Goal: Task Accomplishment & Management: Use online tool/utility

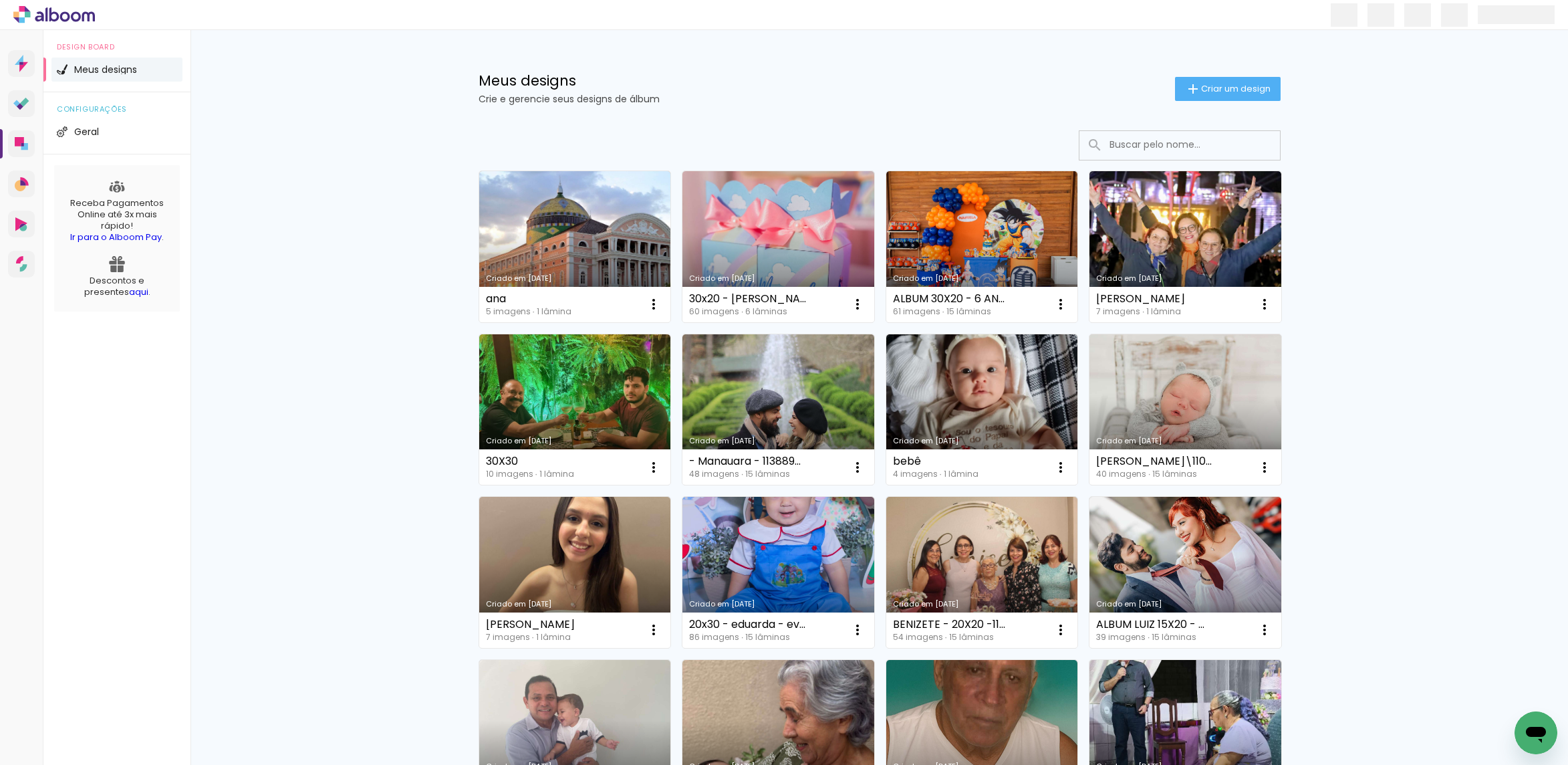
click at [1218, 90] on span "Criar um design" at bounding box center [1236, 88] width 69 height 9
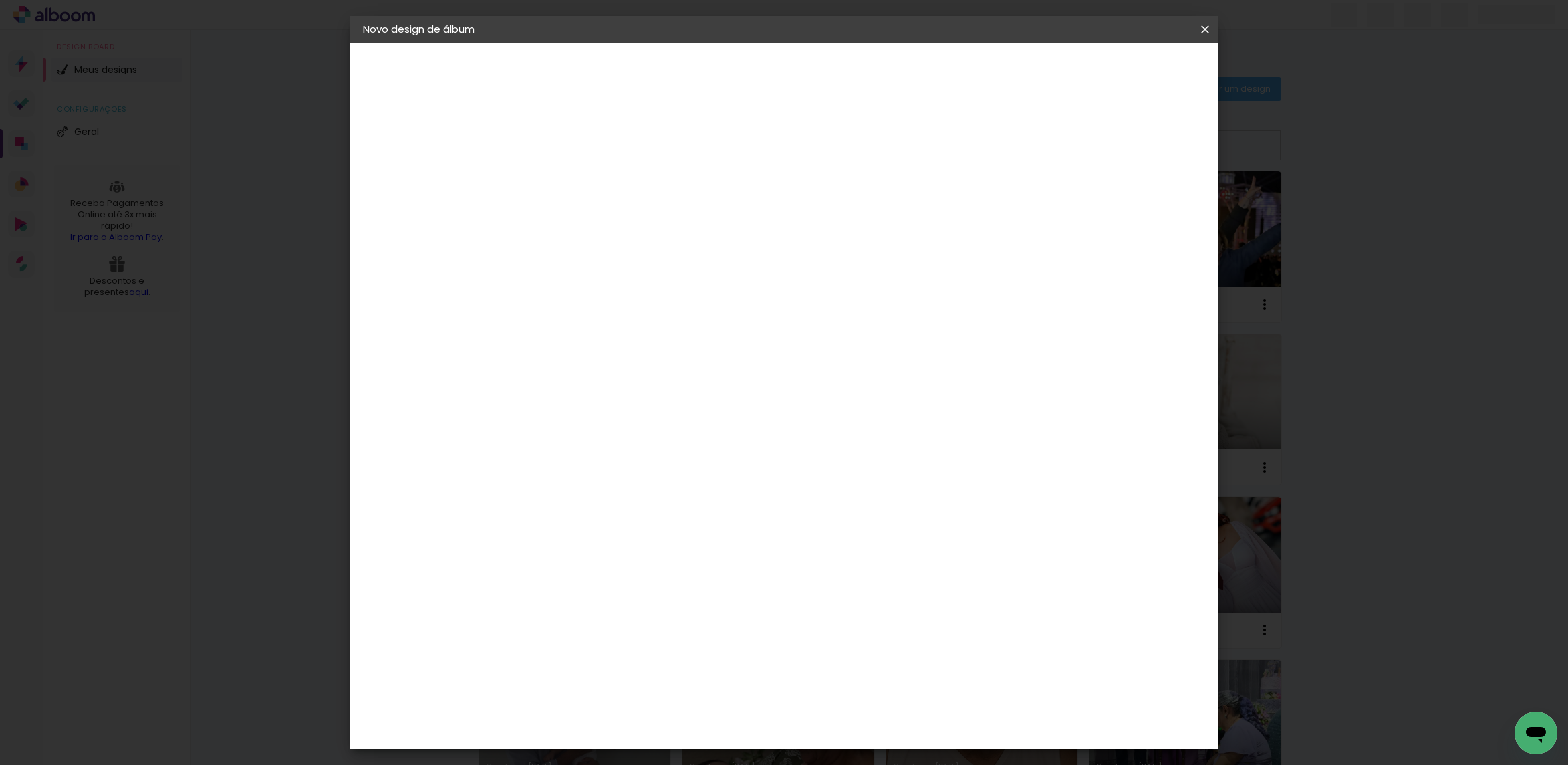
click at [581, 173] on input at bounding box center [581, 179] width 0 height 21
type input "a"
type input "A"
type input "MOANA-FORMATURA"
type paper-input "MOANA-FORMATURA"
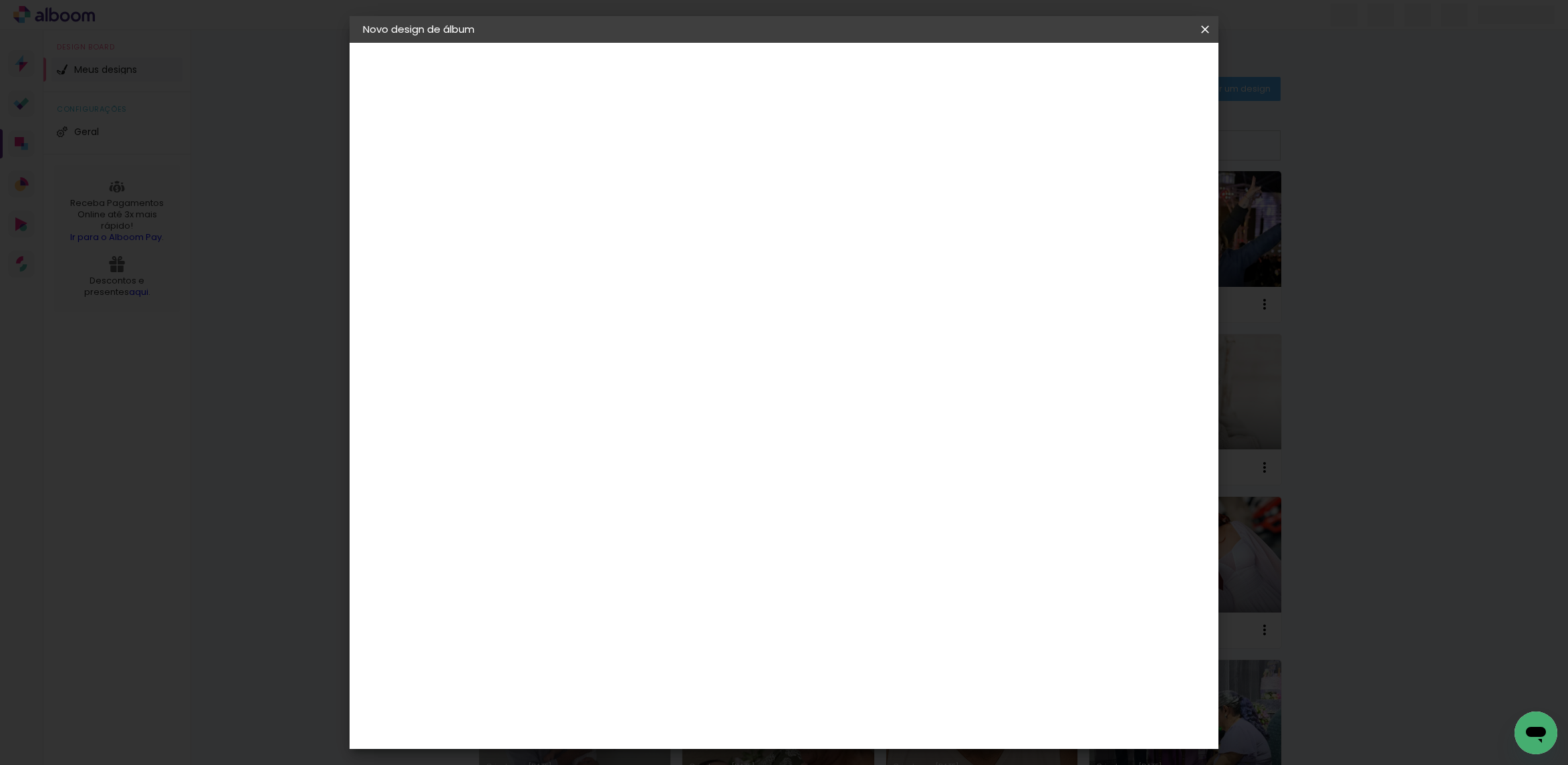
drag, startPoint x: 1162, startPoint y: 84, endPoint x: 1155, endPoint y: 71, distance: 14.8
click at [640, 79] on header "Informações Dê um título ao seu álbum. Avançar" at bounding box center [581, 83] width 116 height 79
click at [0, 0] on slot "Avançar" at bounding box center [0, 0] width 0 height 0
click at [0, 0] on slot "Tamanho Livre" at bounding box center [0, 0] width 0 height 0
click at [832, 209] on paper-item "Tamanho Livre" at bounding box center [768, 203] width 129 height 29
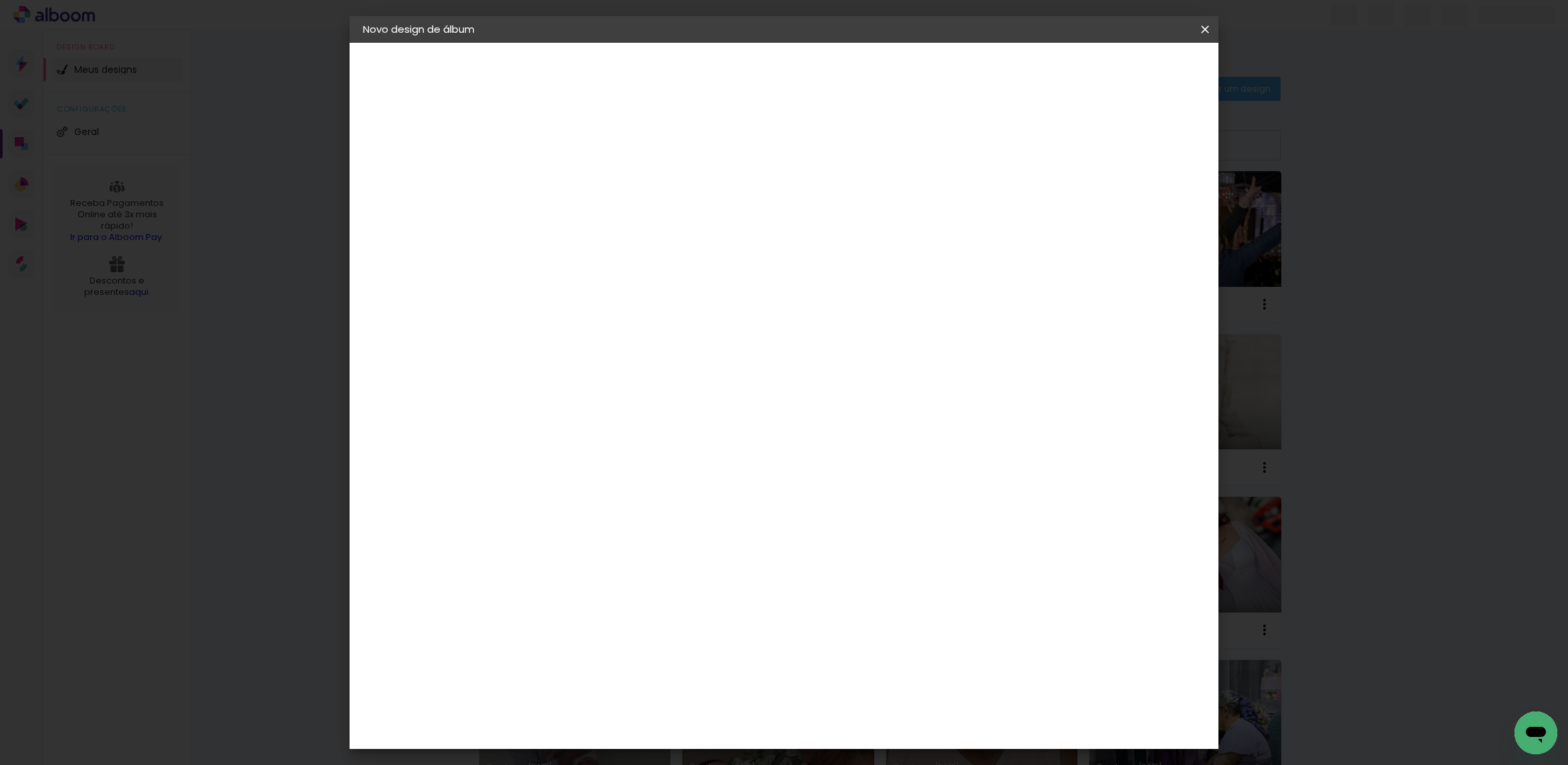
click at [0, 0] on slot "Avançar" at bounding box center [0, 0] width 0 height 0
click at [1116, 74] on span "Iniciar design" at bounding box center [1086, 70] width 61 height 9
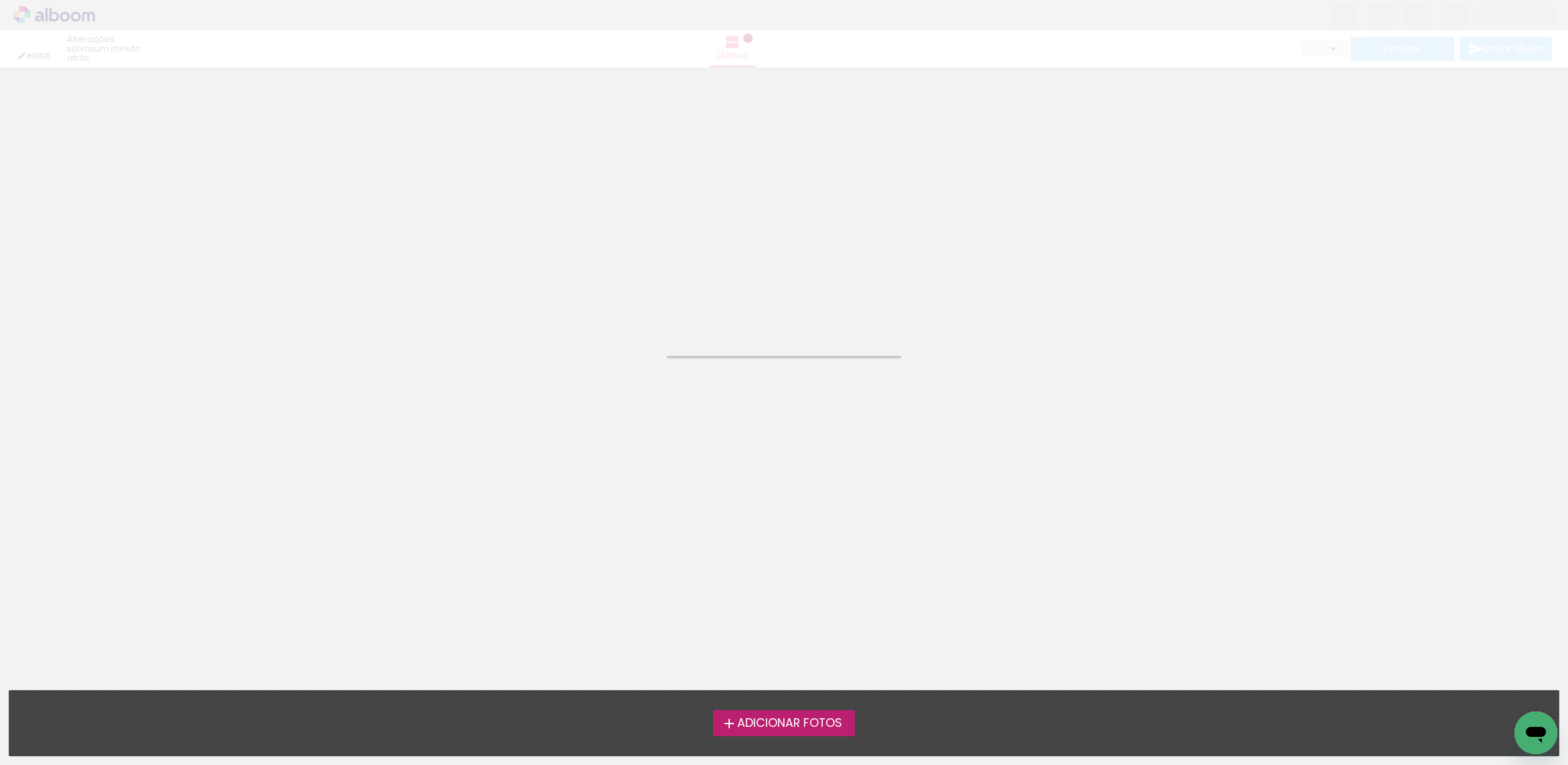
click at [829, 708] on div "Adicionar Fotos Solte suas fotos aqui..." at bounding box center [784, 723] width 1549 height 65
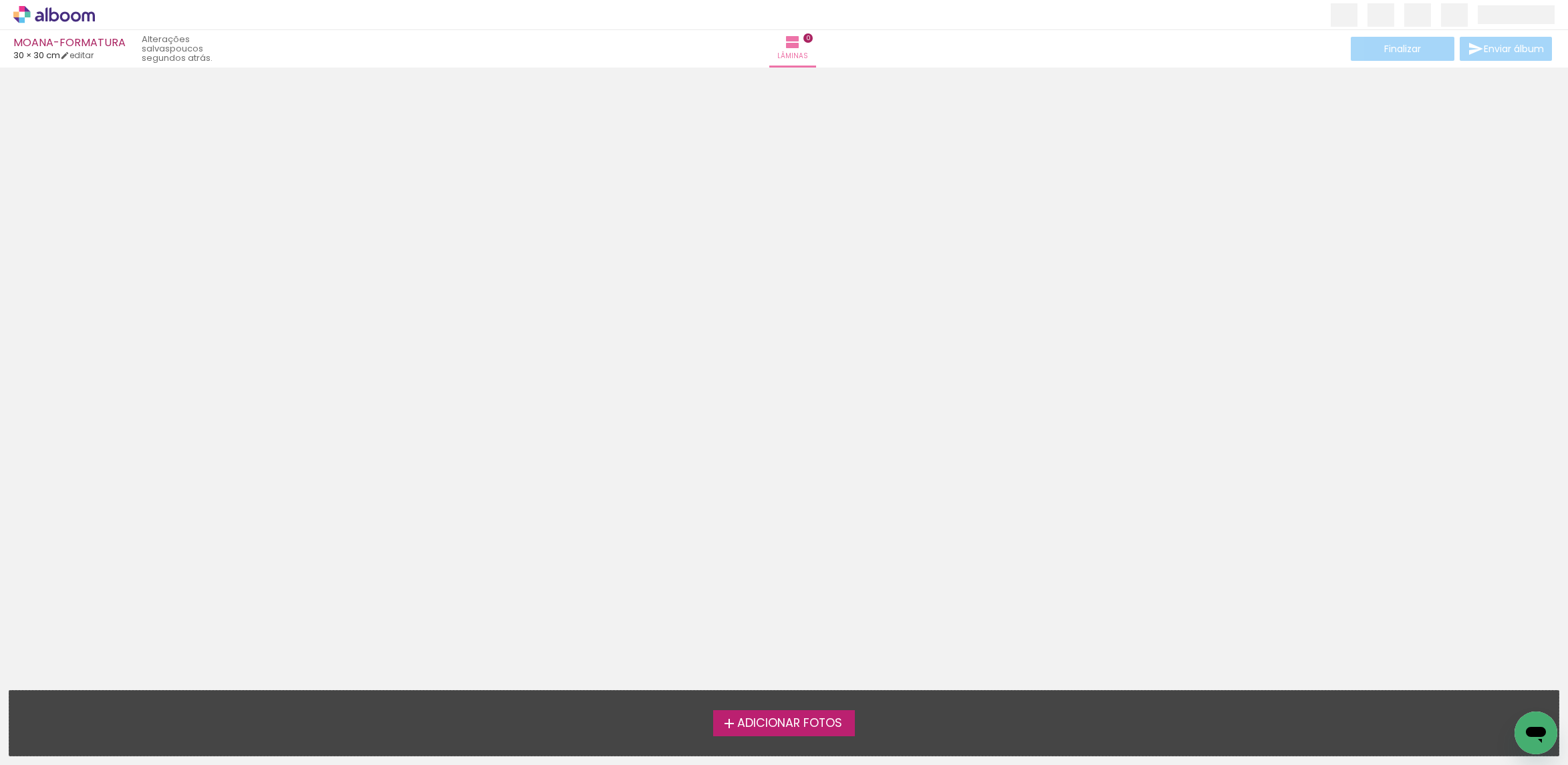
click at [793, 724] on span "Adicionar Fotos" at bounding box center [789, 723] width 105 height 12
click at [0, 0] on input "file" at bounding box center [0, 0] width 0 height 0
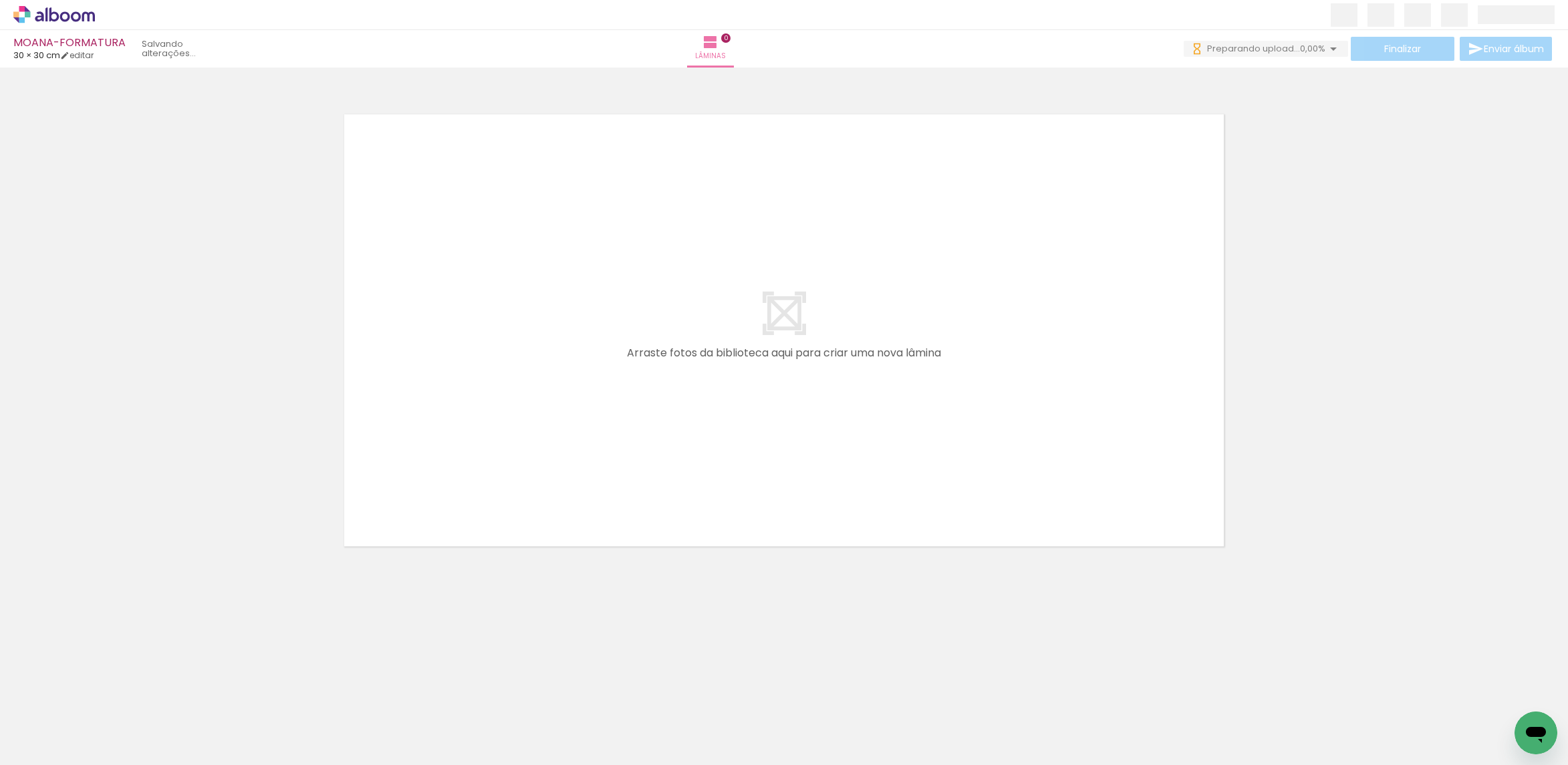
click at [72, 741] on paper-button "Adicionar Fotos" at bounding box center [41, 746] width 65 height 22
click at [0, 0] on input "file" at bounding box center [0, 0] width 0 height 0
click at [54, 750] on span "Adicionar Fotos" at bounding box center [47, 746] width 40 height 15
click at [0, 0] on input "file" at bounding box center [0, 0] width 0 height 0
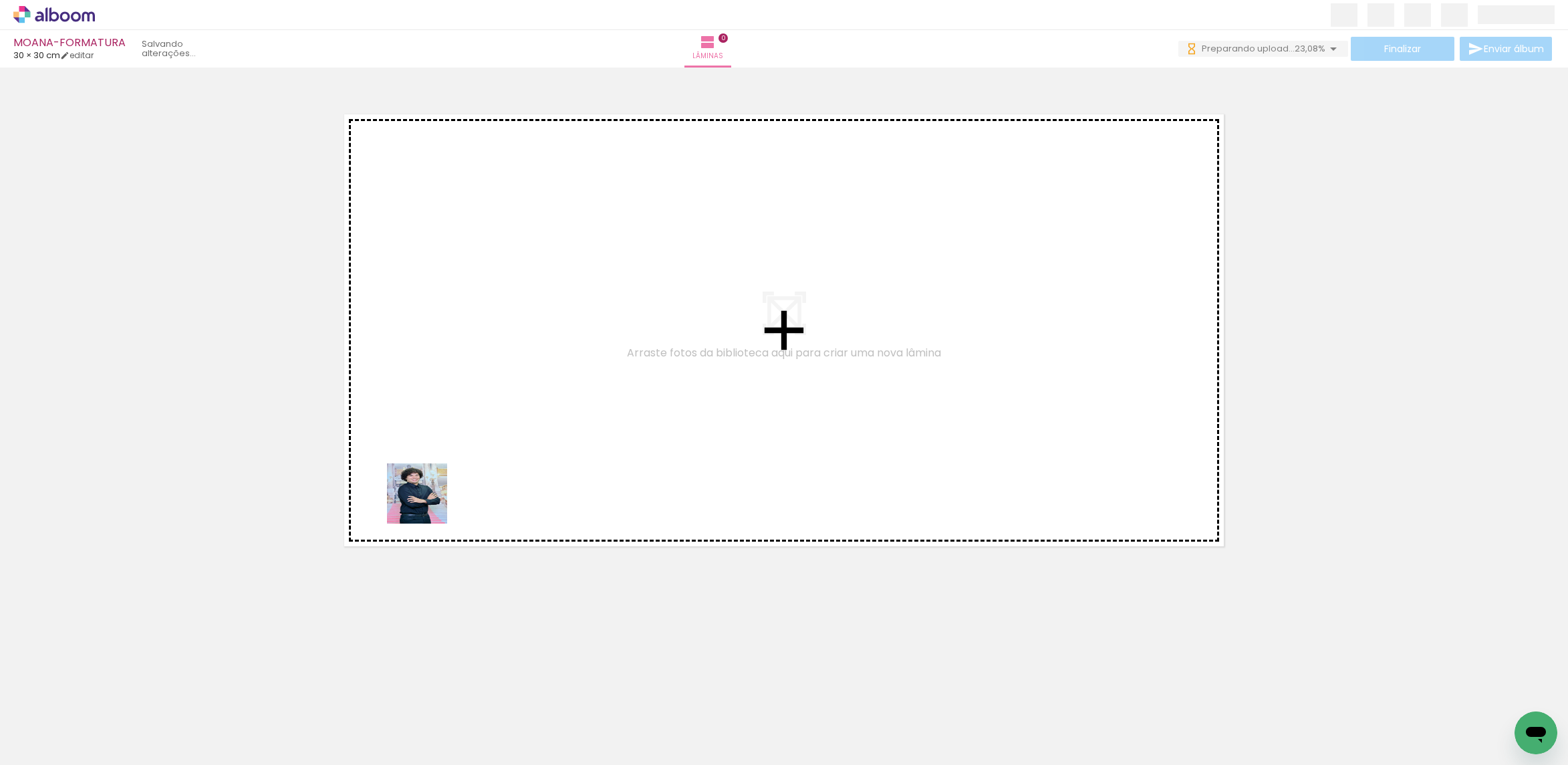
drag, startPoint x: 123, startPoint y: 709, endPoint x: 479, endPoint y: 452, distance: 439.1
click at [479, 452] on quentale-workspace at bounding box center [784, 382] width 1568 height 765
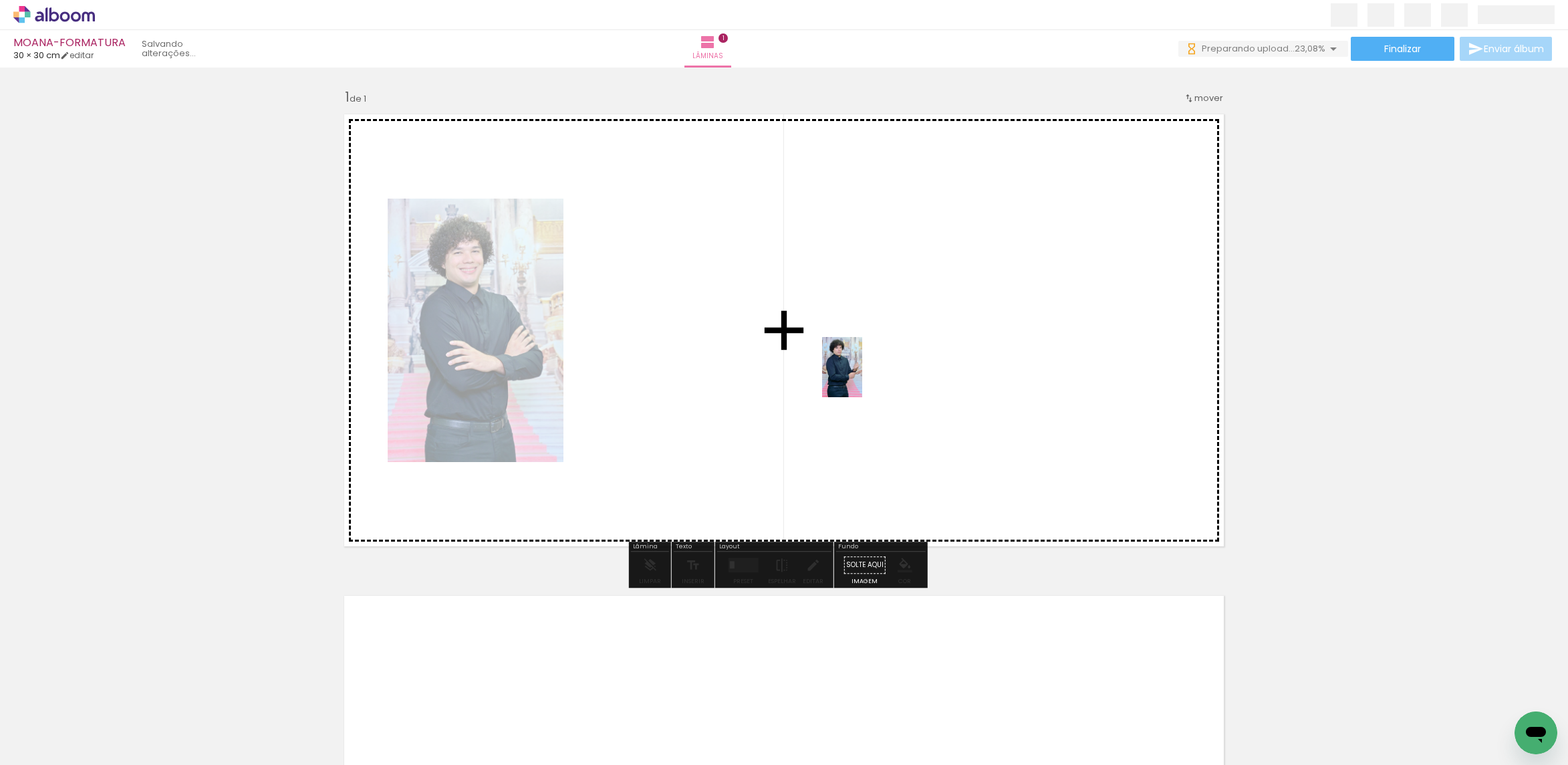
drag, startPoint x: 185, startPoint y: 724, endPoint x: 862, endPoint y: 377, distance: 760.7
click at [862, 377] on quentale-workspace at bounding box center [784, 382] width 1568 height 765
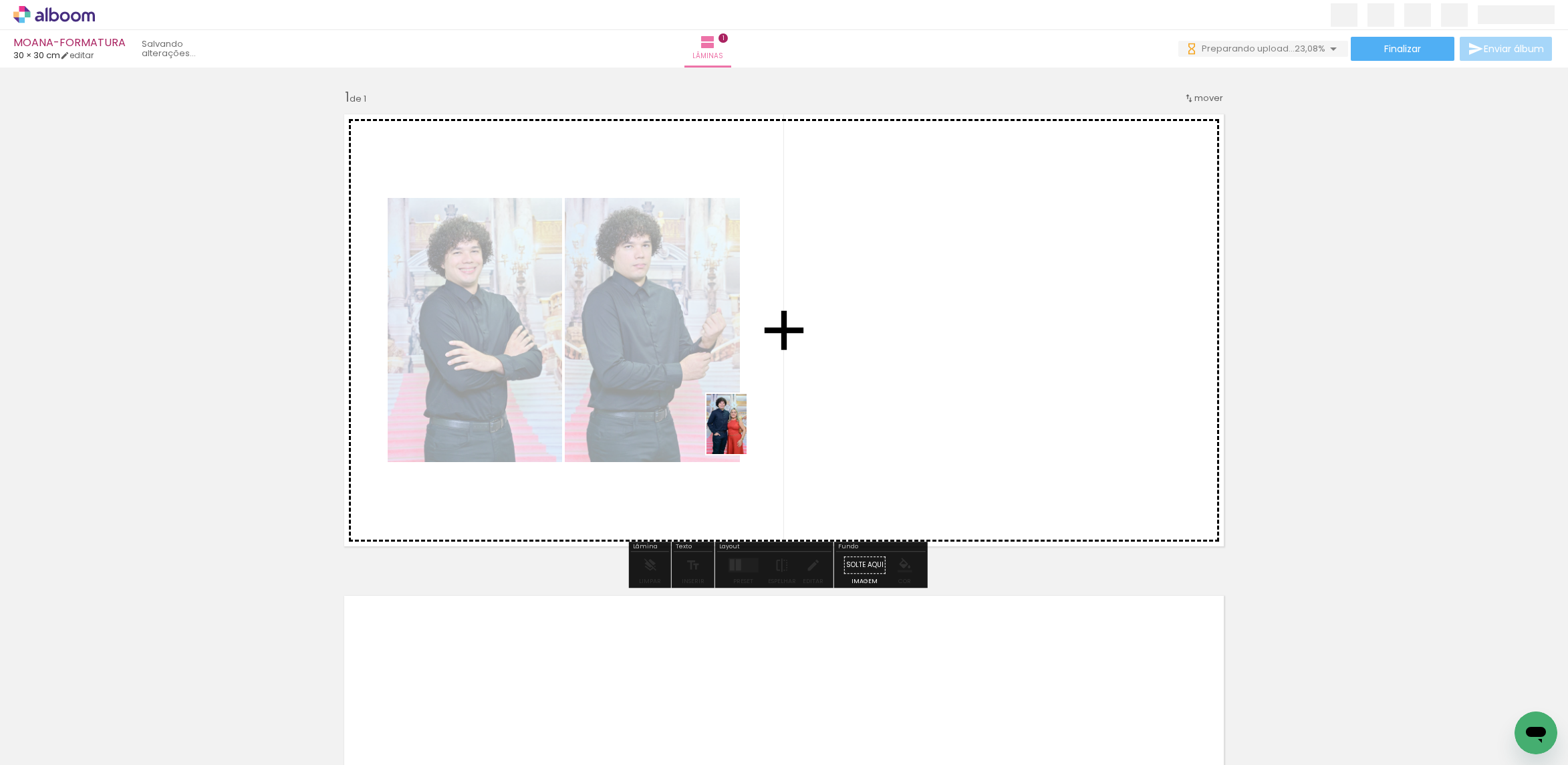
drag, startPoint x: 270, startPoint y: 721, endPoint x: 752, endPoint y: 433, distance: 561.5
click at [752, 433] on quentale-workspace at bounding box center [784, 382] width 1568 height 765
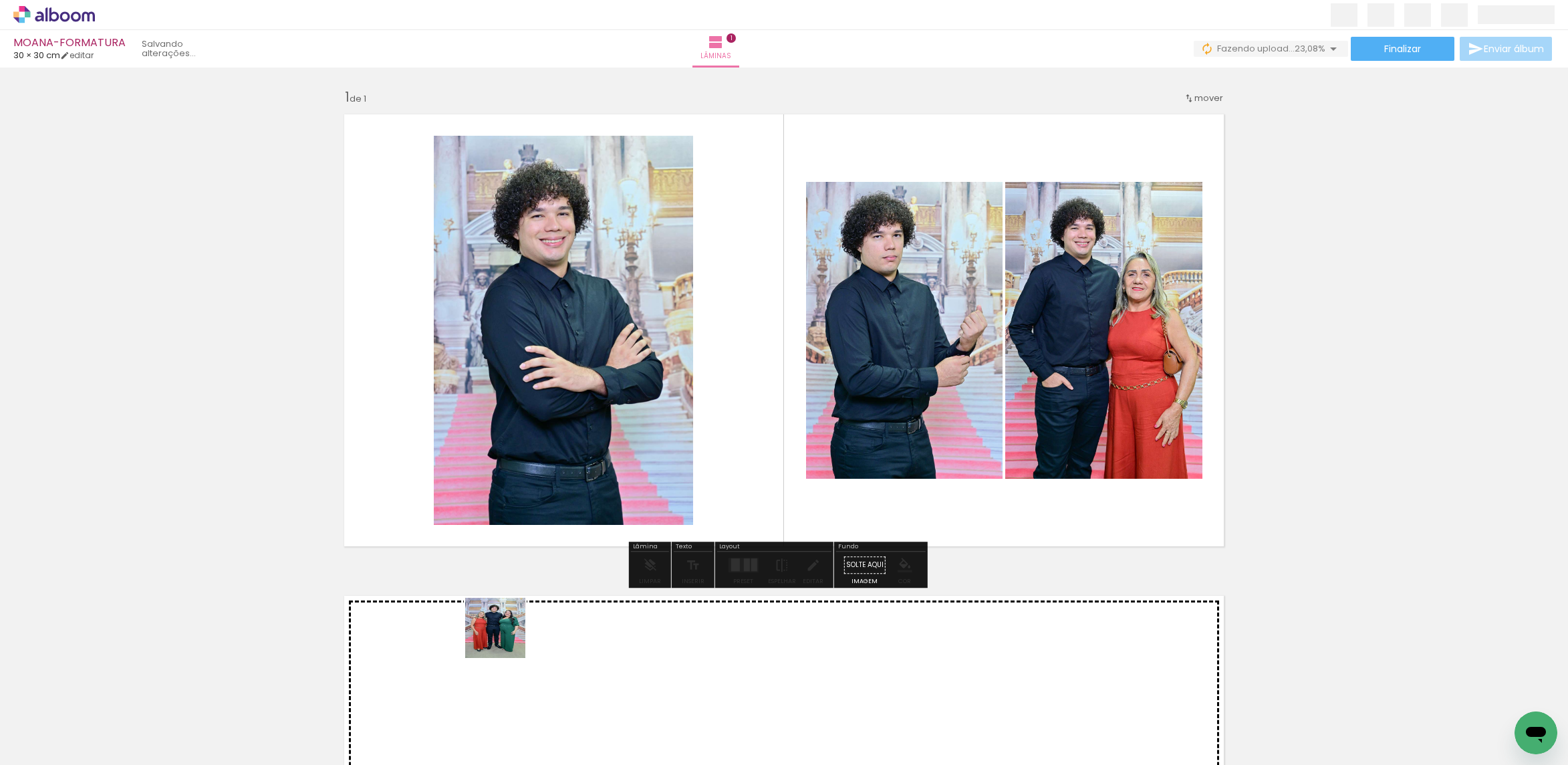
drag, startPoint x: 505, startPoint y: 638, endPoint x: 1037, endPoint y: 417, distance: 576.1
click at [1037, 417] on quentale-workspace at bounding box center [784, 382] width 1568 height 765
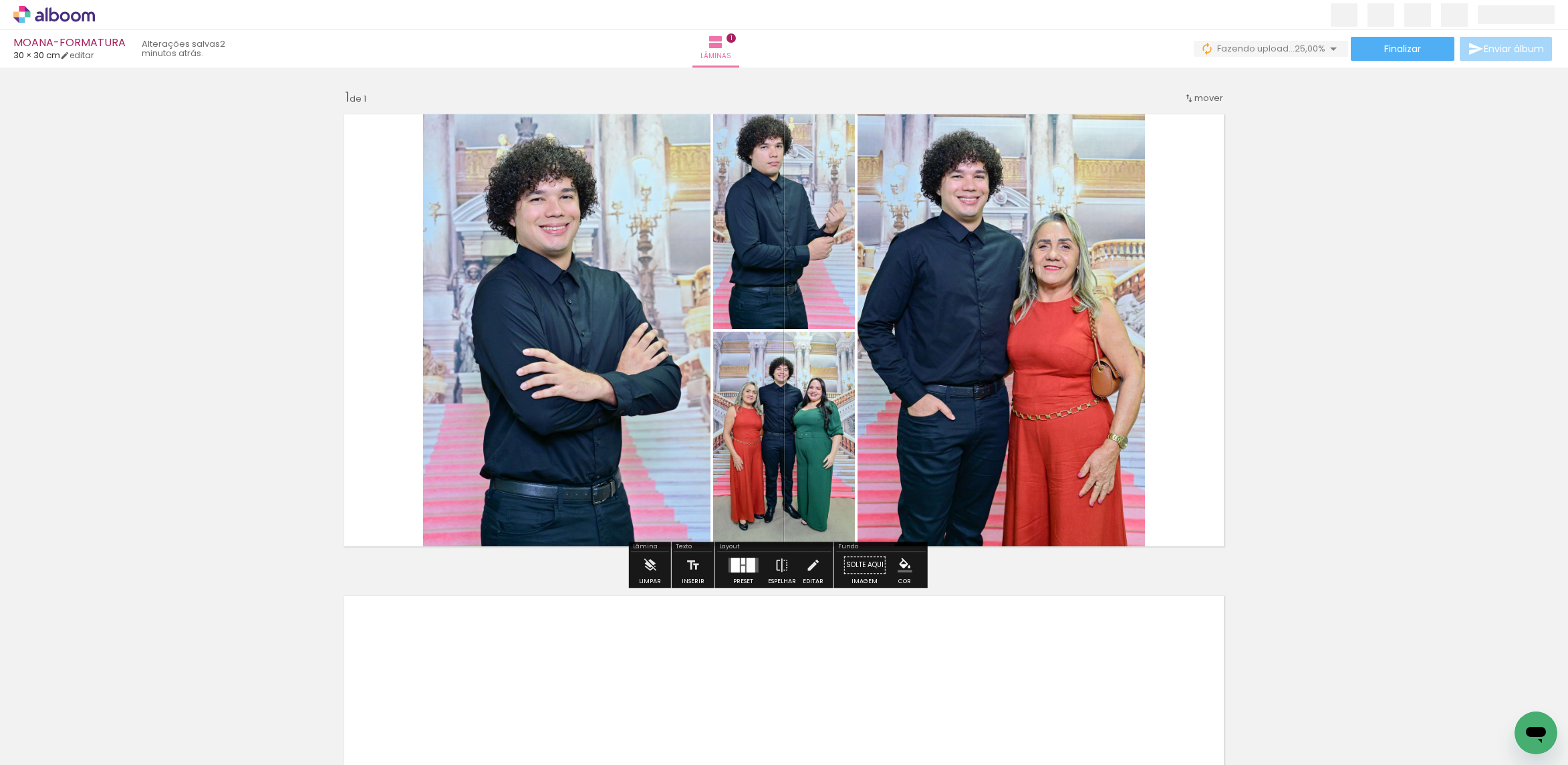
click at [746, 572] on div at bounding box center [750, 564] width 9 height 15
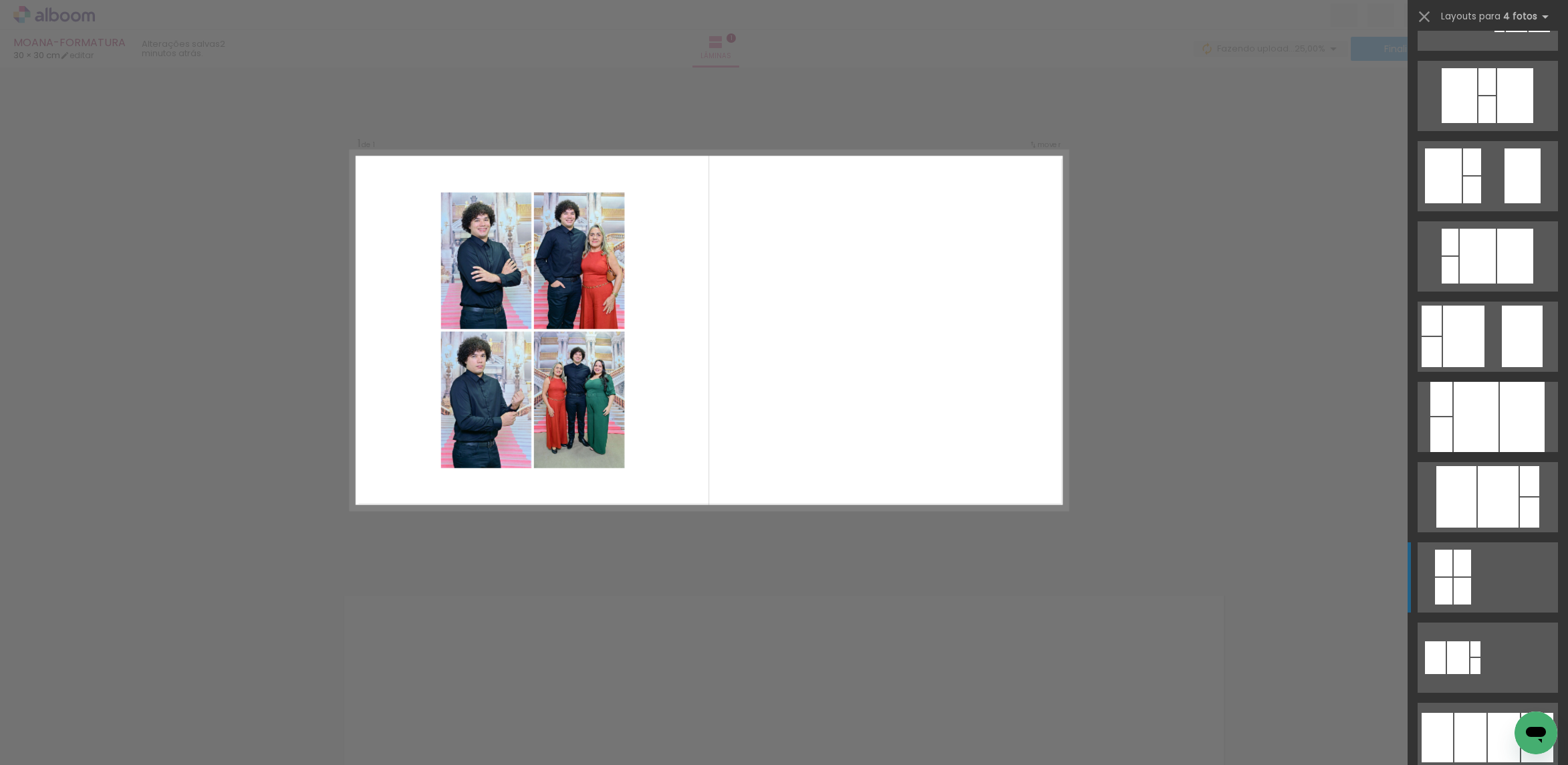
scroll to position [602, 0]
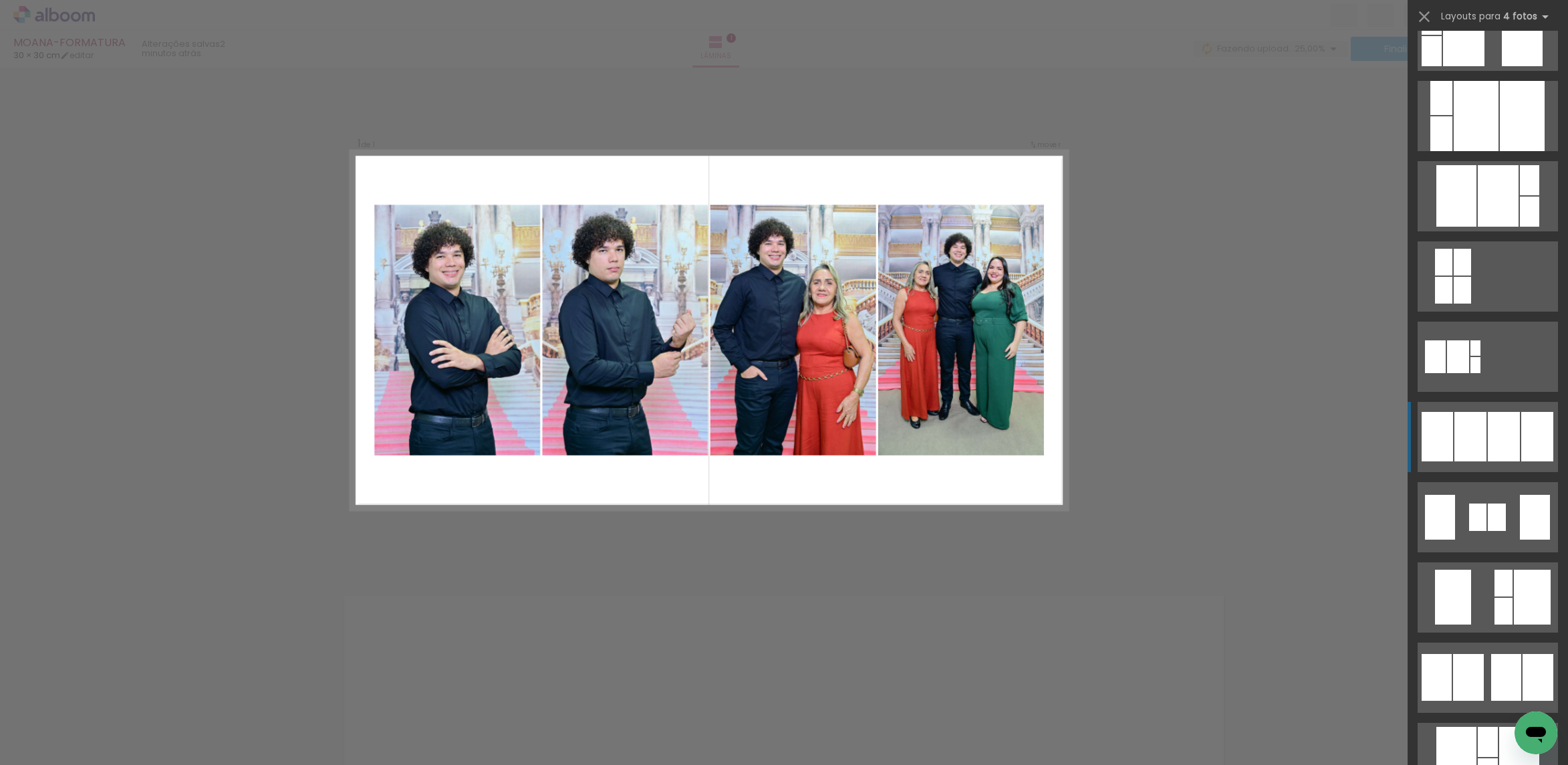
click at [1534, 431] on div at bounding box center [1537, 436] width 32 height 49
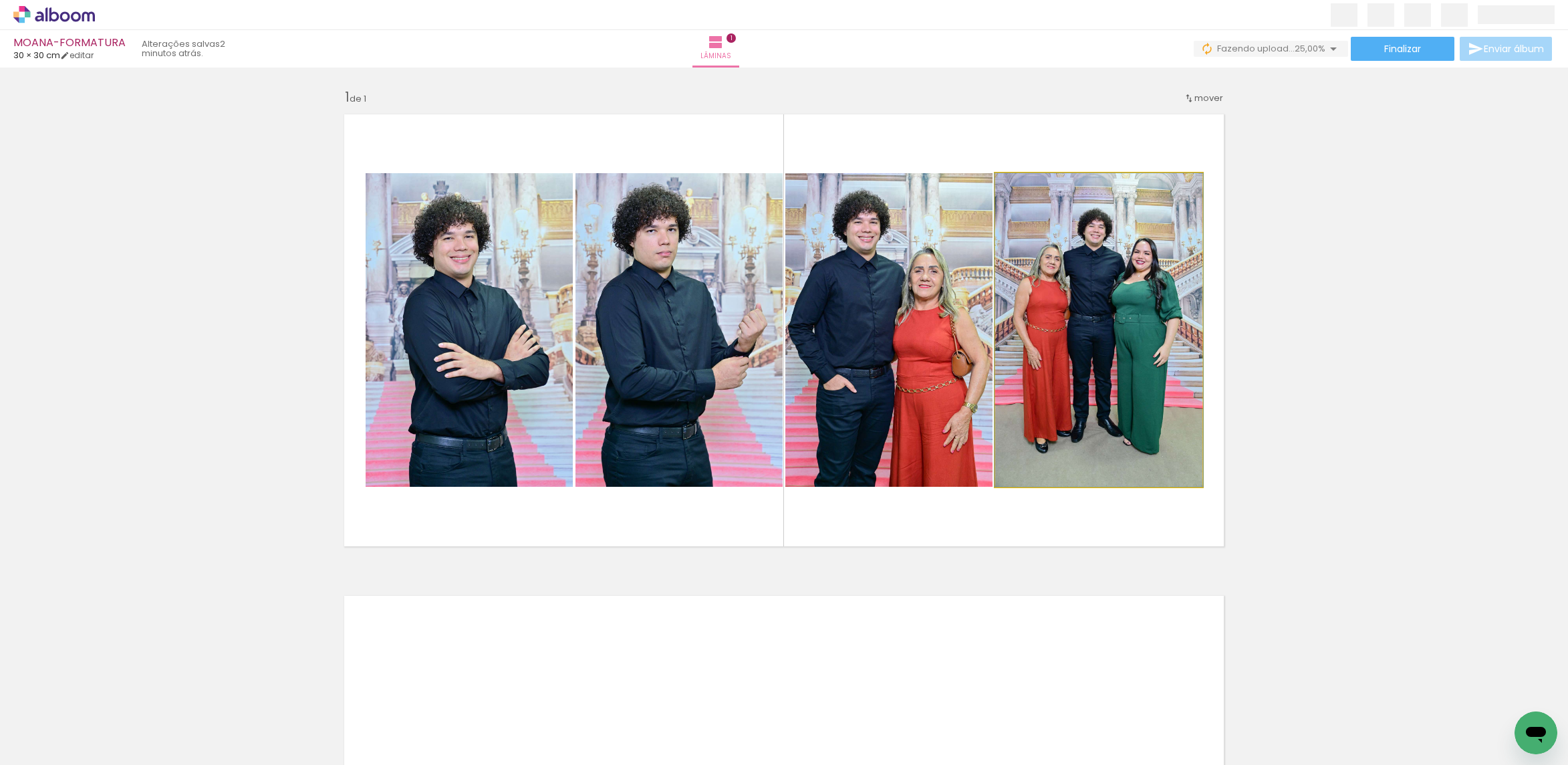
click at [1071, 315] on quentale-photo at bounding box center [1098, 329] width 207 height 313
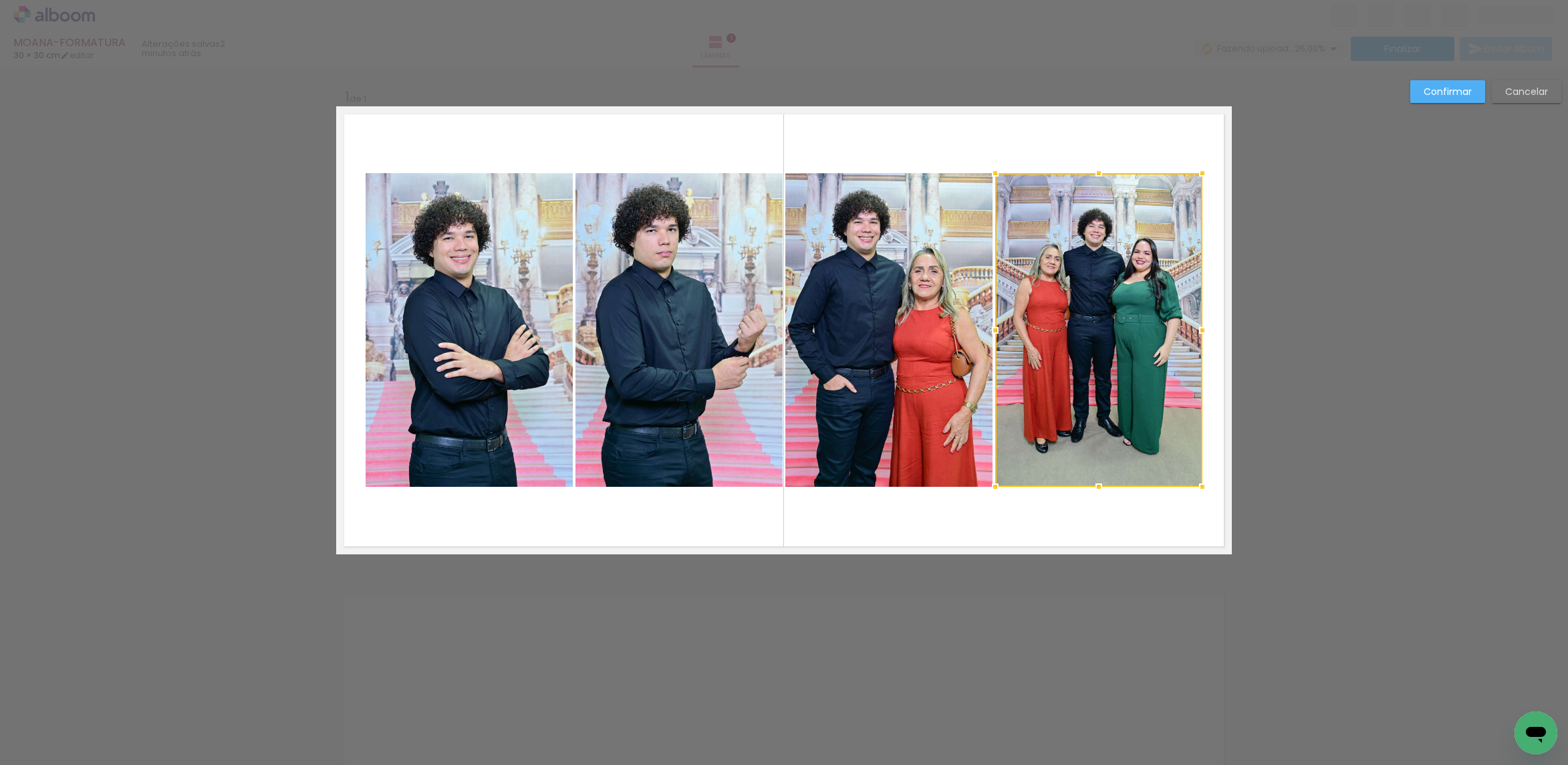
click at [914, 319] on quentale-photo at bounding box center [889, 329] width 207 height 313
click at [730, 325] on quentale-photo at bounding box center [679, 329] width 207 height 313
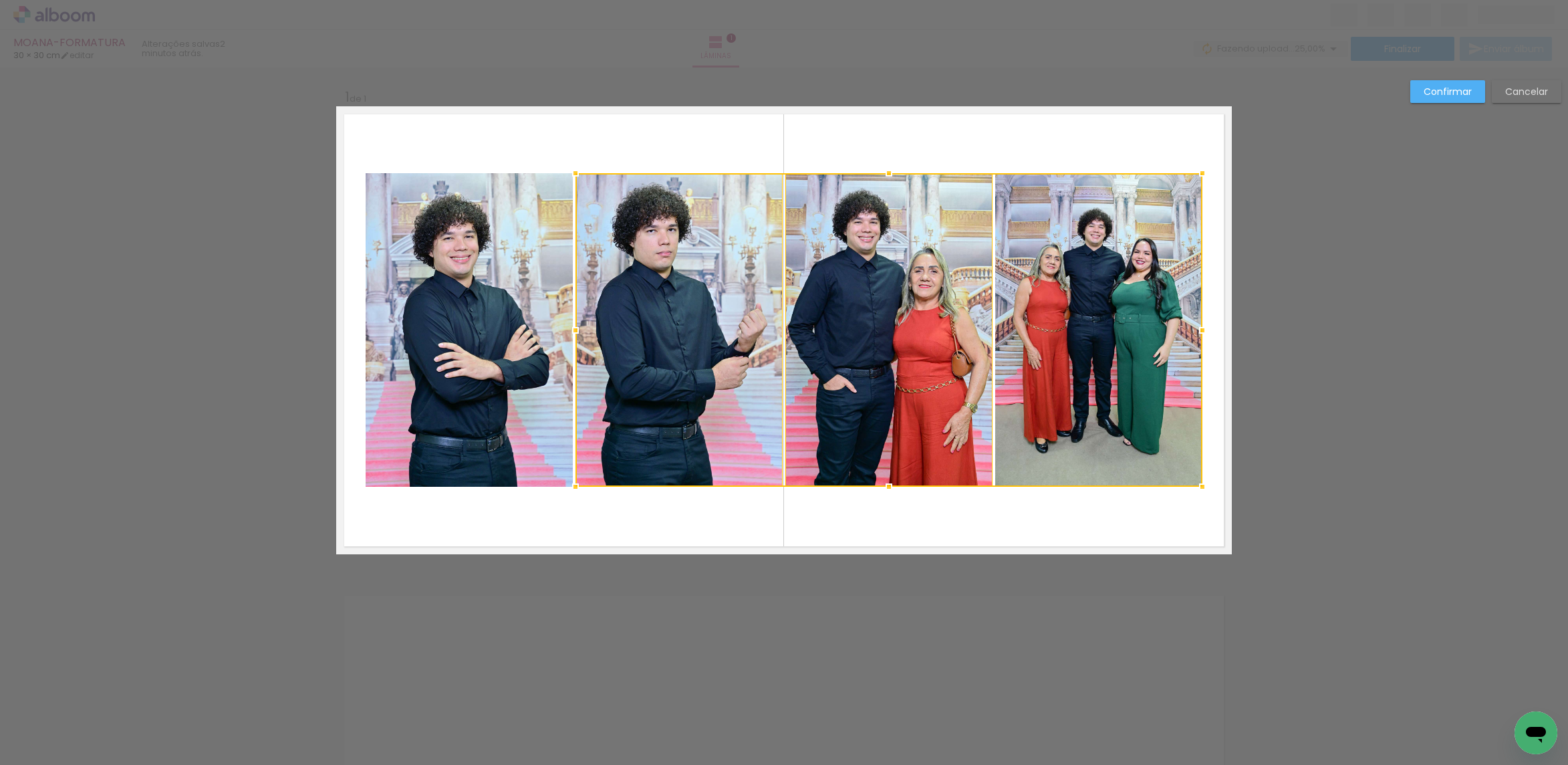
click at [478, 331] on quentale-photo at bounding box center [469, 329] width 207 height 313
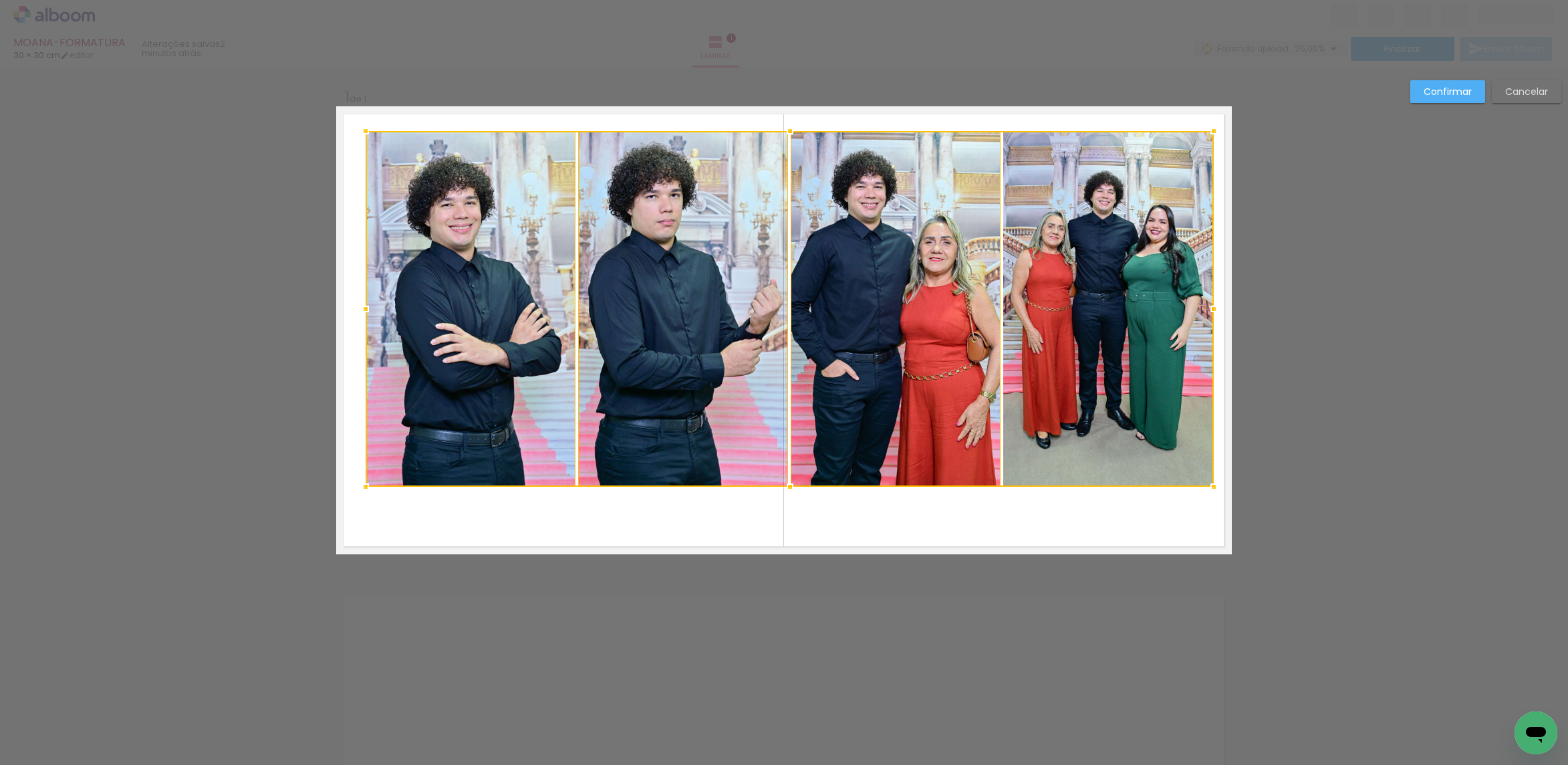
drag, startPoint x: 1195, startPoint y: 171, endPoint x: 1205, endPoint y: 129, distance: 43.2
click at [1205, 129] on div at bounding box center [1214, 131] width 26 height 26
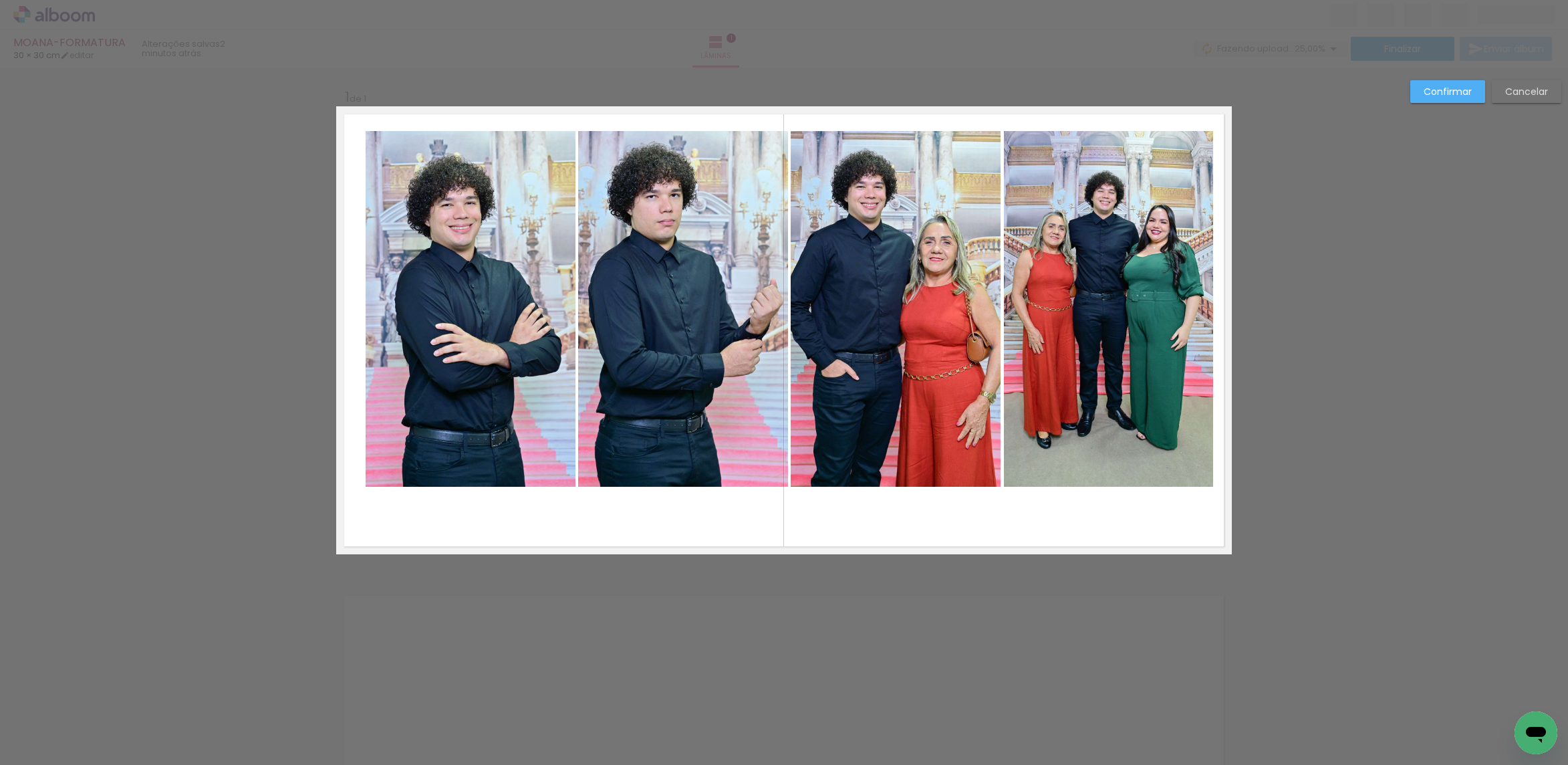
click at [1168, 190] on quentale-photo at bounding box center [1109, 309] width 210 height 356
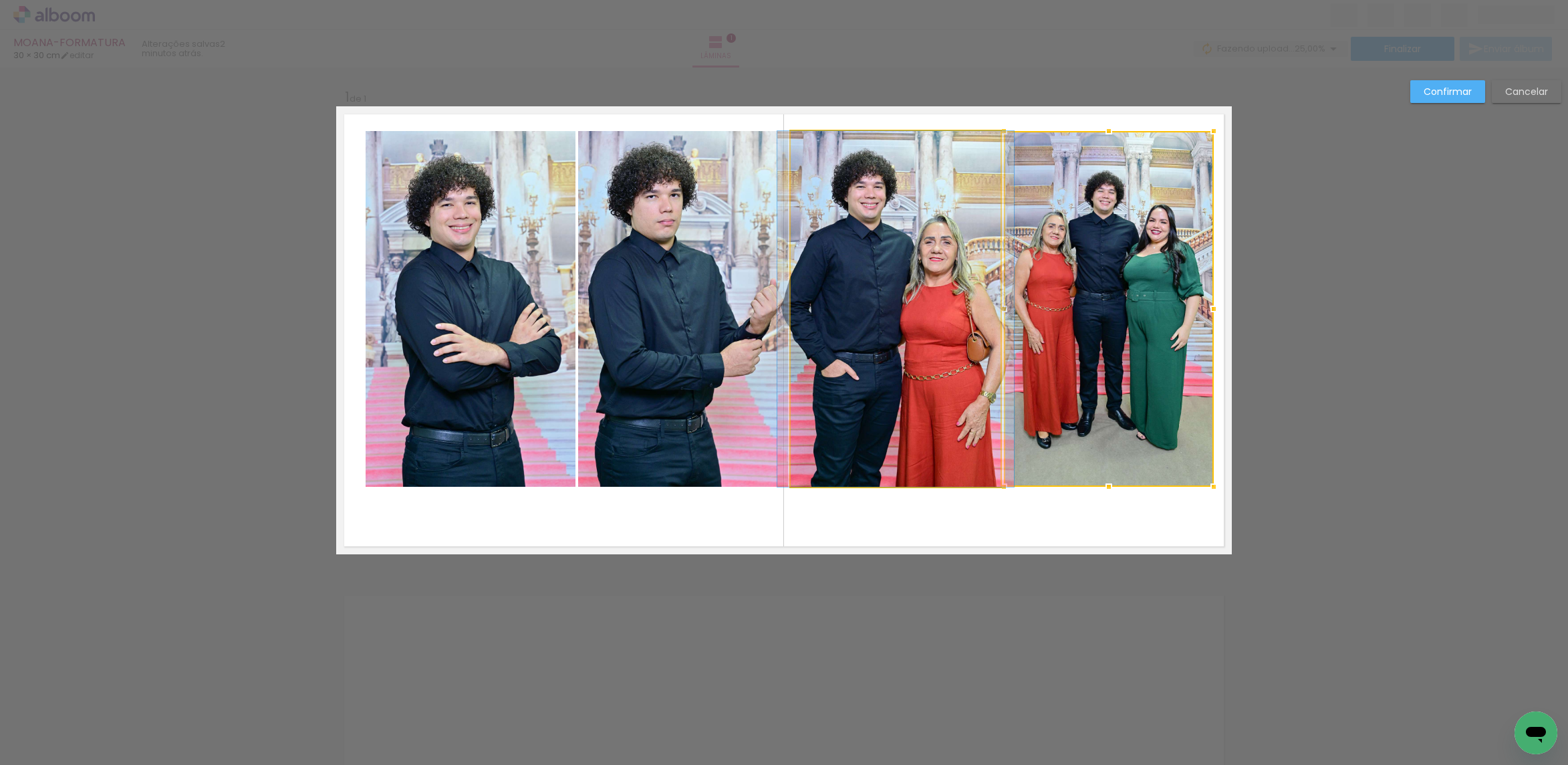
click at [959, 301] on quentale-photo at bounding box center [896, 309] width 210 height 356
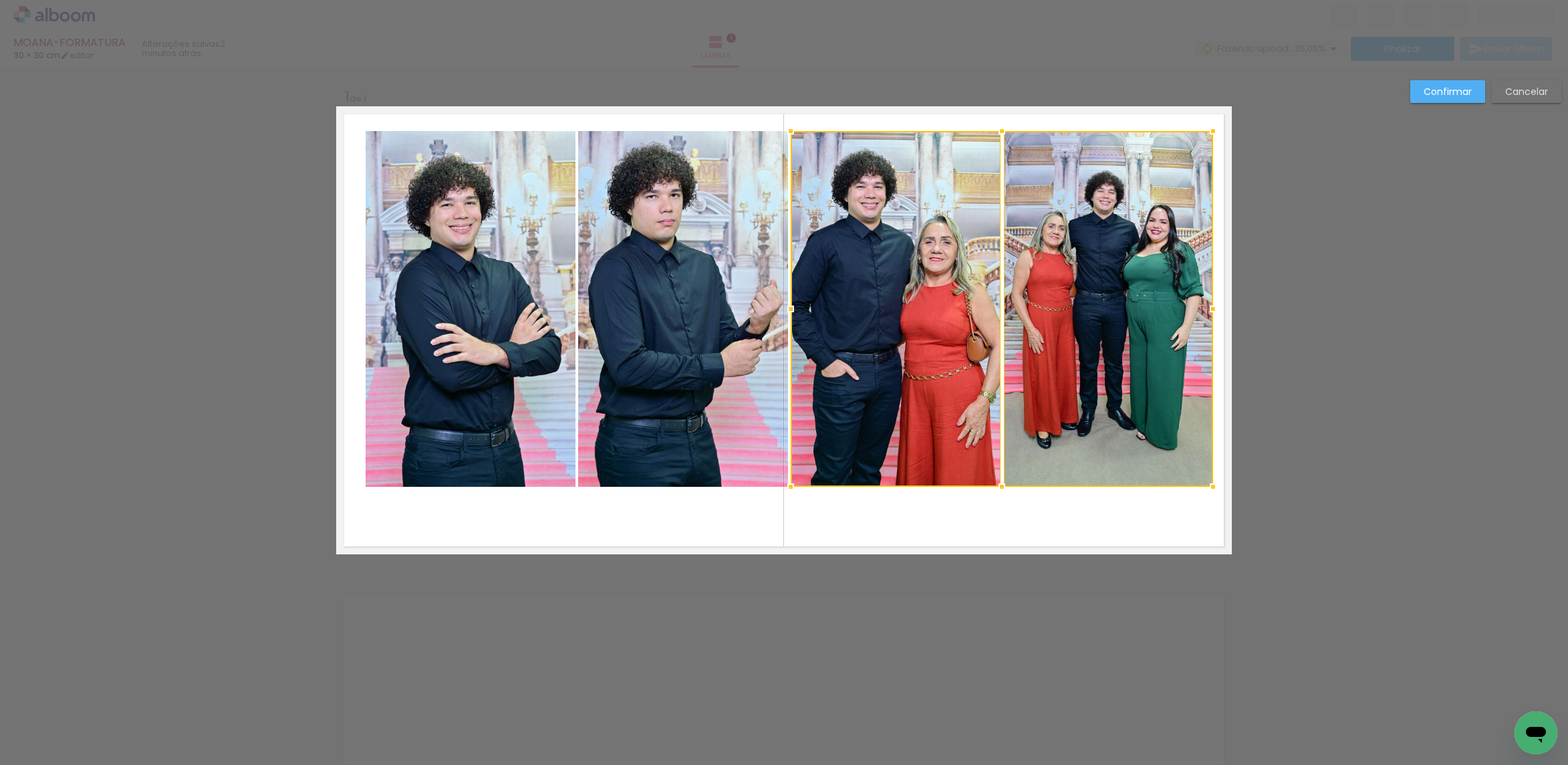
click at [750, 331] on quentale-photo at bounding box center [683, 309] width 210 height 356
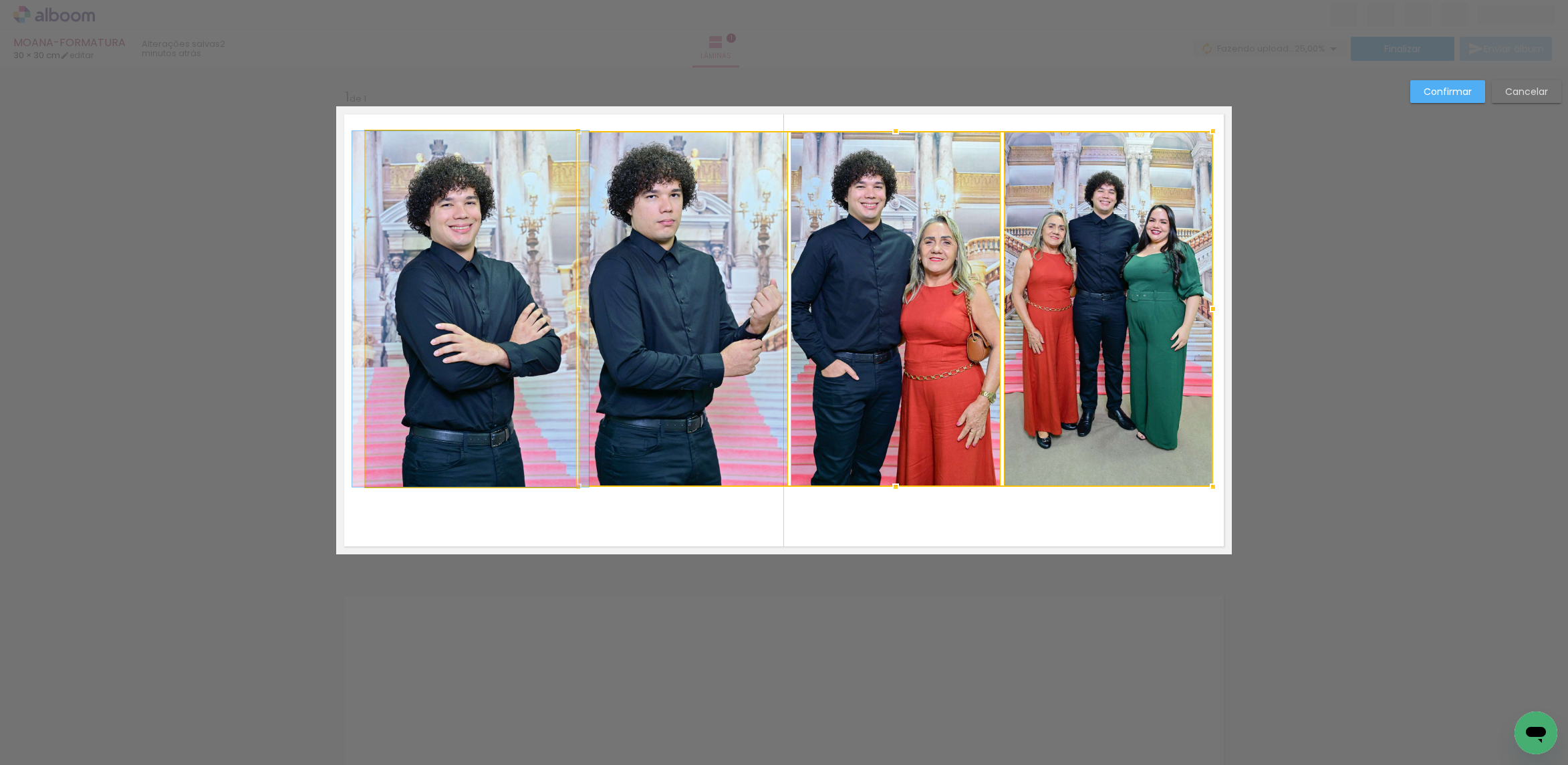
click at [495, 377] on quentale-photo at bounding box center [470, 309] width 210 height 356
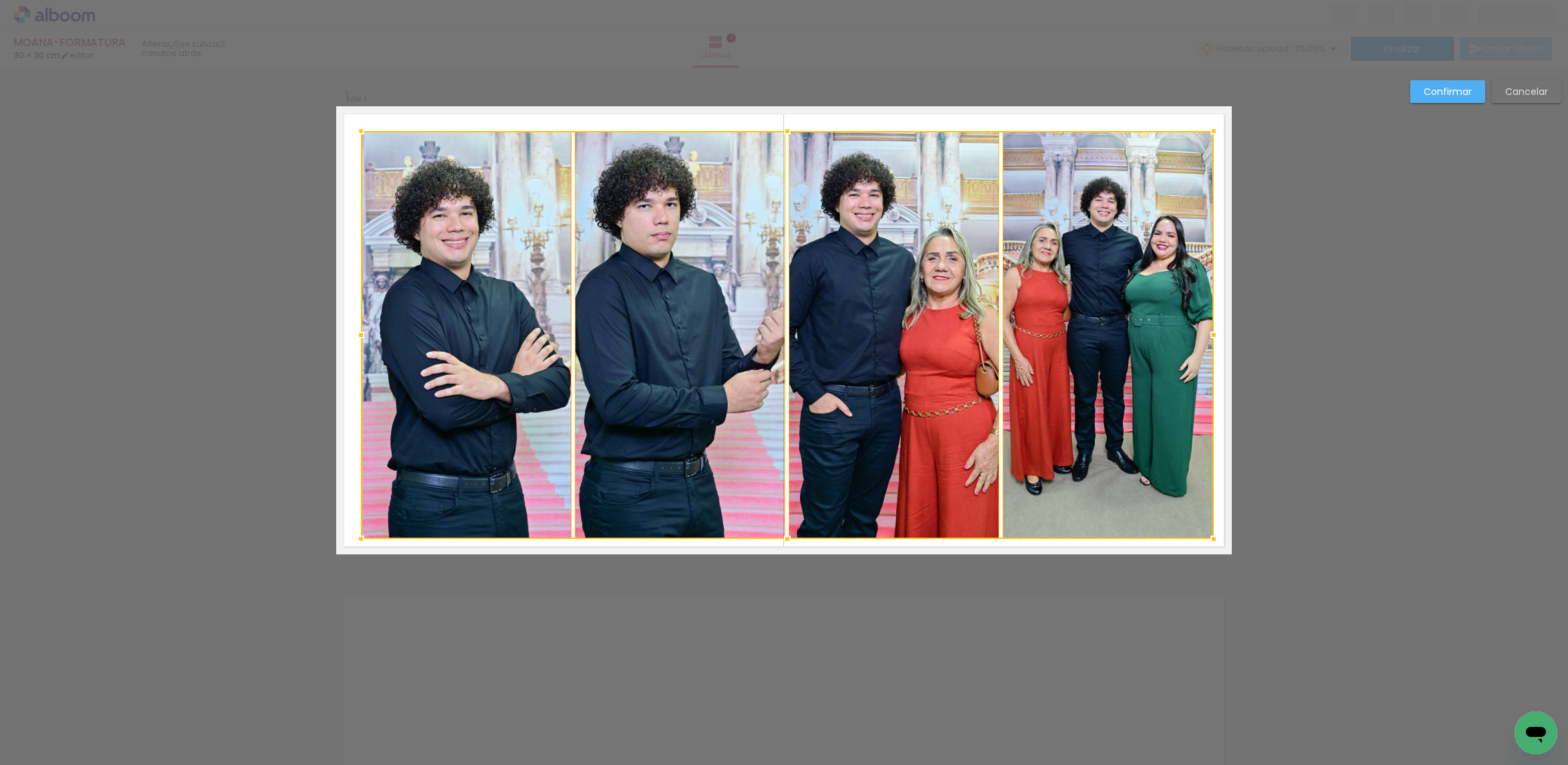
drag, startPoint x: 361, startPoint y: 489, endPoint x: 468, endPoint y: 494, distance: 107.1
click at [357, 540] on div at bounding box center [361, 538] width 26 height 26
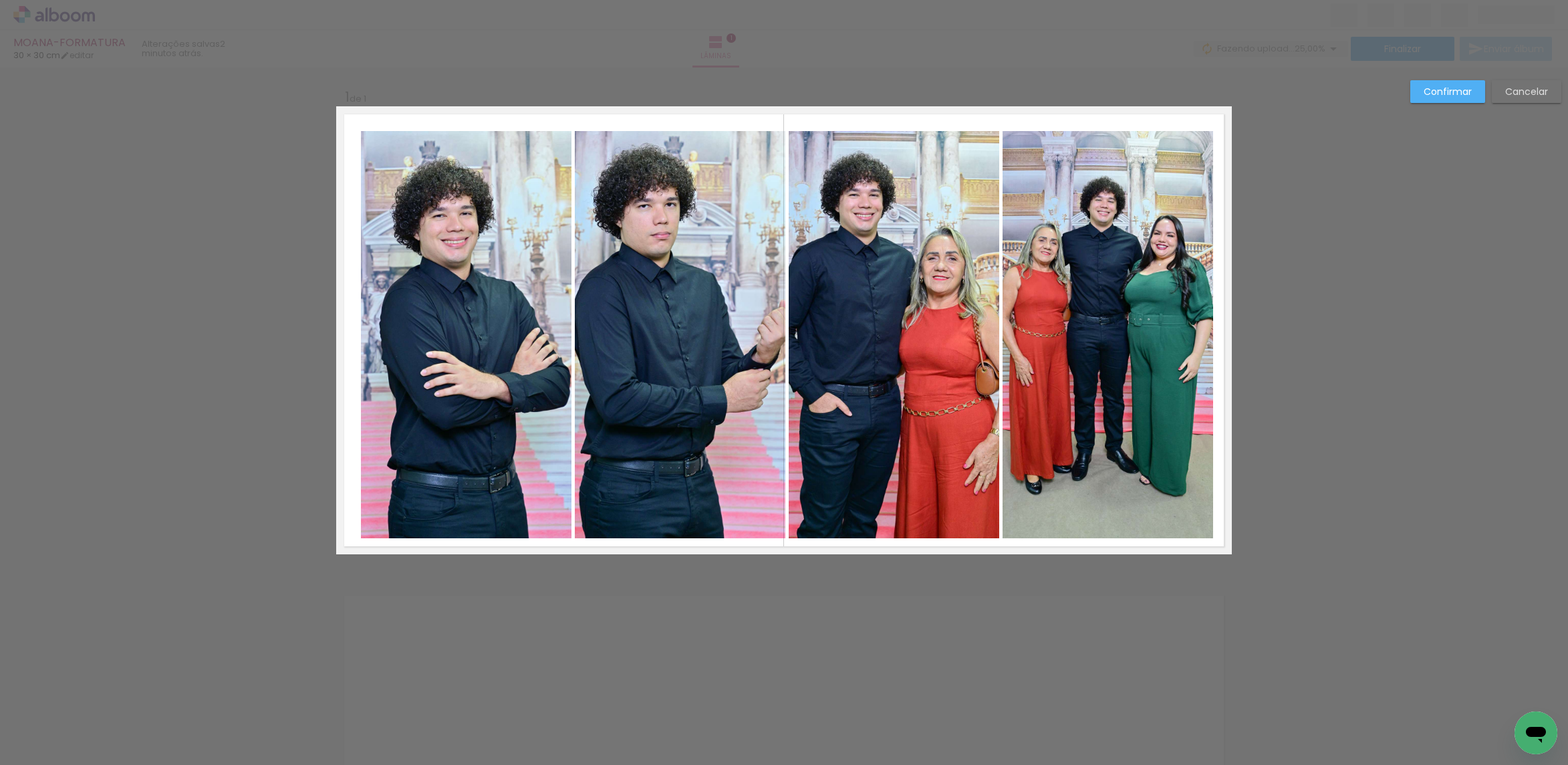
click at [1085, 243] on quentale-photo at bounding box center [1108, 335] width 211 height 407
click at [931, 247] on quentale-photo at bounding box center [894, 335] width 211 height 407
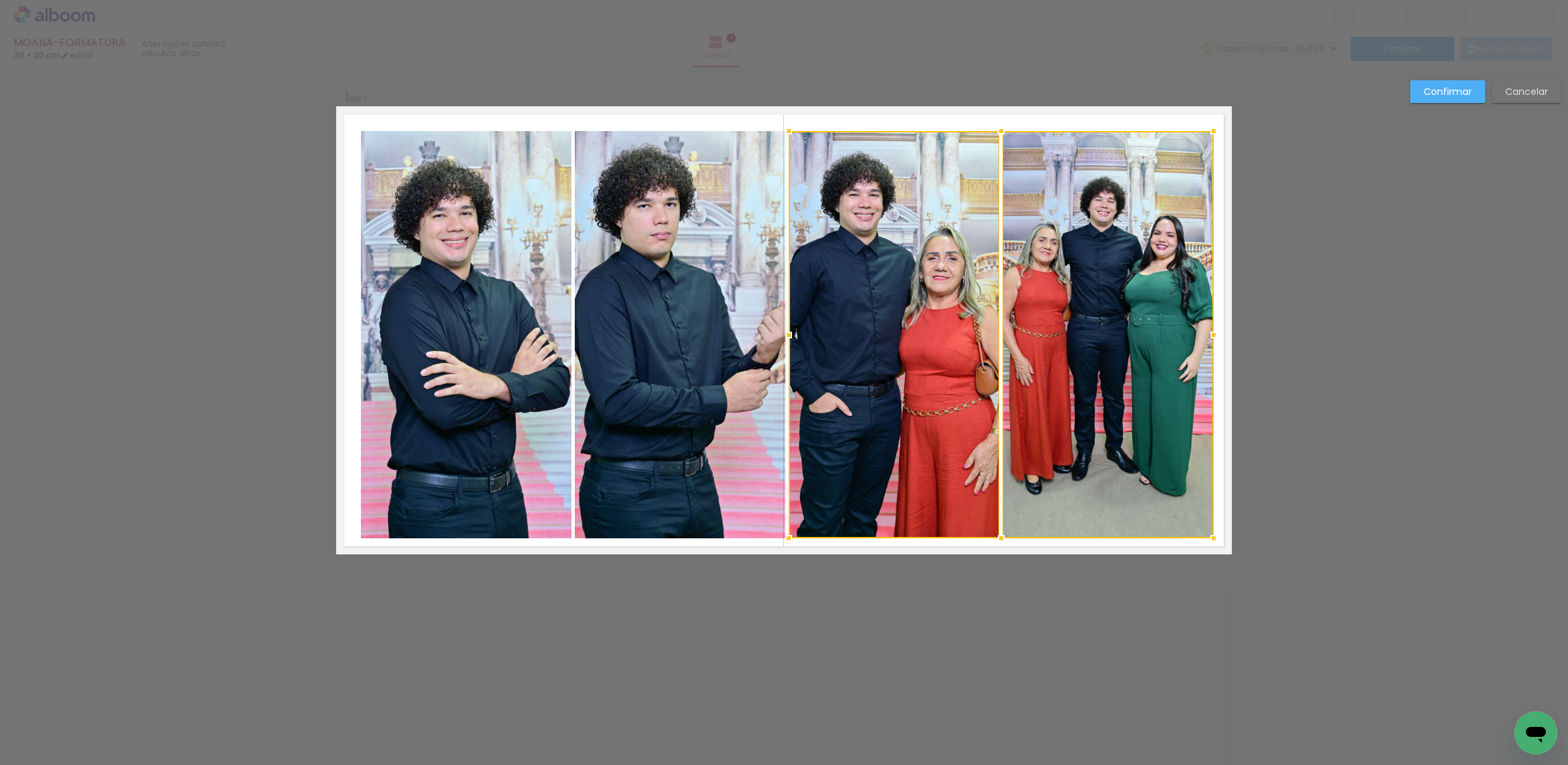
click at [678, 254] on quentale-photo at bounding box center [680, 335] width 211 height 407
click at [480, 256] on quentale-photo at bounding box center [466, 335] width 211 height 407
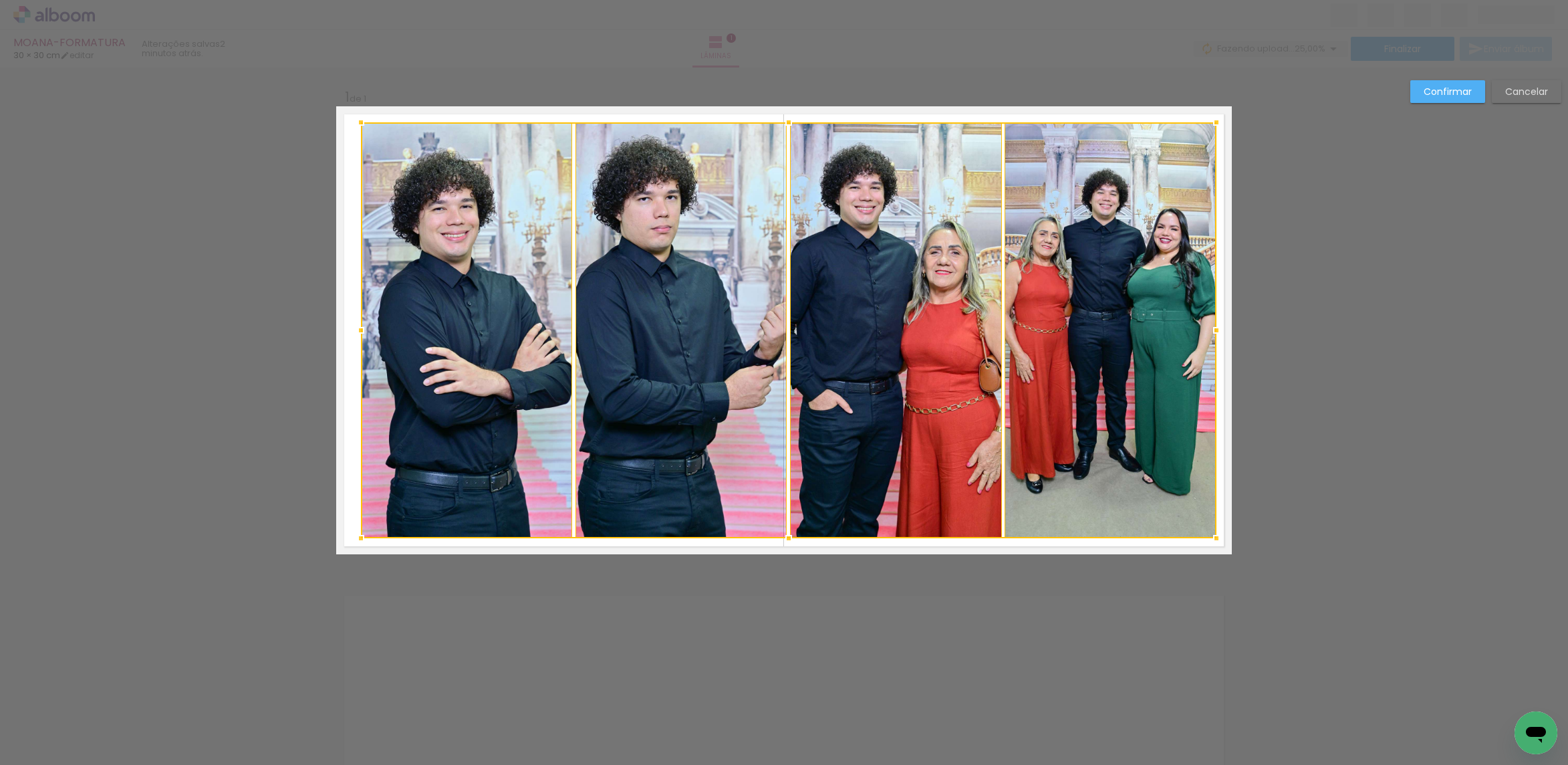
drag, startPoint x: 1204, startPoint y: 129, endPoint x: 1207, endPoint y: 120, distance: 9.5
click at [1207, 120] on div at bounding box center [1216, 122] width 26 height 26
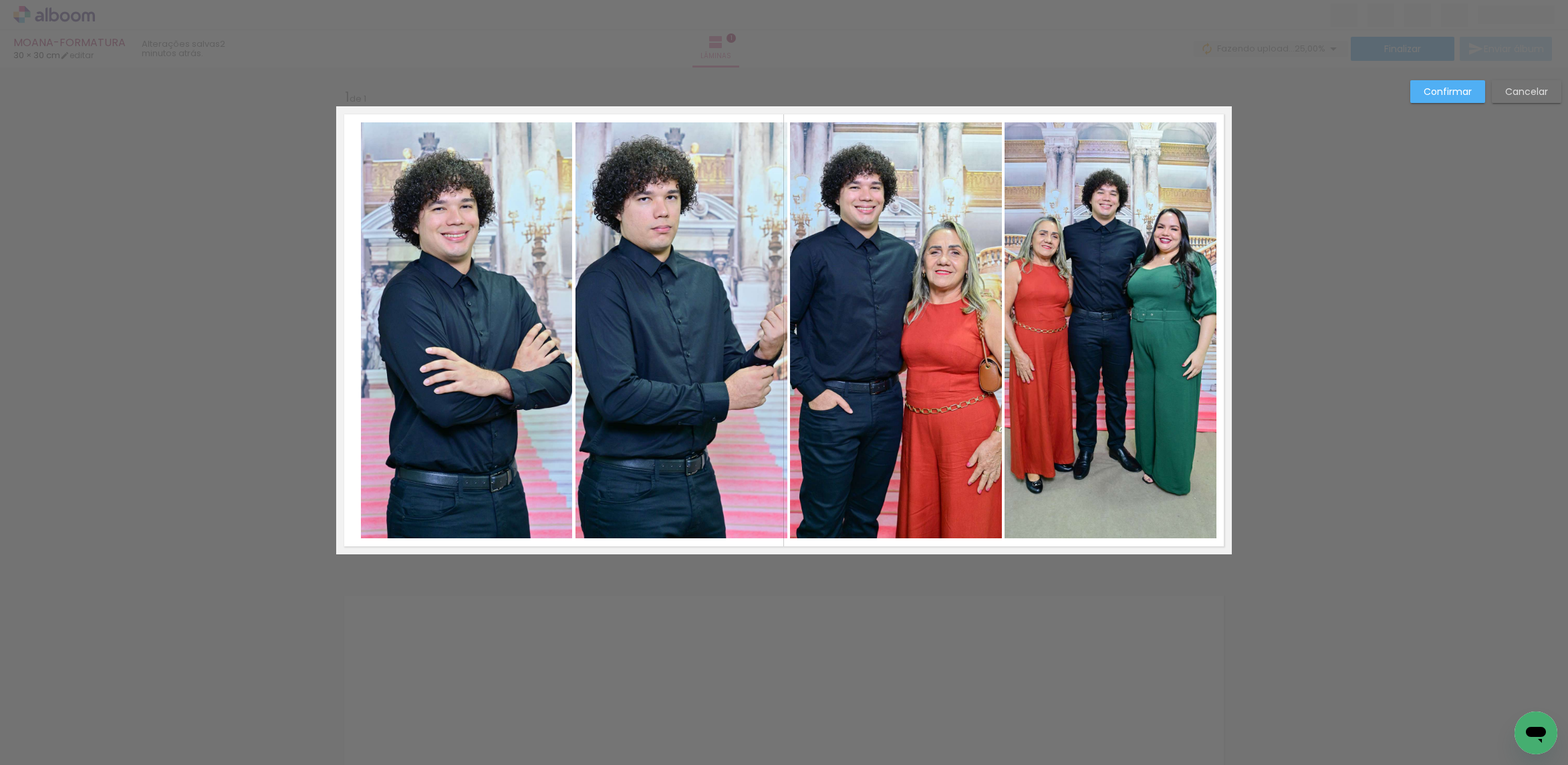
click at [1438, 98] on paper-button "Confirmar" at bounding box center [1448, 91] width 75 height 23
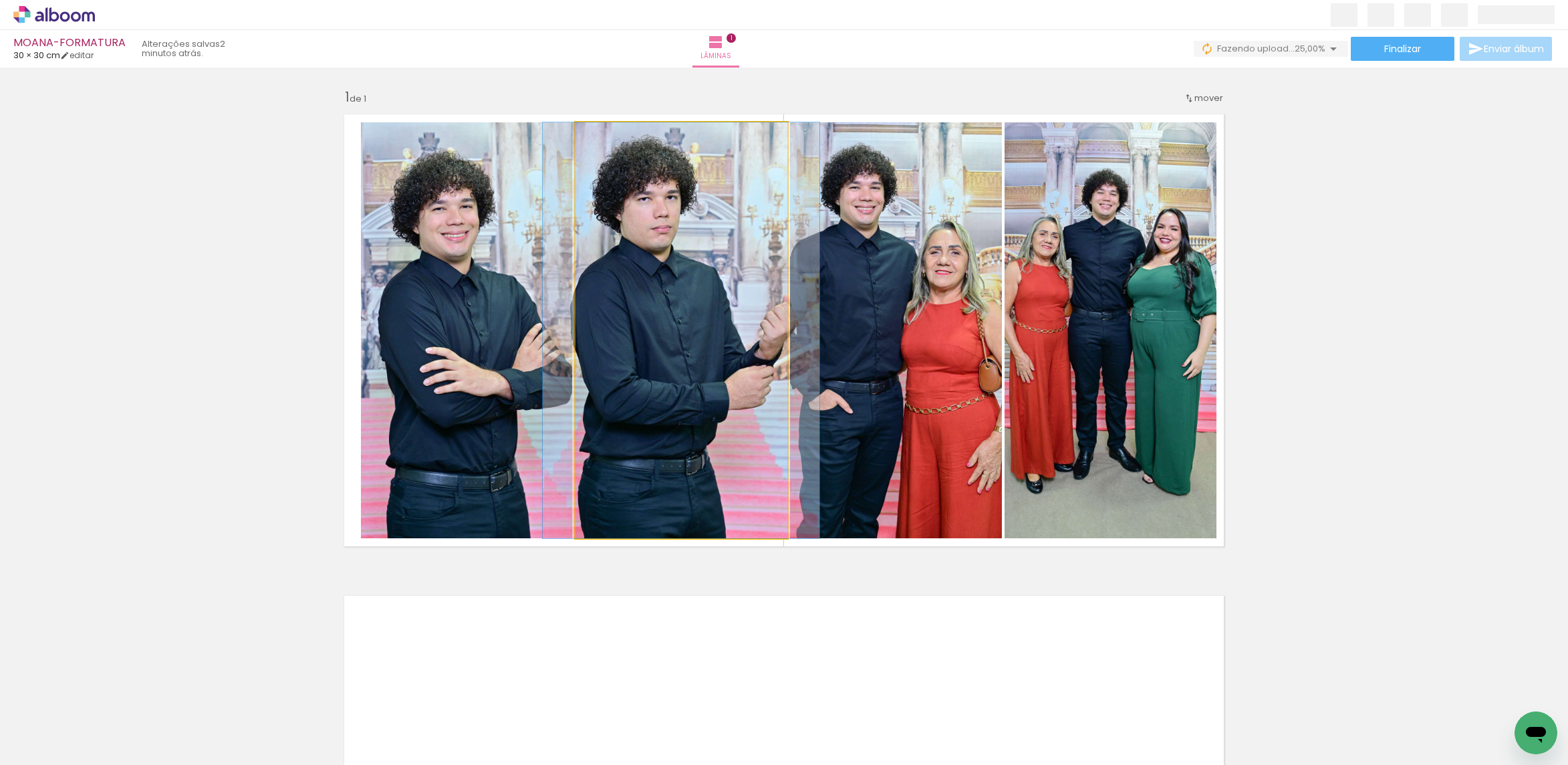
click at [730, 323] on quentale-photo at bounding box center [681, 330] width 212 height 416
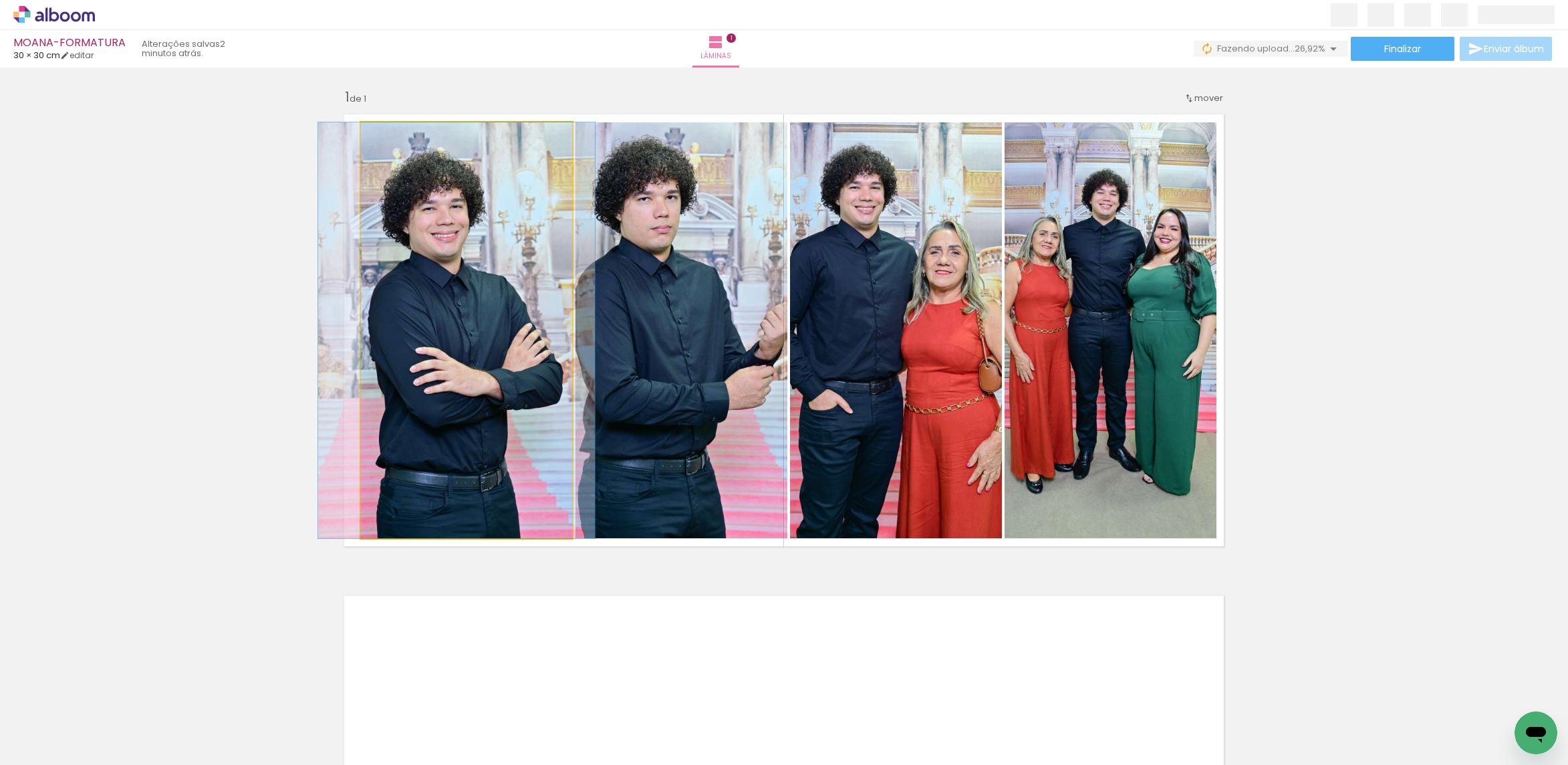
drag, startPoint x: 515, startPoint y: 340, endPoint x: 642, endPoint y: 313, distance: 129.8
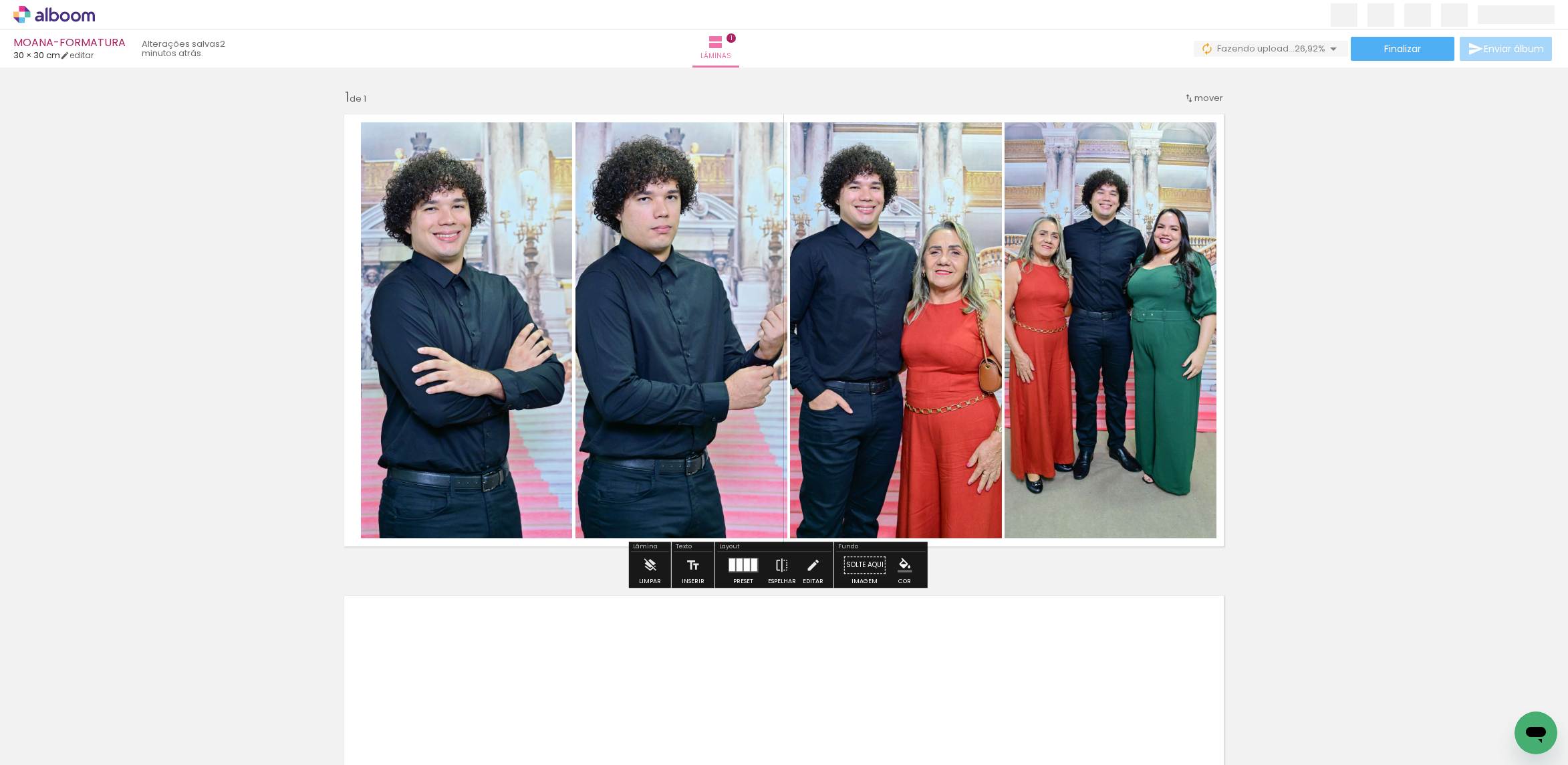
click at [692, 331] on quentale-photo at bounding box center [681, 330] width 212 height 416
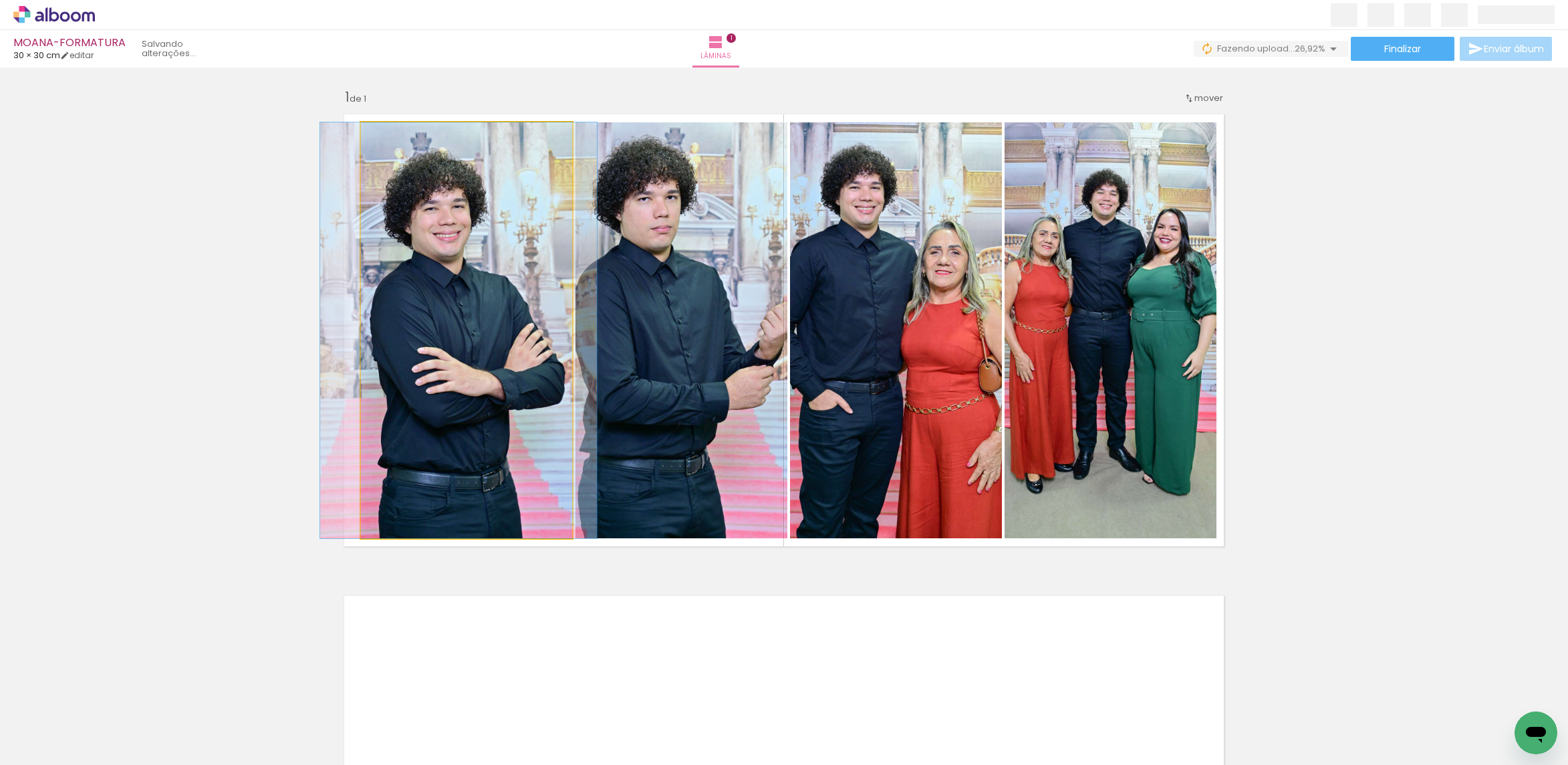
click at [495, 343] on quentale-photo at bounding box center [466, 330] width 212 height 416
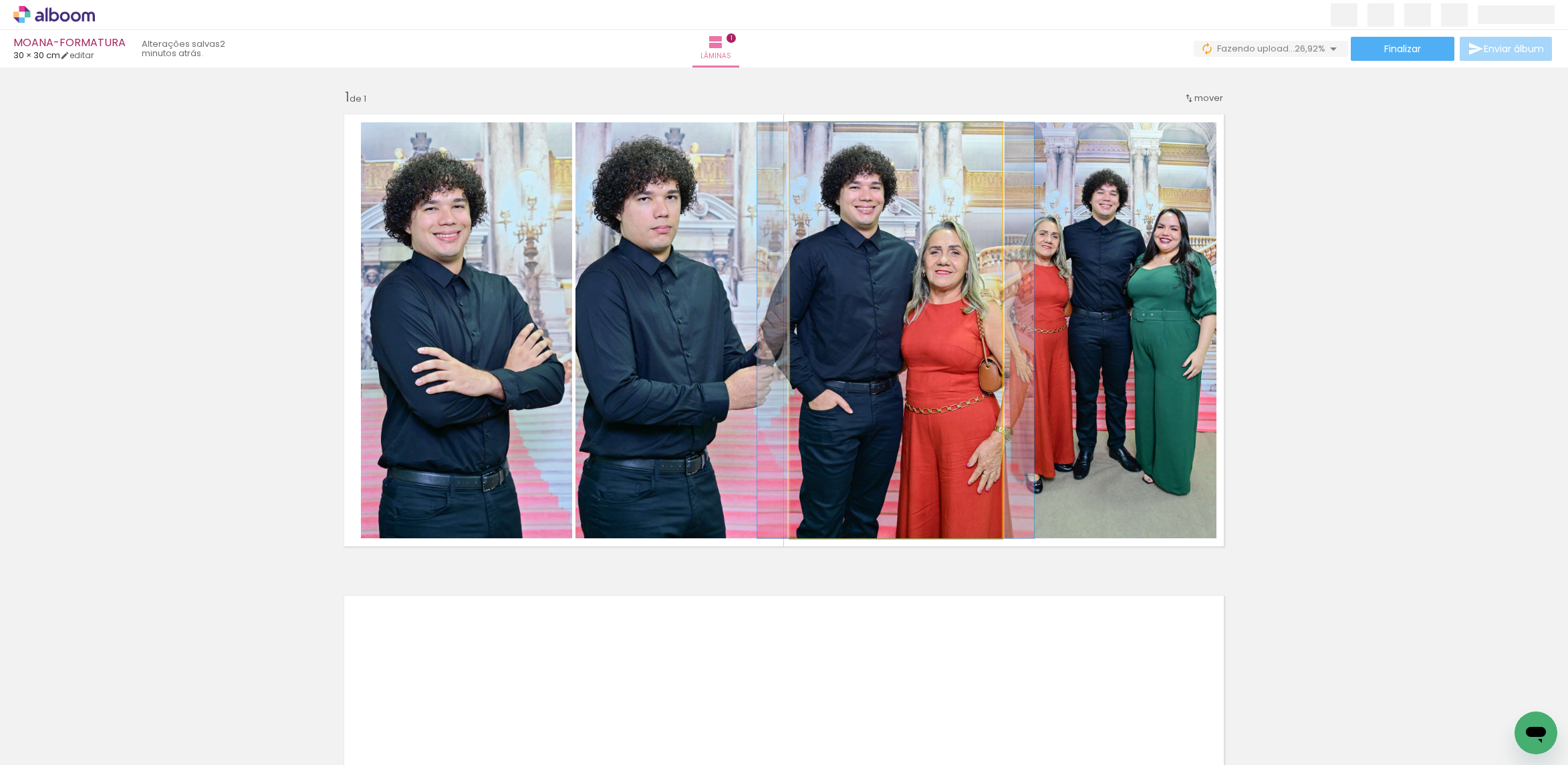
click at [802, 299] on quentale-photo at bounding box center [896, 330] width 212 height 416
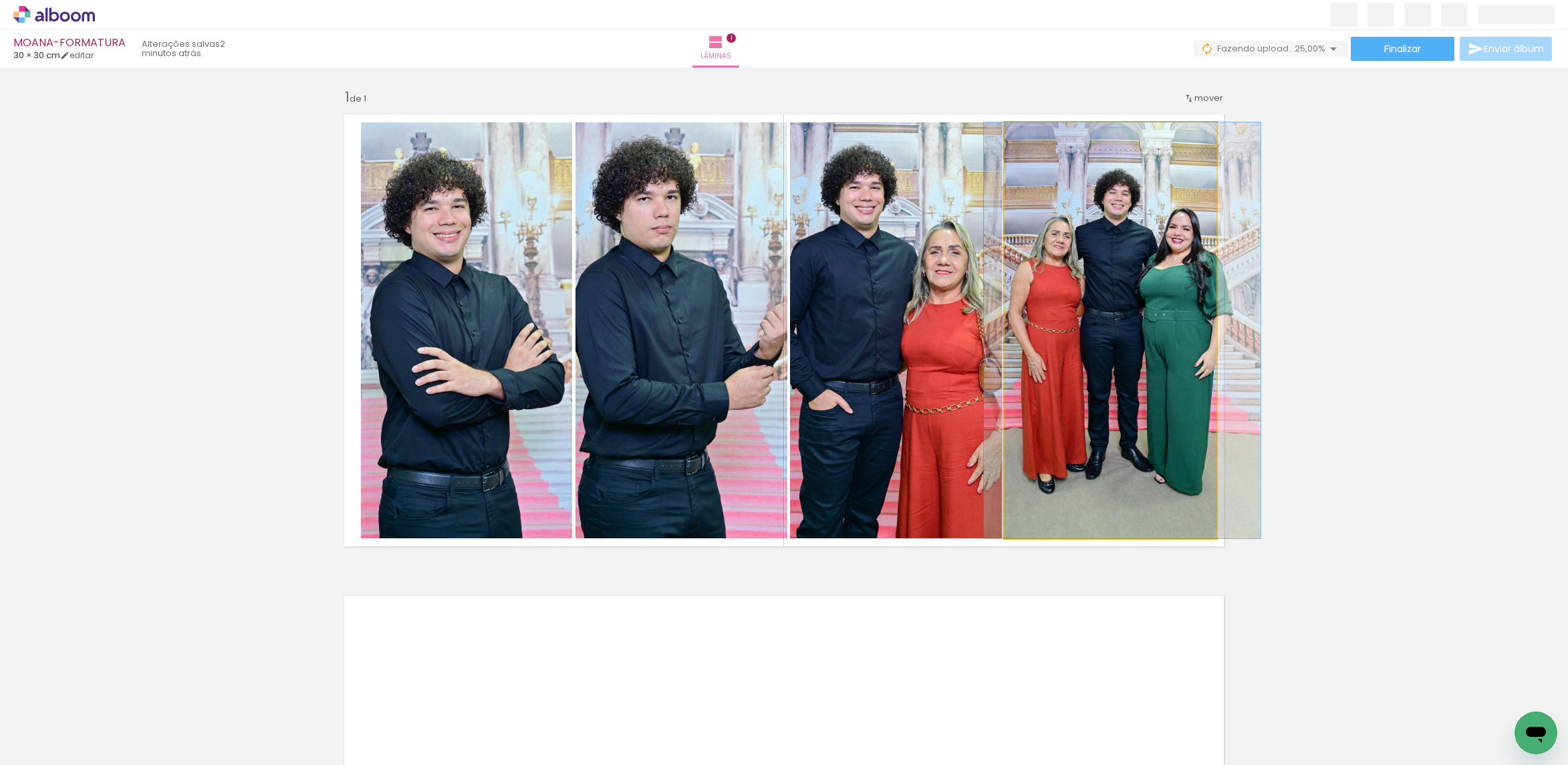
drag, startPoint x: 1100, startPoint y: 331, endPoint x: 1112, endPoint y: 331, distance: 12.0
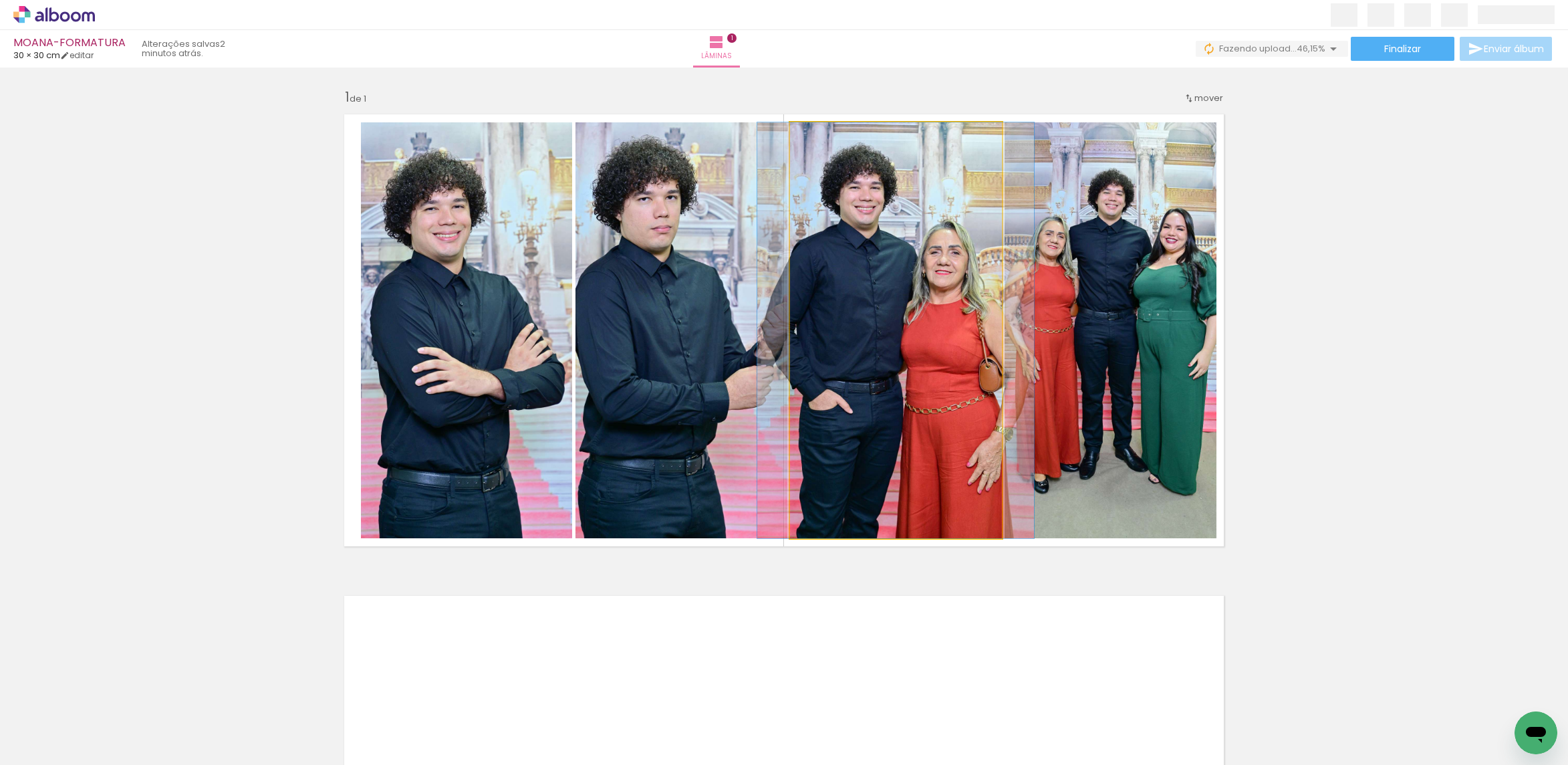
drag, startPoint x: 899, startPoint y: 311, endPoint x: 905, endPoint y: 327, distance: 17.1
click at [899, 309] on quentale-photo at bounding box center [896, 330] width 212 height 416
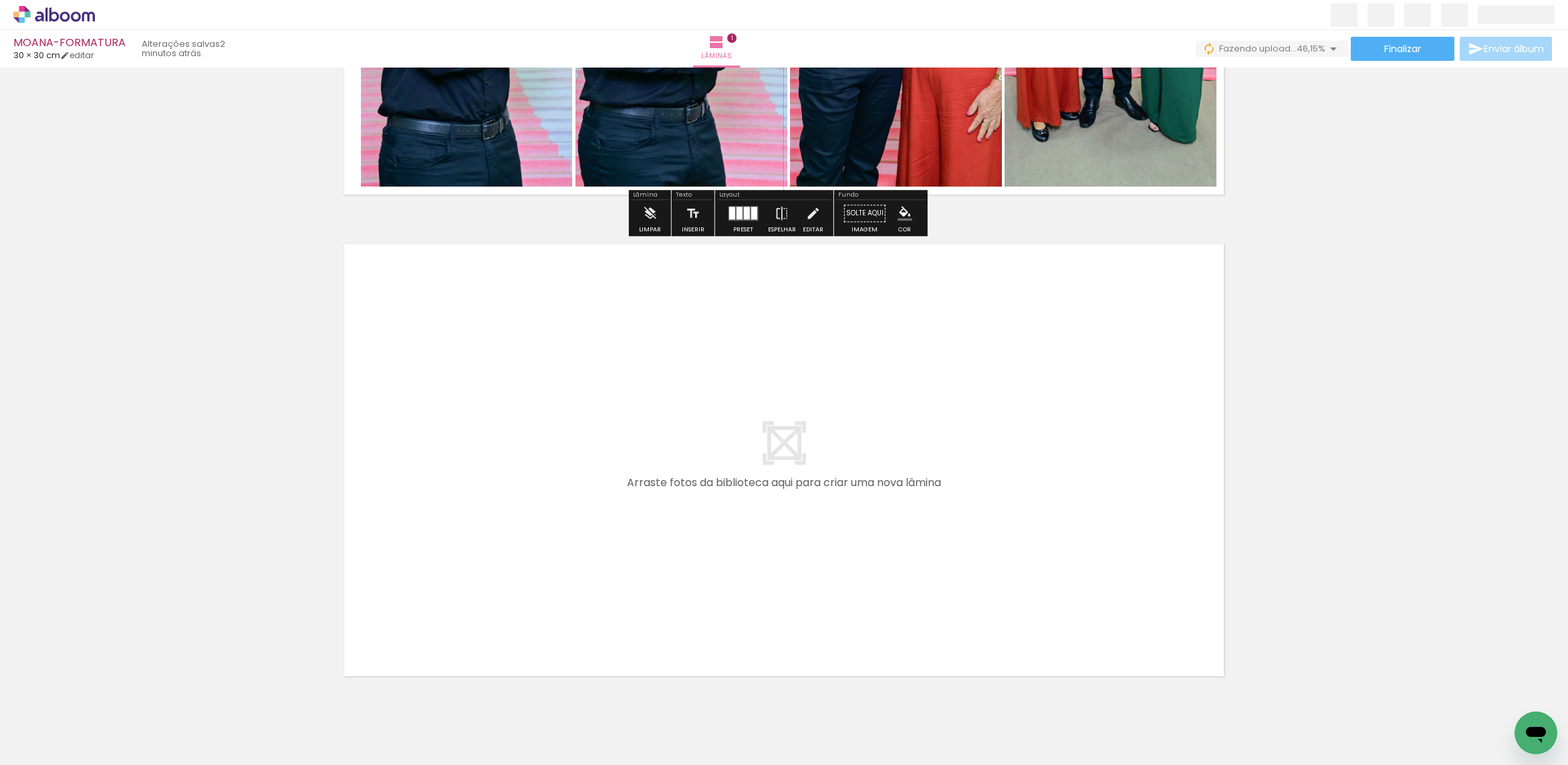
scroll to position [400, 0]
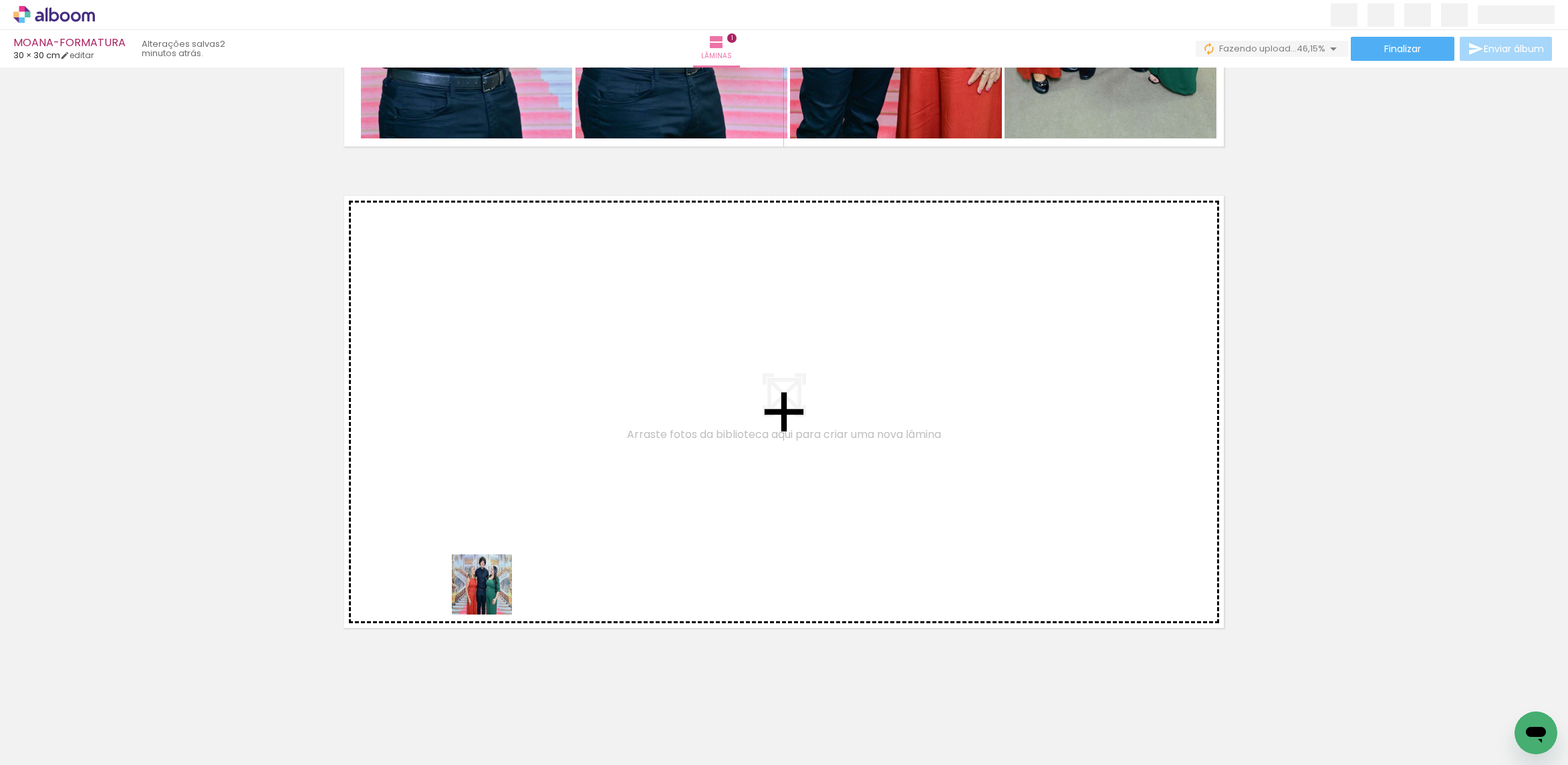
drag, startPoint x: 493, startPoint y: 655, endPoint x: 478, endPoint y: 543, distance: 113.0
click at [478, 543] on quentale-workspace at bounding box center [784, 382] width 1568 height 765
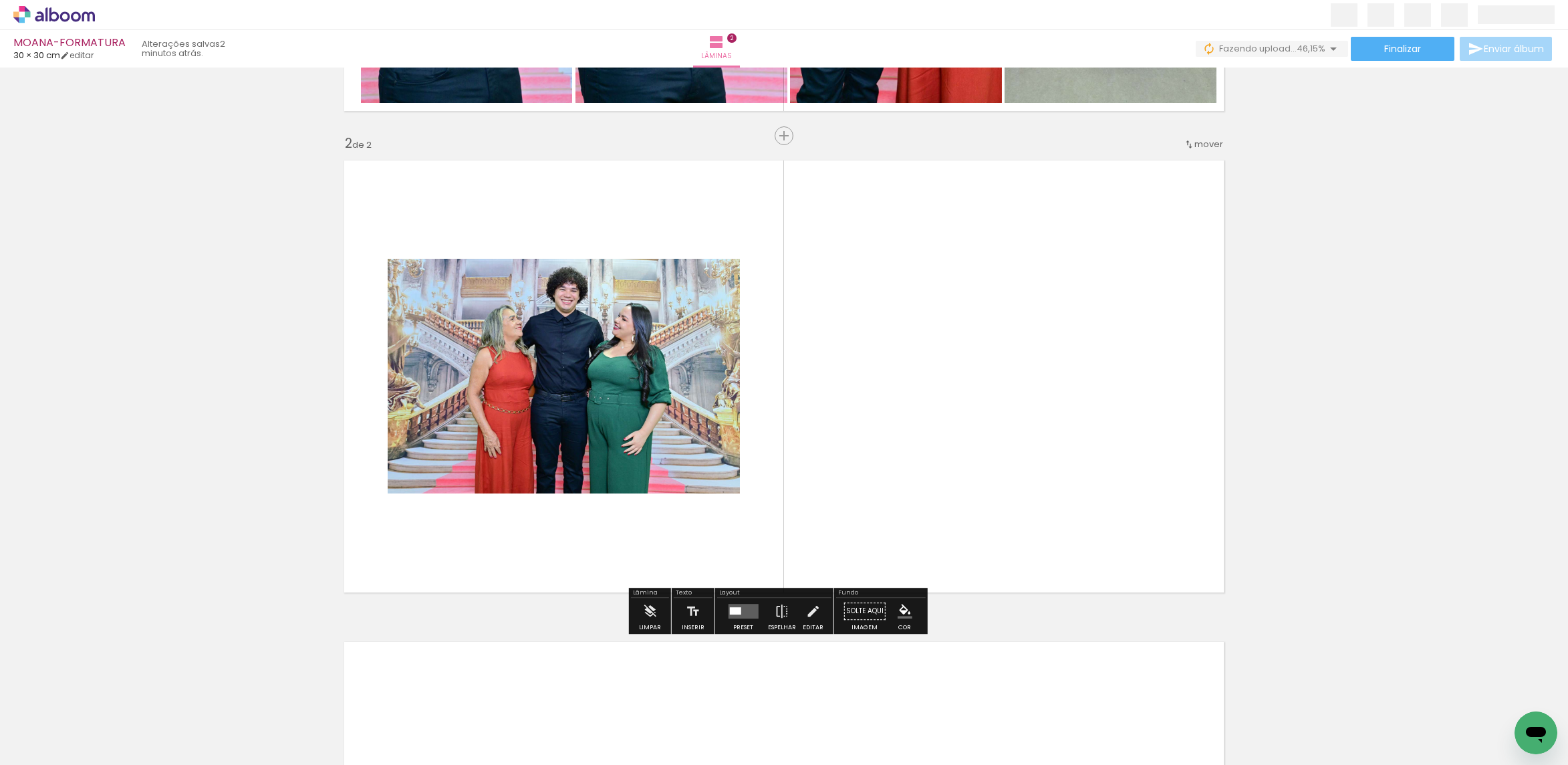
scroll to position [437, 0]
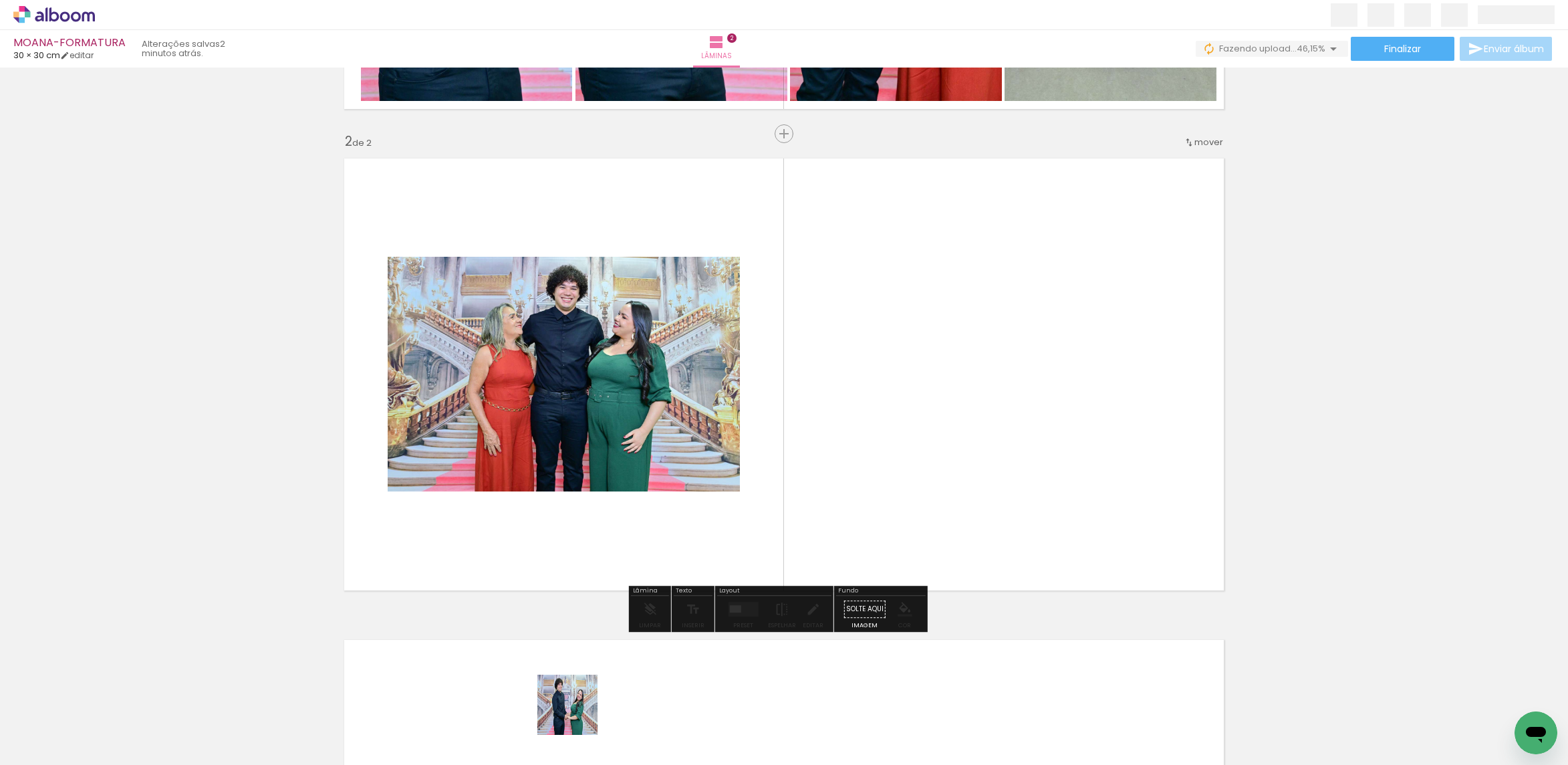
drag, startPoint x: 574, startPoint y: 722, endPoint x: 777, endPoint y: 504, distance: 297.9
click at [777, 504] on quentale-workspace at bounding box center [784, 382] width 1568 height 765
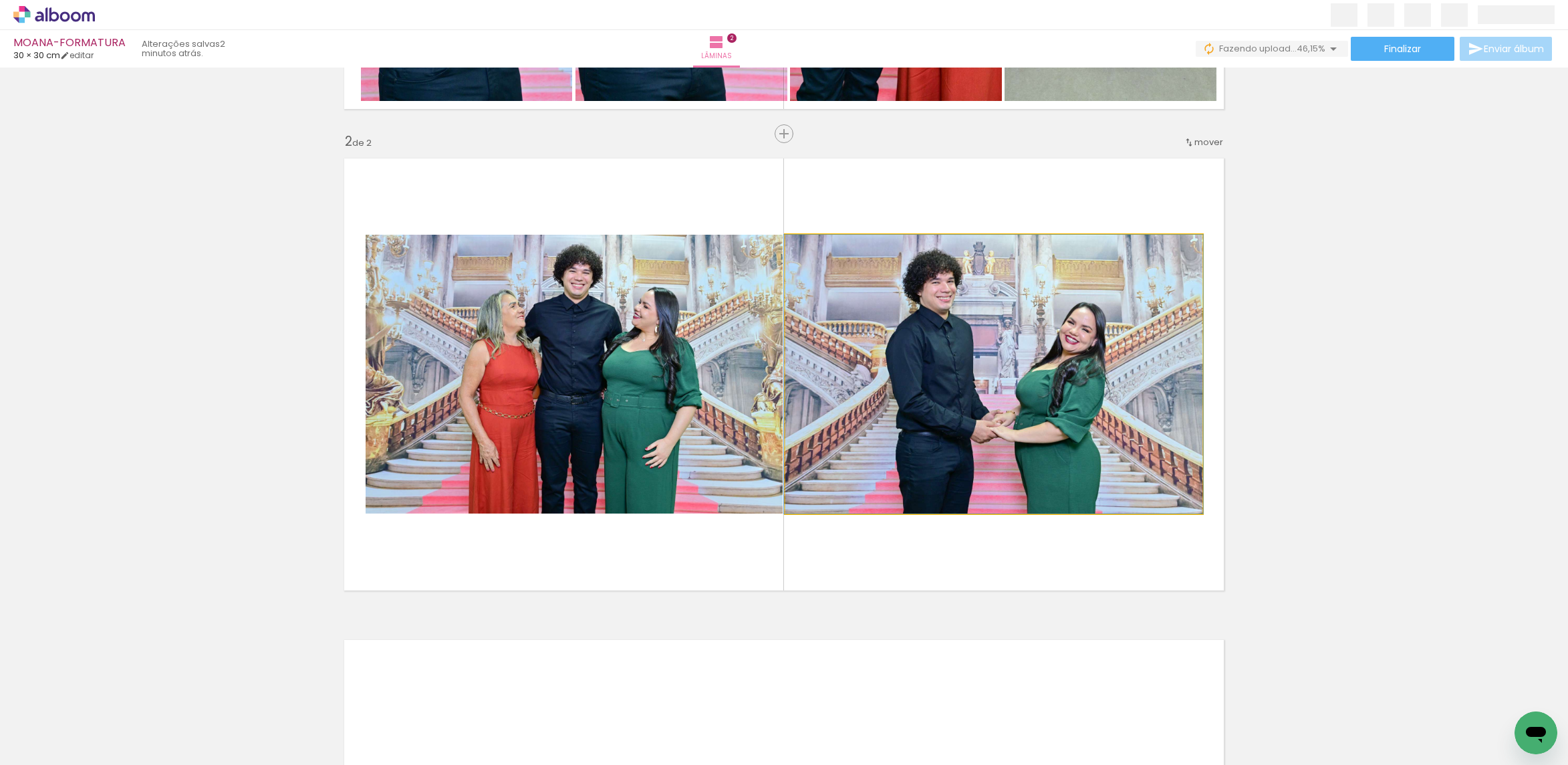
click at [851, 471] on quentale-photo at bounding box center [993, 374] width 417 height 279
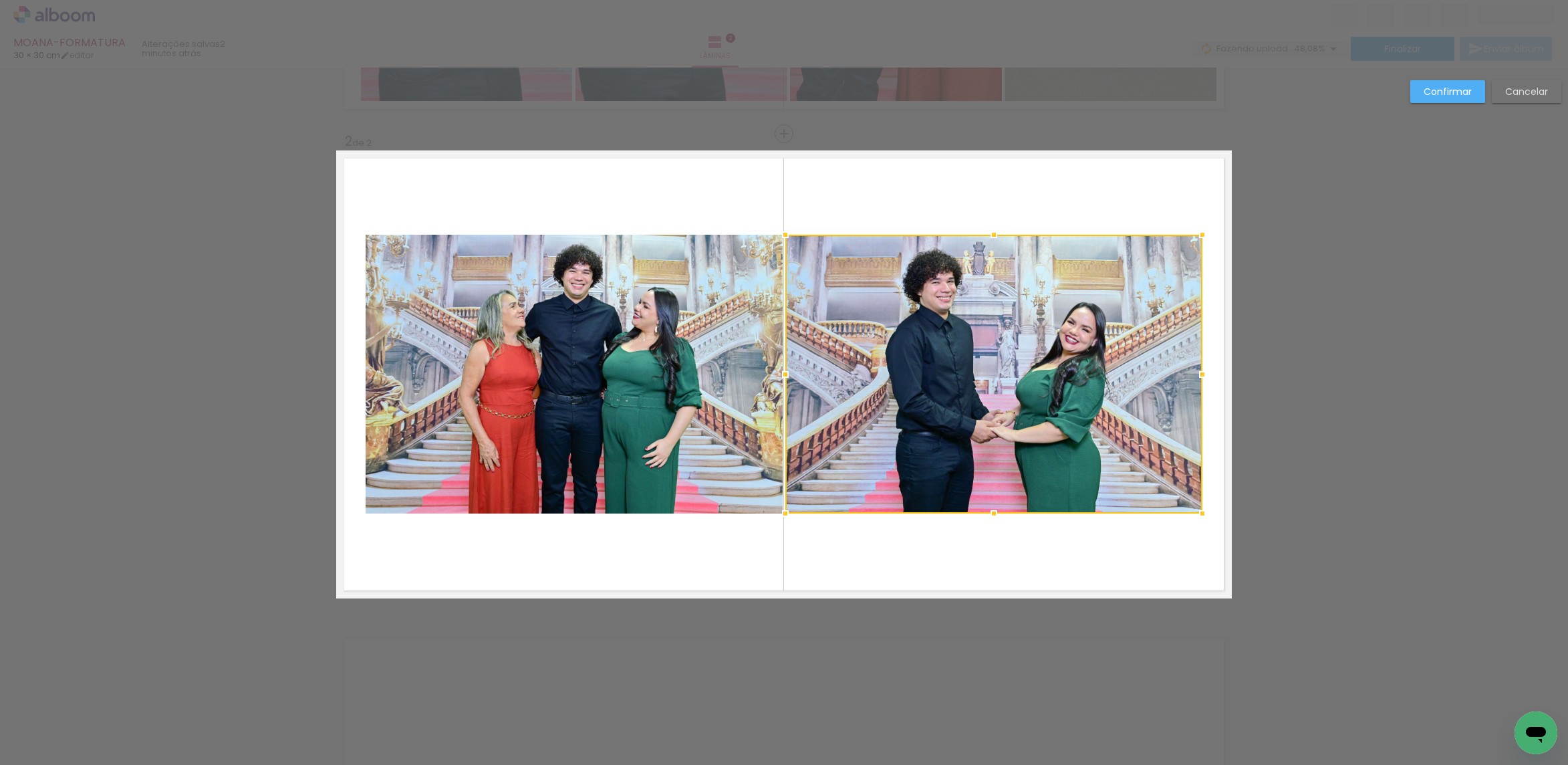
click at [636, 439] on quentale-photo at bounding box center [574, 374] width 417 height 279
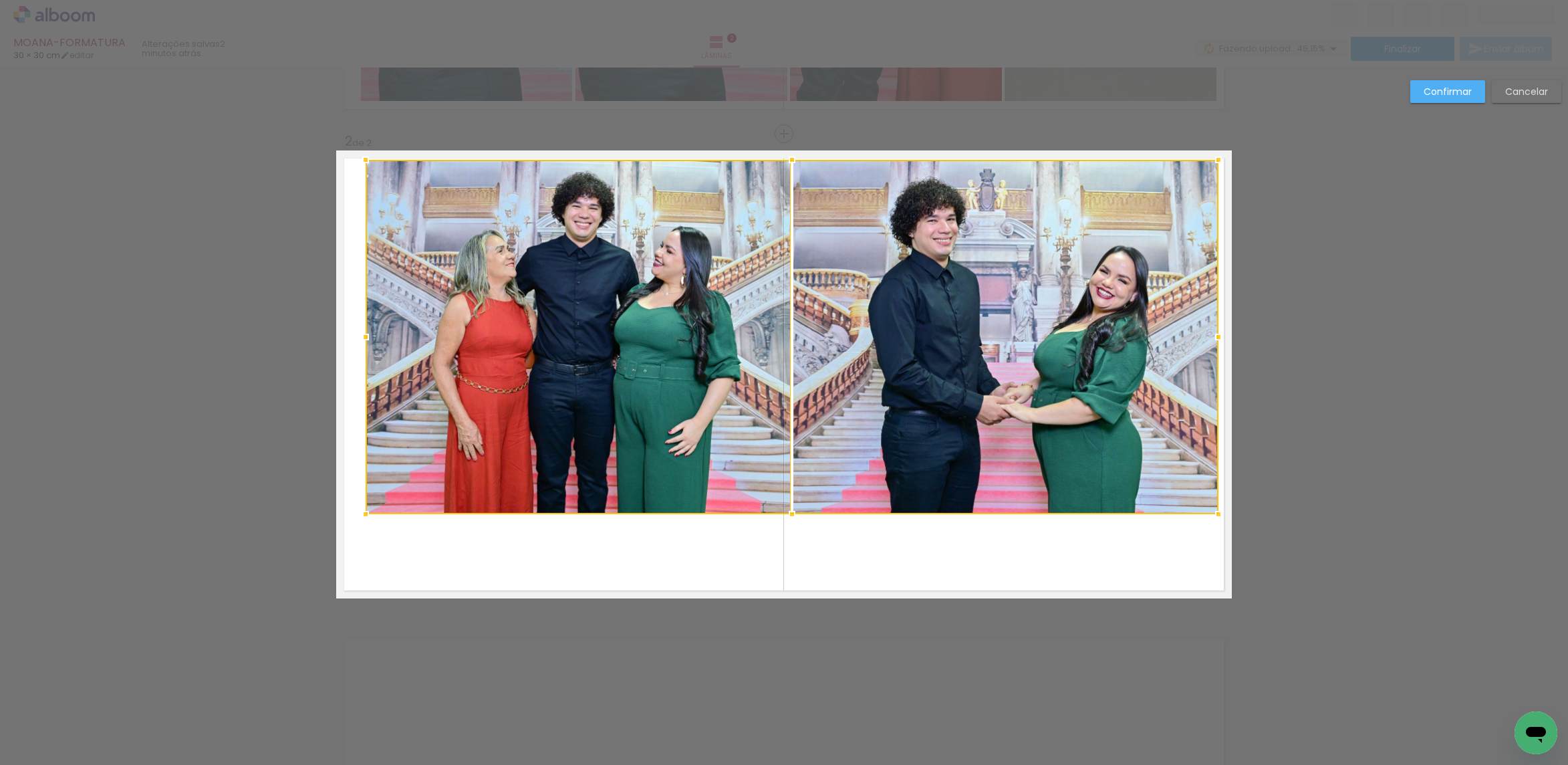
drag, startPoint x: 1194, startPoint y: 221, endPoint x: 1200, endPoint y: 167, distance: 54.3
click at [1207, 161] on div at bounding box center [1219, 160] width 26 height 26
click at [1080, 238] on div at bounding box center [1005, 337] width 424 height 354
drag, startPoint x: 707, startPoint y: 354, endPoint x: 672, endPoint y: 397, distance: 55.4
click at [706, 354] on quentale-photo at bounding box center [577, 337] width 424 height 354
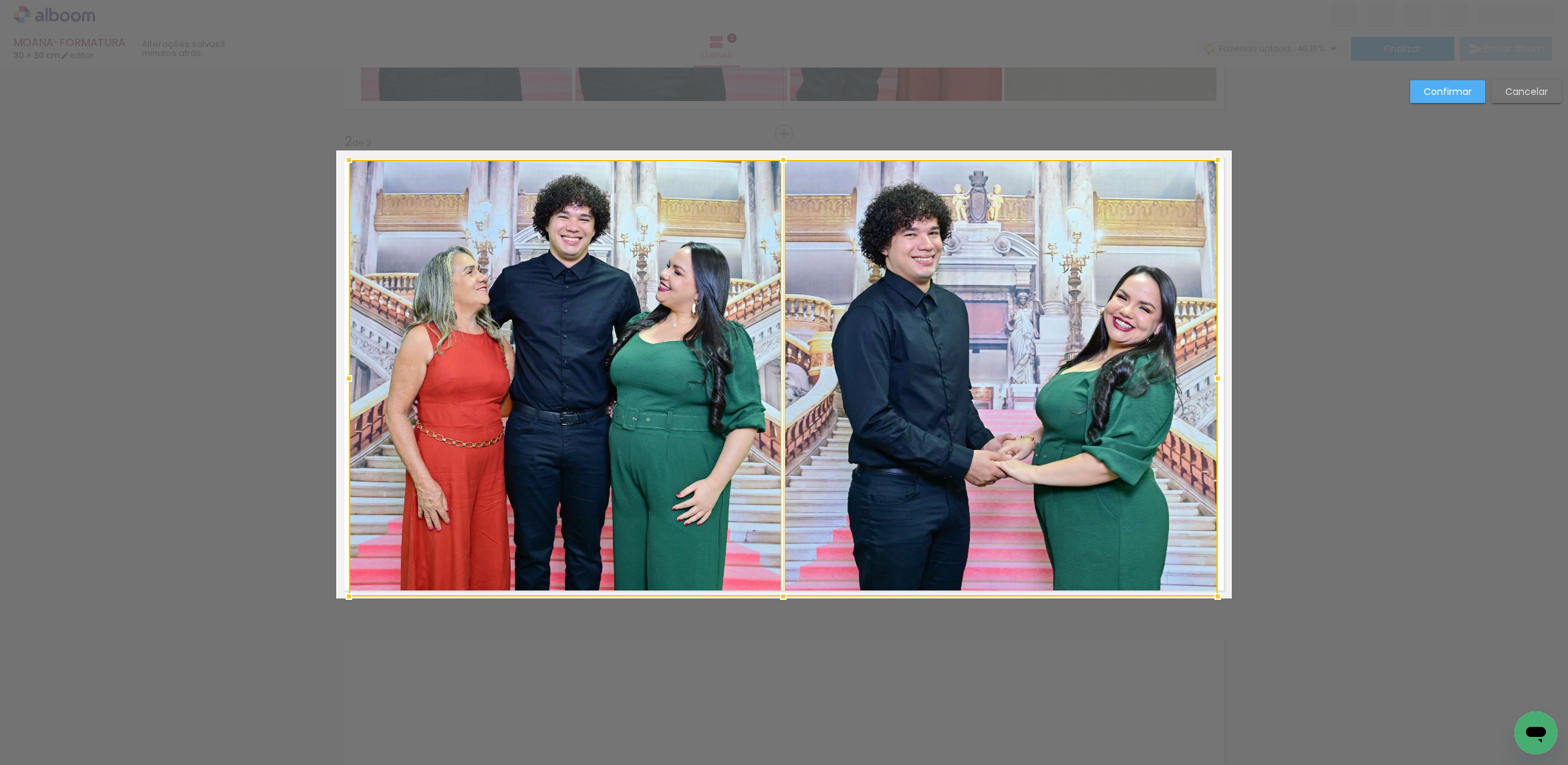
drag, startPoint x: 352, startPoint y: 543, endPoint x: 339, endPoint y: 590, distance: 48.8
click at [339, 590] on div at bounding box center [349, 596] width 26 height 26
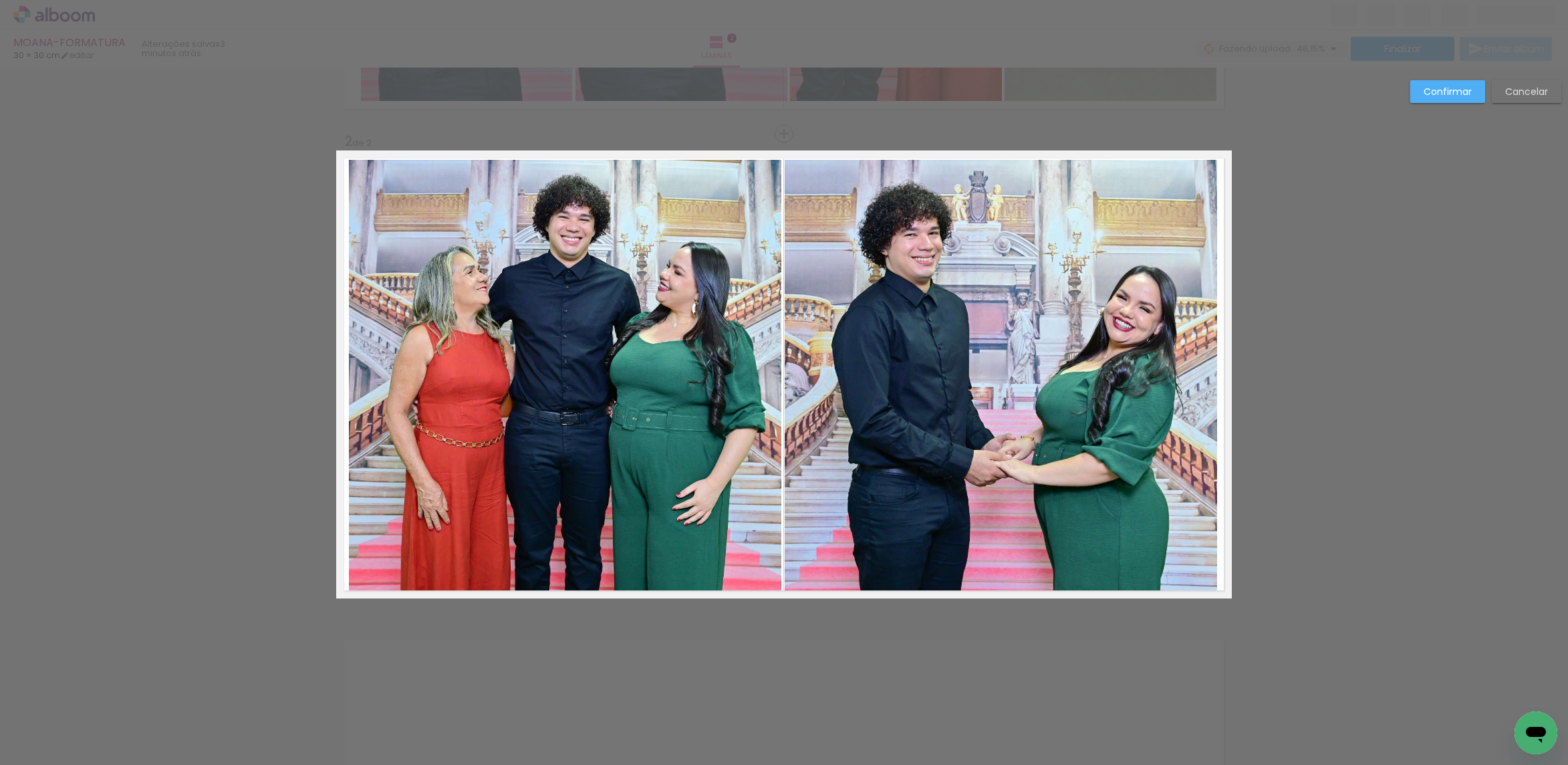
click at [883, 385] on quentale-photo at bounding box center [1000, 378] width 433 height 436
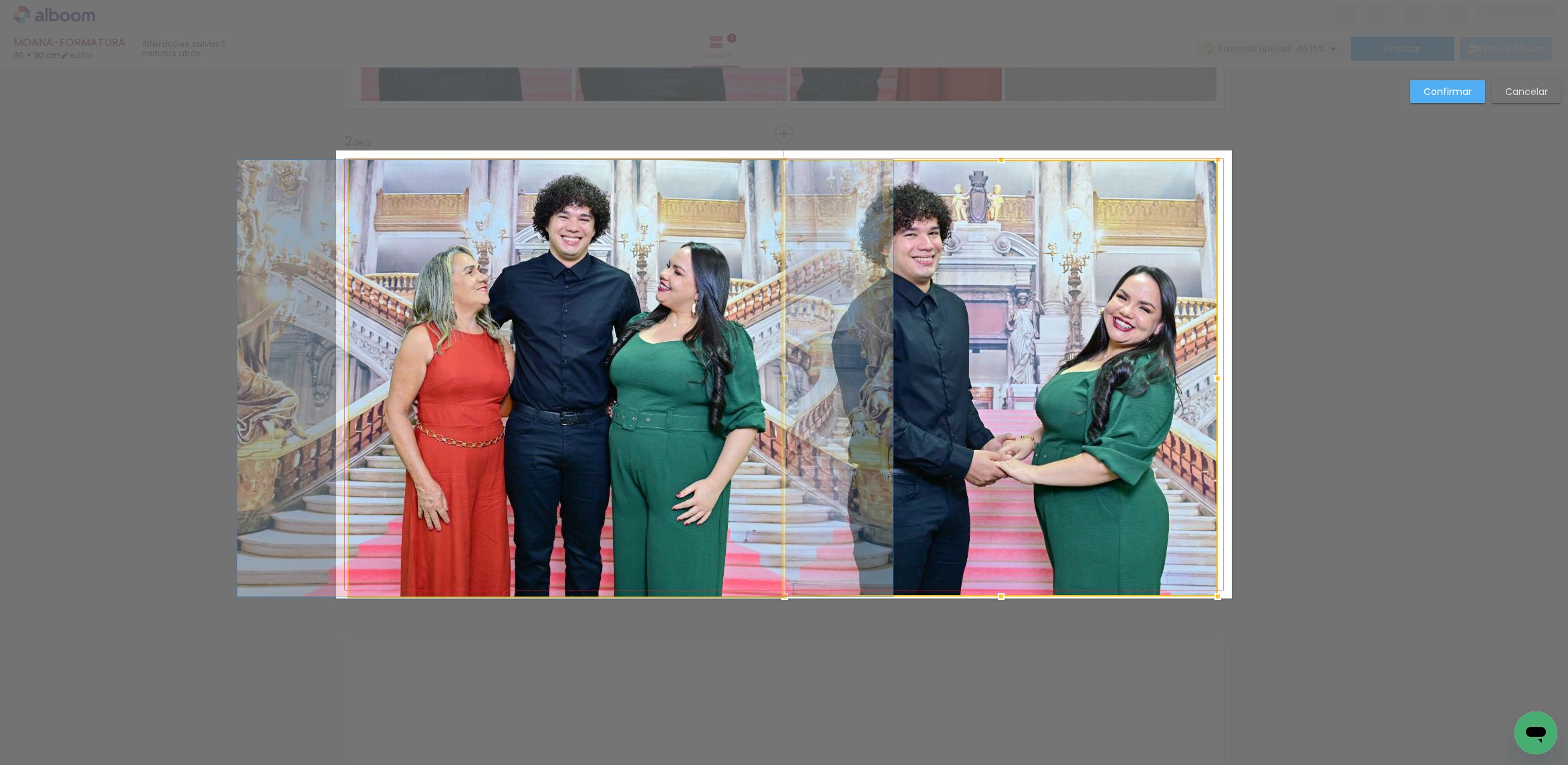
drag, startPoint x: 714, startPoint y: 374, endPoint x: 835, endPoint y: 345, distance: 124.4
click at [714, 373] on quentale-photo at bounding box center [565, 378] width 433 height 436
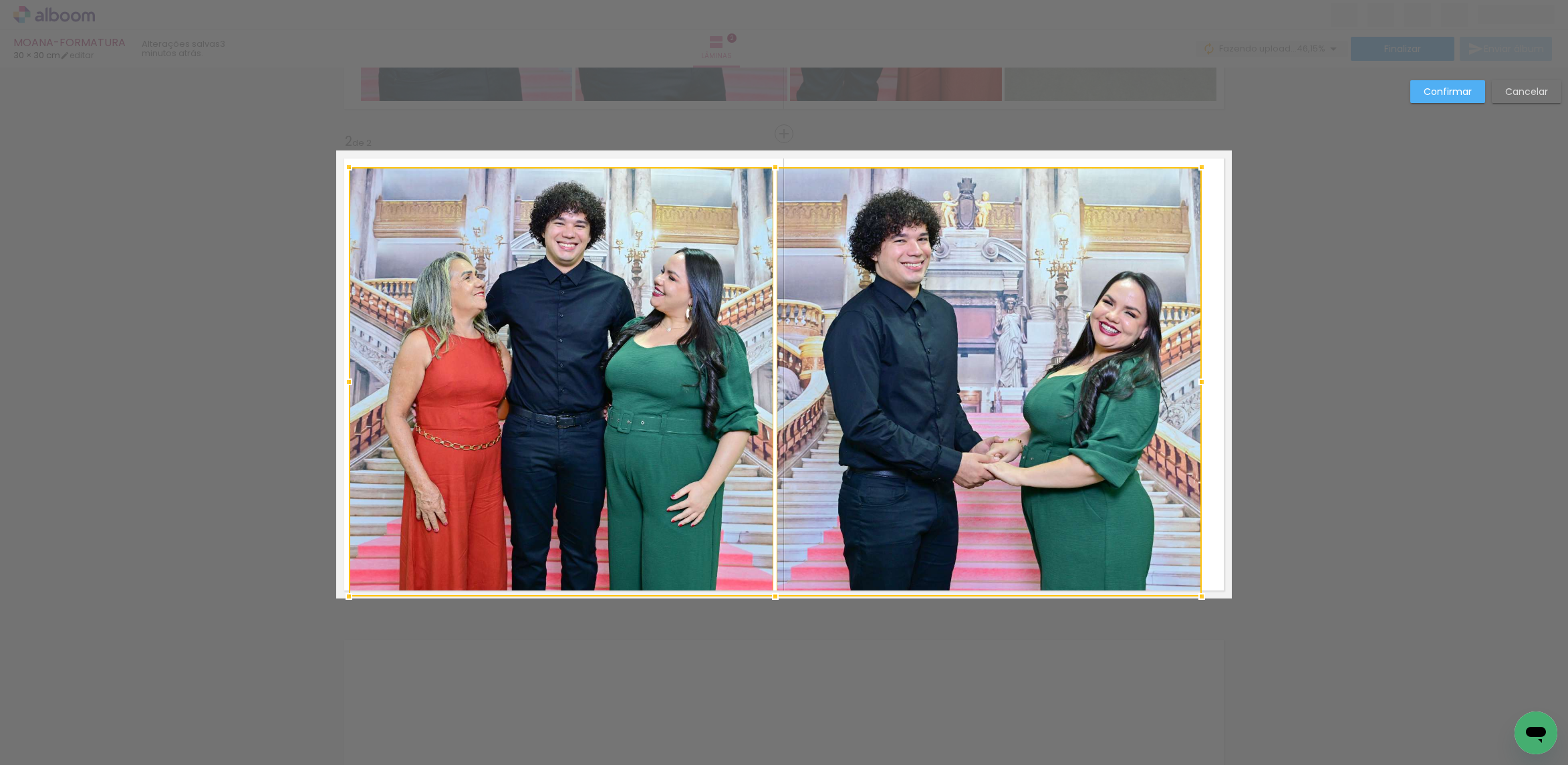
drag, startPoint x: 1212, startPoint y: 163, endPoint x: 1196, endPoint y: 177, distance: 21.3
click at [1196, 177] on div at bounding box center [1201, 167] width 26 height 26
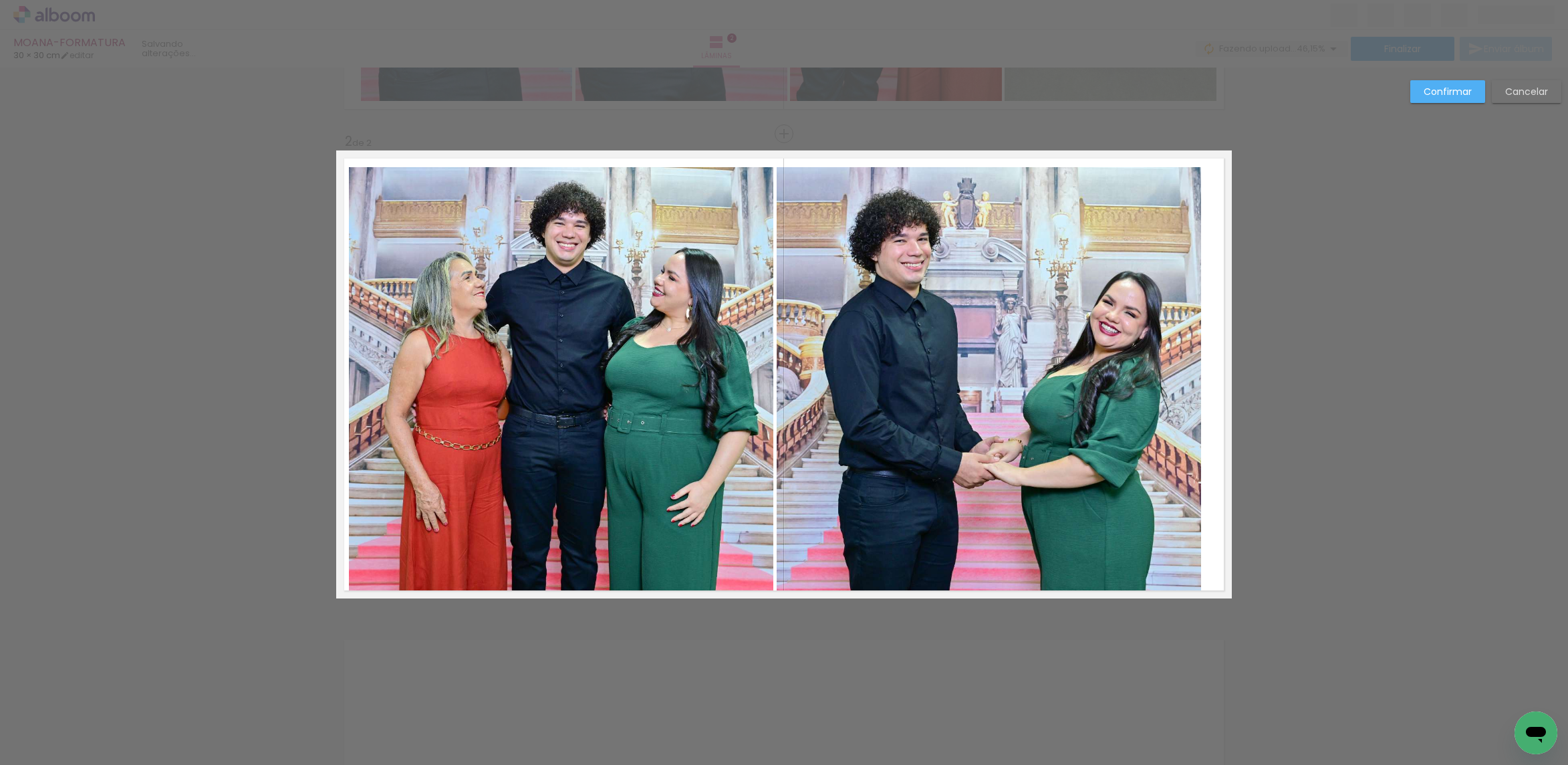
click at [1091, 245] on quentale-photo at bounding box center [989, 382] width 425 height 429
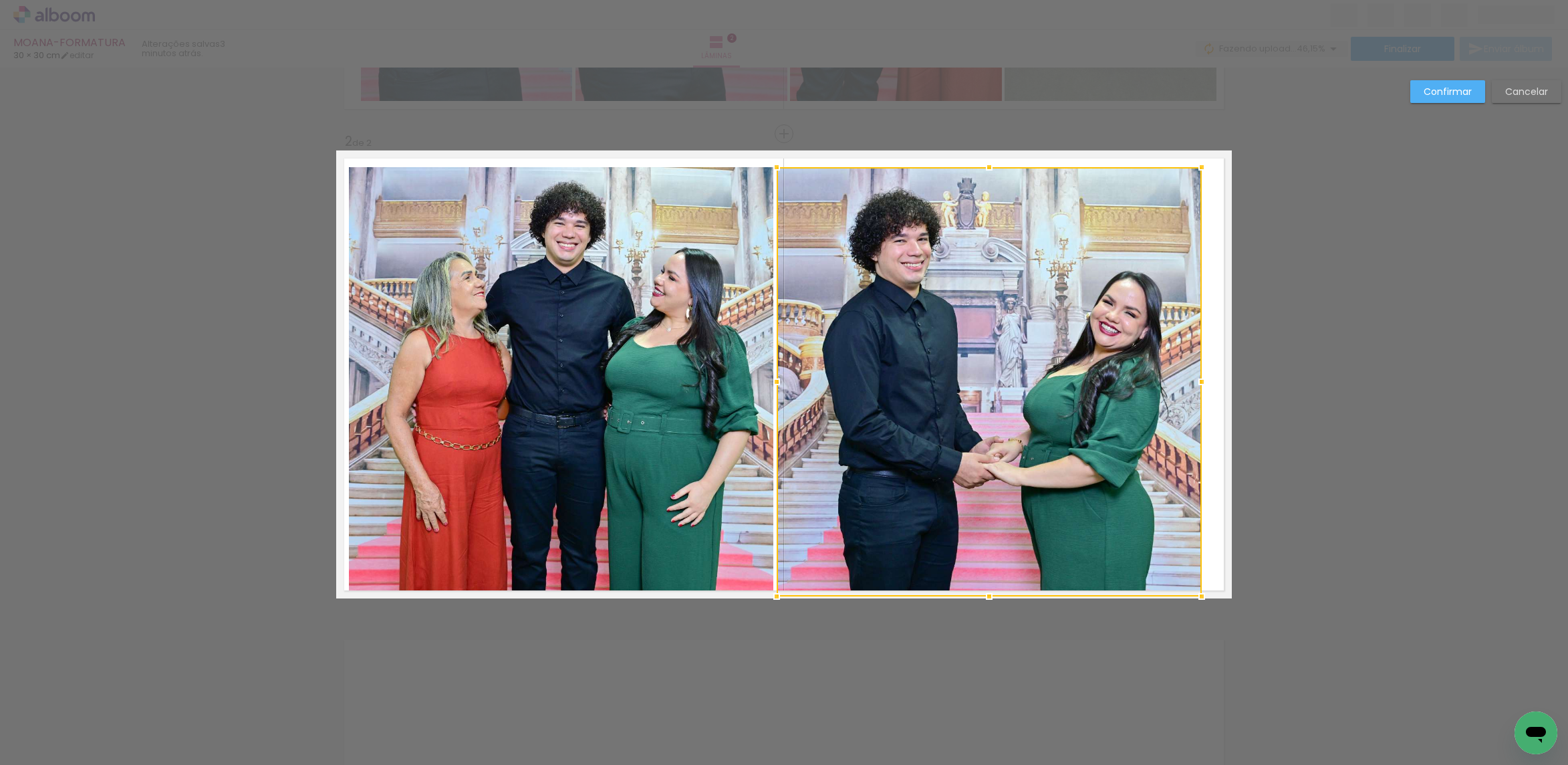
click at [622, 356] on quentale-photo at bounding box center [561, 382] width 425 height 429
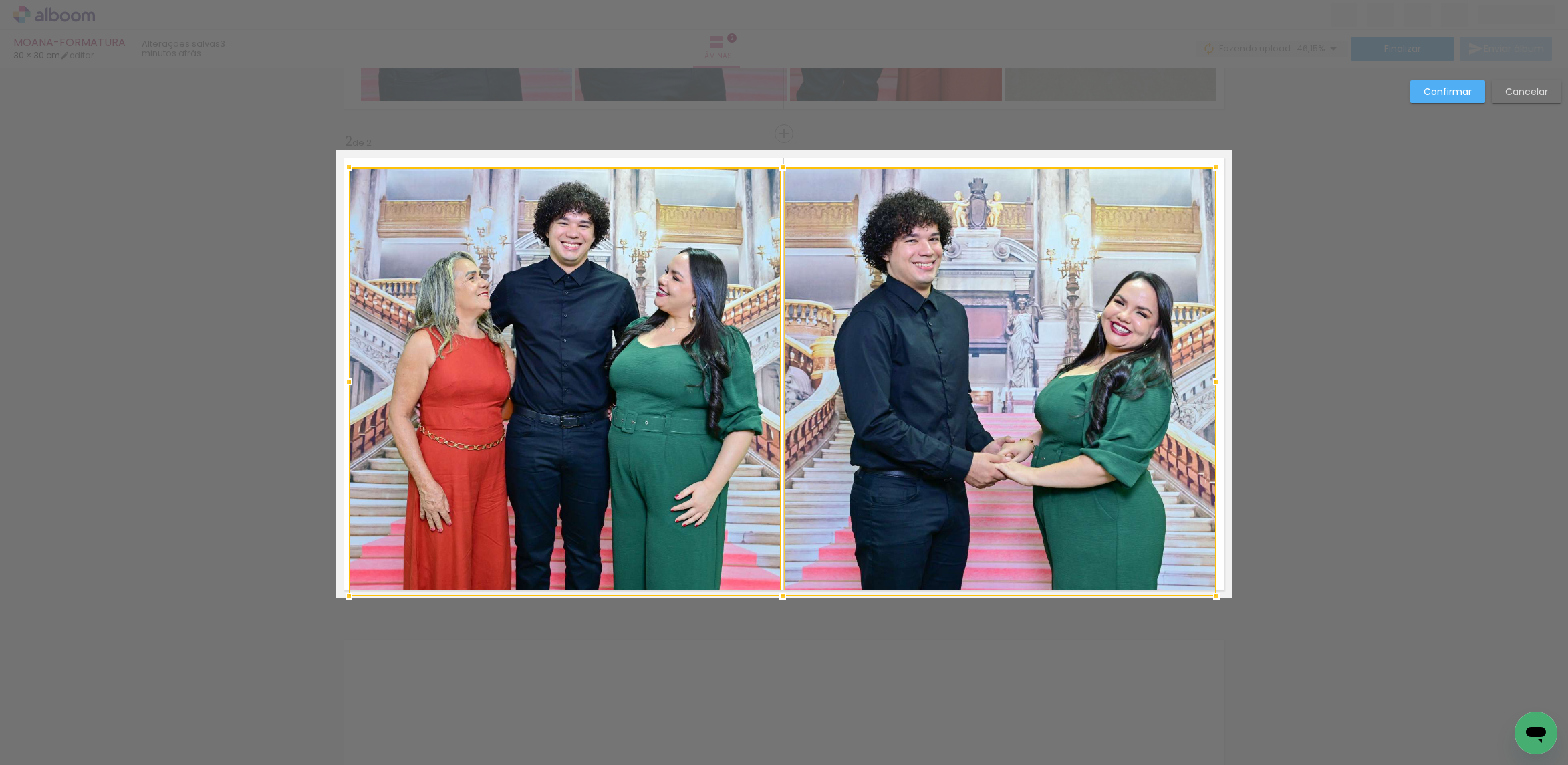
drag, startPoint x: 1191, startPoint y: 161, endPoint x: 1205, endPoint y: 161, distance: 14.0
click at [1205, 161] on div at bounding box center [1216, 167] width 26 height 26
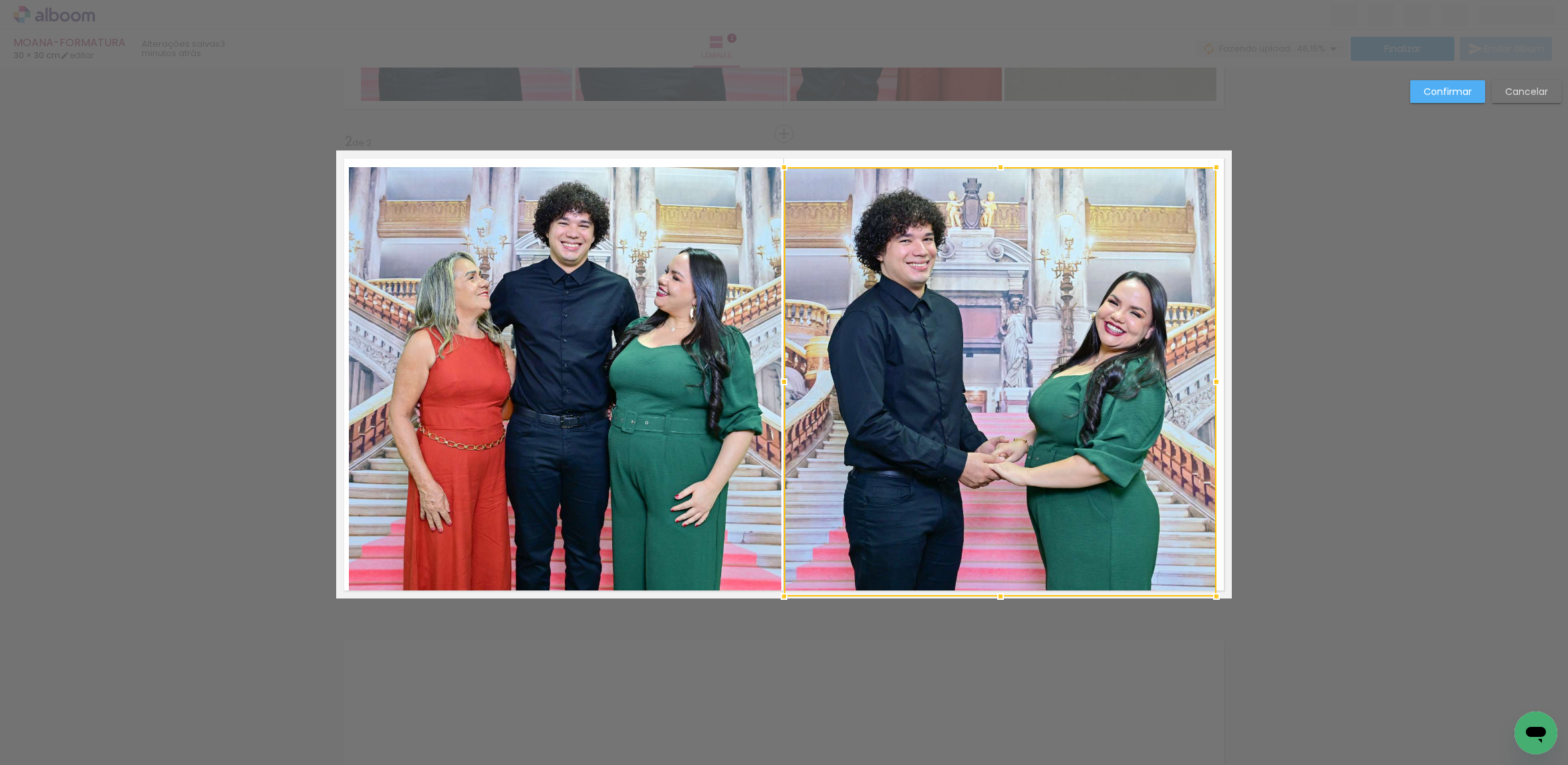
drag, startPoint x: 720, startPoint y: 444, endPoint x: 820, endPoint y: 460, distance: 101.3
click at [722, 442] on quentale-photo at bounding box center [565, 382] width 432 height 429
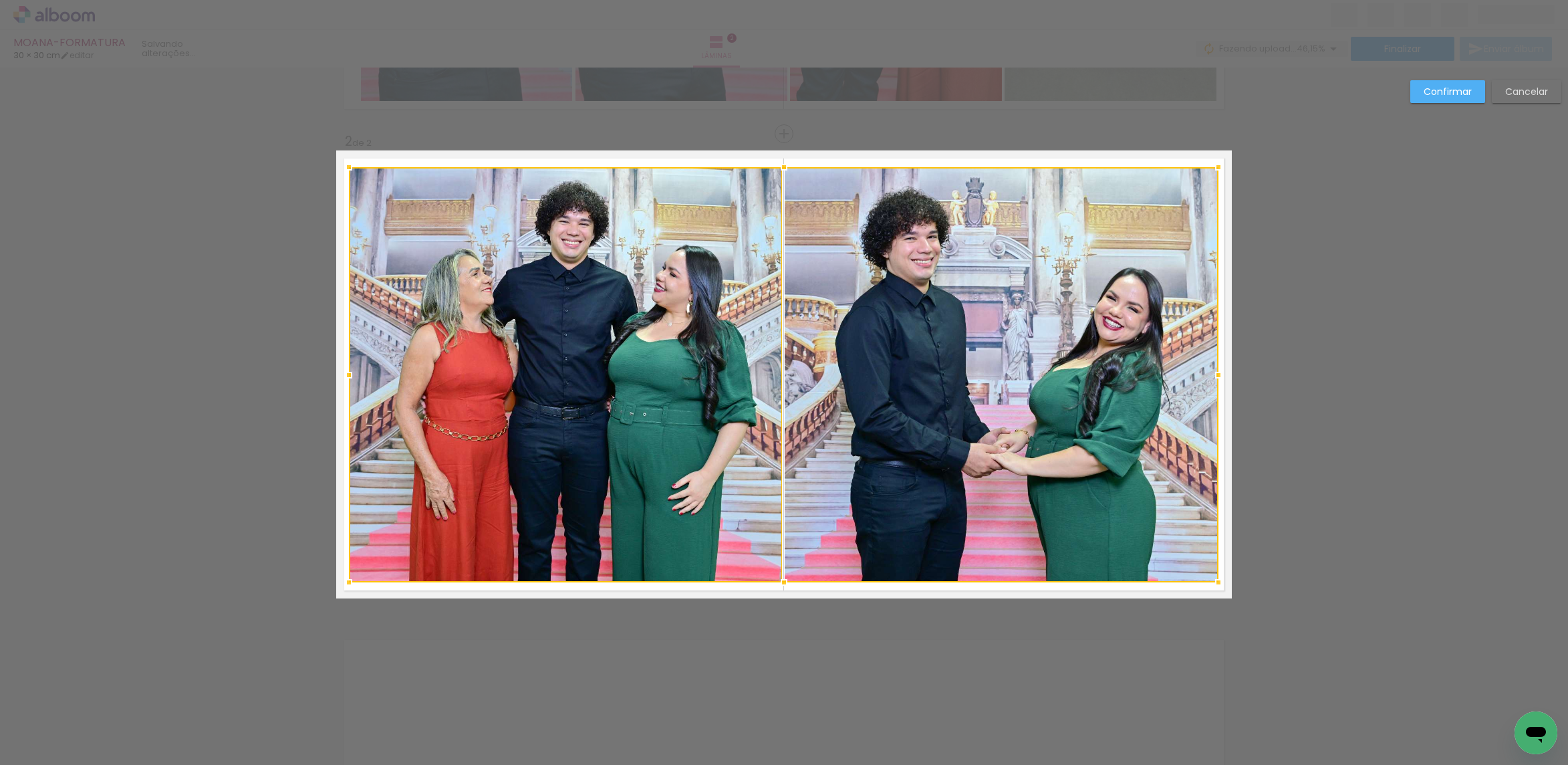
drag, startPoint x: 1210, startPoint y: 598, endPoint x: 1212, endPoint y: 584, distance: 14.1
click at [1212, 584] on div at bounding box center [1219, 582] width 26 height 26
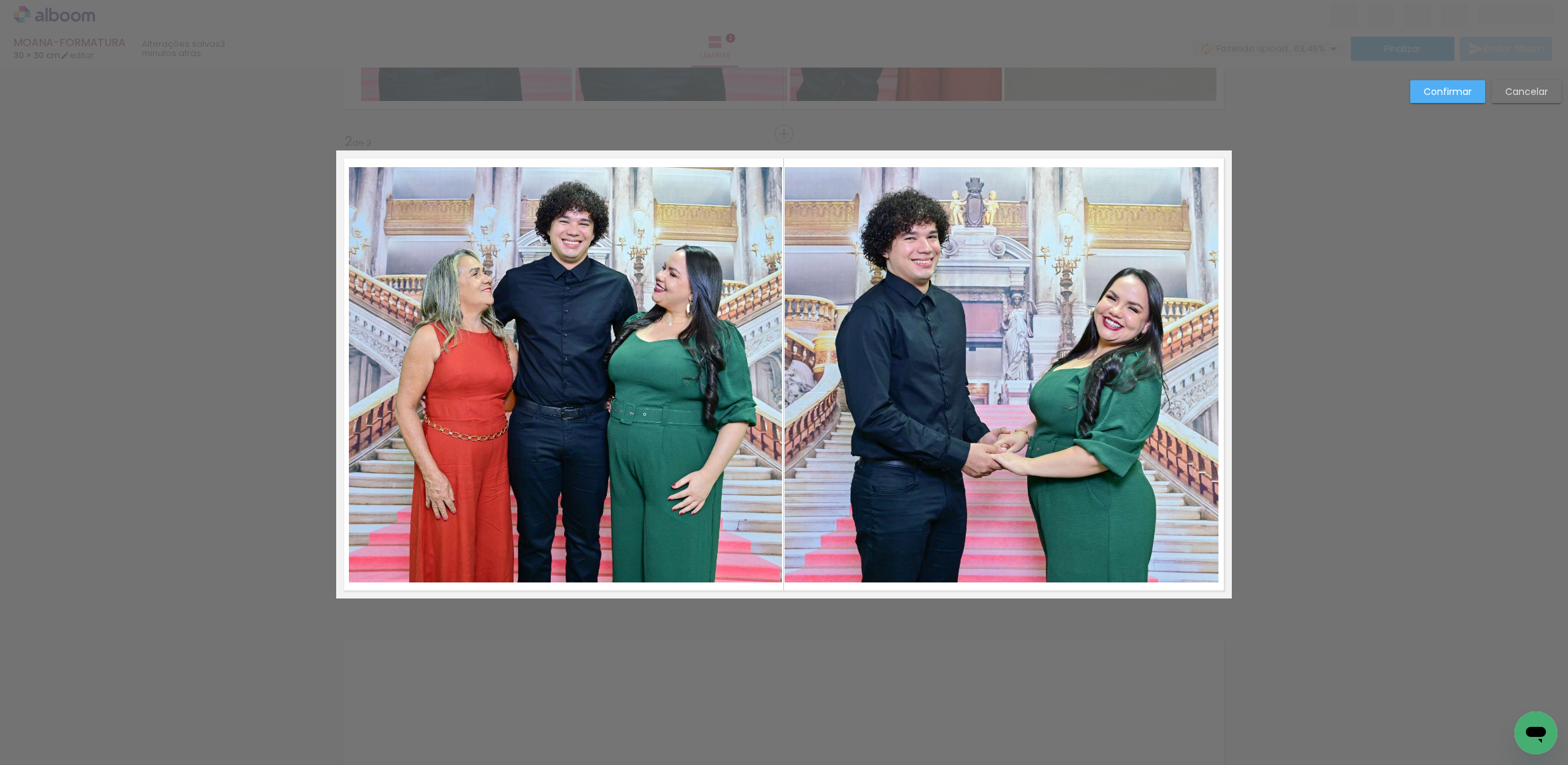
click at [1464, 81] on paper-button "Confirmar" at bounding box center [1448, 91] width 75 height 23
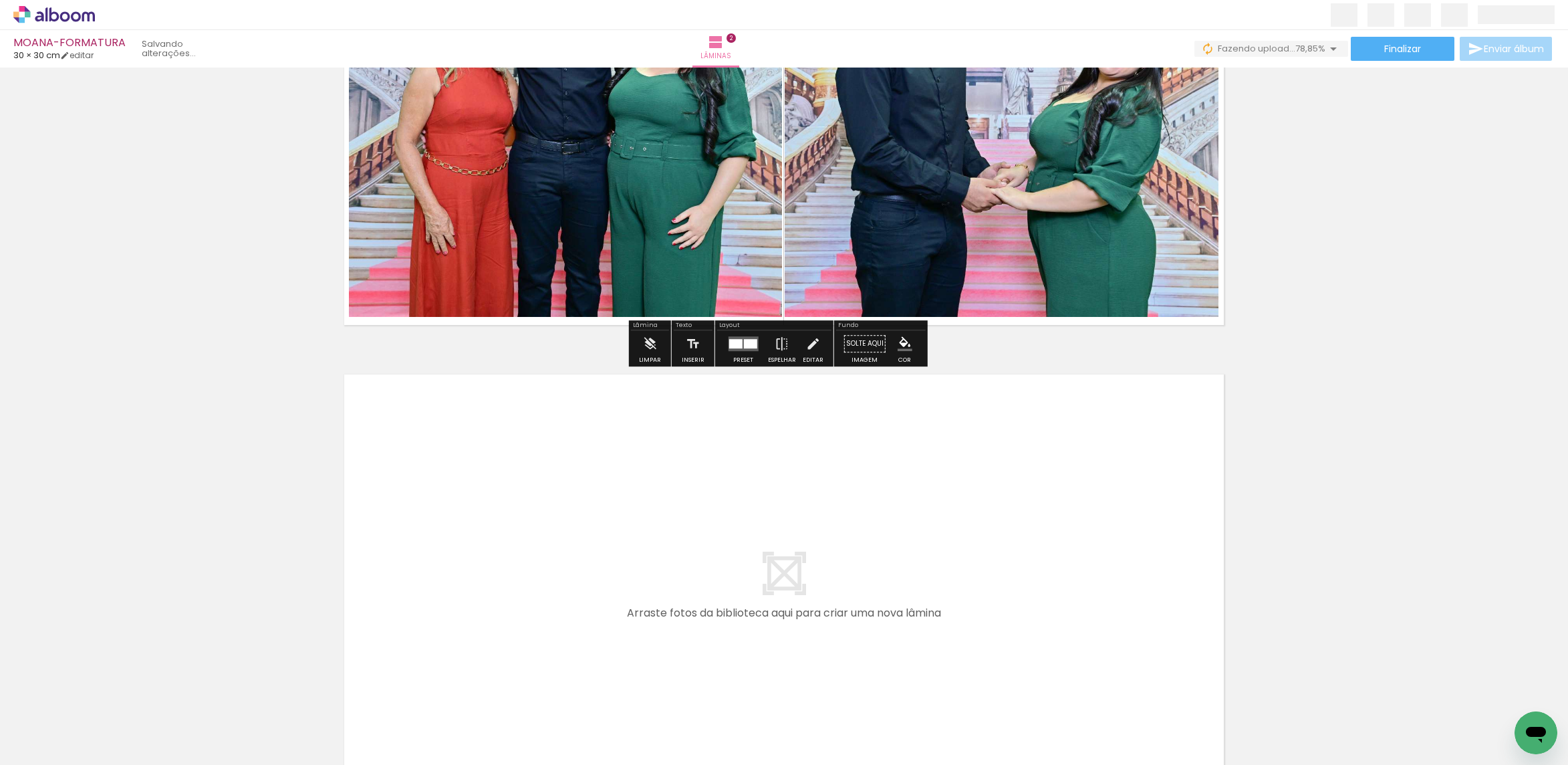
scroll to position [738, 0]
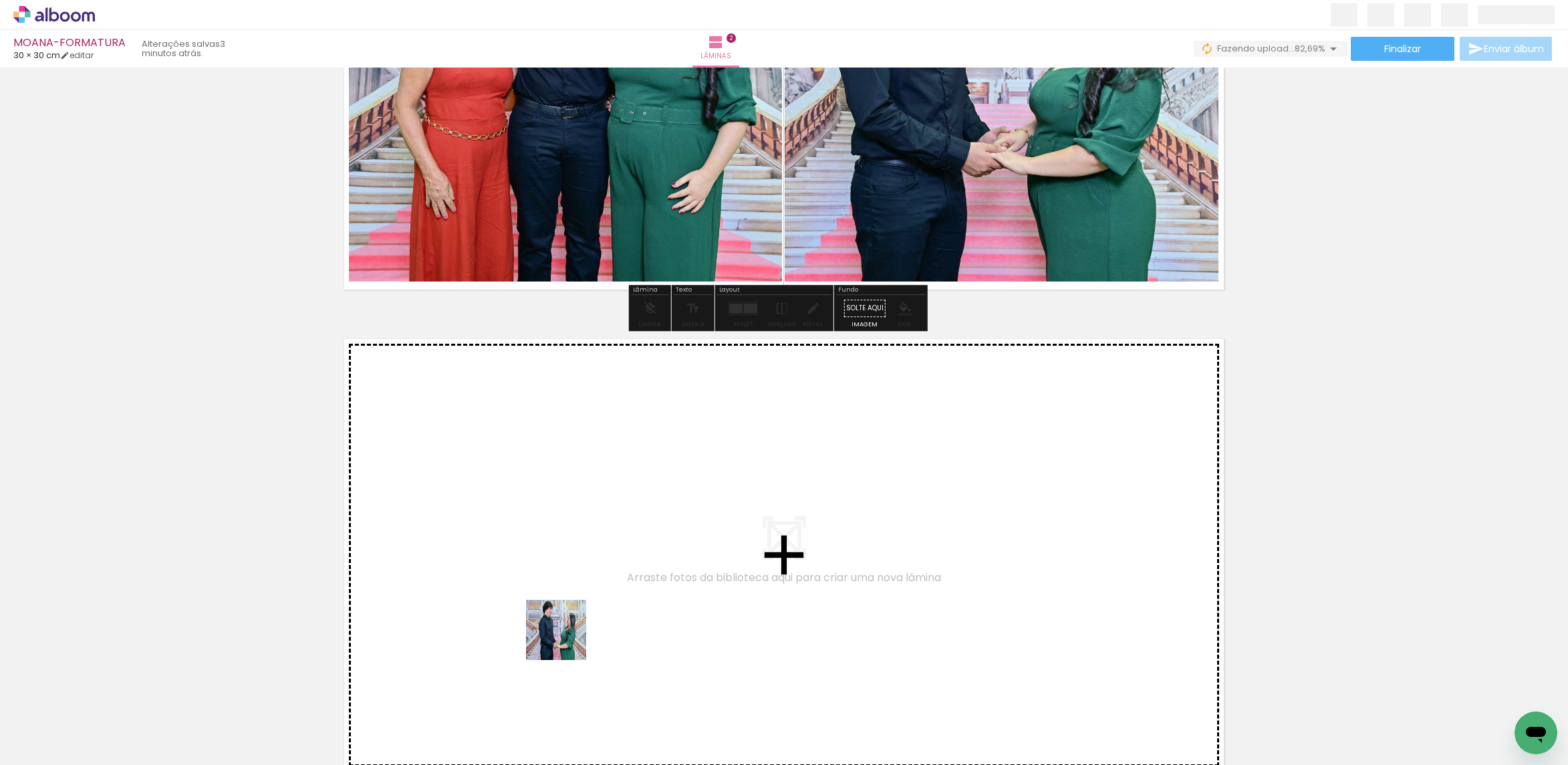
drag, startPoint x: 636, startPoint y: 723, endPoint x: 672, endPoint y: 686, distance: 51.6
click at [536, 600] on quentale-workspace at bounding box center [784, 382] width 1568 height 765
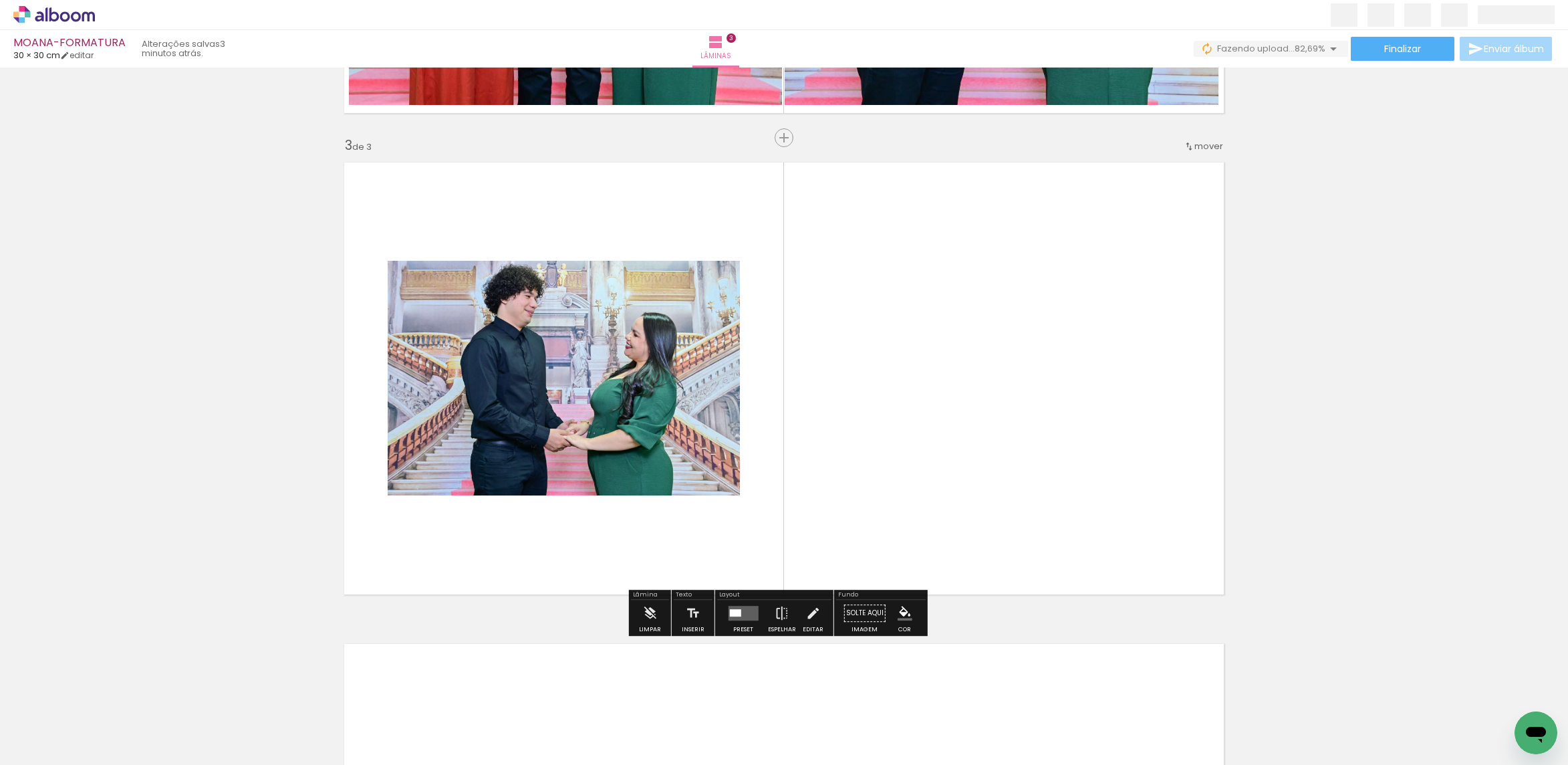
scroll to position [919, 0]
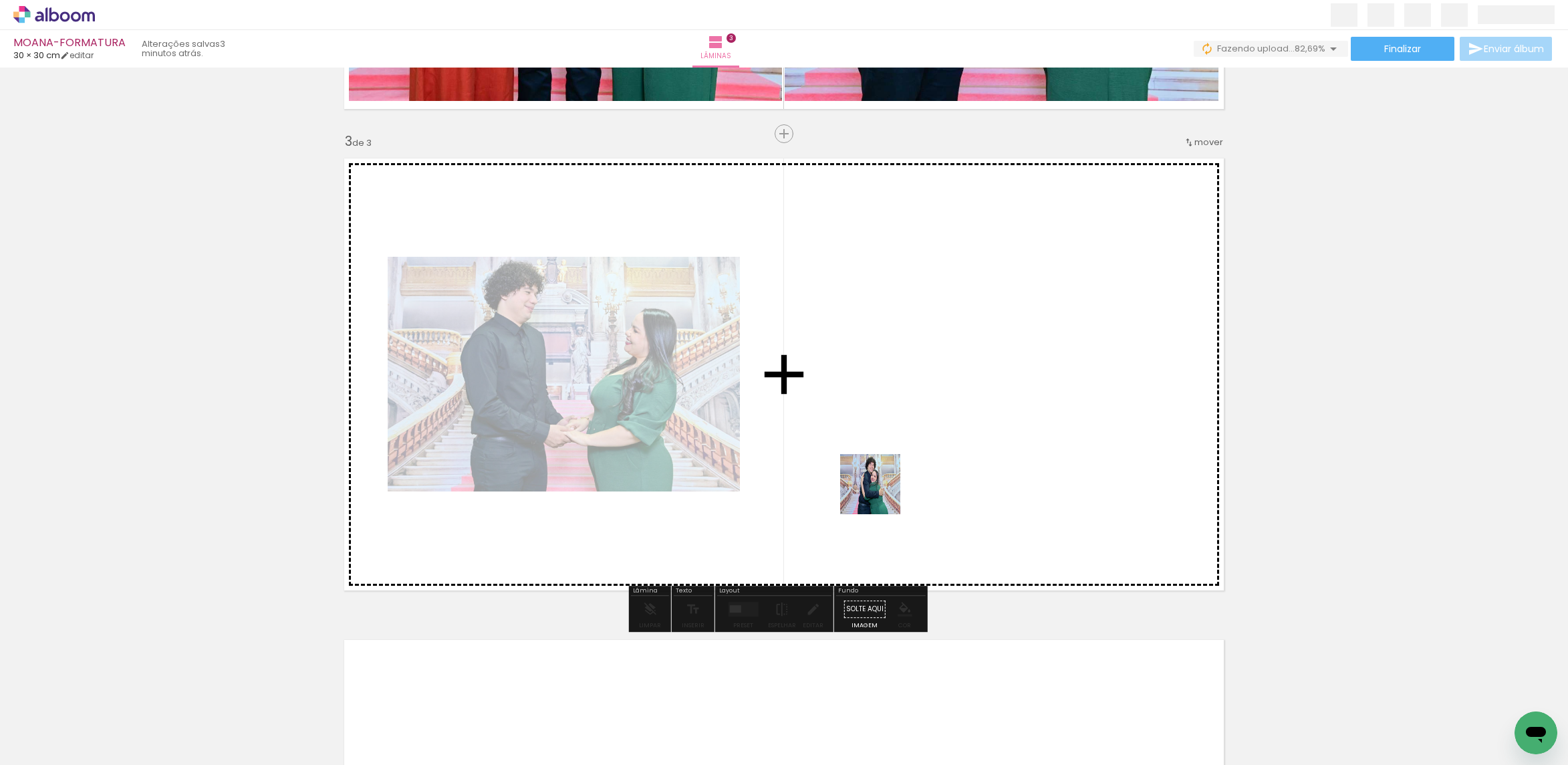
drag, startPoint x: 713, startPoint y: 723, endPoint x: 882, endPoint y: 486, distance: 291.1
click at [882, 486] on quentale-workspace at bounding box center [784, 382] width 1568 height 765
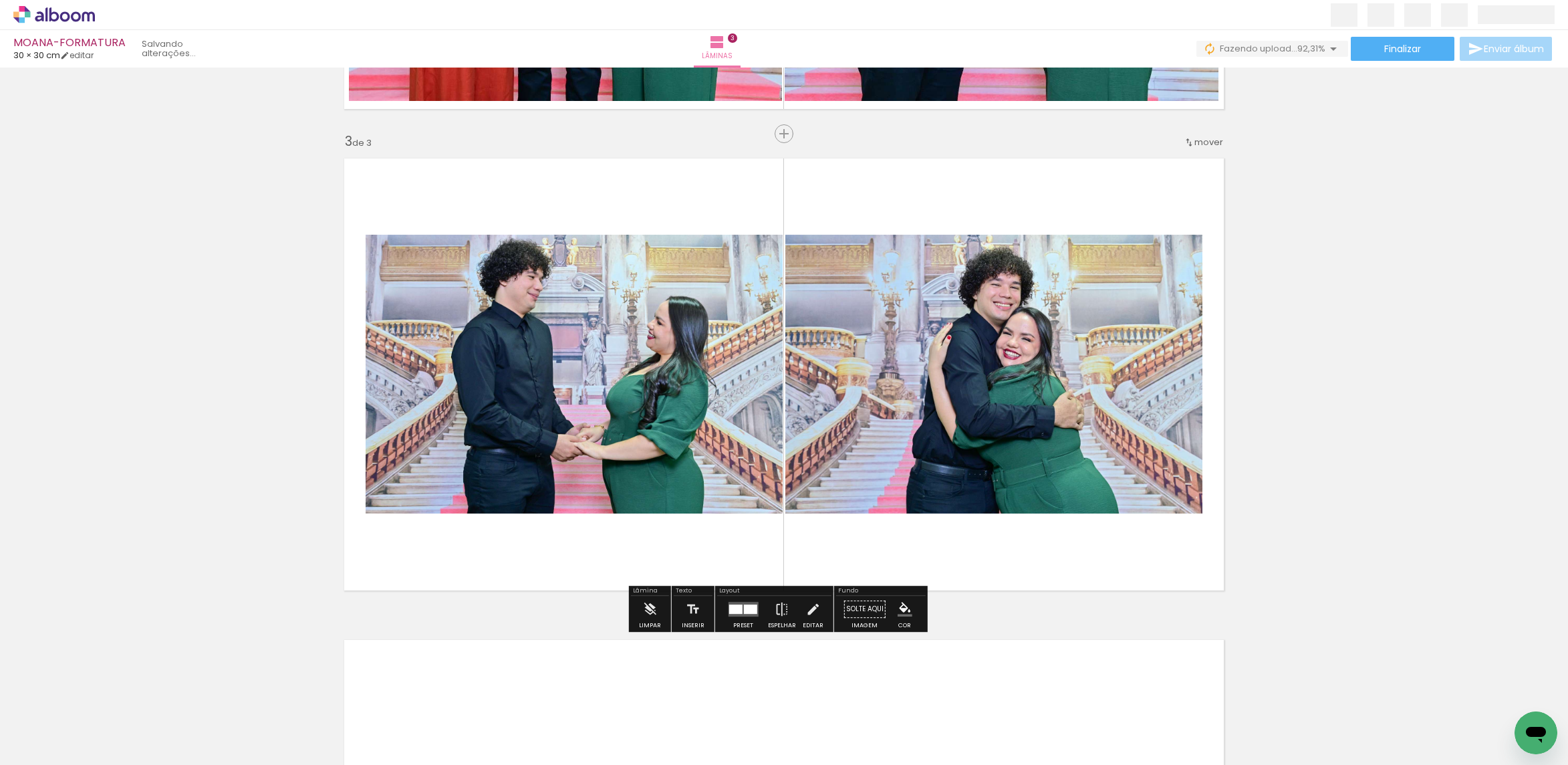
click at [997, 415] on quentale-photo at bounding box center [993, 374] width 417 height 279
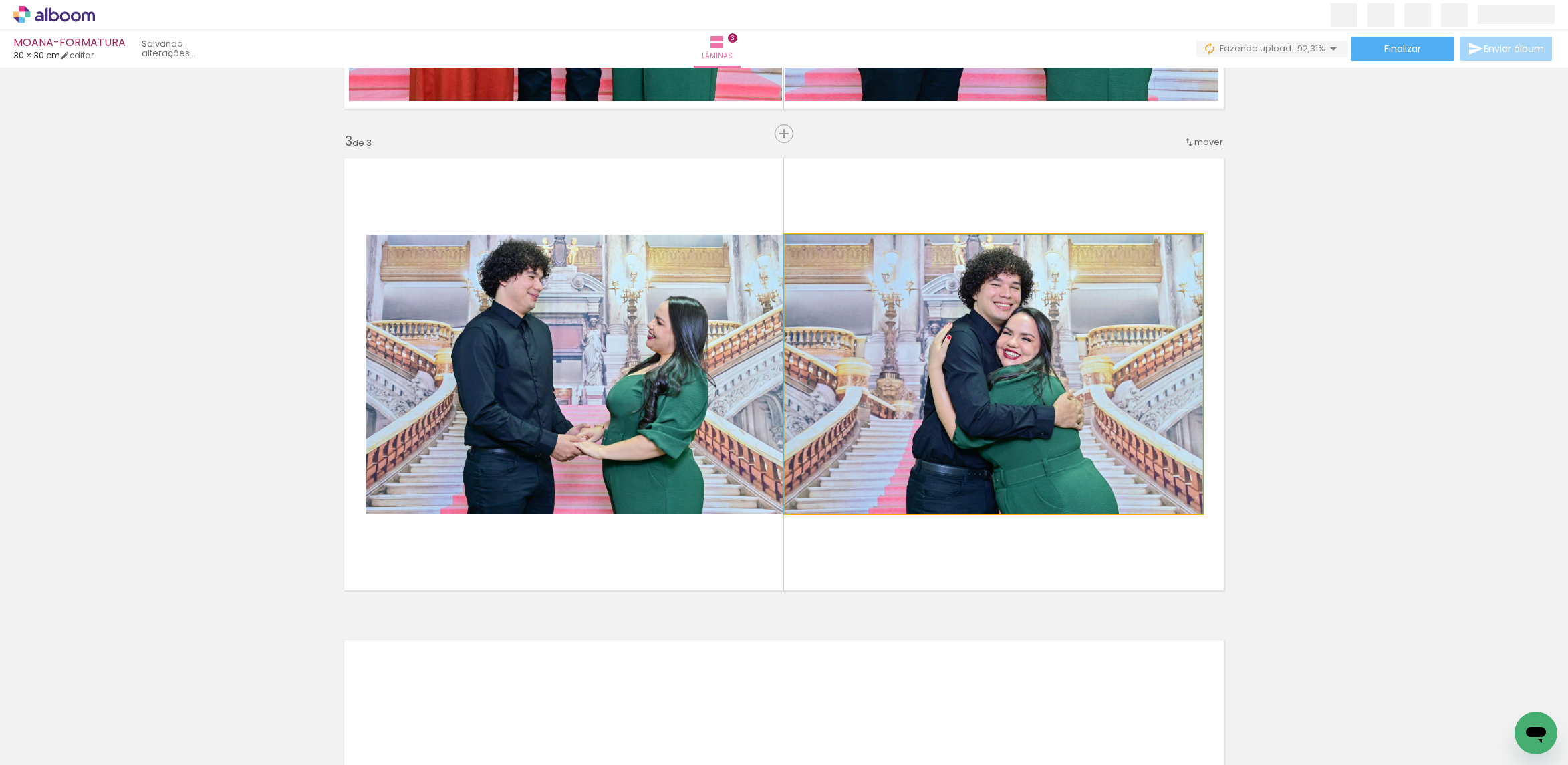
drag, startPoint x: 997, startPoint y: 415, endPoint x: 775, endPoint y: 418, distance: 222.0
click at [996, 415] on quentale-photo at bounding box center [993, 374] width 417 height 279
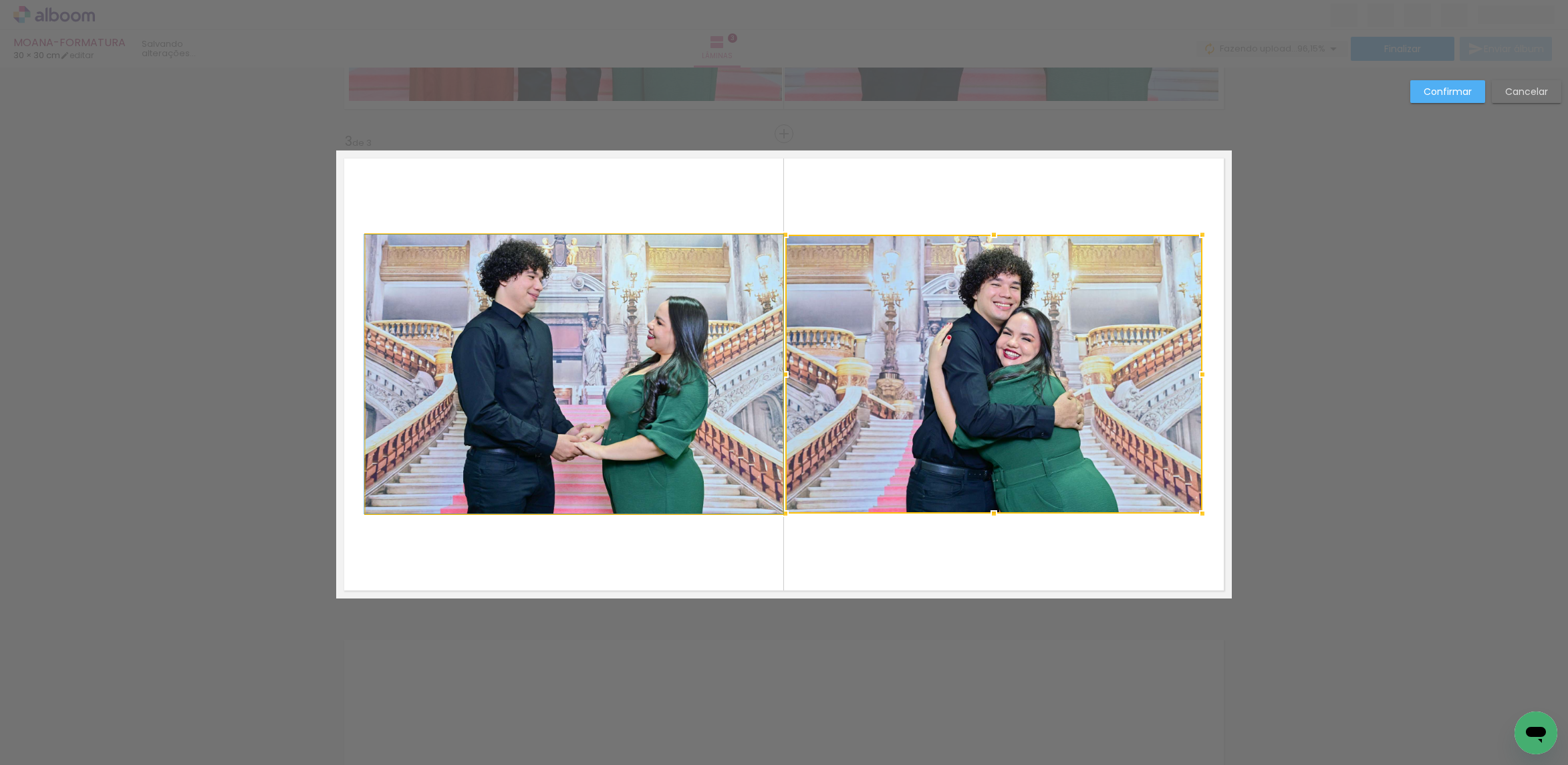
drag, startPoint x: 706, startPoint y: 407, endPoint x: 720, endPoint y: 393, distance: 19.8
click at [706, 405] on quentale-photo at bounding box center [574, 374] width 417 height 279
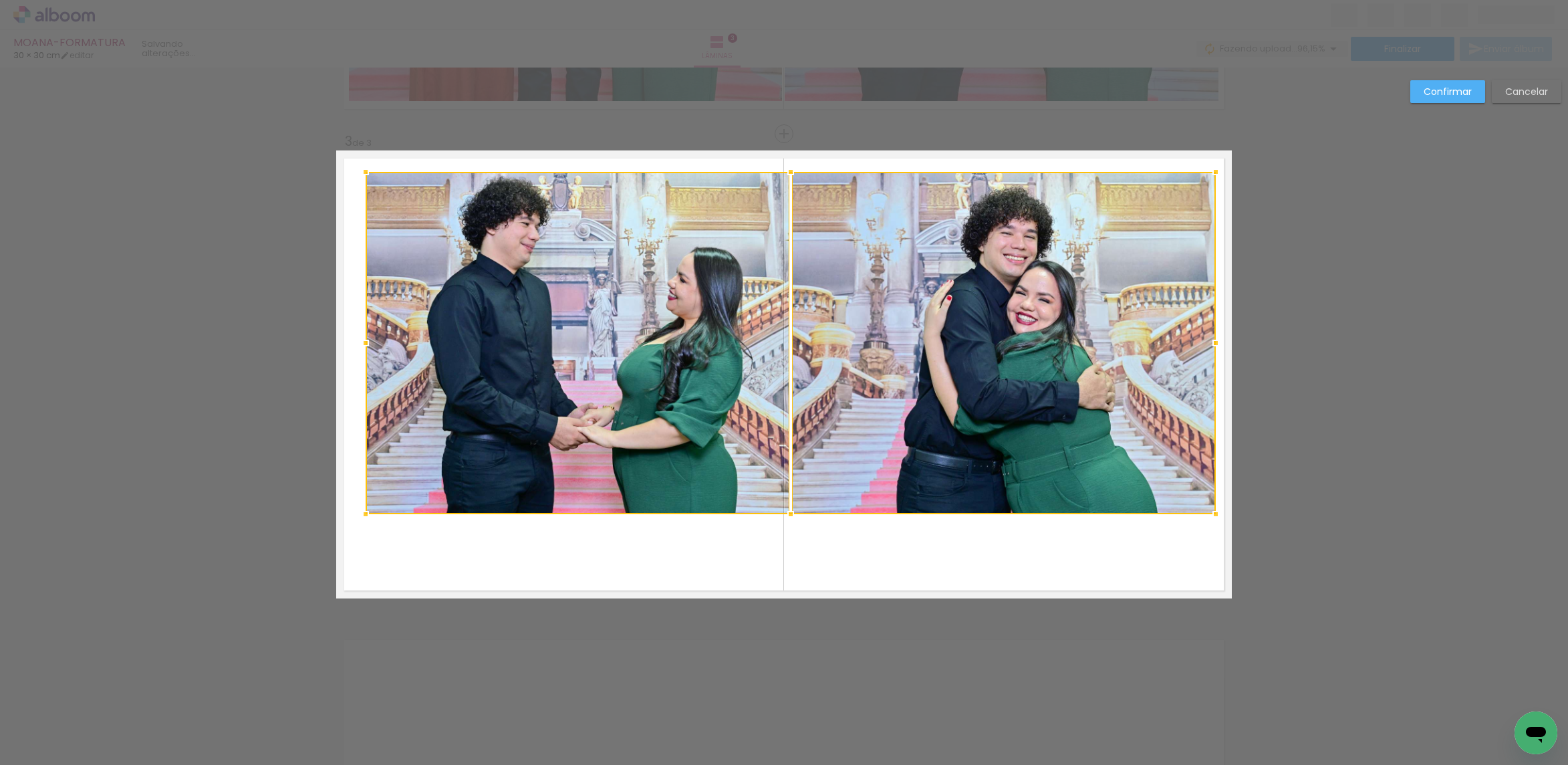
drag, startPoint x: 1196, startPoint y: 238, endPoint x: 1209, endPoint y: 174, distance: 65.3
click at [1209, 174] on div at bounding box center [1216, 172] width 26 height 26
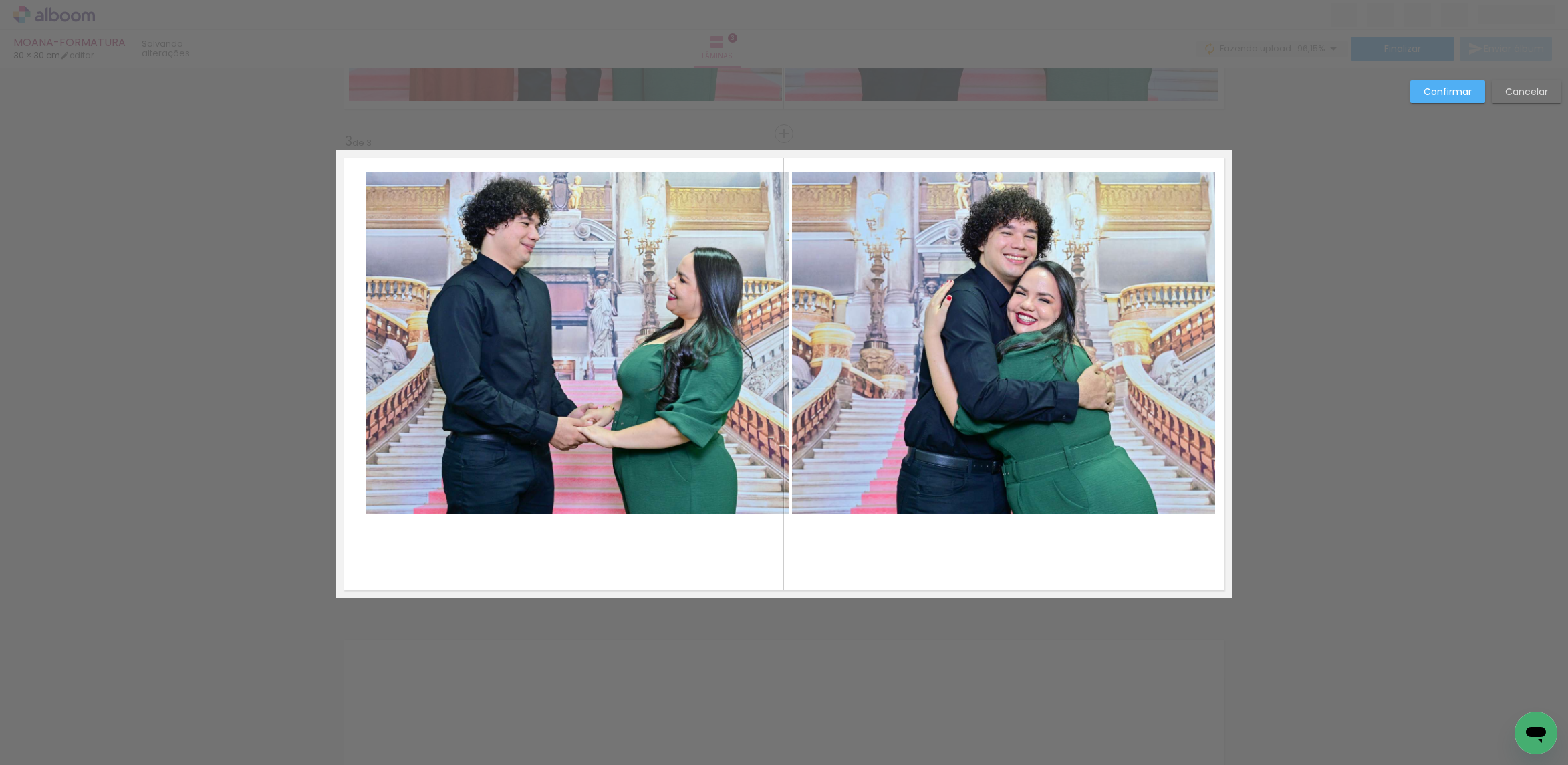
click at [1129, 221] on quentale-photo at bounding box center [1004, 343] width 424 height 343
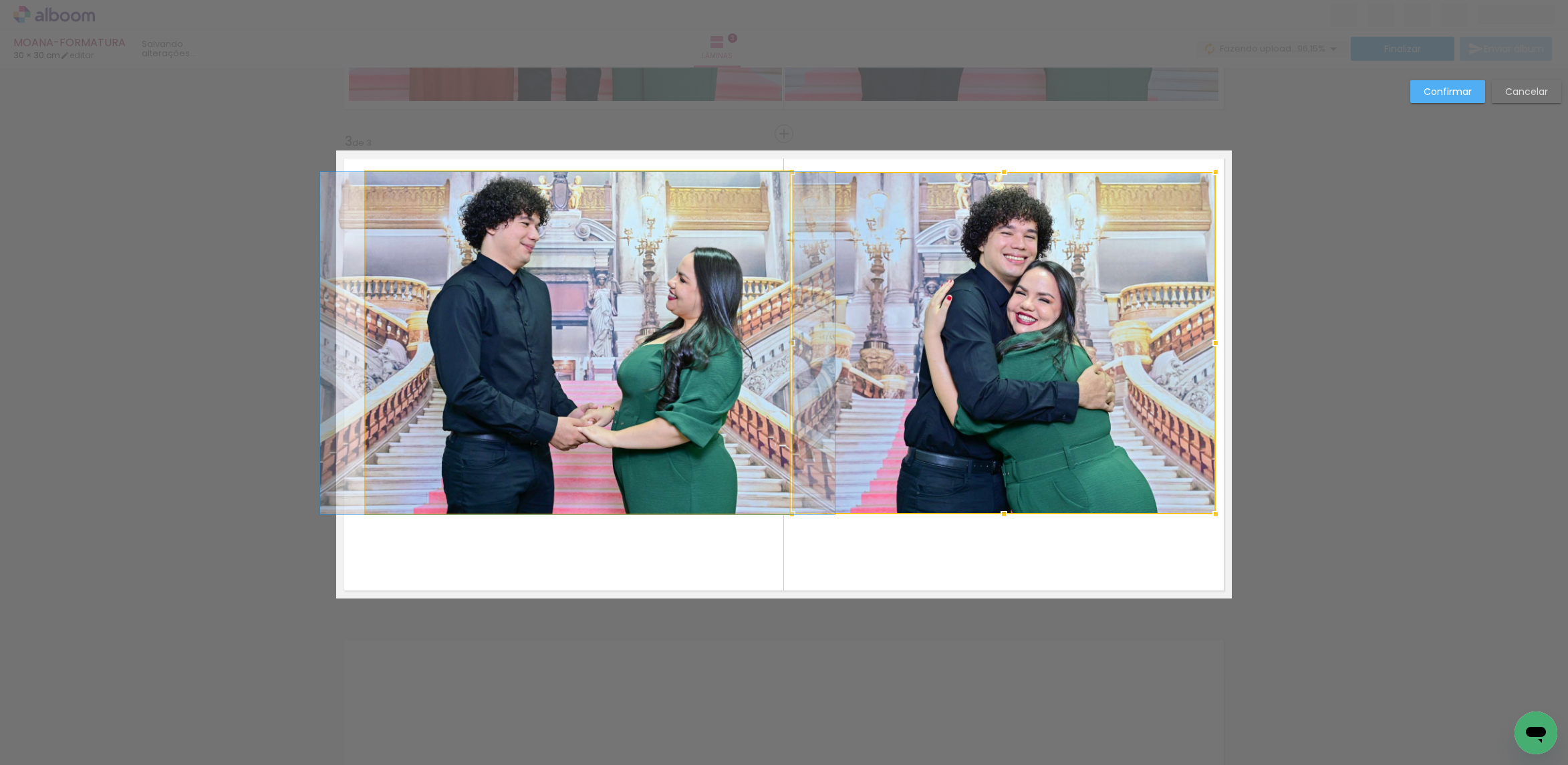
drag, startPoint x: 654, startPoint y: 326, endPoint x: 579, endPoint y: 471, distance: 163.2
click at [652, 326] on quentale-photo at bounding box center [577, 343] width 424 height 343
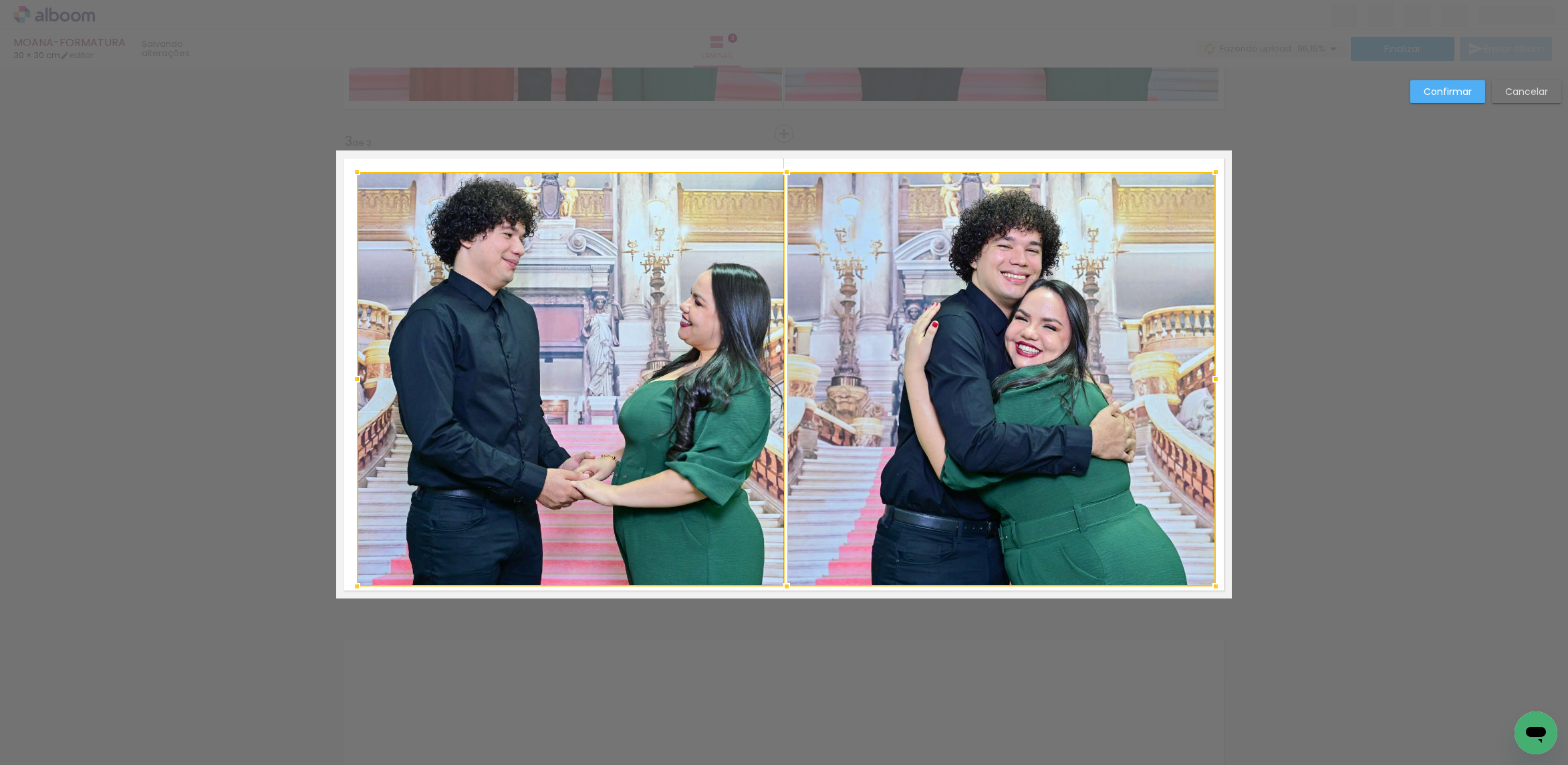
drag, startPoint x: 361, startPoint y: 516, endPoint x: 353, endPoint y: 588, distance: 72.4
click at [353, 588] on div at bounding box center [356, 586] width 26 height 26
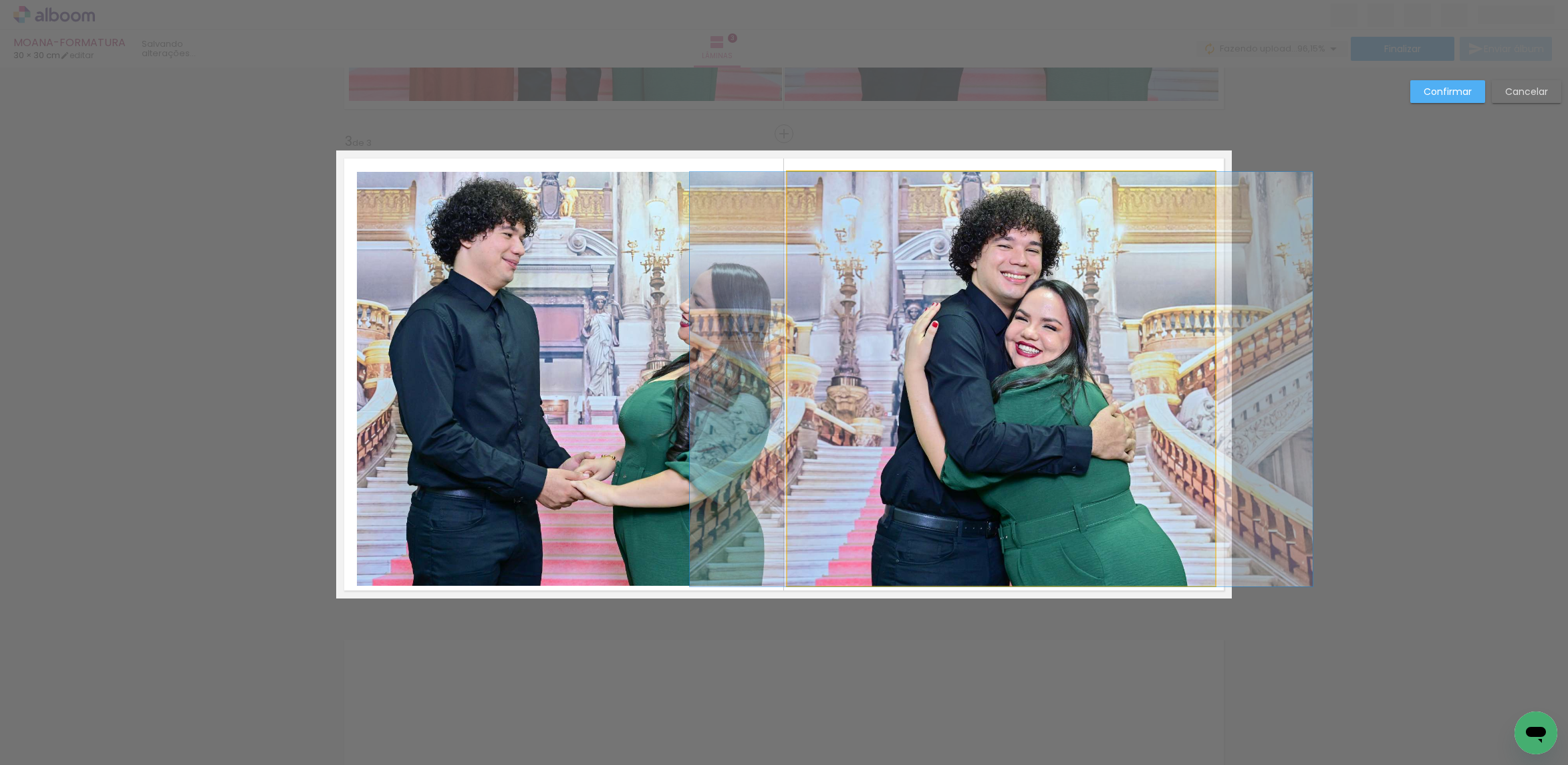
click at [838, 404] on quentale-photo at bounding box center [1001, 379] width 428 height 414
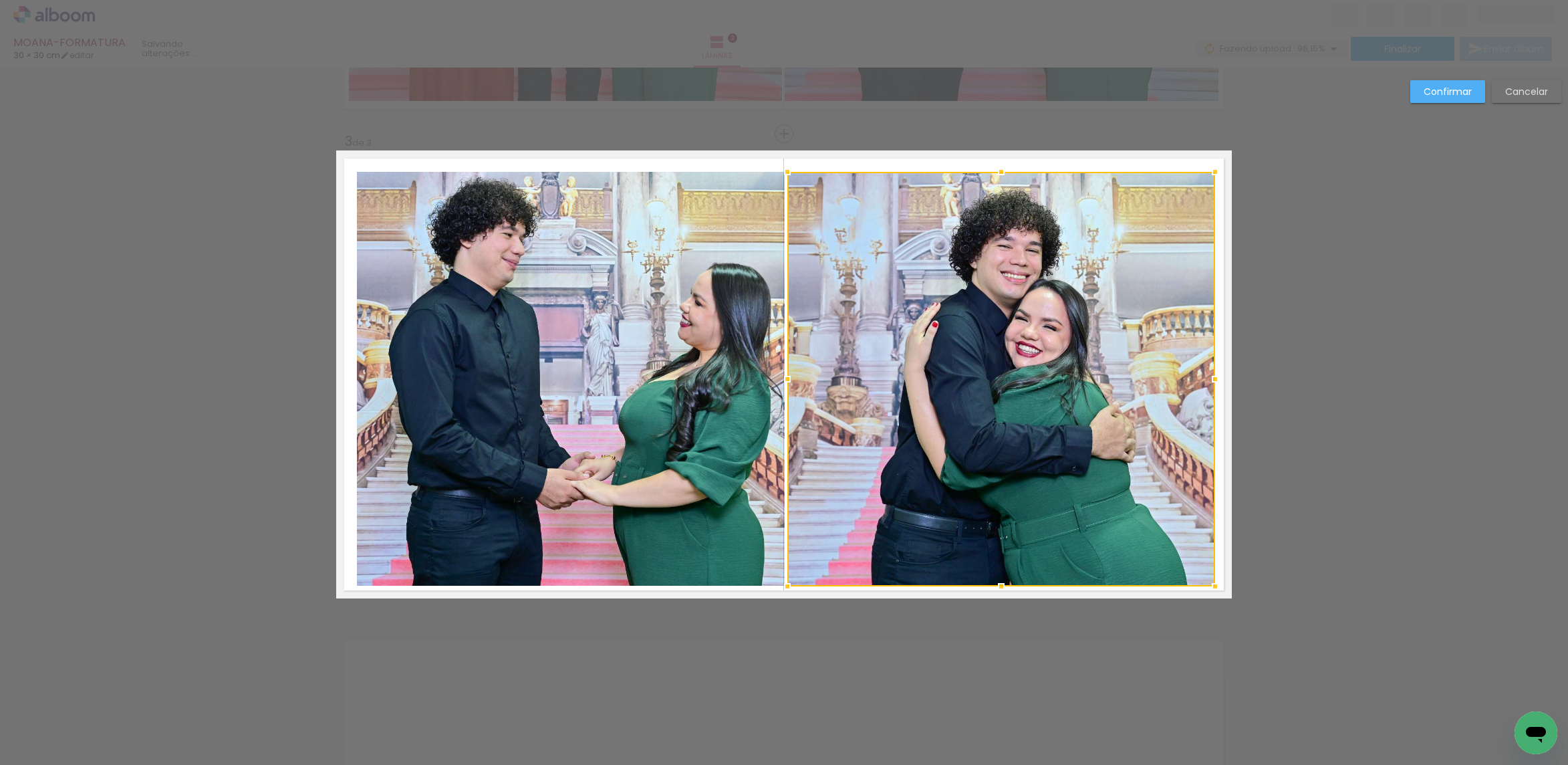
click at [698, 387] on quentale-photo at bounding box center [571, 379] width 428 height 414
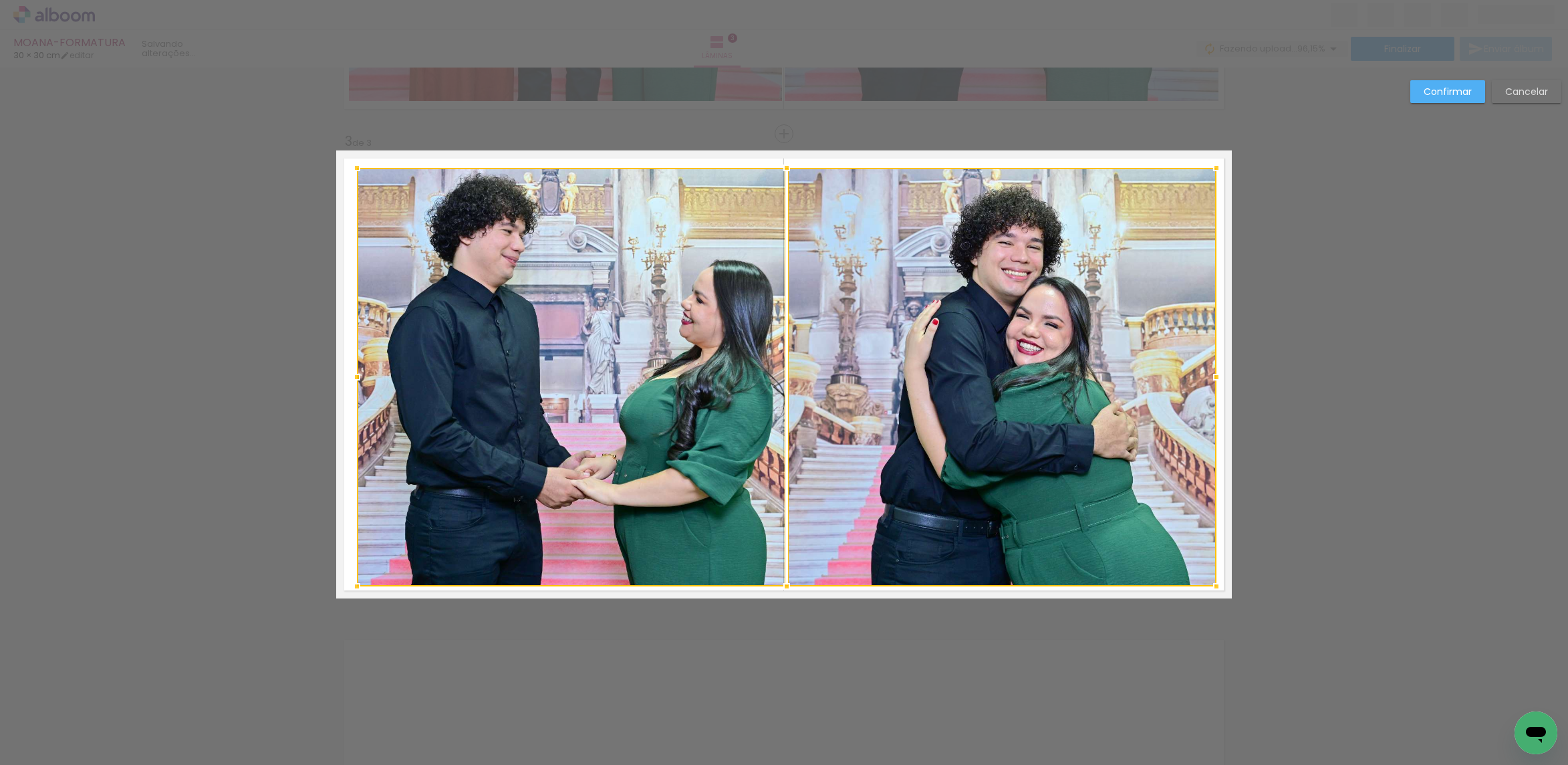
drag, startPoint x: 1207, startPoint y: 172, endPoint x: 1183, endPoint y: 181, distance: 25.6
click at [1207, 169] on div at bounding box center [1216, 167] width 26 height 26
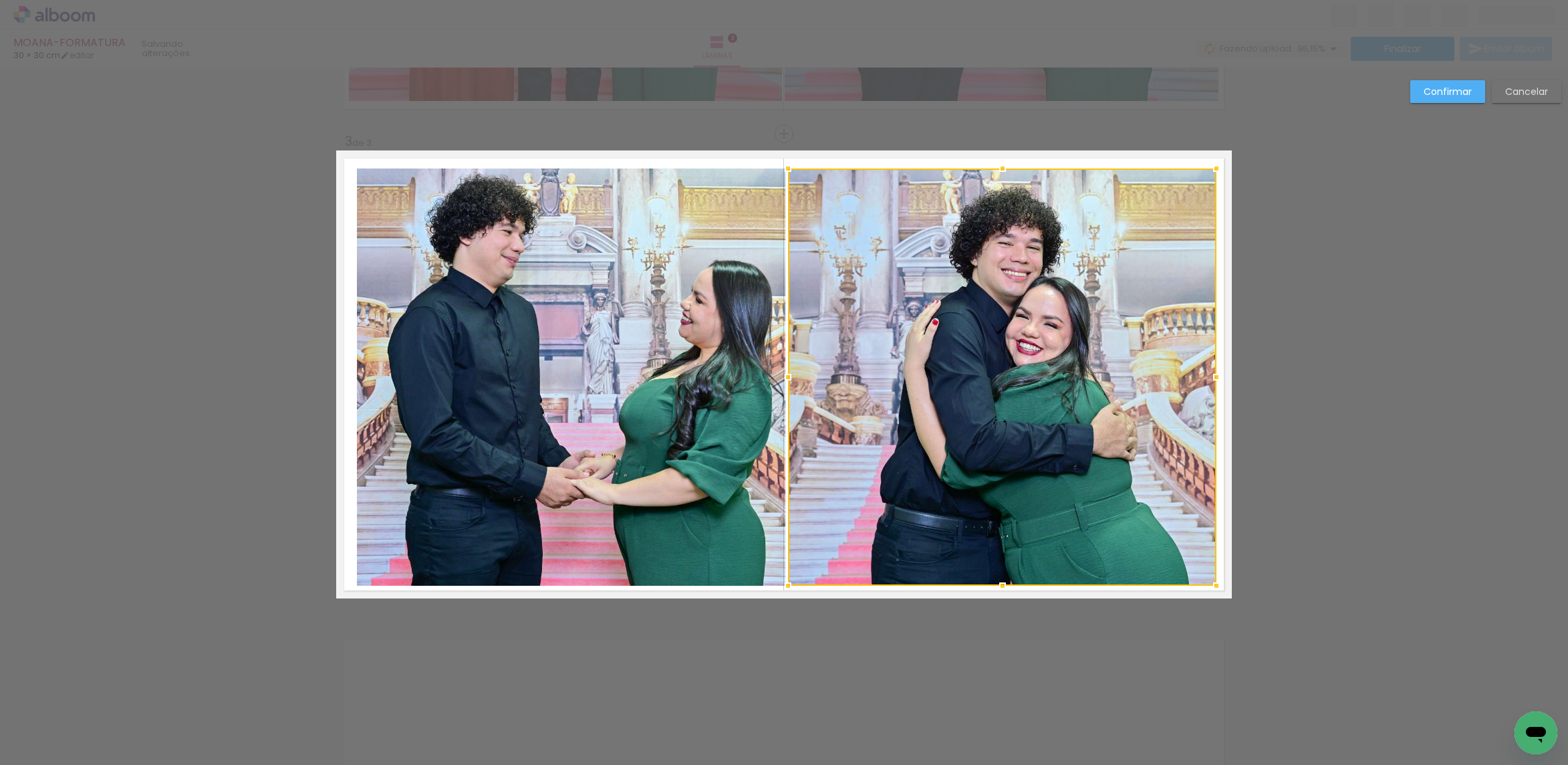
click at [691, 272] on quentale-photo at bounding box center [571, 377] width 429 height 417
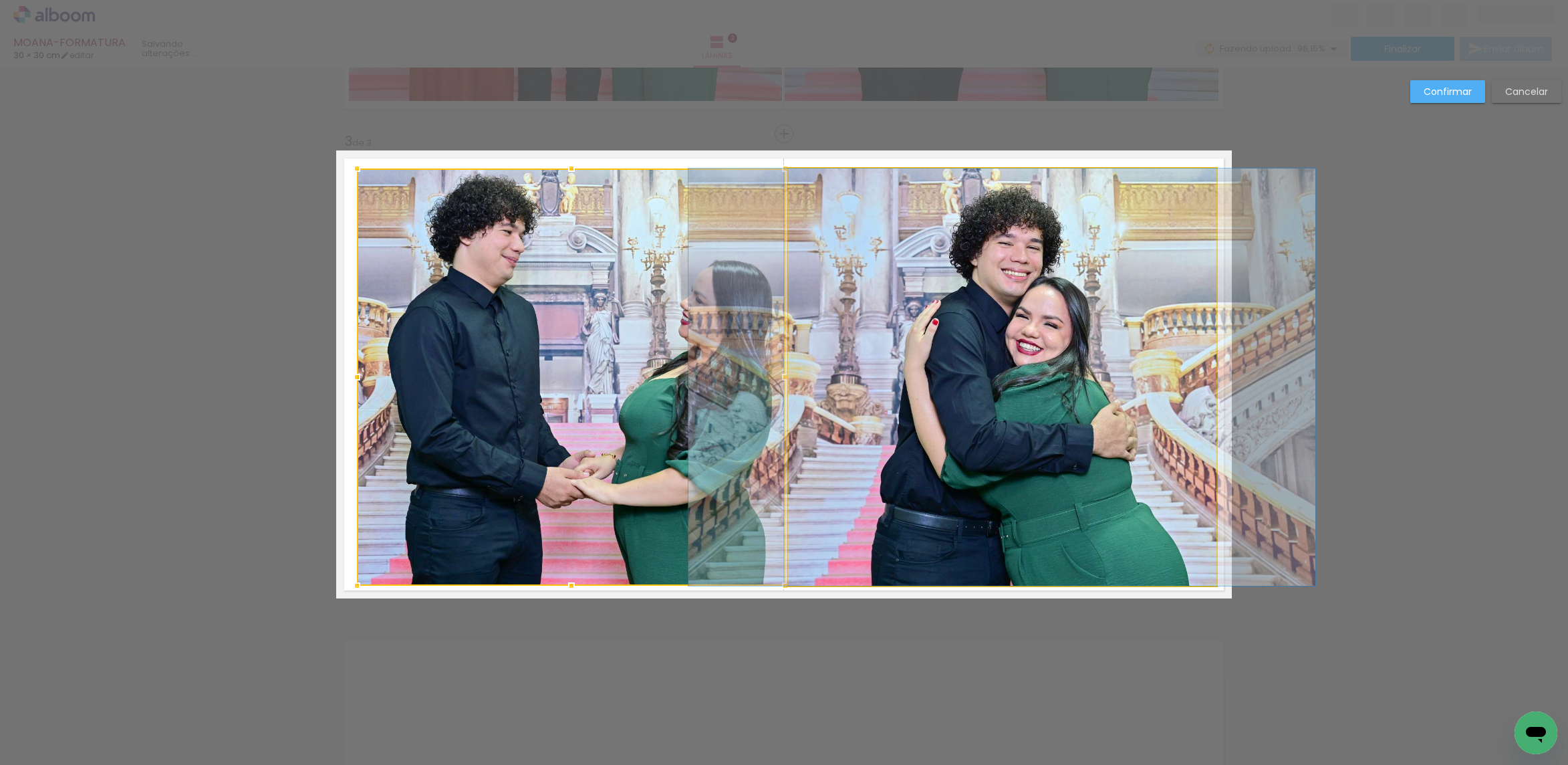
click at [905, 229] on quentale-photo at bounding box center [1002, 377] width 429 height 417
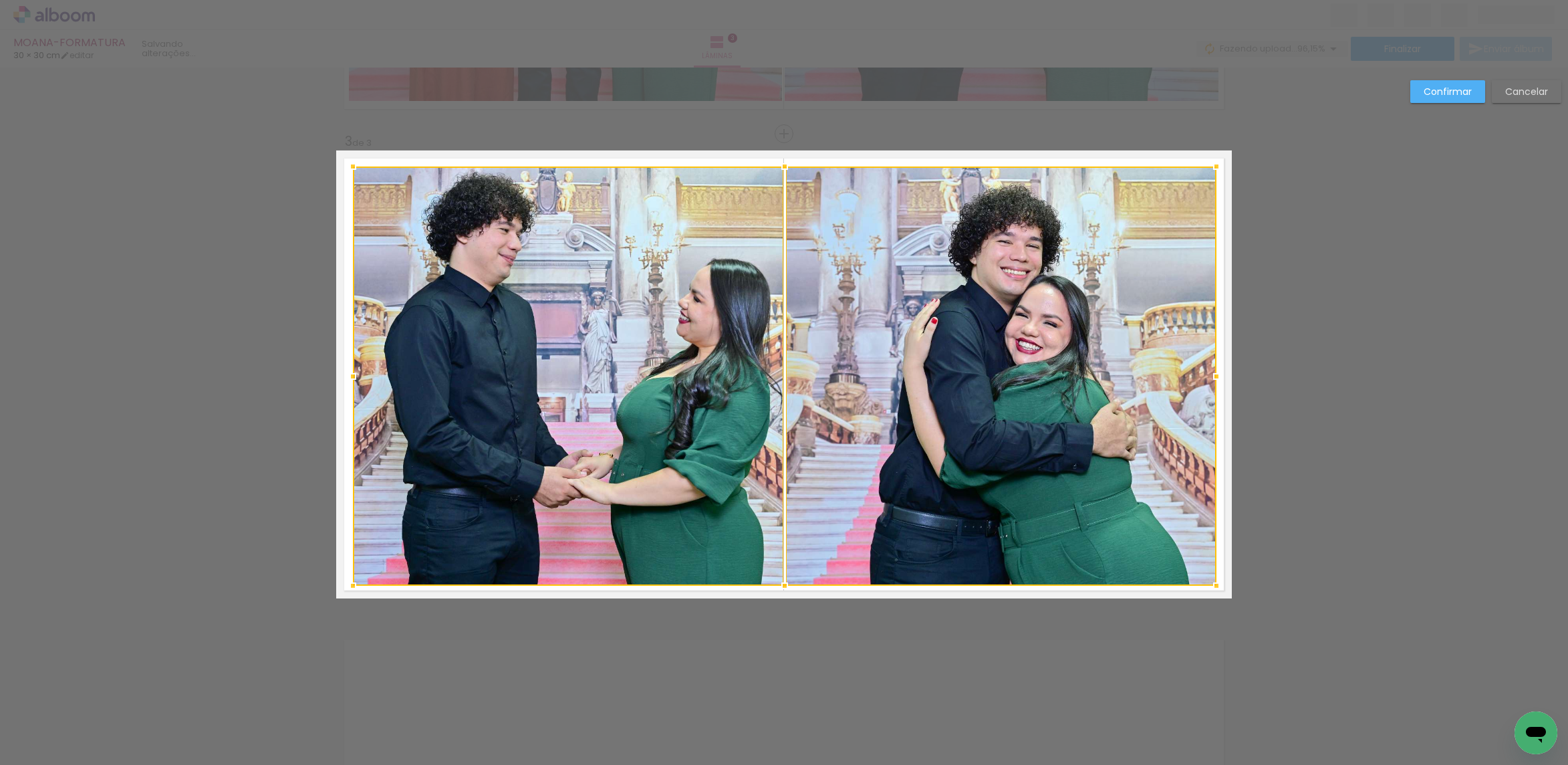
drag, startPoint x: 345, startPoint y: 163, endPoint x: 760, endPoint y: 145, distance: 415.4
click at [343, 159] on div at bounding box center [353, 166] width 26 height 26
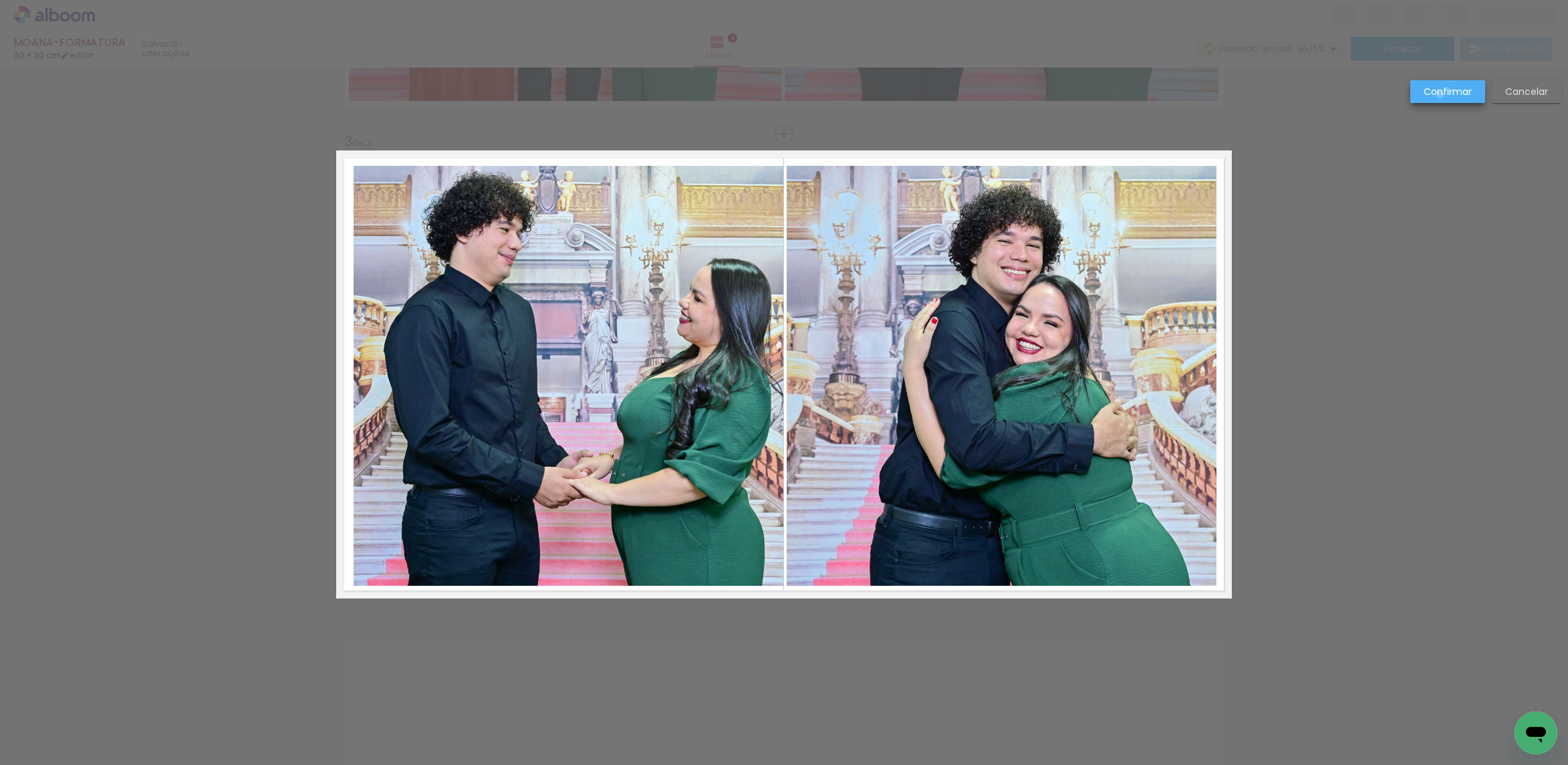
click at [0, 0] on slot "Confirmar" at bounding box center [0, 0] width 0 height 0
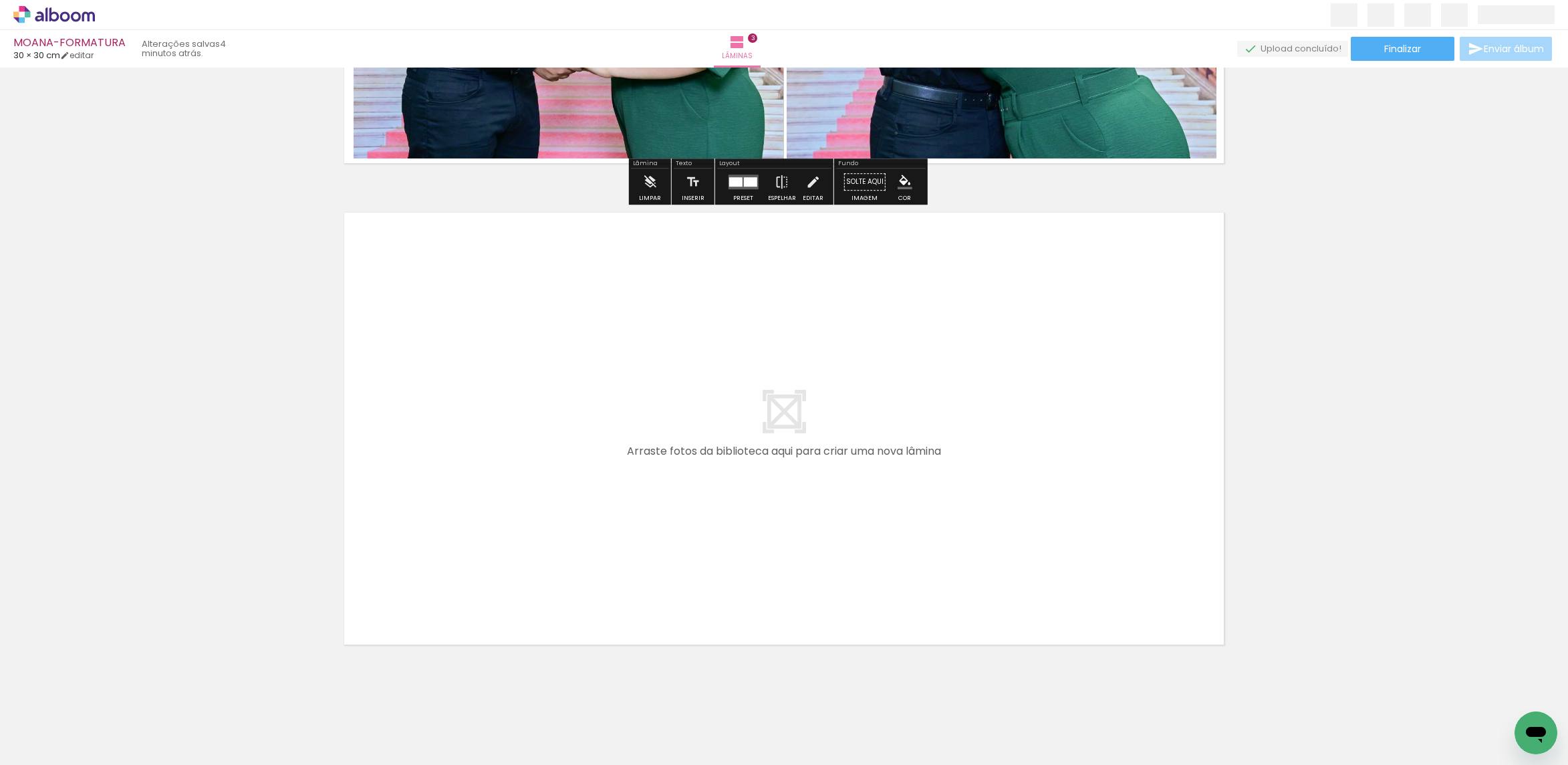
scroll to position [1363, 0]
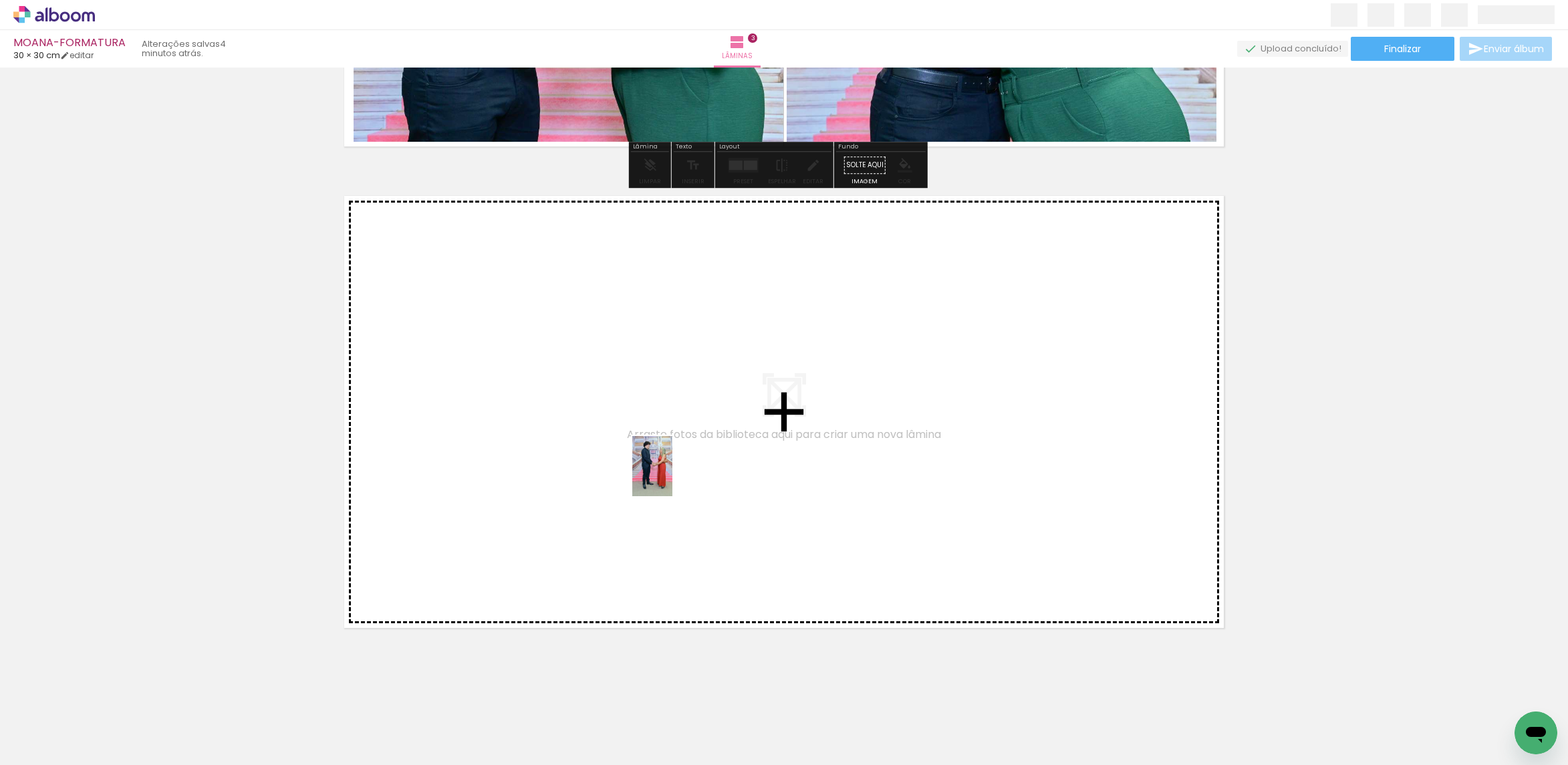
drag, startPoint x: 870, startPoint y: 709, endPoint x: 668, endPoint y: 472, distance: 311.4
click at [668, 472] on quentale-workspace at bounding box center [784, 382] width 1568 height 765
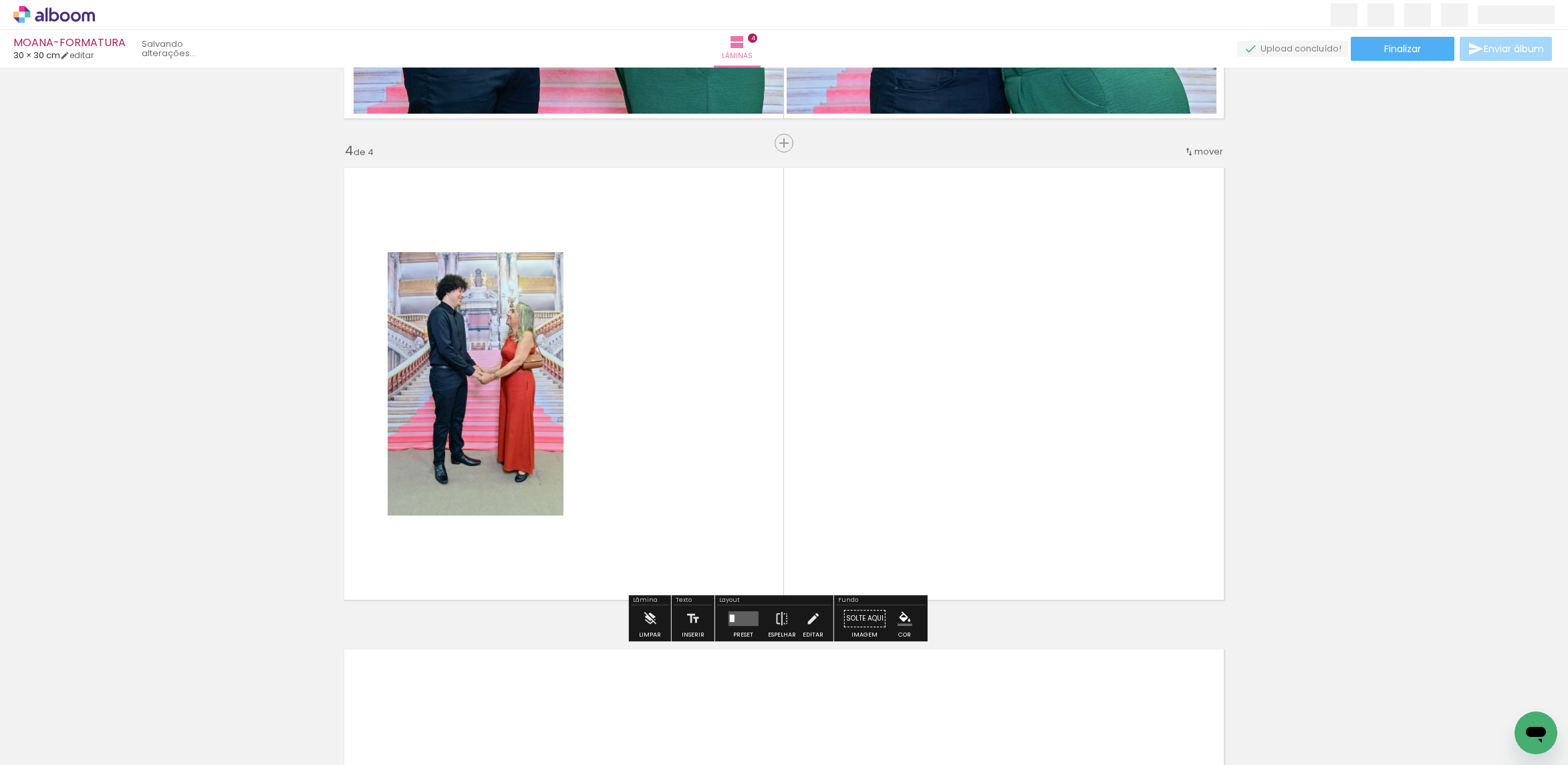
scroll to position [1399, 0]
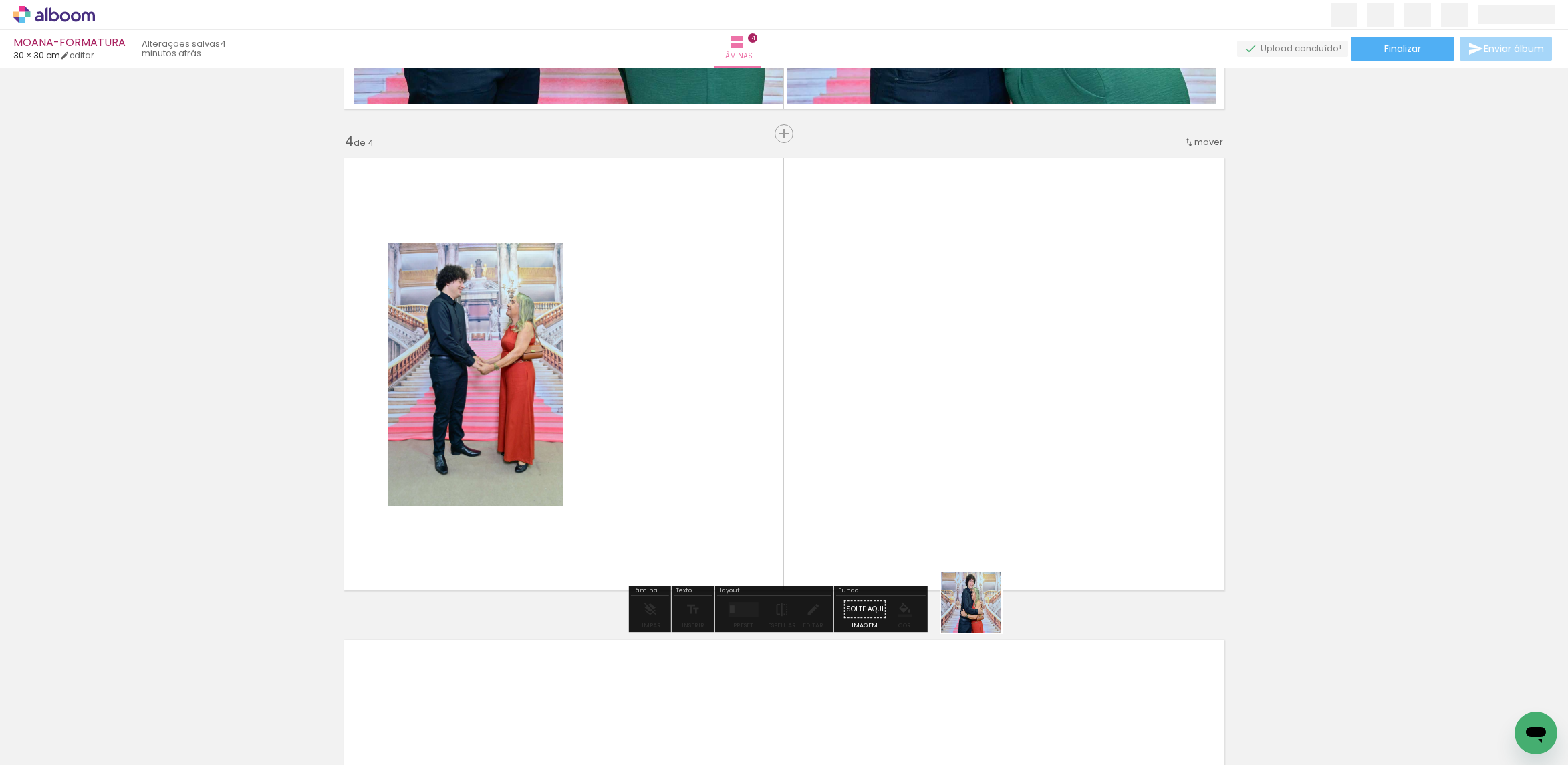
drag, startPoint x: 1003, startPoint y: 714, endPoint x: 959, endPoint y: 539, distance: 180.4
click at [959, 539] on quentale-workspace at bounding box center [784, 382] width 1568 height 765
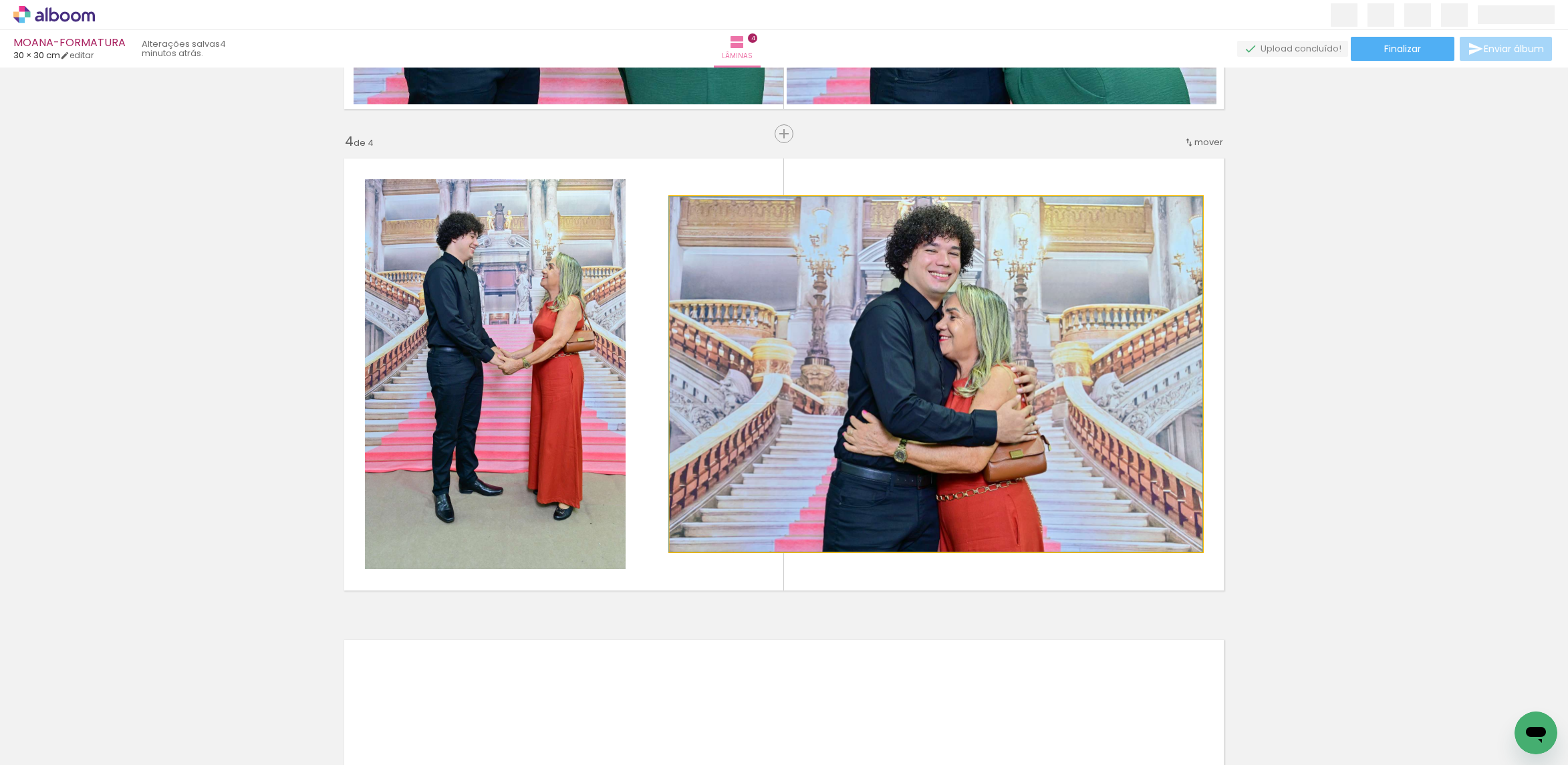
click at [1007, 427] on quentale-photo at bounding box center [936, 374] width 533 height 355
drag, startPoint x: 1007, startPoint y: 425, endPoint x: 1001, endPoint y: 420, distance: 7.8
click at [1005, 424] on quentale-photo at bounding box center [936, 374] width 533 height 355
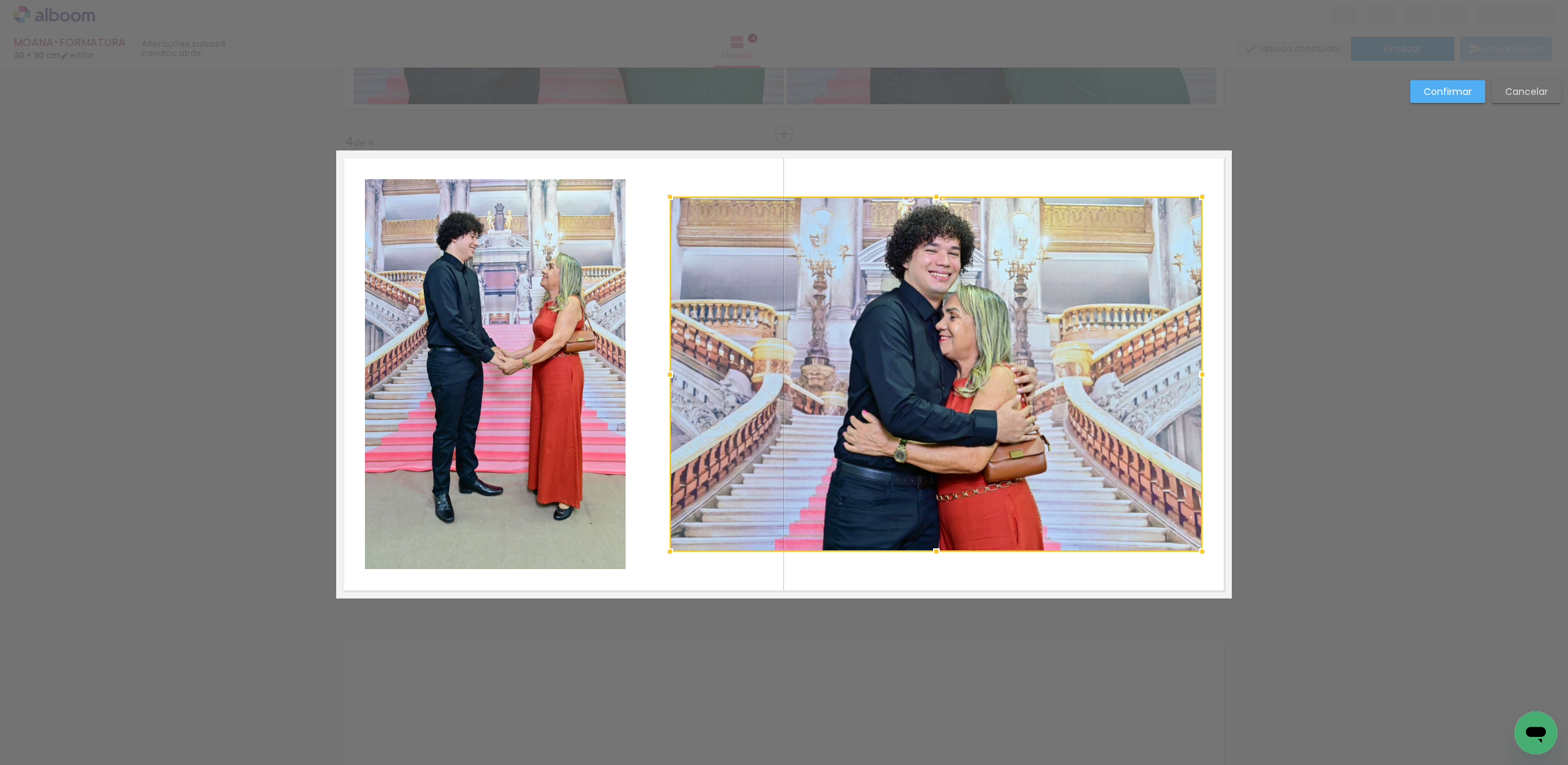
click at [0, 0] on slot "Confirmar" at bounding box center [0, 0] width 0 height 0
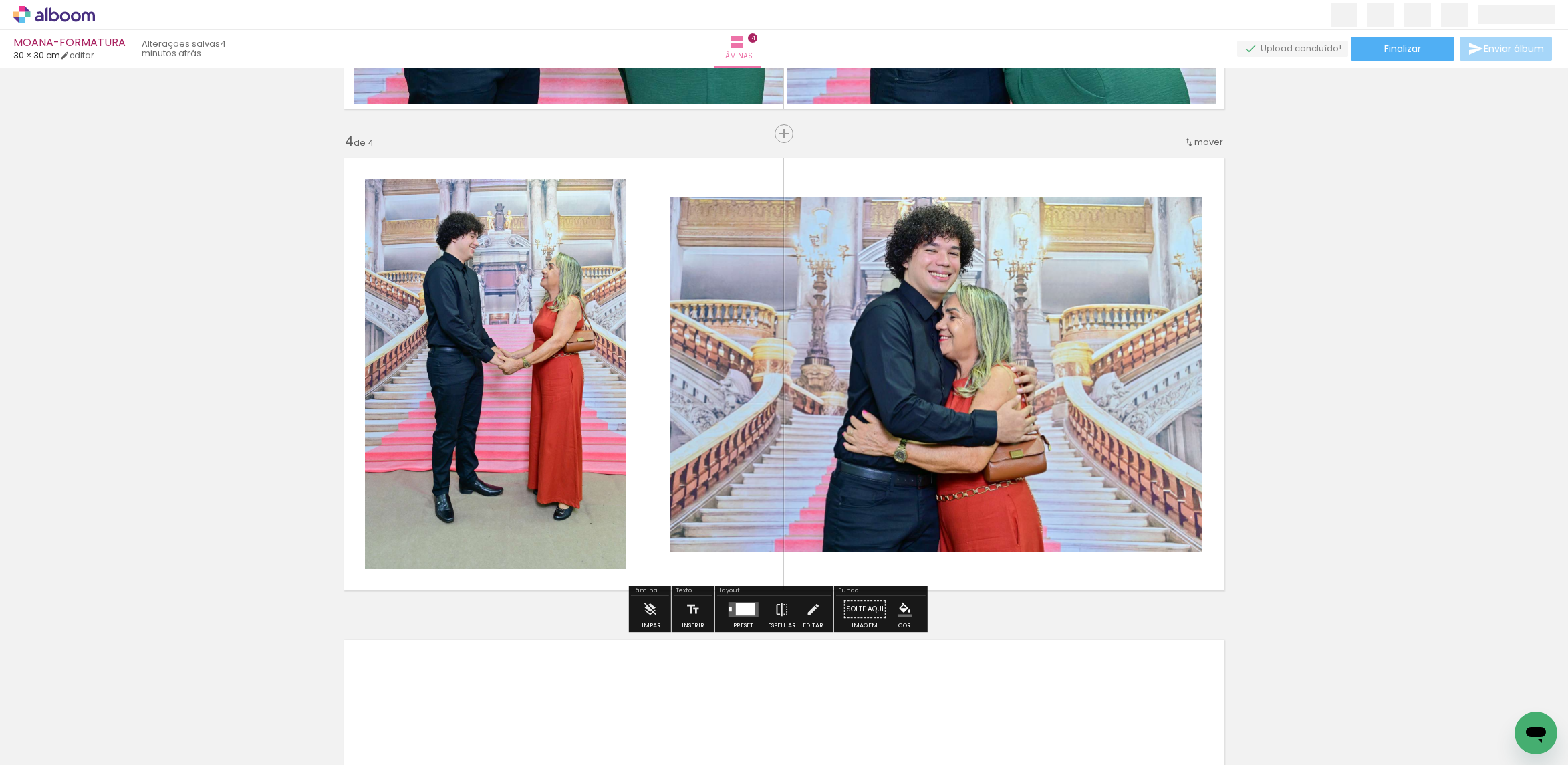
click at [743, 614] on div at bounding box center [745, 609] width 19 height 13
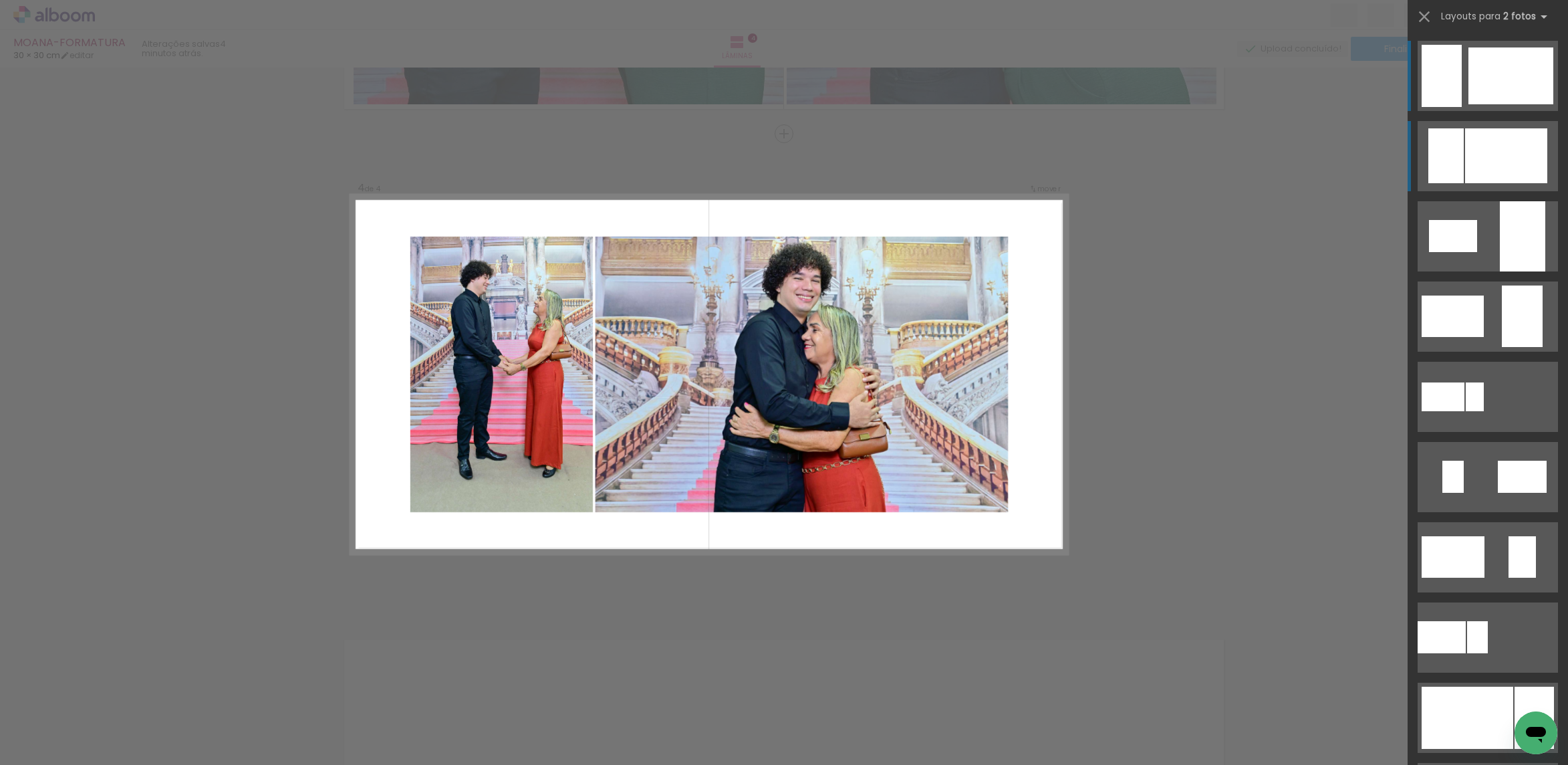
click at [1482, 132] on div at bounding box center [1506, 156] width 82 height 55
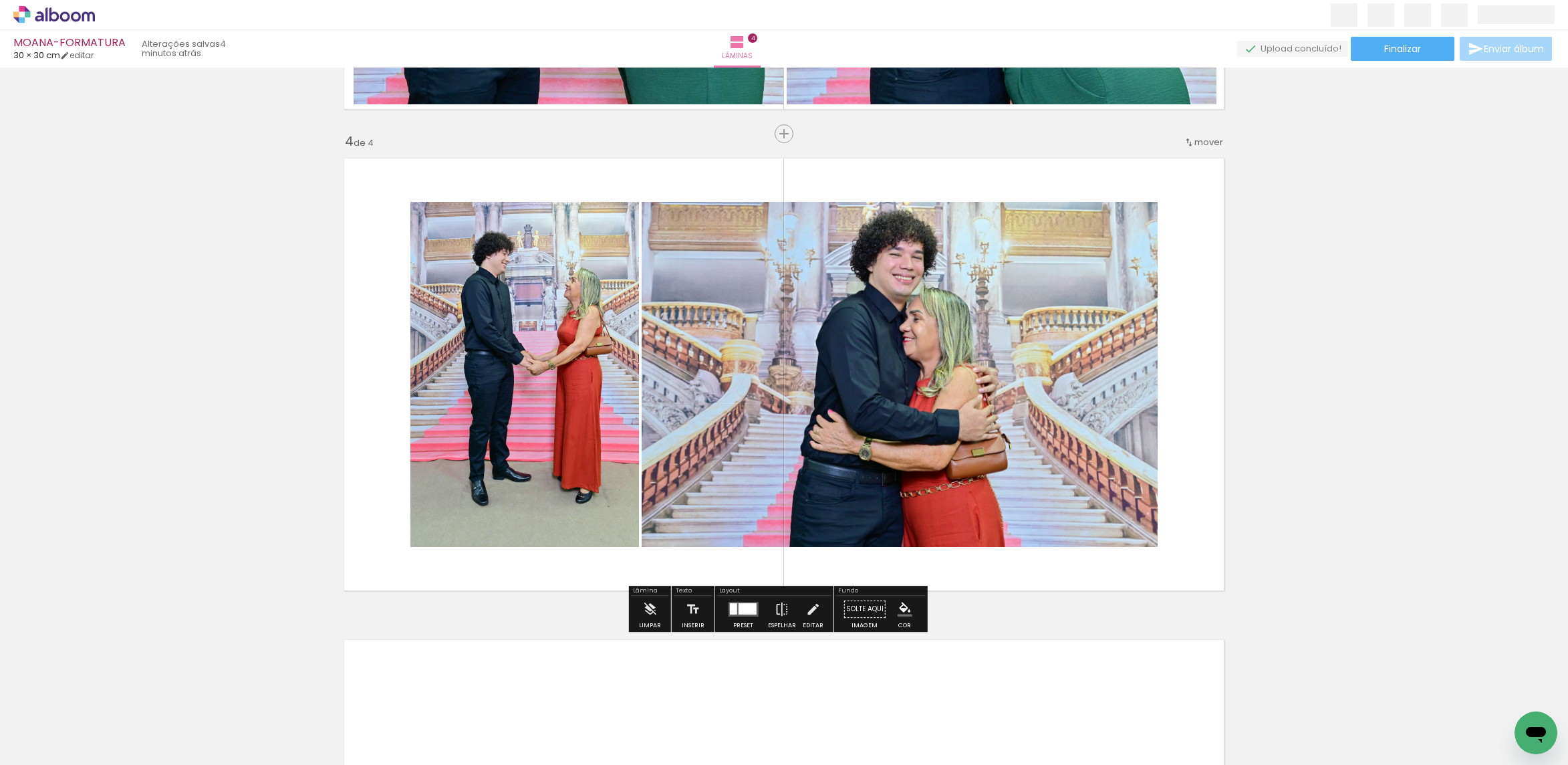
click at [892, 352] on quentale-photo at bounding box center [900, 375] width 516 height 345
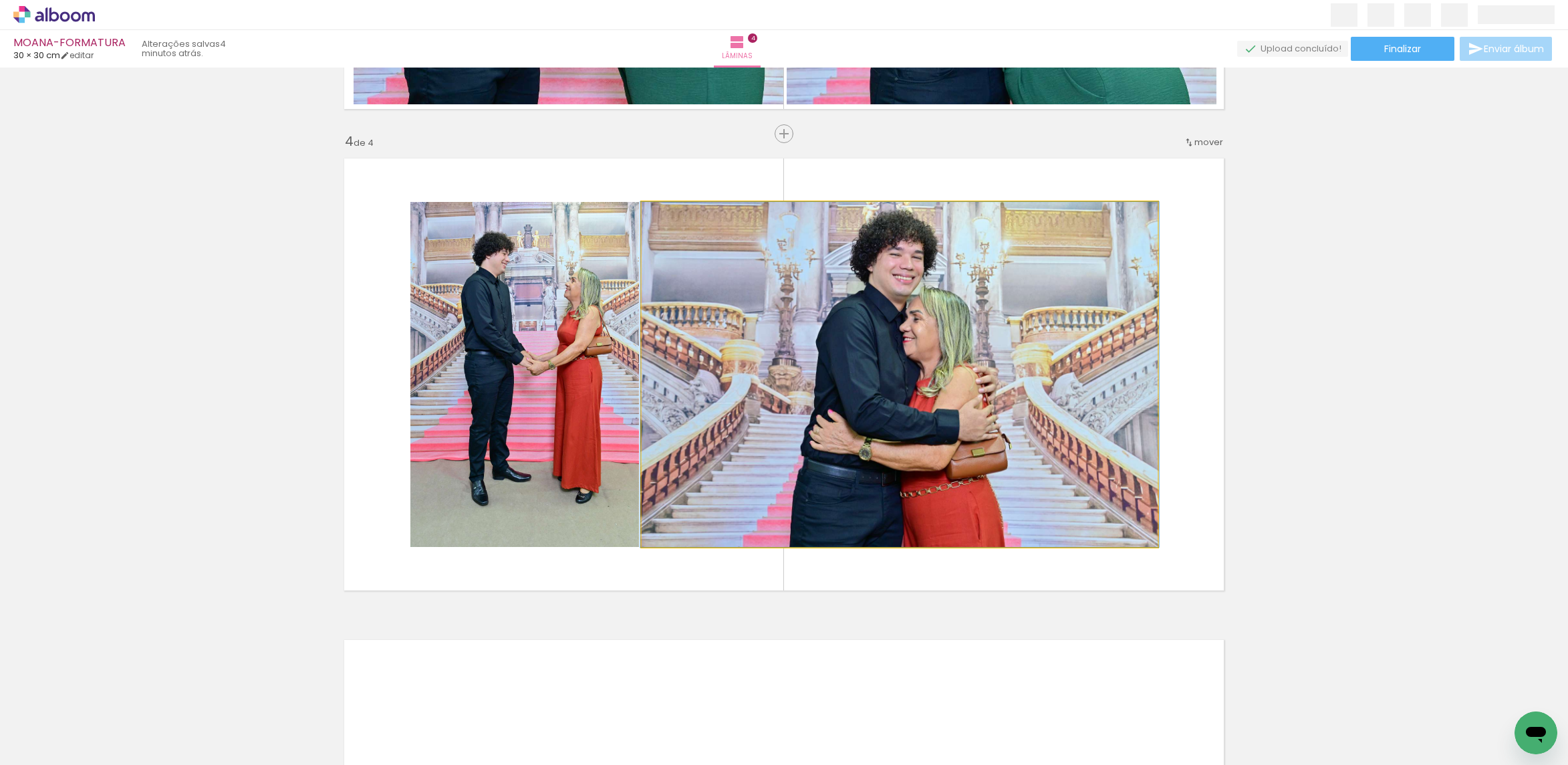
drag, startPoint x: 892, startPoint y: 352, endPoint x: 774, endPoint y: 345, distance: 118.2
click at [893, 349] on quentale-photo at bounding box center [900, 375] width 516 height 345
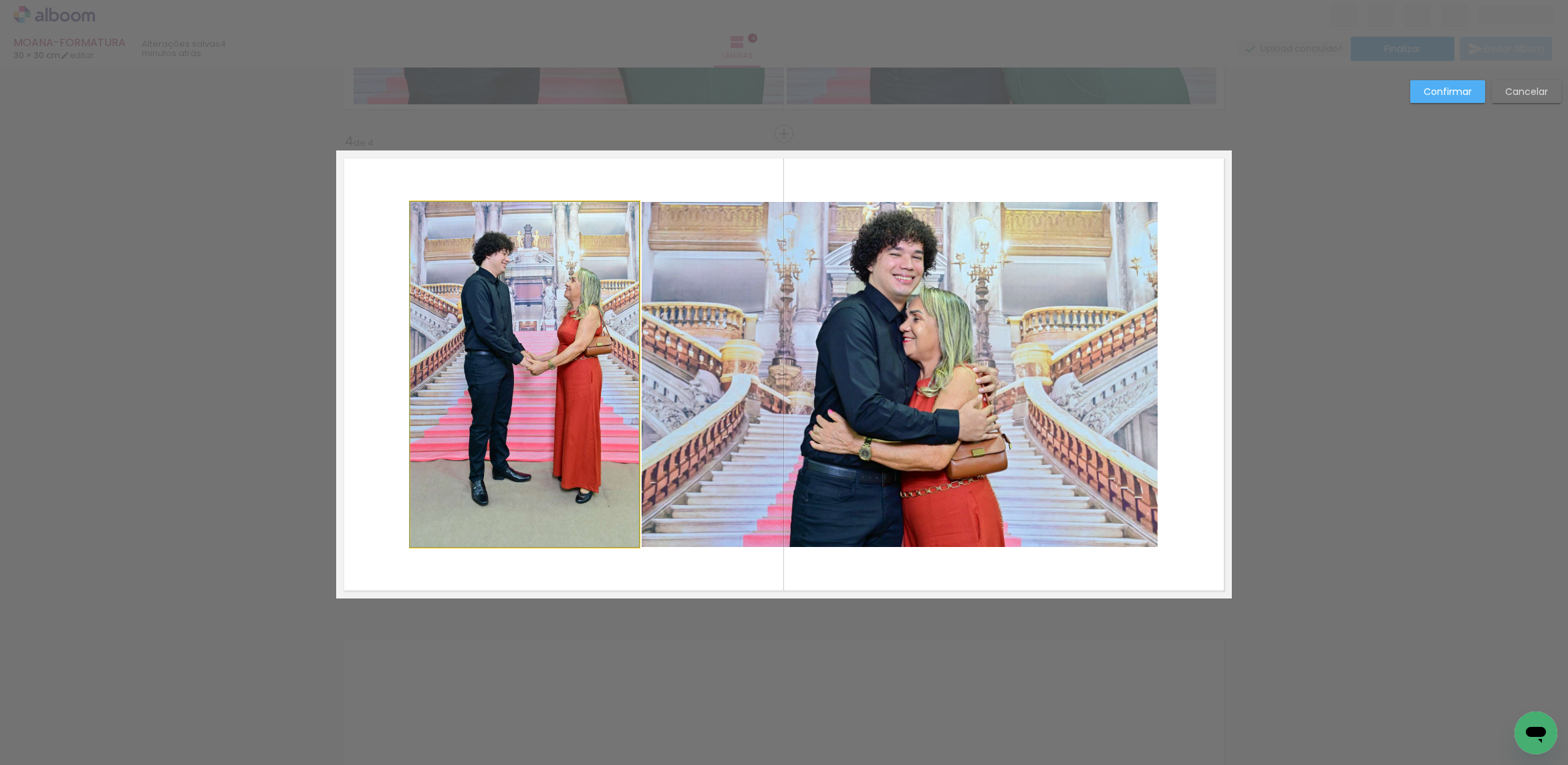
click at [606, 343] on quentale-photo at bounding box center [525, 375] width 229 height 345
click at [1099, 249] on quentale-photo at bounding box center [900, 375] width 516 height 345
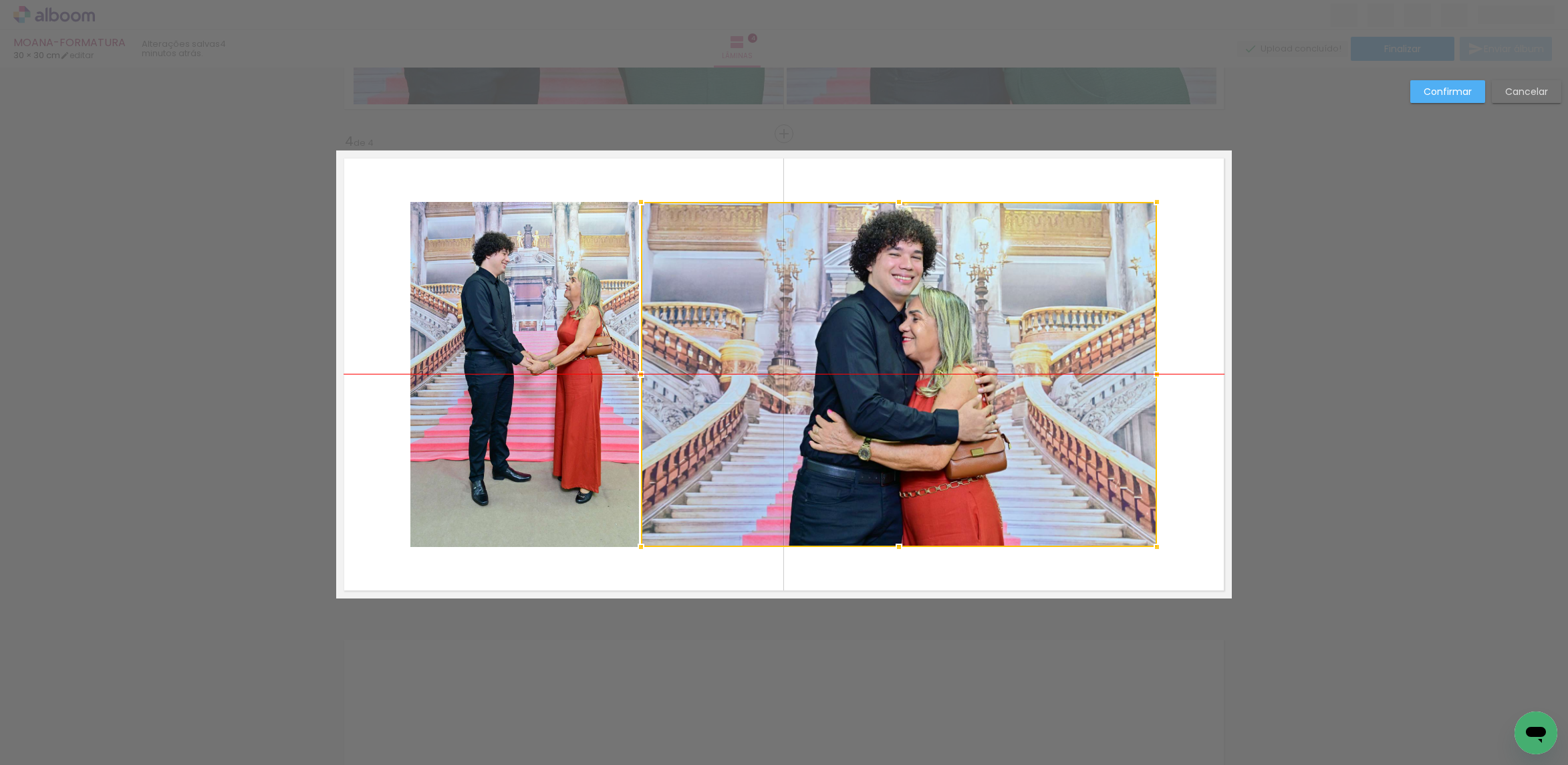
click at [1098, 249] on div at bounding box center [899, 375] width 516 height 345
click at [557, 279] on quentale-photo at bounding box center [525, 375] width 229 height 345
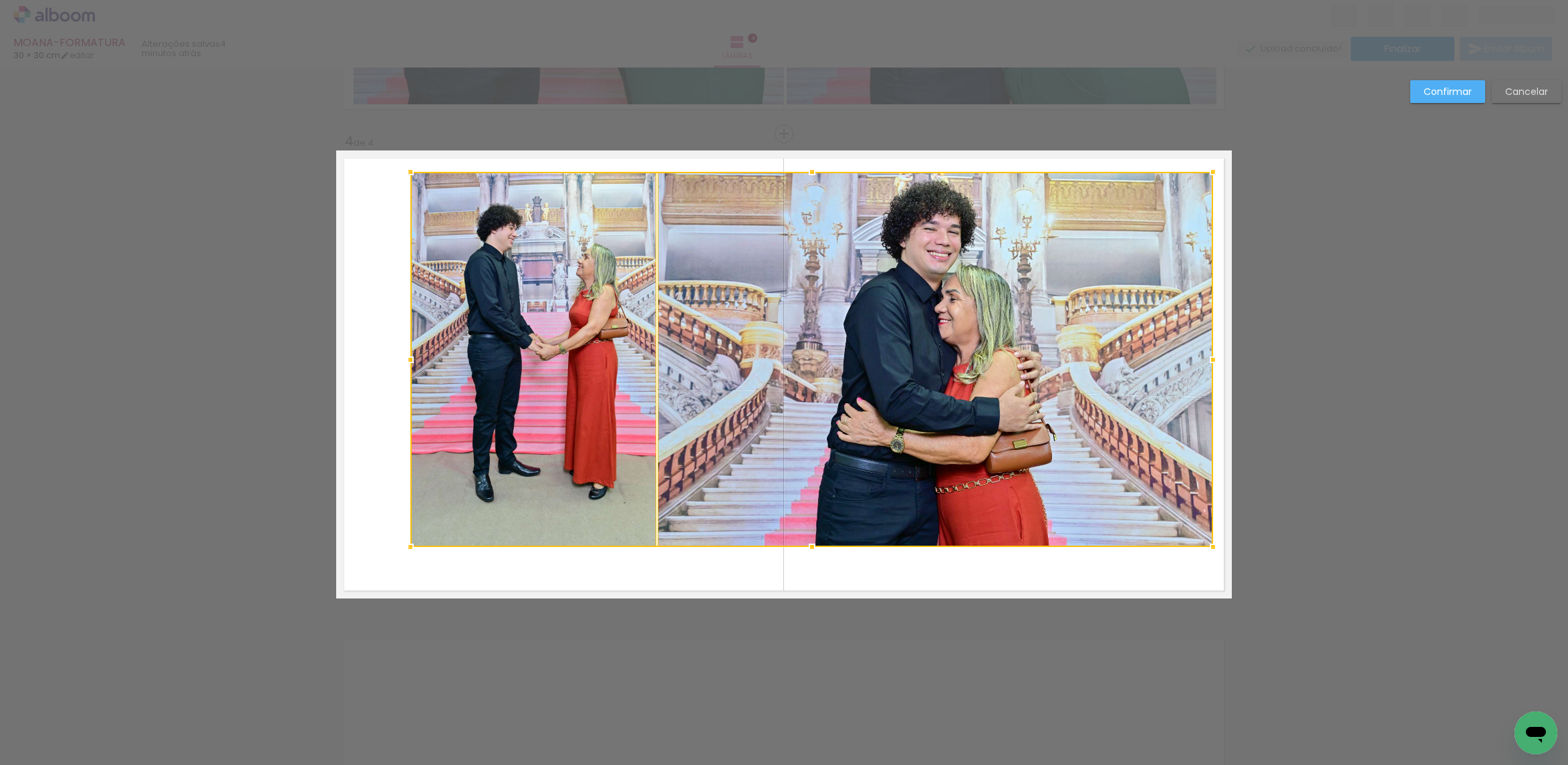
drag, startPoint x: 1147, startPoint y: 209, endPoint x: 1203, endPoint y: 179, distance: 63.5
click at [1203, 179] on div at bounding box center [1213, 172] width 26 height 26
click at [1165, 213] on div at bounding box center [936, 359] width 554 height 375
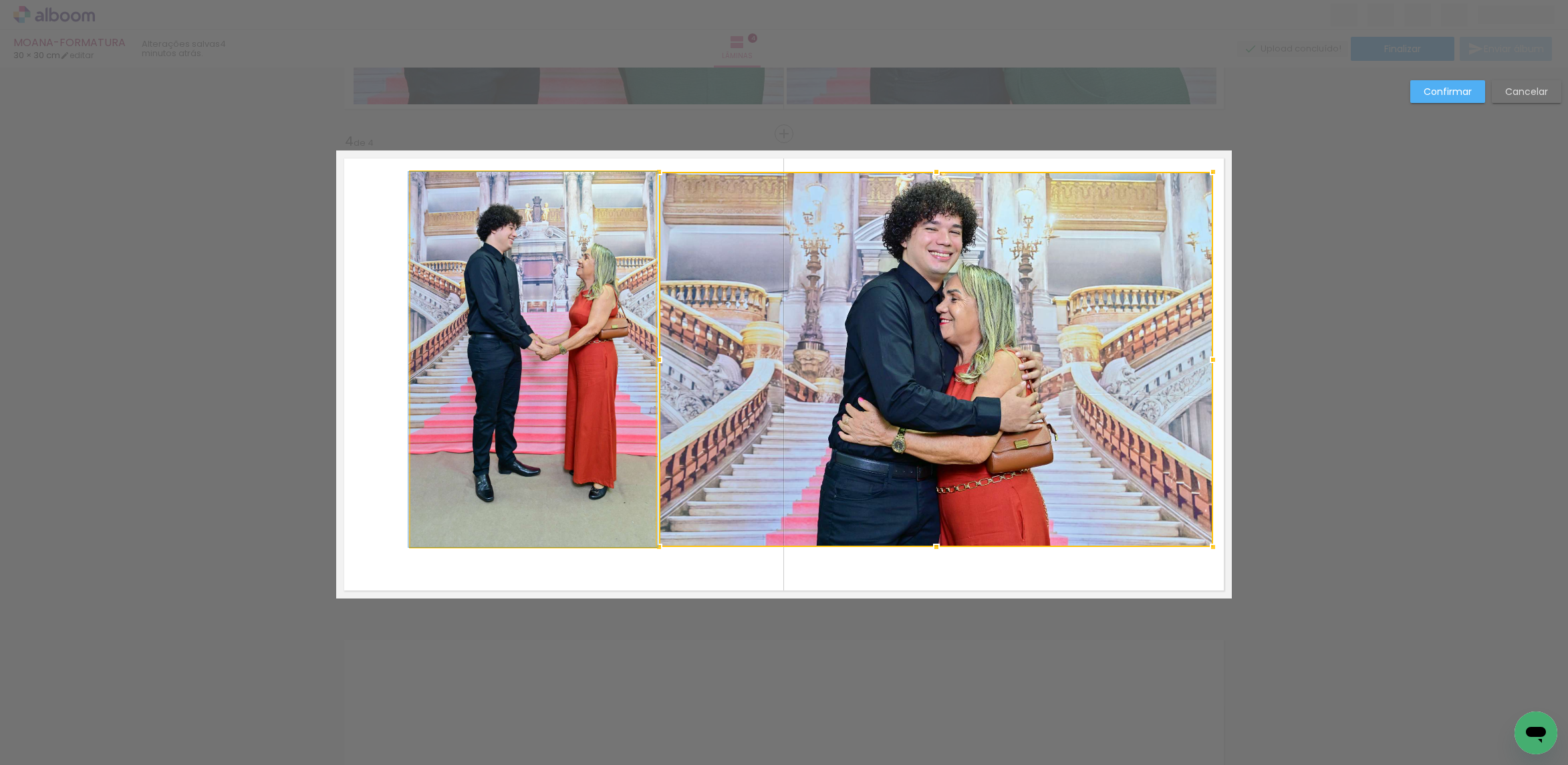
click at [574, 337] on quentale-photo at bounding box center [533, 359] width 245 height 375
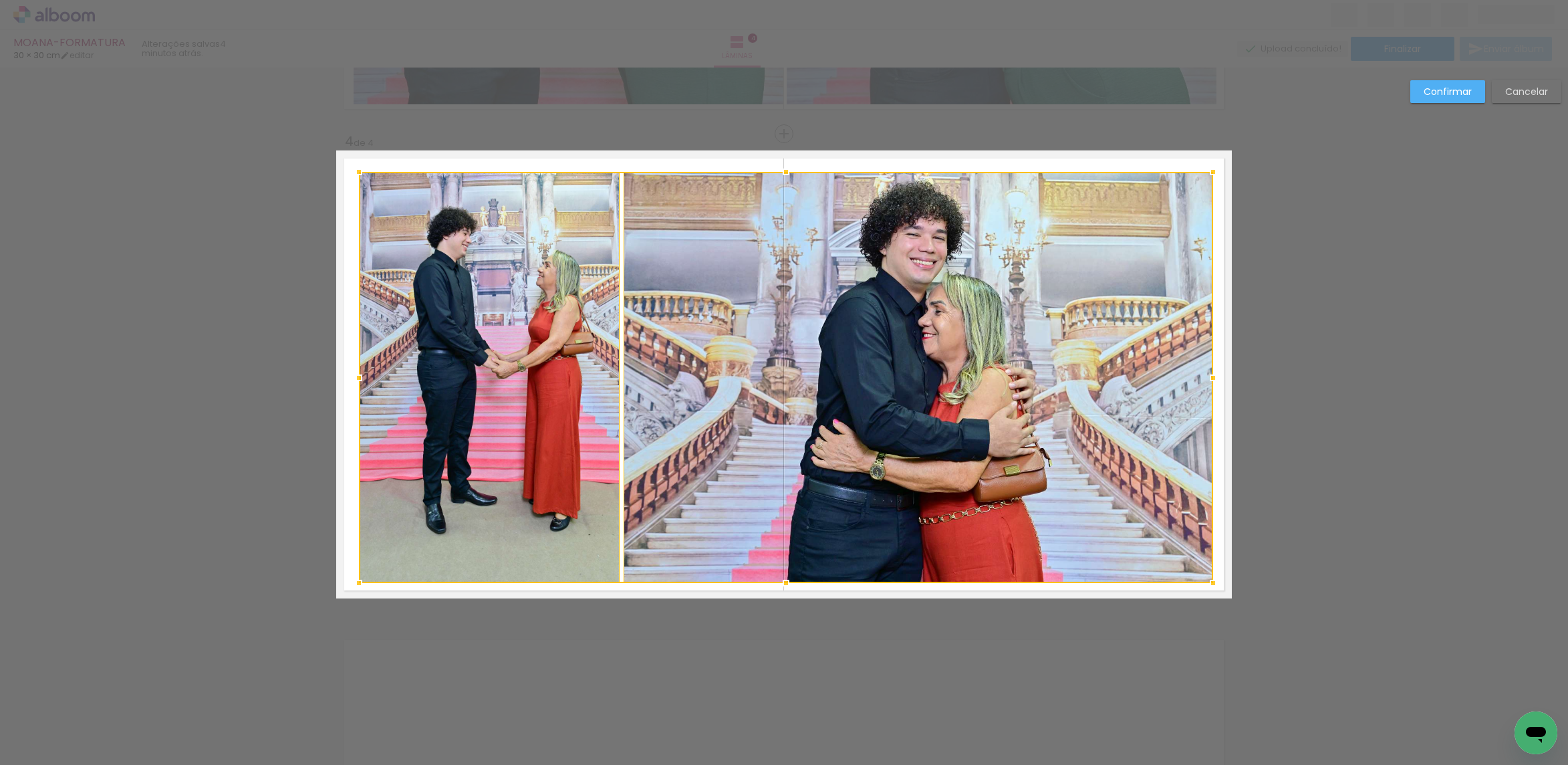
drag, startPoint x: 397, startPoint y: 548, endPoint x: 349, endPoint y: 582, distance: 58.8
click at [349, 582] on div at bounding box center [358, 583] width 26 height 26
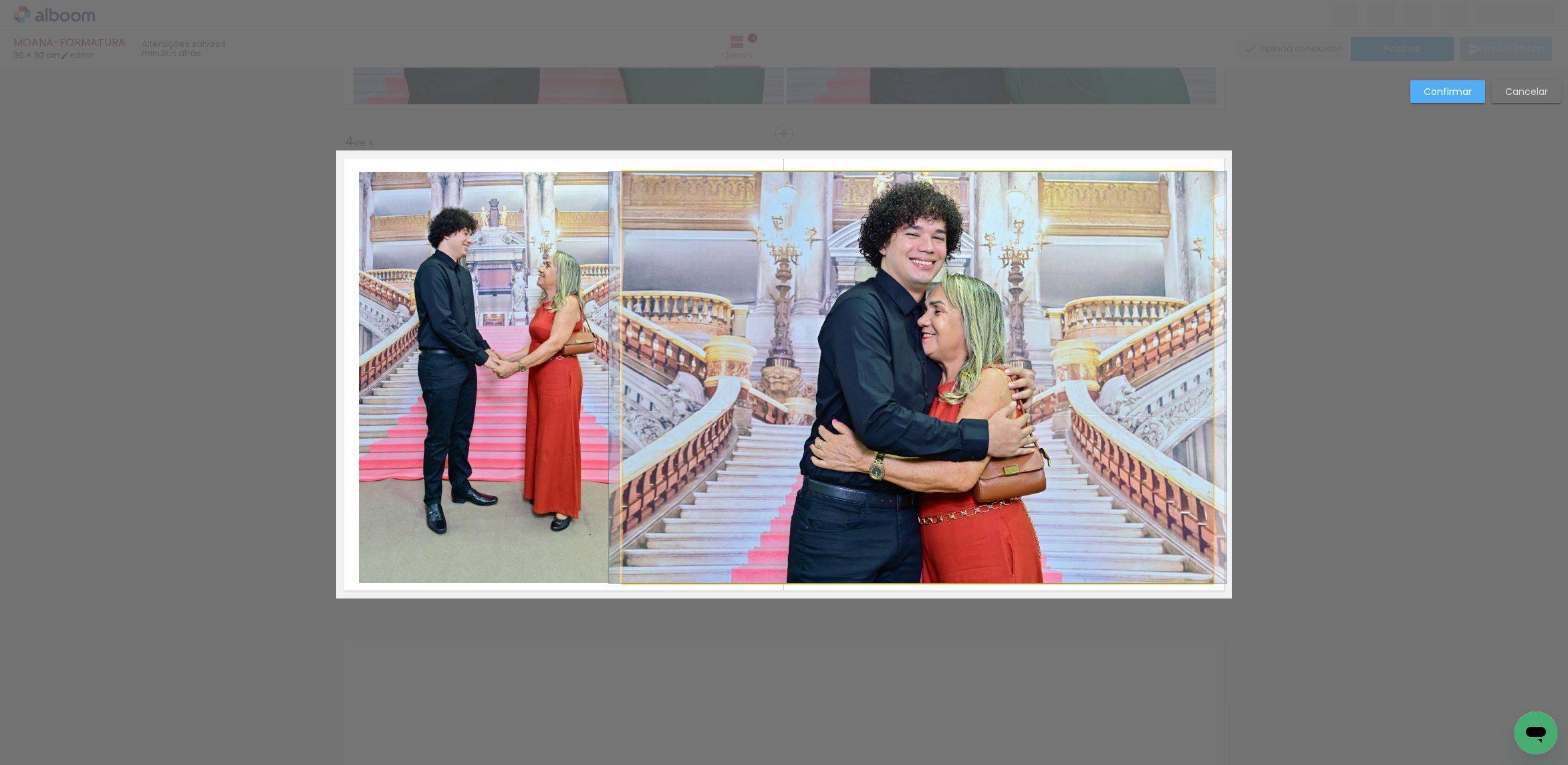
click at [709, 428] on quentale-photo at bounding box center [918, 377] width 590 height 411
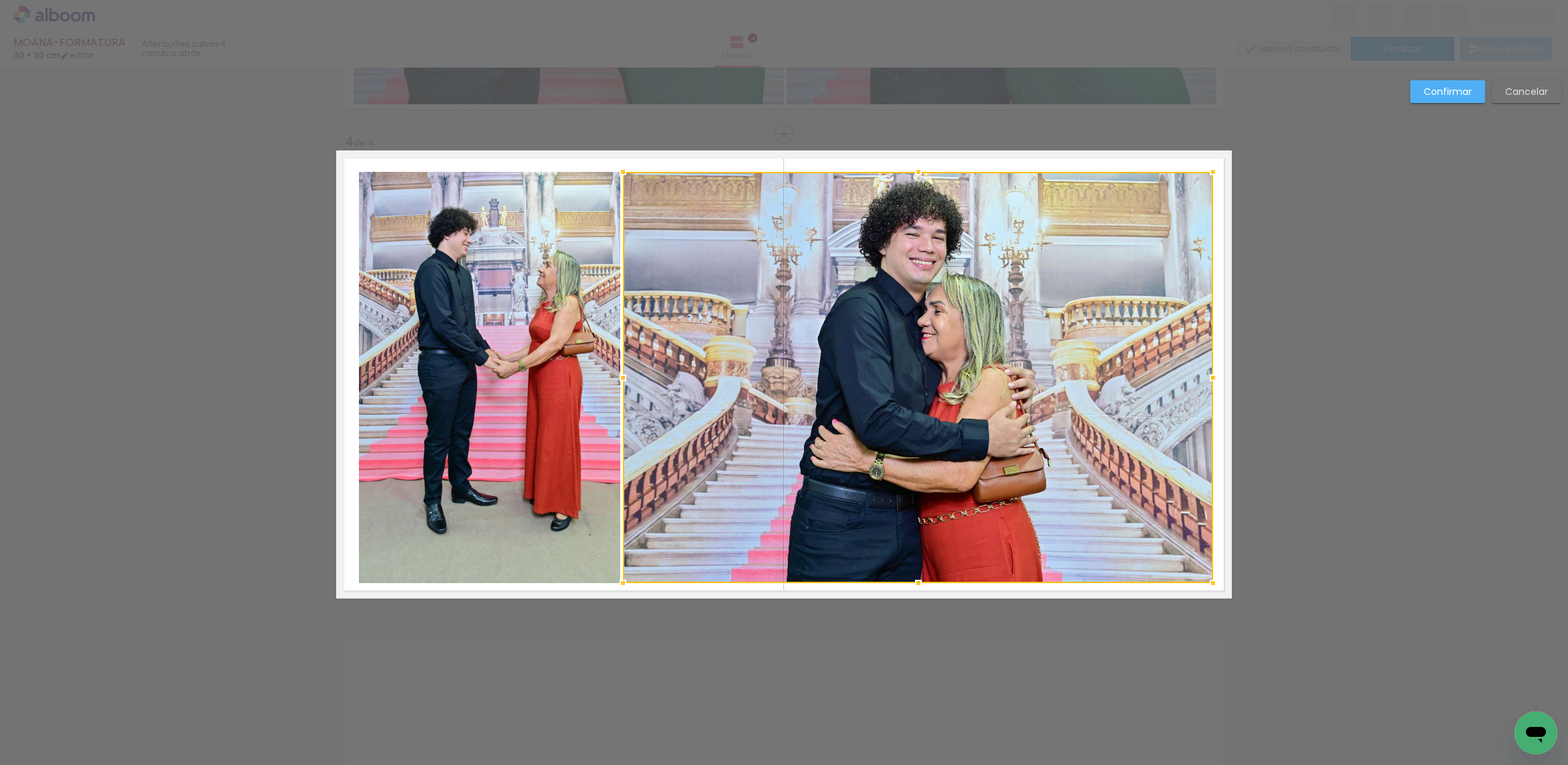
click at [529, 413] on quentale-photo at bounding box center [490, 377] width 261 height 411
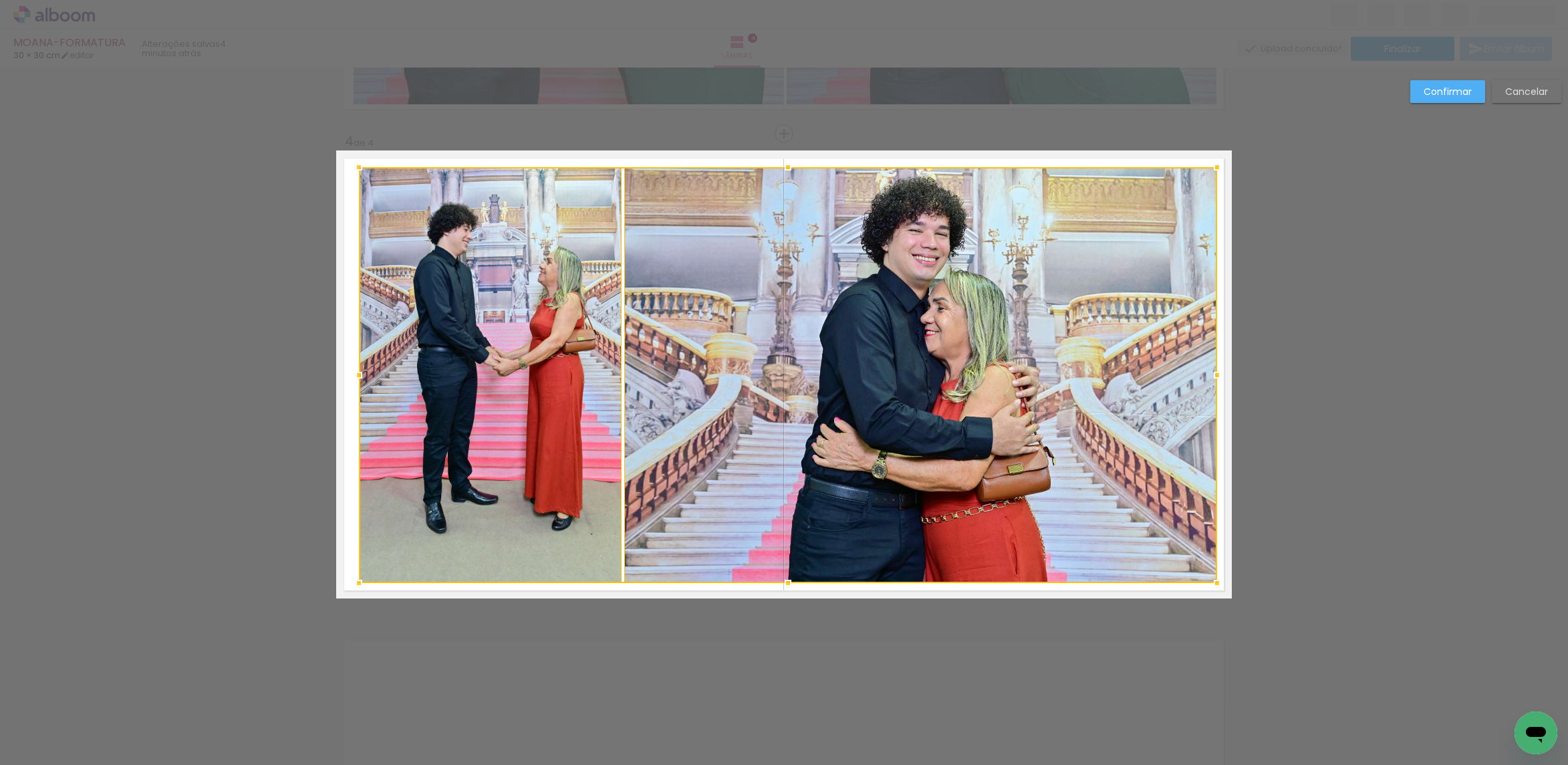
click at [1212, 165] on div at bounding box center [1217, 167] width 26 height 26
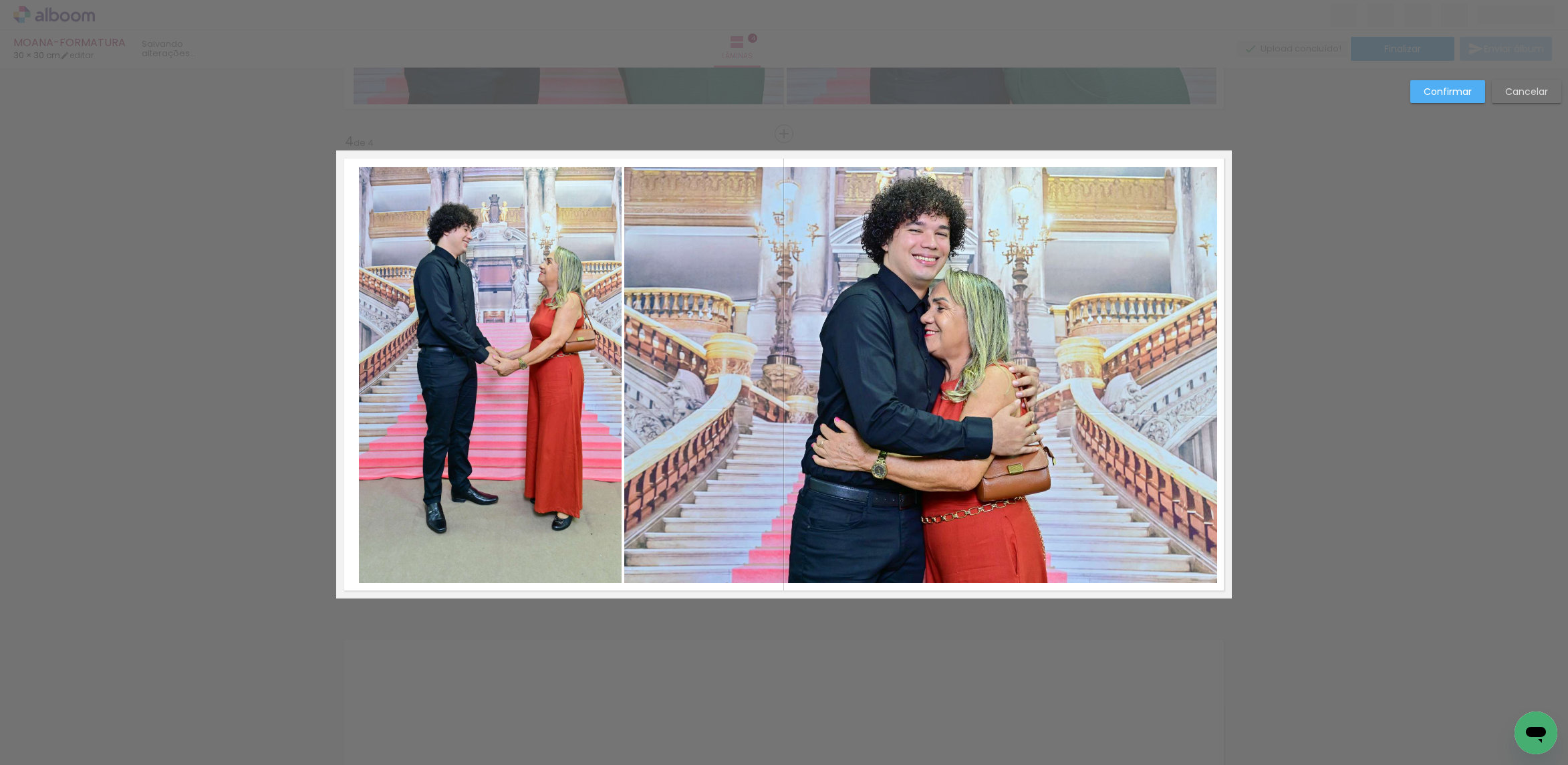
click at [1023, 243] on quentale-photo at bounding box center [921, 375] width 593 height 416
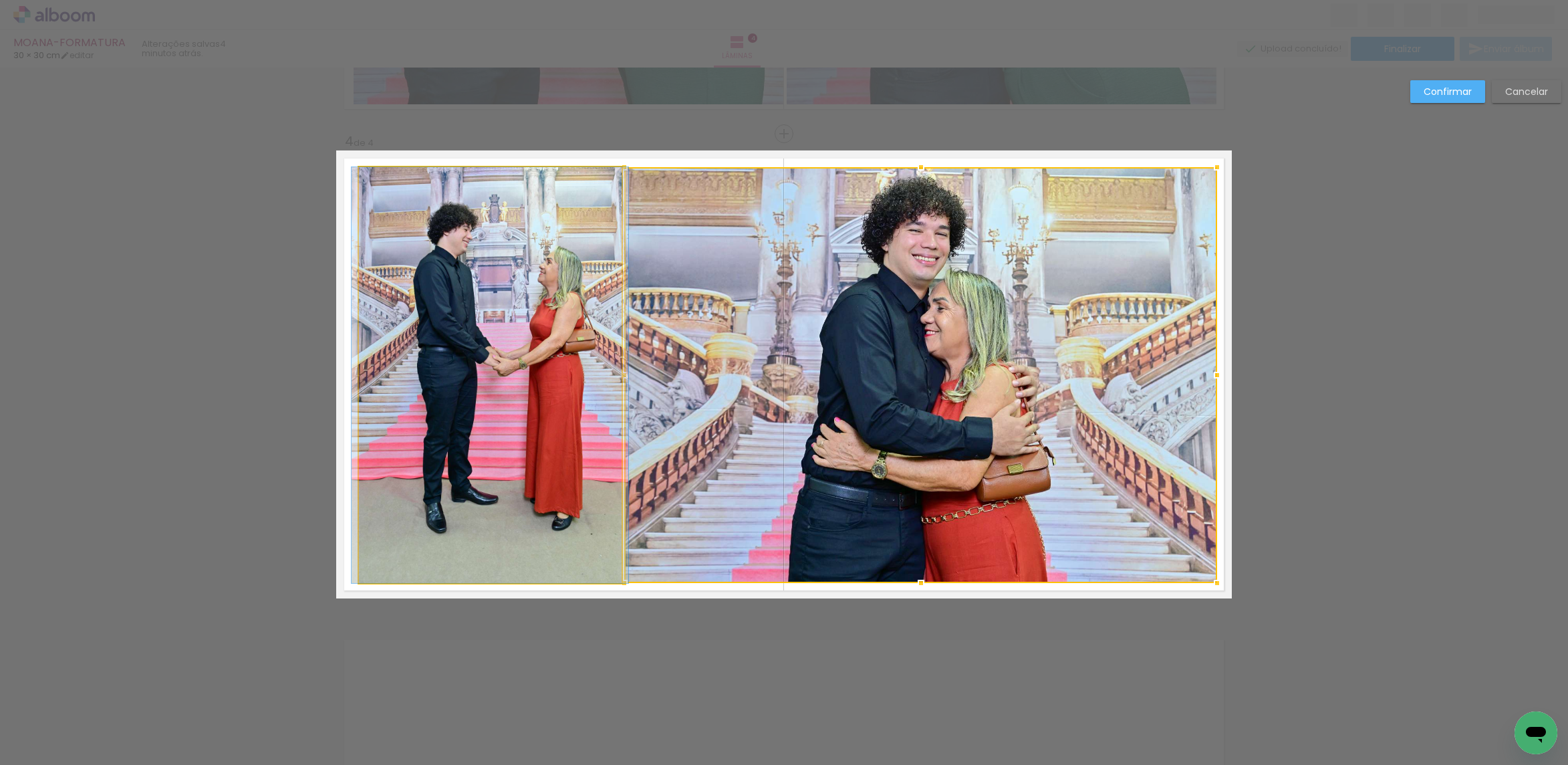
click at [502, 313] on quentale-photo at bounding box center [490, 375] width 263 height 416
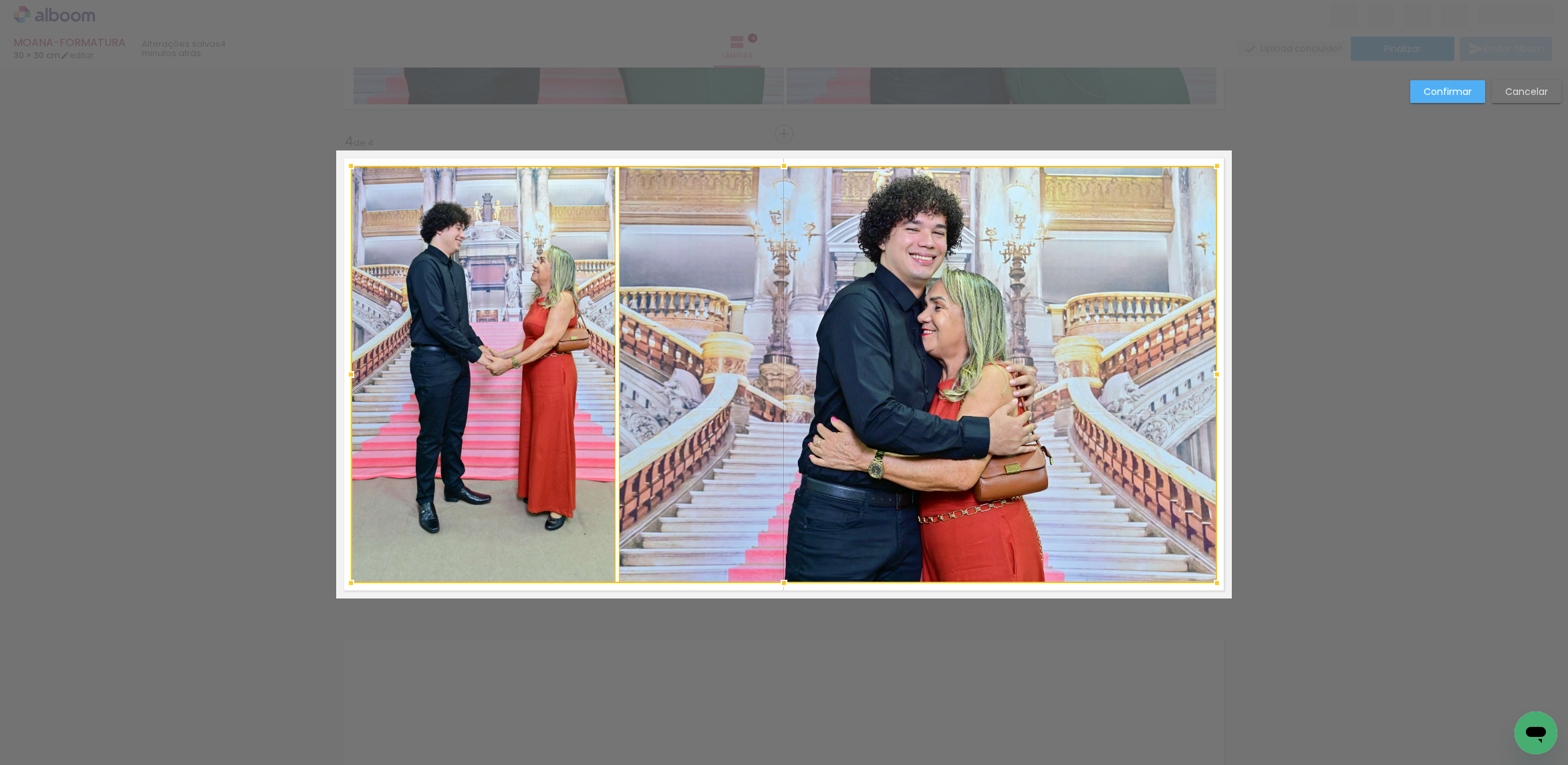
drag, startPoint x: 352, startPoint y: 169, endPoint x: 343, endPoint y: 168, distance: 9.1
click at [343, 168] on div at bounding box center [351, 165] width 26 height 26
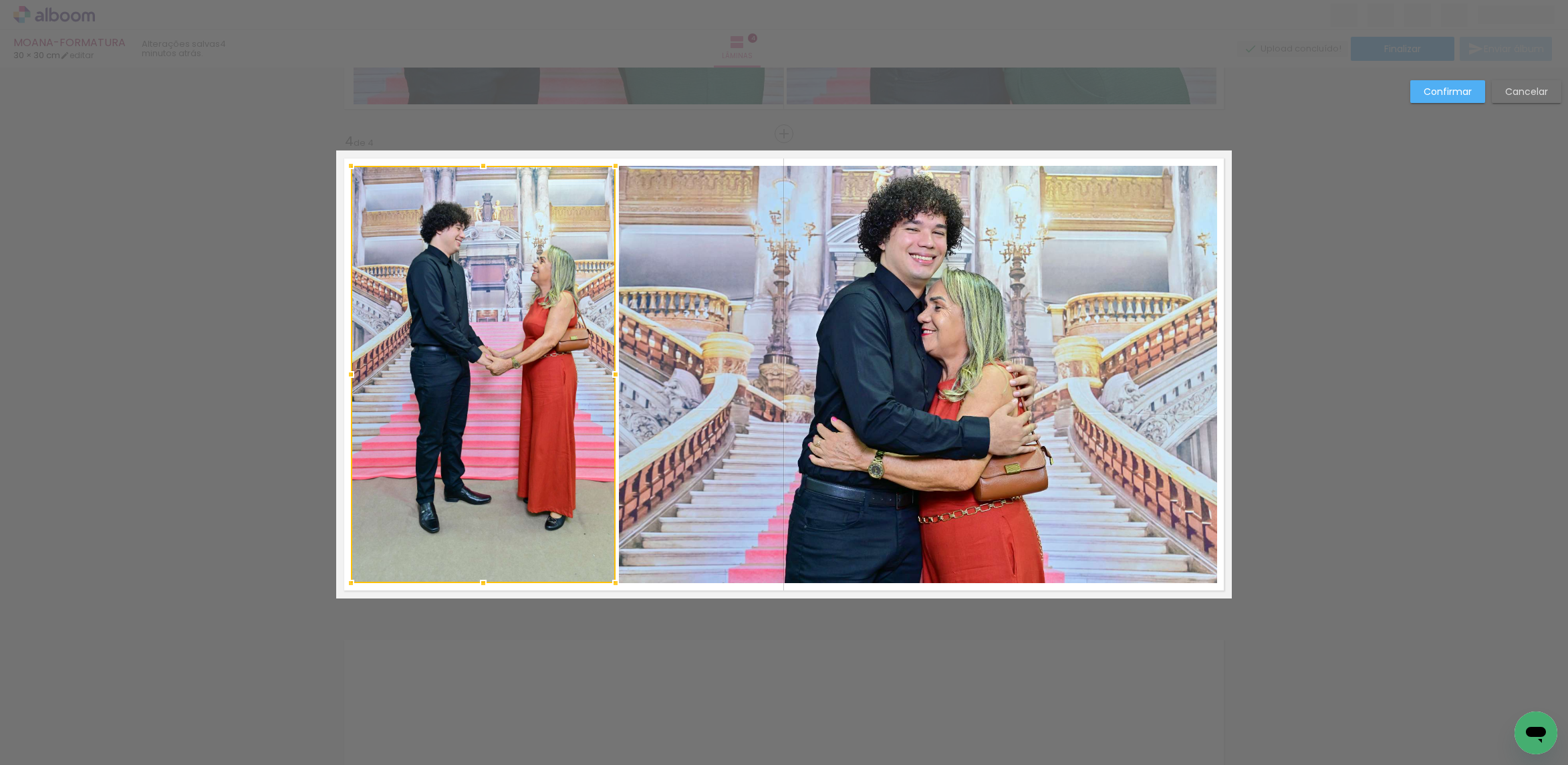
click at [1432, 105] on div "Confirmar Cancelar" at bounding box center [1482, 96] width 158 height 33
click at [0, 0] on slot "Confirmar" at bounding box center [0, 0] width 0 height 0
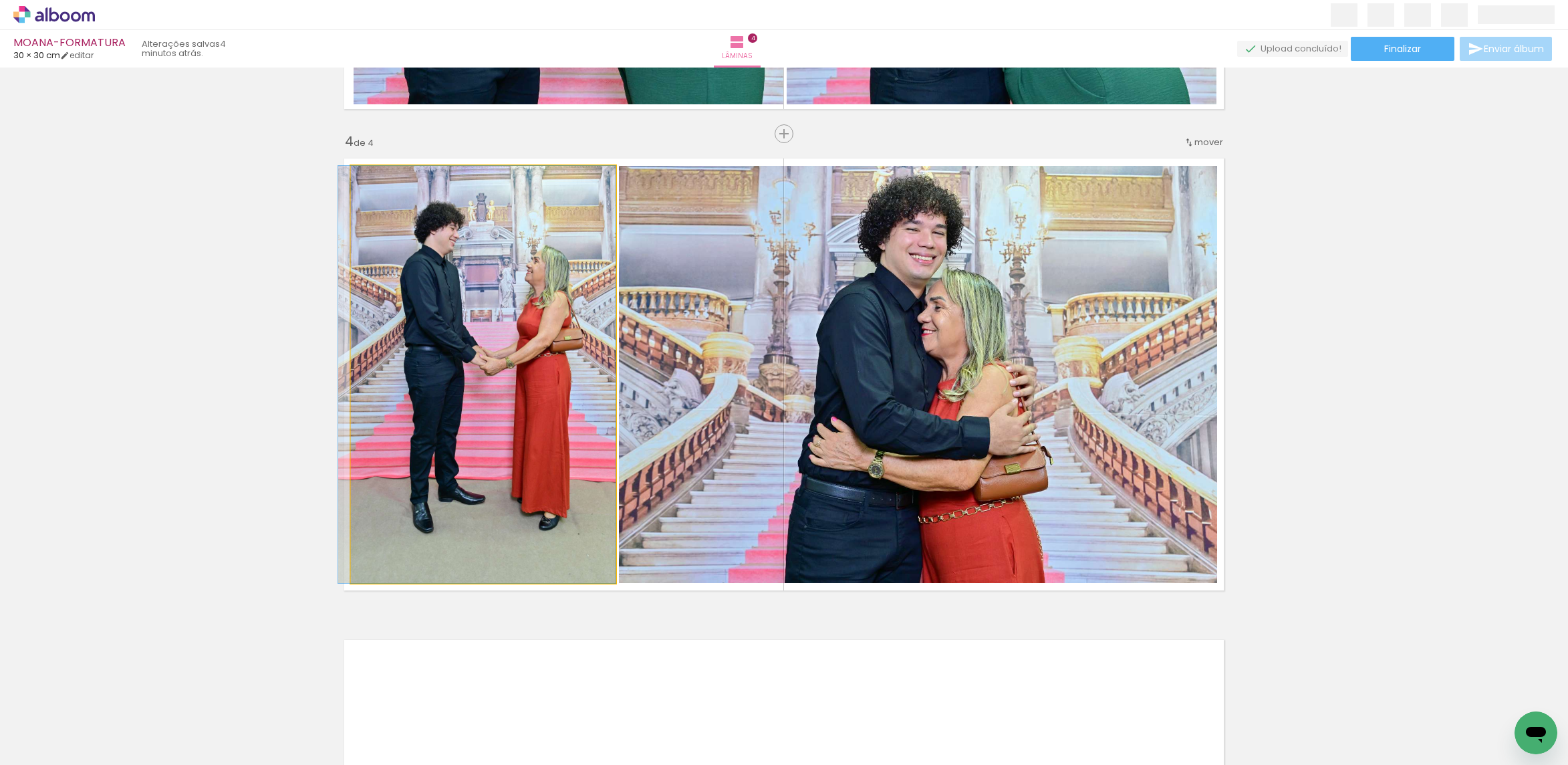
drag, startPoint x: 541, startPoint y: 340, endPoint x: 534, endPoint y: 345, distance: 8.6
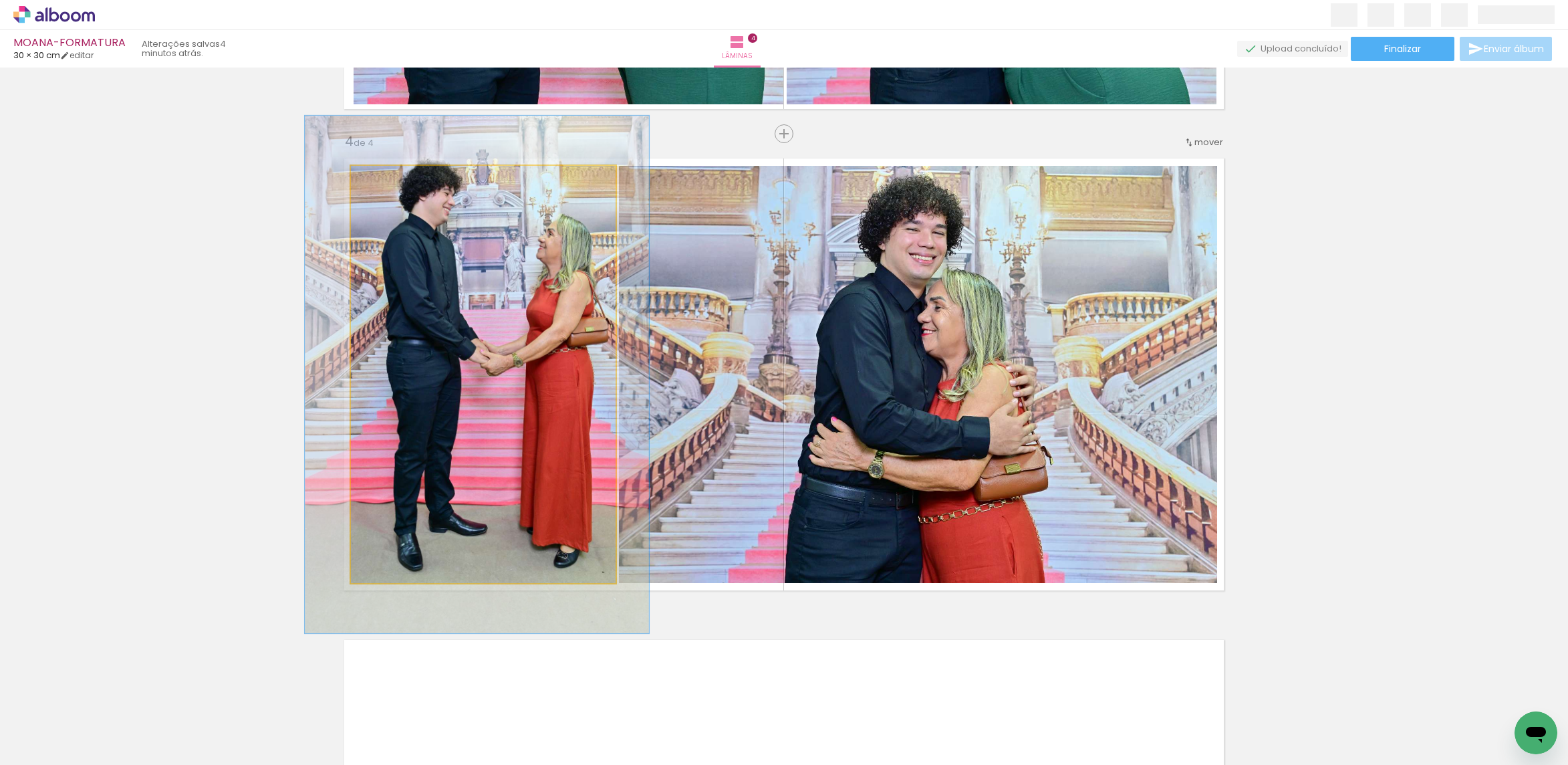
drag, startPoint x: 374, startPoint y: 181, endPoint x: 385, endPoint y: 181, distance: 11.0
type paper-slider "124"
click at [388, 181] on div at bounding box center [393, 179] width 12 height 12
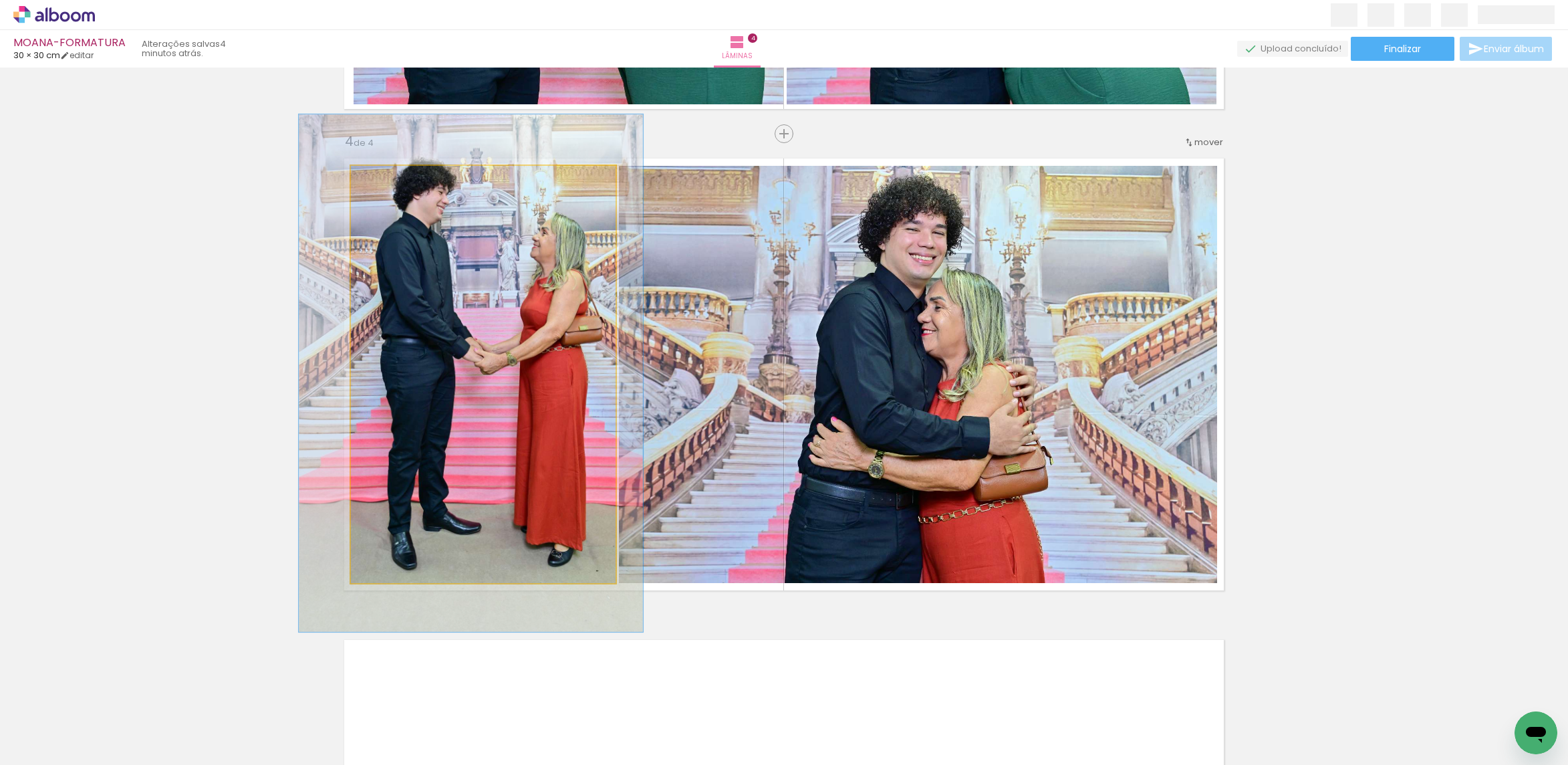
drag, startPoint x: 489, startPoint y: 295, endPoint x: 482, endPoint y: 293, distance: 7.3
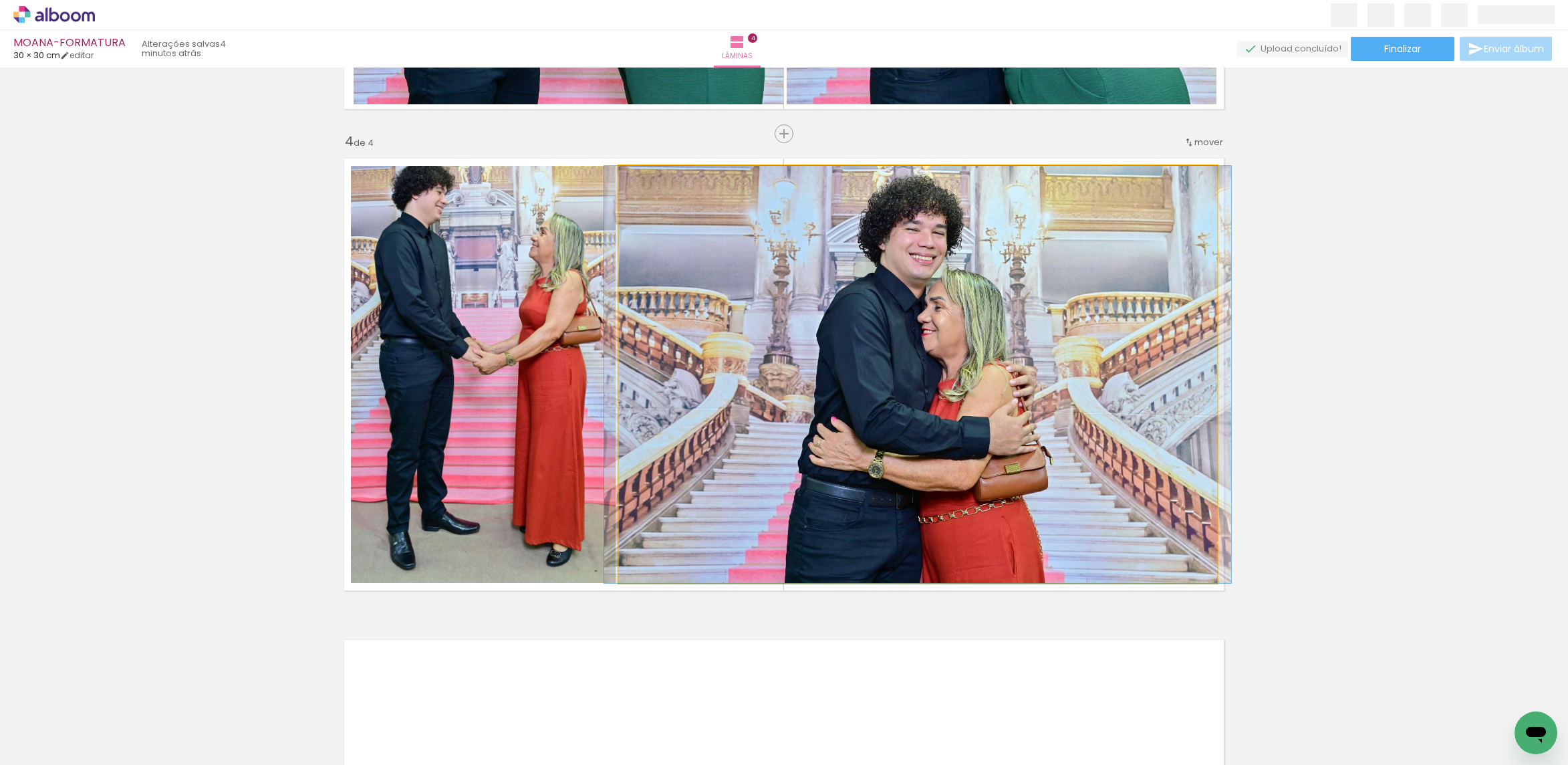
click at [979, 277] on quentale-photo at bounding box center [918, 375] width 598 height 417
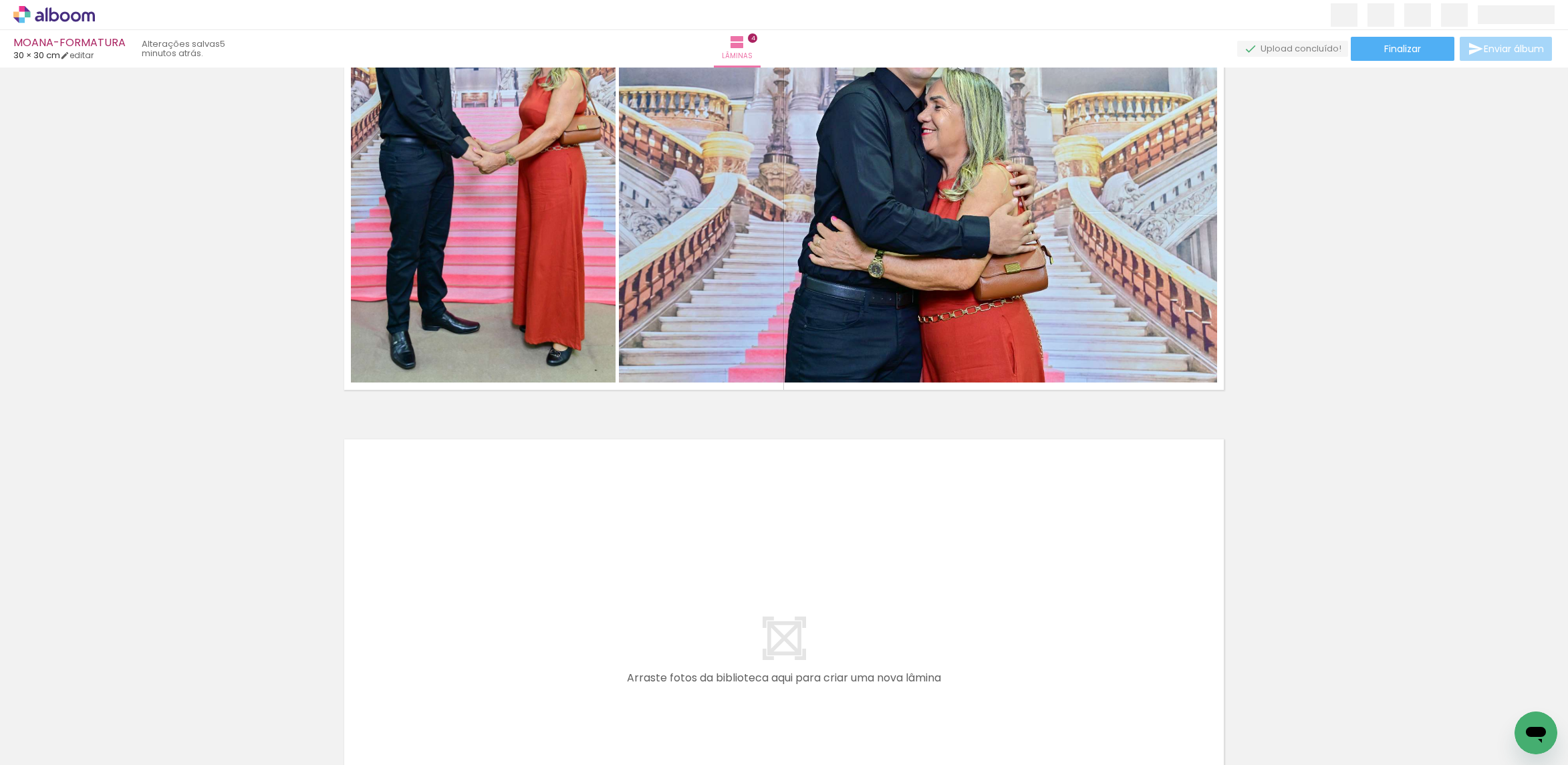
click at [70, 726] on iron-icon at bounding box center [67, 724] width 10 height 10
click at [67, 723] on paper-item "Não utilizadas" at bounding box center [43, 721] width 69 height 11
type input "Não utilizadas"
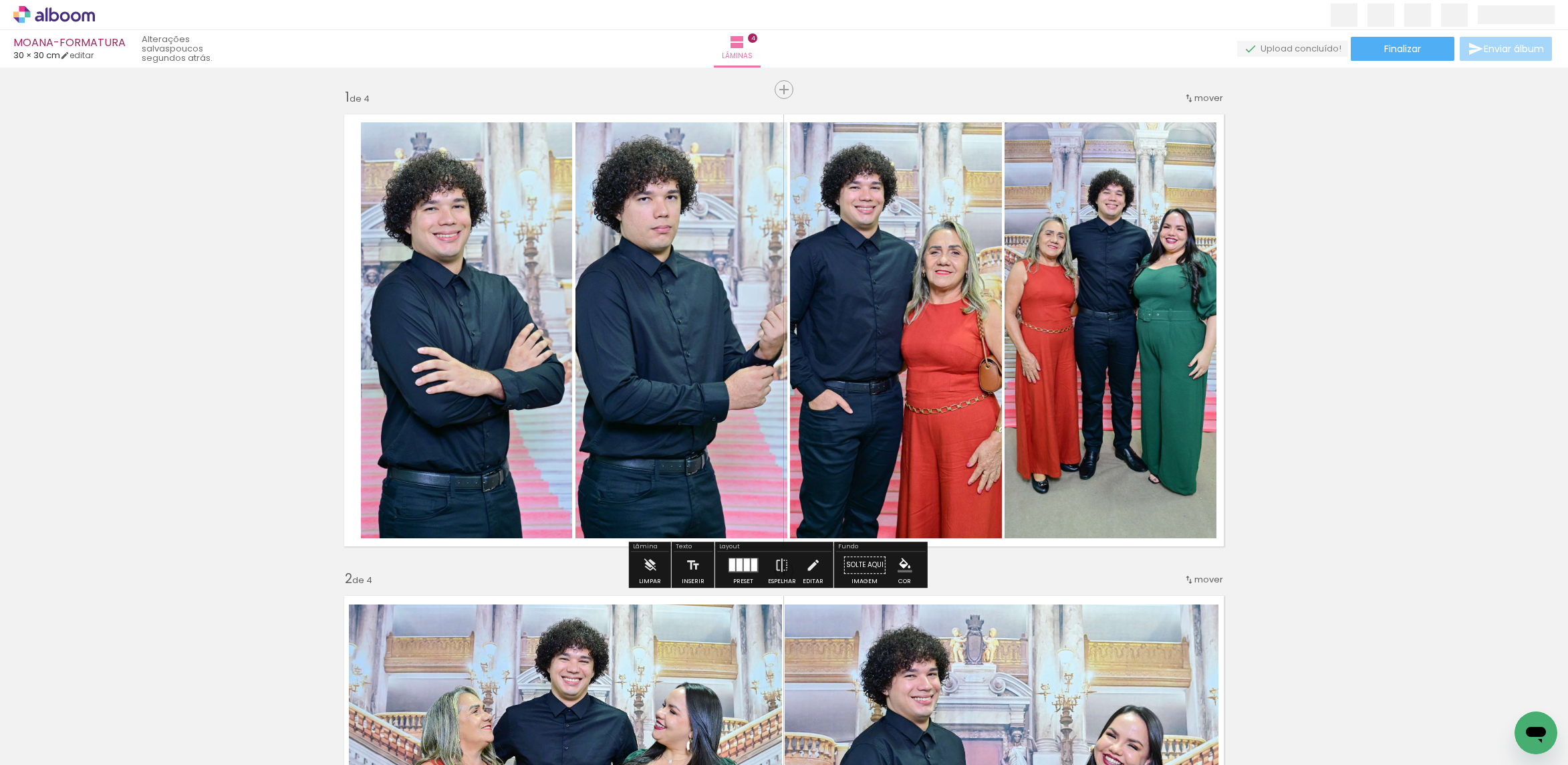
scroll to position [100, 0]
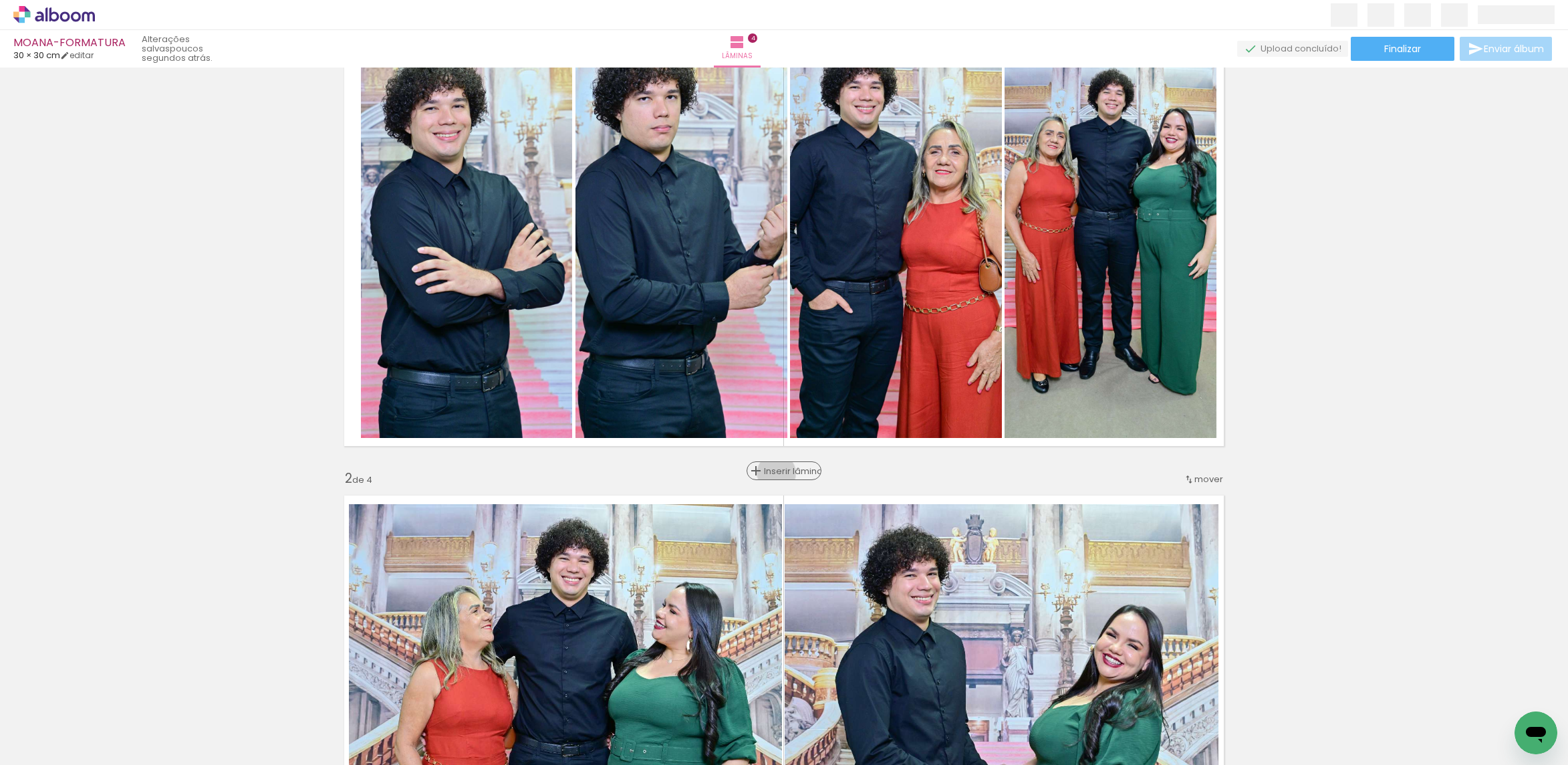
click at [776, 473] on span "Inserir lâmina" at bounding box center [790, 470] width 52 height 9
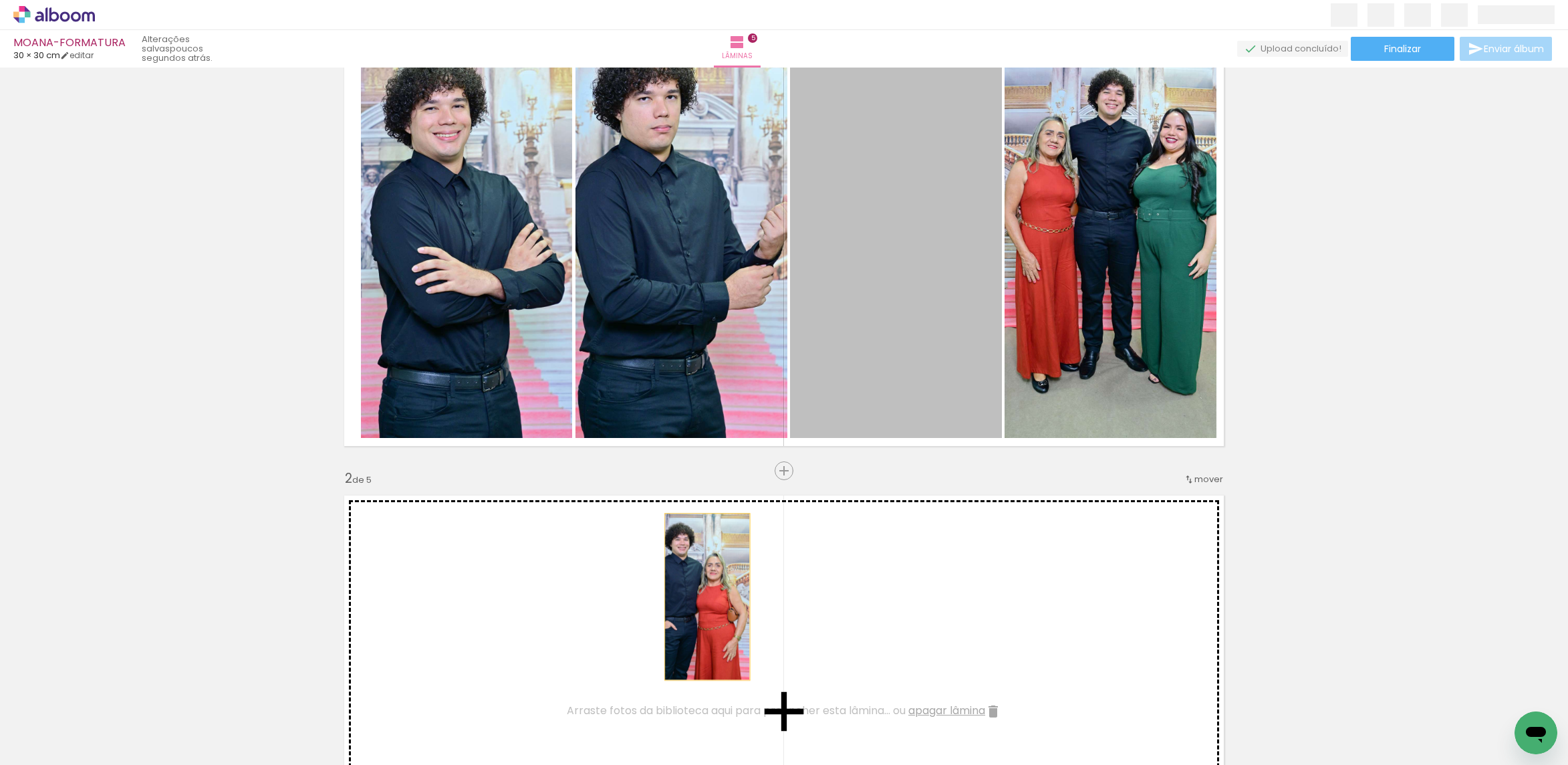
drag, startPoint x: 867, startPoint y: 351, endPoint x: 1053, endPoint y: 336, distance: 186.6
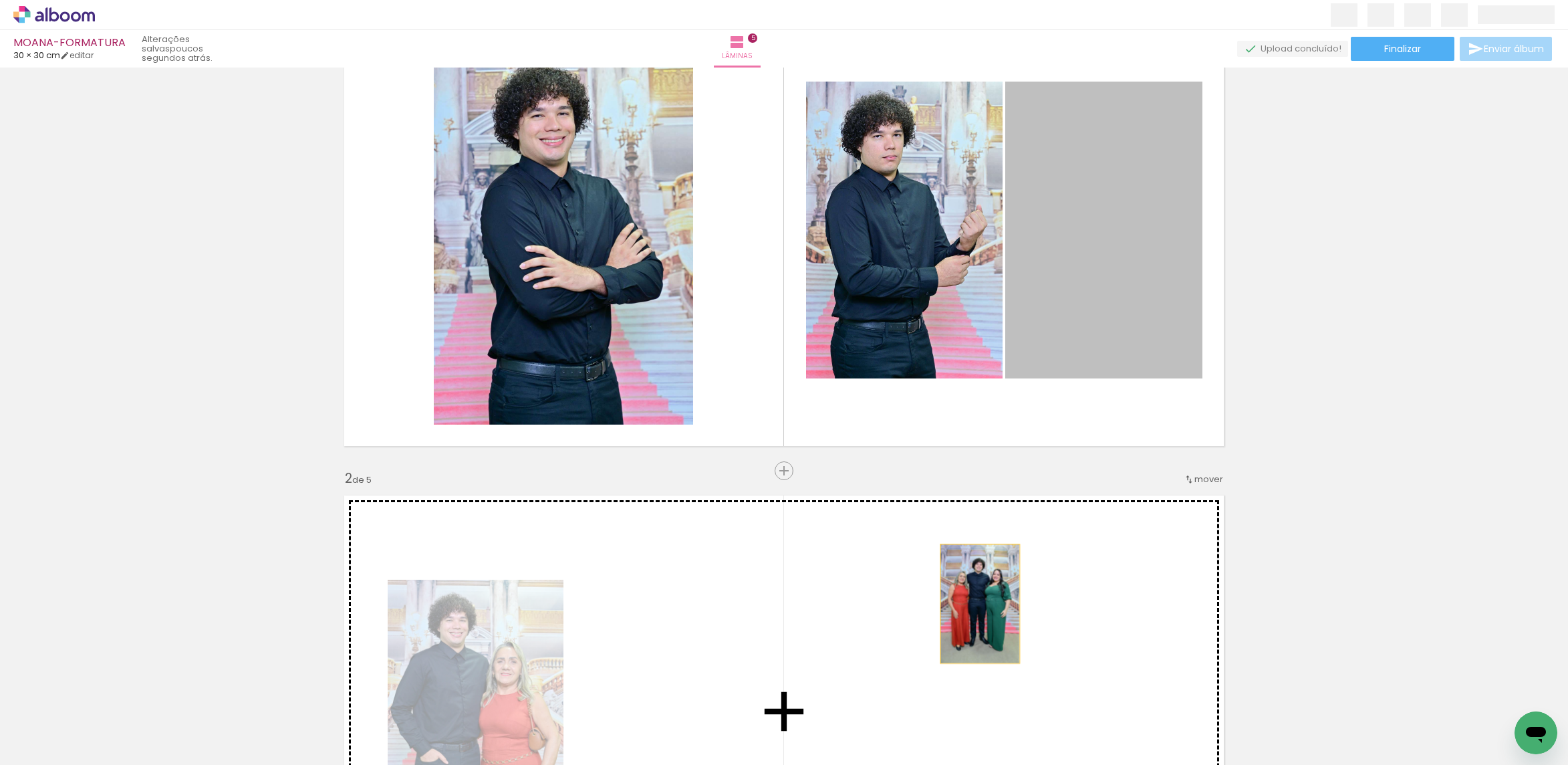
drag, startPoint x: 1084, startPoint y: 307, endPoint x: 969, endPoint y: 607, distance: 321.3
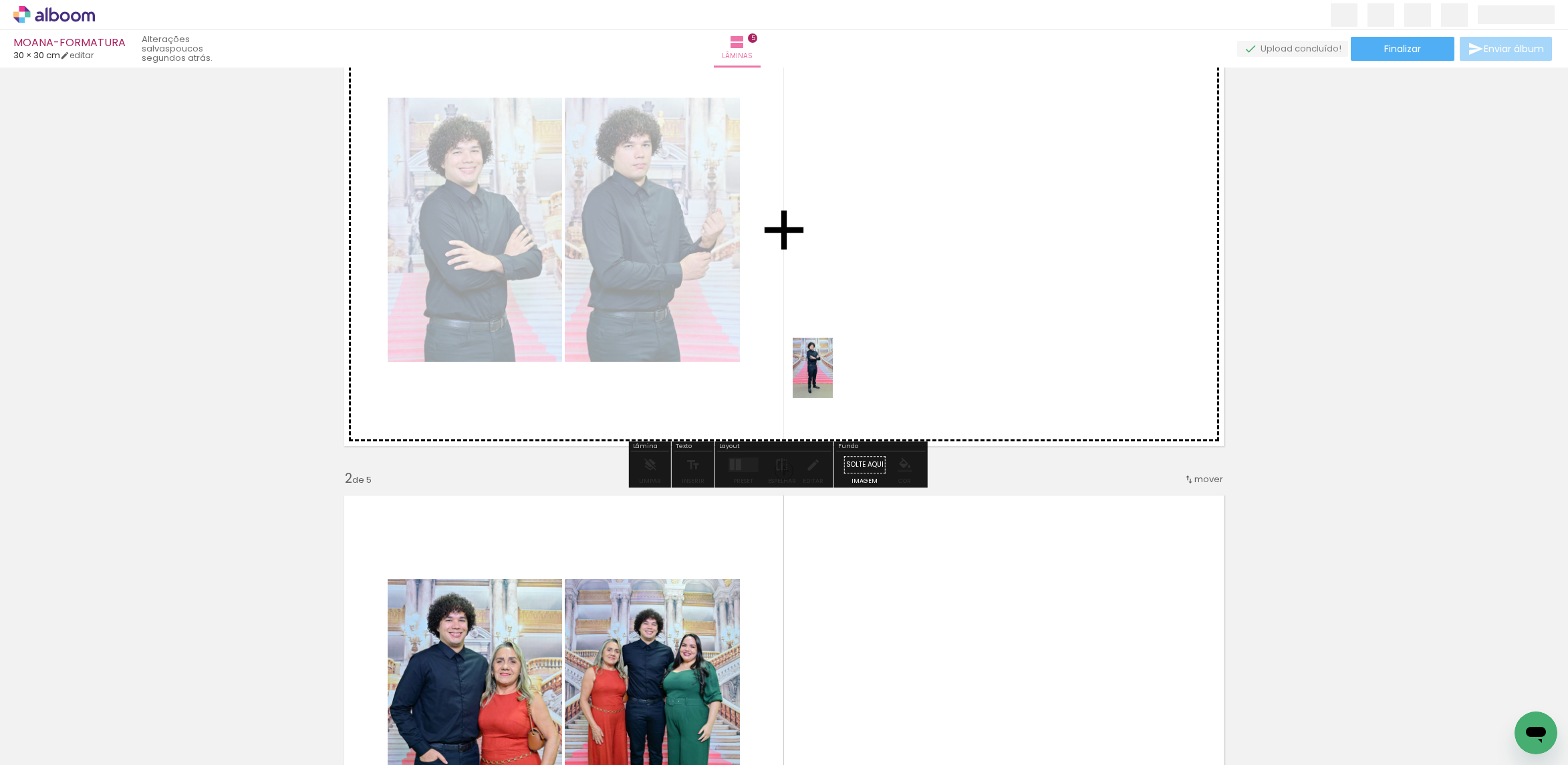
drag, startPoint x: 145, startPoint y: 722, endPoint x: 975, endPoint y: 338, distance: 914.5
click at [977, 340] on quentale-workspace at bounding box center [784, 382] width 1568 height 765
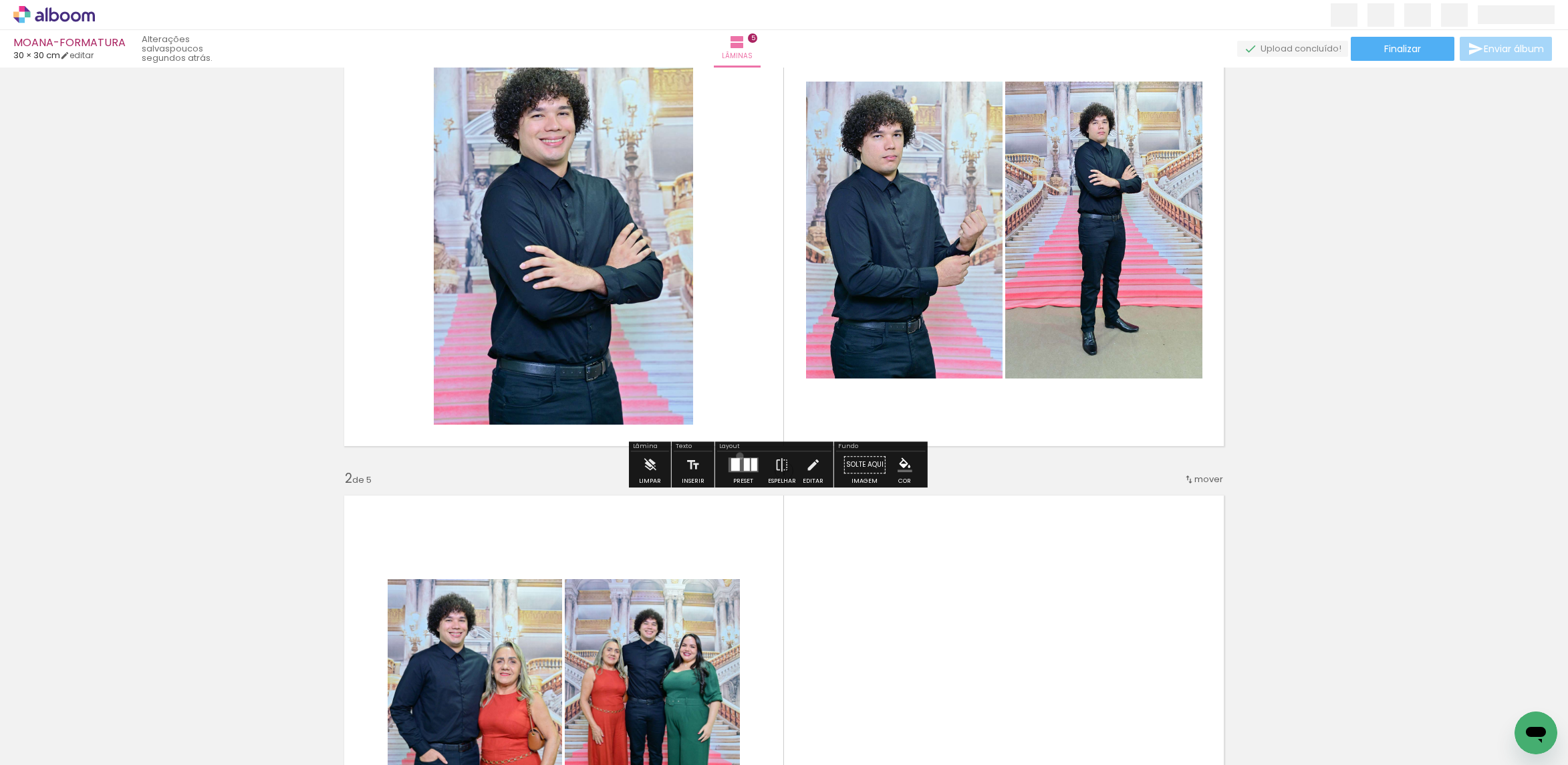
click at [736, 456] on div at bounding box center [743, 464] width 36 height 26
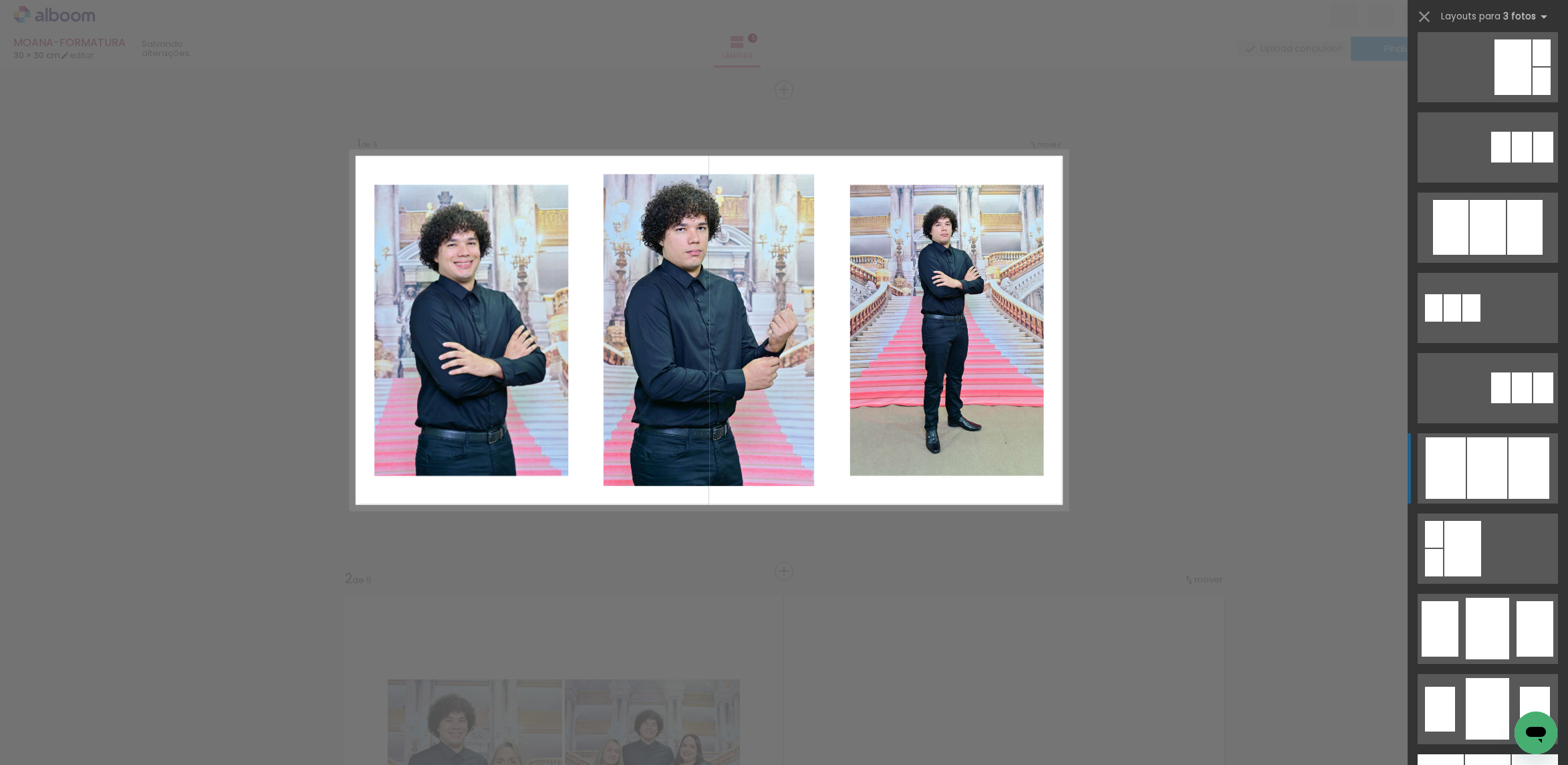
scroll to position [502, 0]
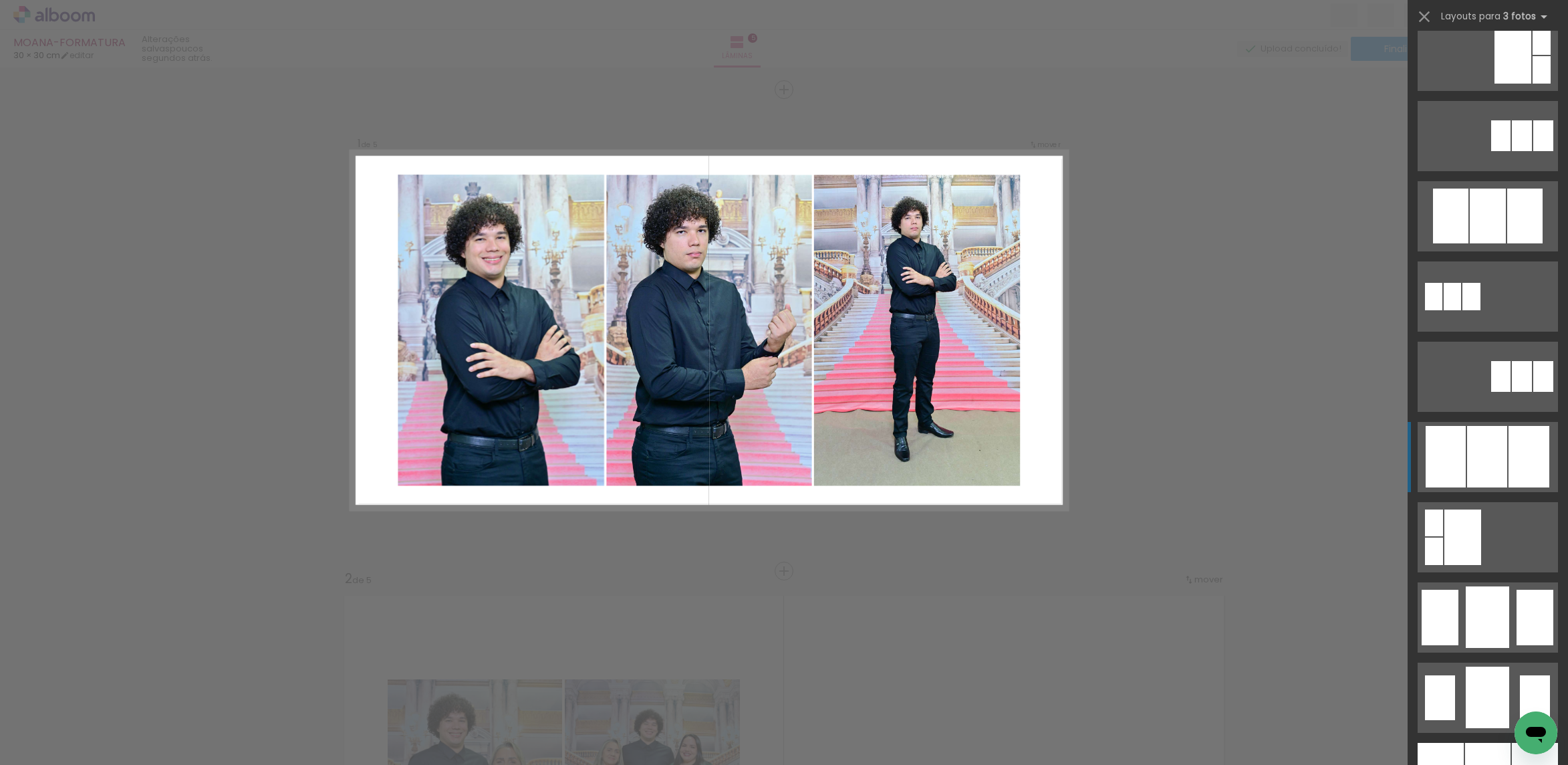
click at [1508, 447] on div at bounding box center [1528, 456] width 41 height 62
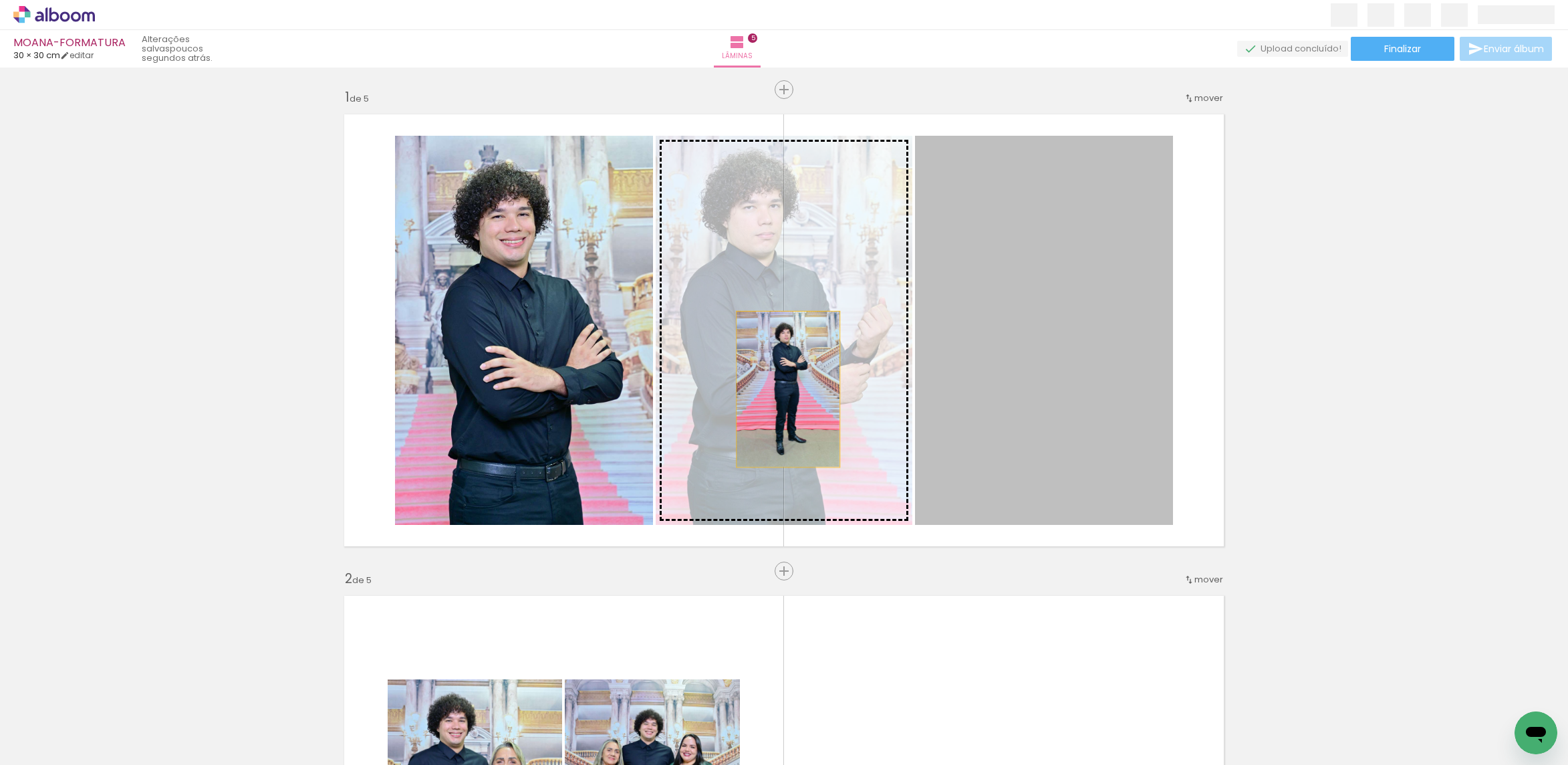
drag, startPoint x: 1089, startPoint y: 381, endPoint x: 574, endPoint y: 384, distance: 515.0
click at [0, 0] on slot at bounding box center [0, 0] width 0 height 0
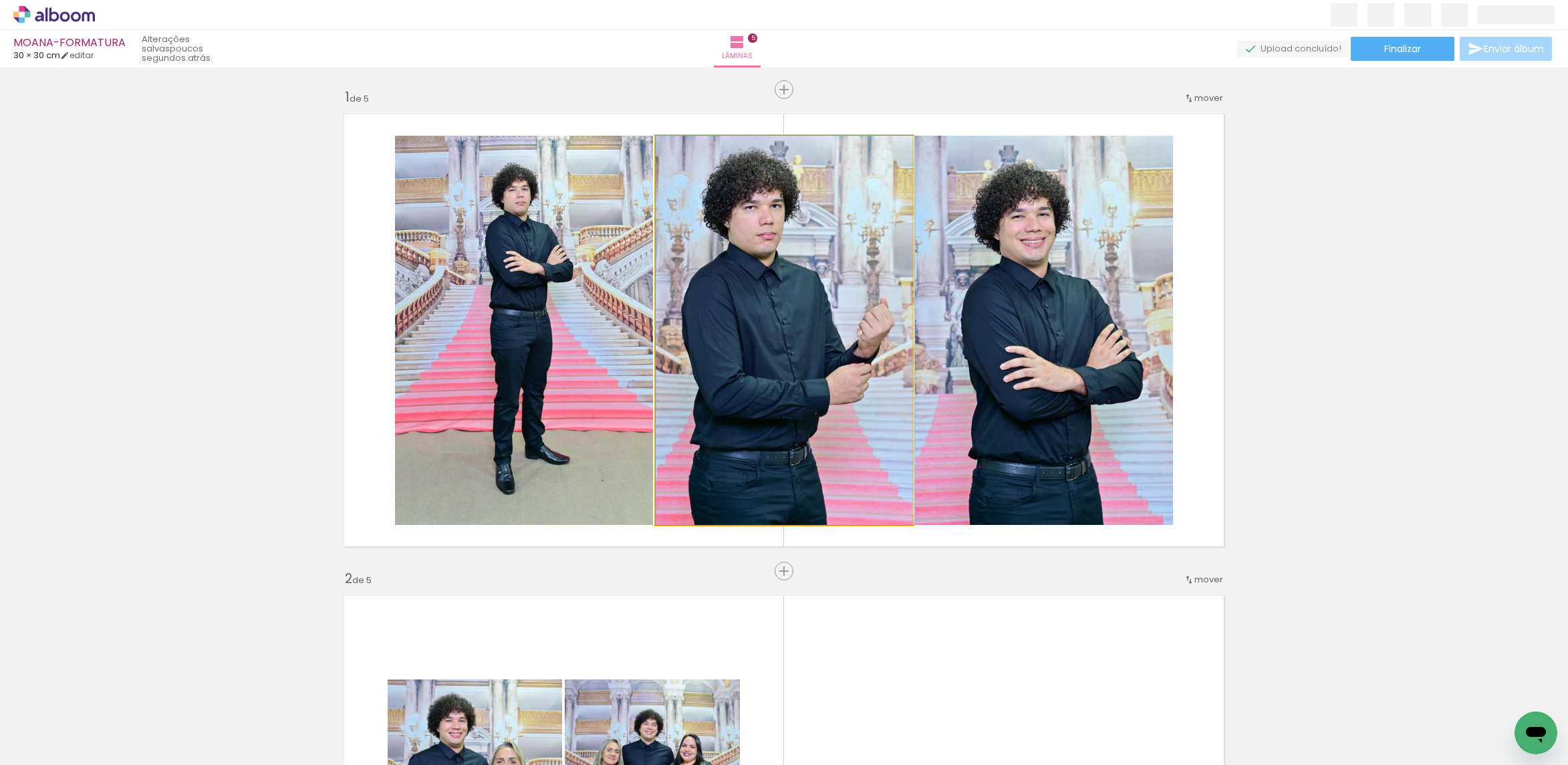
drag, startPoint x: 752, startPoint y: 337, endPoint x: 1041, endPoint y: 347, distance: 289.2
click at [0, 0] on slot at bounding box center [0, 0] width 0 height 0
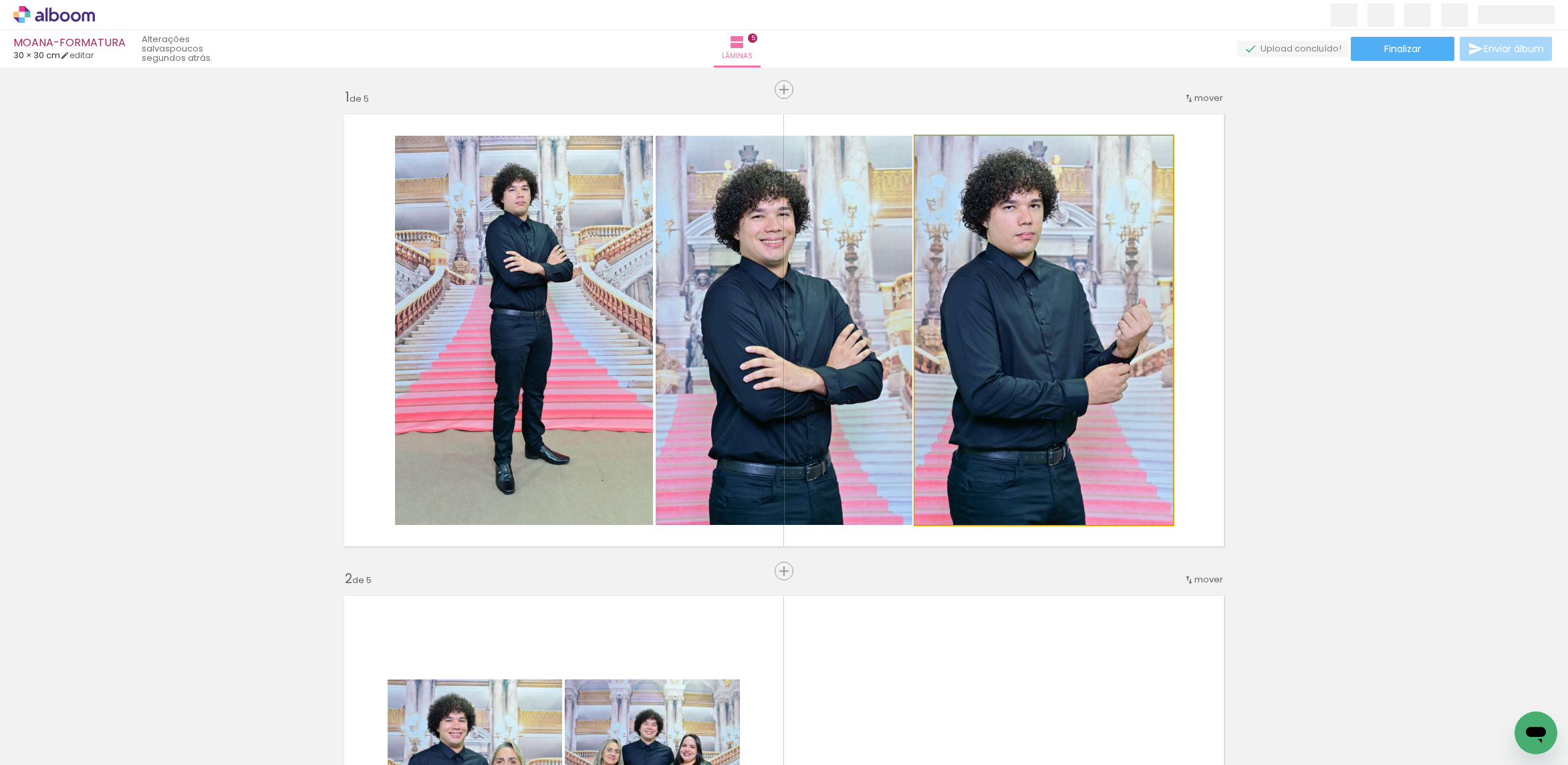
click at [1009, 333] on quentale-photo at bounding box center [1043, 330] width 258 height 389
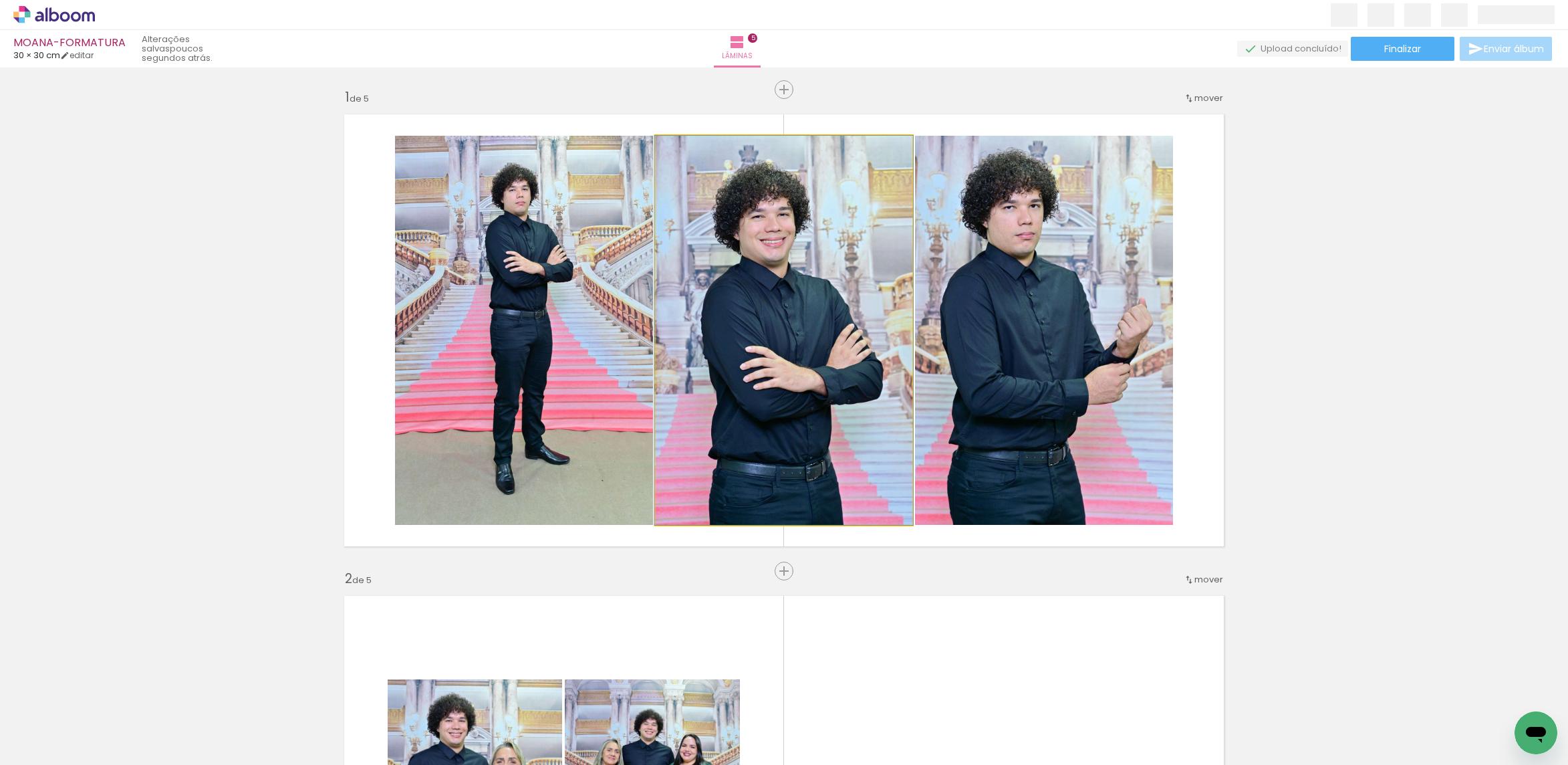
click at [772, 331] on quentale-photo at bounding box center [784, 330] width 256 height 389
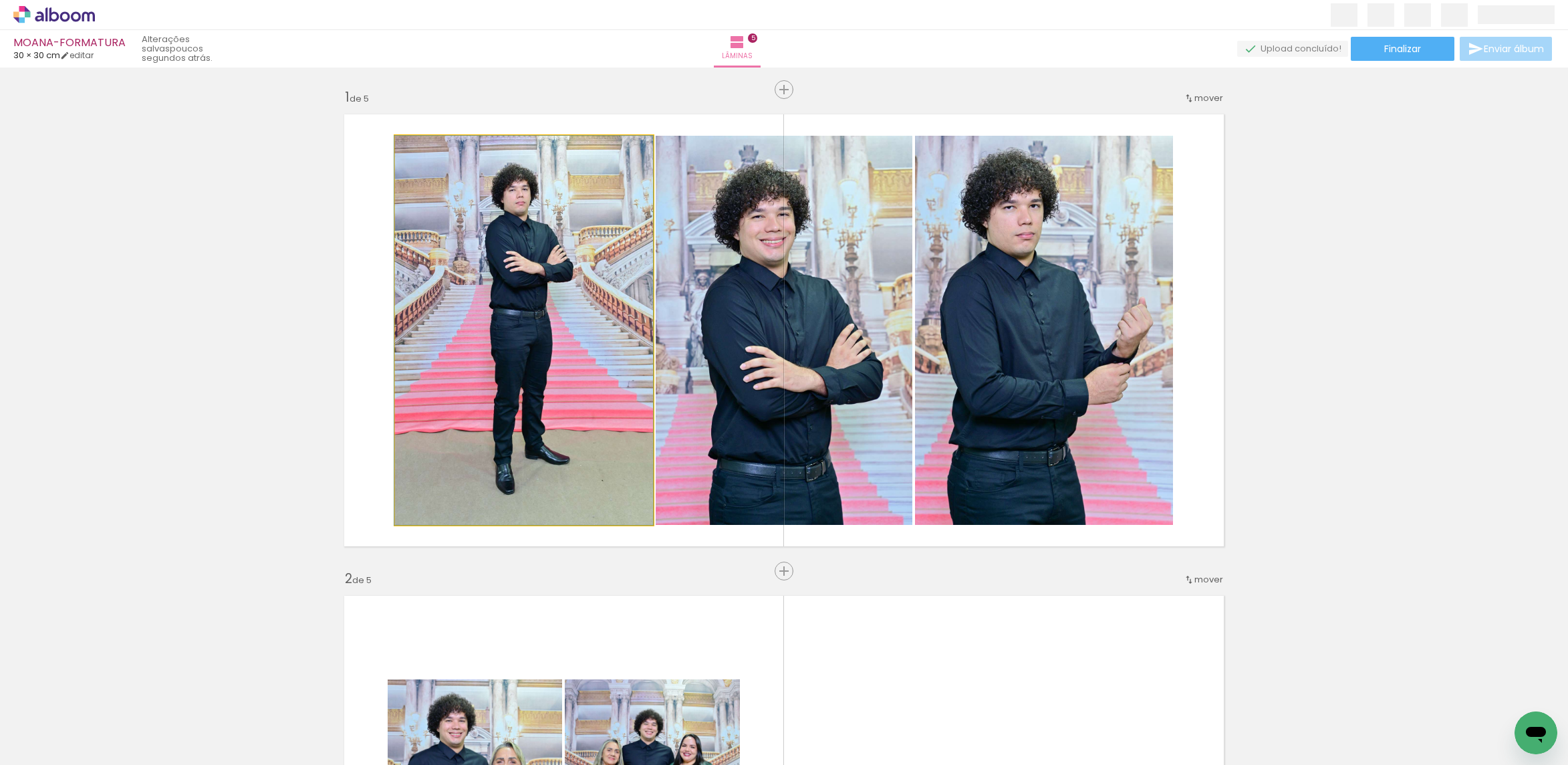
click at [507, 323] on quentale-photo at bounding box center [524, 330] width 258 height 389
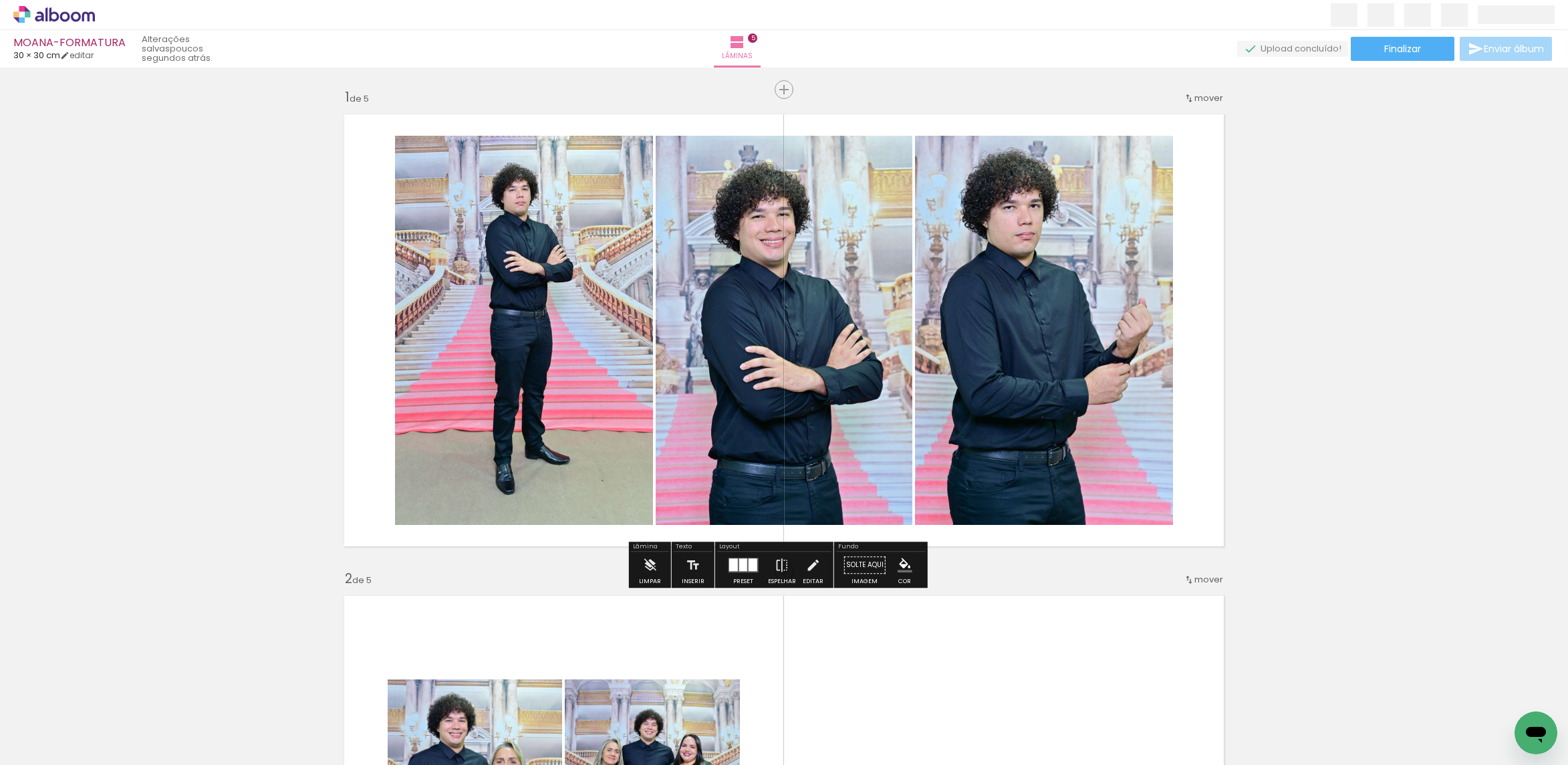
click at [1047, 295] on quentale-photo at bounding box center [1043, 330] width 258 height 389
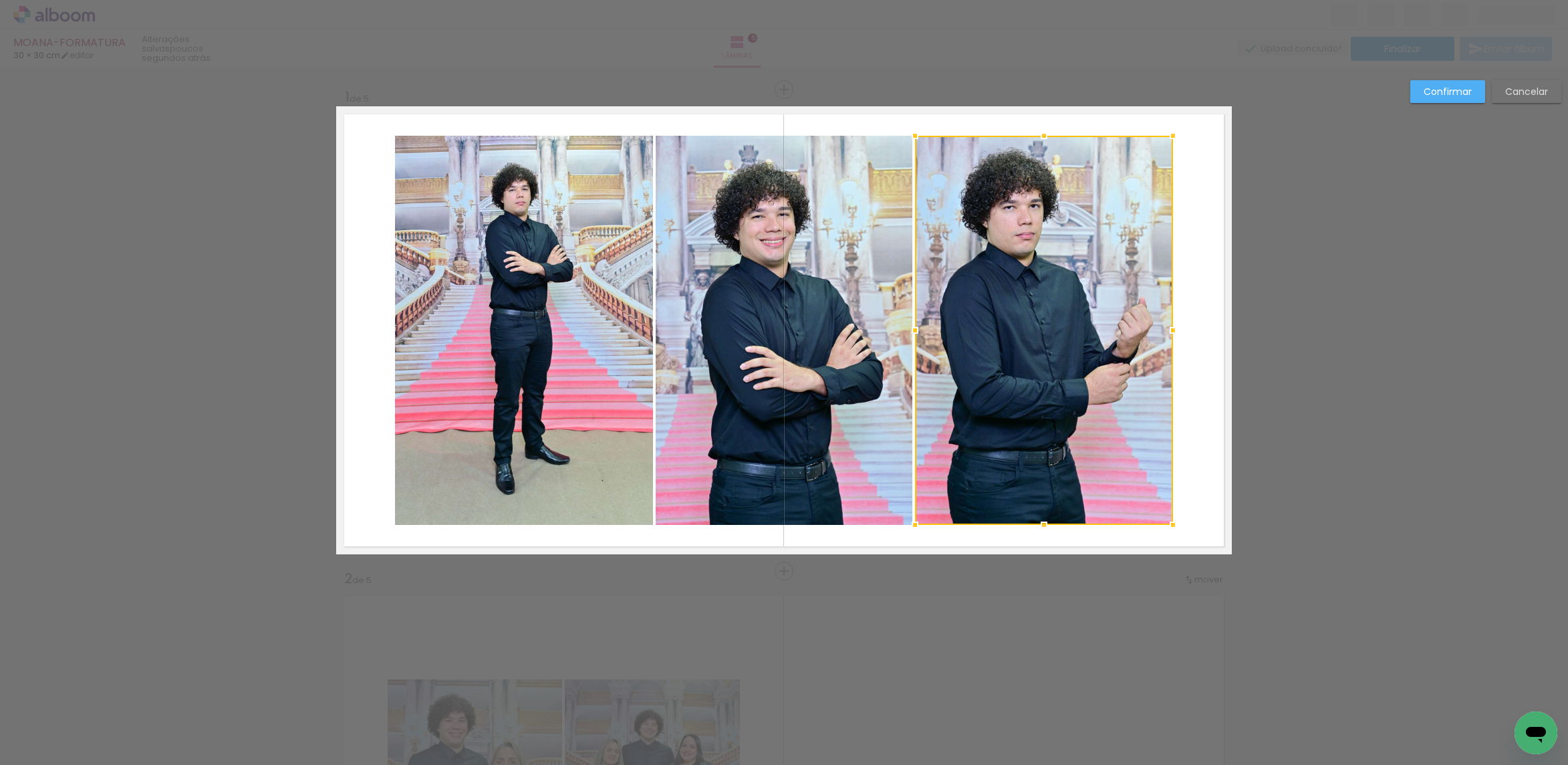
drag, startPoint x: 764, startPoint y: 301, endPoint x: 750, endPoint y: 305, distance: 14.6
click at [764, 302] on quentale-photo at bounding box center [784, 330] width 256 height 389
click at [564, 302] on quentale-photo at bounding box center [524, 330] width 258 height 389
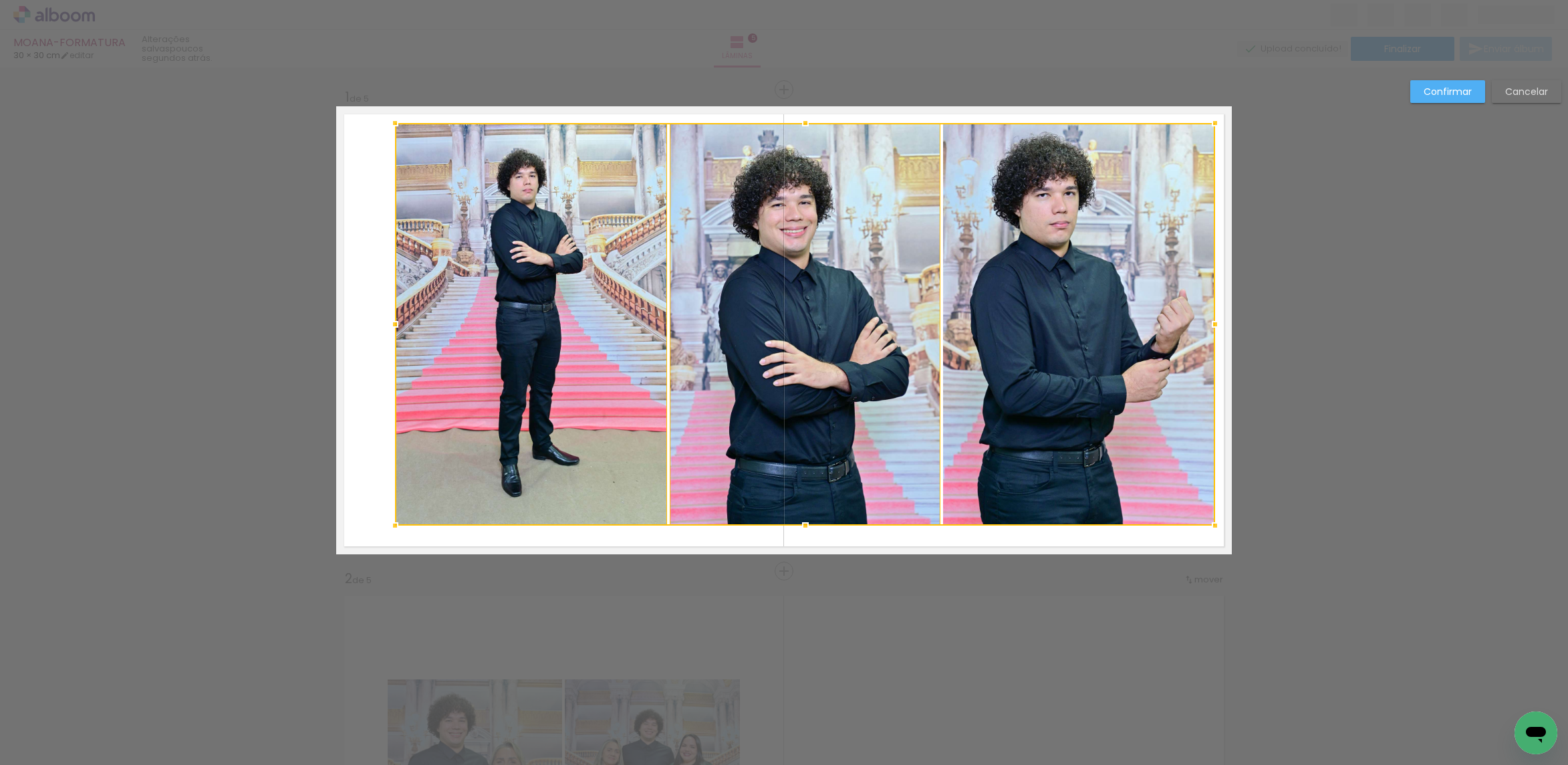
drag, startPoint x: 1173, startPoint y: 136, endPoint x: 1191, endPoint y: 140, distance: 18.4
click at [1204, 127] on div at bounding box center [1215, 123] width 26 height 26
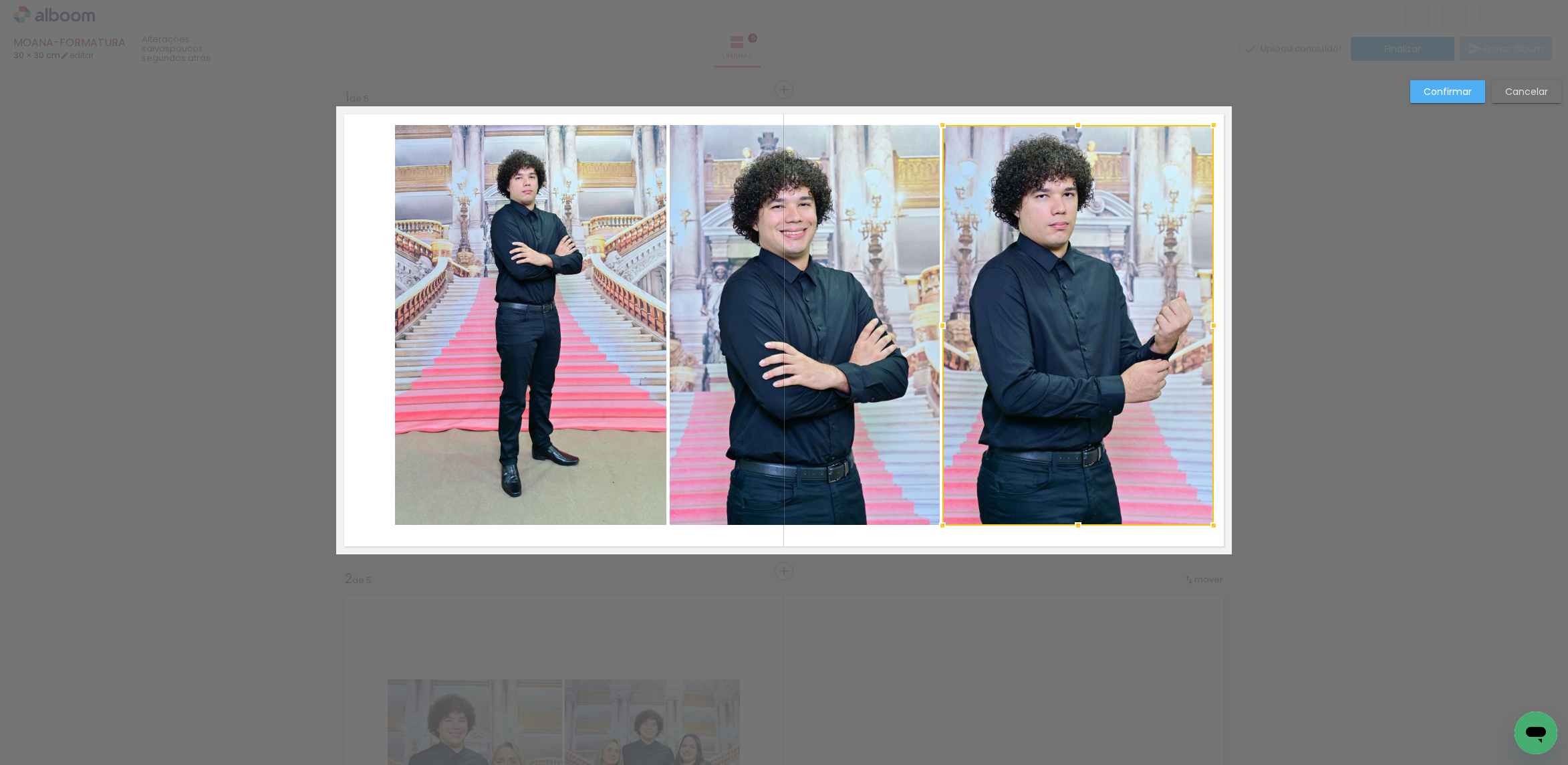
drag, startPoint x: 1152, startPoint y: 167, endPoint x: 962, endPoint y: 233, distance: 201.1
click at [1152, 167] on div at bounding box center [1078, 325] width 272 height 400
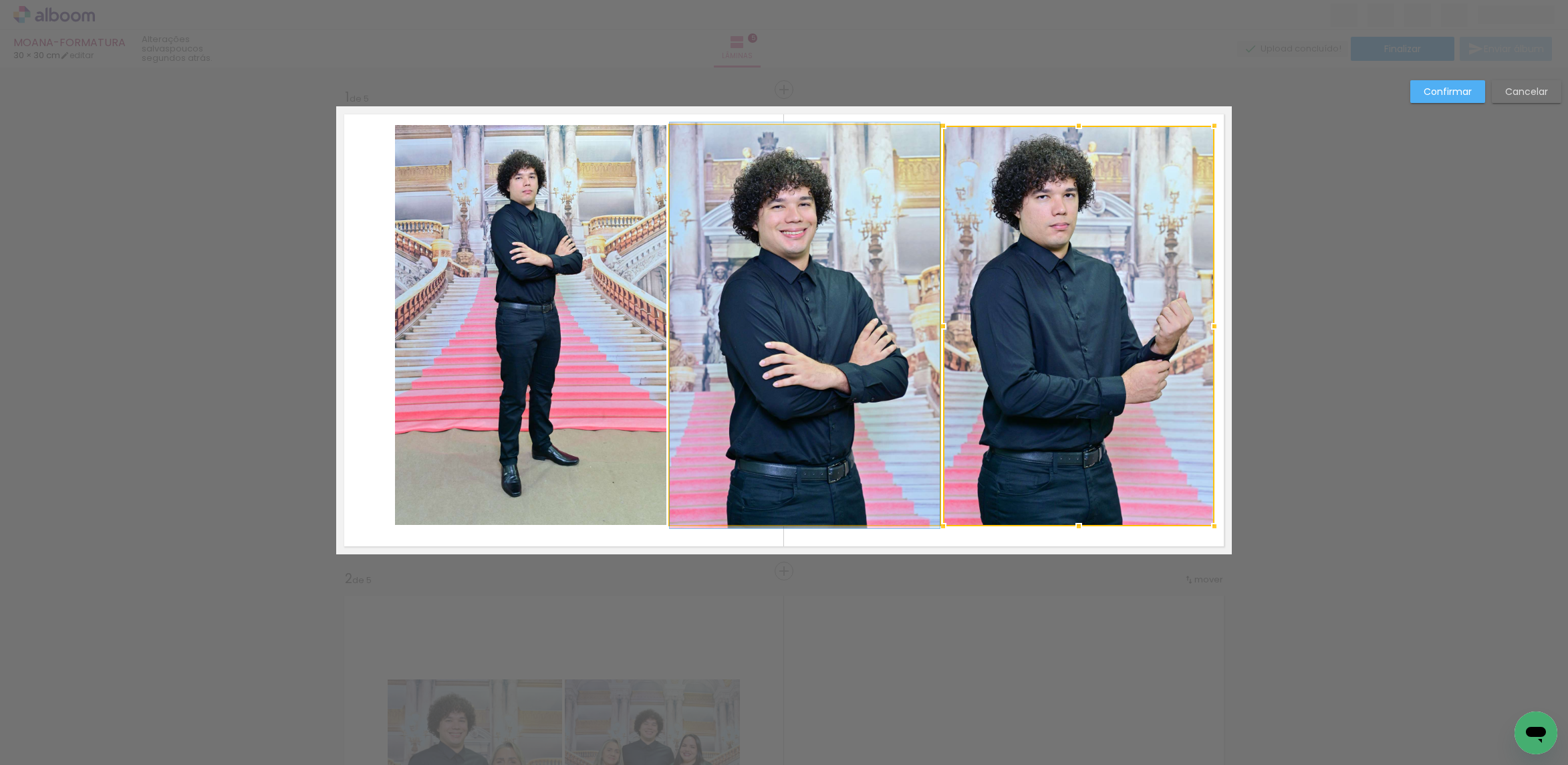
click at [889, 237] on quentale-photo at bounding box center [804, 325] width 270 height 400
click at [547, 318] on quentale-photo at bounding box center [531, 325] width 272 height 400
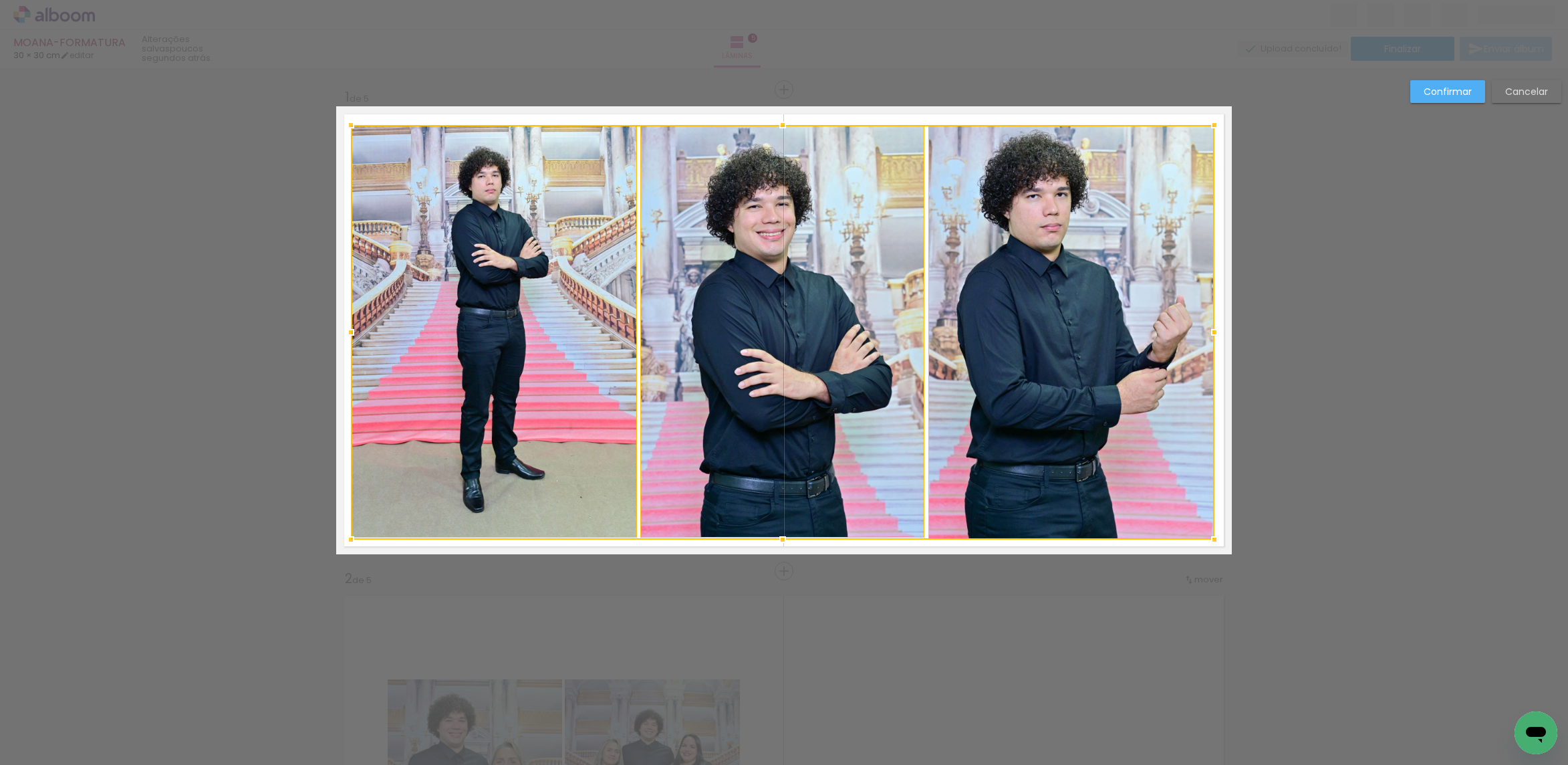
drag, startPoint x: 385, startPoint y: 524, endPoint x: 341, endPoint y: 537, distance: 45.9
click at [341, 537] on div at bounding box center [351, 539] width 26 height 26
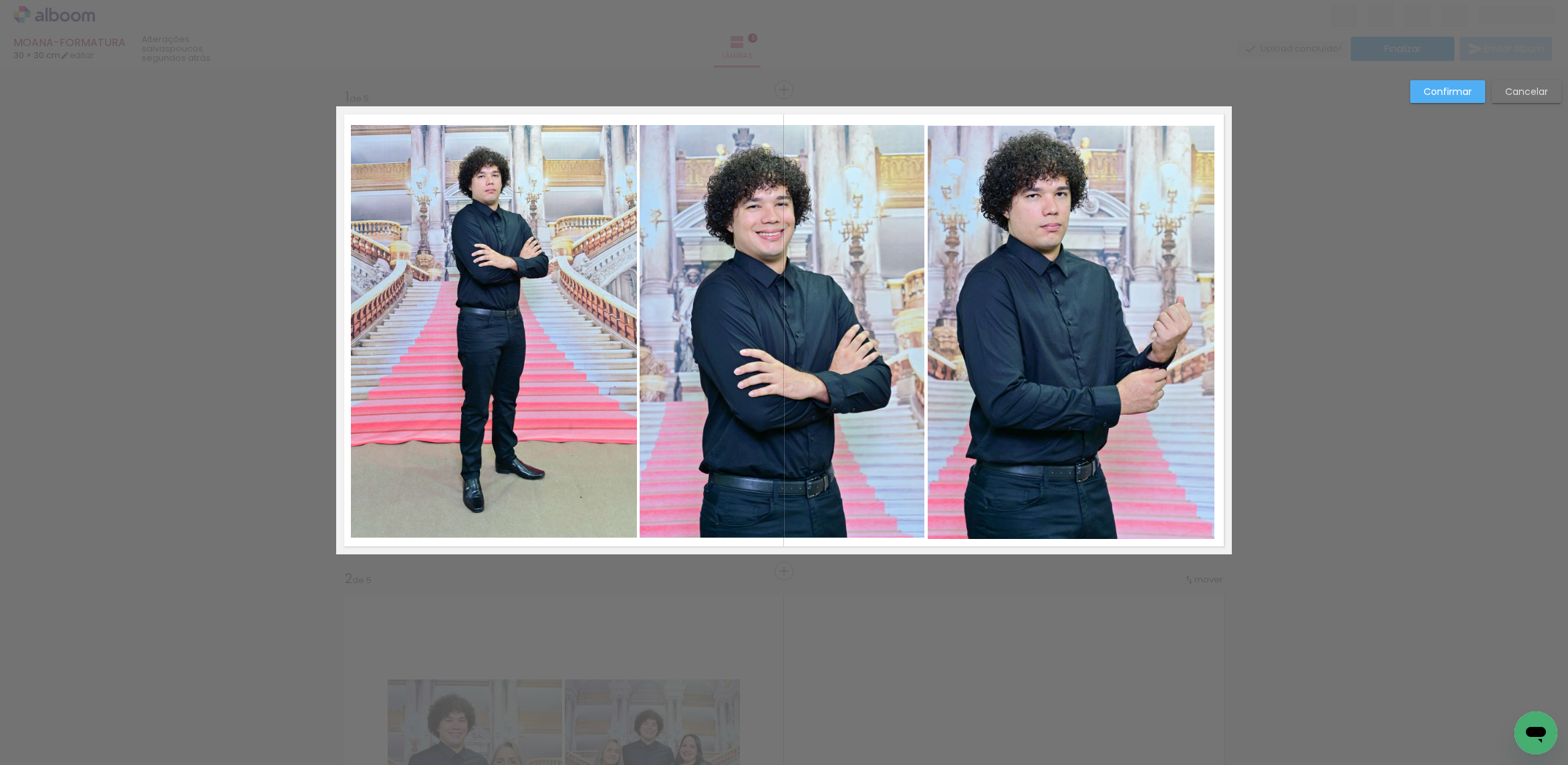
drag, startPoint x: 1455, startPoint y: 93, endPoint x: 1435, endPoint y: 90, distance: 20.2
click at [0, 0] on slot "Confirmar" at bounding box center [0, 0] width 0 height 0
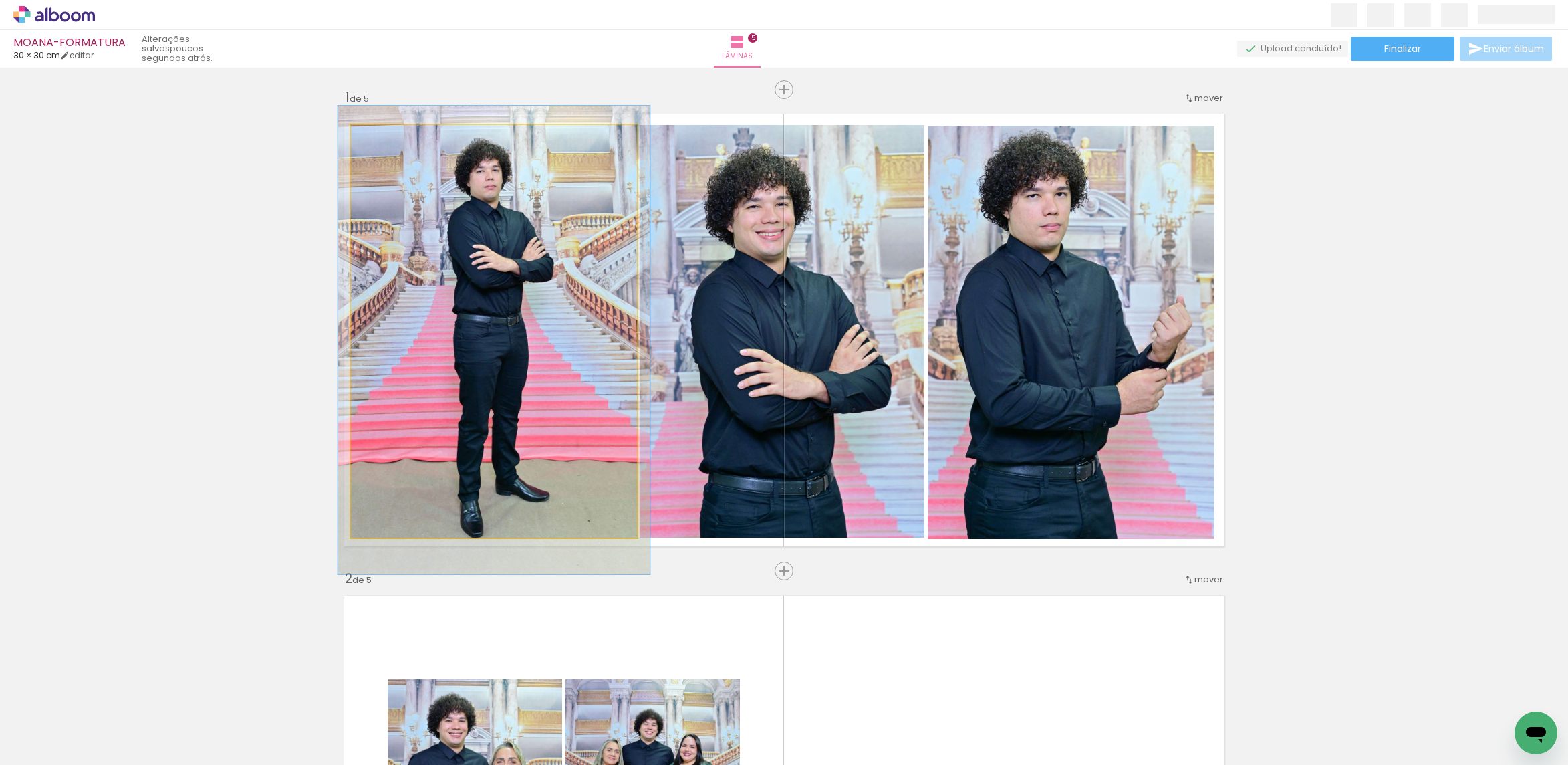
type paper-slider "109"
click at [380, 135] on div at bounding box center [386, 138] width 12 height 12
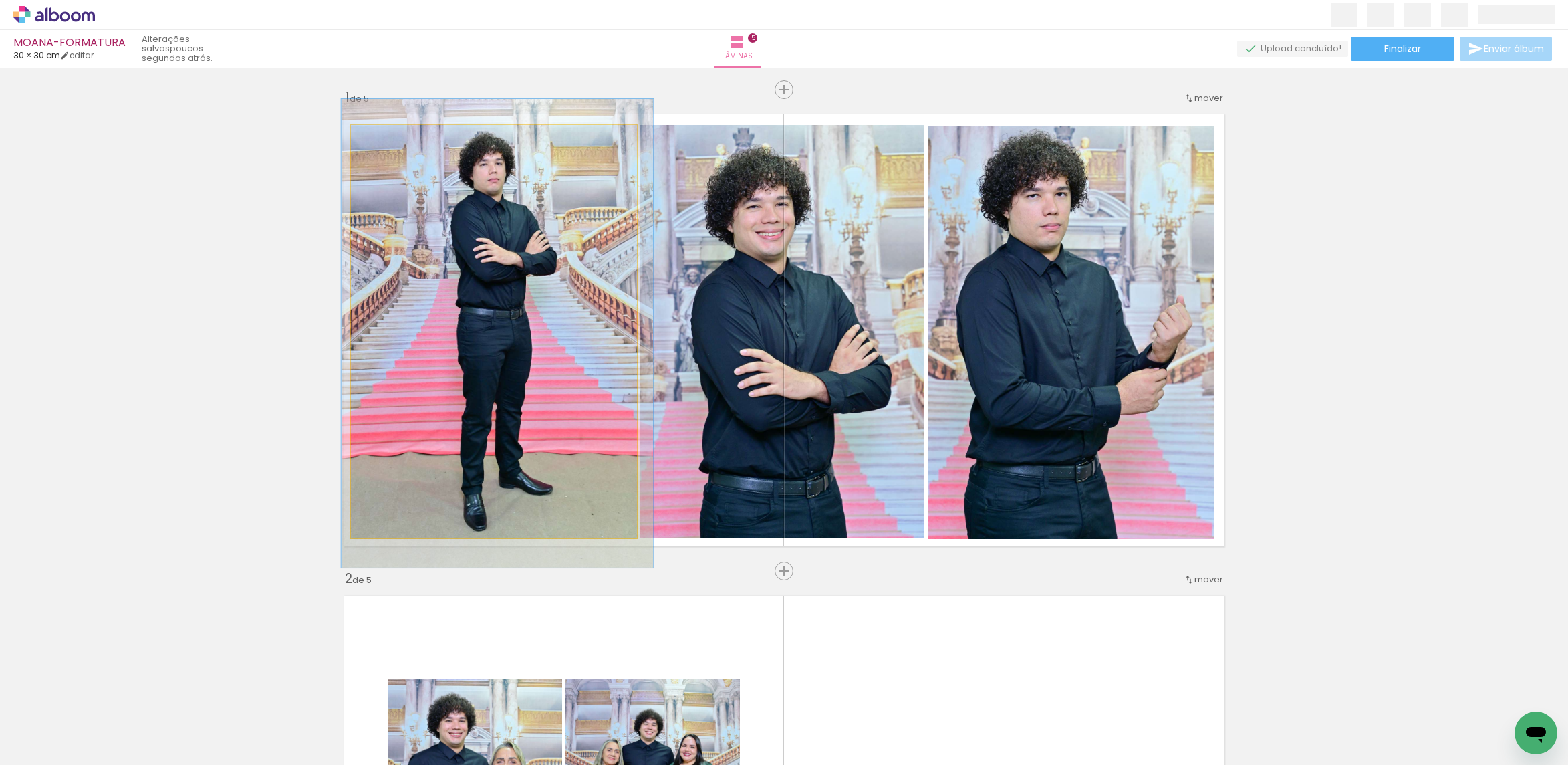
drag, startPoint x: 488, startPoint y: 213, endPoint x: 491, endPoint y: 206, distance: 7.6
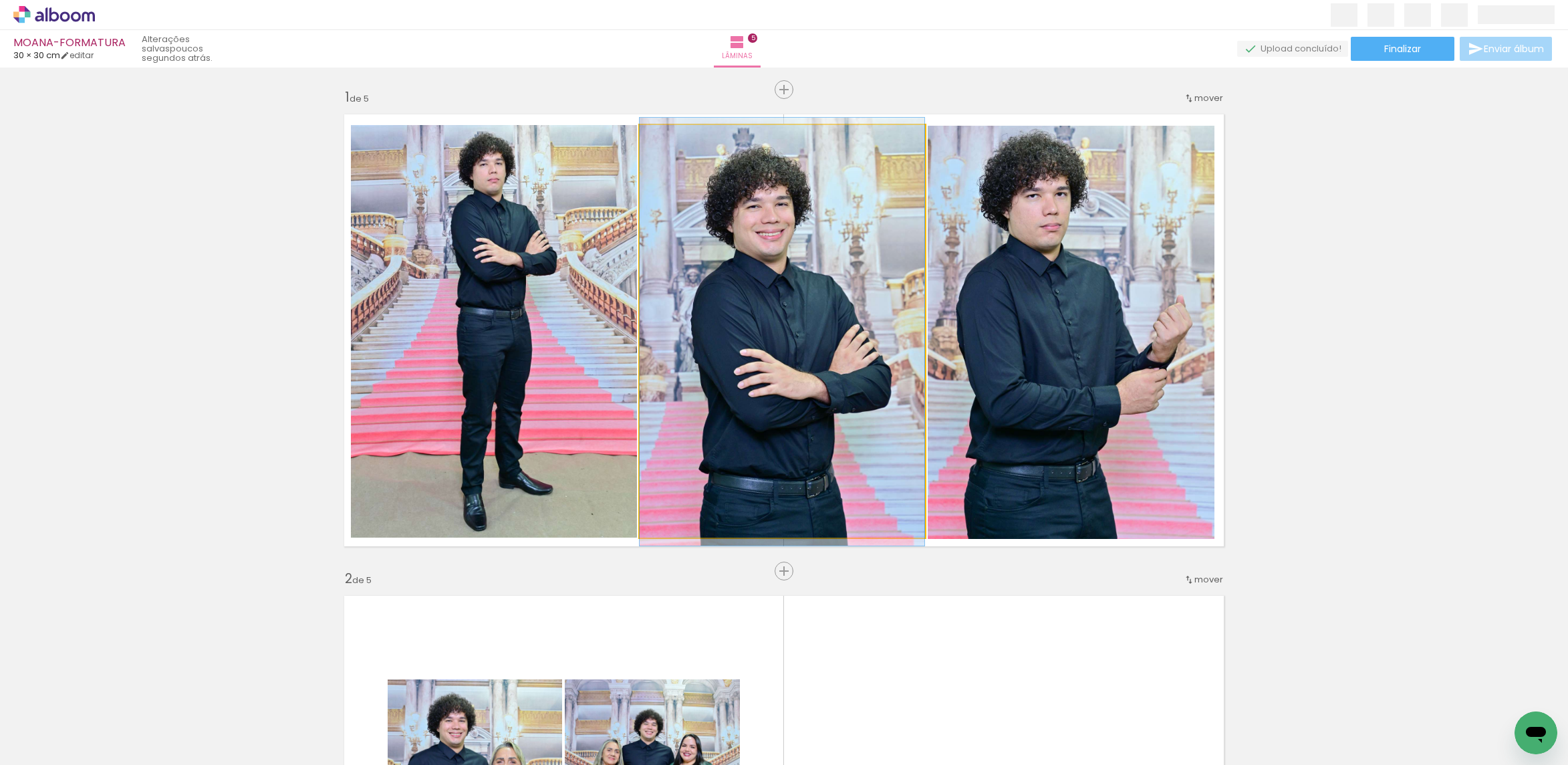
drag, startPoint x: 772, startPoint y: 247, endPoint x: 754, endPoint y: 247, distance: 18.0
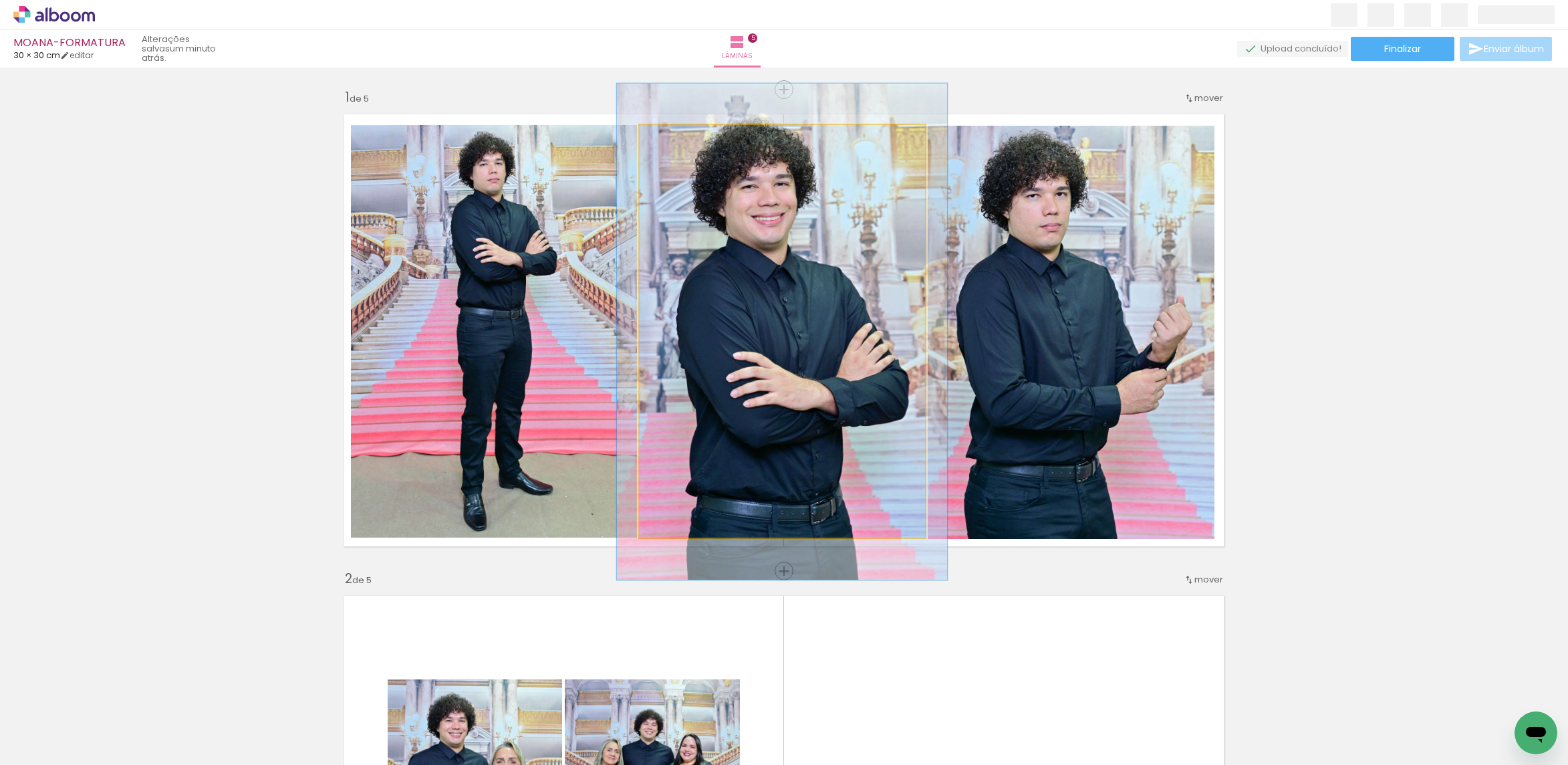
drag, startPoint x: 670, startPoint y: 134, endPoint x: 677, endPoint y: 134, distance: 7.0
type paper-slider "116"
click at [677, 134] on div at bounding box center [678, 139] width 22 height 22
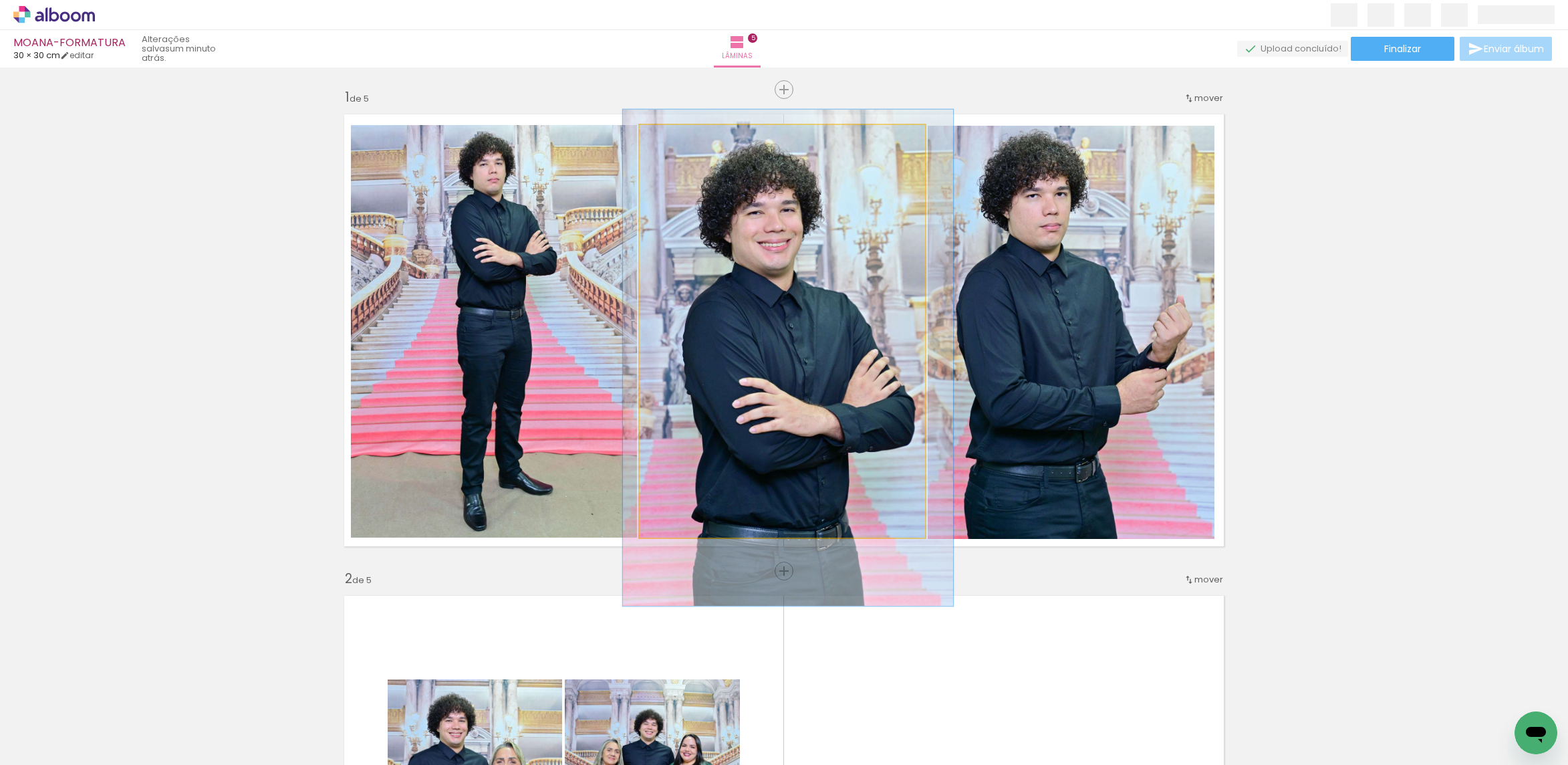
drag, startPoint x: 802, startPoint y: 240, endPoint x: 809, endPoint y: 267, distance: 27.9
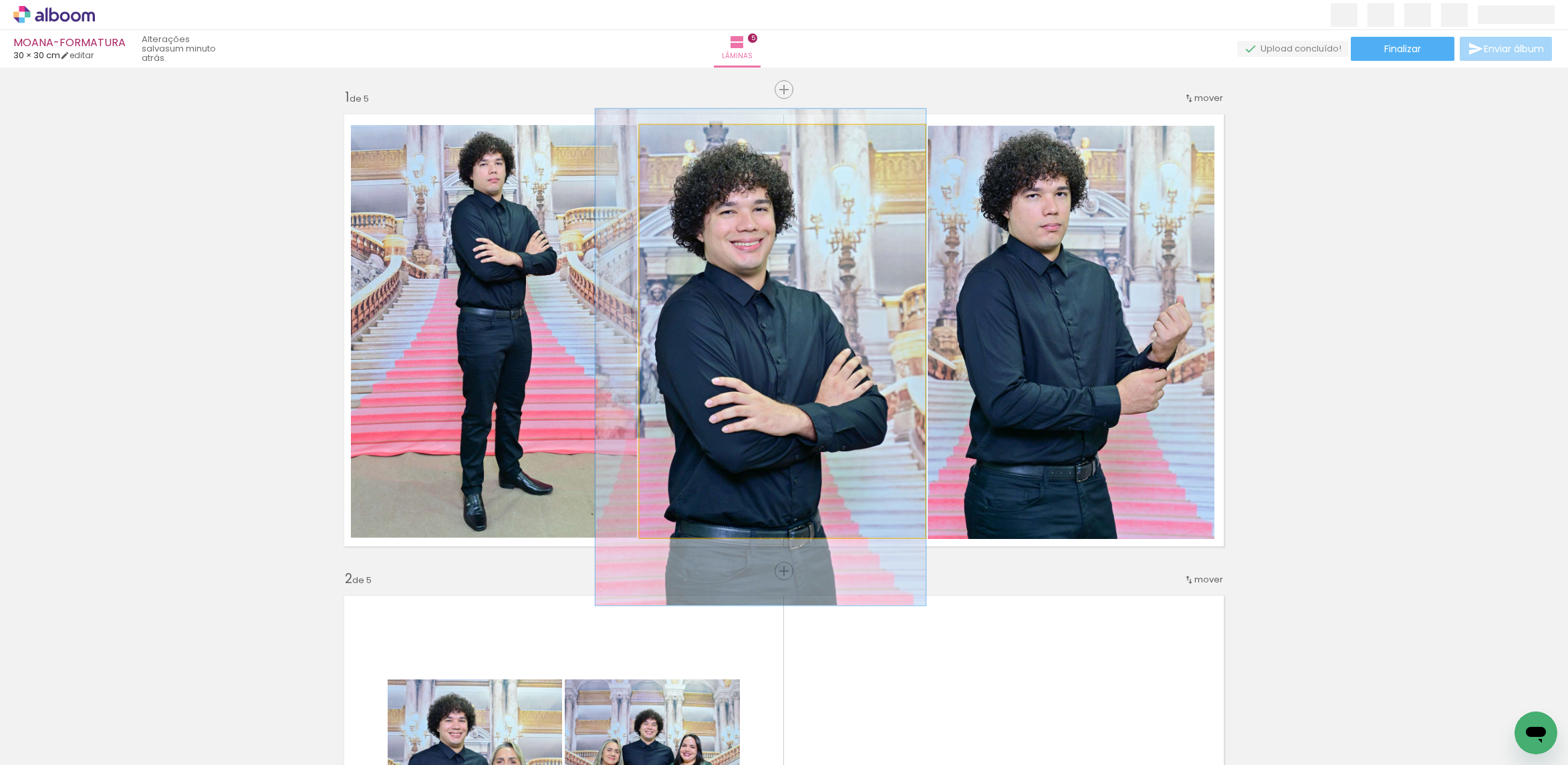
drag, startPoint x: 773, startPoint y: 254, endPoint x: 748, endPoint y: 253, distance: 25.0
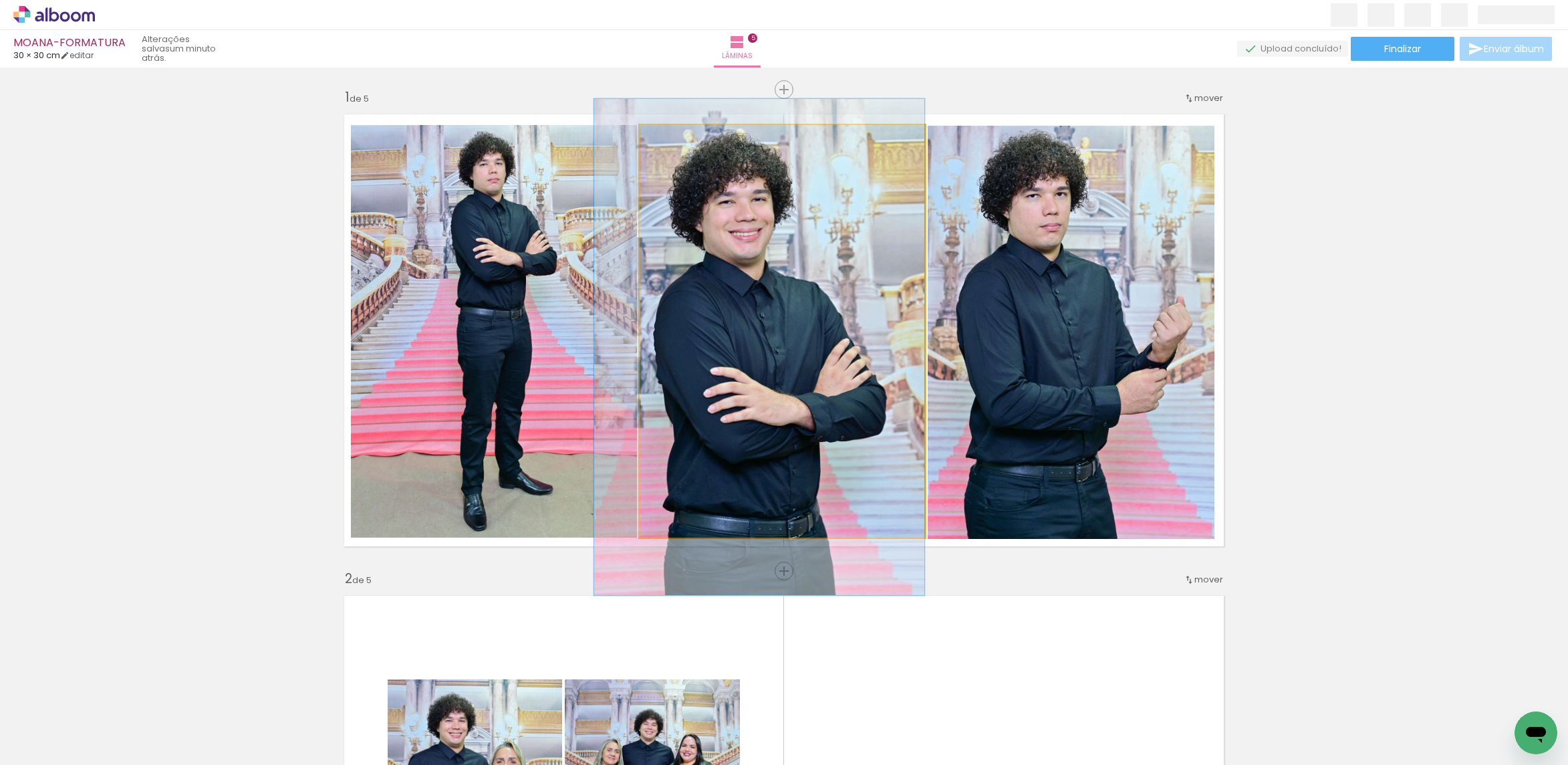
drag, startPoint x: 793, startPoint y: 279, endPoint x: 772, endPoint y: 269, distance: 23.3
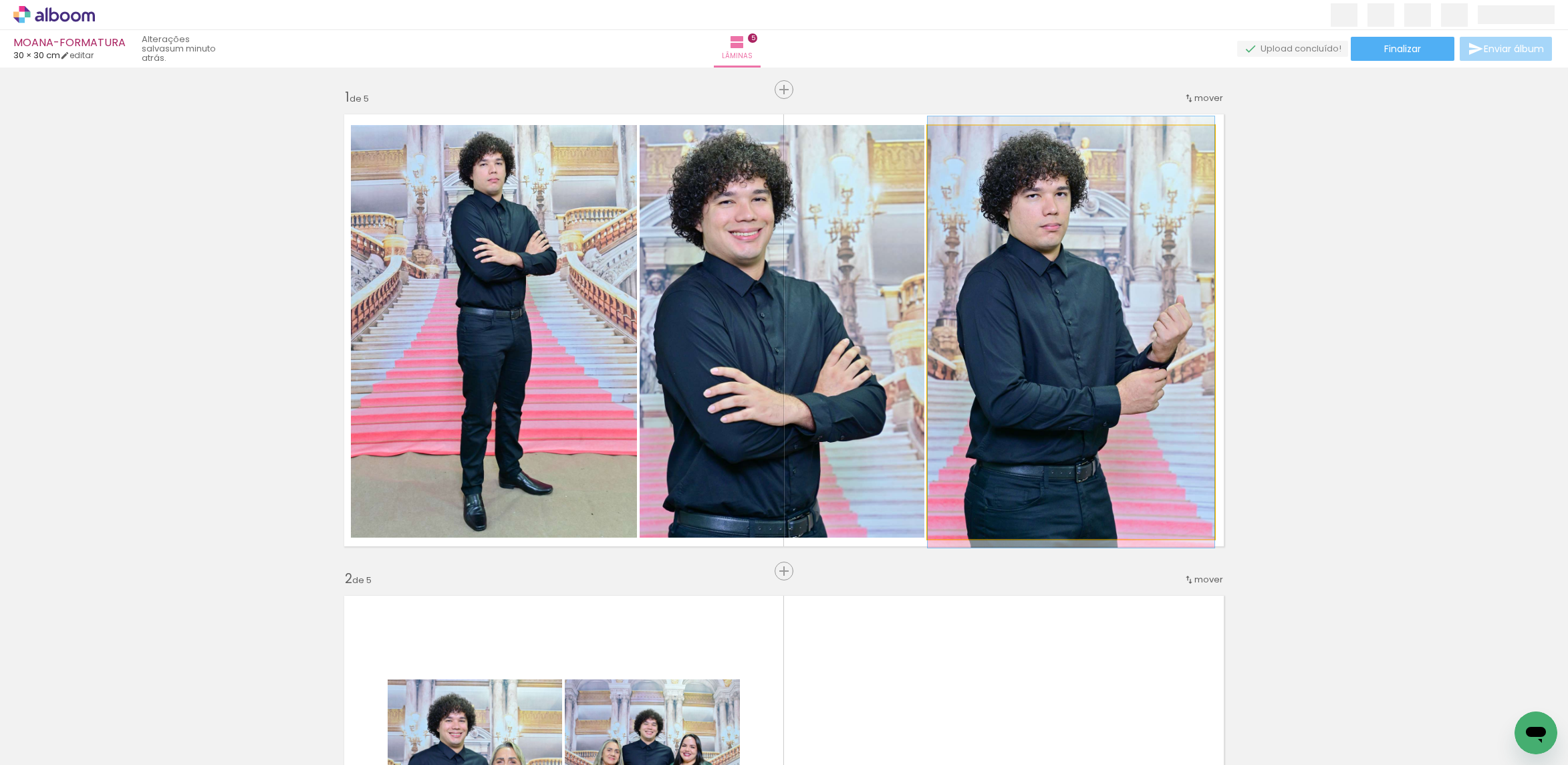
click at [1050, 261] on quentale-photo at bounding box center [1071, 332] width 287 height 413
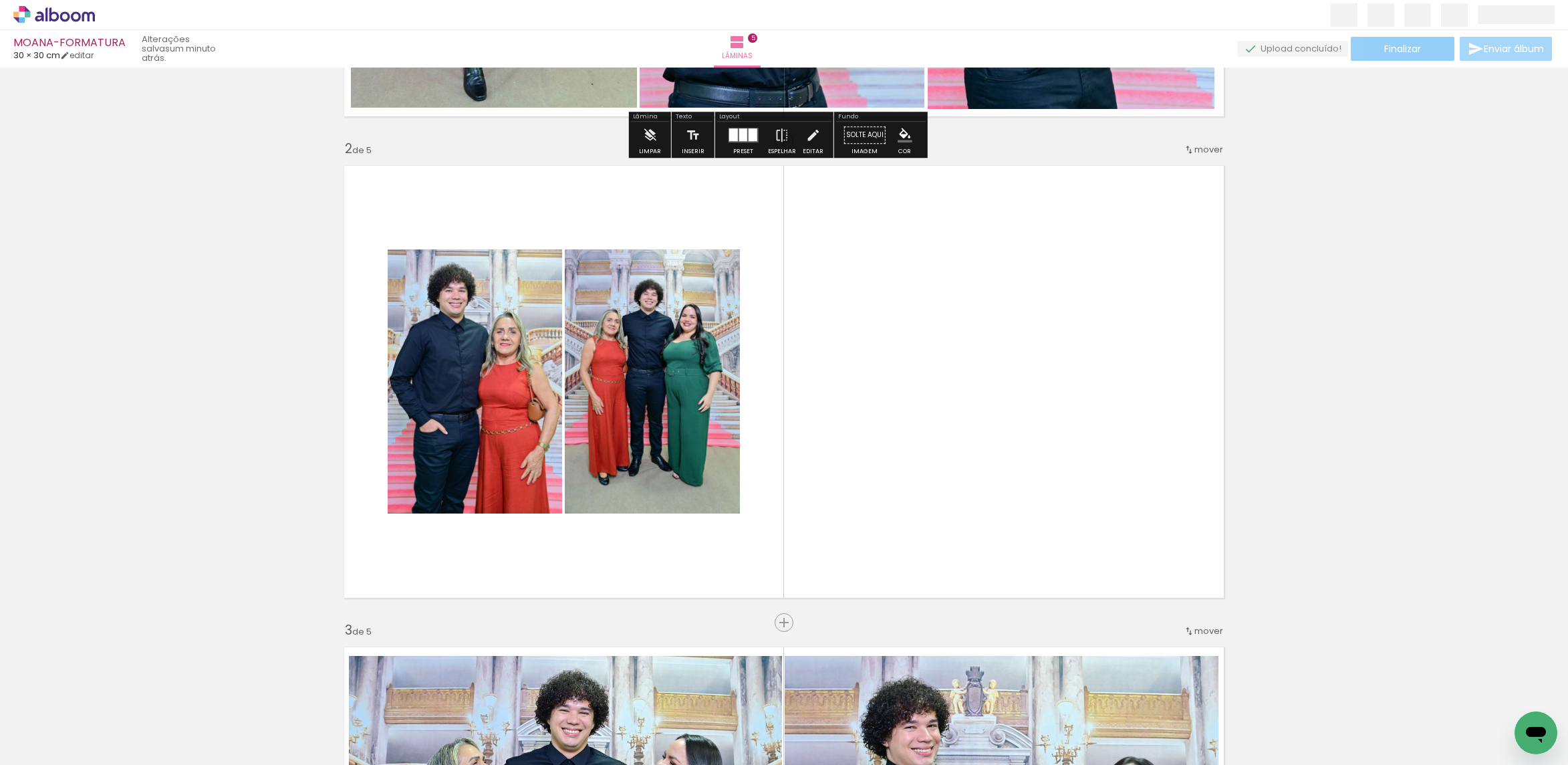
scroll to position [602, 0]
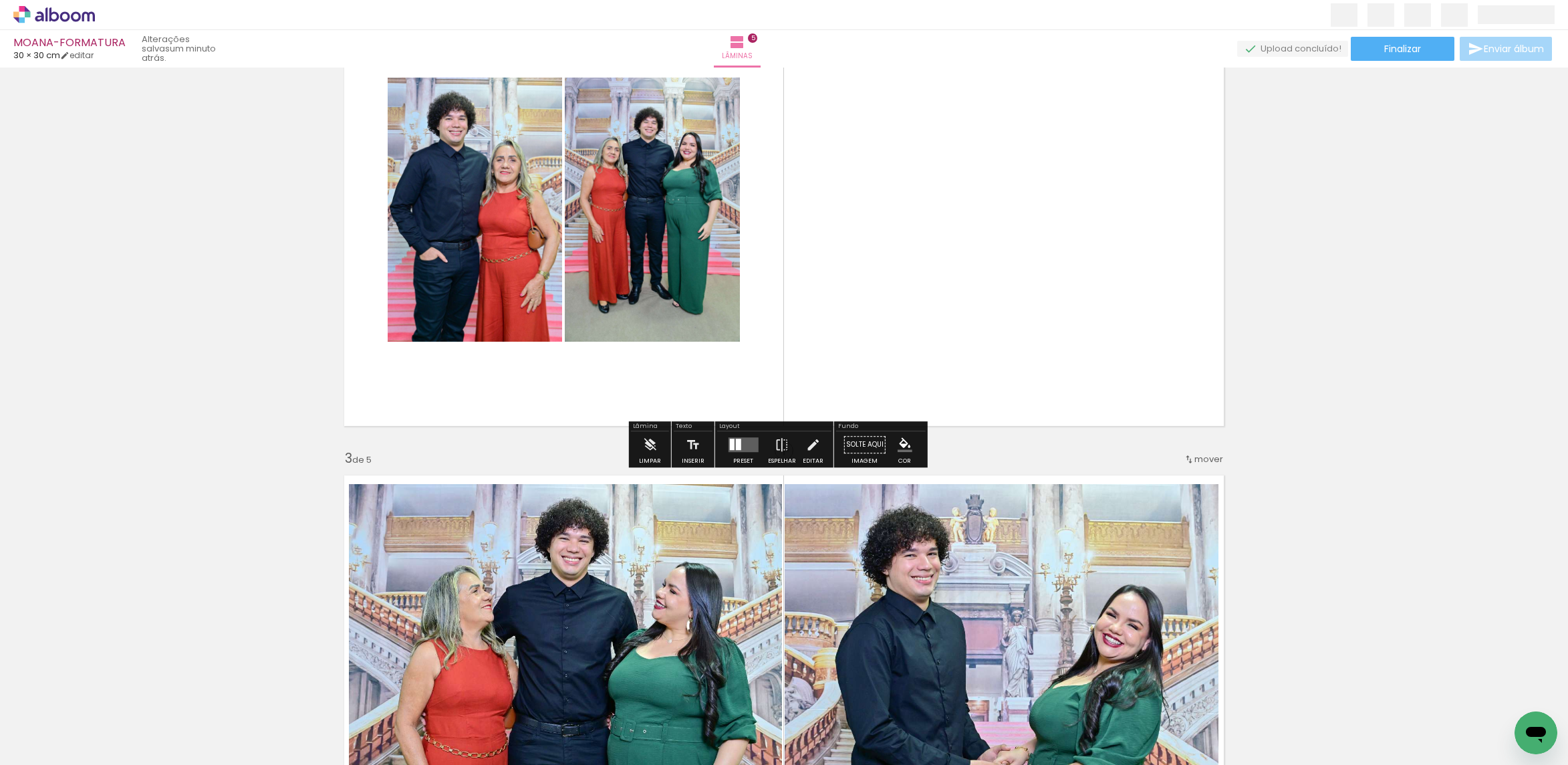
click at [736, 443] on div at bounding box center [738, 444] width 6 height 11
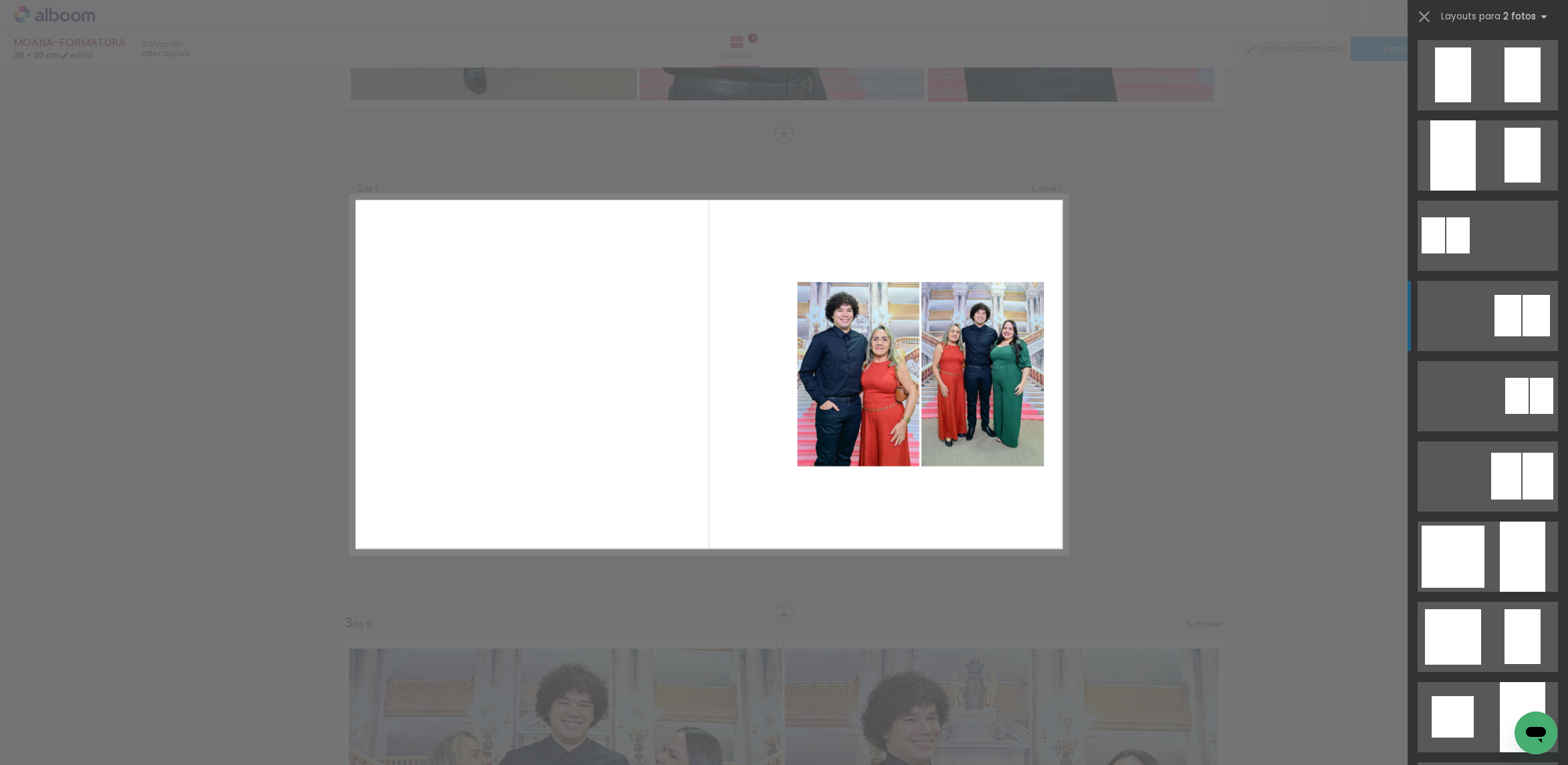
scroll to position [201, 0]
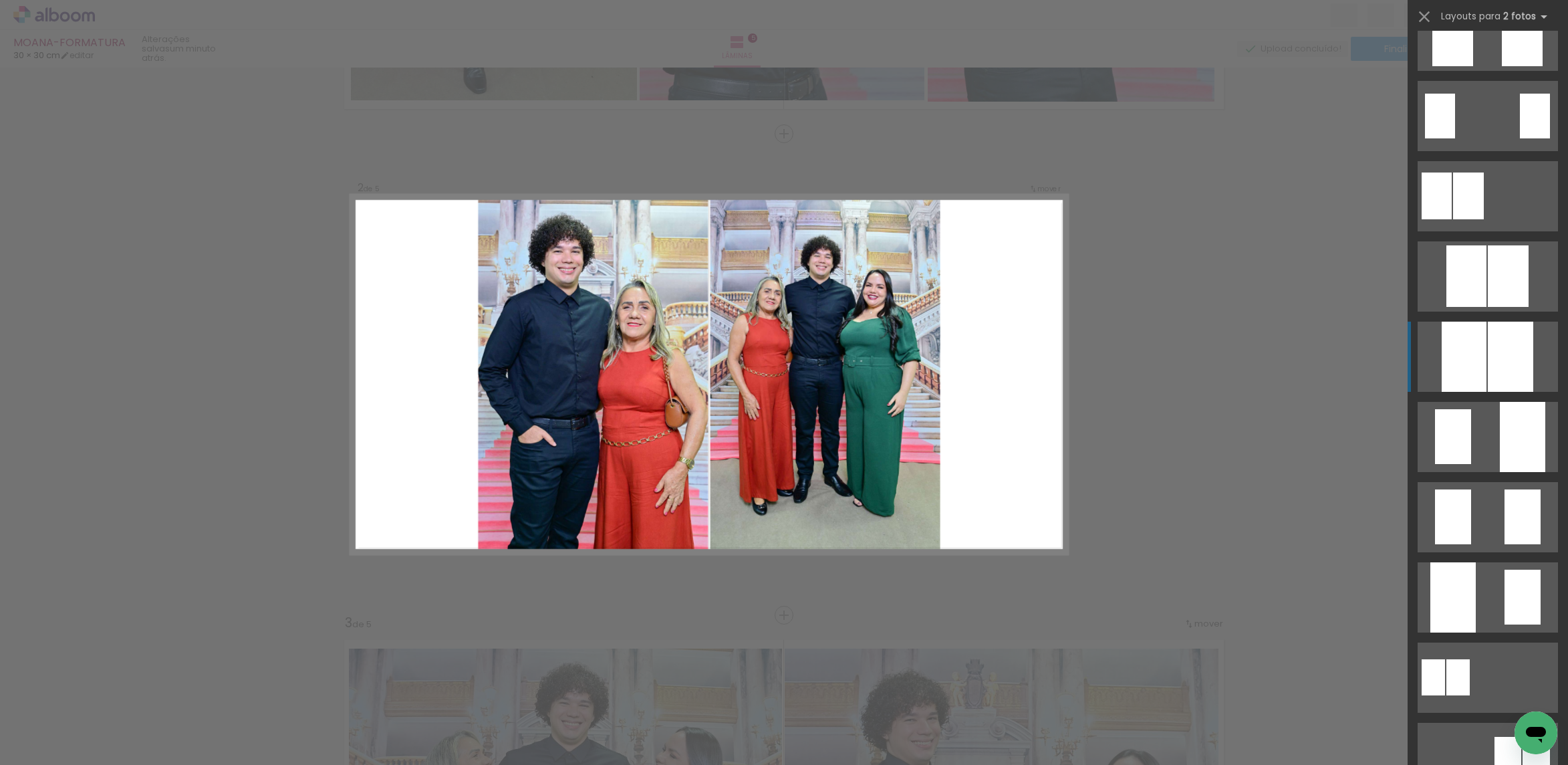
click at [1476, 331] on div at bounding box center [1464, 356] width 44 height 70
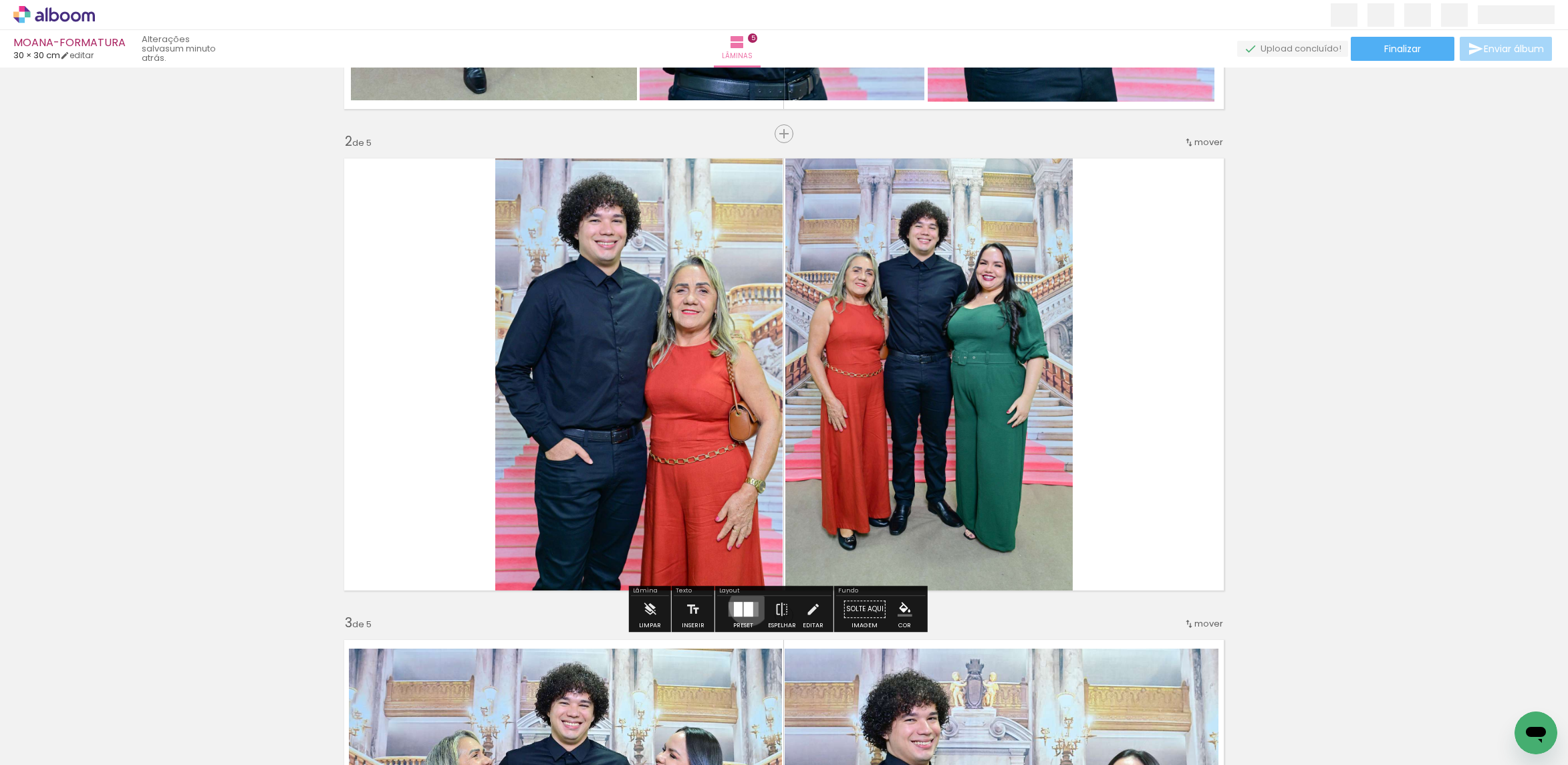
click at [746, 606] on div at bounding box center [748, 609] width 9 height 15
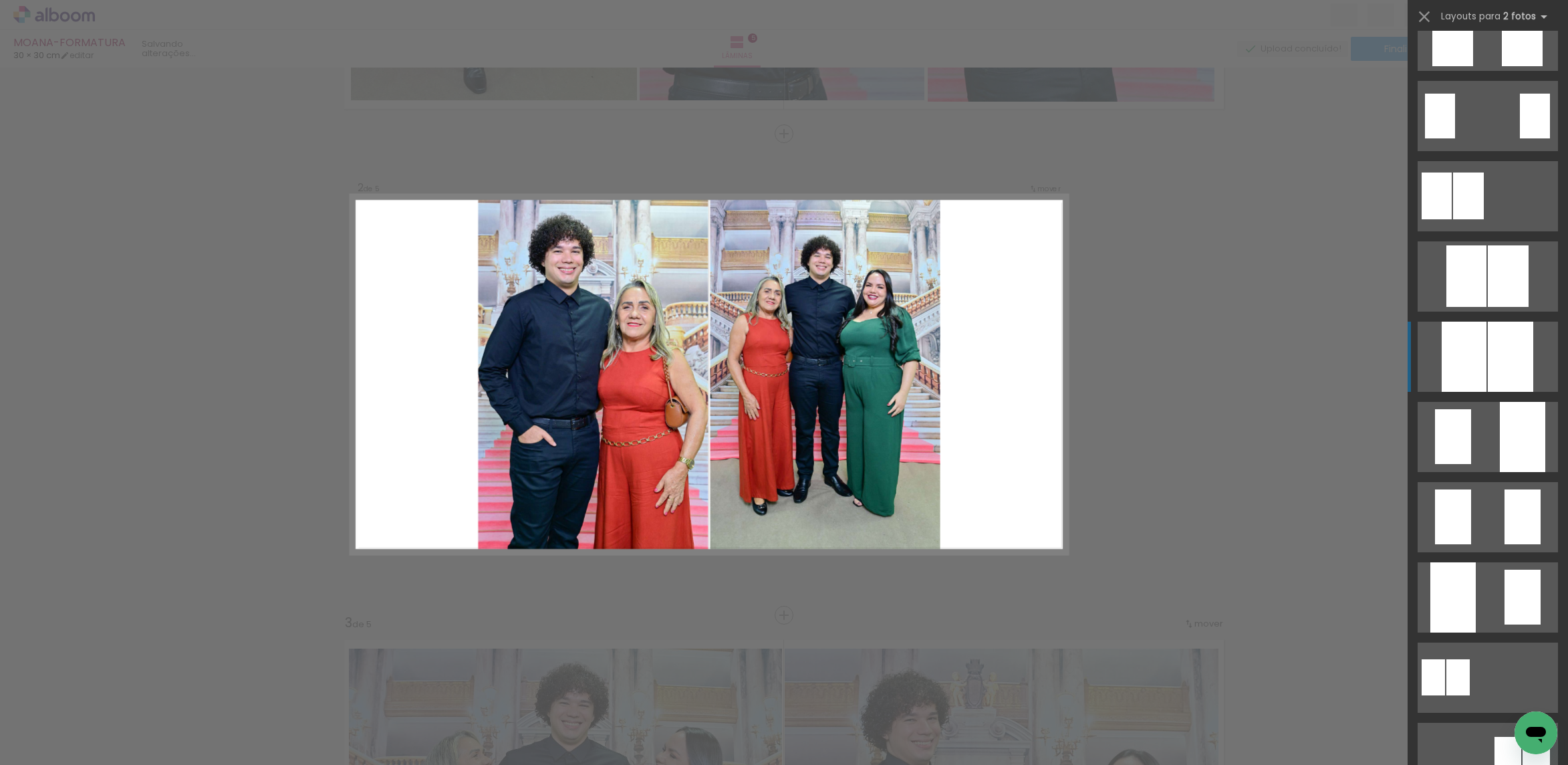
scroll to position [482, 0]
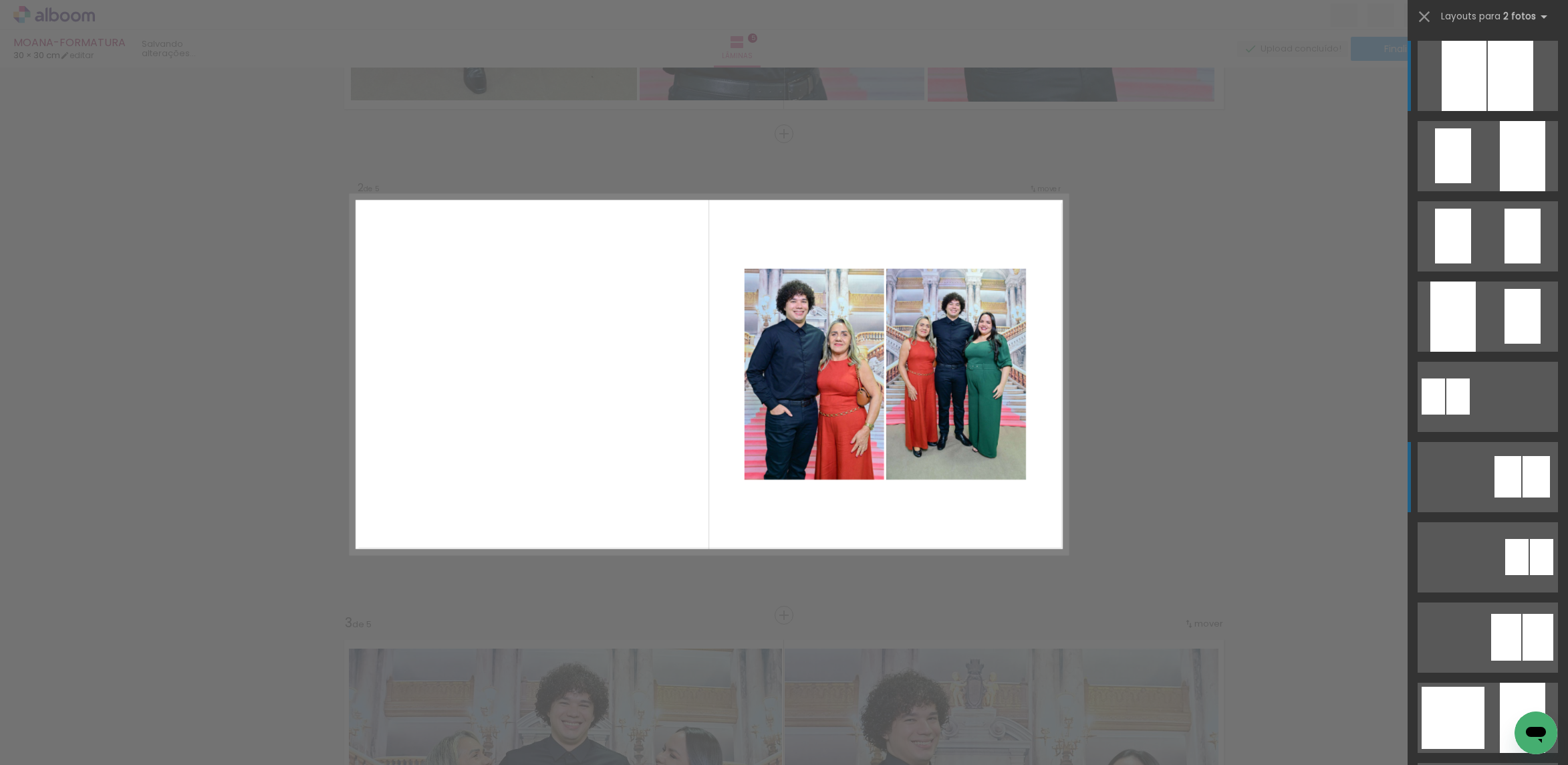
click at [1505, 463] on div at bounding box center [1508, 477] width 26 height 42
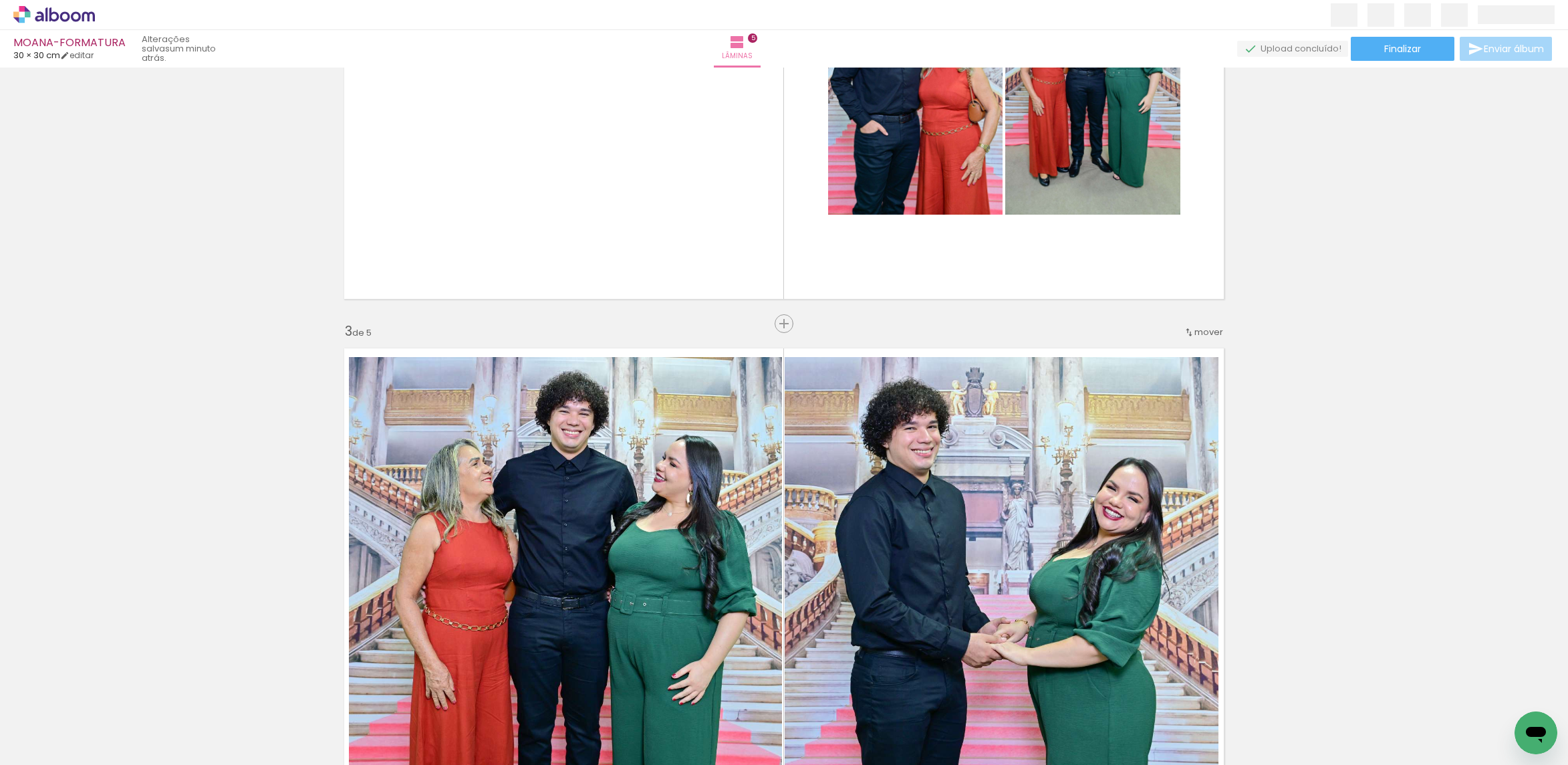
scroll to position [738, 0]
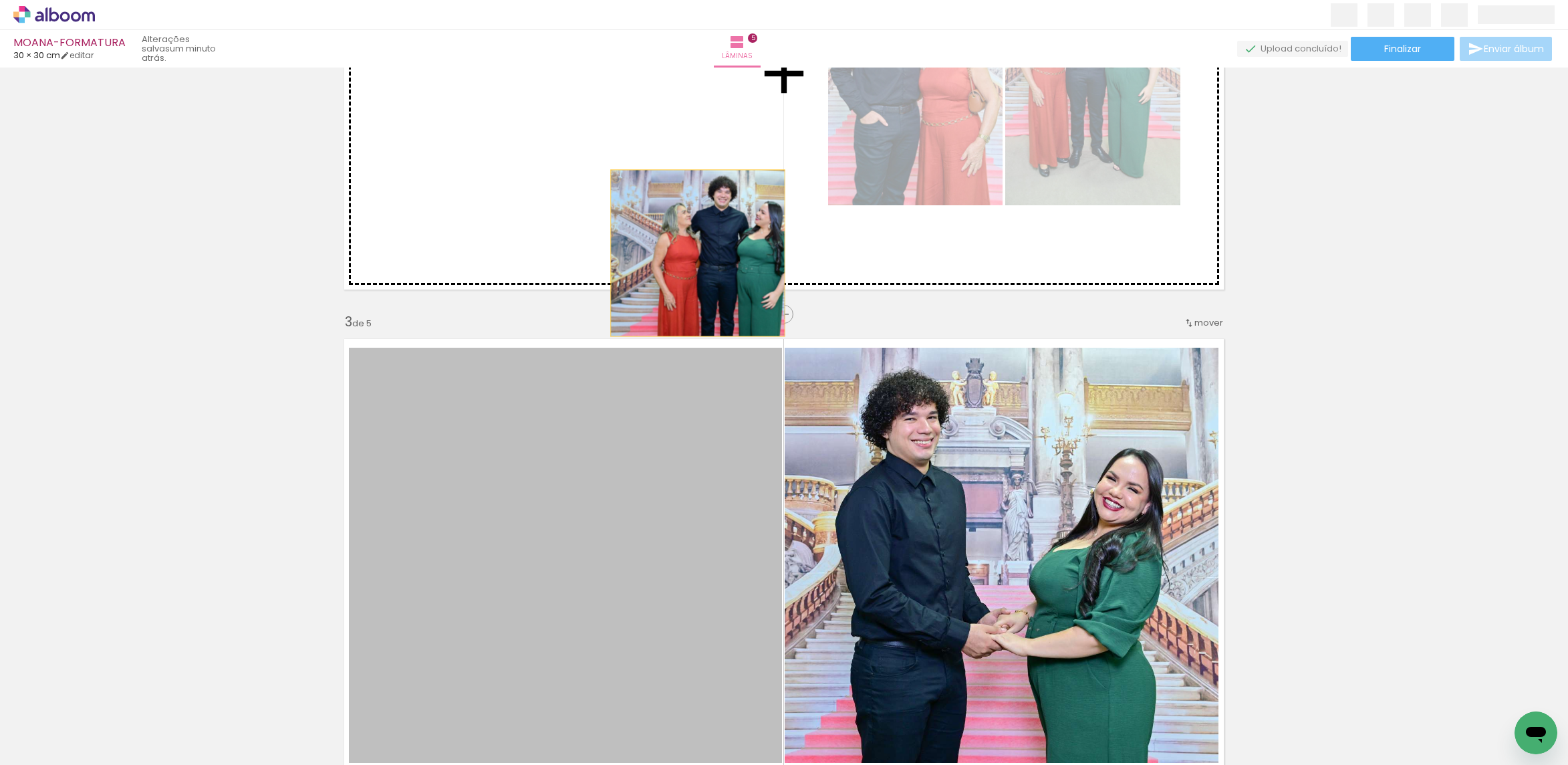
drag, startPoint x: 636, startPoint y: 516, endPoint x: 833, endPoint y: 456, distance: 205.9
click at [684, 202] on div "Inserir lâmina 1 de 5 Inserir lâmina 2 de 5 Inserir lâmina 3 de 5 Inserir lâmin…" at bounding box center [784, 778] width 1568 height 2888
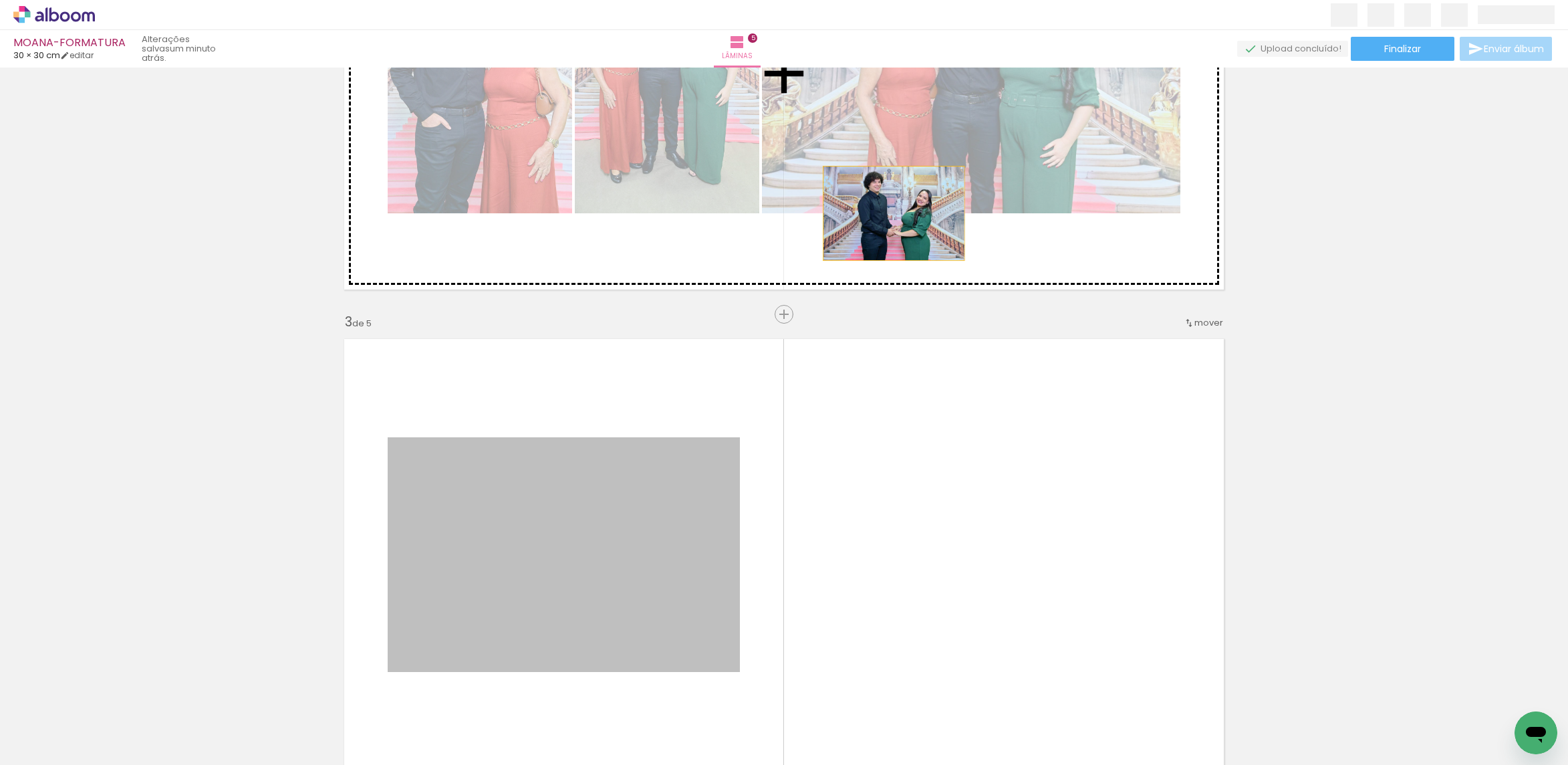
drag, startPoint x: 736, startPoint y: 405, endPoint x: 886, endPoint y: 213, distance: 243.6
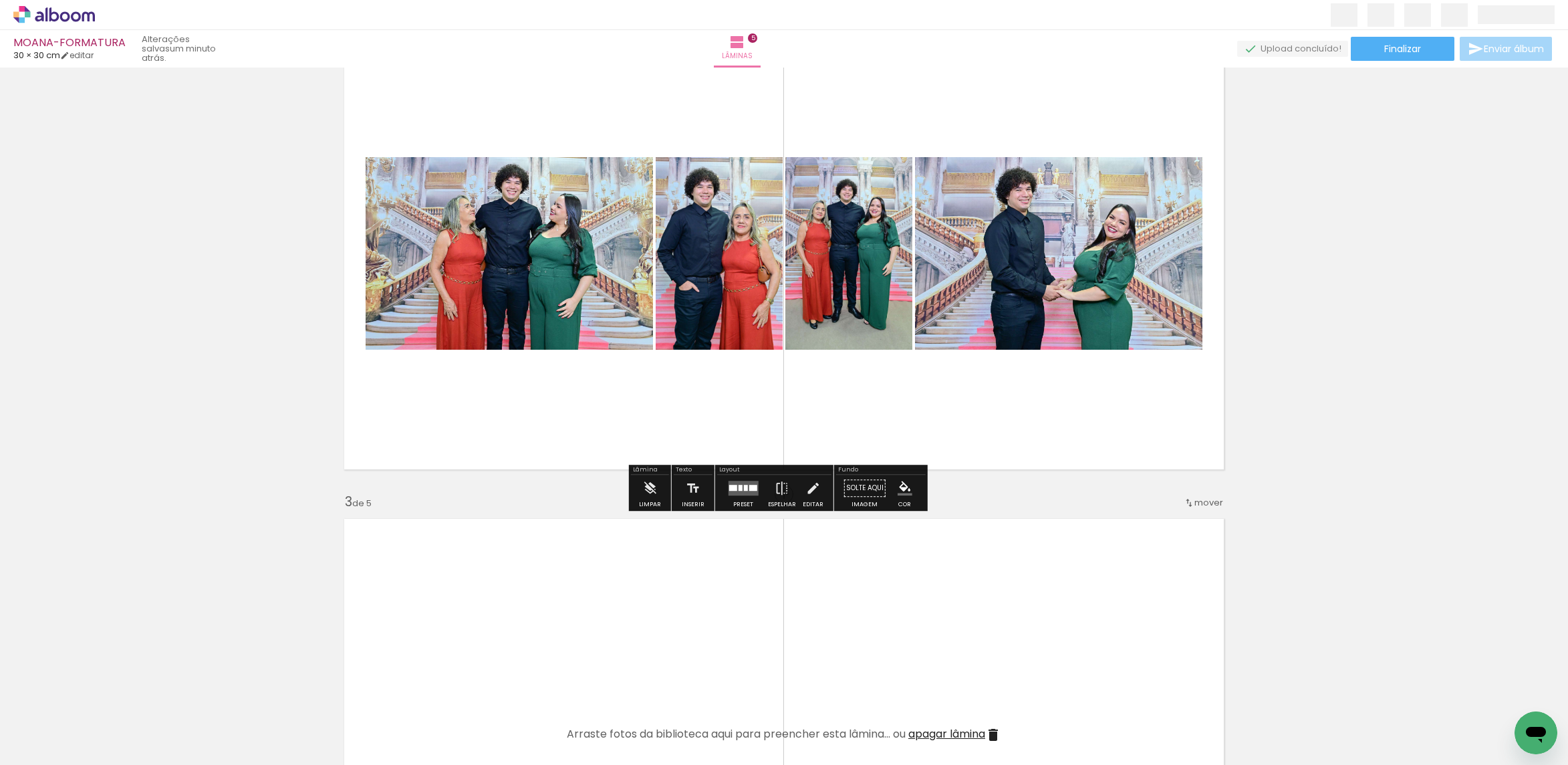
scroll to position [437, 0]
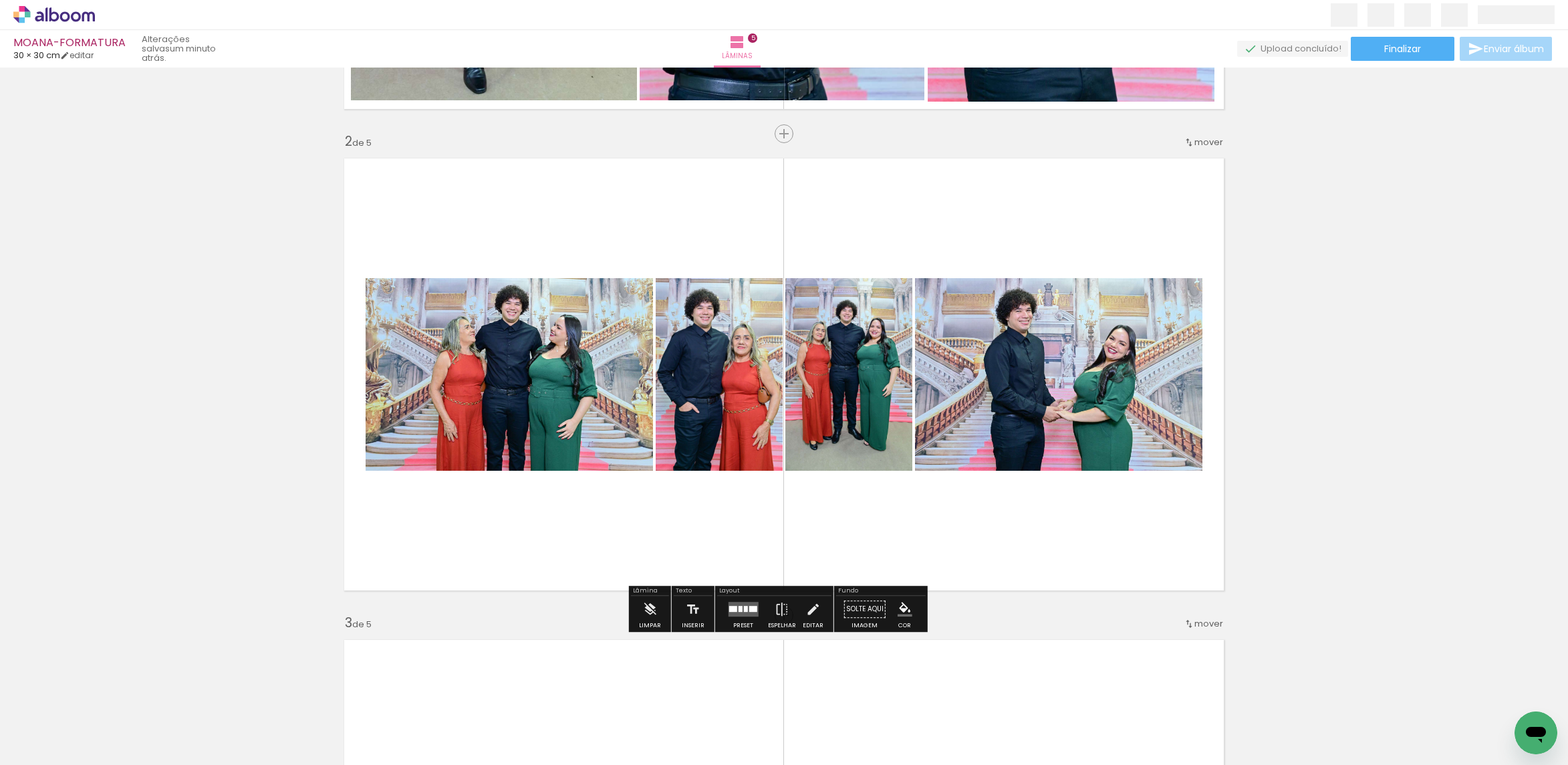
drag, startPoint x: 736, startPoint y: 612, endPoint x: 760, endPoint y: 598, distance: 27.8
click at [736, 611] on quentale-layouter at bounding box center [743, 609] width 30 height 15
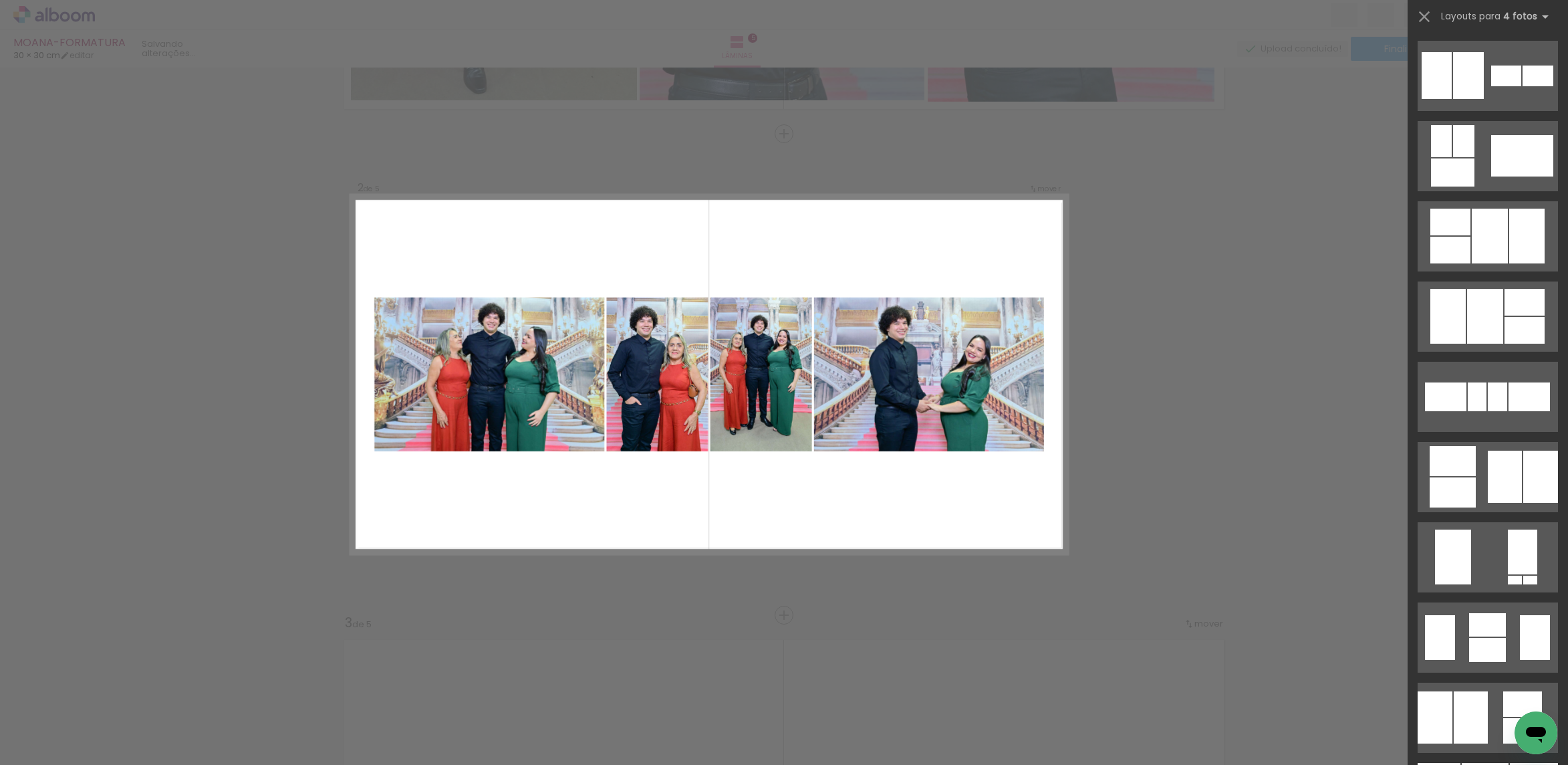
scroll to position [0, 0]
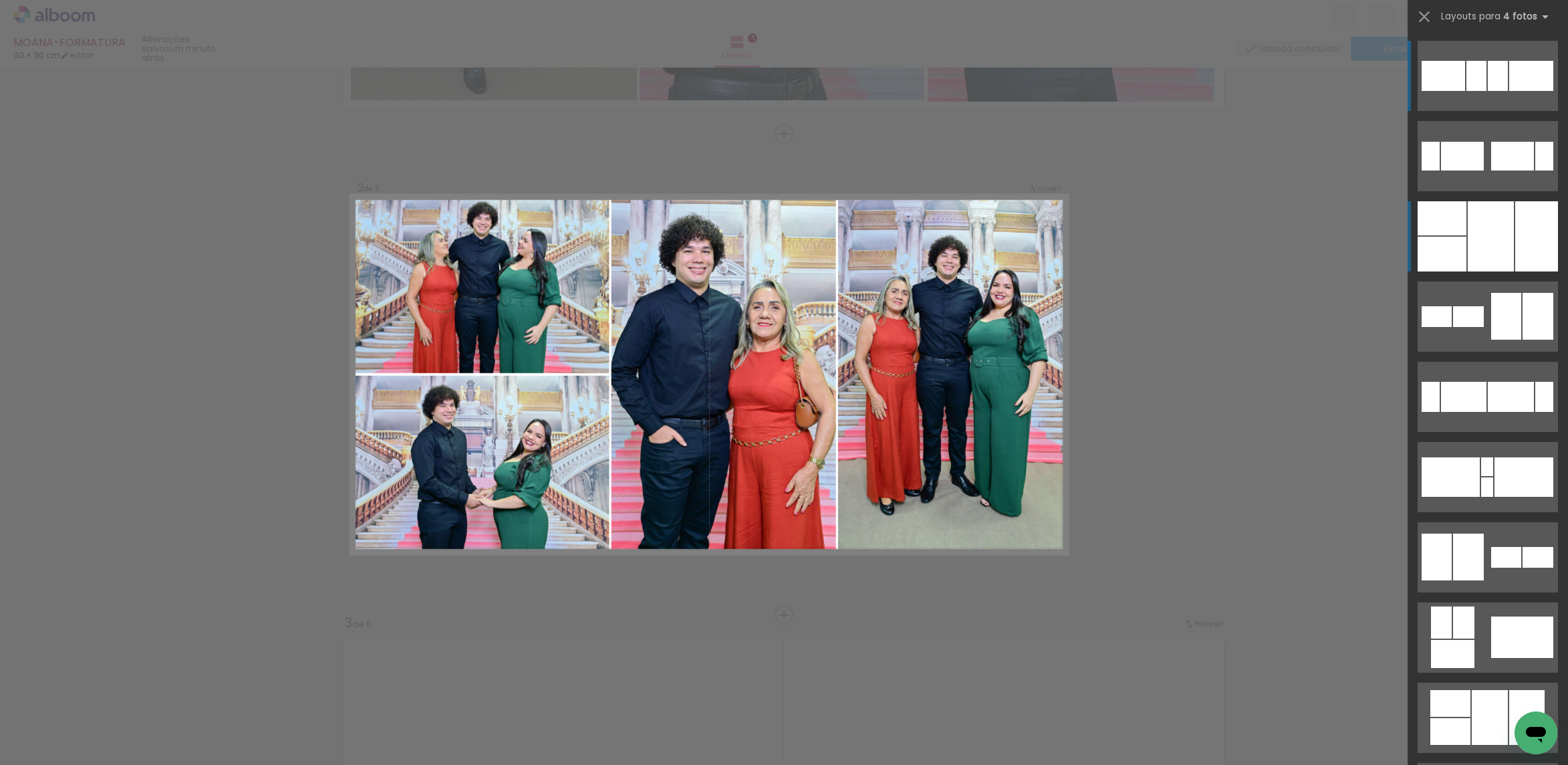
click at [1487, 223] on div at bounding box center [1491, 236] width 46 height 70
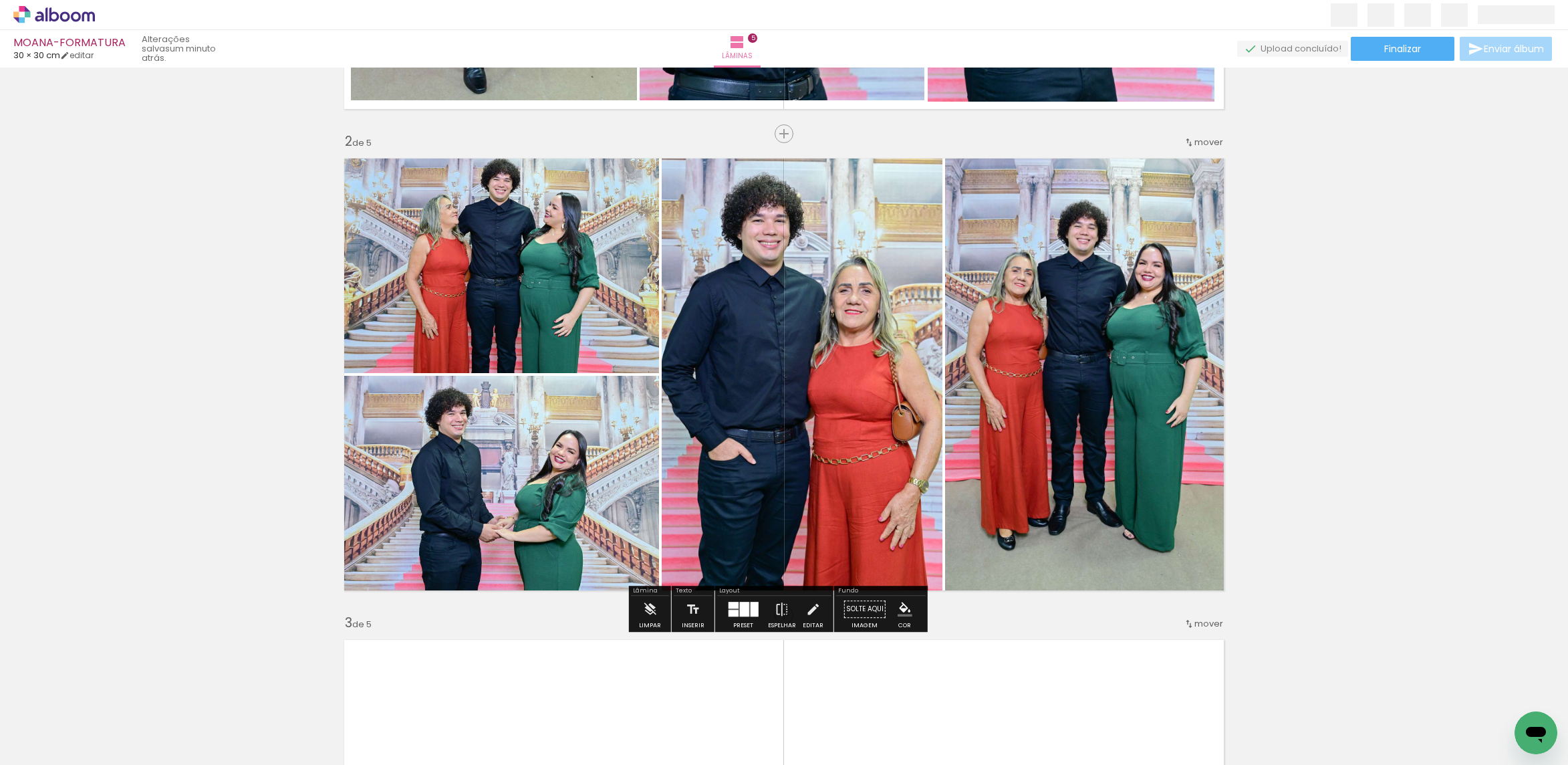
click at [622, 273] on quentale-photo at bounding box center [497, 261] width 323 height 222
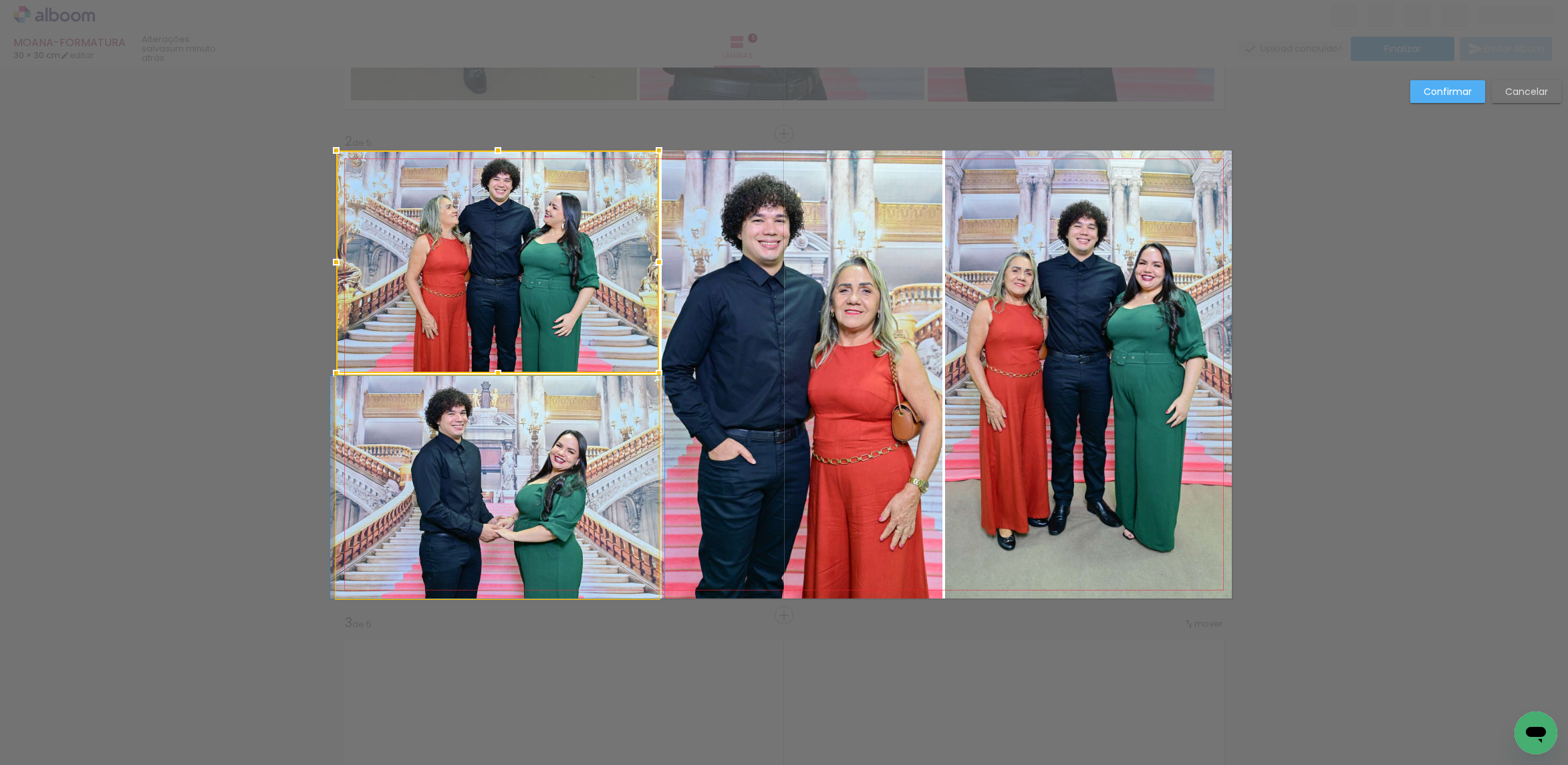
drag, startPoint x: 592, startPoint y: 435, endPoint x: 754, endPoint y: 403, distance: 165.1
click at [592, 434] on quentale-photo at bounding box center [497, 487] width 323 height 222
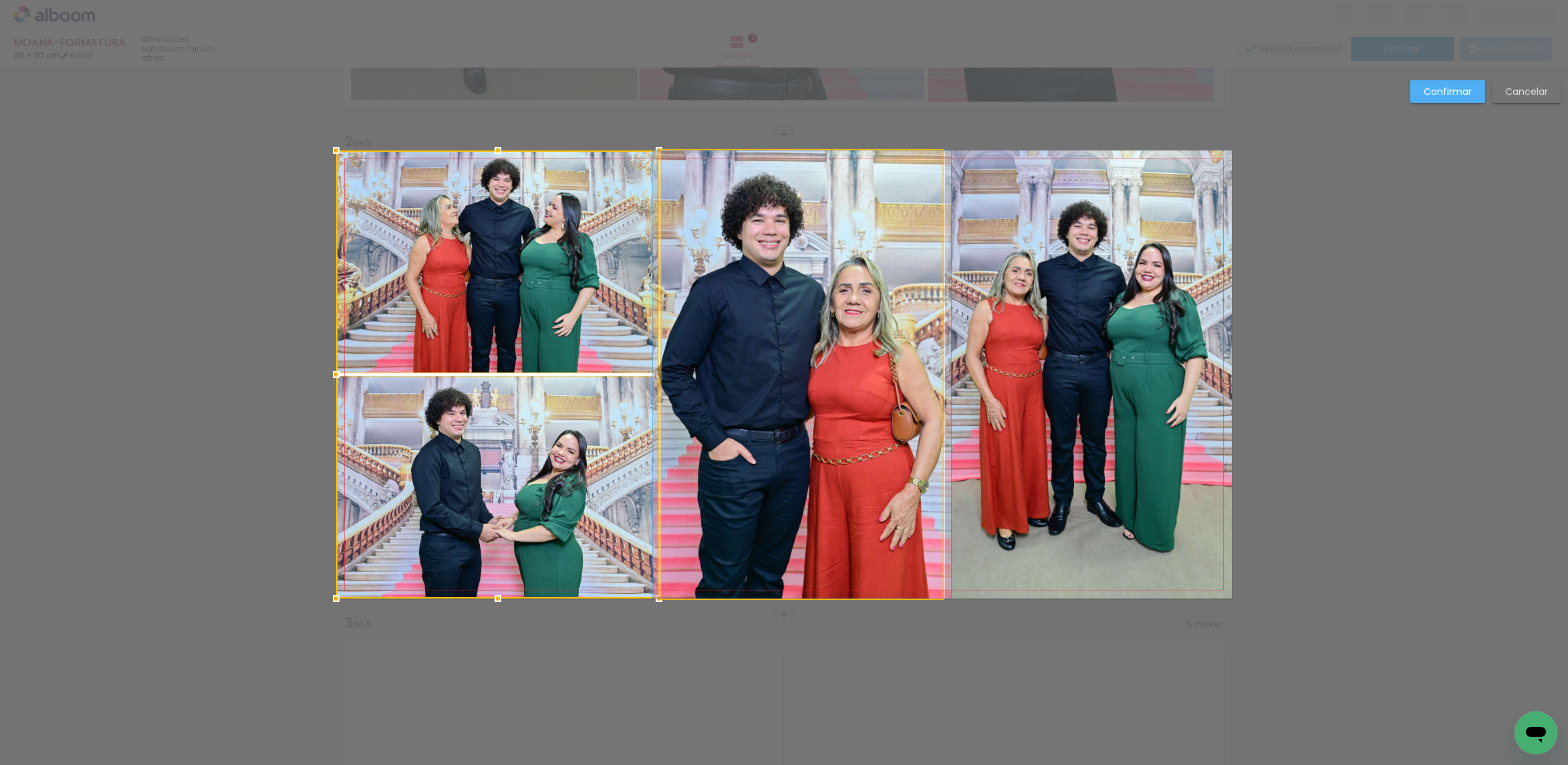
click at [824, 395] on quentale-photo at bounding box center [802, 374] width 281 height 448
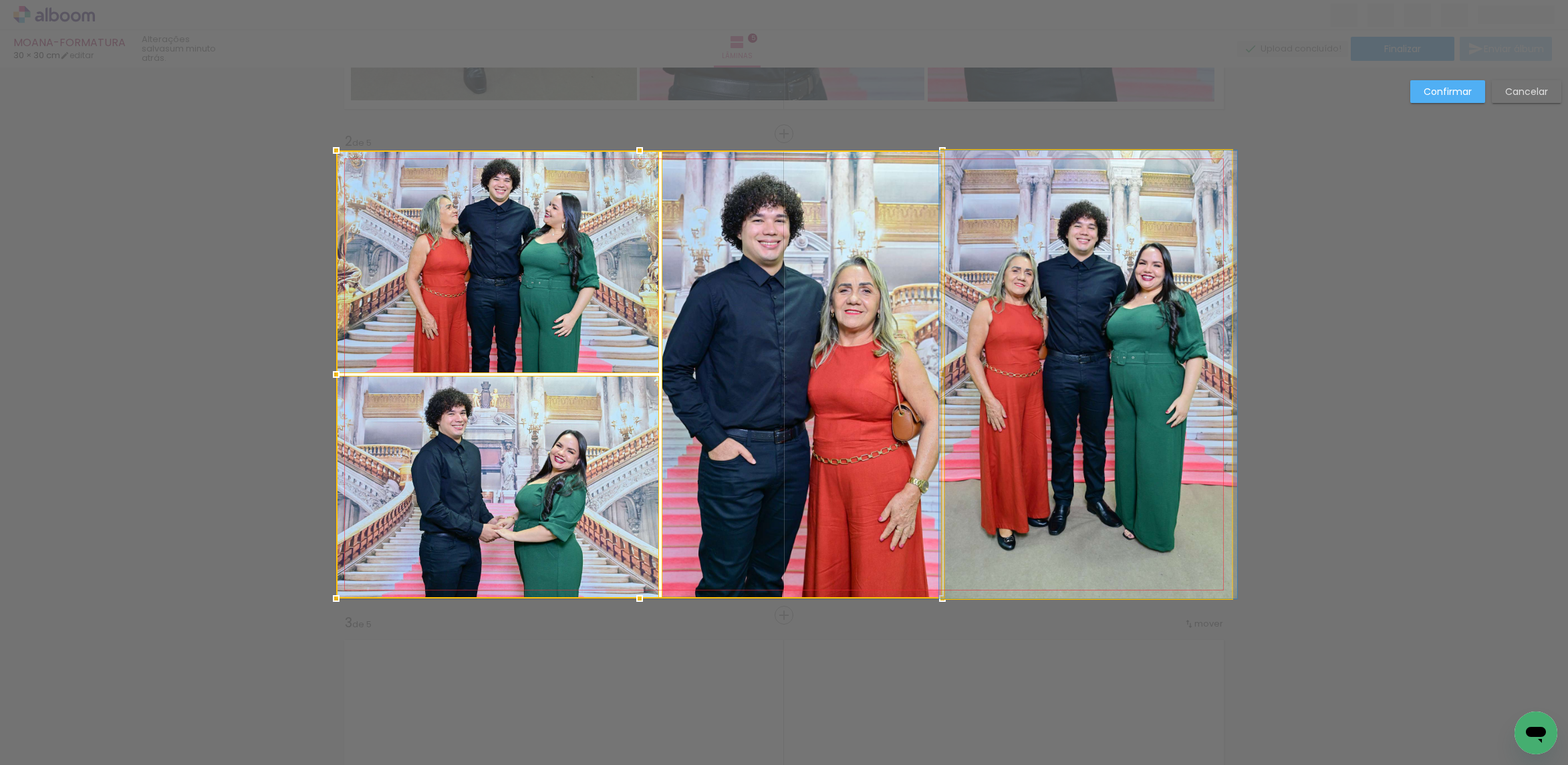
click at [1065, 363] on quentale-photo at bounding box center [1088, 374] width 287 height 448
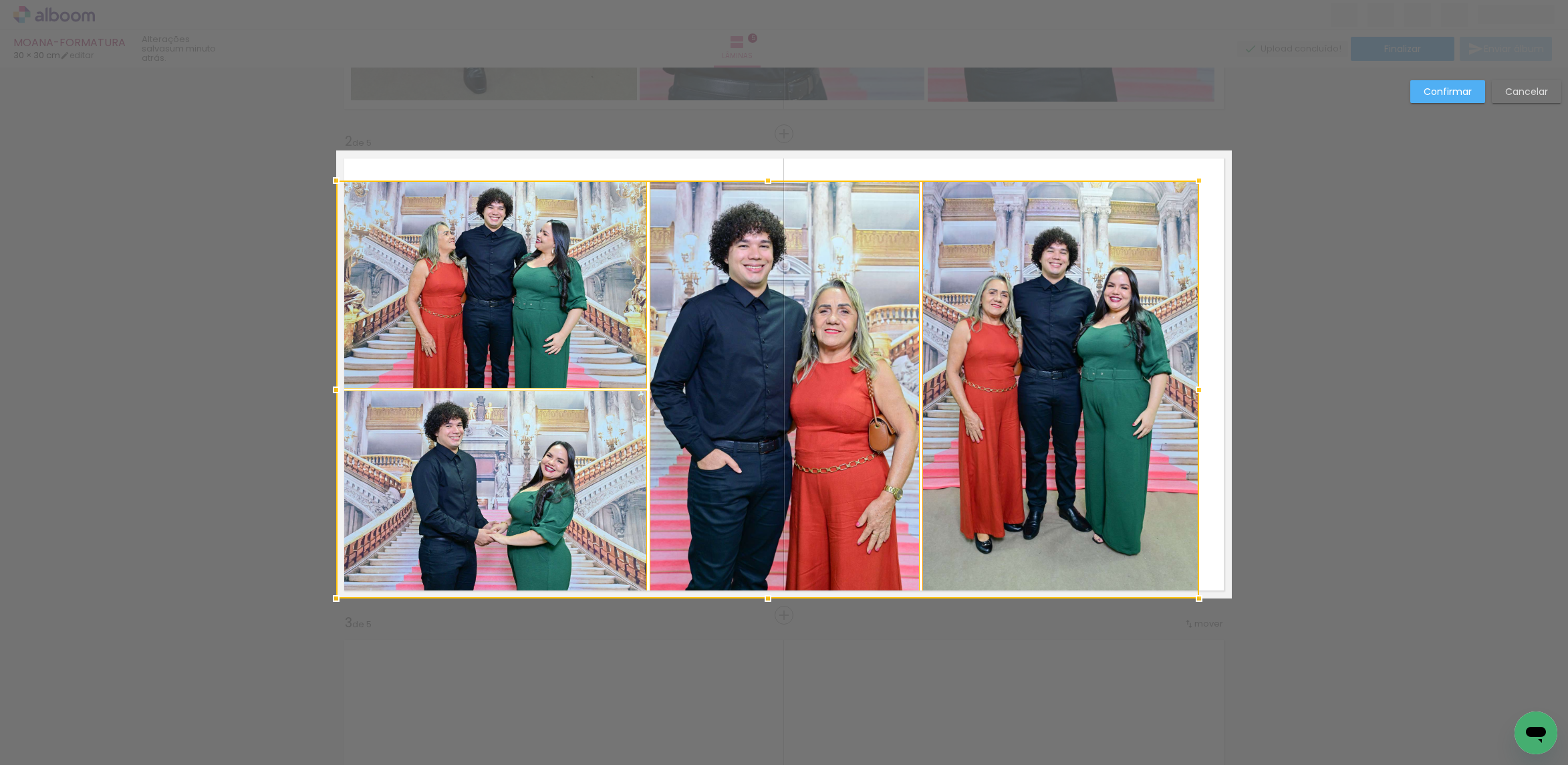
drag, startPoint x: 1230, startPoint y: 147, endPoint x: 1157, endPoint y: 209, distance: 95.8
click at [1193, 177] on div at bounding box center [1199, 181] width 26 height 26
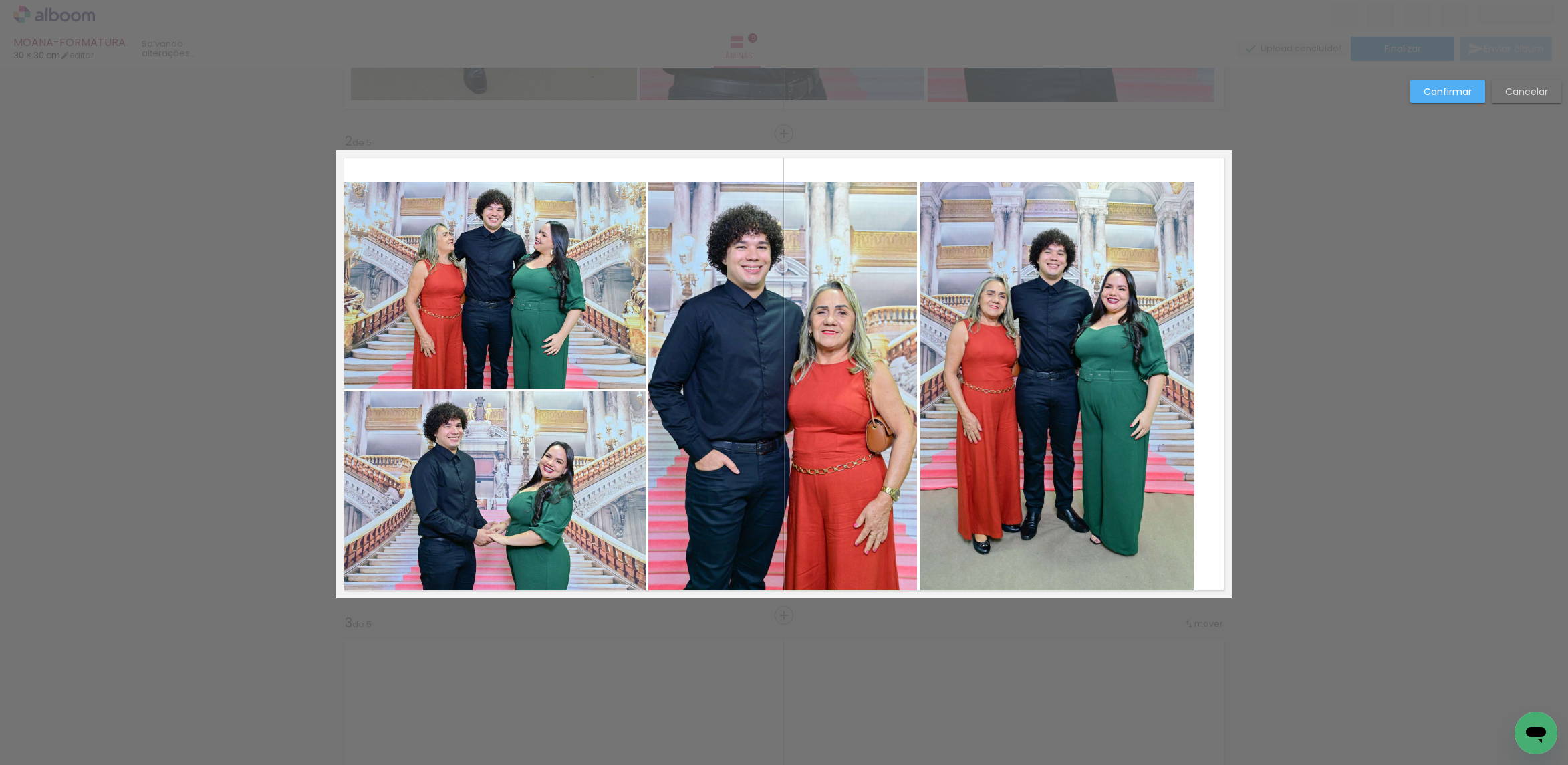
click at [1139, 224] on quentale-photo at bounding box center [1057, 390] width 274 height 417
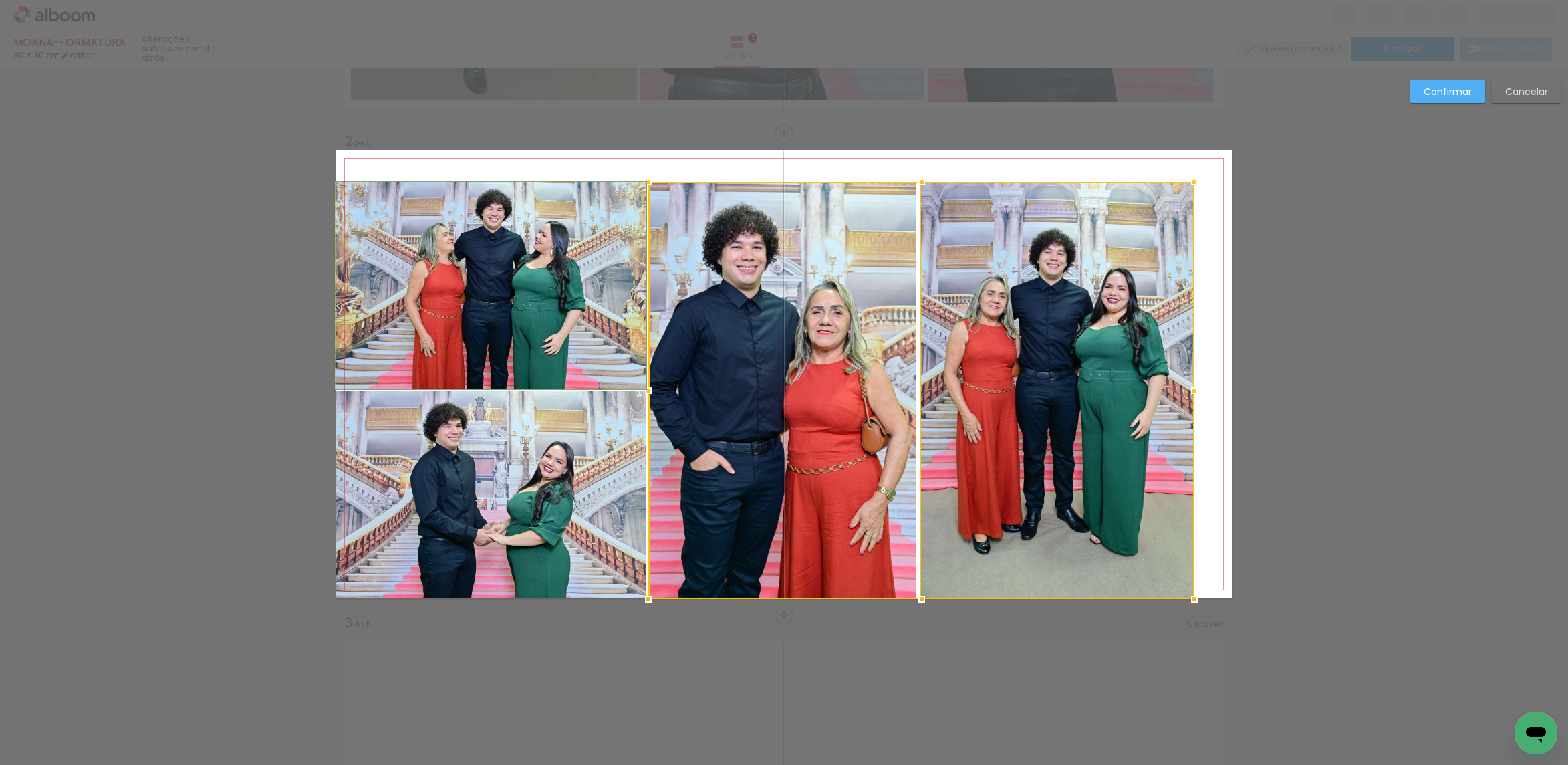
drag, startPoint x: 572, startPoint y: 313, endPoint x: 588, endPoint y: 376, distance: 65.0
click at [572, 313] on quentale-photo at bounding box center [490, 286] width 309 height 207
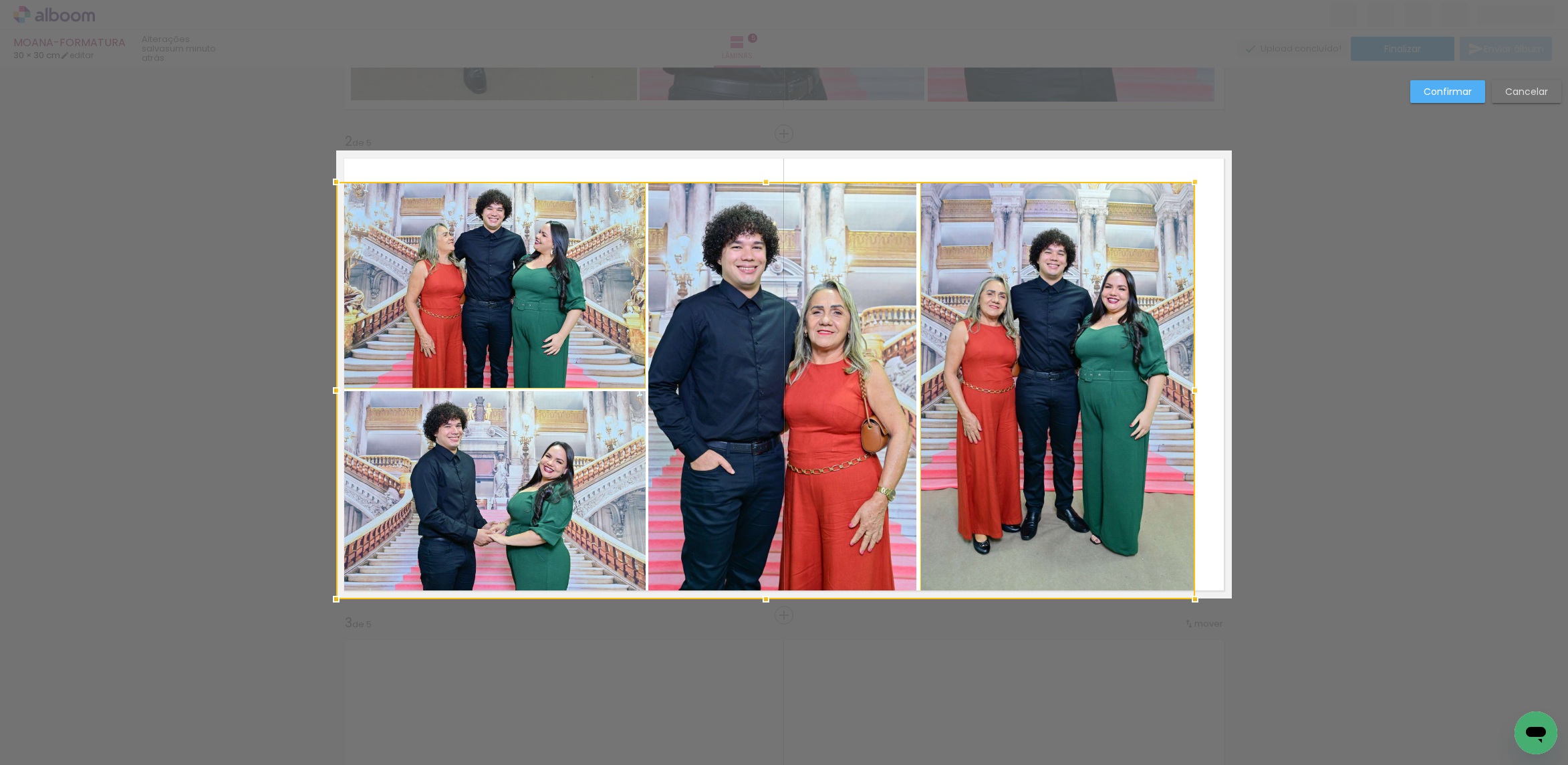
click at [580, 430] on div at bounding box center [766, 390] width 859 height 417
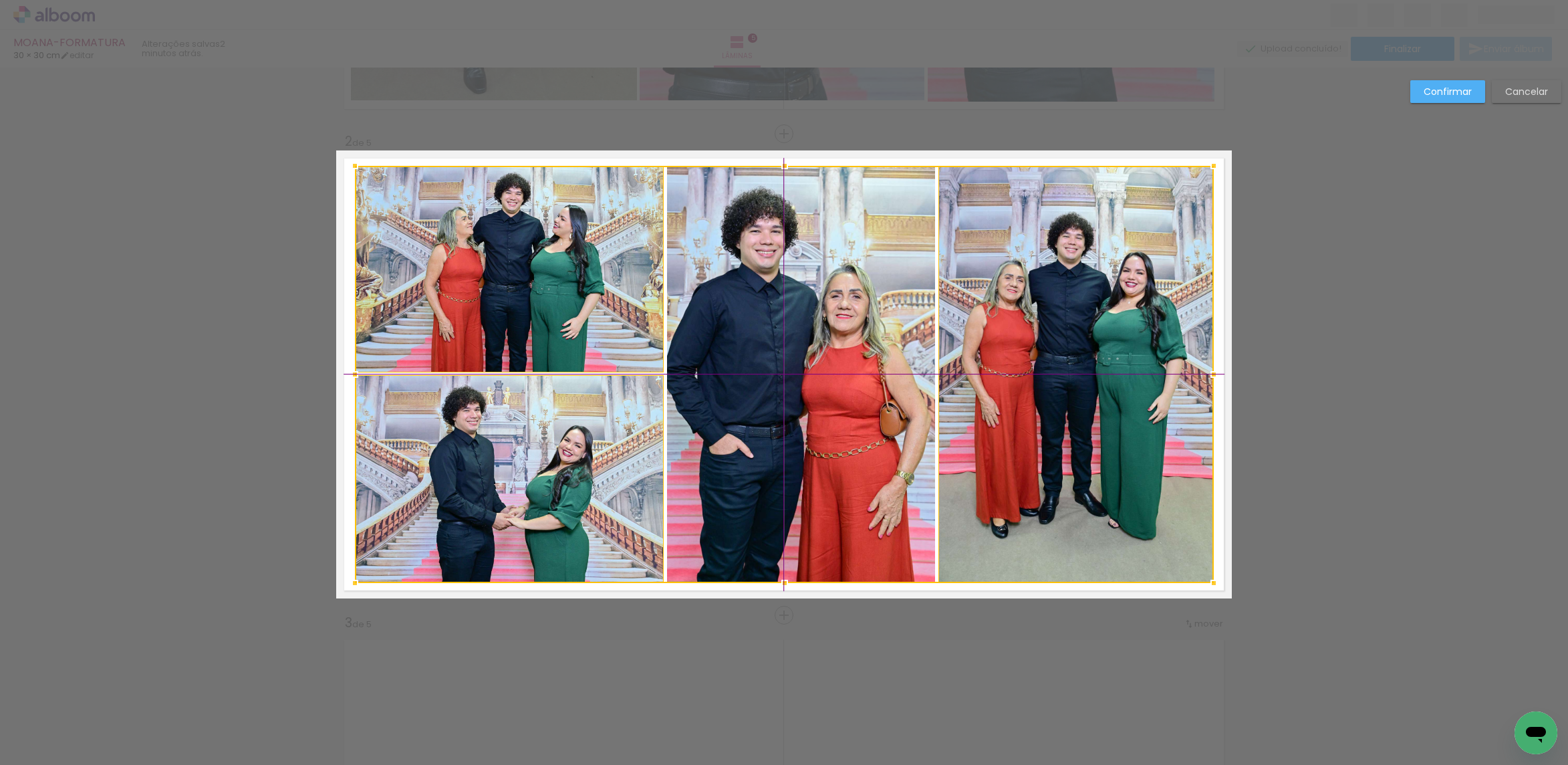
drag, startPoint x: 839, startPoint y: 361, endPoint x: 852, endPoint y: 347, distance: 19.1
click at [852, 347] on div at bounding box center [784, 375] width 859 height 417
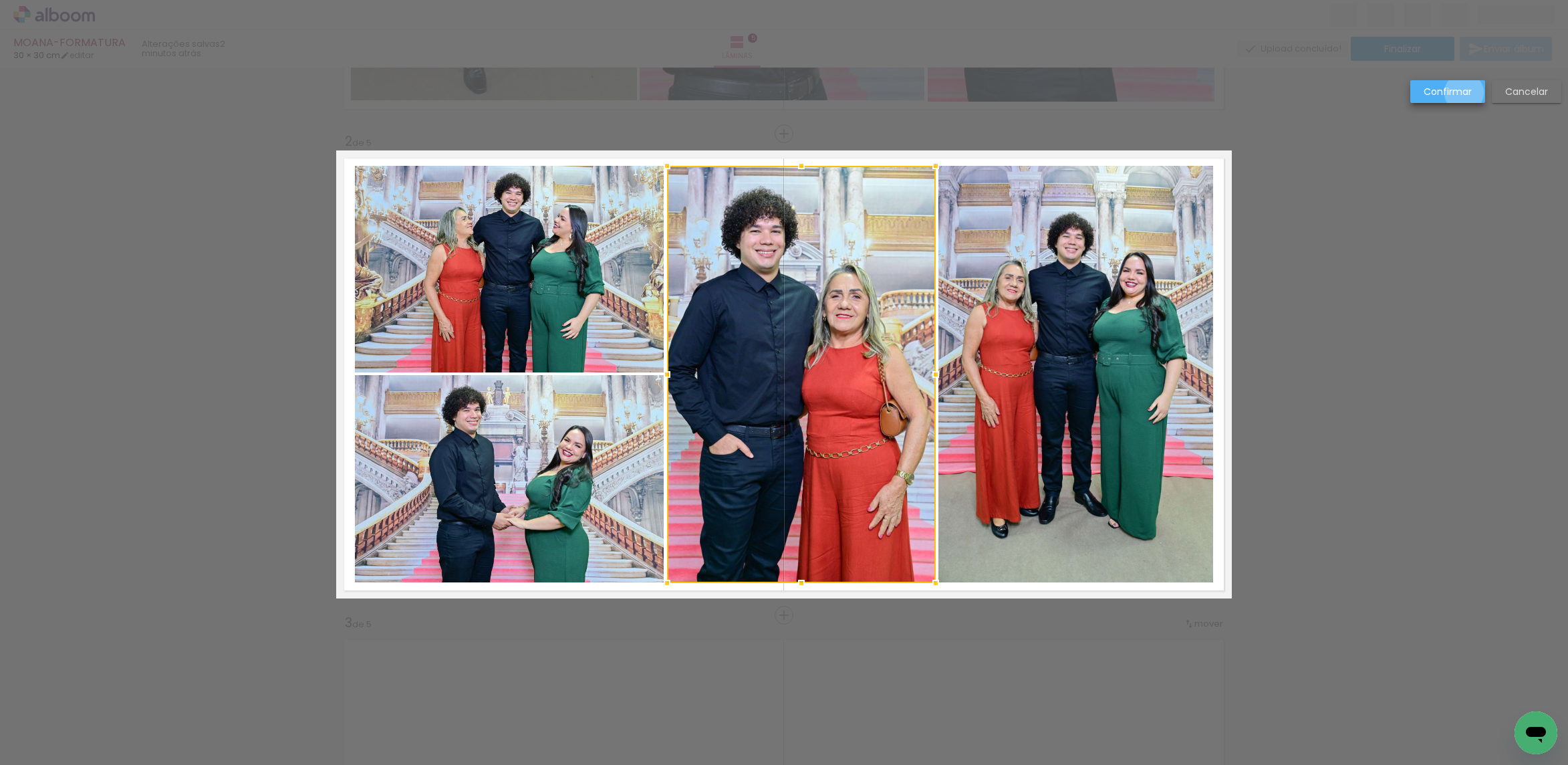
drag, startPoint x: 1464, startPoint y: 93, endPoint x: 1458, endPoint y: 99, distance: 8.5
click at [0, 0] on slot "Confirmar" at bounding box center [0, 0] width 0 height 0
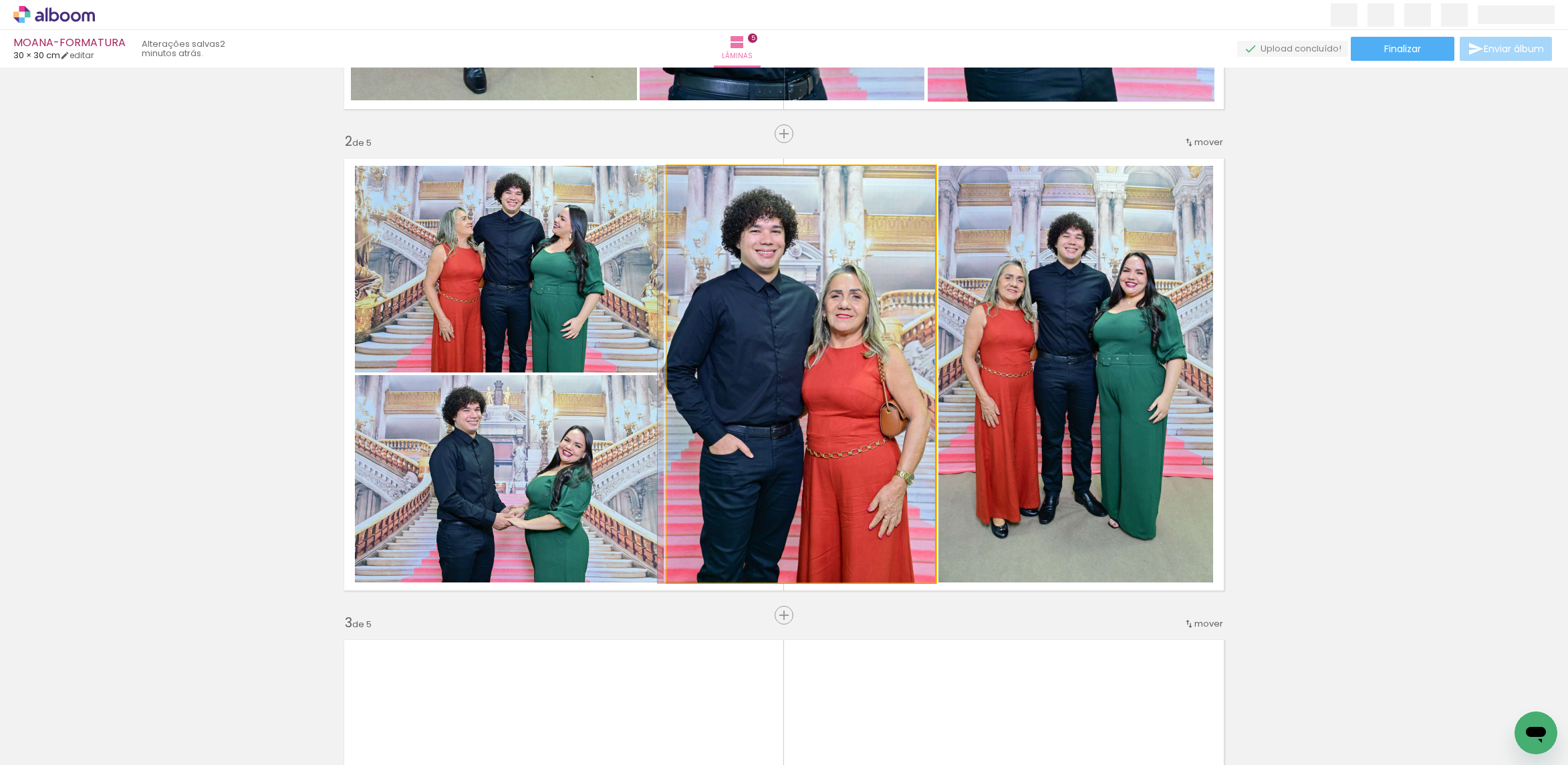
drag, startPoint x: 867, startPoint y: 376, endPoint x: 842, endPoint y: 375, distance: 25.0
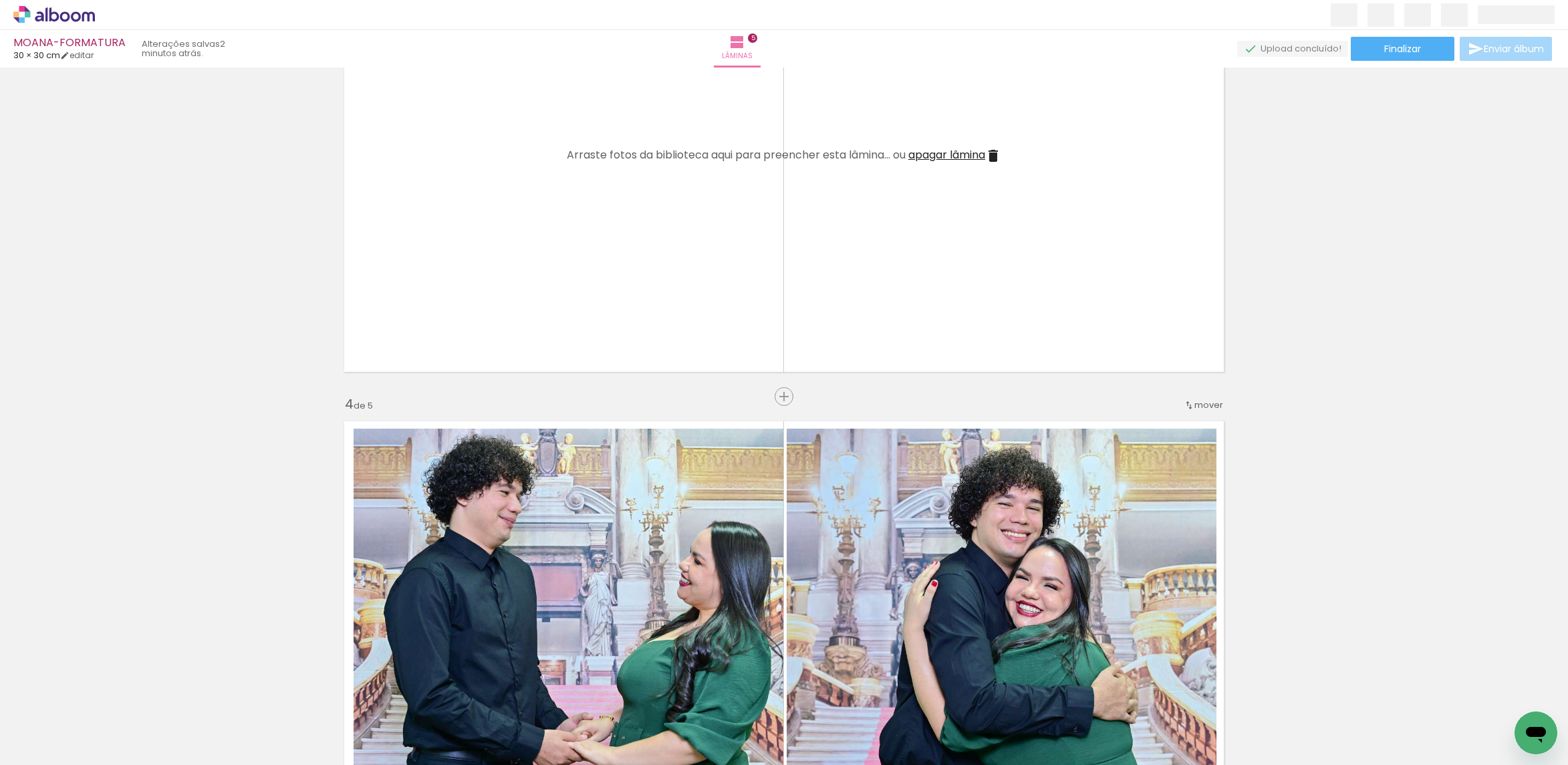
scroll to position [1139, 0]
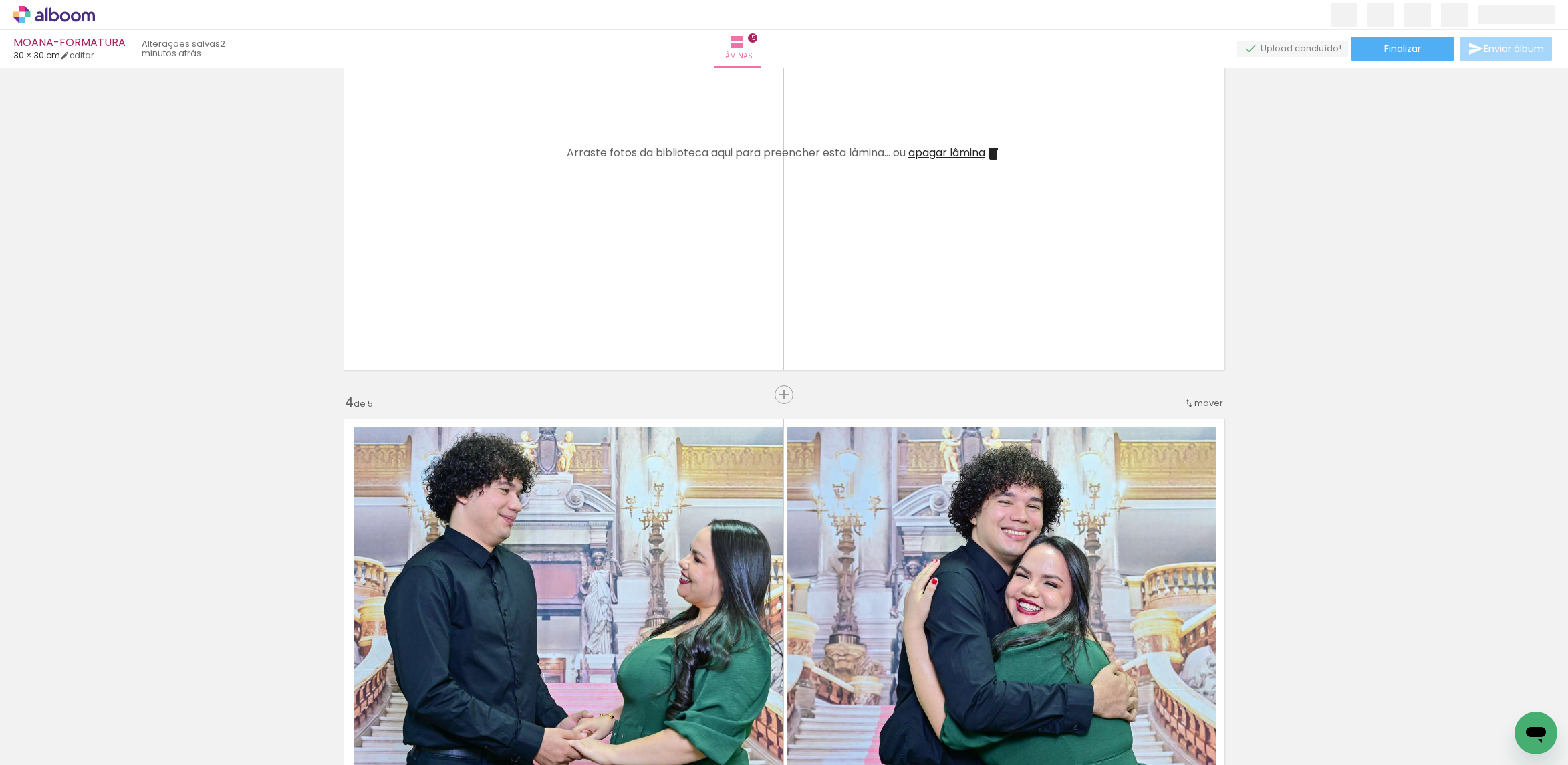
click at [921, 151] on span "apagar lâmina" at bounding box center [946, 153] width 77 height 15
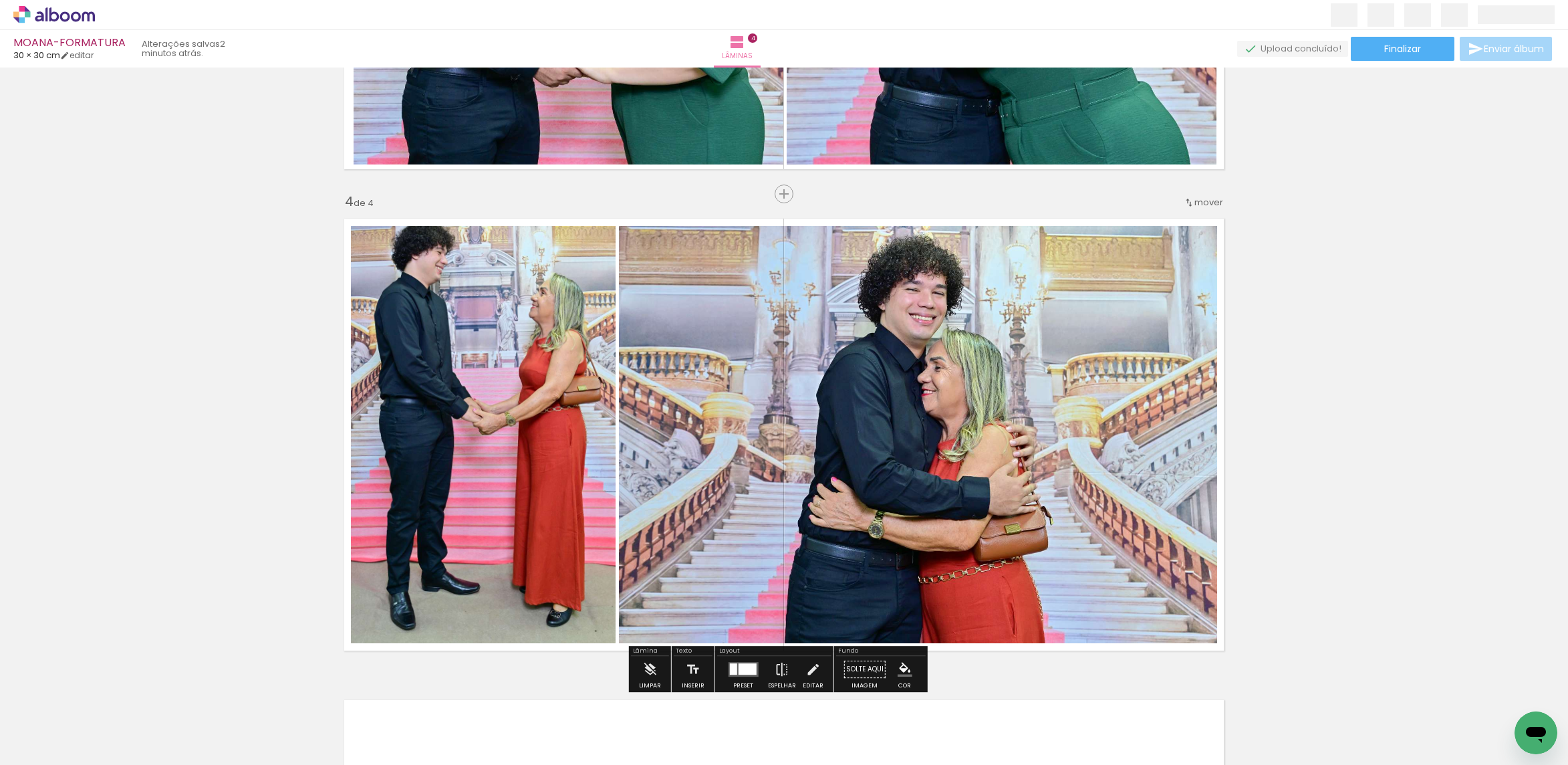
scroll to position [1741, 0]
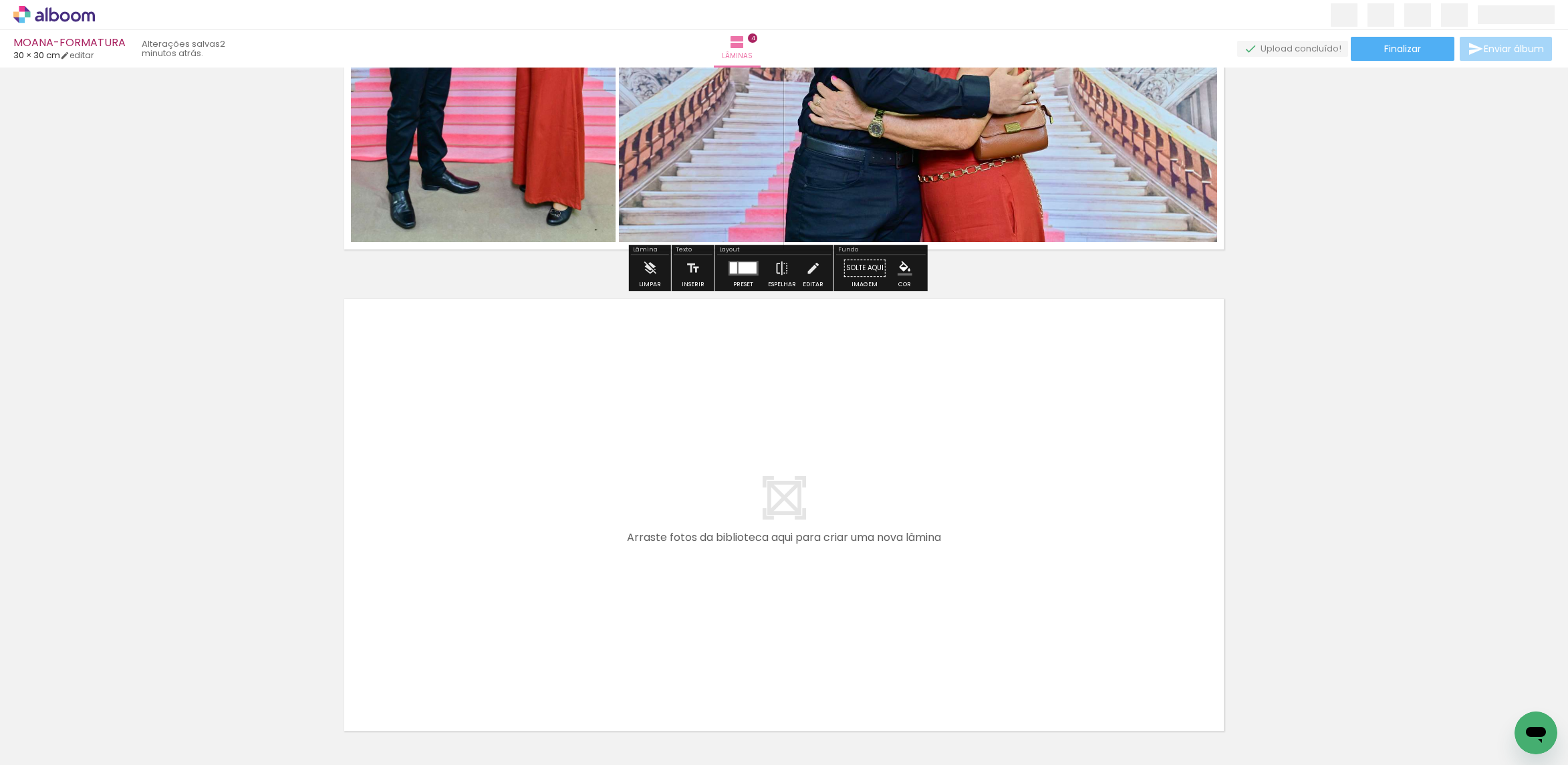
click at [136, 720] on div at bounding box center [133, 719] width 44 height 66
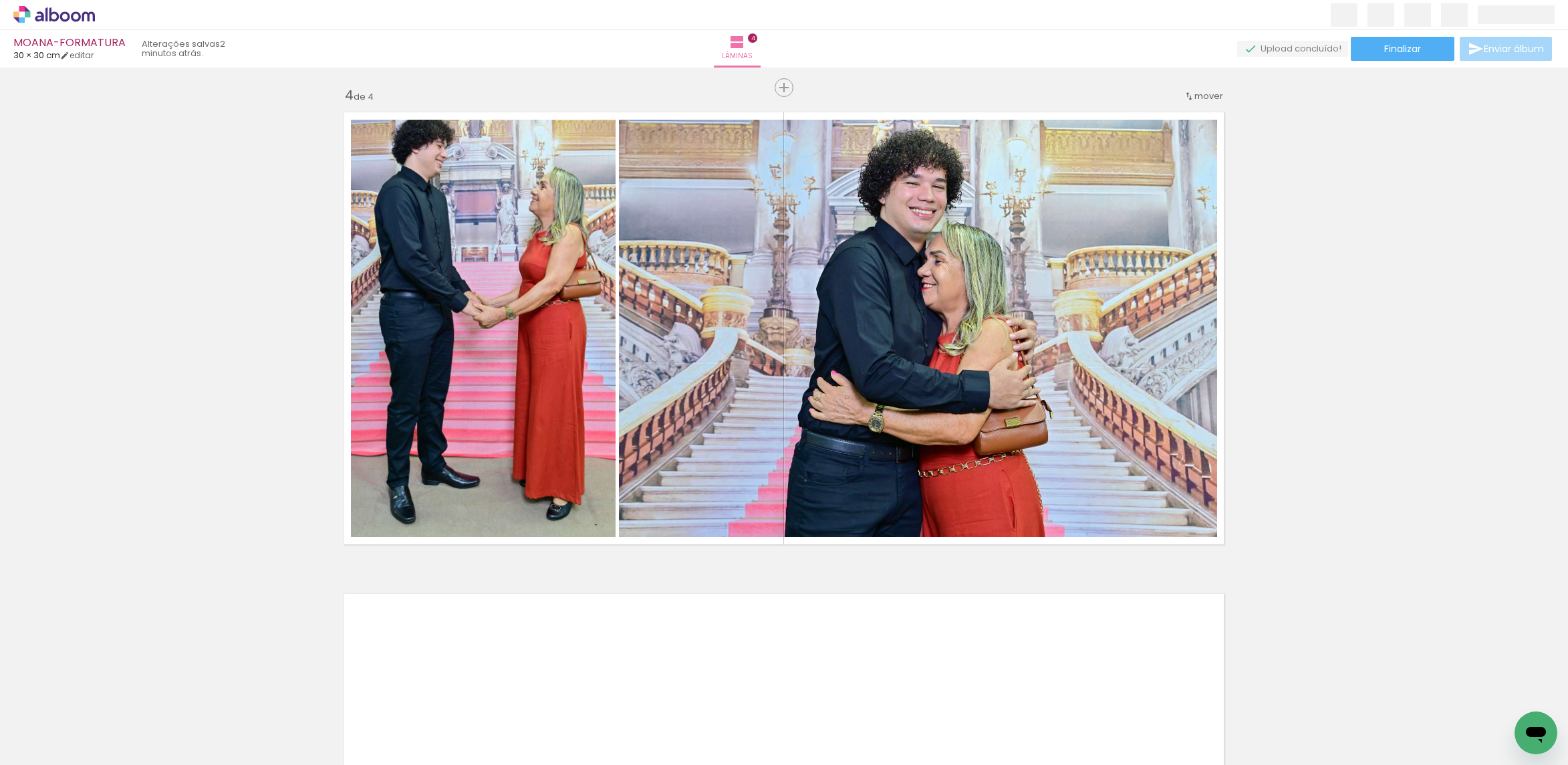
scroll to position [1440, 0]
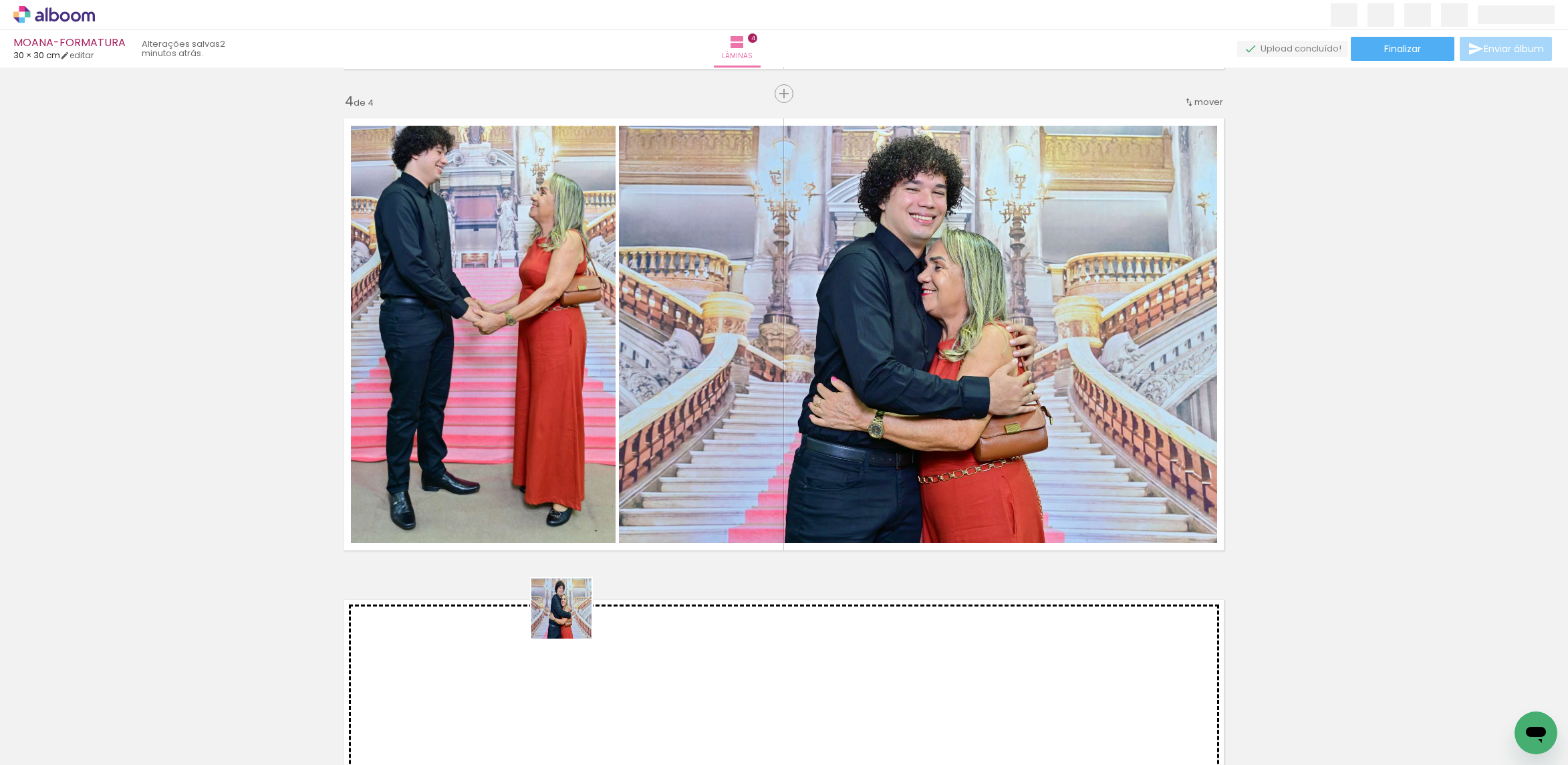
drag, startPoint x: 555, startPoint y: 630, endPoint x: 713, endPoint y: 525, distance: 189.7
click at [718, 527] on quentale-workspace at bounding box center [784, 382] width 1568 height 765
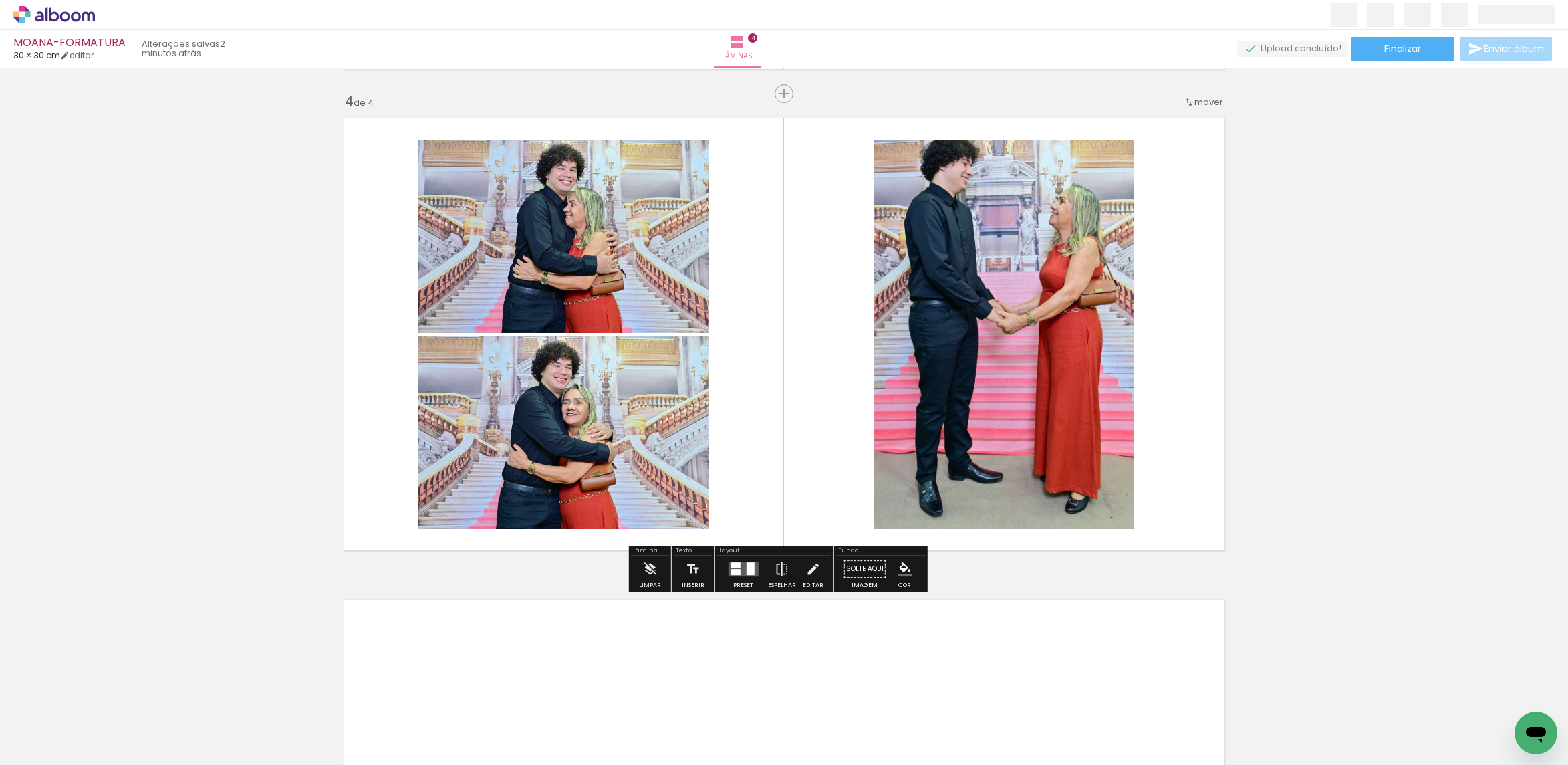
drag, startPoint x: 730, startPoint y: 574, endPoint x: 789, endPoint y: 554, distance: 62.3
click at [730, 572] on div at bounding box center [734, 572] width 9 height 6
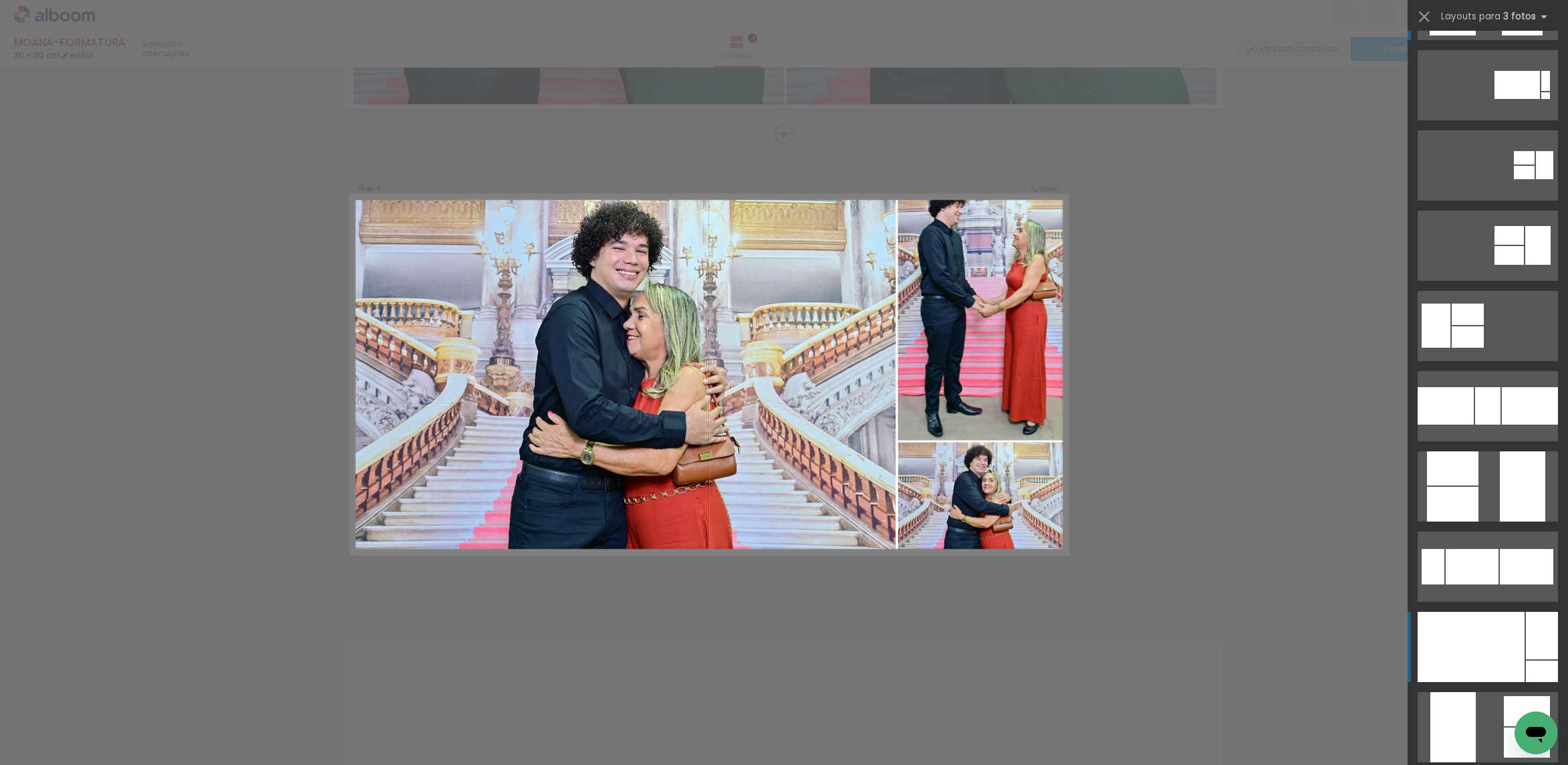
scroll to position [100, 0]
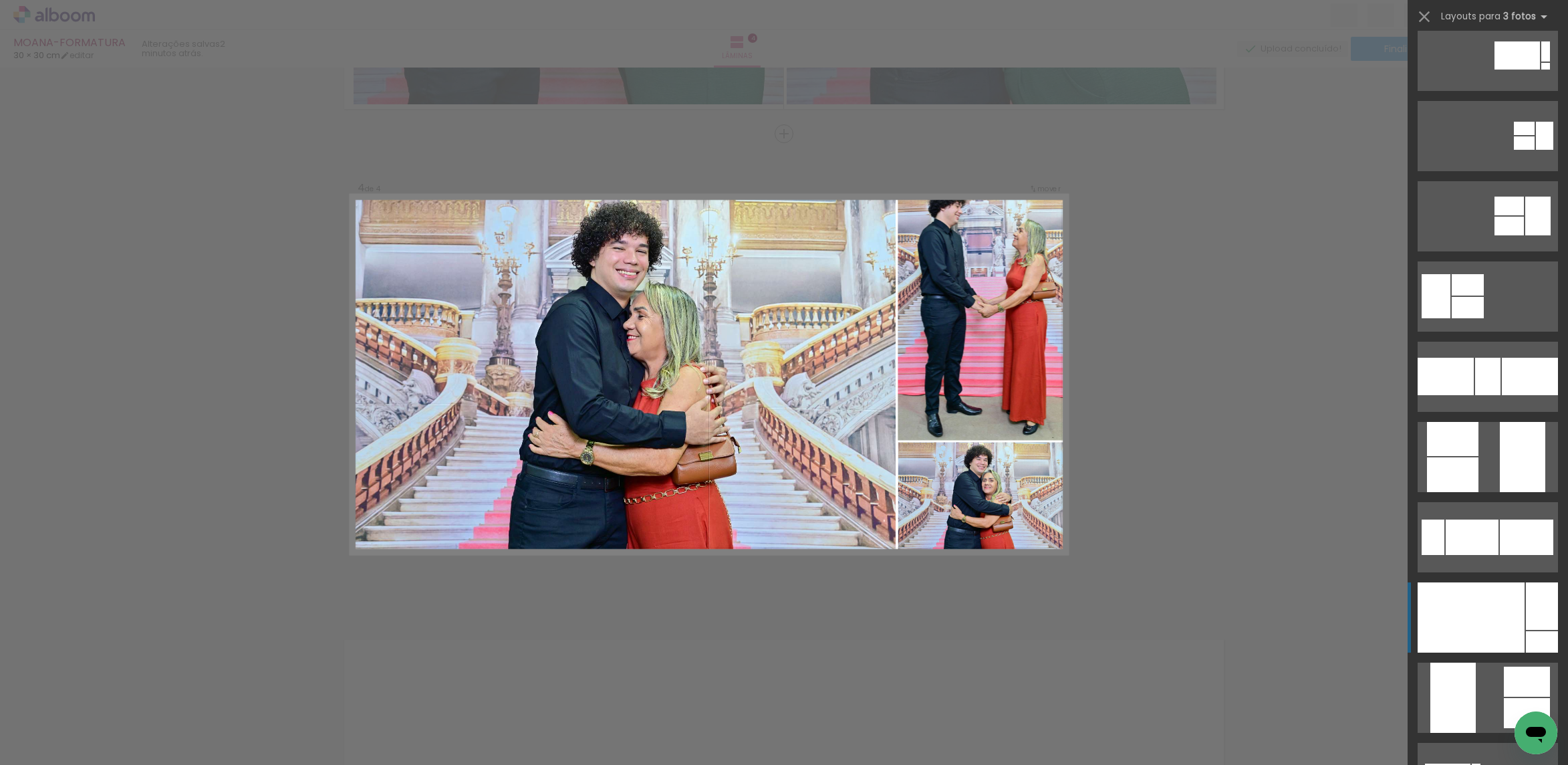
click at [1530, 606] on div at bounding box center [1542, 606] width 32 height 47
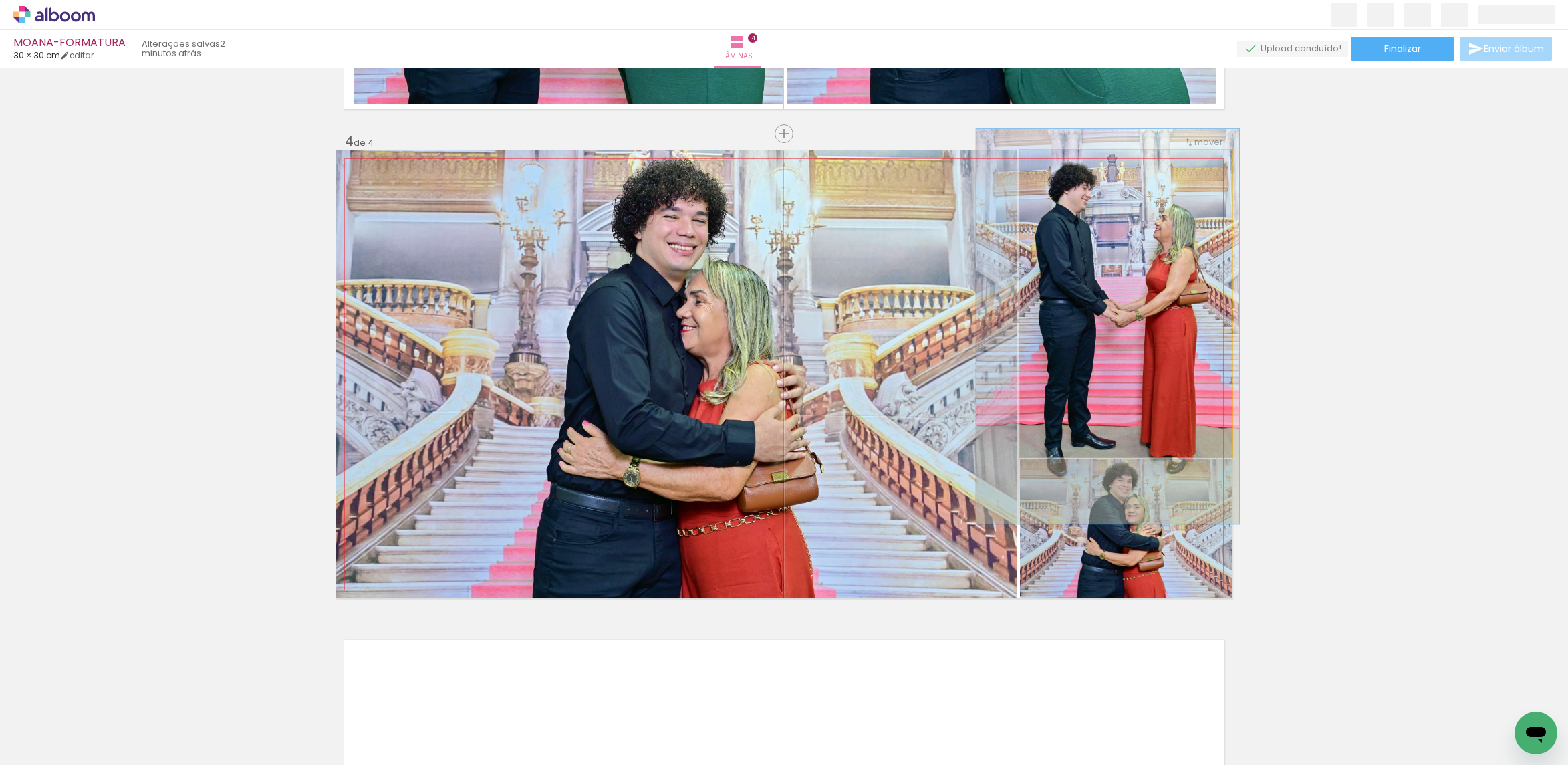
drag, startPoint x: 1143, startPoint y: 368, endPoint x: 1135, endPoint y: 384, distance: 17.9
click at [1188, 253] on quentale-photo at bounding box center [1125, 303] width 212 height 306
drag, startPoint x: 1188, startPoint y: 253, endPoint x: 1030, endPoint y: 279, distance: 160.1
click at [1187, 253] on quentale-photo at bounding box center [1125, 303] width 212 height 306
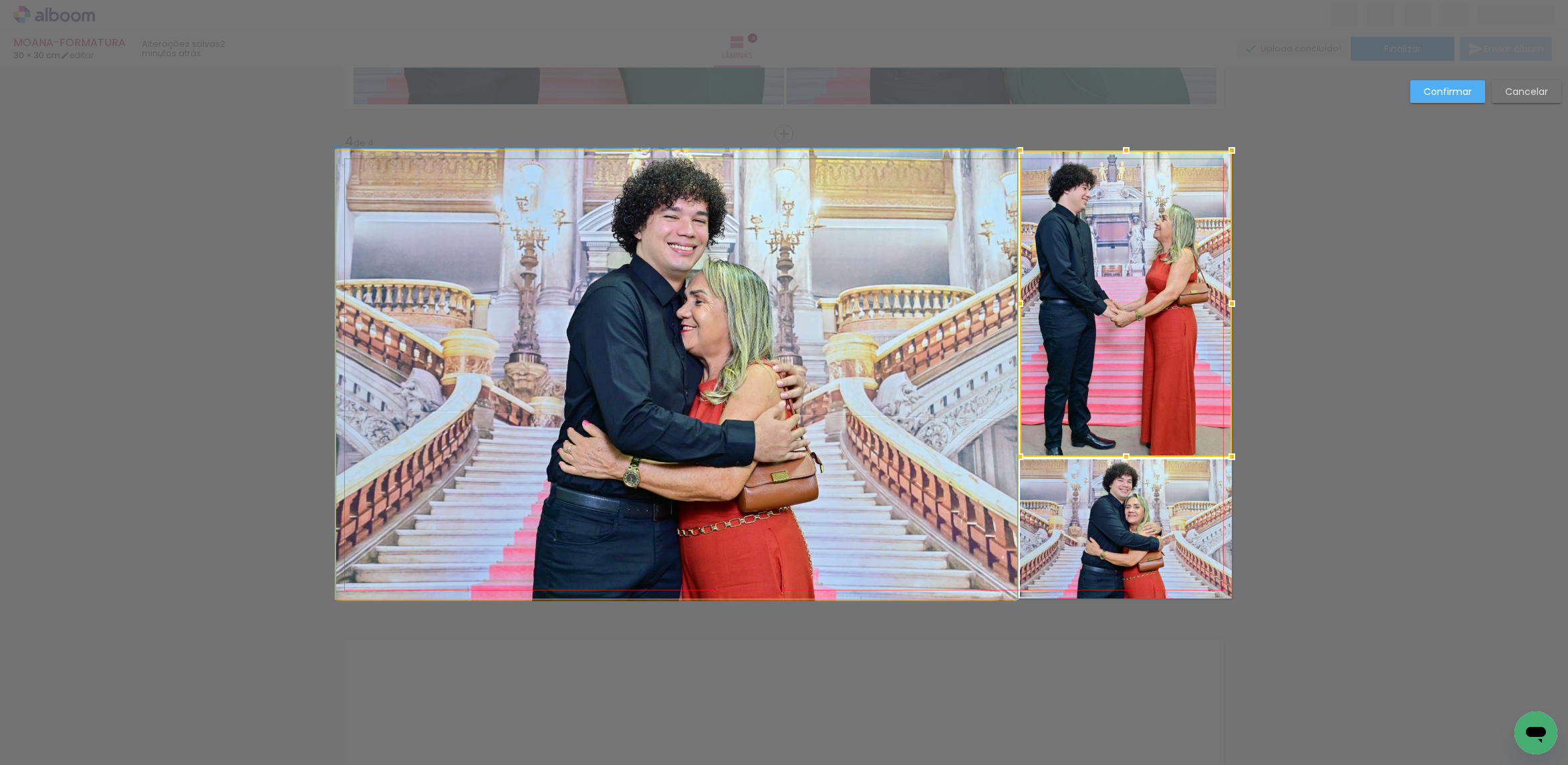
click at [896, 286] on quentale-photo at bounding box center [677, 374] width 681 height 448
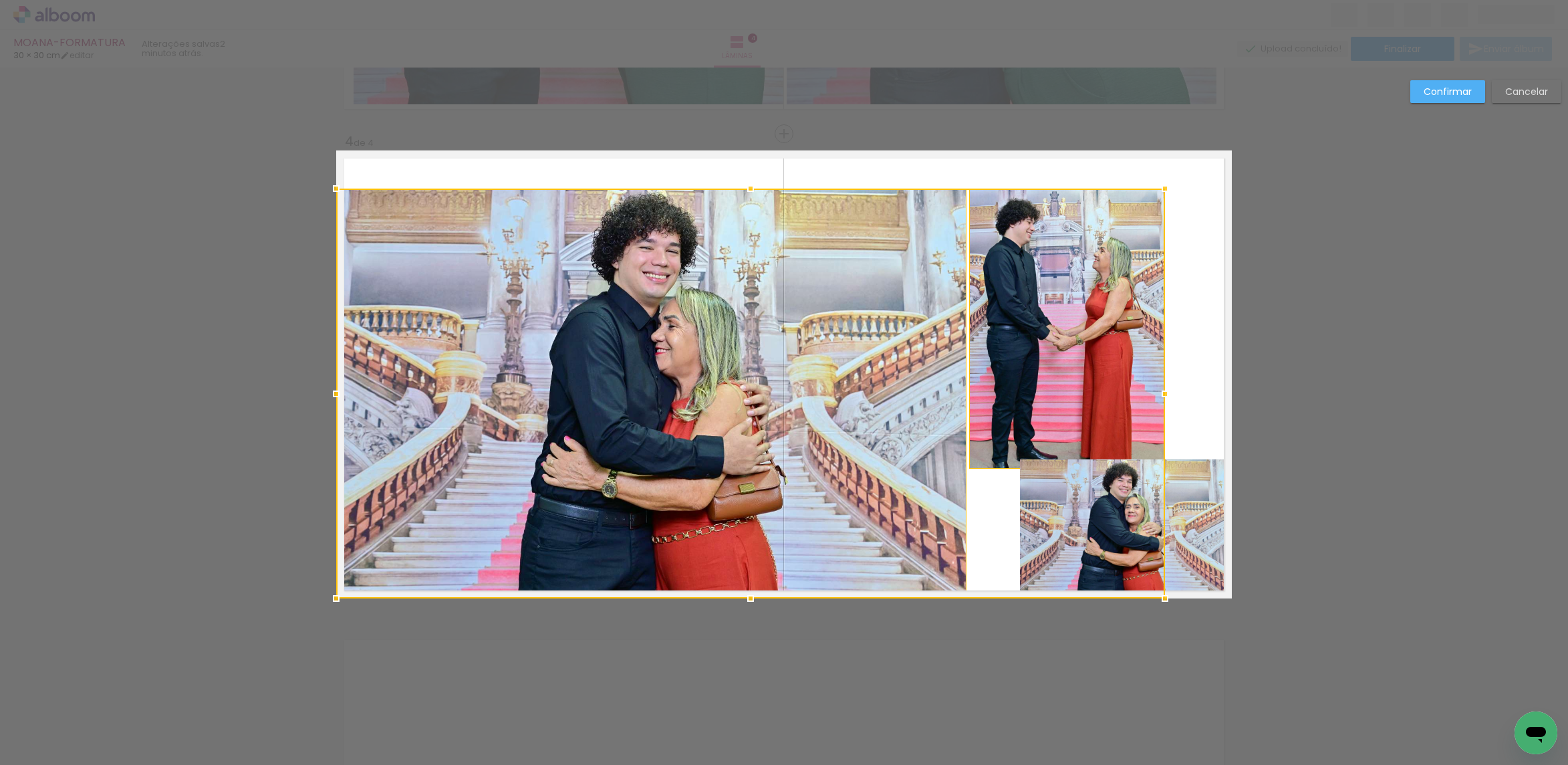
drag, startPoint x: 1232, startPoint y: 149, endPoint x: 1183, endPoint y: 326, distance: 183.7
click at [1170, 185] on div at bounding box center [1165, 188] width 26 height 26
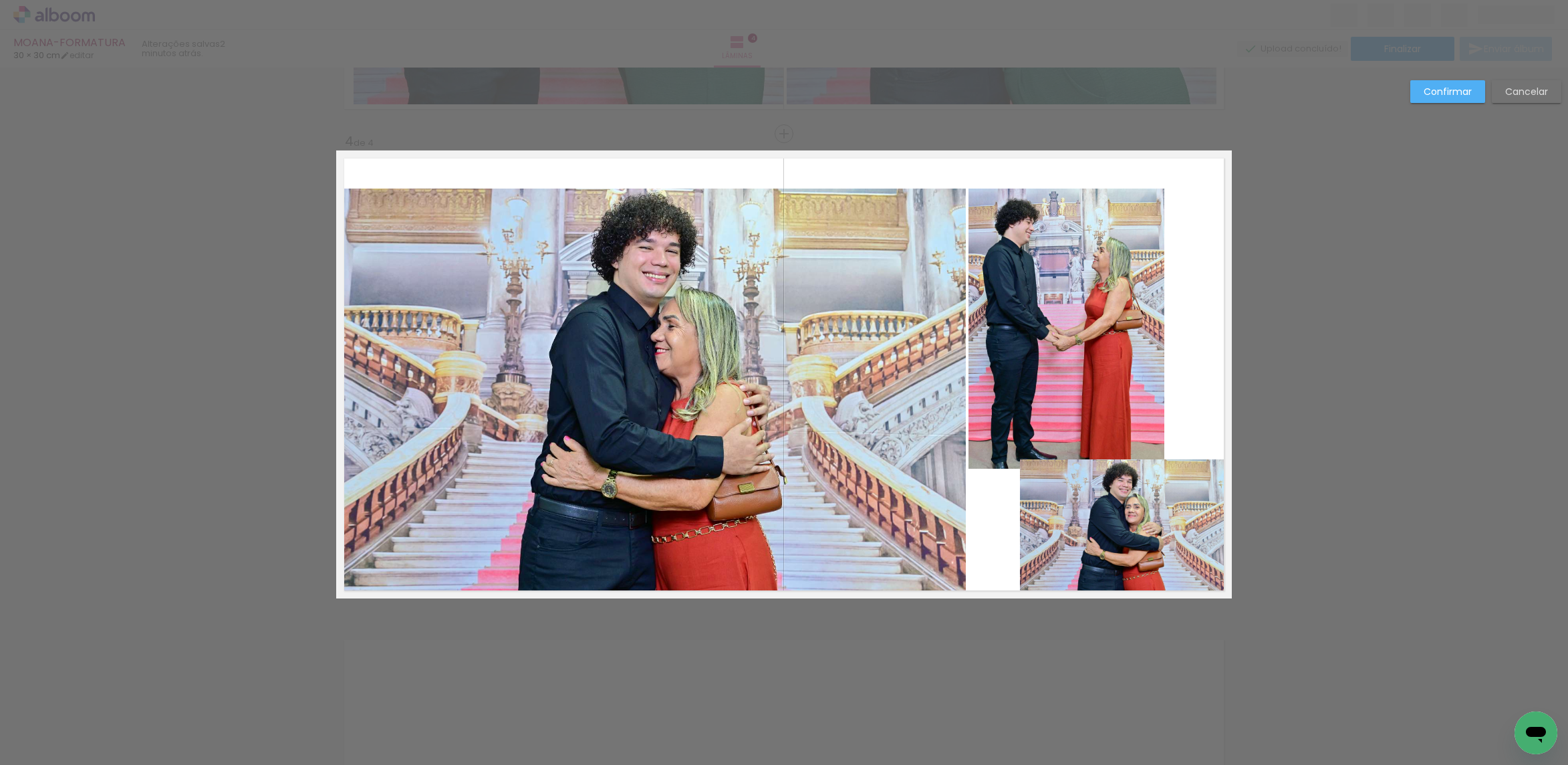
click at [0, 0] on slot "Cancelar" at bounding box center [0, 0] width 0 height 0
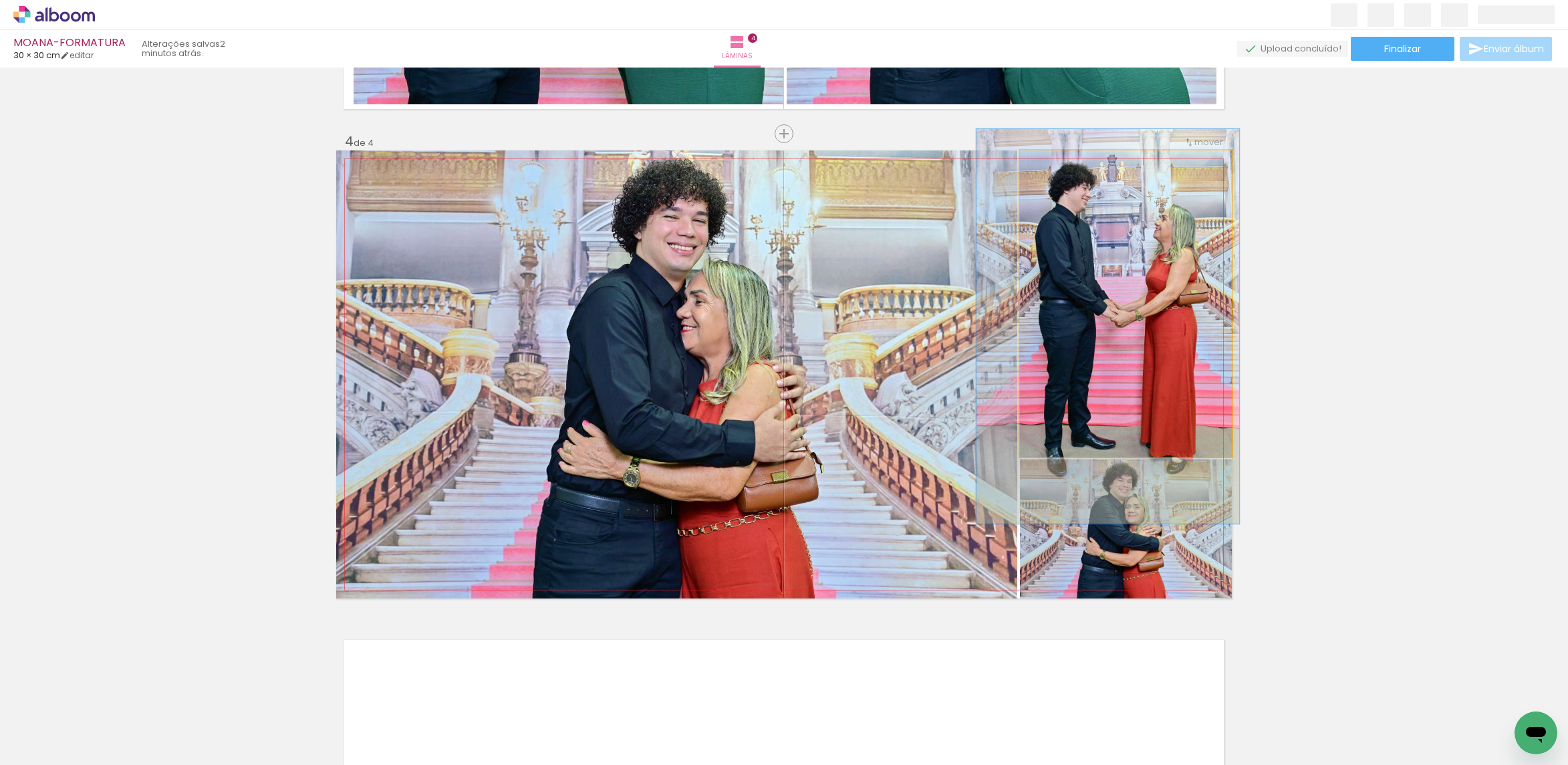
click at [1098, 295] on quentale-photo at bounding box center [1125, 303] width 212 height 306
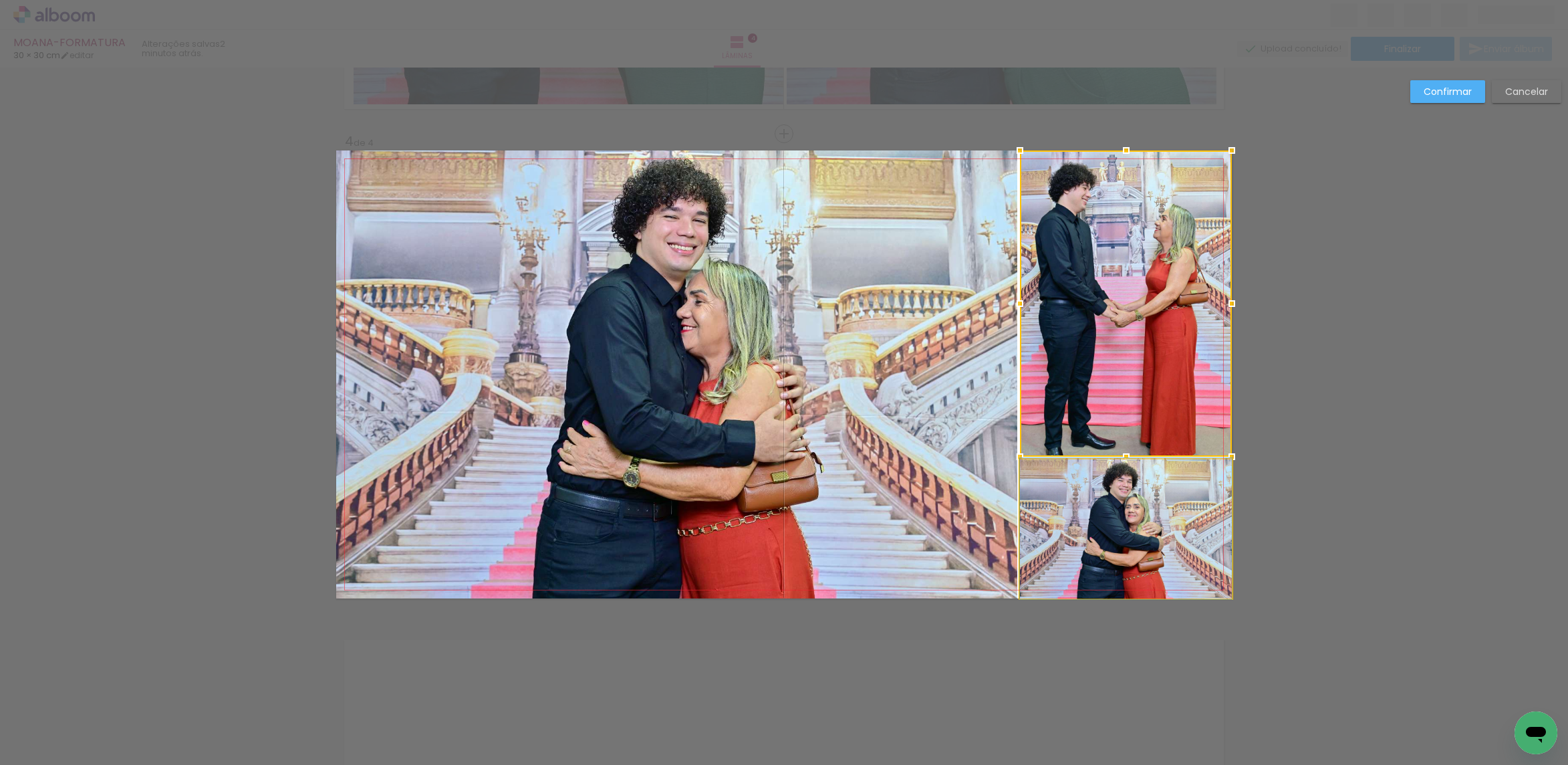
click at [1093, 469] on quentale-photo at bounding box center [1125, 529] width 212 height 139
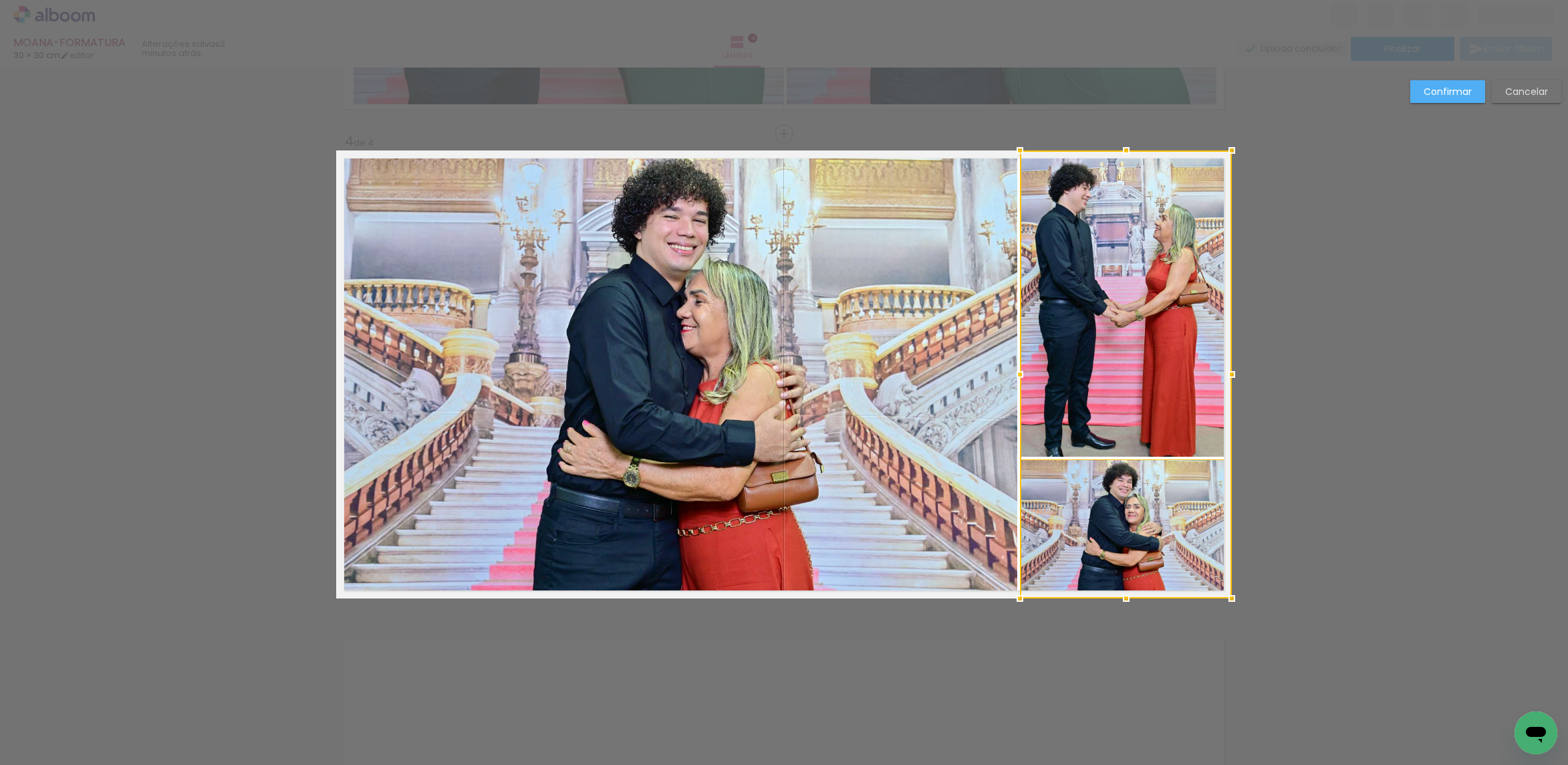
click at [897, 419] on quentale-photo at bounding box center [677, 374] width 681 height 448
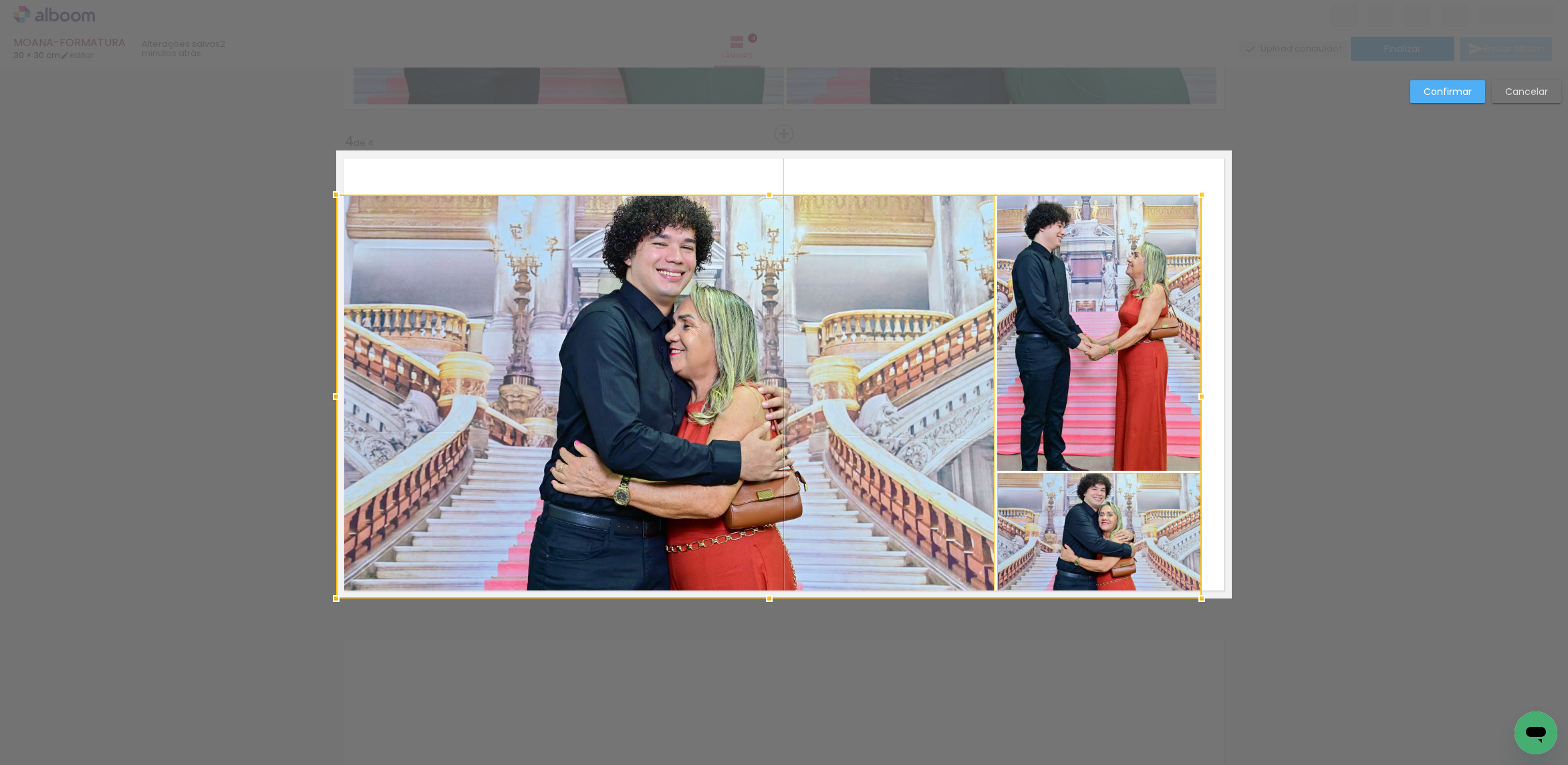
drag, startPoint x: 1225, startPoint y: 149, endPoint x: 1186, endPoint y: 193, distance: 58.8
click at [1188, 199] on div at bounding box center [1201, 195] width 26 height 26
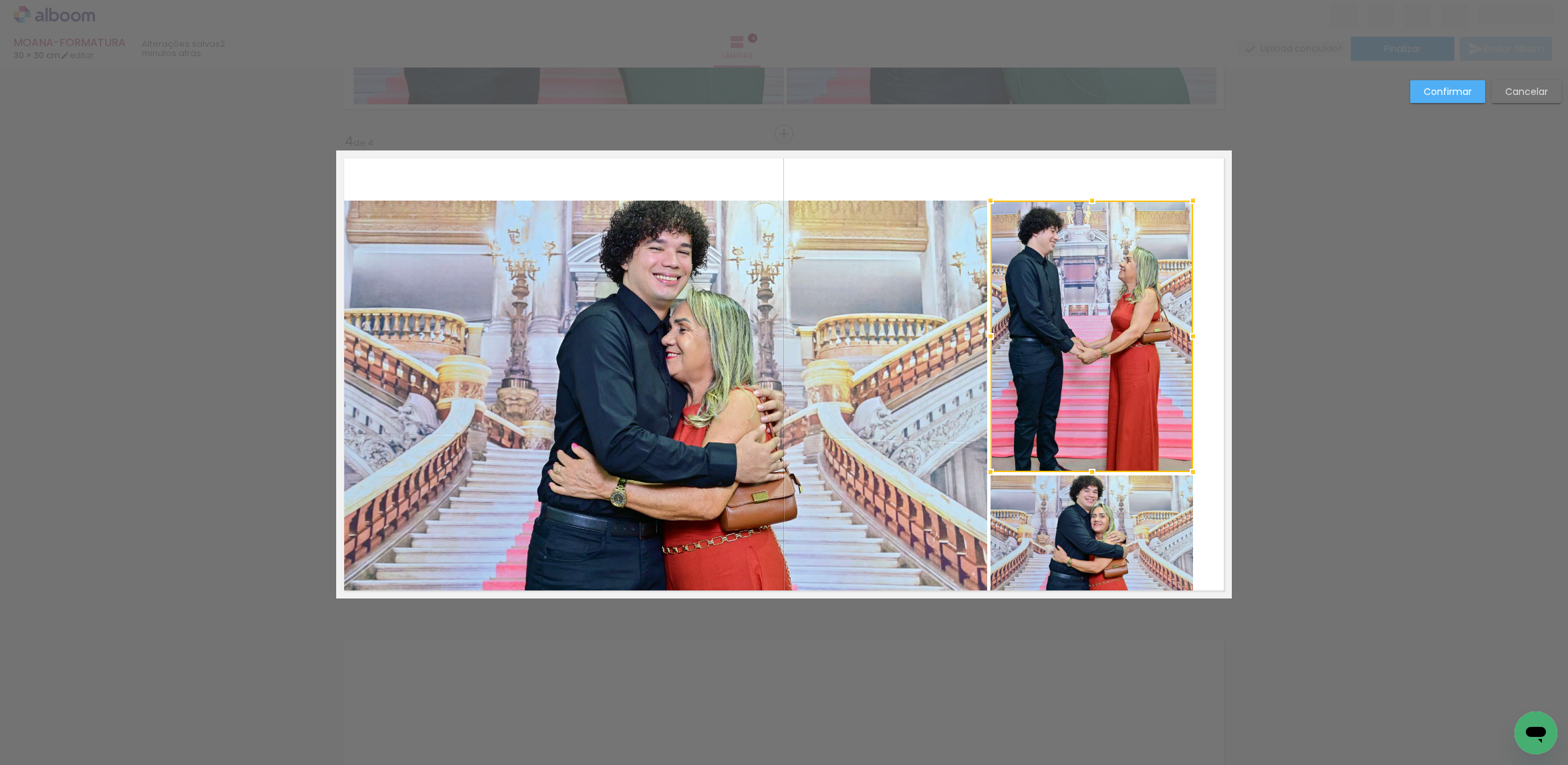
click at [1099, 522] on quentale-photo at bounding box center [1091, 536] width 202 height 123
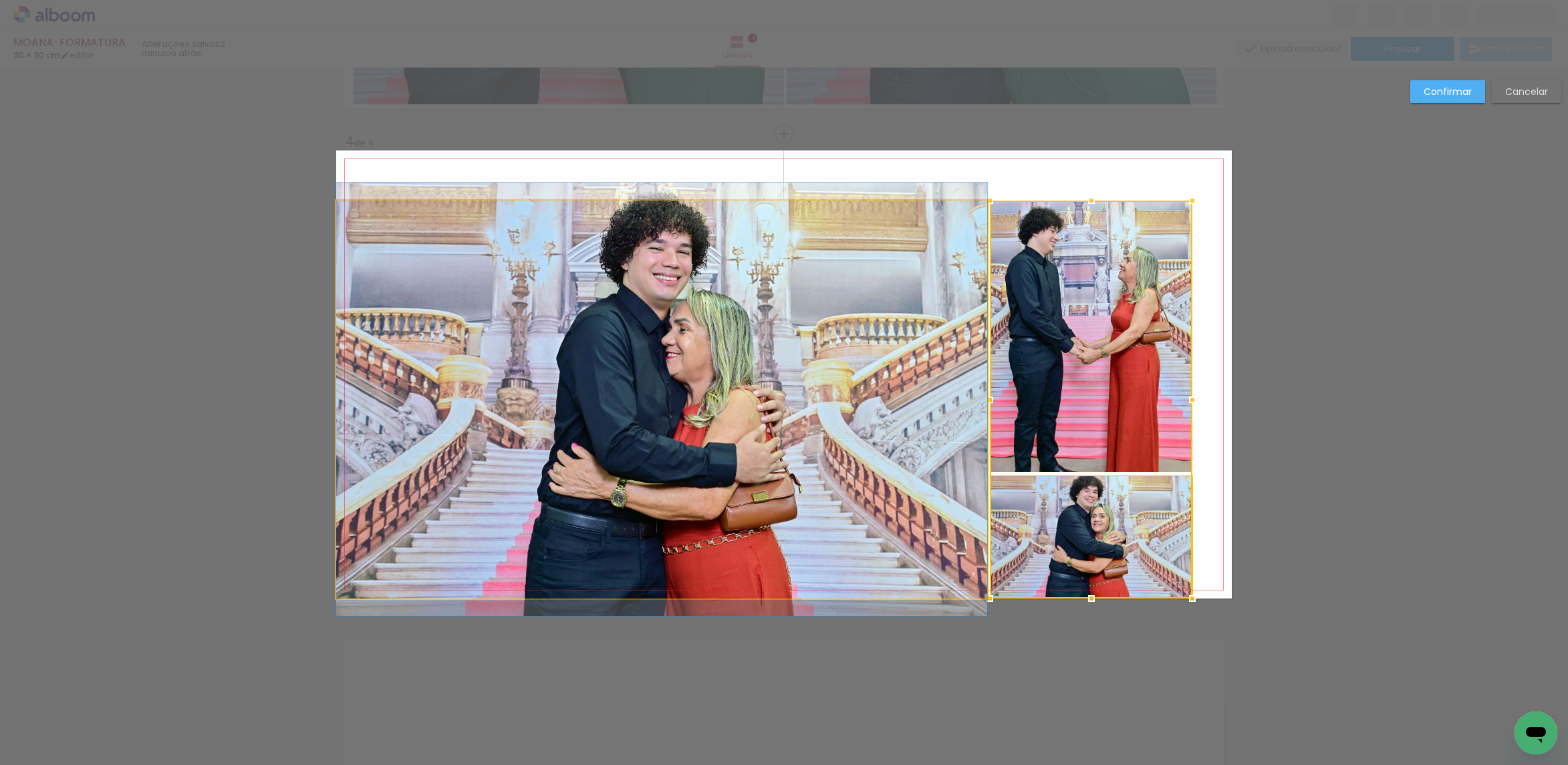
click at [895, 442] on quentale-photo at bounding box center [661, 400] width 651 height 397
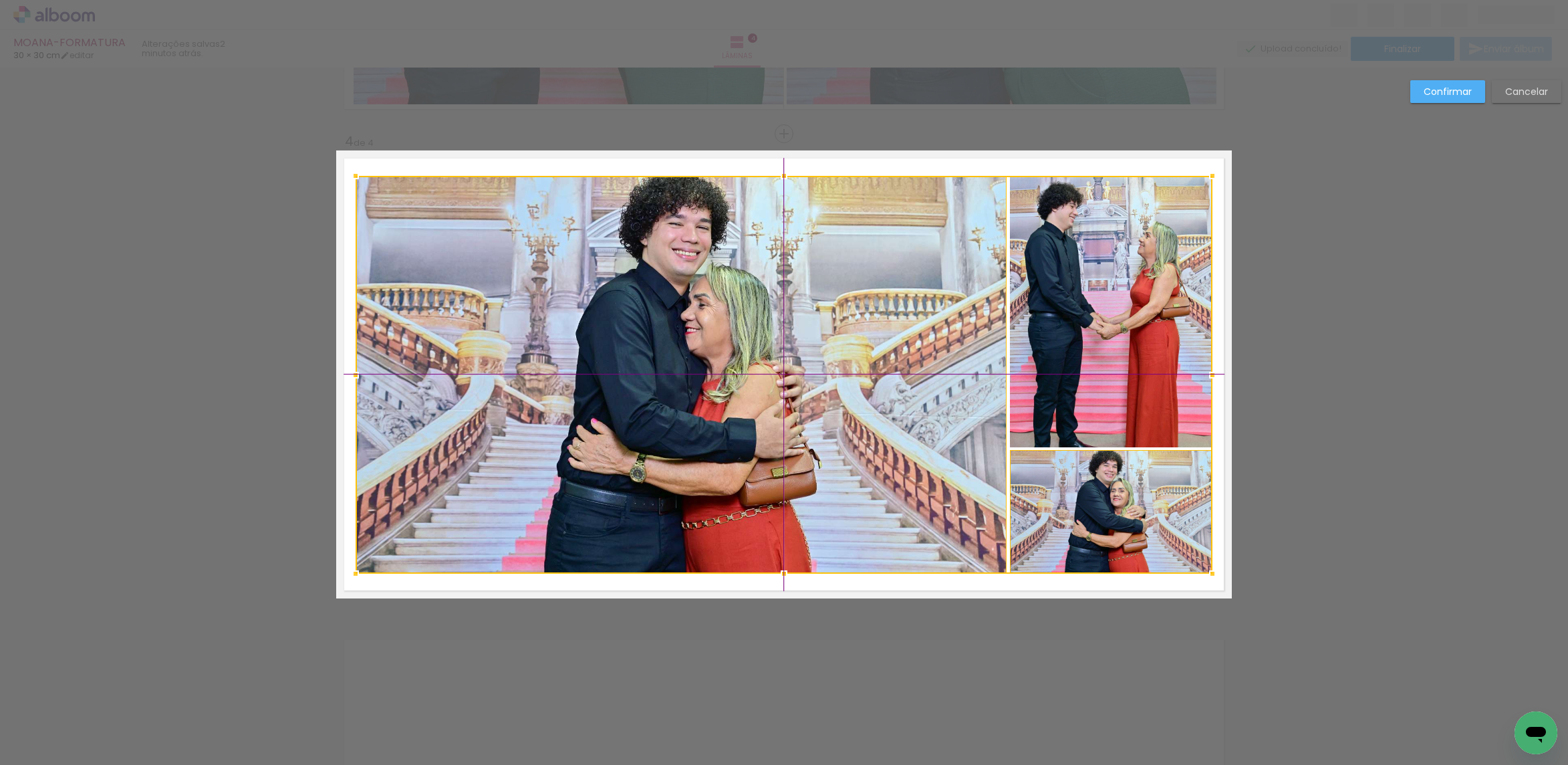
drag, startPoint x: 964, startPoint y: 400, endPoint x: 978, endPoint y: 406, distance: 15.2
click at [971, 394] on div at bounding box center [784, 375] width 857 height 397
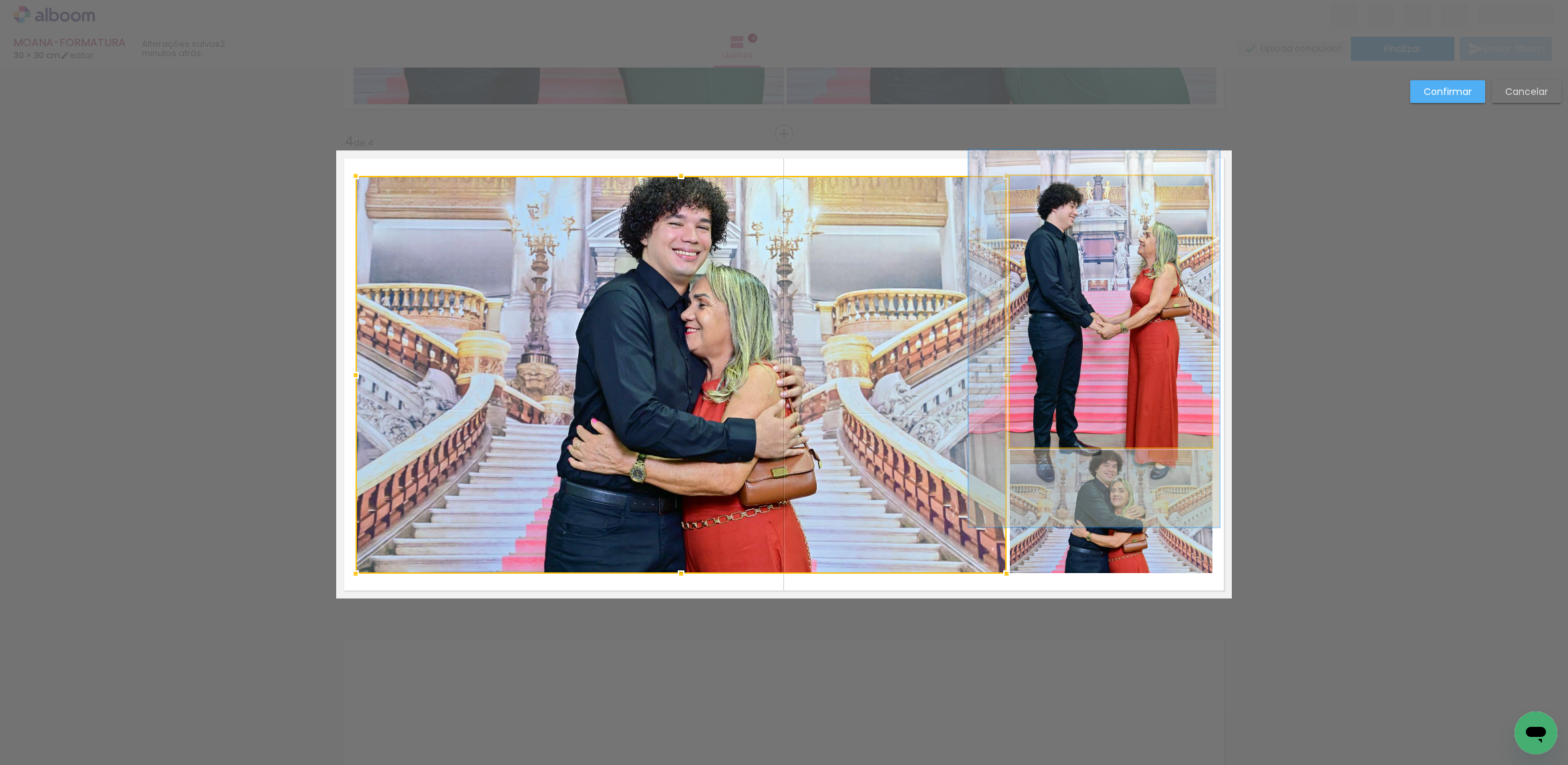
click at [1173, 261] on quentale-photo at bounding box center [1111, 311] width 202 height 272
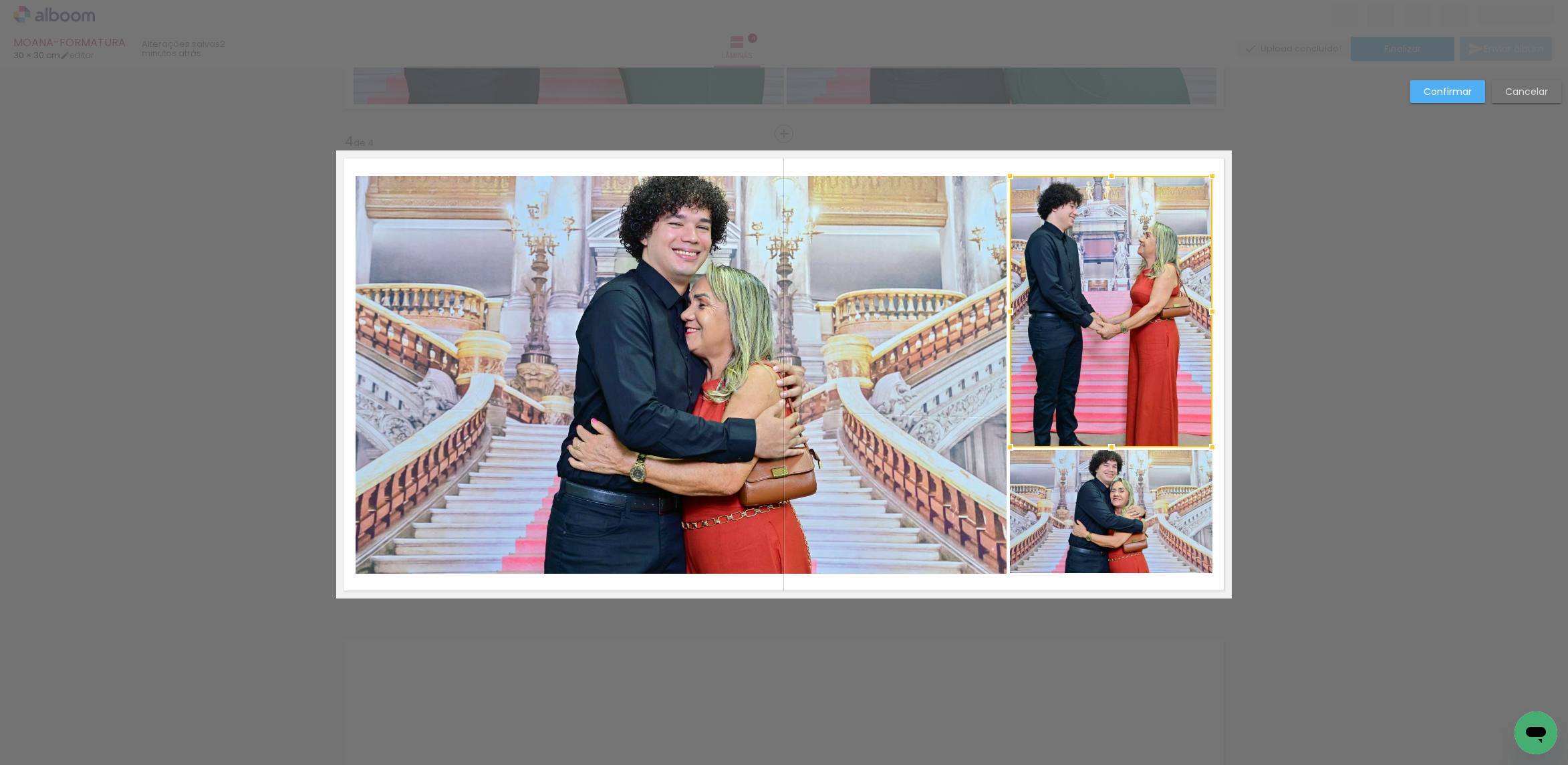
click at [911, 289] on quentale-photo at bounding box center [681, 375] width 651 height 397
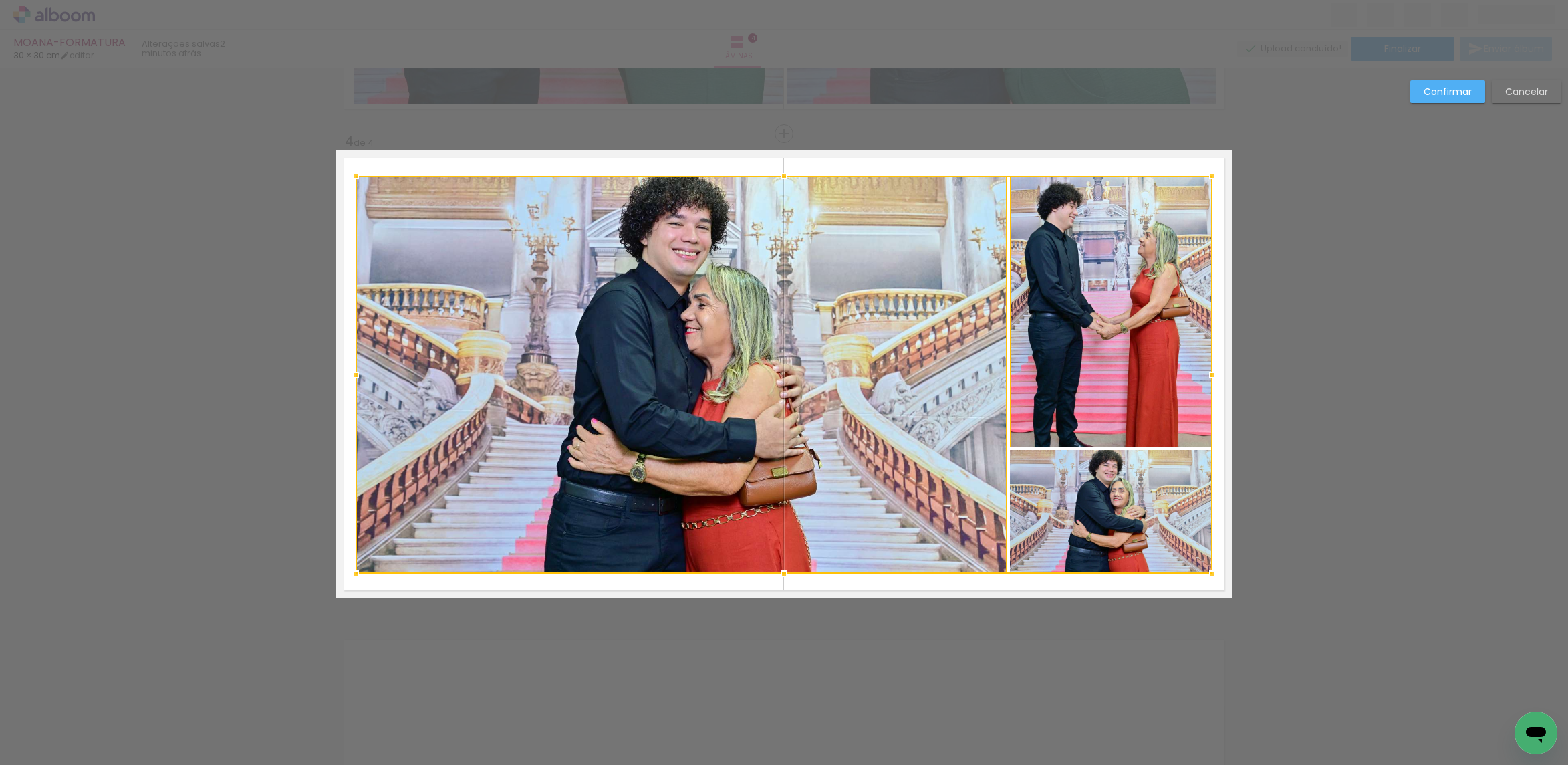
click at [1059, 493] on div at bounding box center [784, 375] width 857 height 397
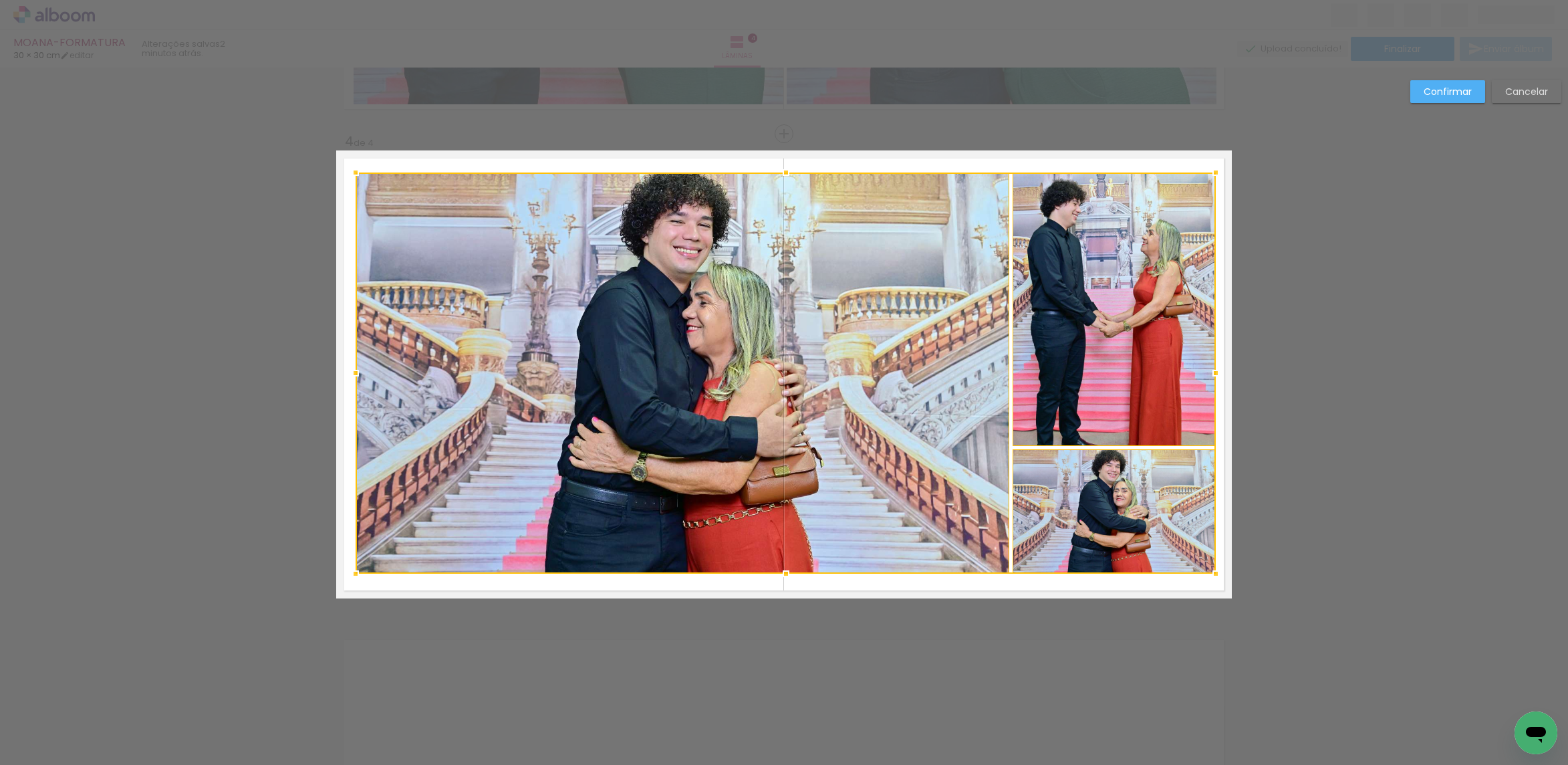
drag, startPoint x: 1202, startPoint y: 171, endPoint x: 1219, endPoint y: 151, distance: 26.2
click at [1219, 151] on album-spread "4 de 4" at bounding box center [784, 374] width 896 height 448
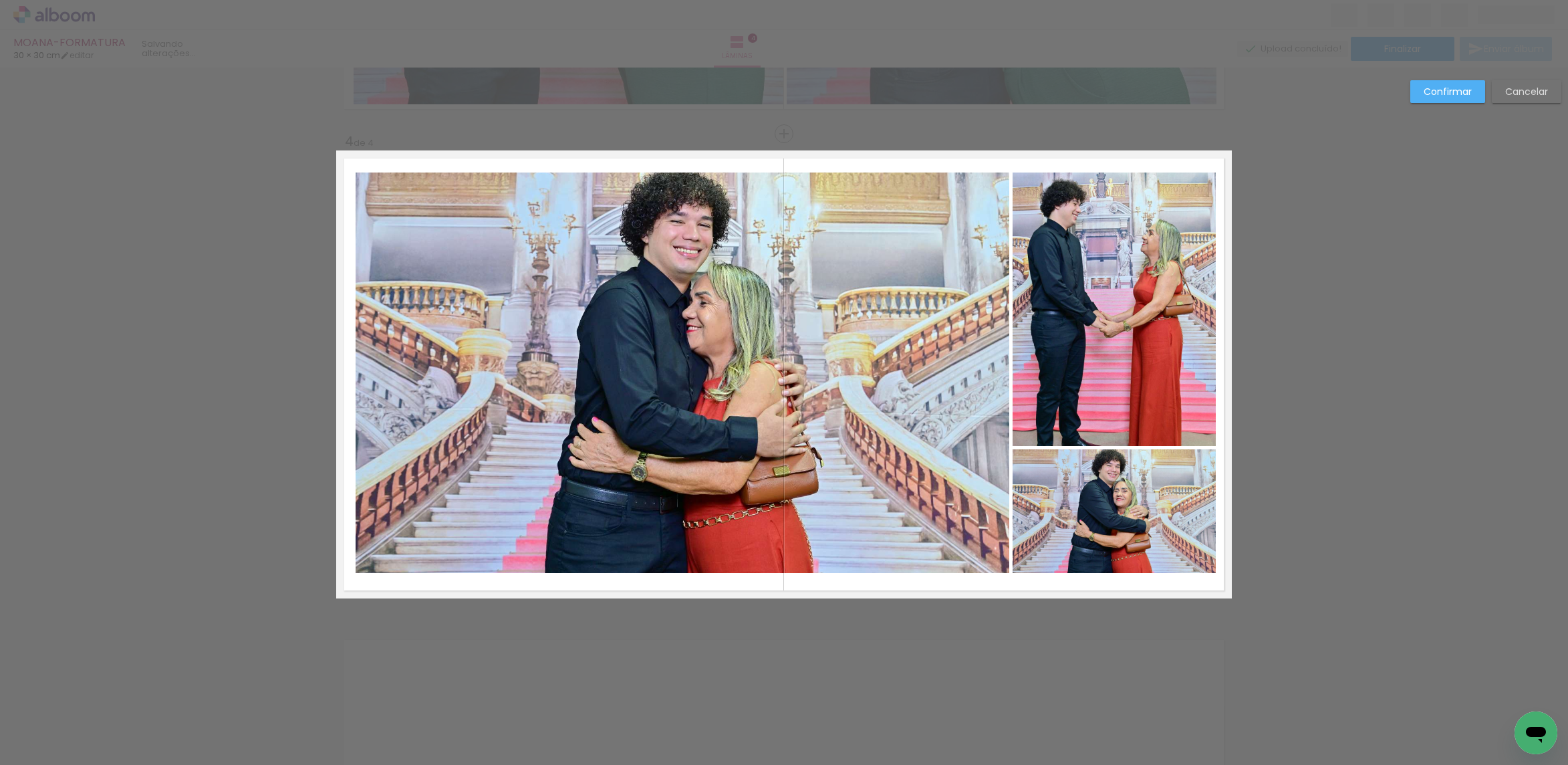
click at [1195, 190] on quentale-photo at bounding box center [1114, 309] width 203 height 273
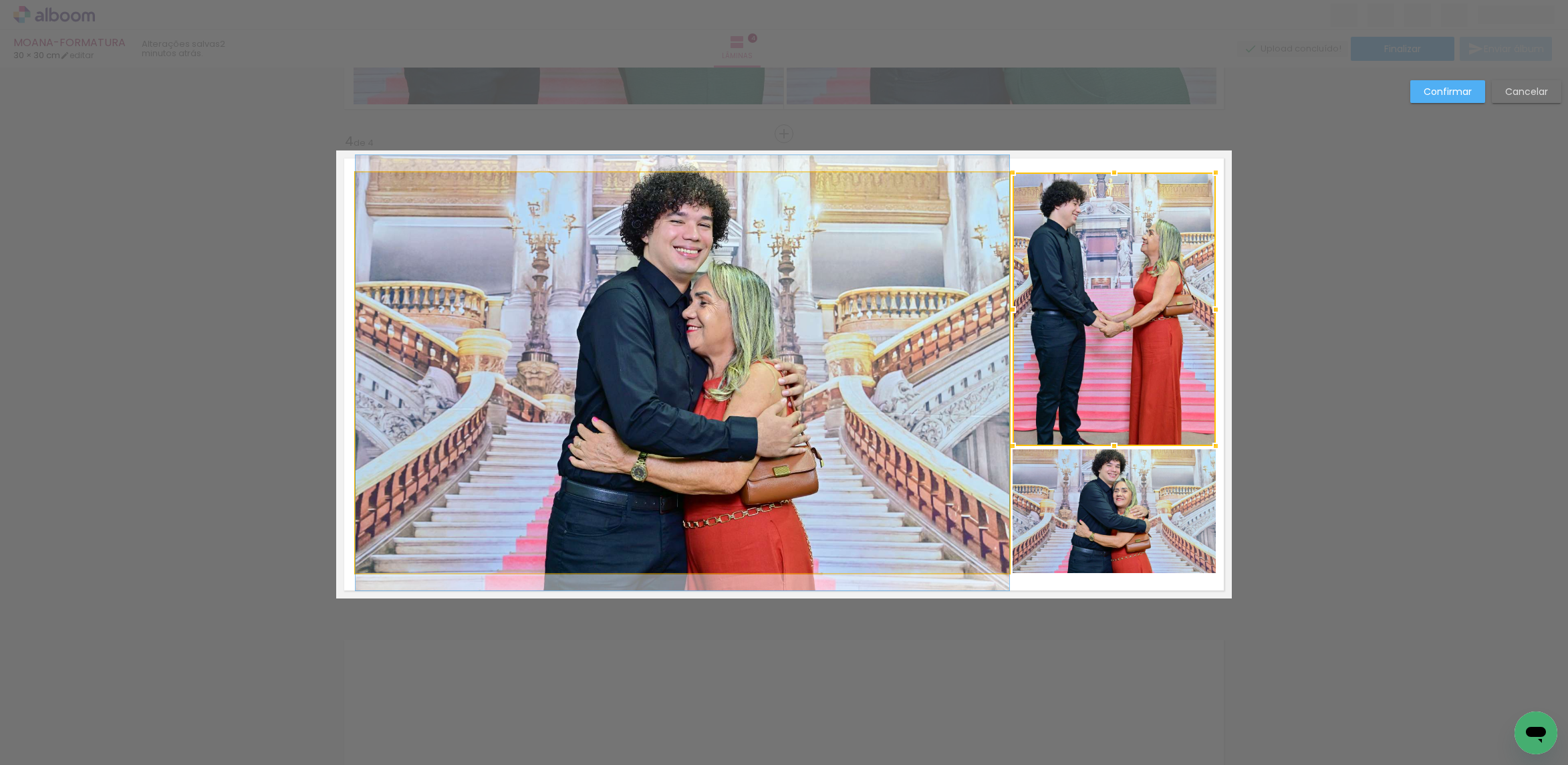
click at [981, 247] on quentale-photo at bounding box center [682, 372] width 654 height 401
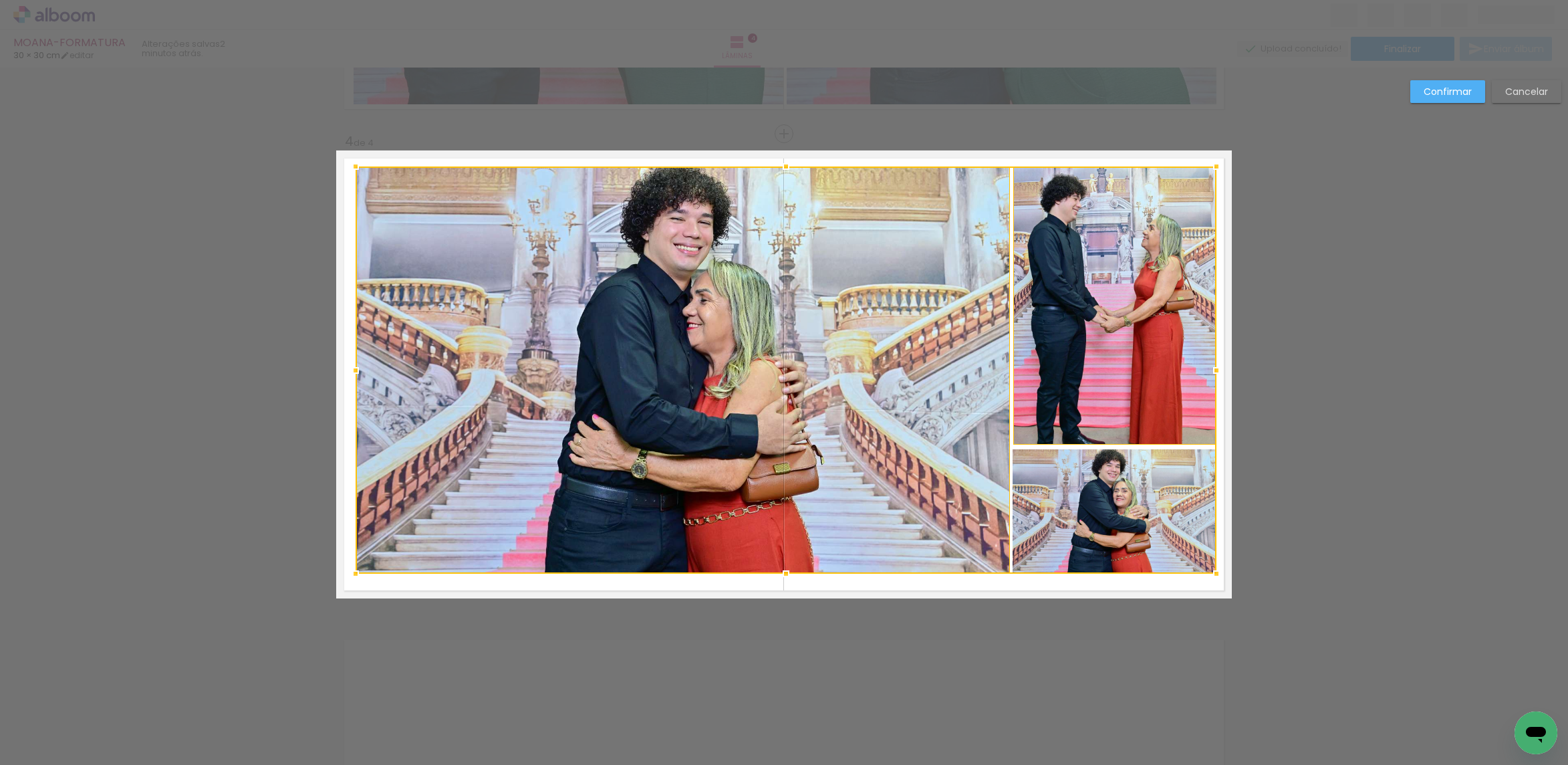
drag, startPoint x: 1211, startPoint y: 169, endPoint x: 1212, endPoint y: 163, distance: 6.1
click at [1212, 163] on div at bounding box center [1216, 166] width 26 height 26
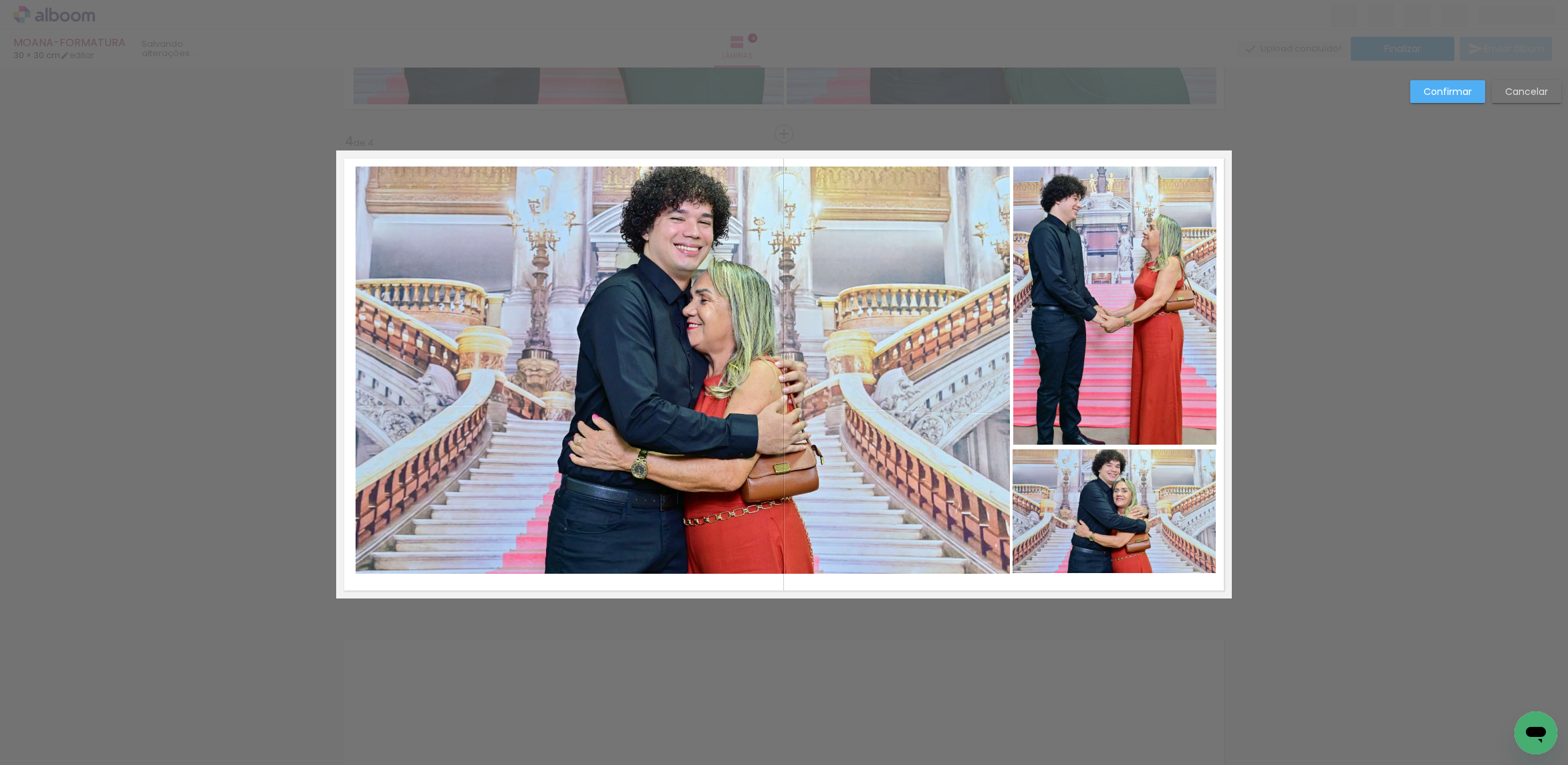
click at [1152, 233] on quentale-photo at bounding box center [1114, 306] width 204 height 278
drag, startPoint x: 1121, startPoint y: 489, endPoint x: 1075, endPoint y: 478, distance: 47.3
click at [1119, 489] on quentale-photo at bounding box center [1114, 511] width 203 height 124
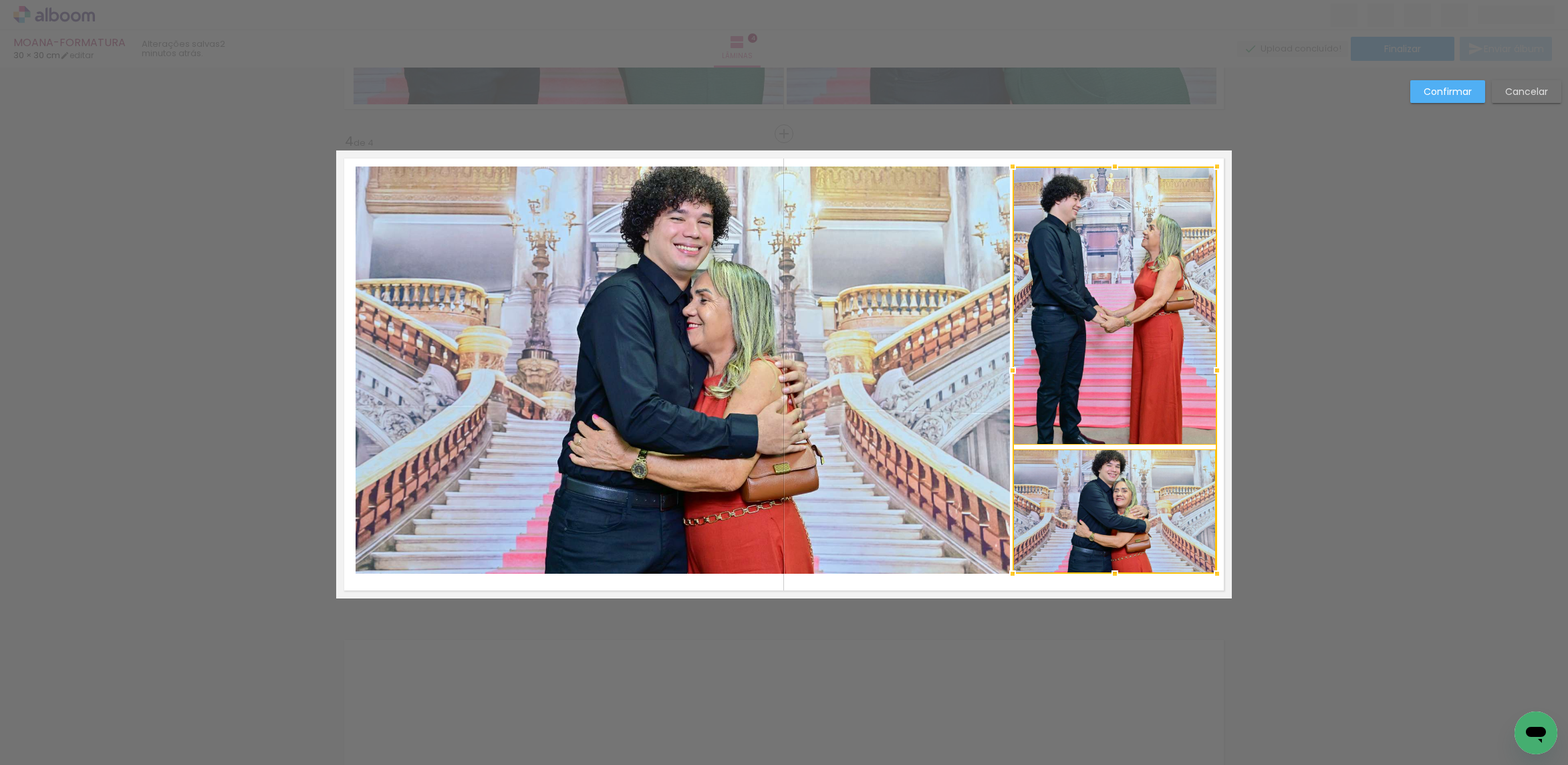
click at [882, 451] on quentale-photo at bounding box center [683, 370] width 654 height 407
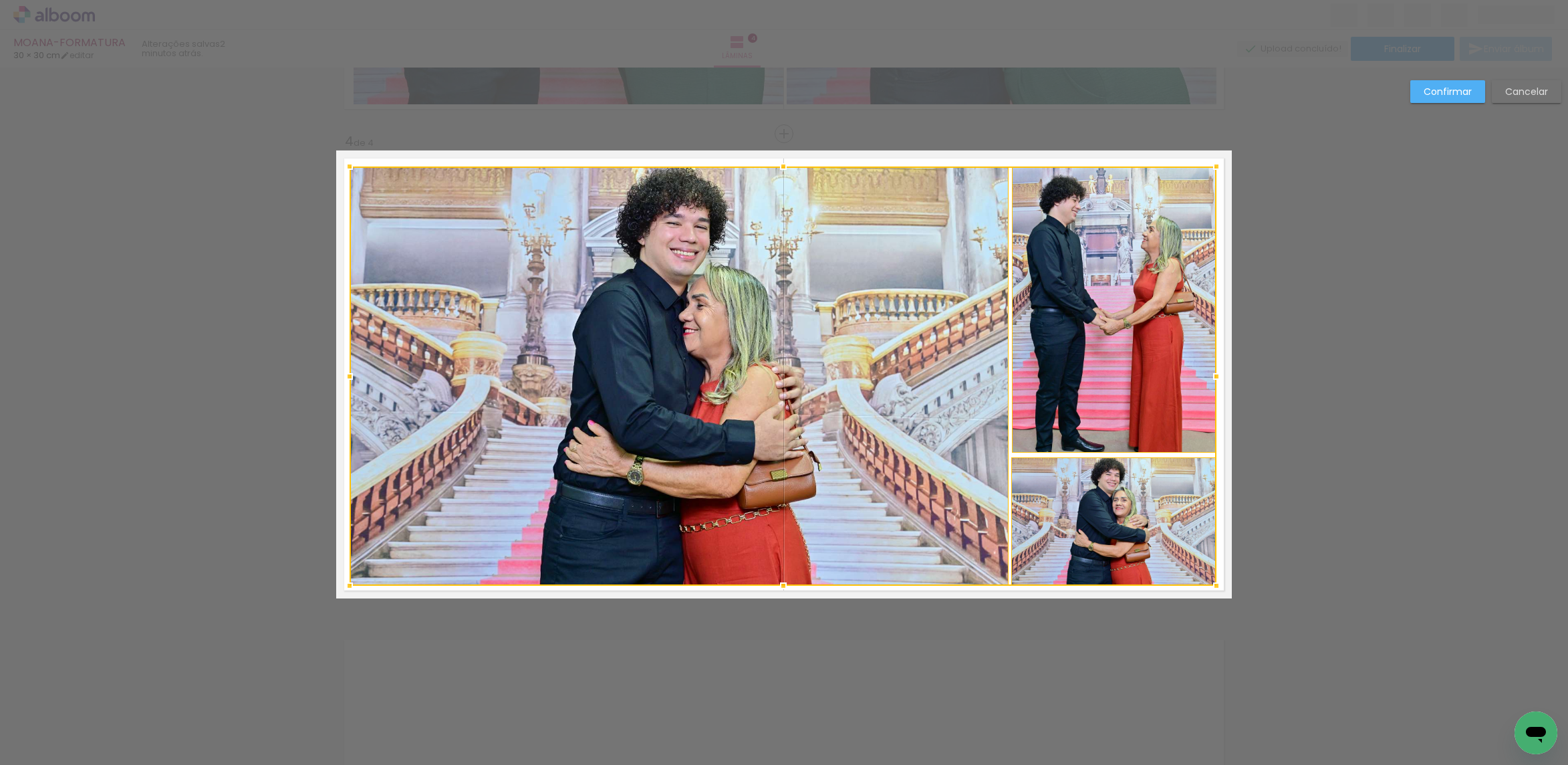
click at [347, 584] on div at bounding box center [349, 585] width 26 height 26
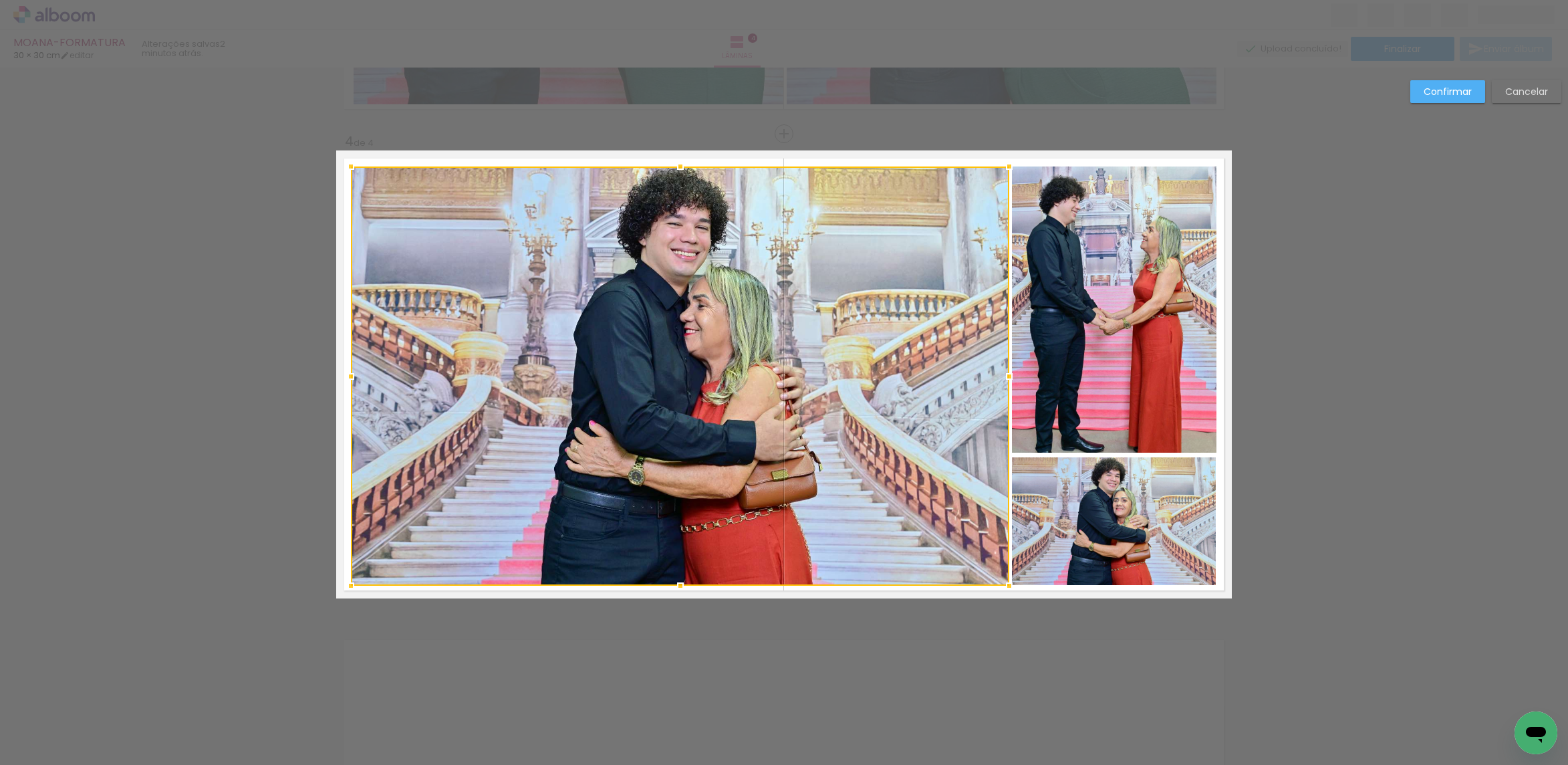
click at [1460, 81] on paper-button "Confirmar" at bounding box center [1448, 91] width 75 height 23
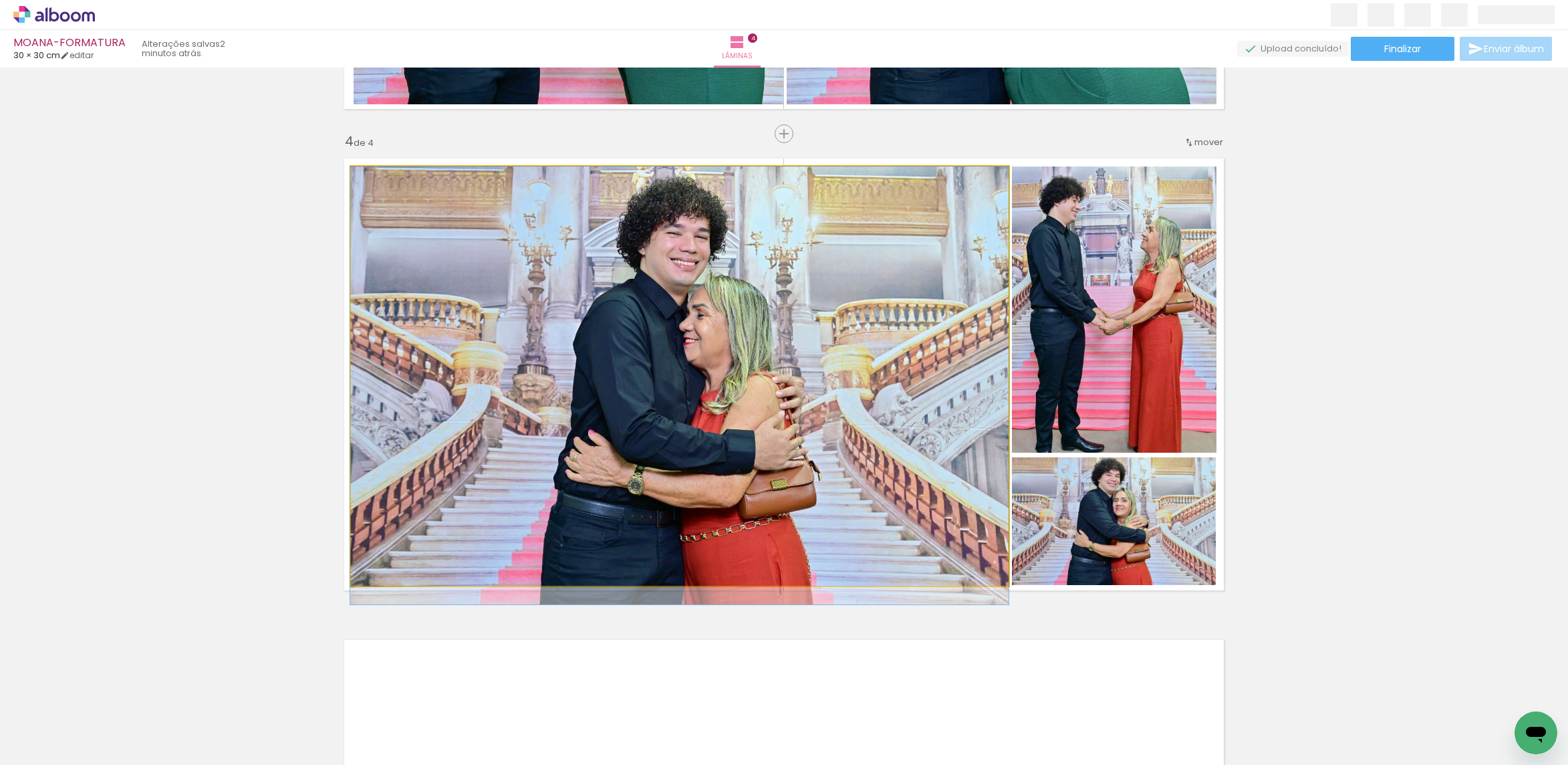
drag, startPoint x: 852, startPoint y: 388, endPoint x: 811, endPoint y: 406, distance: 44.8
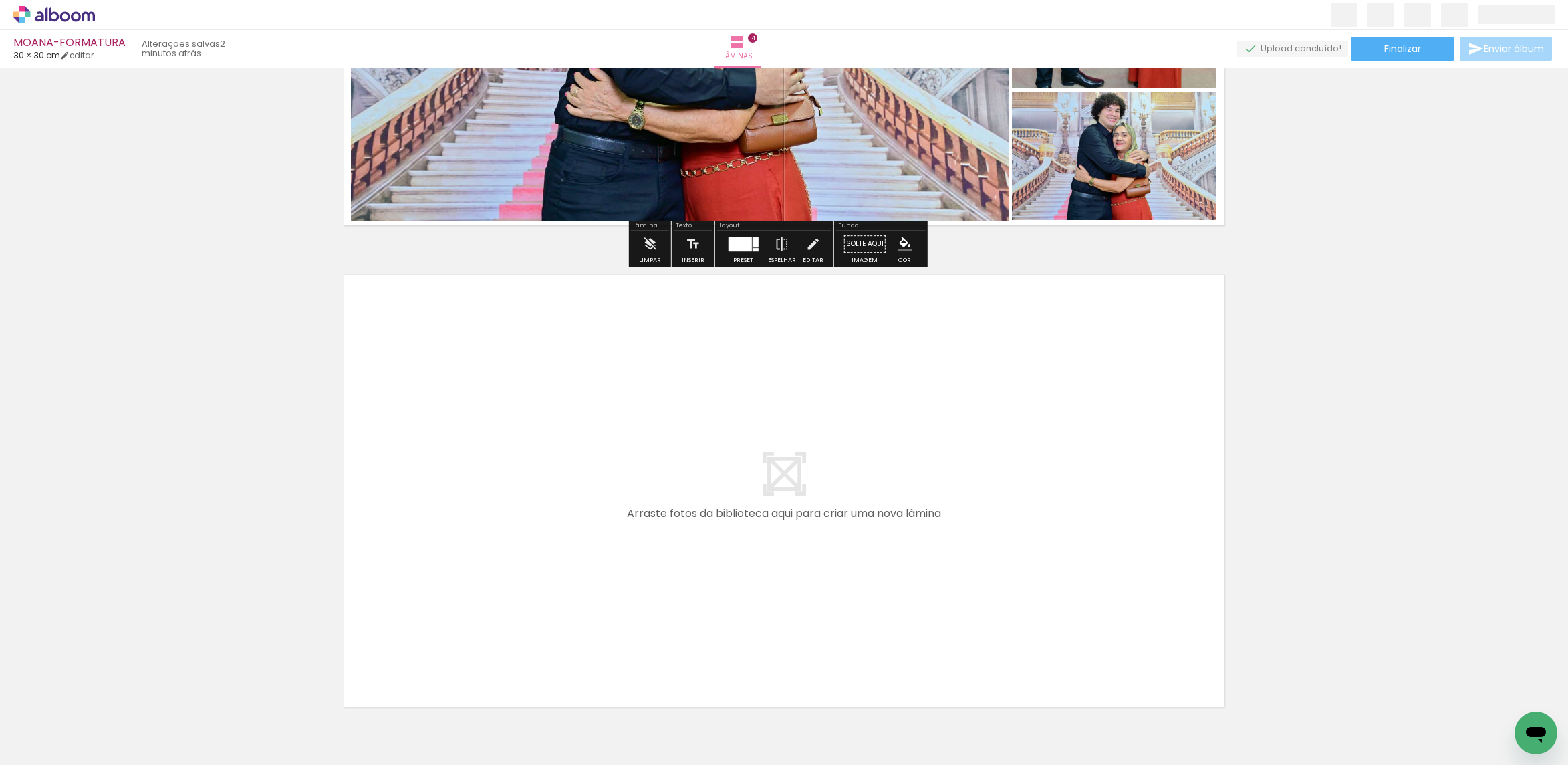
scroll to position [1801, 0]
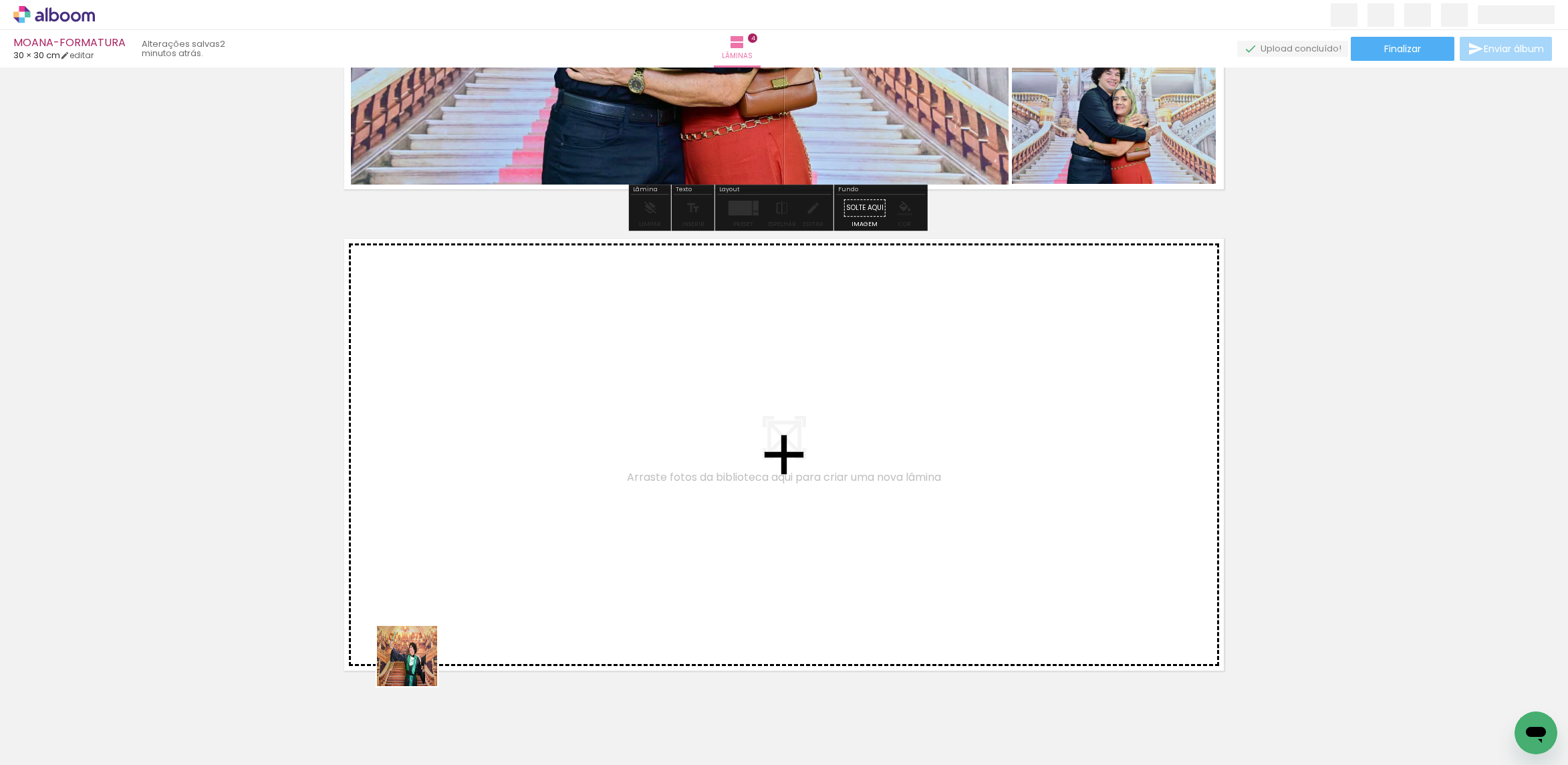
drag, startPoint x: 421, startPoint y: 716, endPoint x: 411, endPoint y: 582, distance: 134.4
click at [411, 582] on quentale-workspace at bounding box center [784, 382] width 1568 height 765
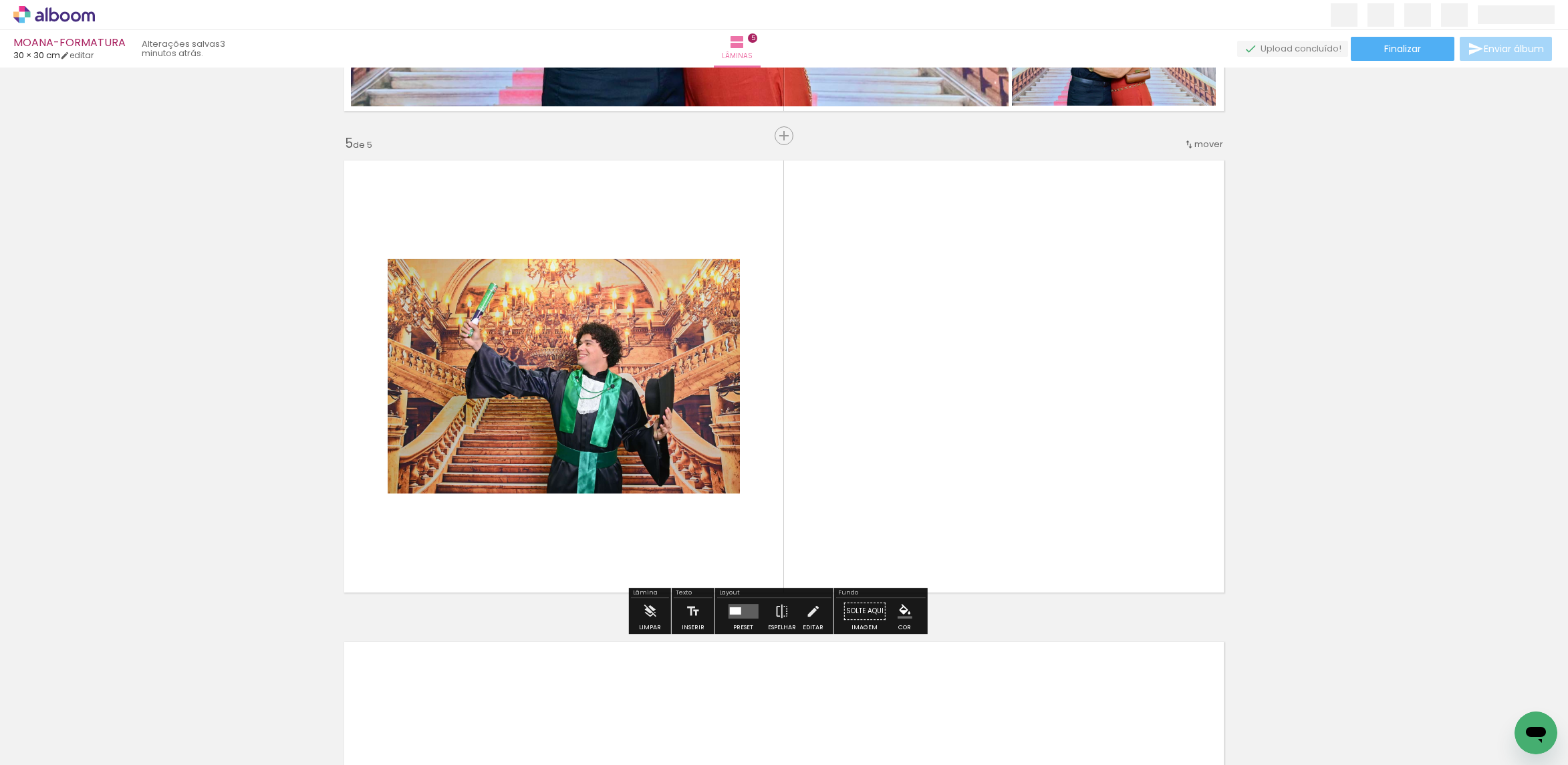
scroll to position [1881, 0]
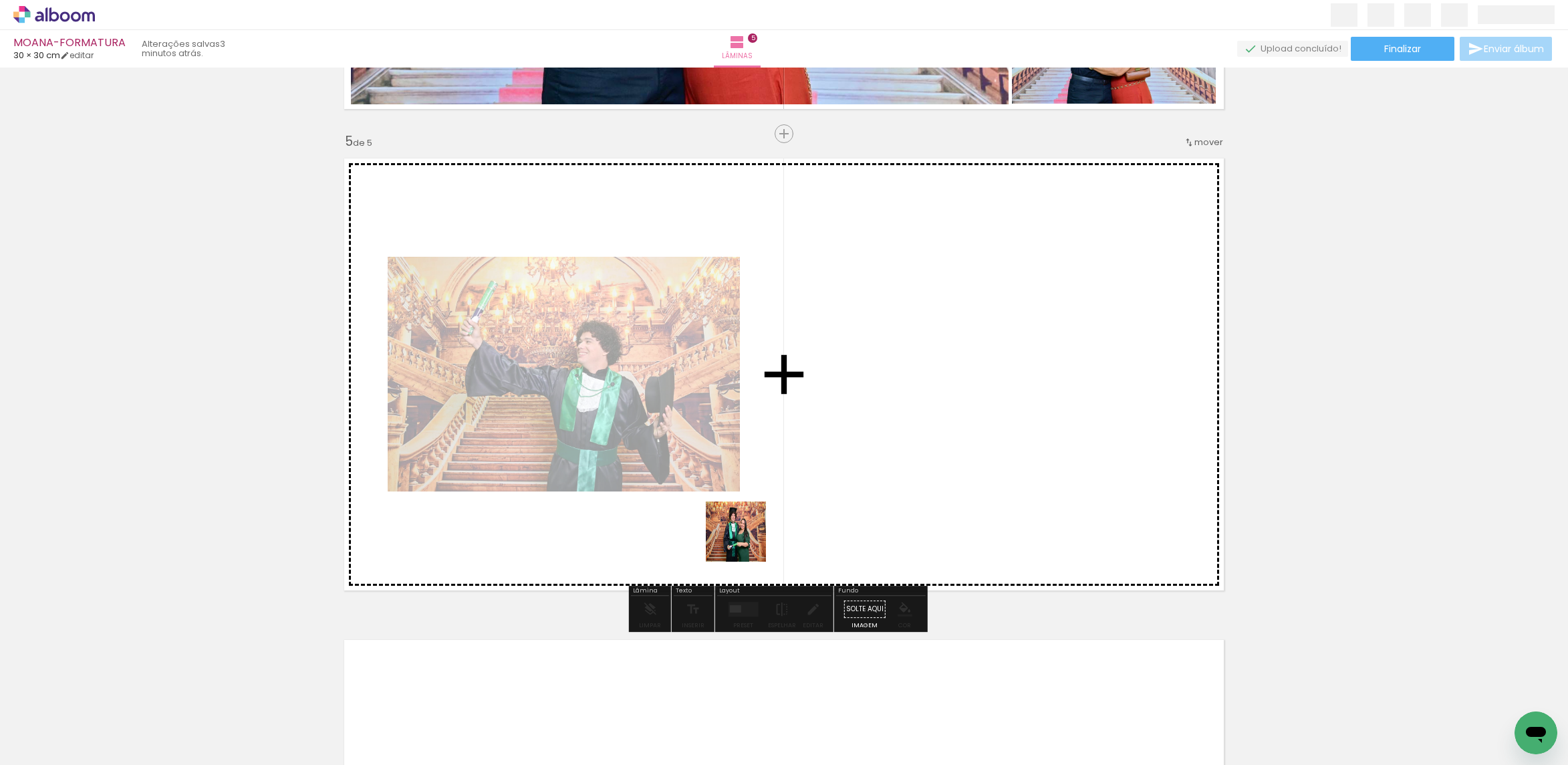
drag, startPoint x: 660, startPoint y: 594, endPoint x: 773, endPoint y: 525, distance: 132.4
click at [770, 527] on quentale-workspace at bounding box center [784, 382] width 1568 height 765
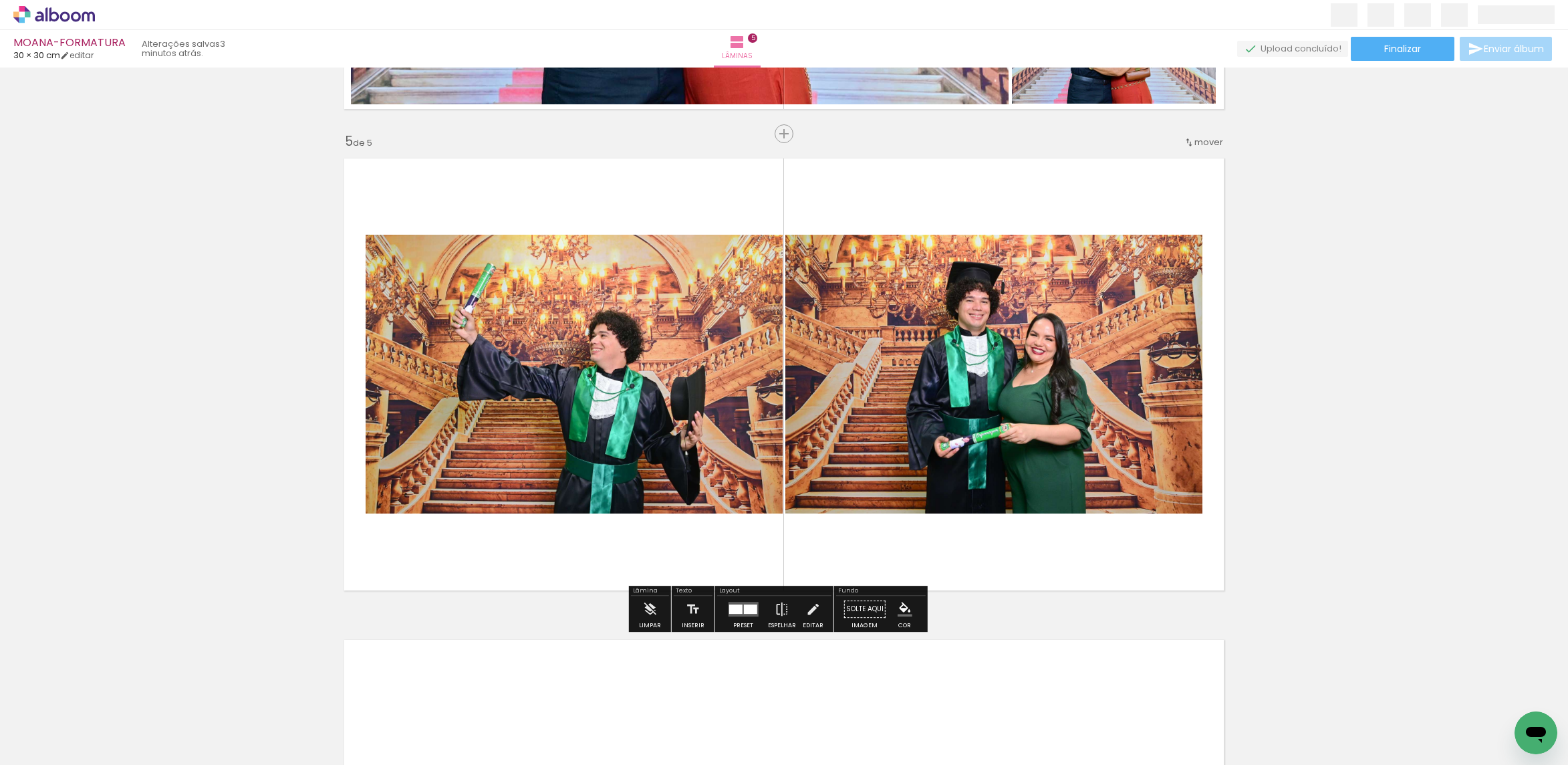
click at [743, 614] on div at bounding box center [750, 609] width 13 height 9
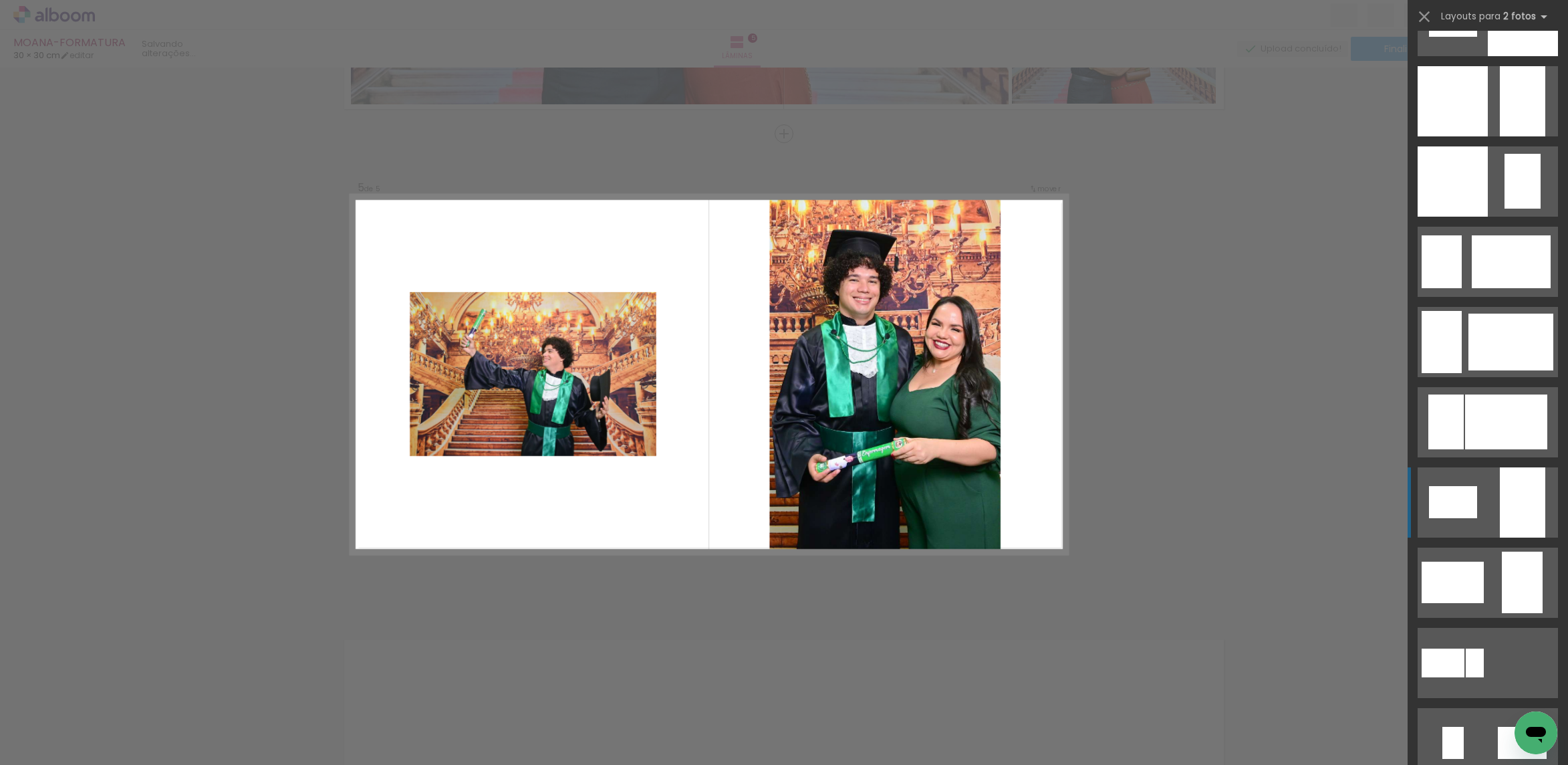
scroll to position [1905, 0]
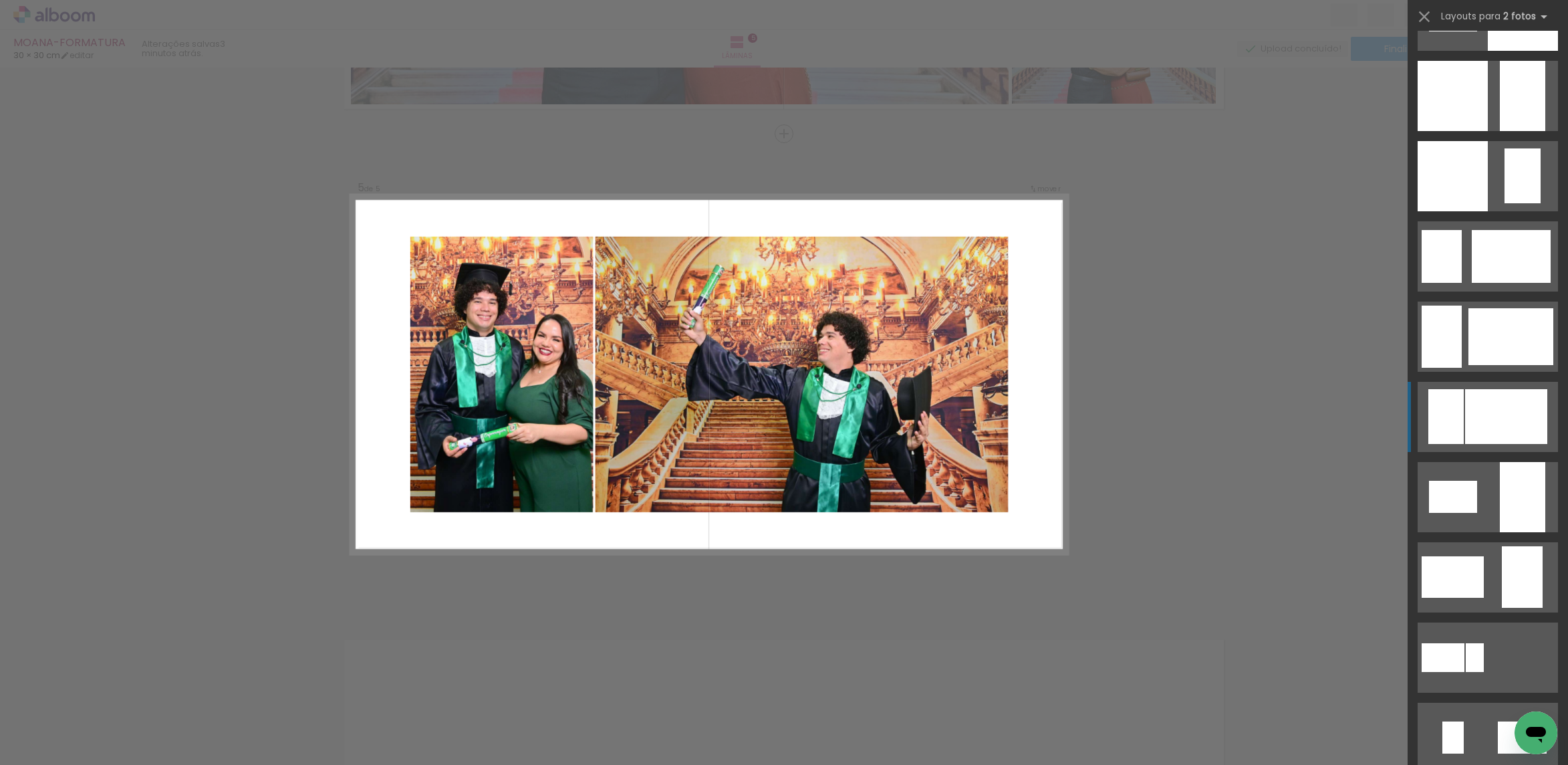
click at [1517, 441] on div at bounding box center [1506, 416] width 82 height 55
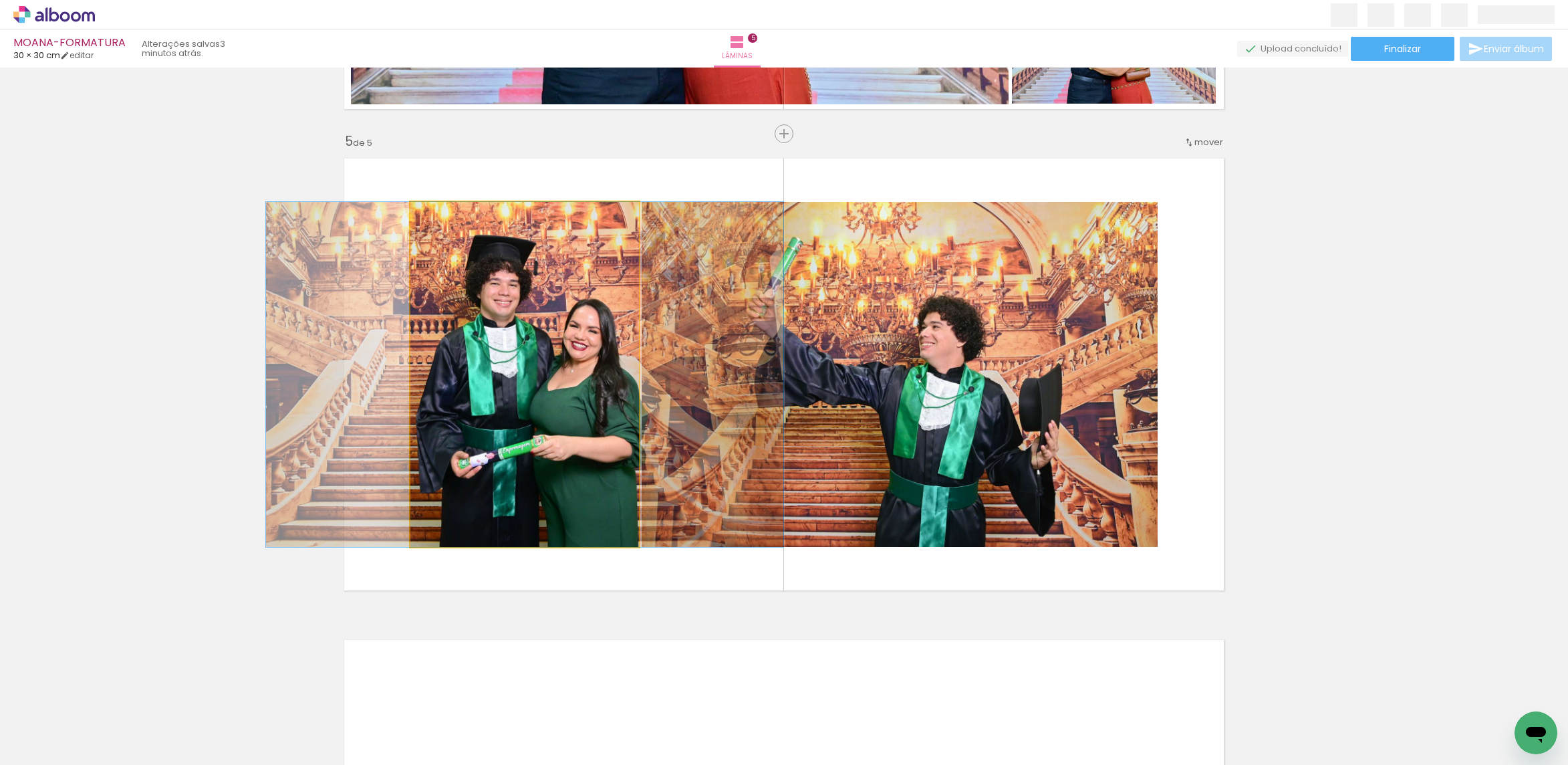
click at [606, 392] on quentale-photo at bounding box center [525, 375] width 229 height 345
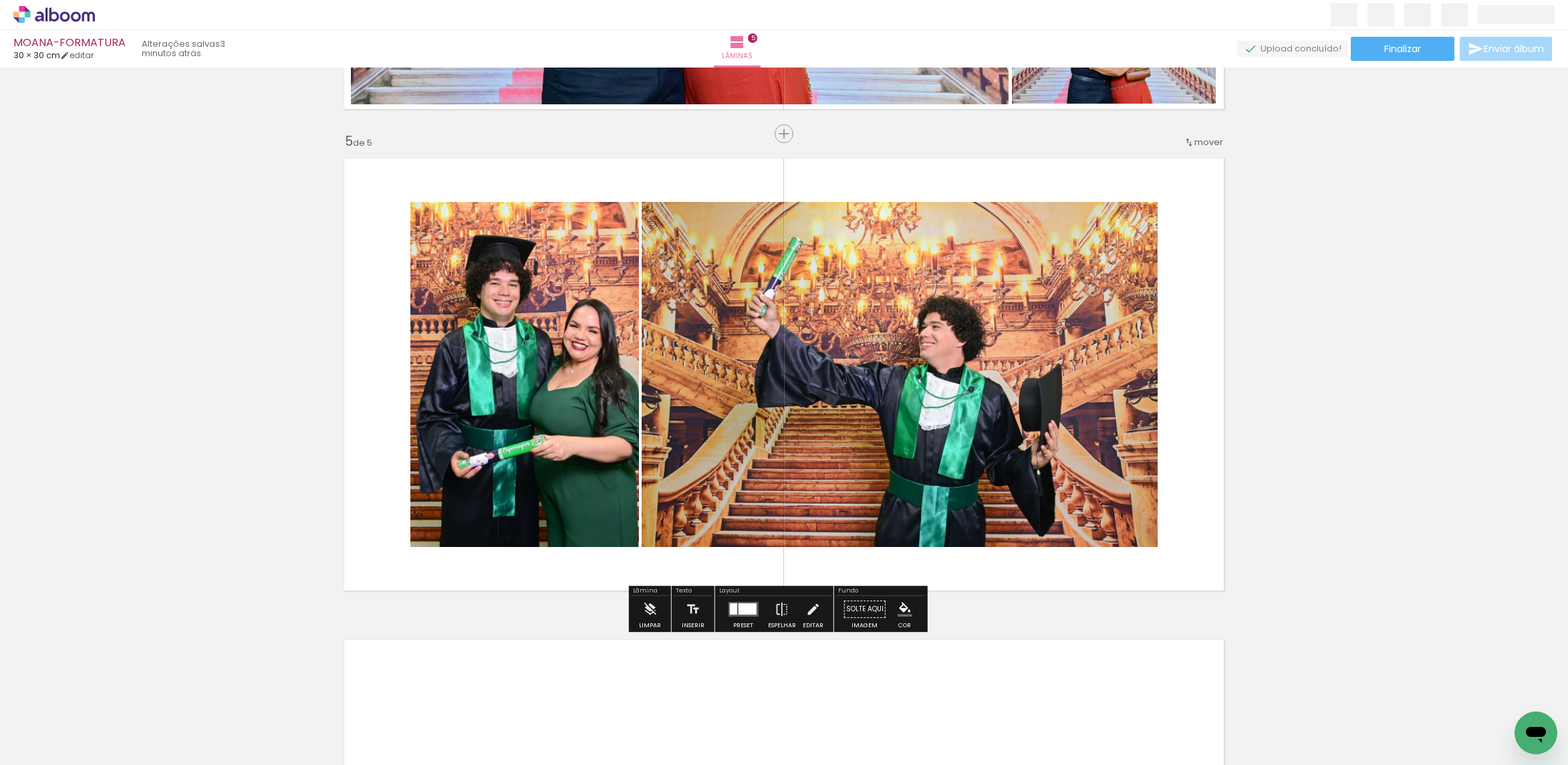
click at [713, 383] on quentale-photo at bounding box center [900, 375] width 516 height 345
drag, startPoint x: 713, startPoint y: 383, endPoint x: 620, endPoint y: 395, distance: 93.8
click at [712, 384] on quentale-photo at bounding box center [900, 375] width 516 height 345
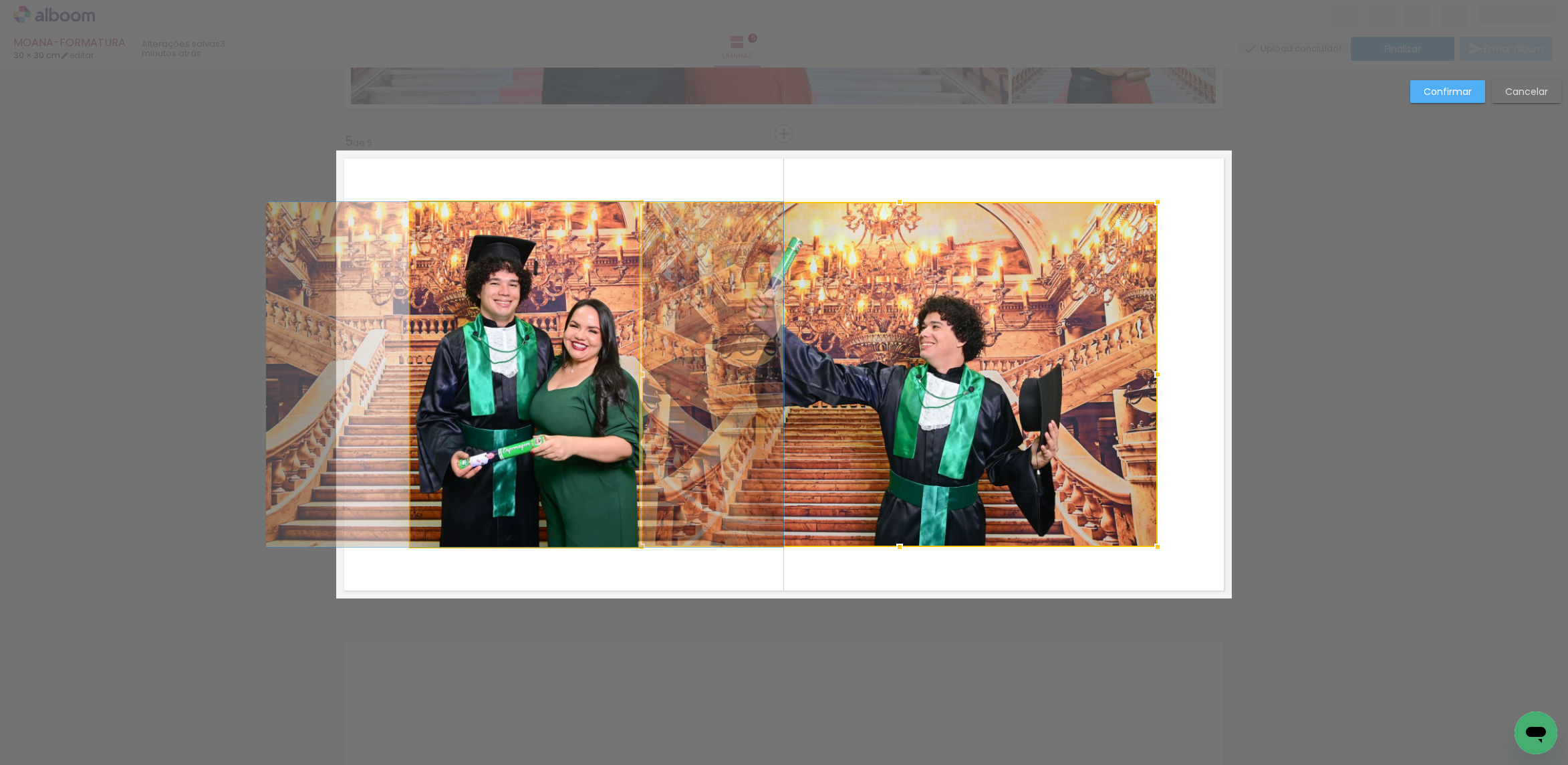
click at [491, 381] on quentale-photo at bounding box center [525, 375] width 229 height 345
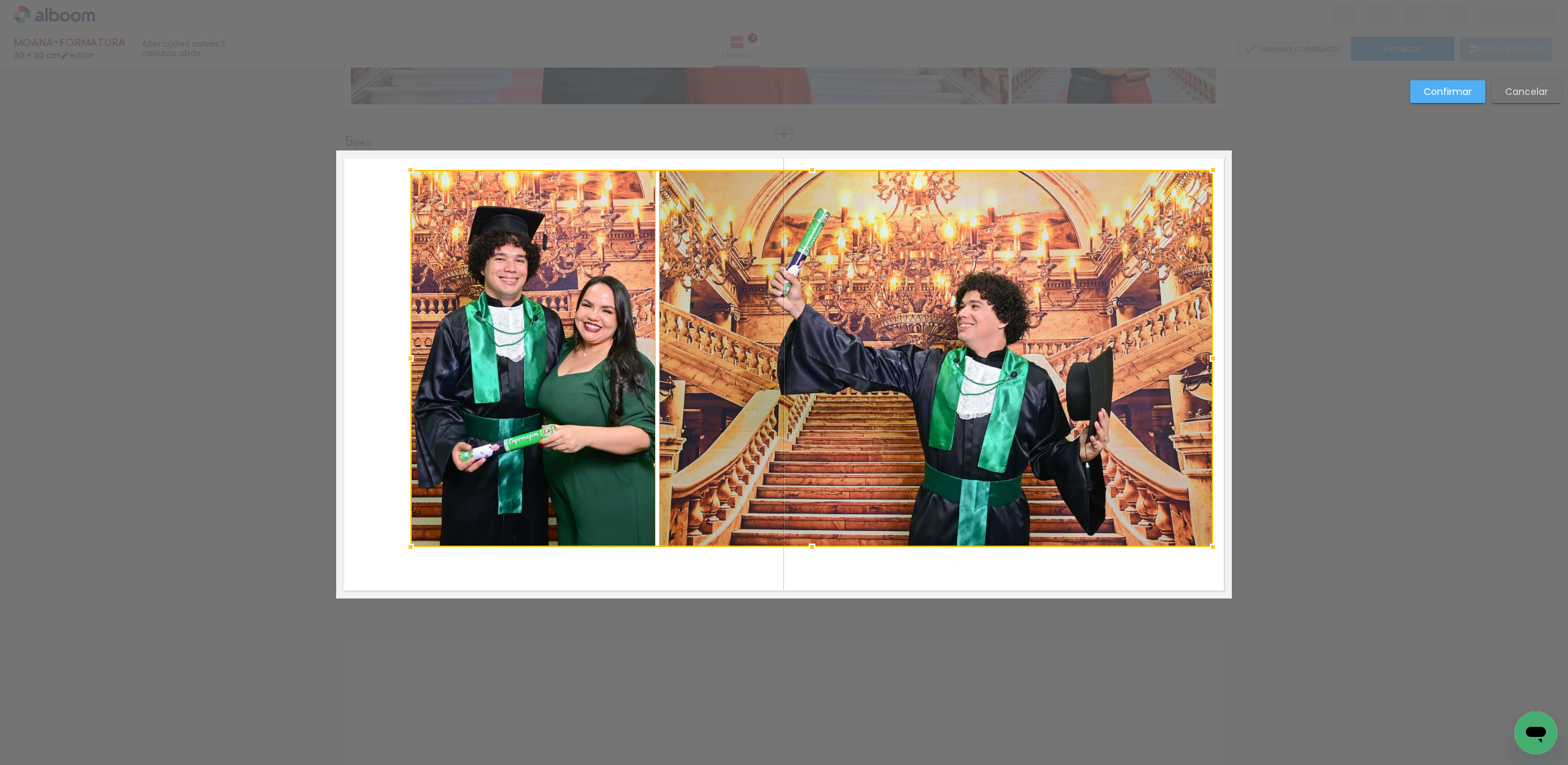
drag, startPoint x: 1153, startPoint y: 201, endPoint x: 1209, endPoint y: 168, distance: 65.0
click at [1209, 168] on div at bounding box center [1213, 170] width 26 height 26
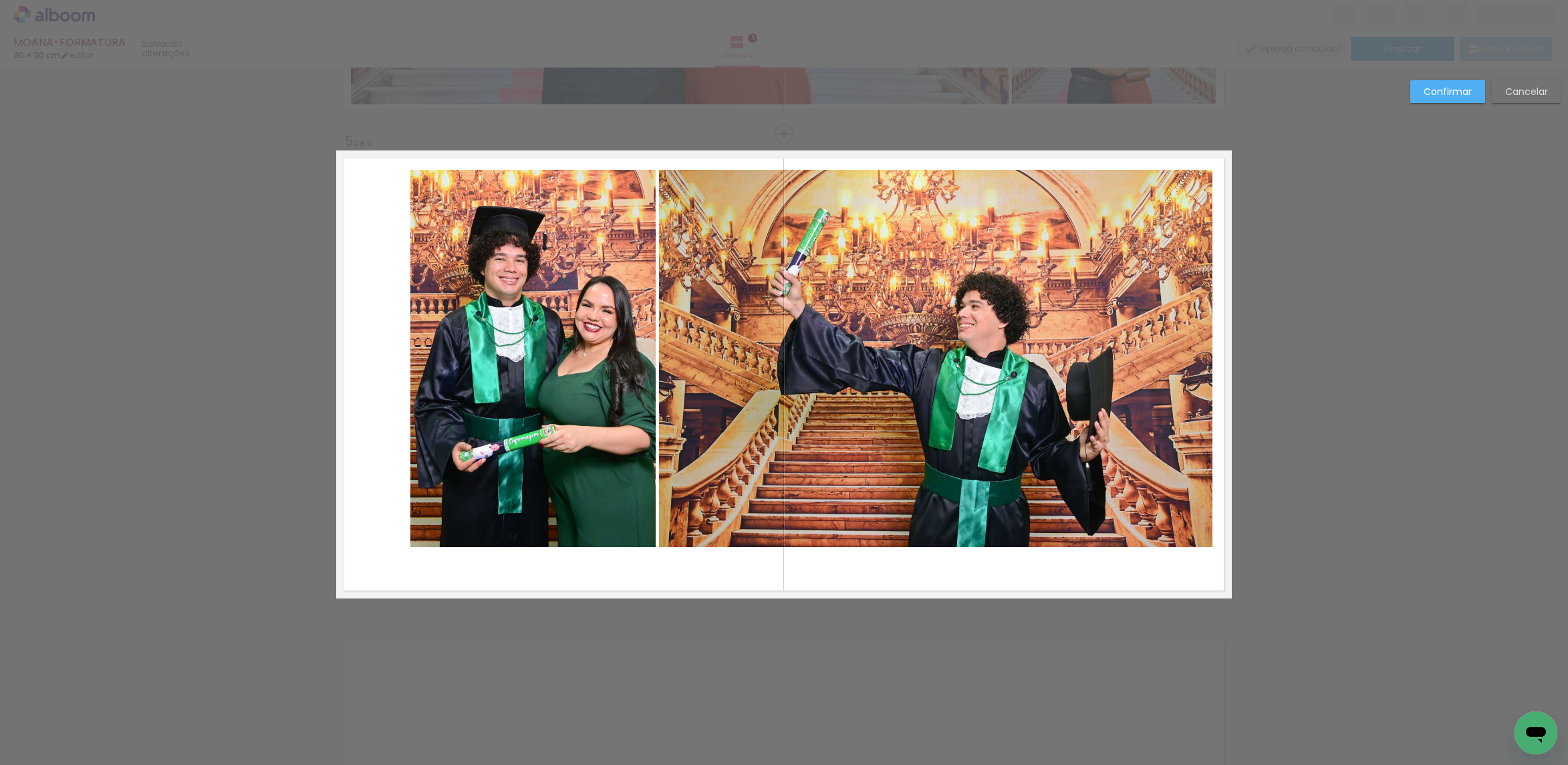
drag, startPoint x: 1141, startPoint y: 227, endPoint x: 1133, endPoint y: 229, distance: 8.2
click at [1141, 227] on quentale-photo at bounding box center [936, 358] width 554 height 377
drag, startPoint x: 543, startPoint y: 397, endPoint x: 550, endPoint y: 429, distance: 32.8
click at [544, 397] on quentale-photo at bounding box center [533, 358] width 245 height 377
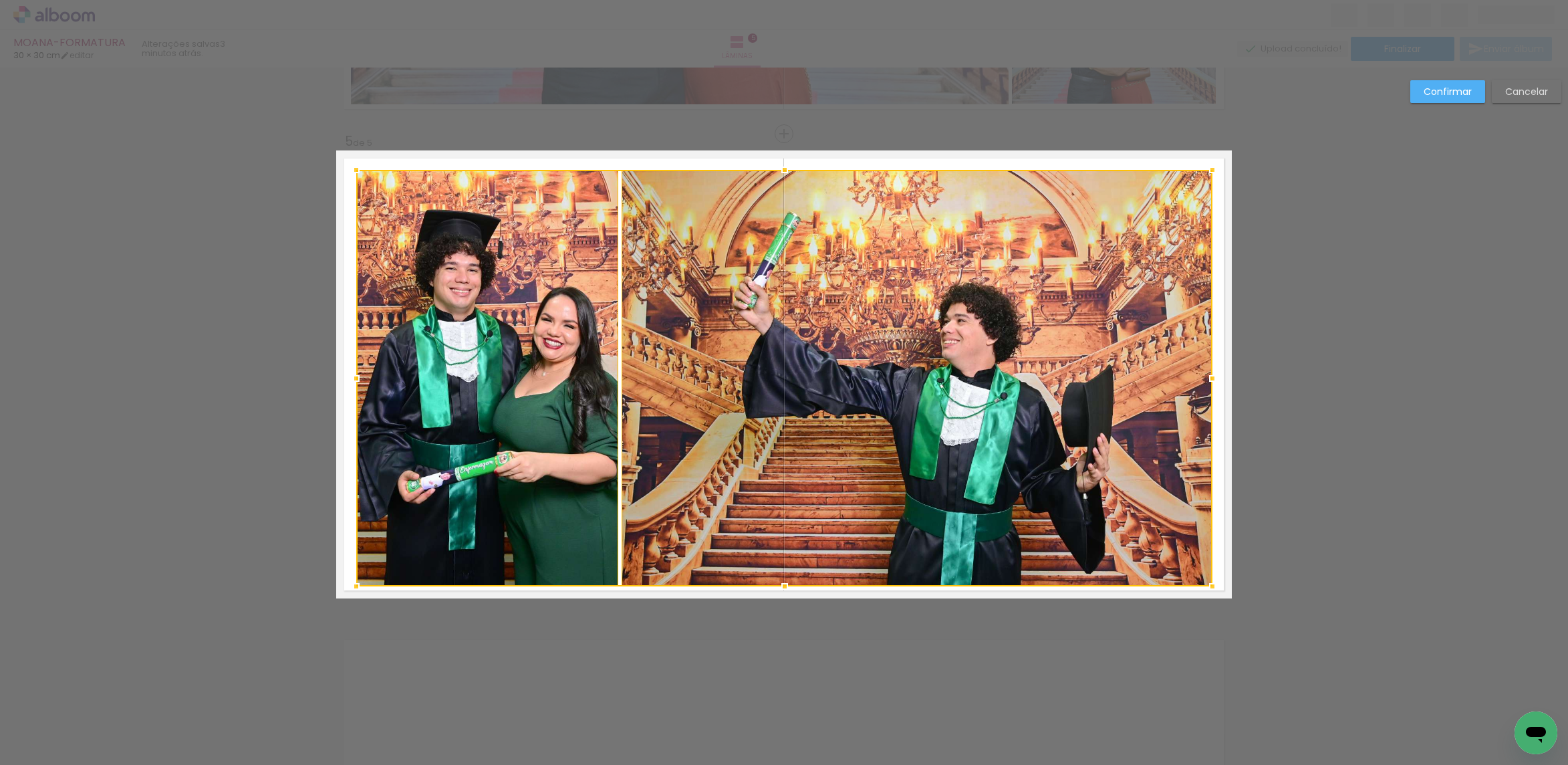
drag, startPoint x: 401, startPoint y: 548, endPoint x: 347, endPoint y: 588, distance: 67.2
click at [347, 588] on div at bounding box center [356, 586] width 26 height 26
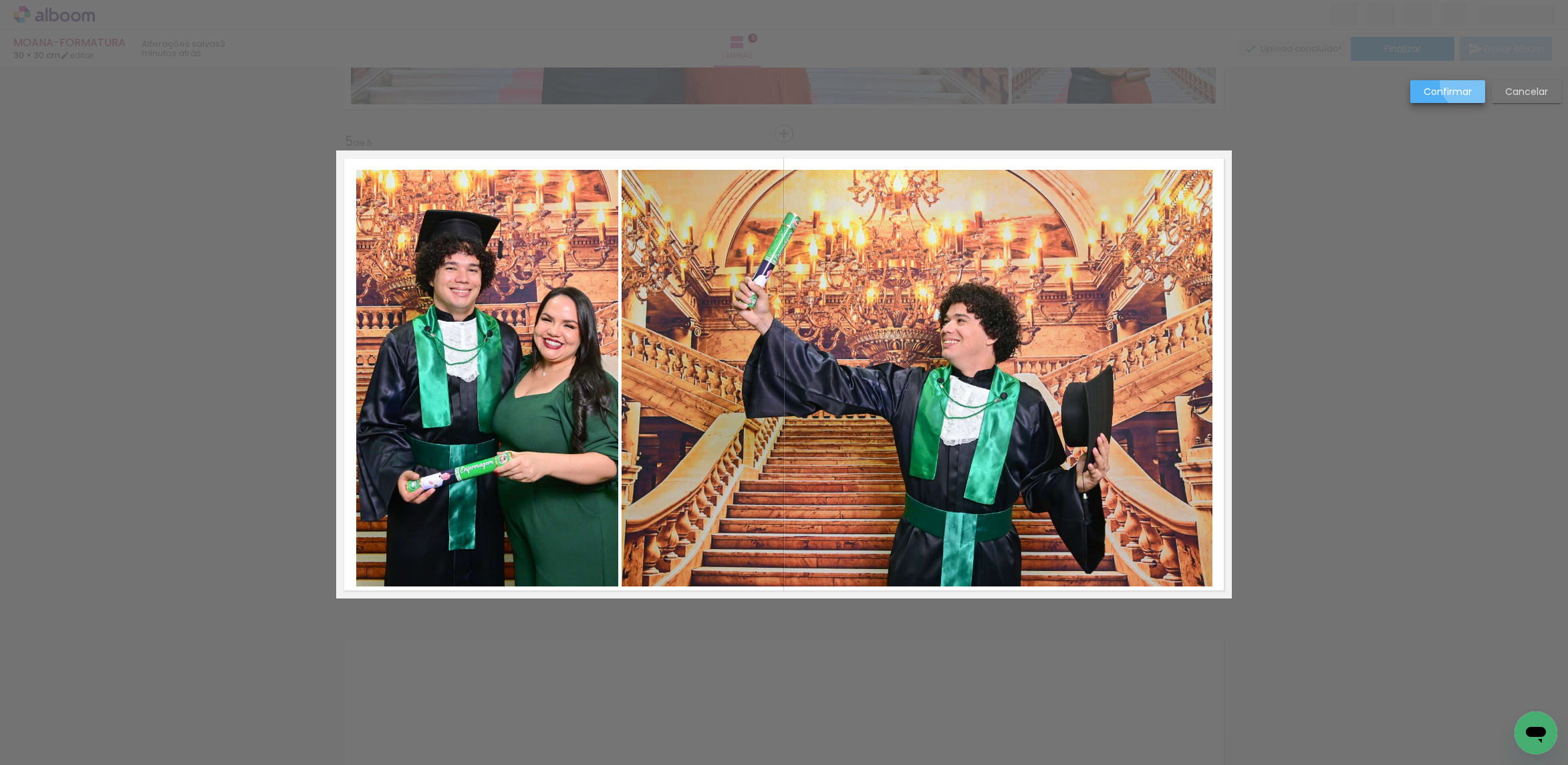
click at [1468, 83] on paper-button "Confirmar" at bounding box center [1448, 91] width 75 height 23
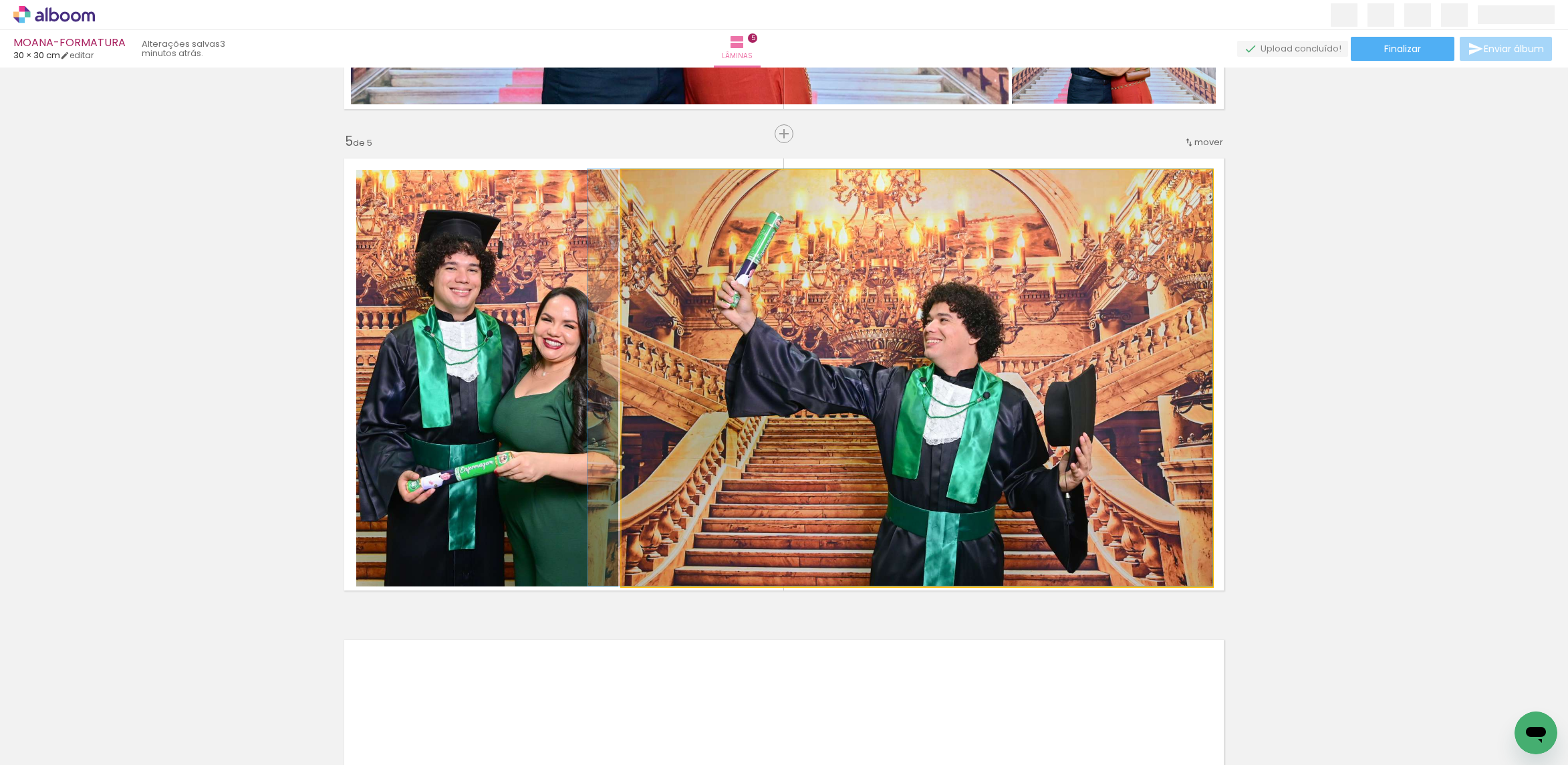
drag, startPoint x: 1023, startPoint y: 331, endPoint x: 997, endPoint y: 306, distance: 36.1
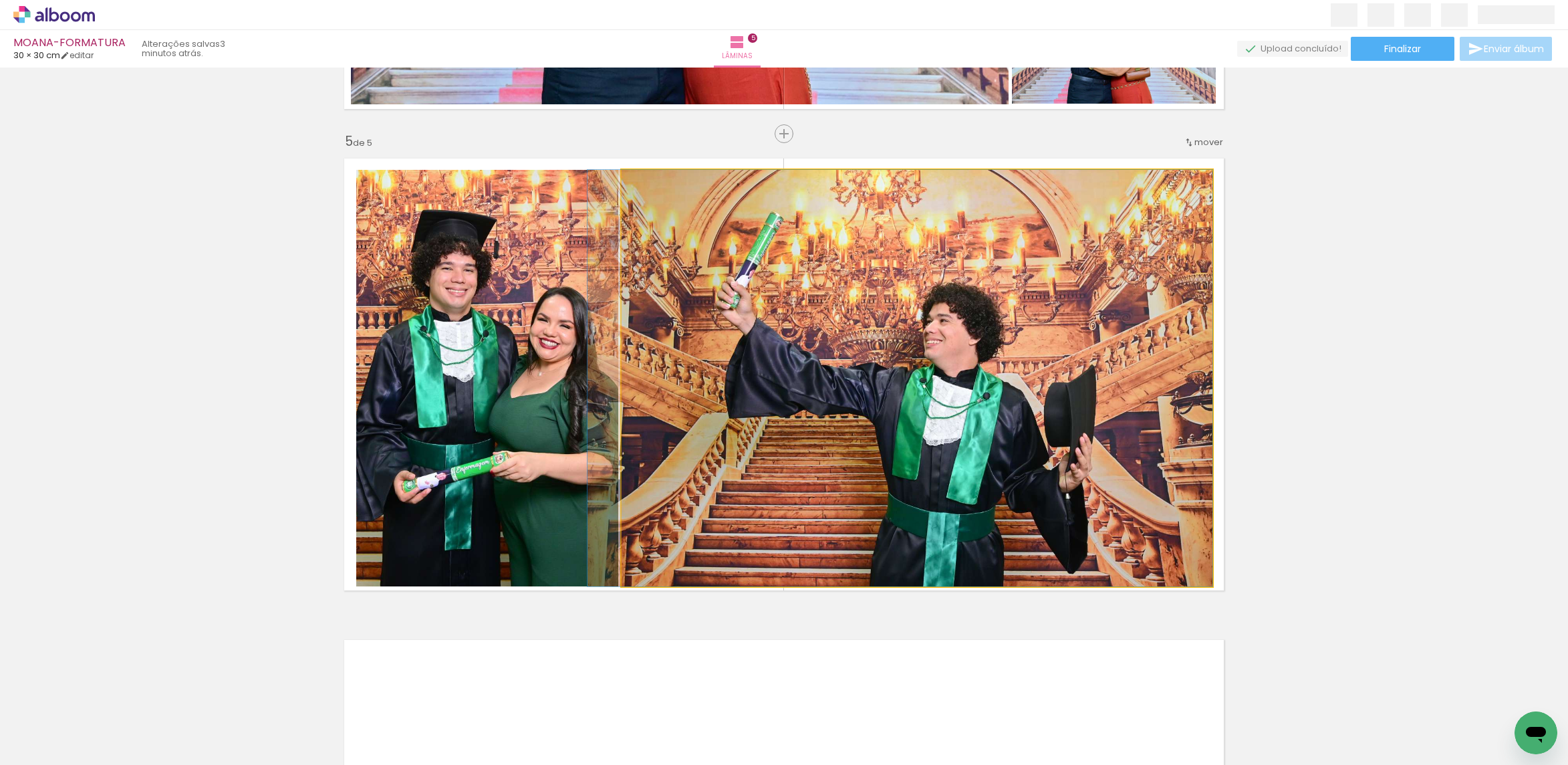
click at [682, 388] on quentale-photo at bounding box center [917, 377] width 591 height 416
click at [682, 385] on quentale-photo at bounding box center [917, 377] width 591 height 416
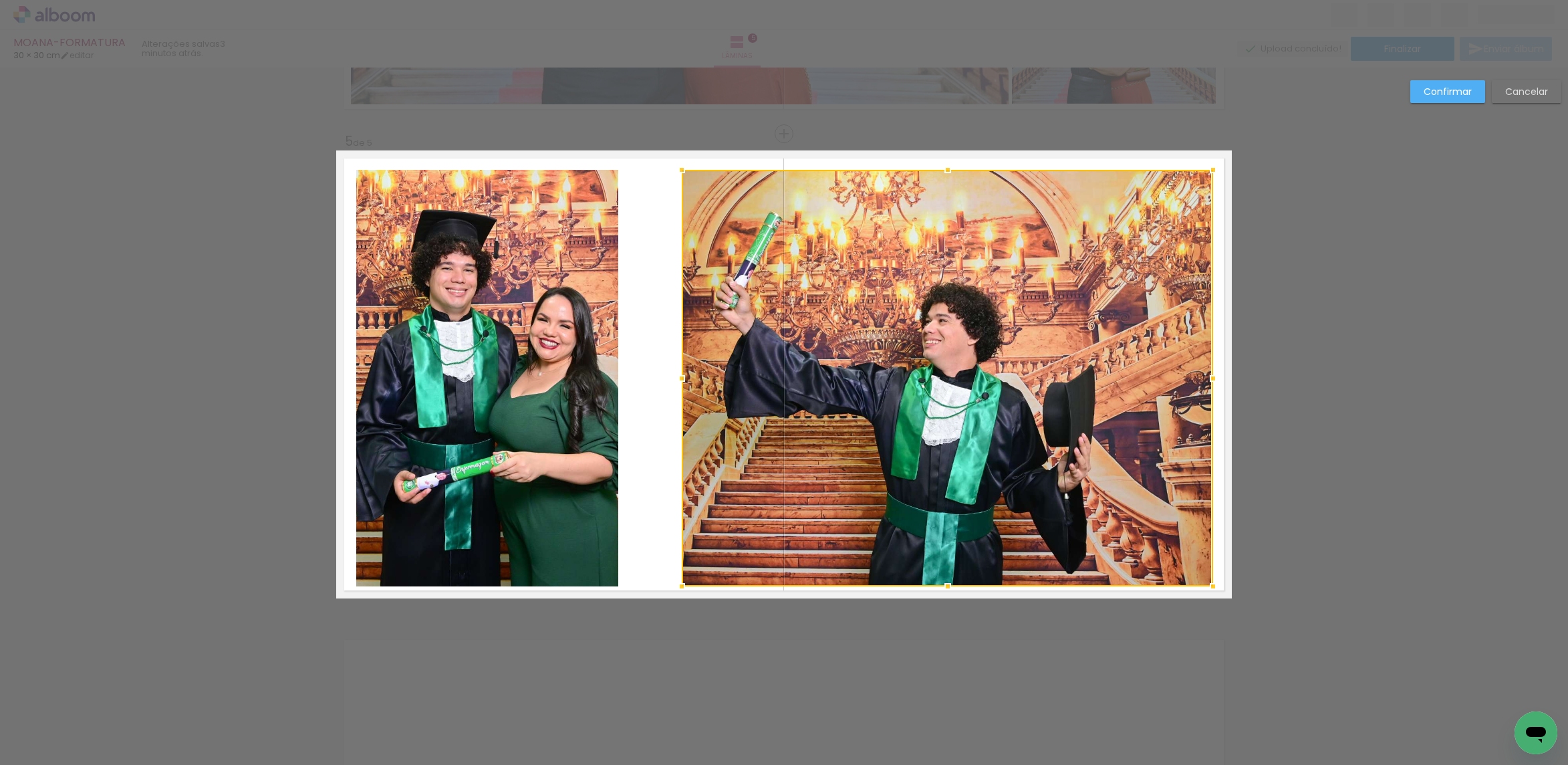
drag, startPoint x: 616, startPoint y: 387, endPoint x: 675, endPoint y: 389, distance: 59.0
click at [677, 386] on div at bounding box center [682, 378] width 26 height 26
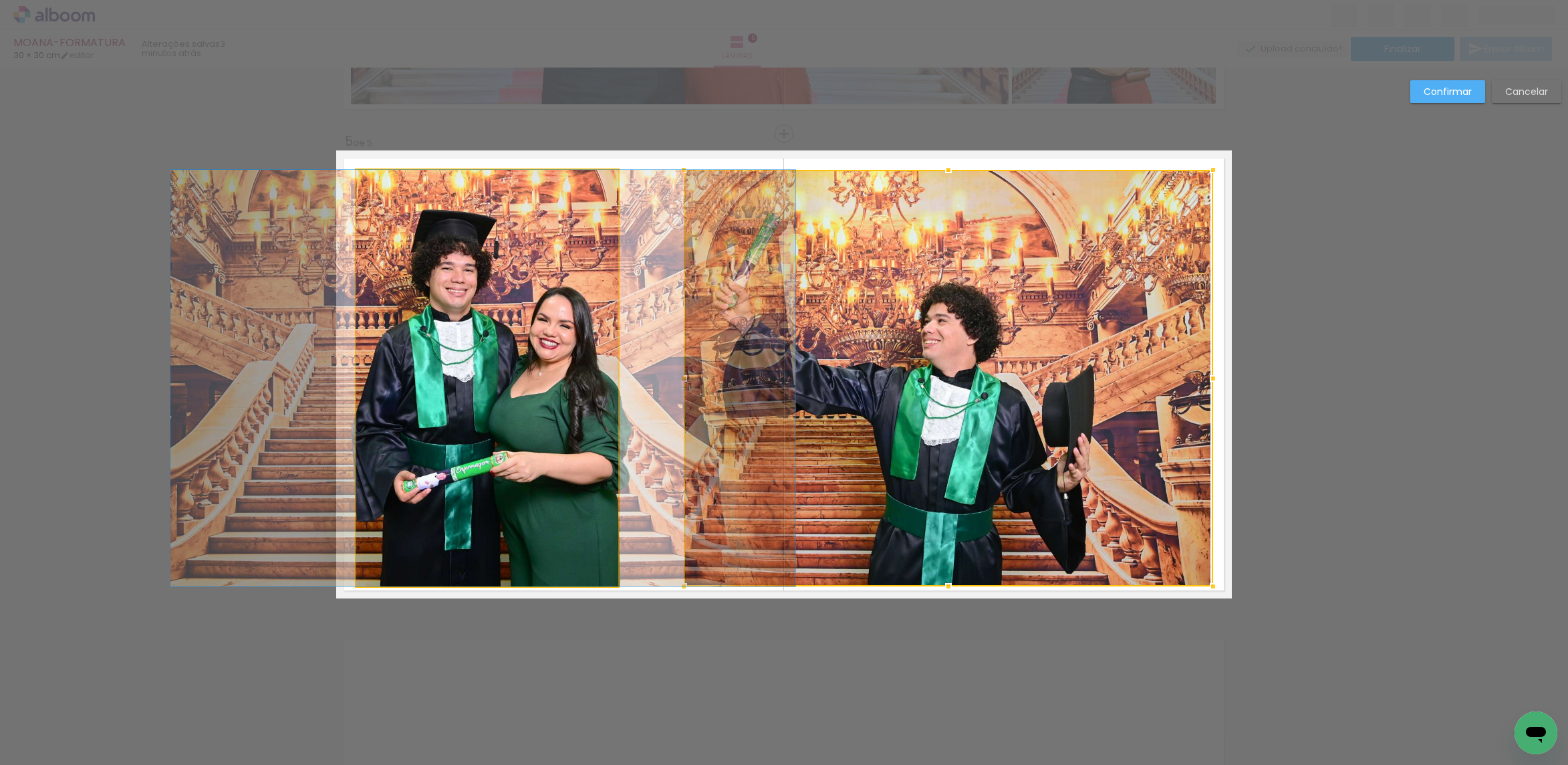
click at [570, 381] on quentale-photo at bounding box center [487, 377] width 262 height 416
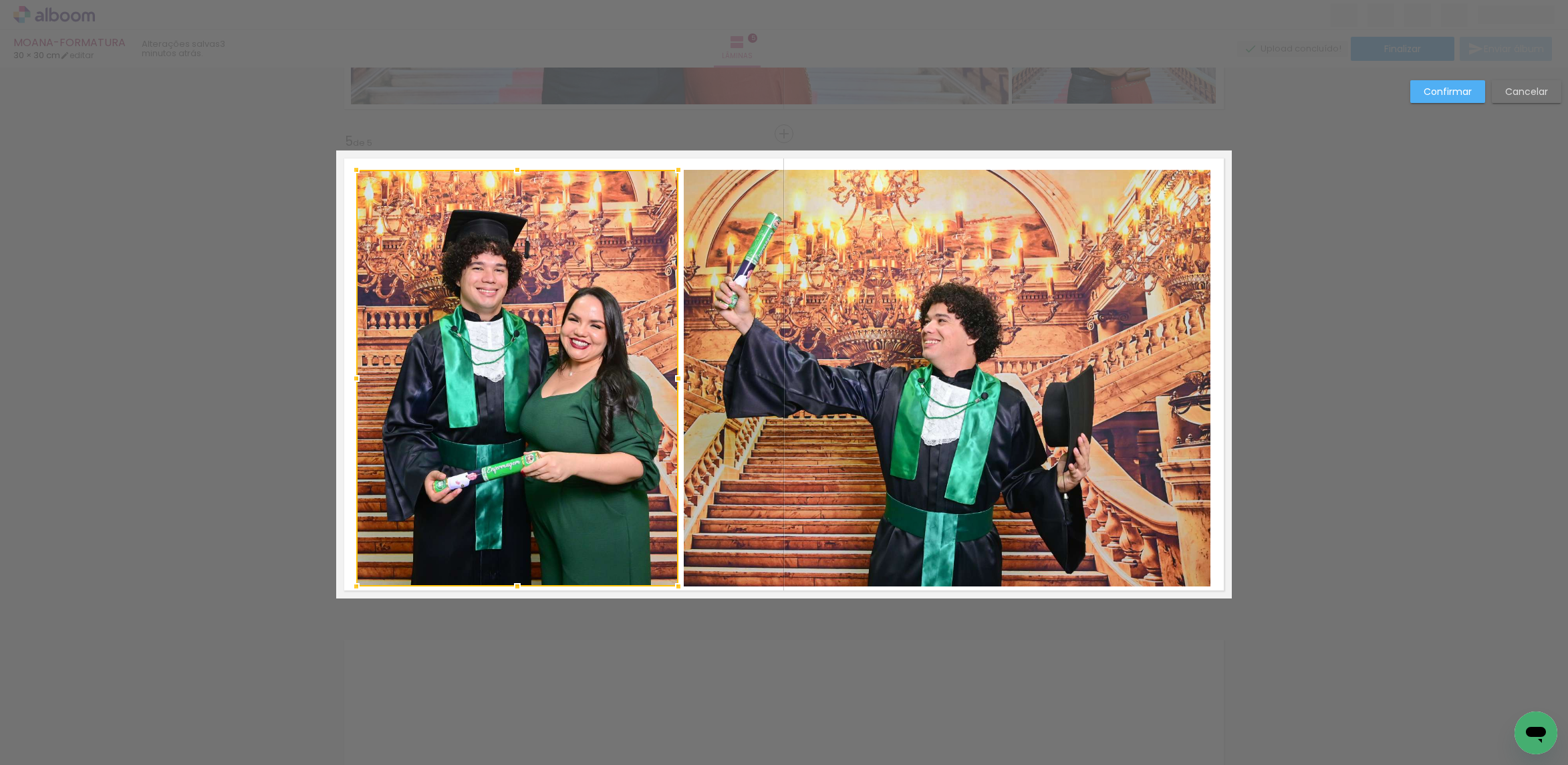
drag, startPoint x: 616, startPoint y: 377, endPoint x: 674, endPoint y: 378, distance: 58.0
click at [674, 378] on div at bounding box center [678, 378] width 26 height 26
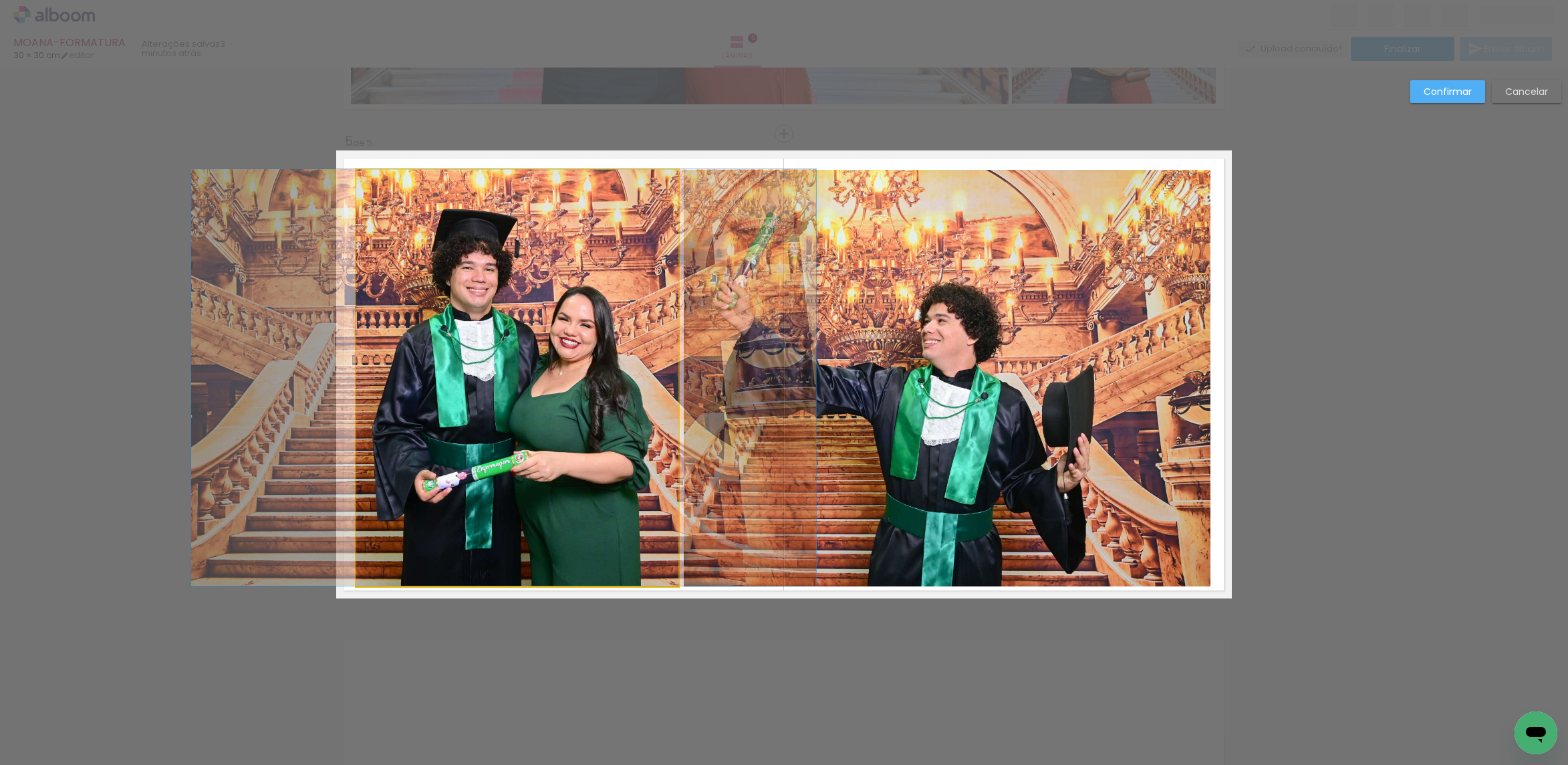
drag, startPoint x: 622, startPoint y: 377, endPoint x: 714, endPoint y: 386, distance: 92.4
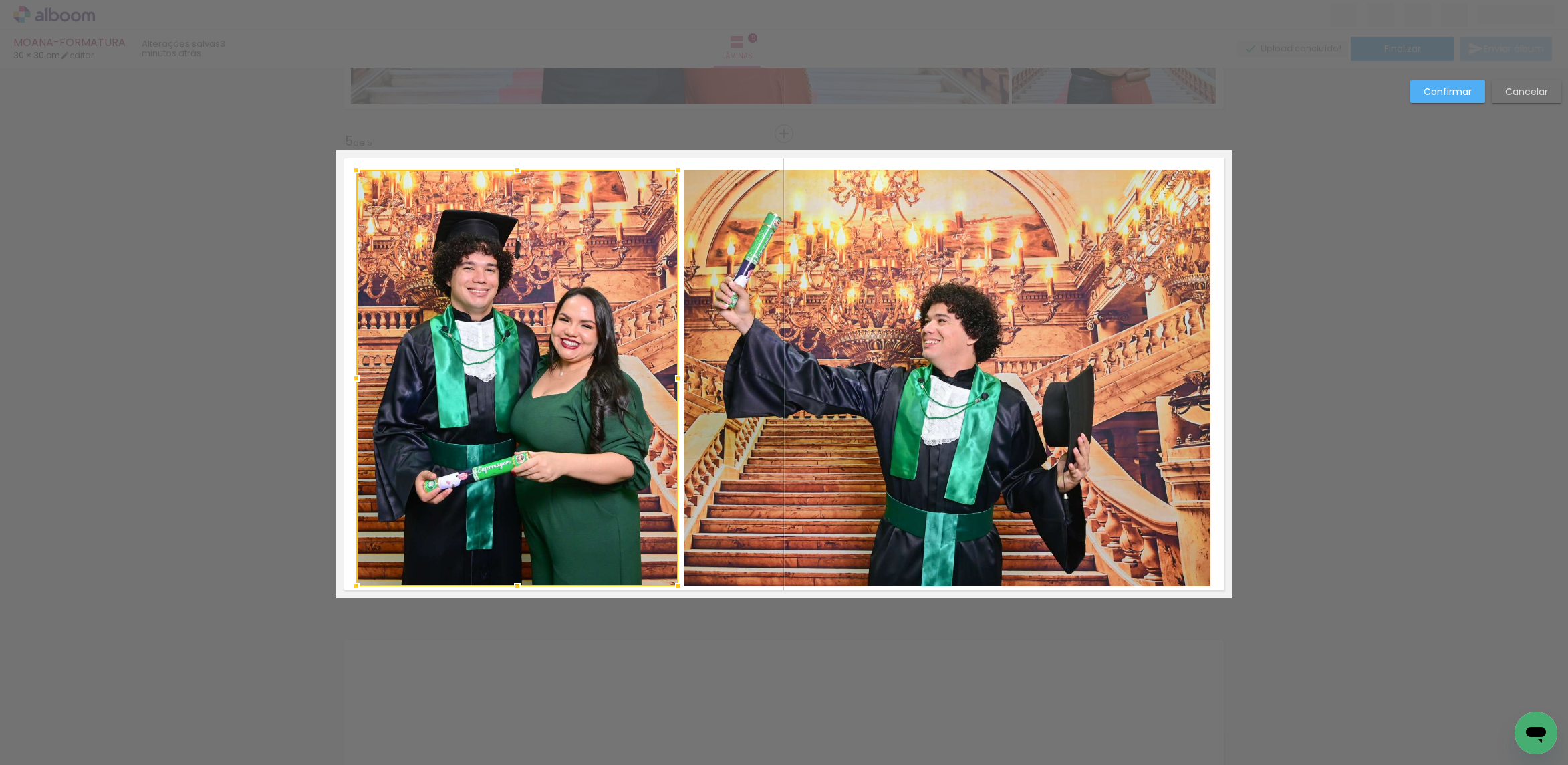
click at [0, 0] on slot "Confirmar" at bounding box center [0, 0] width 0 height 0
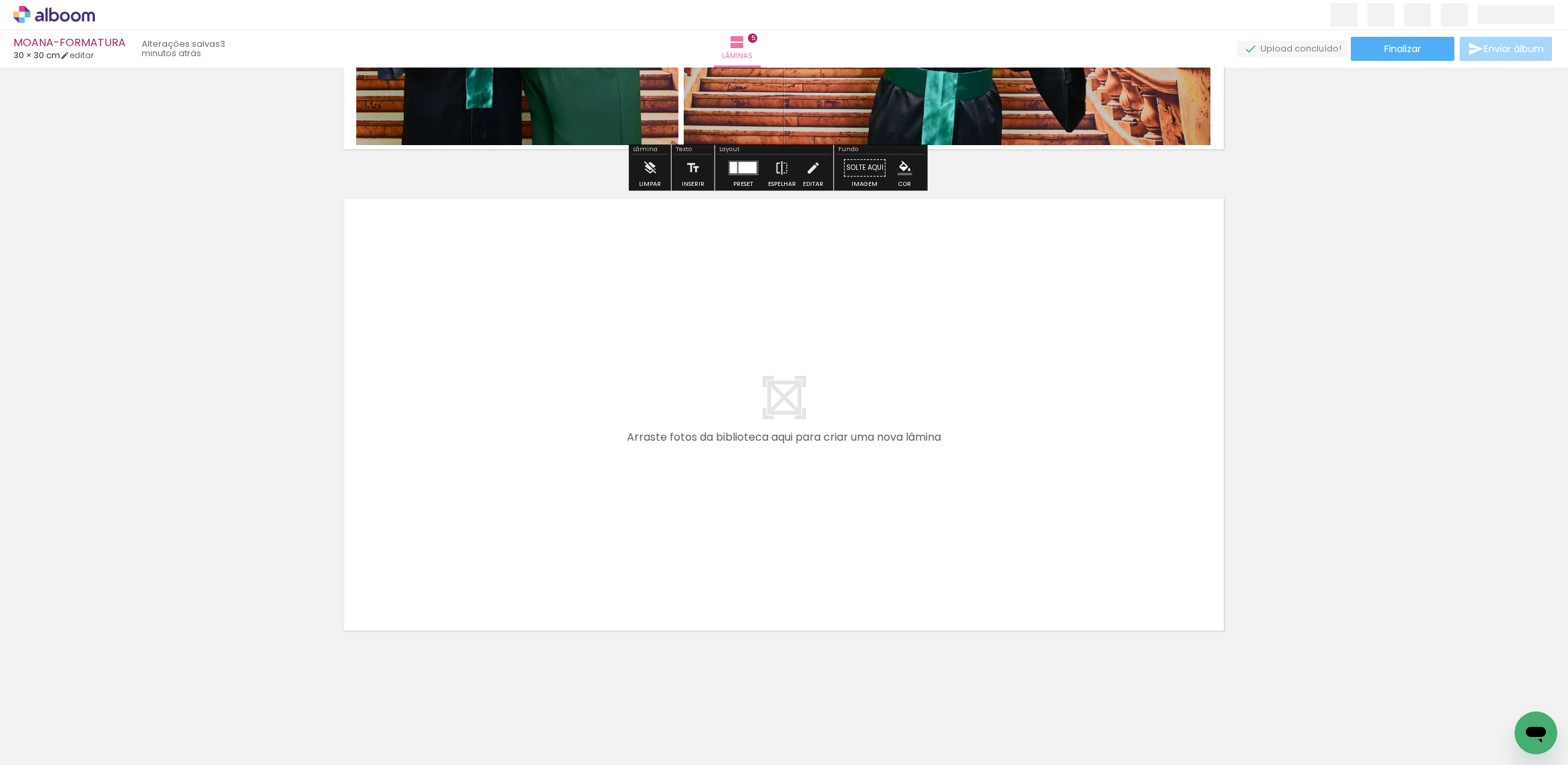
scroll to position [2325, 0]
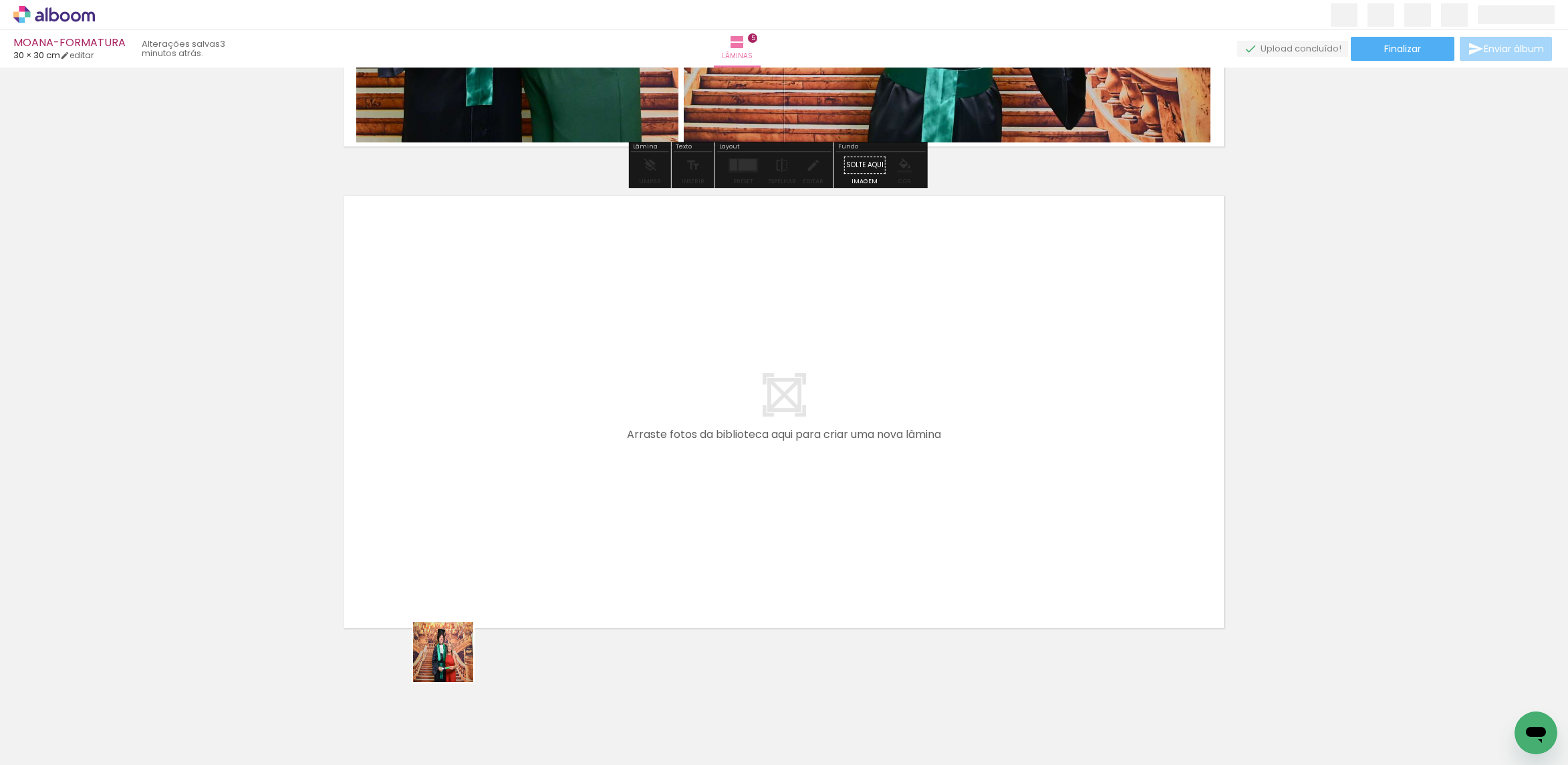
drag, startPoint x: 452, startPoint y: 712, endPoint x: 468, endPoint y: 518, distance: 194.7
click at [468, 518] on quentale-workspace at bounding box center [784, 382] width 1568 height 765
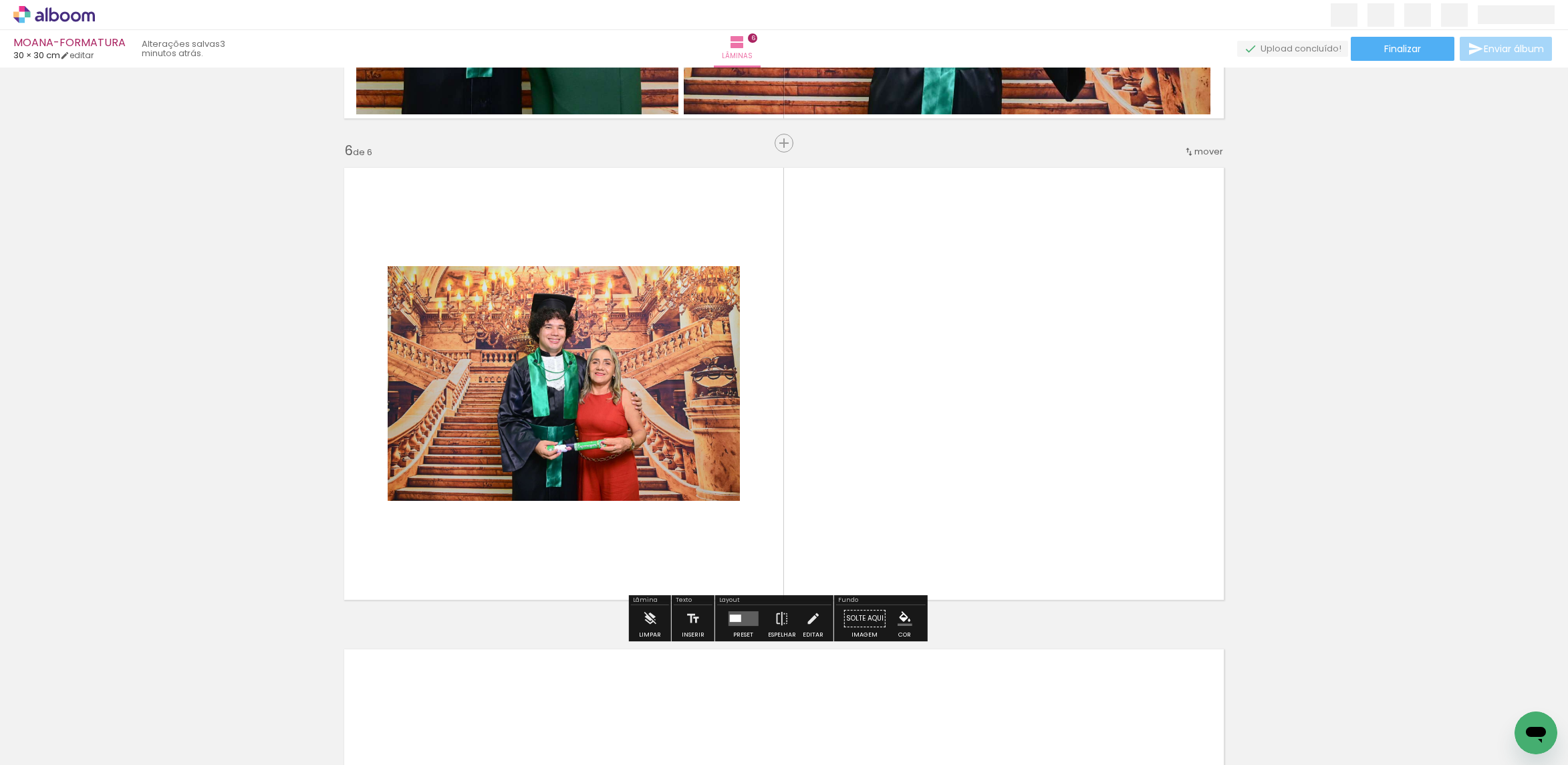
scroll to position [2362, 0]
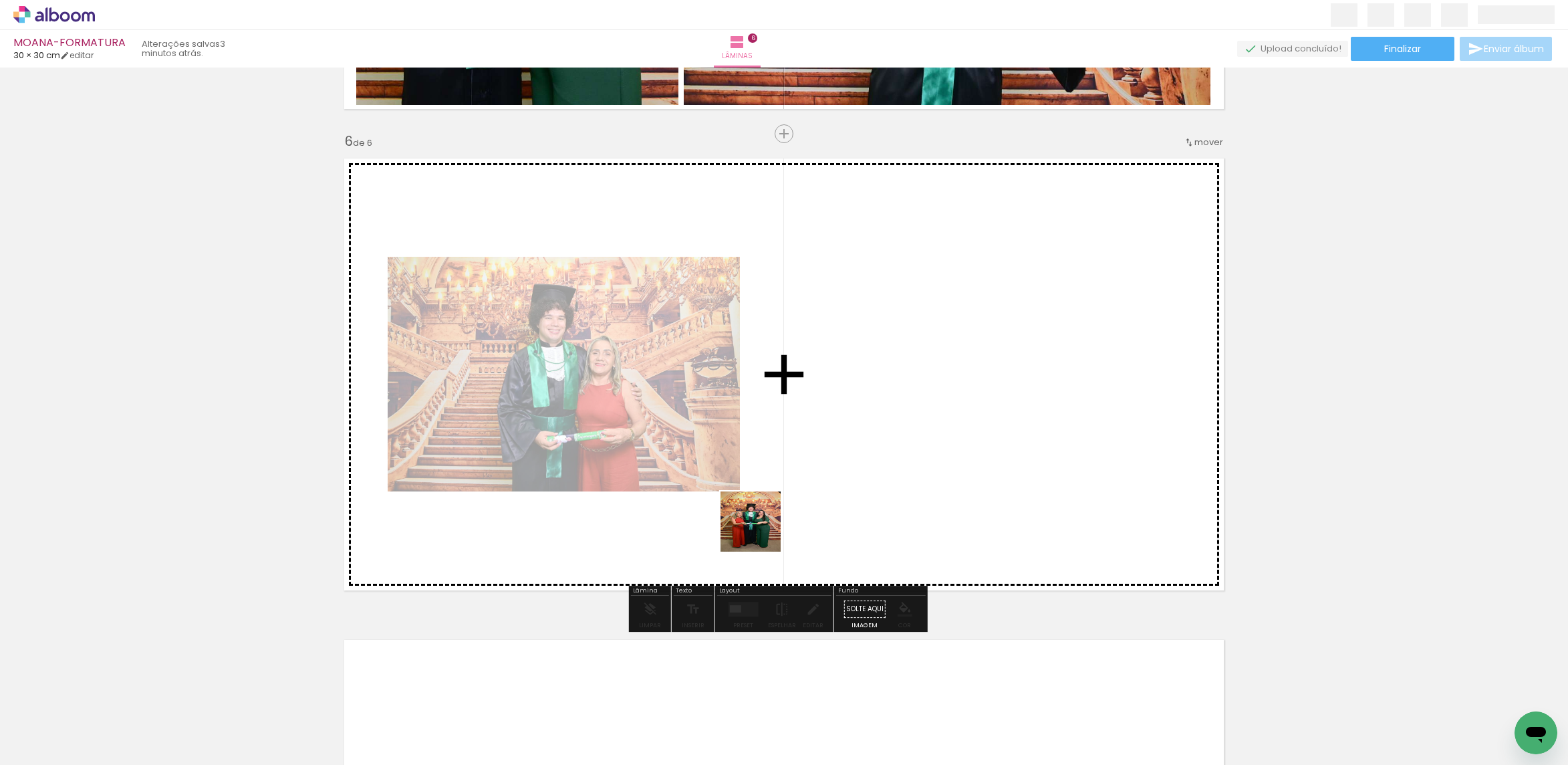
drag, startPoint x: 524, startPoint y: 732, endPoint x: 764, endPoint y: 529, distance: 314.3
click at [764, 529] on quentale-workspace at bounding box center [784, 382] width 1568 height 765
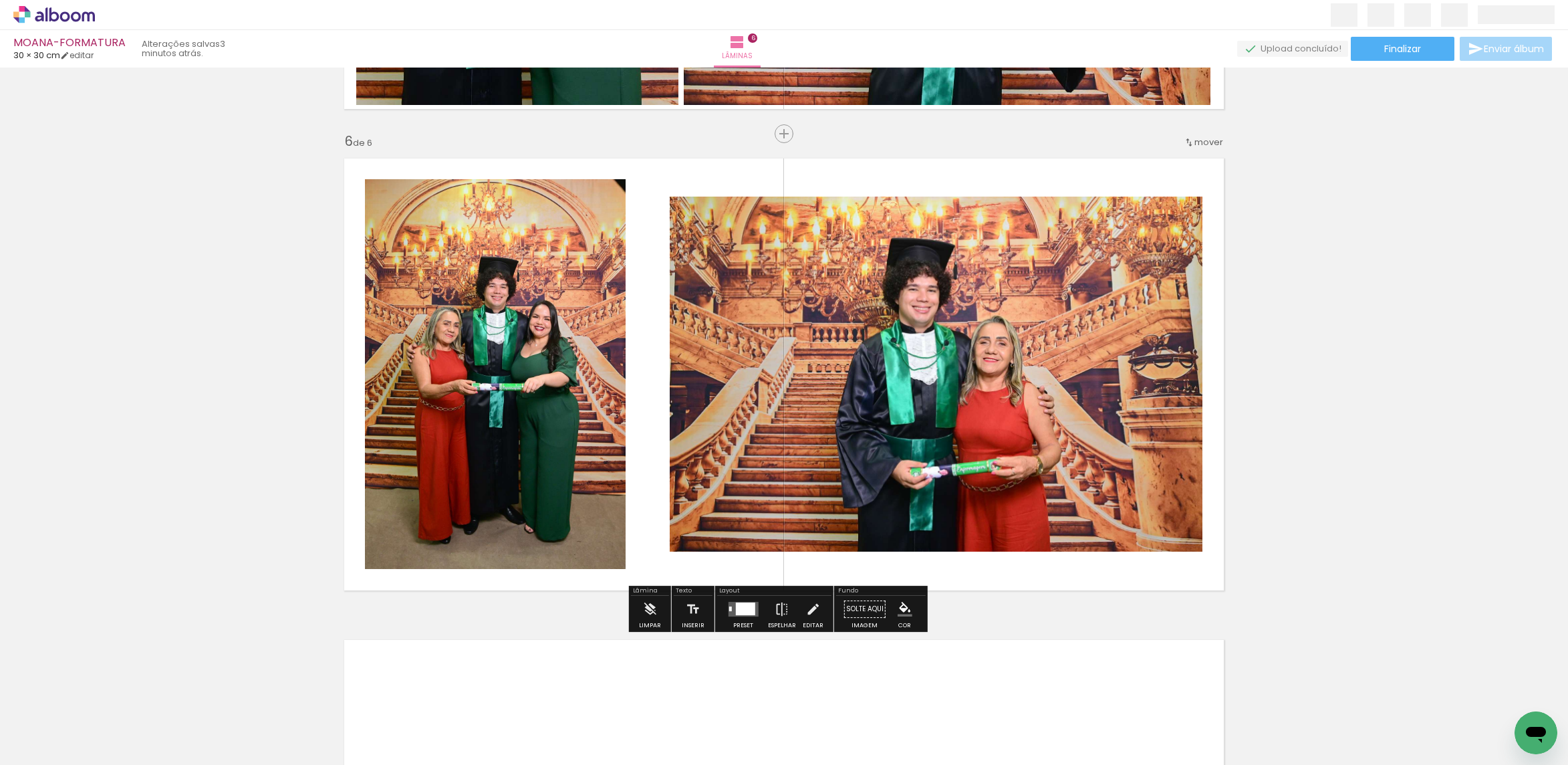
click at [784, 457] on quentale-photo at bounding box center [936, 374] width 533 height 355
drag, startPoint x: 730, startPoint y: 604, endPoint x: 1055, endPoint y: 541, distance: 331.0
click at [732, 602] on quentale-layouter at bounding box center [743, 609] width 30 height 15
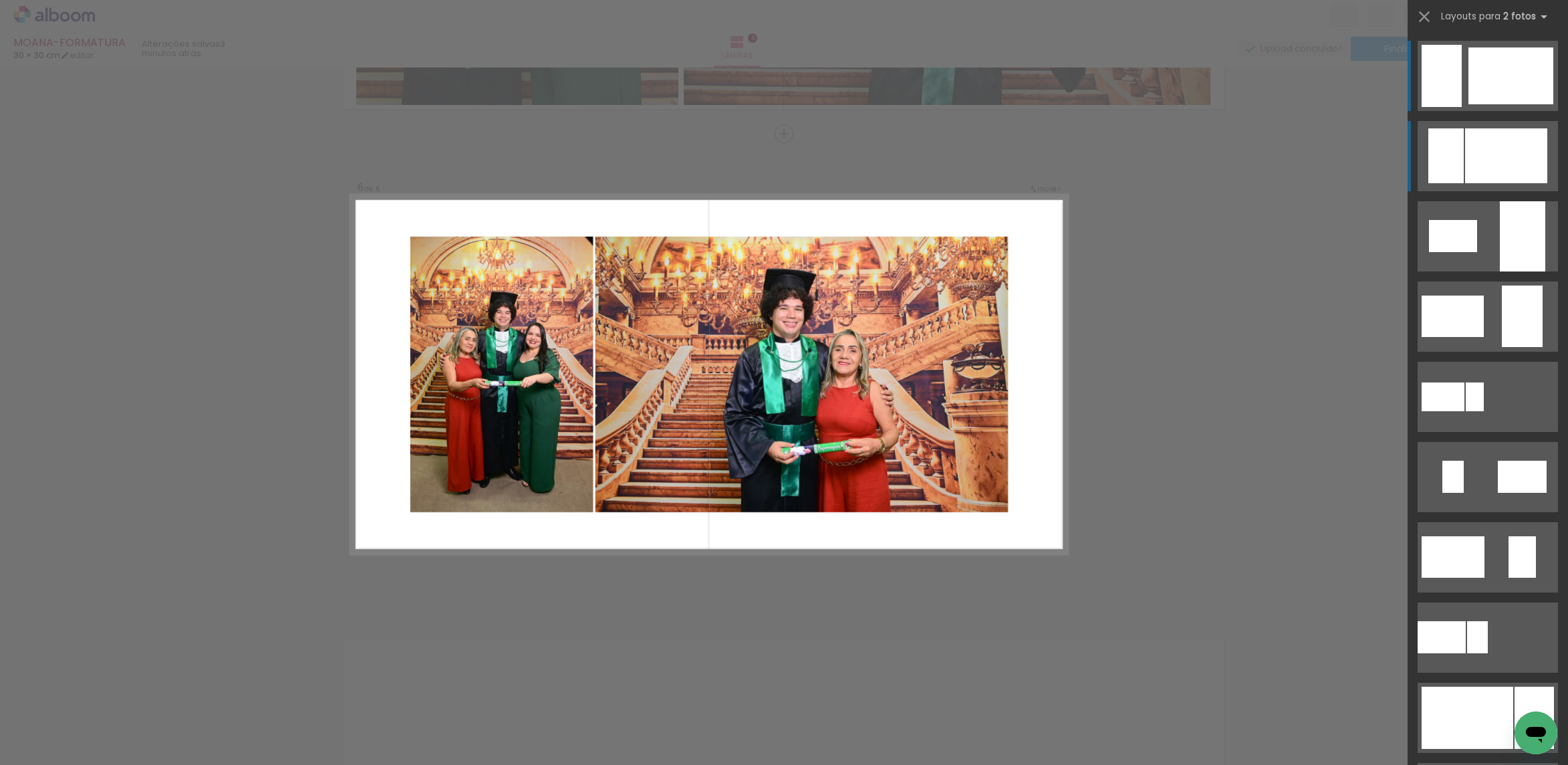
click at [1469, 161] on div at bounding box center [1506, 156] width 82 height 55
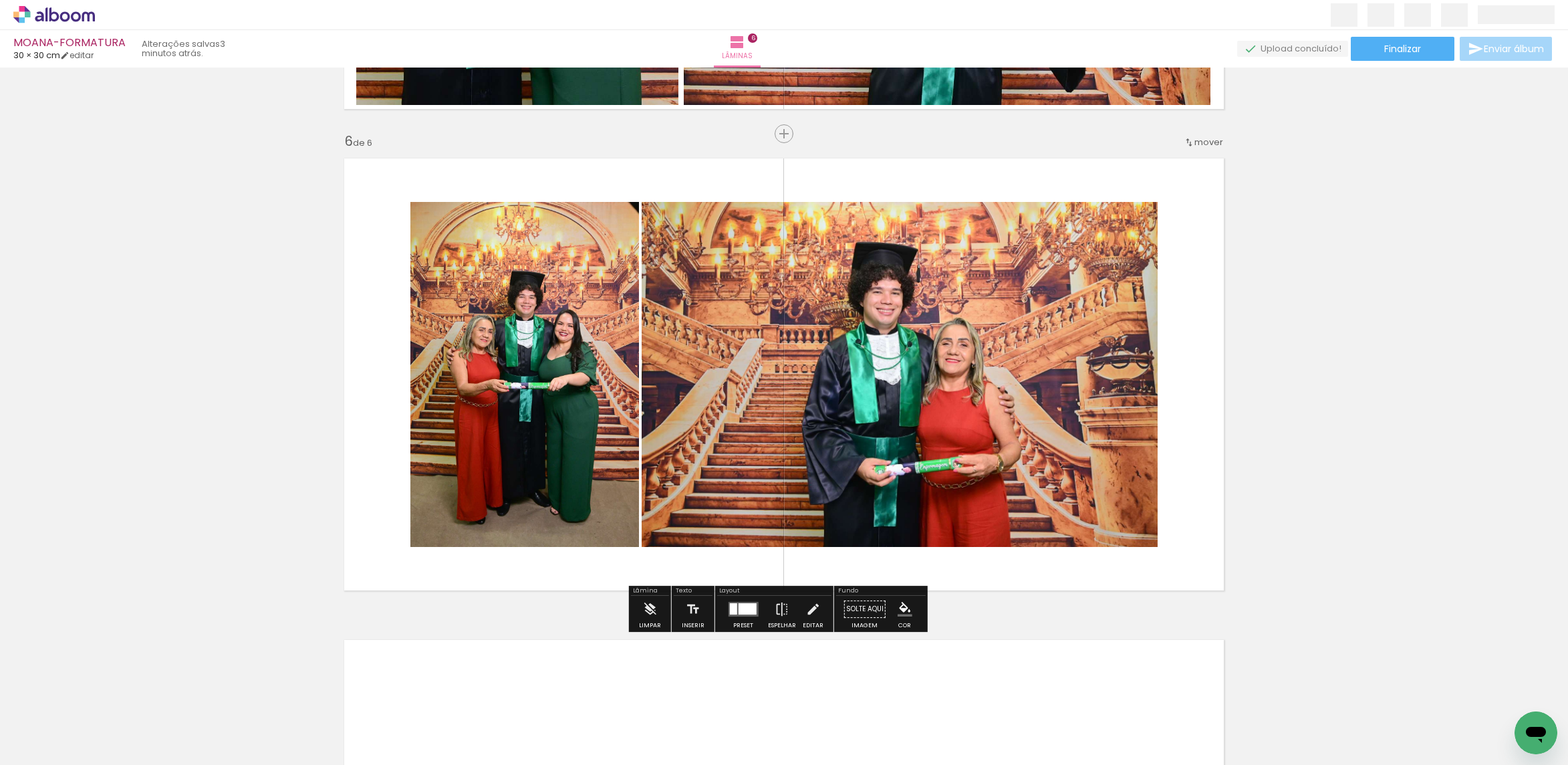
click at [924, 339] on quentale-photo at bounding box center [900, 375] width 516 height 345
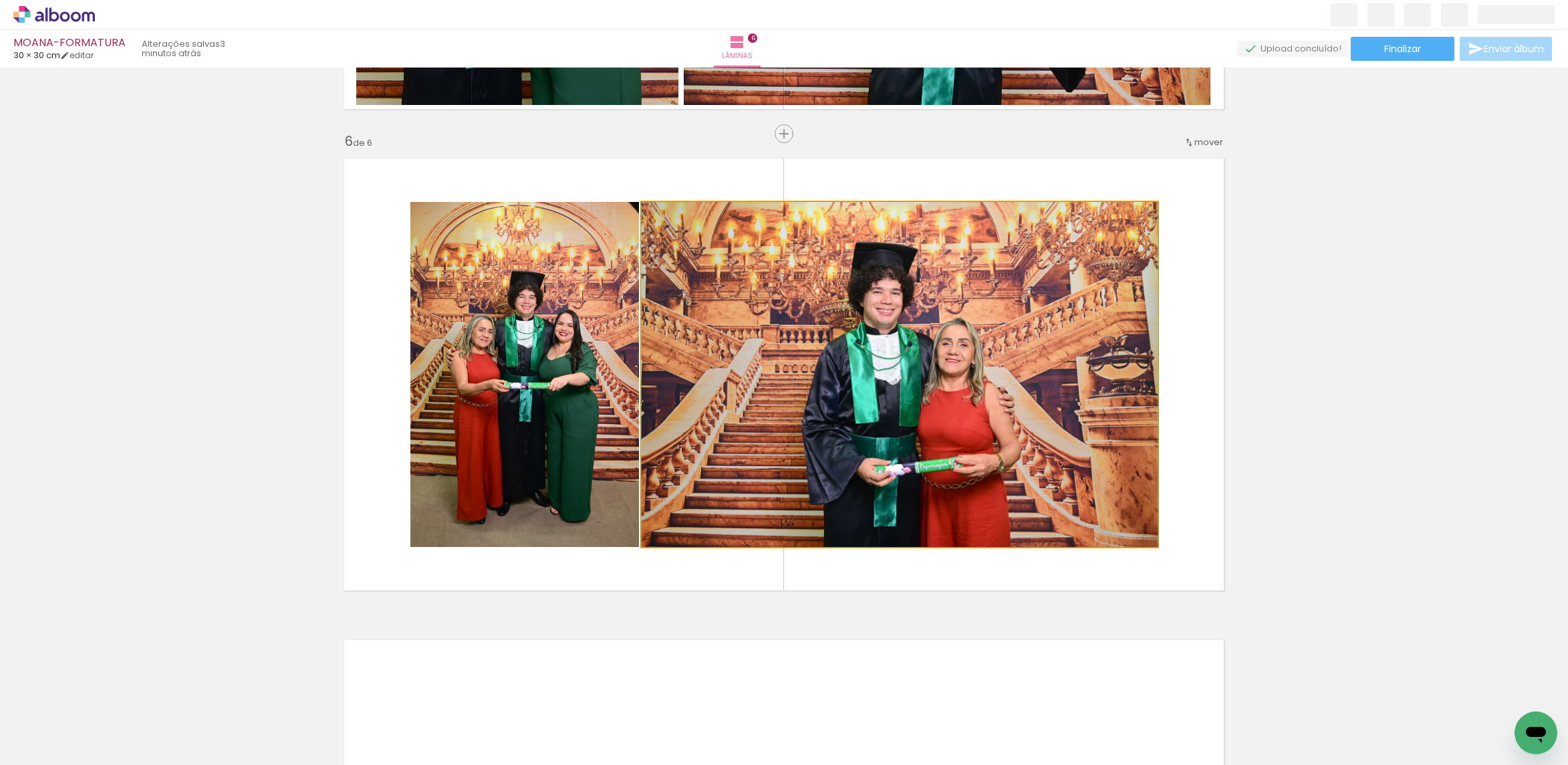
click at [924, 339] on quentale-photo at bounding box center [900, 375] width 516 height 345
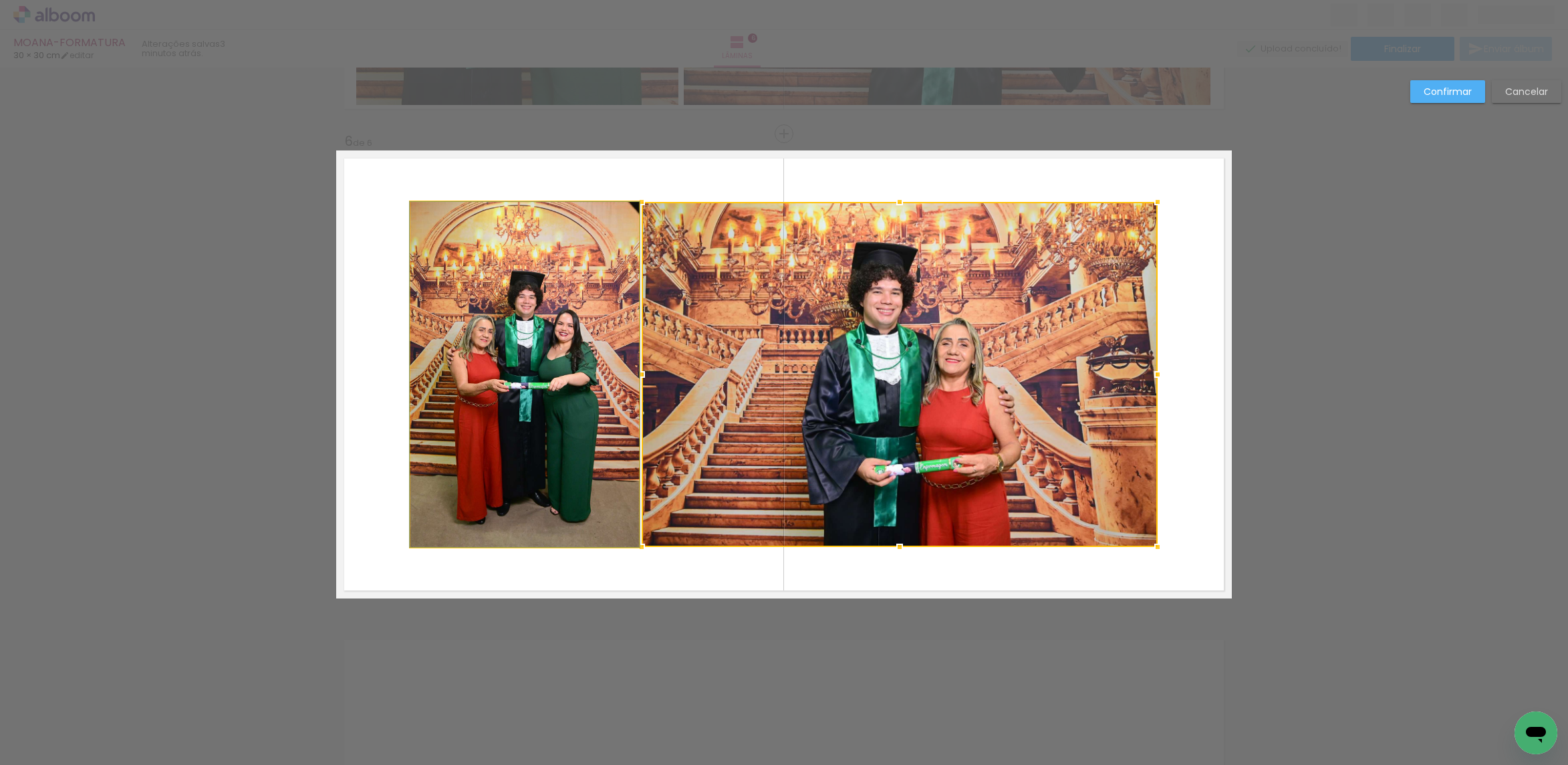
click at [609, 329] on quentale-photo at bounding box center [525, 375] width 229 height 345
click at [1071, 295] on div at bounding box center [784, 375] width 748 height 345
click at [590, 297] on quentale-photo at bounding box center [525, 375] width 229 height 345
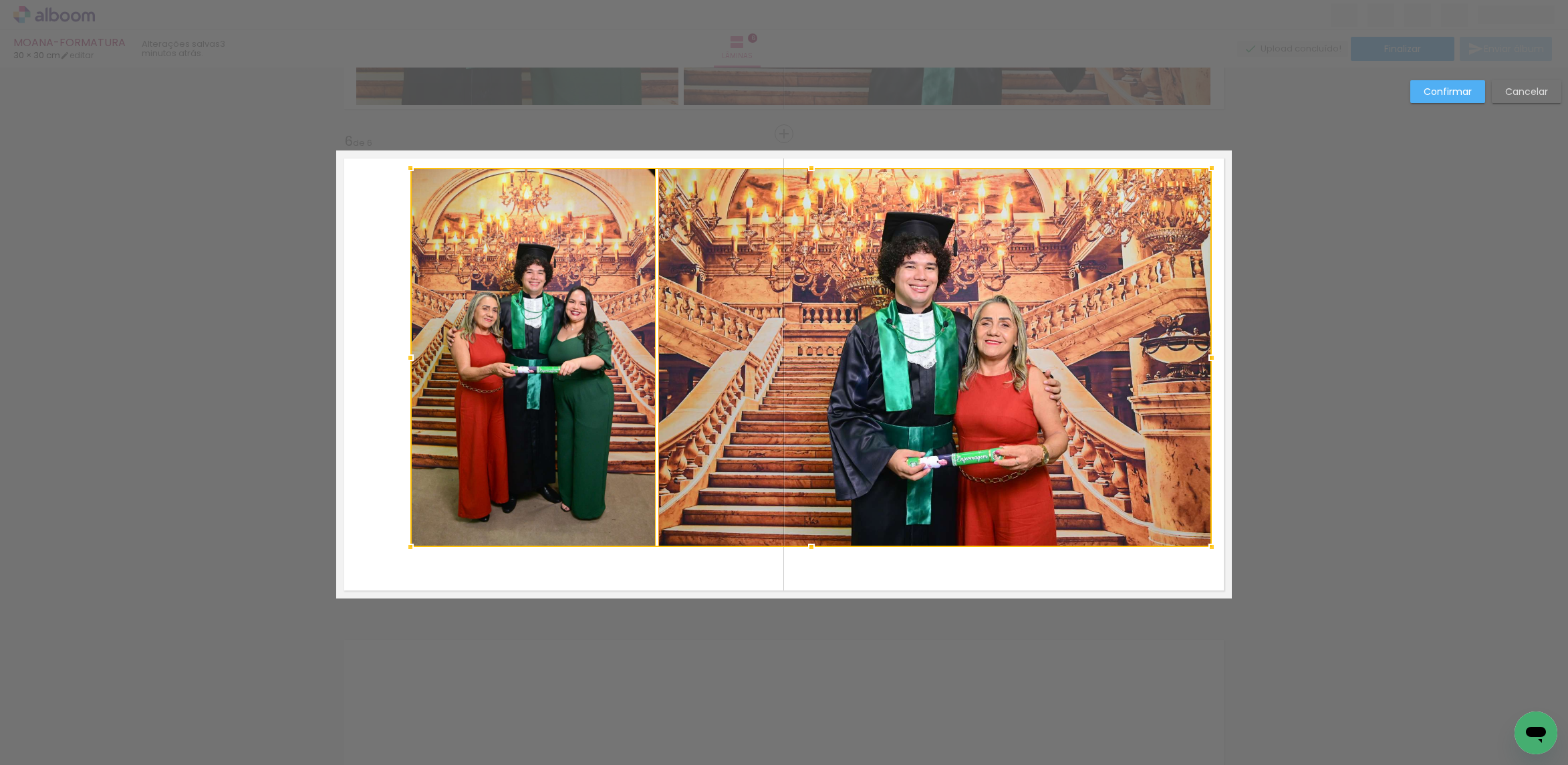
drag, startPoint x: 1153, startPoint y: 202, endPoint x: 1204, endPoint y: 172, distance: 59.2
click at [1207, 168] on div at bounding box center [1212, 167] width 26 height 26
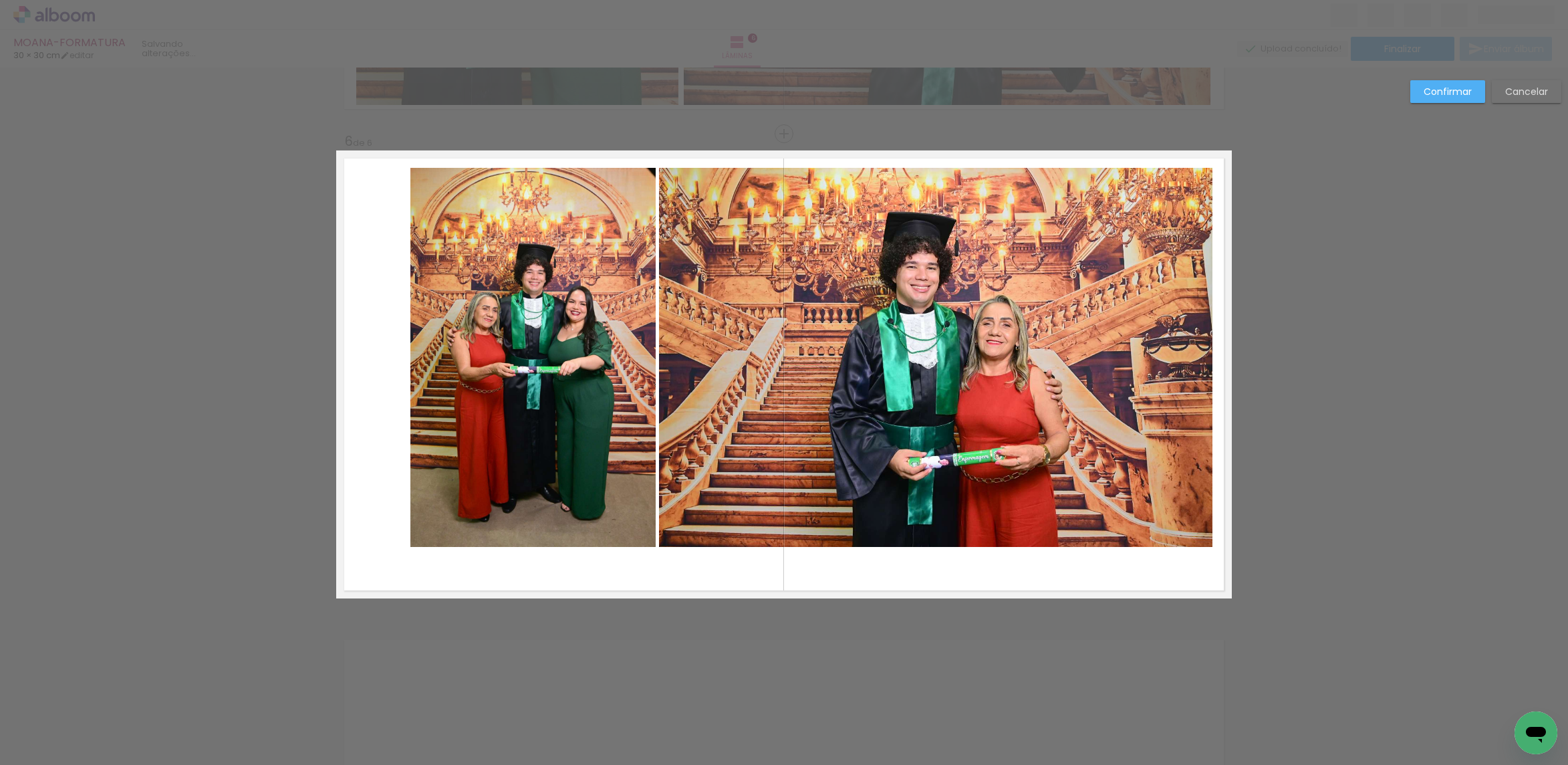
click at [1129, 225] on quentale-photo at bounding box center [936, 356] width 554 height 379
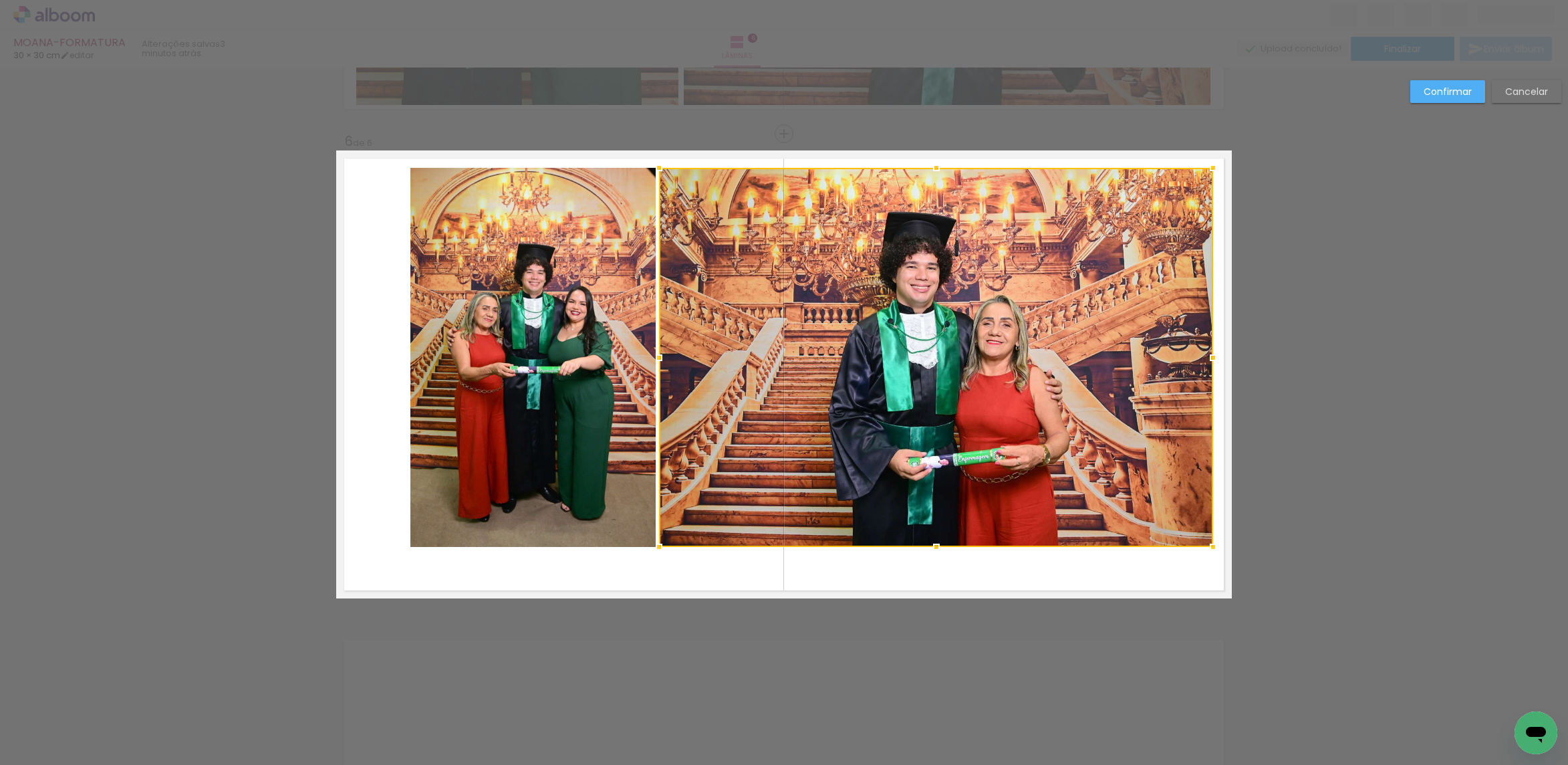
click at [542, 343] on quentale-photo at bounding box center [533, 356] width 245 height 379
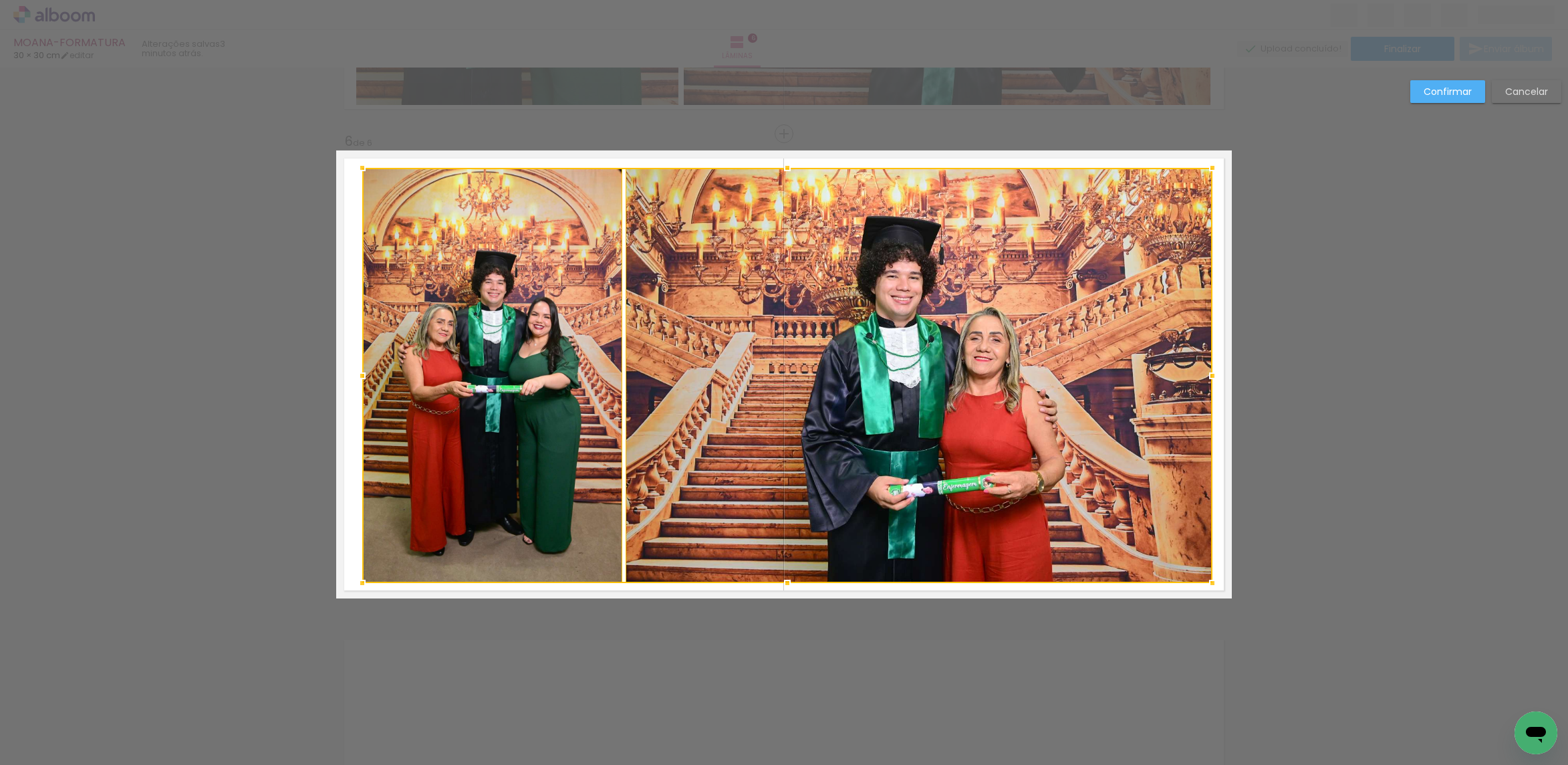
drag, startPoint x: 409, startPoint y: 543, endPoint x: 361, endPoint y: 579, distance: 60.0
click at [361, 579] on div at bounding box center [362, 583] width 26 height 26
click at [0, 0] on slot "Confirmar" at bounding box center [0, 0] width 0 height 0
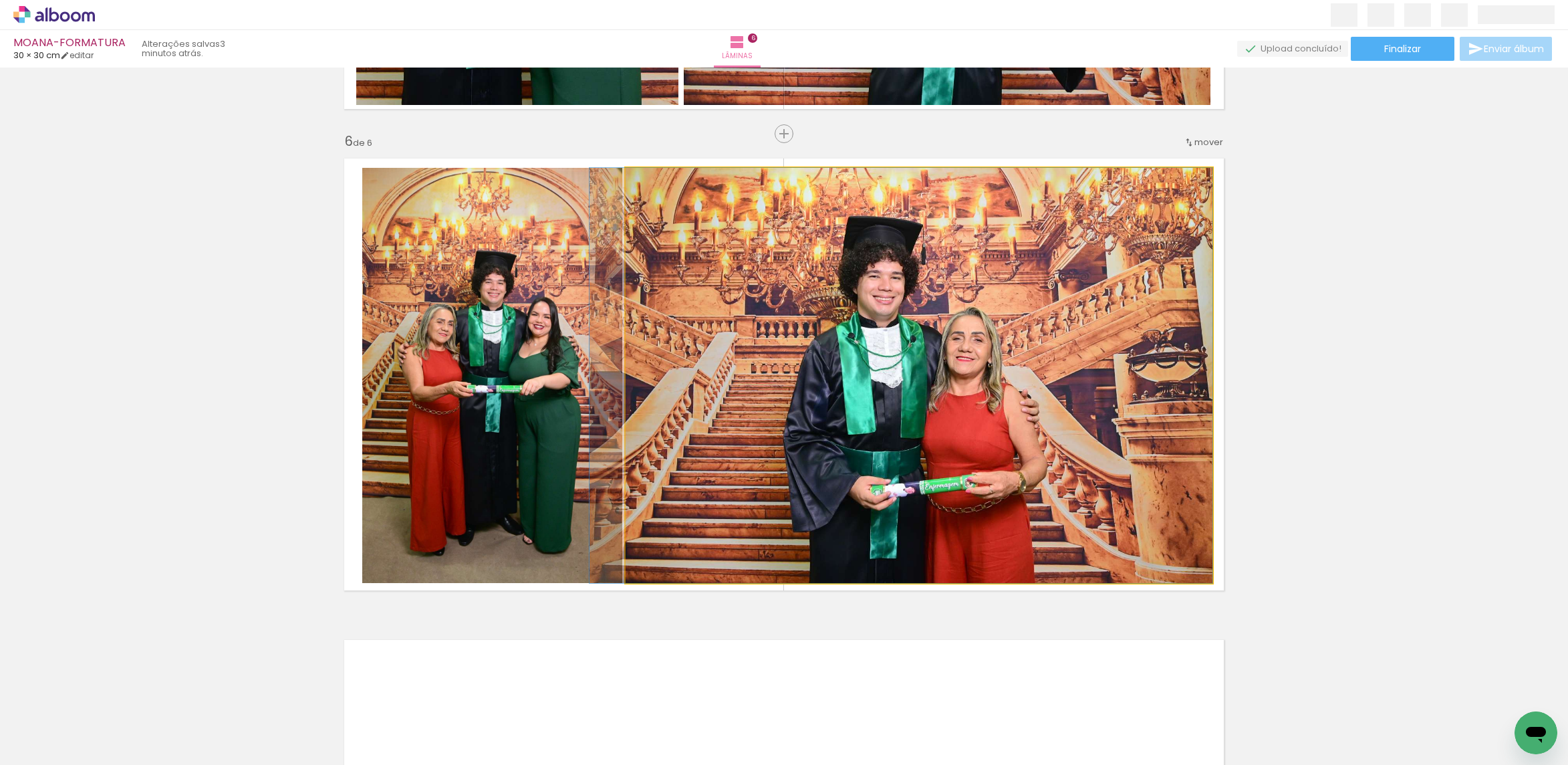
drag, startPoint x: 1116, startPoint y: 323, endPoint x: 1017, endPoint y: 329, distance: 99.2
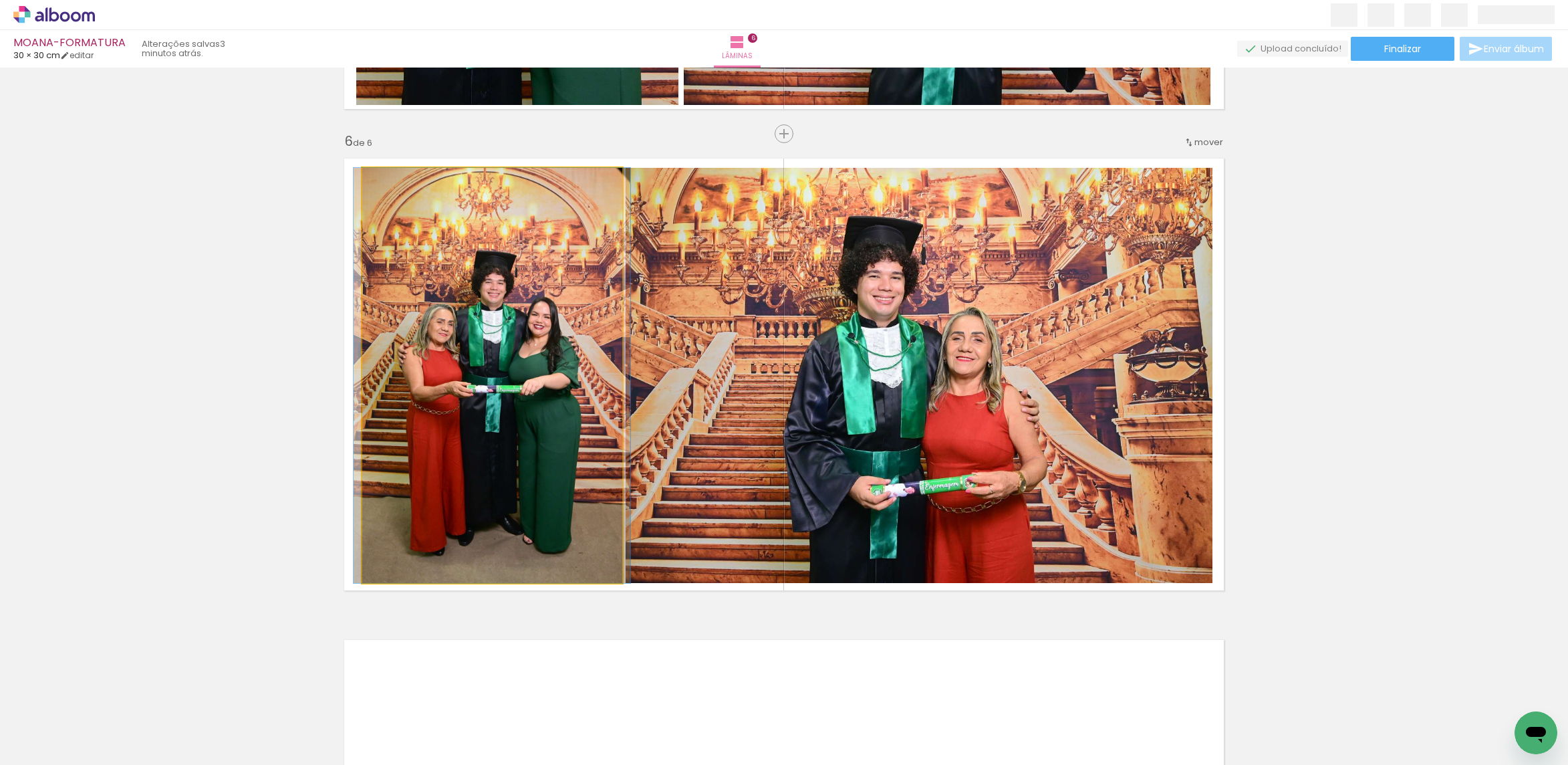
click at [561, 339] on quentale-photo at bounding box center [492, 375] width 260 height 415
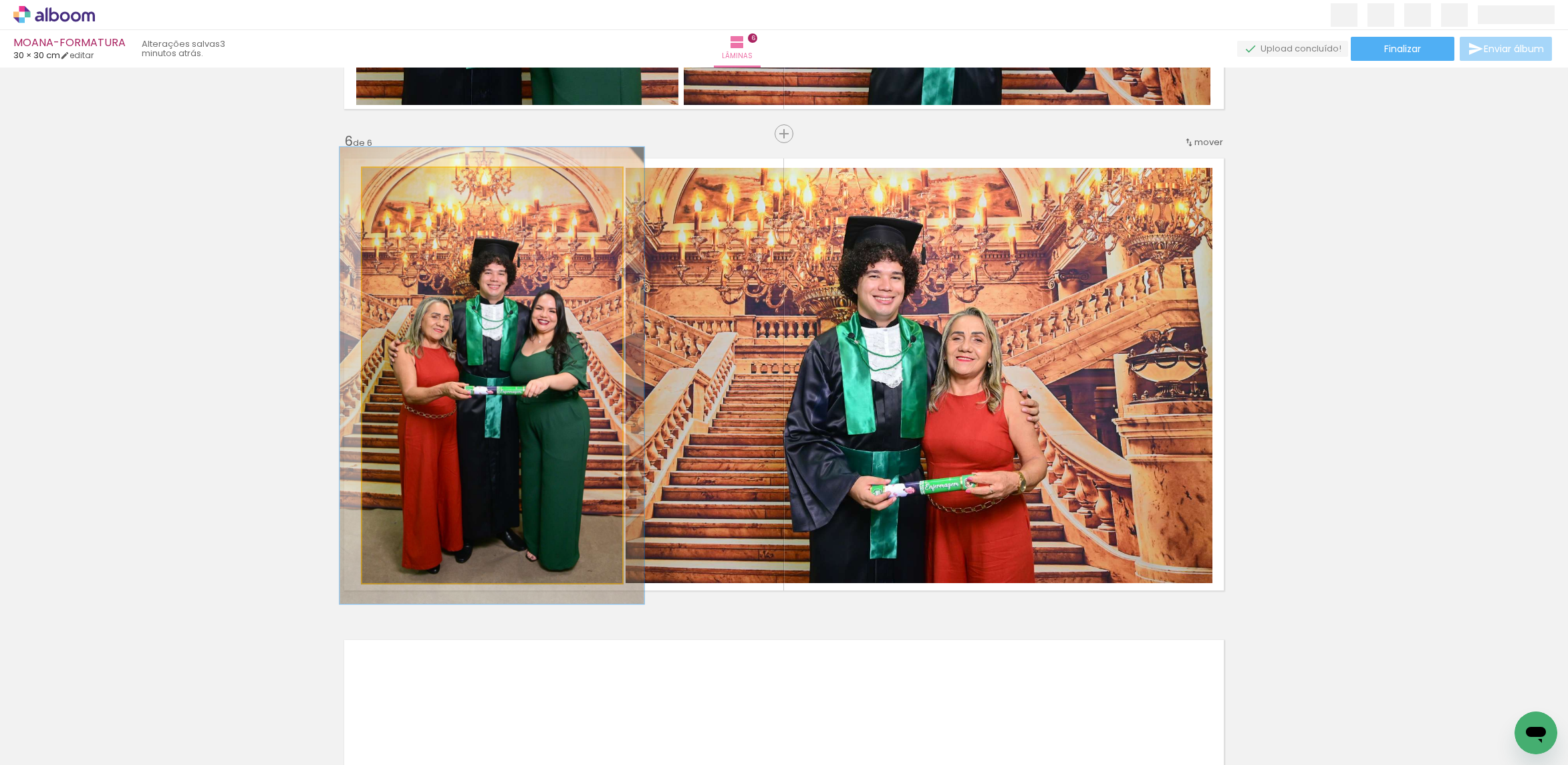
type paper-slider "110"
click at [396, 183] on div at bounding box center [398, 181] width 22 height 22
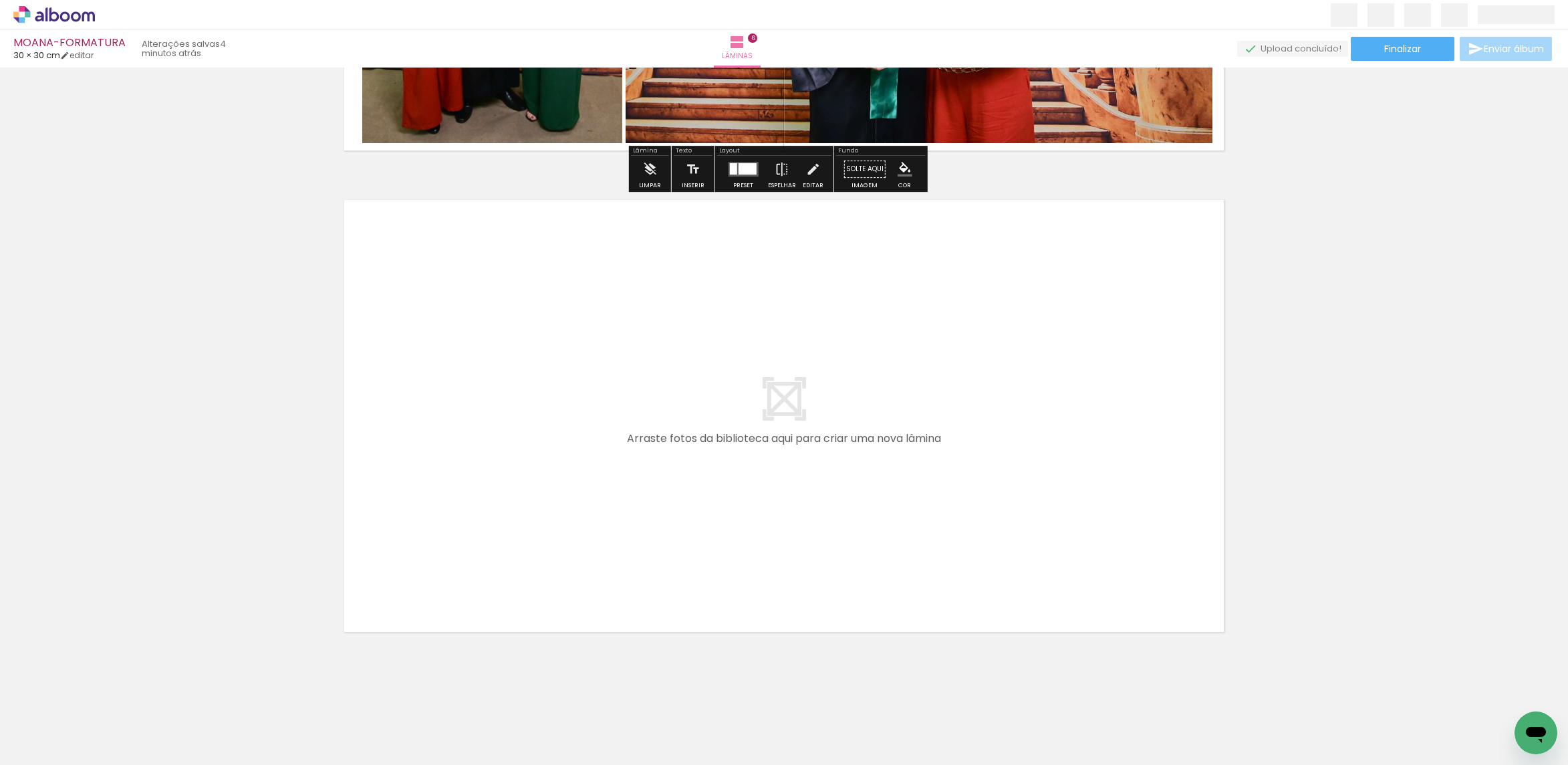
scroll to position [2806, 0]
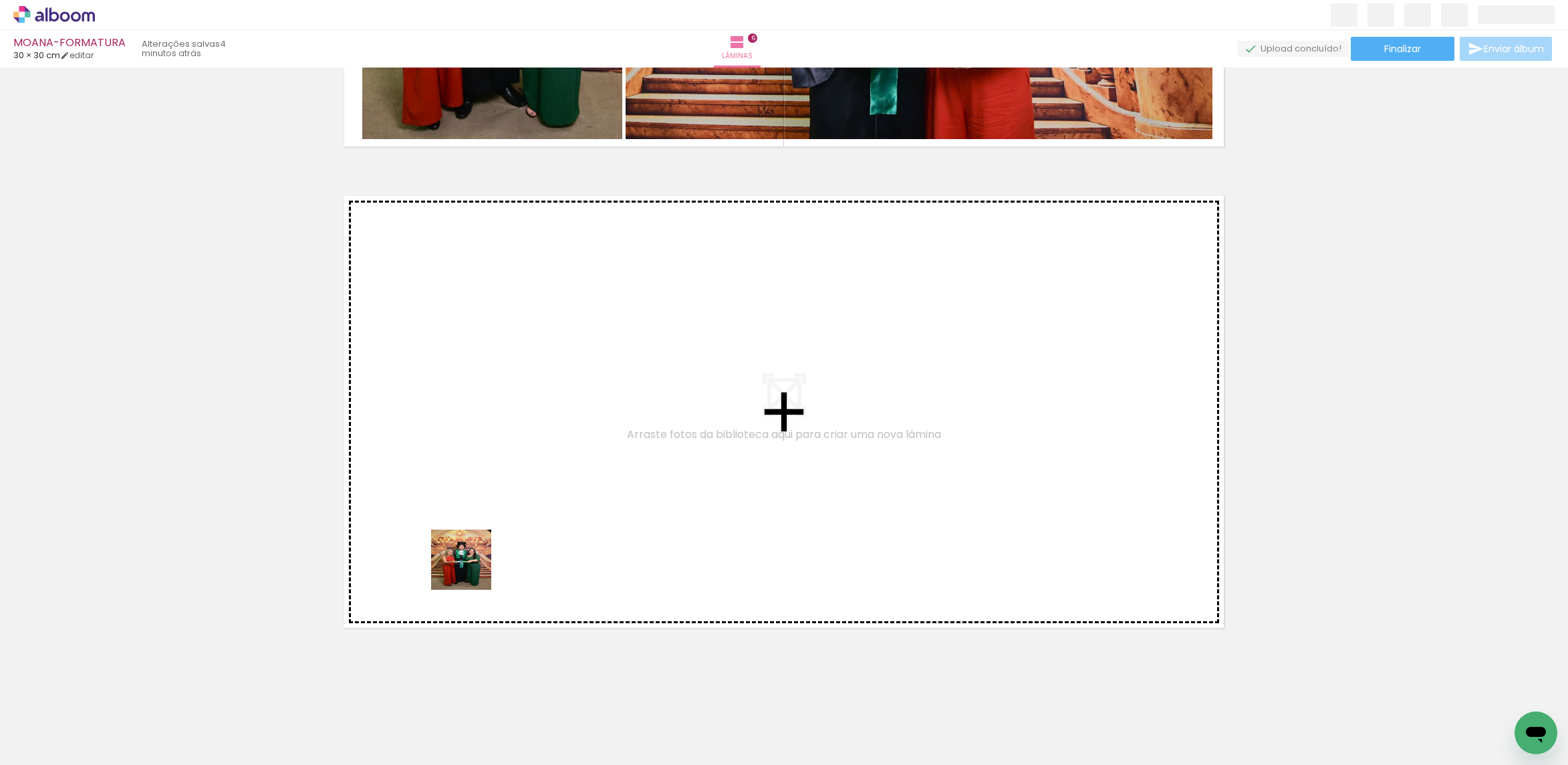
drag, startPoint x: 443, startPoint y: 722, endPoint x: 494, endPoint y: 522, distance: 206.4
click at [494, 522] on quentale-workspace at bounding box center [784, 382] width 1568 height 765
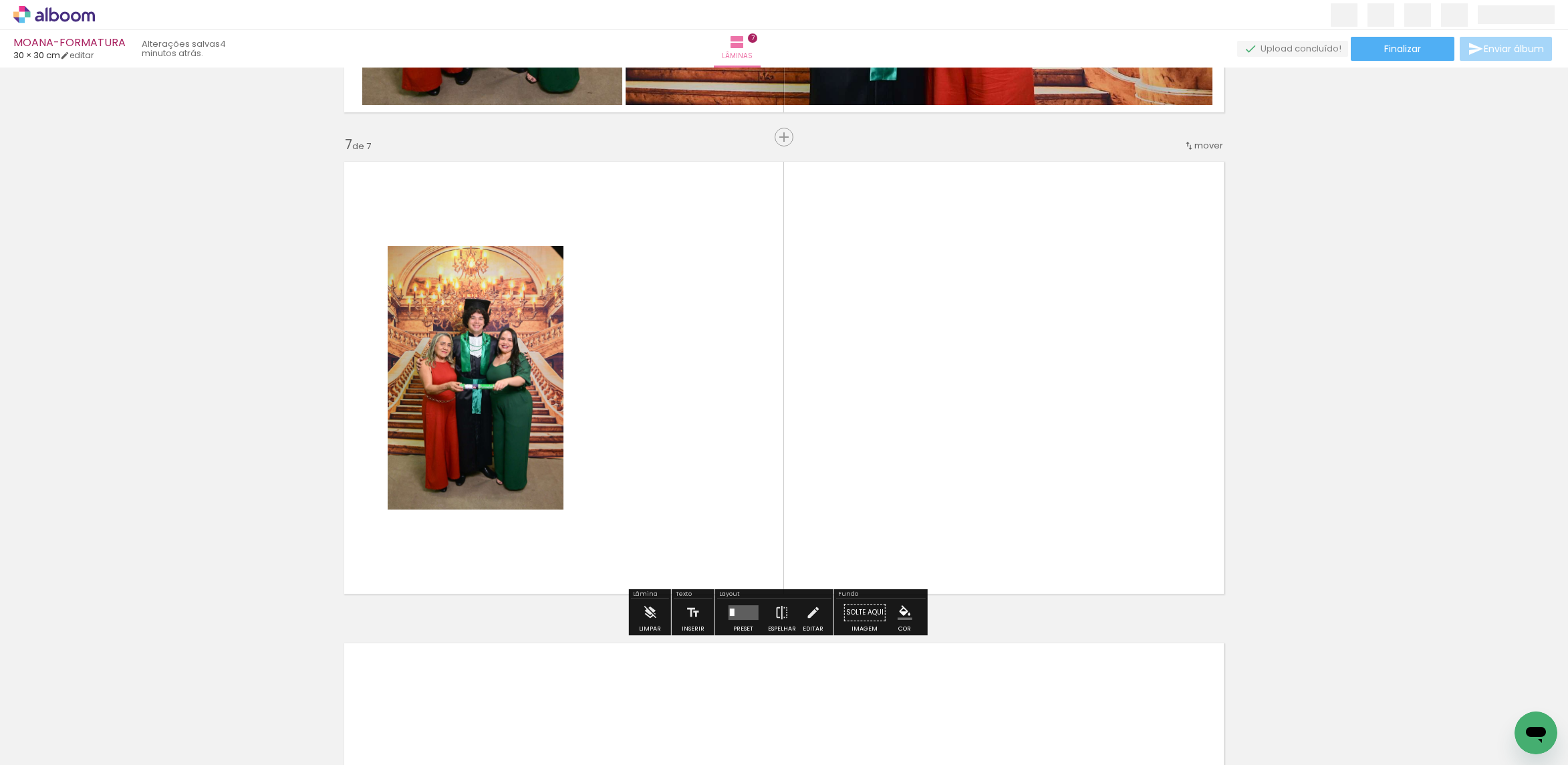
scroll to position [2843, 0]
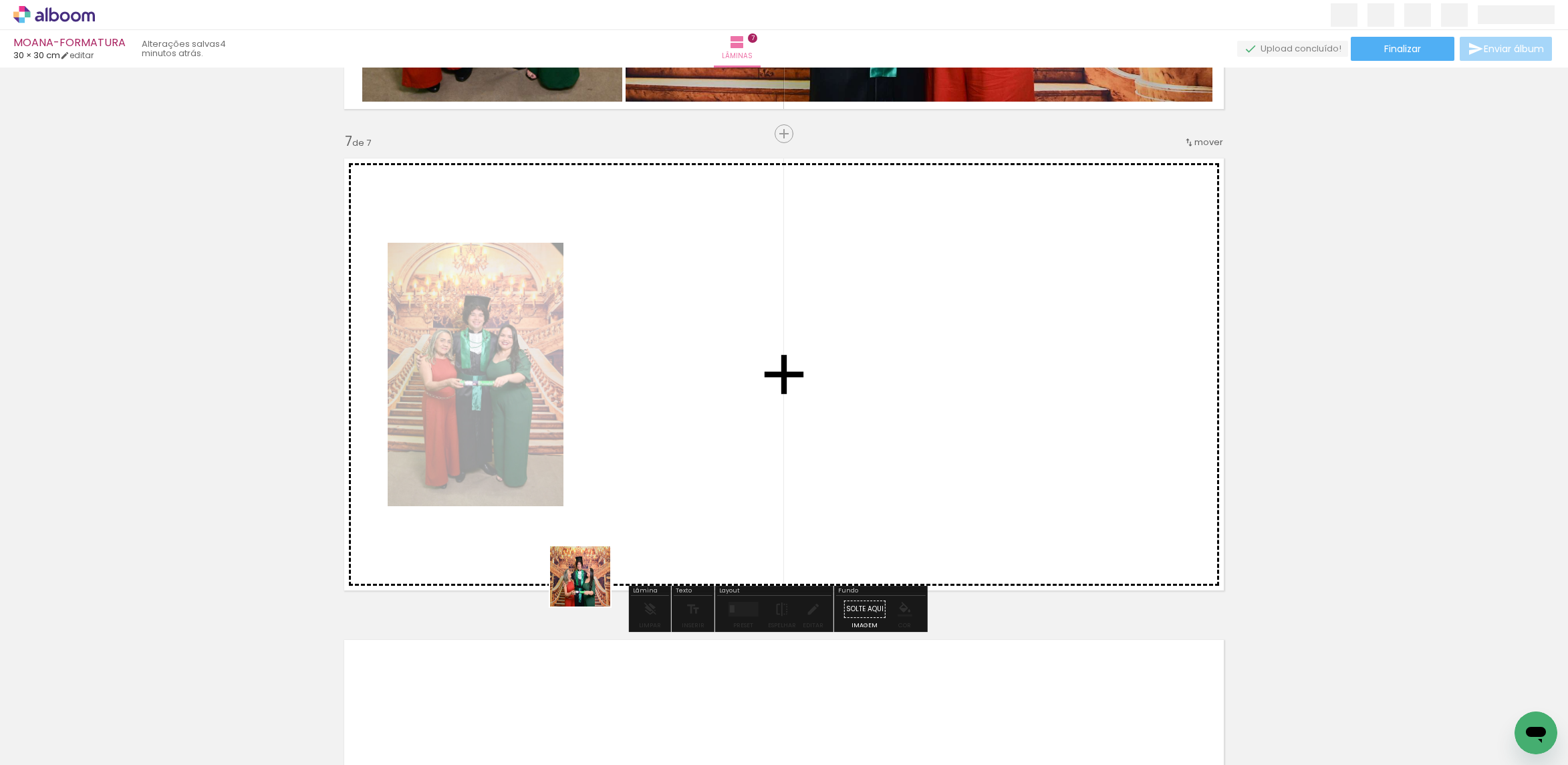
drag, startPoint x: 462, startPoint y: 725, endPoint x: 684, endPoint y: 527, distance: 297.5
click at [684, 527] on quentale-workspace at bounding box center [784, 382] width 1568 height 765
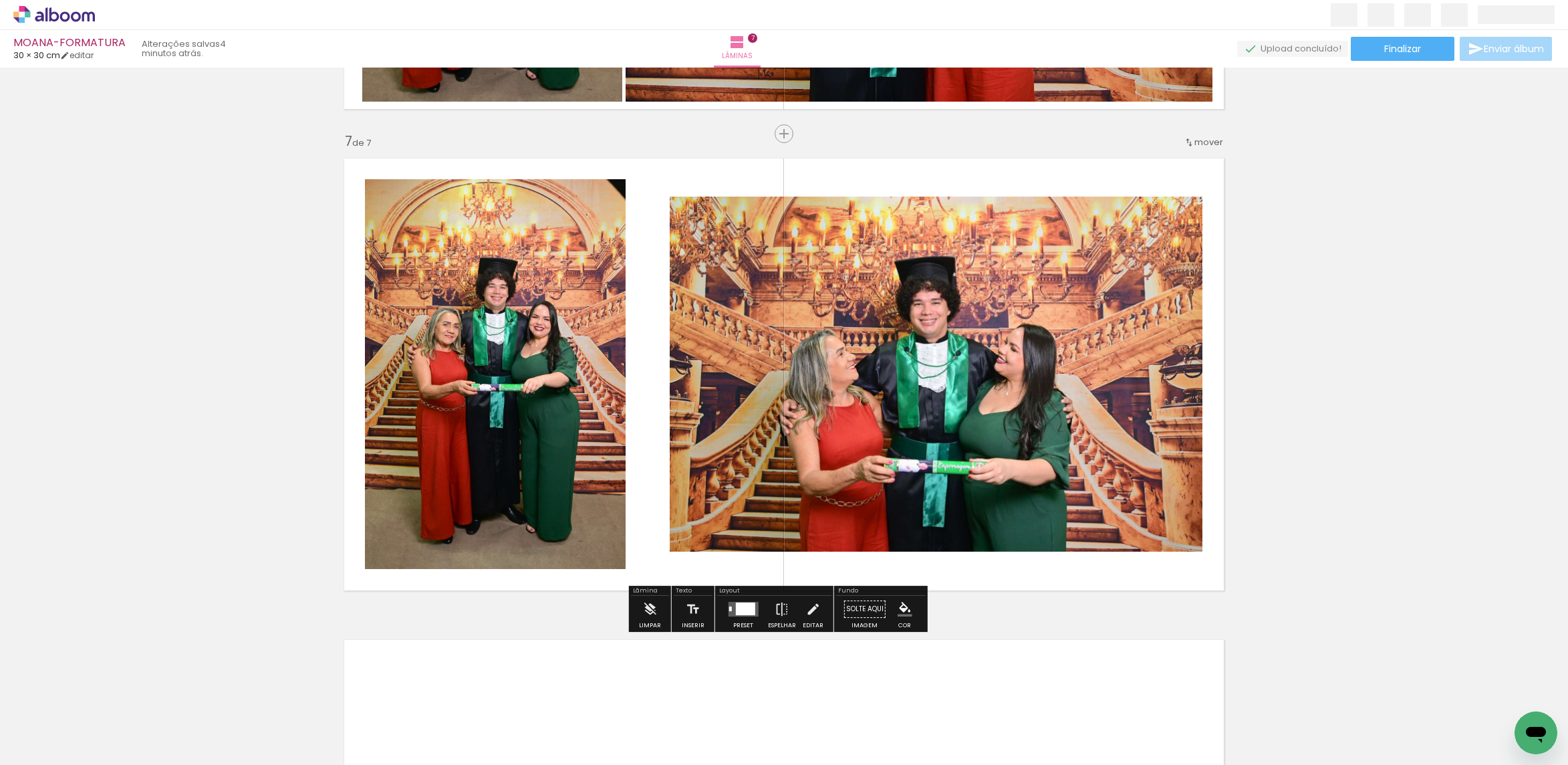
click at [746, 609] on div at bounding box center [745, 609] width 19 height 13
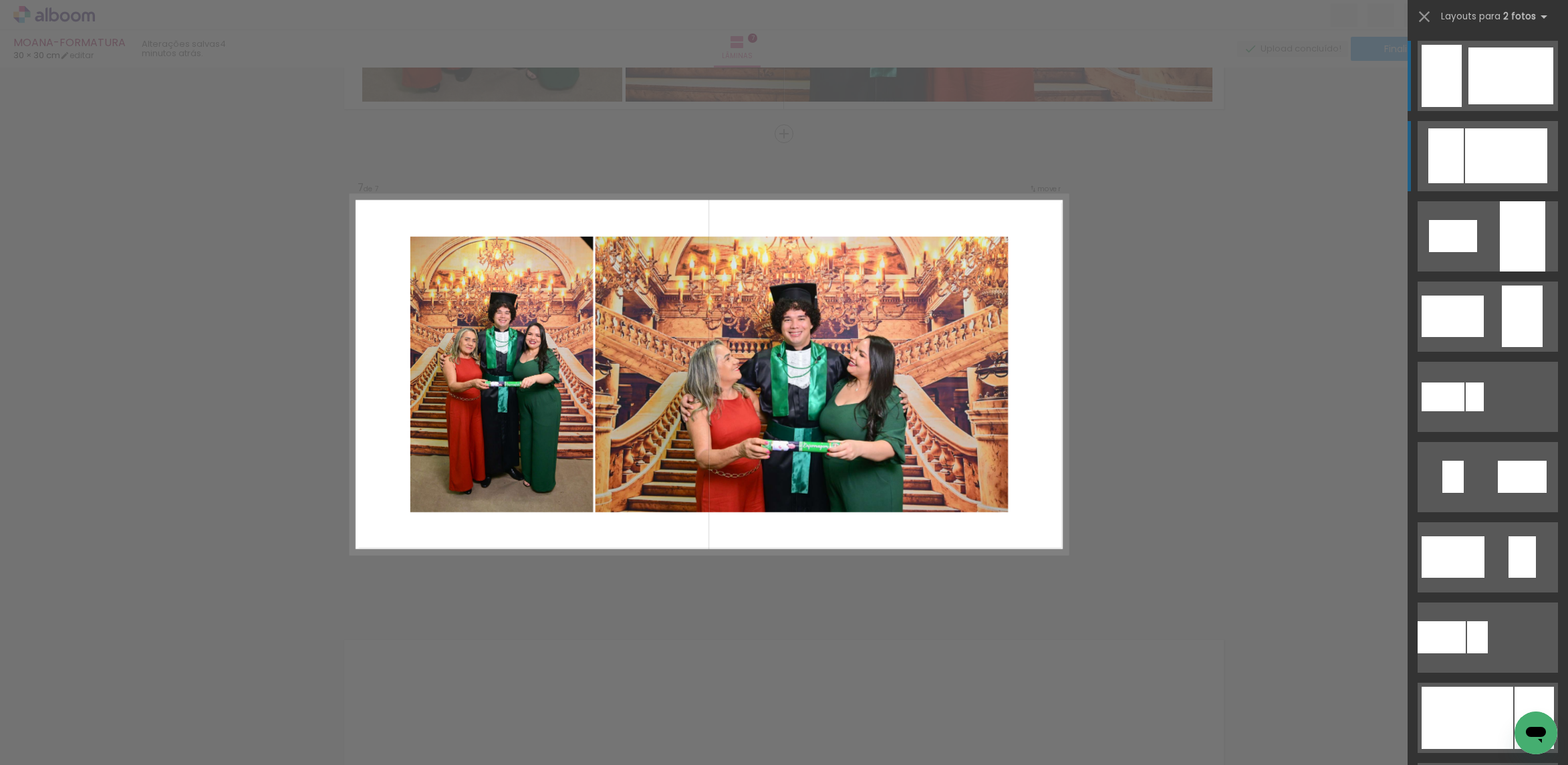
click at [1512, 149] on div at bounding box center [1506, 156] width 82 height 55
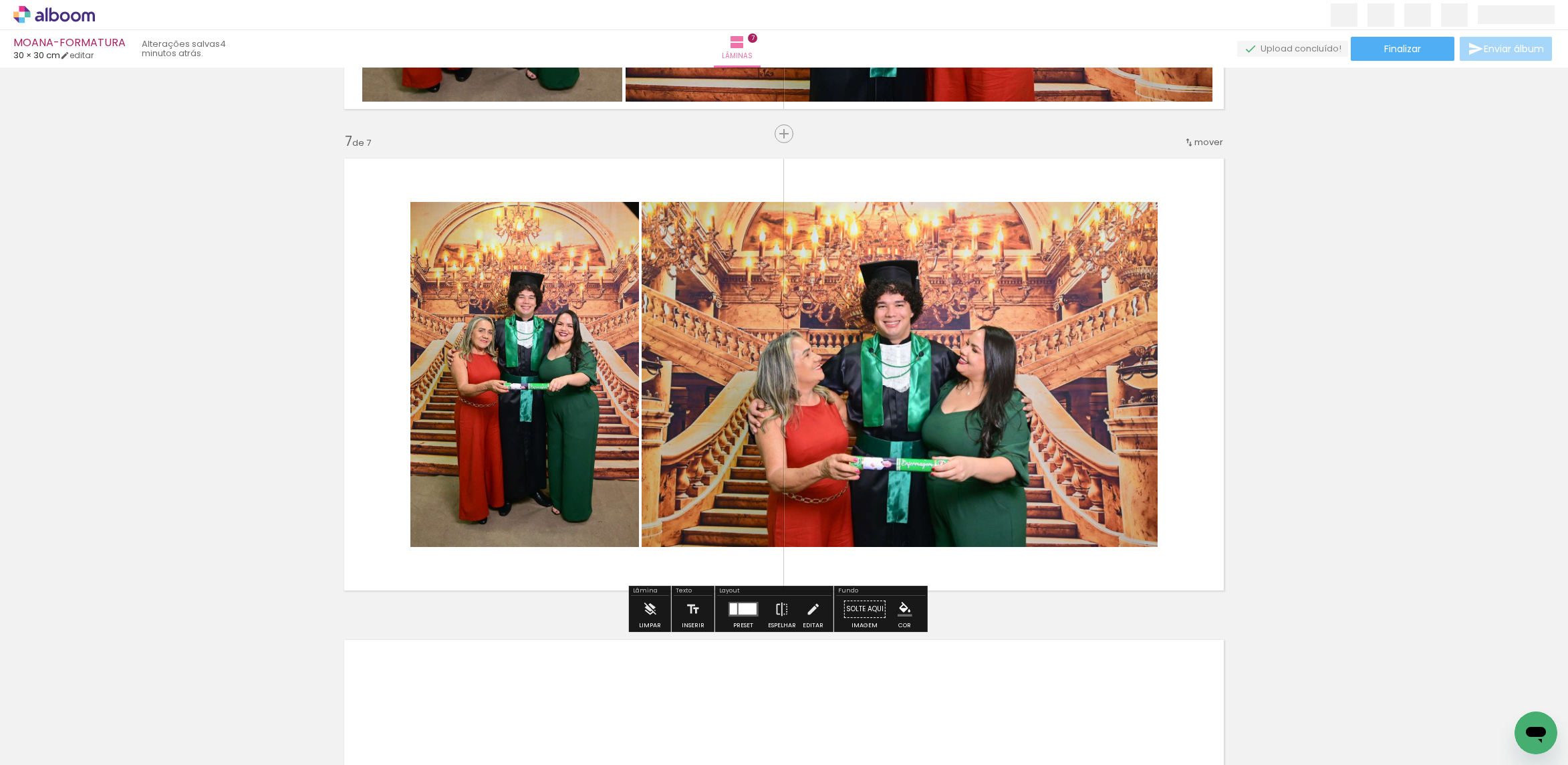
click at [1014, 302] on quentale-photo at bounding box center [900, 375] width 516 height 345
drag, startPoint x: 1014, startPoint y: 302, endPoint x: 825, endPoint y: 342, distance: 193.2
click at [1013, 302] on quentale-photo at bounding box center [900, 375] width 516 height 345
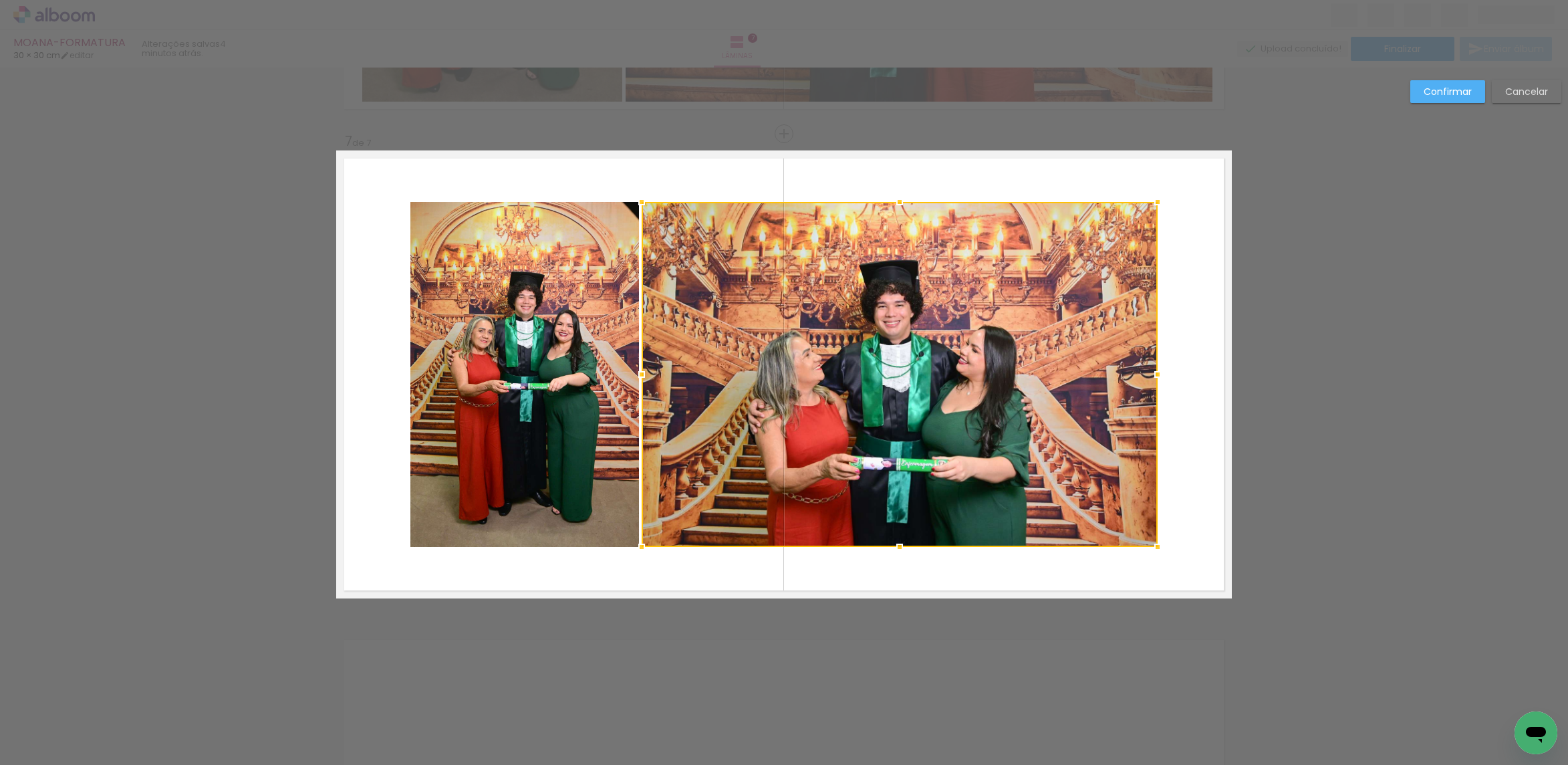
click at [581, 358] on quentale-photo at bounding box center [525, 375] width 229 height 345
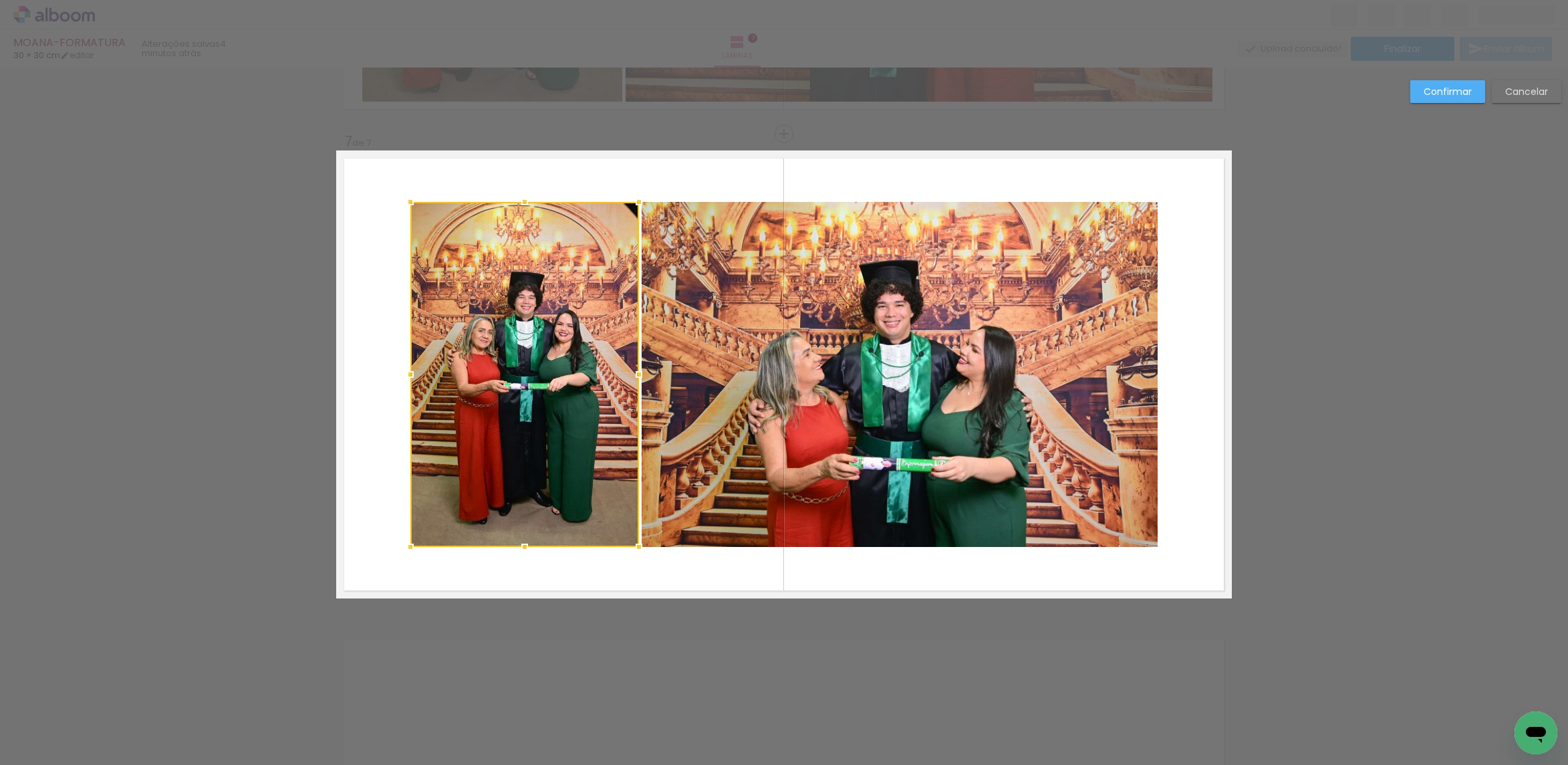
click at [581, 358] on div at bounding box center [525, 375] width 229 height 345
click at [747, 334] on quentale-photo at bounding box center [900, 375] width 516 height 345
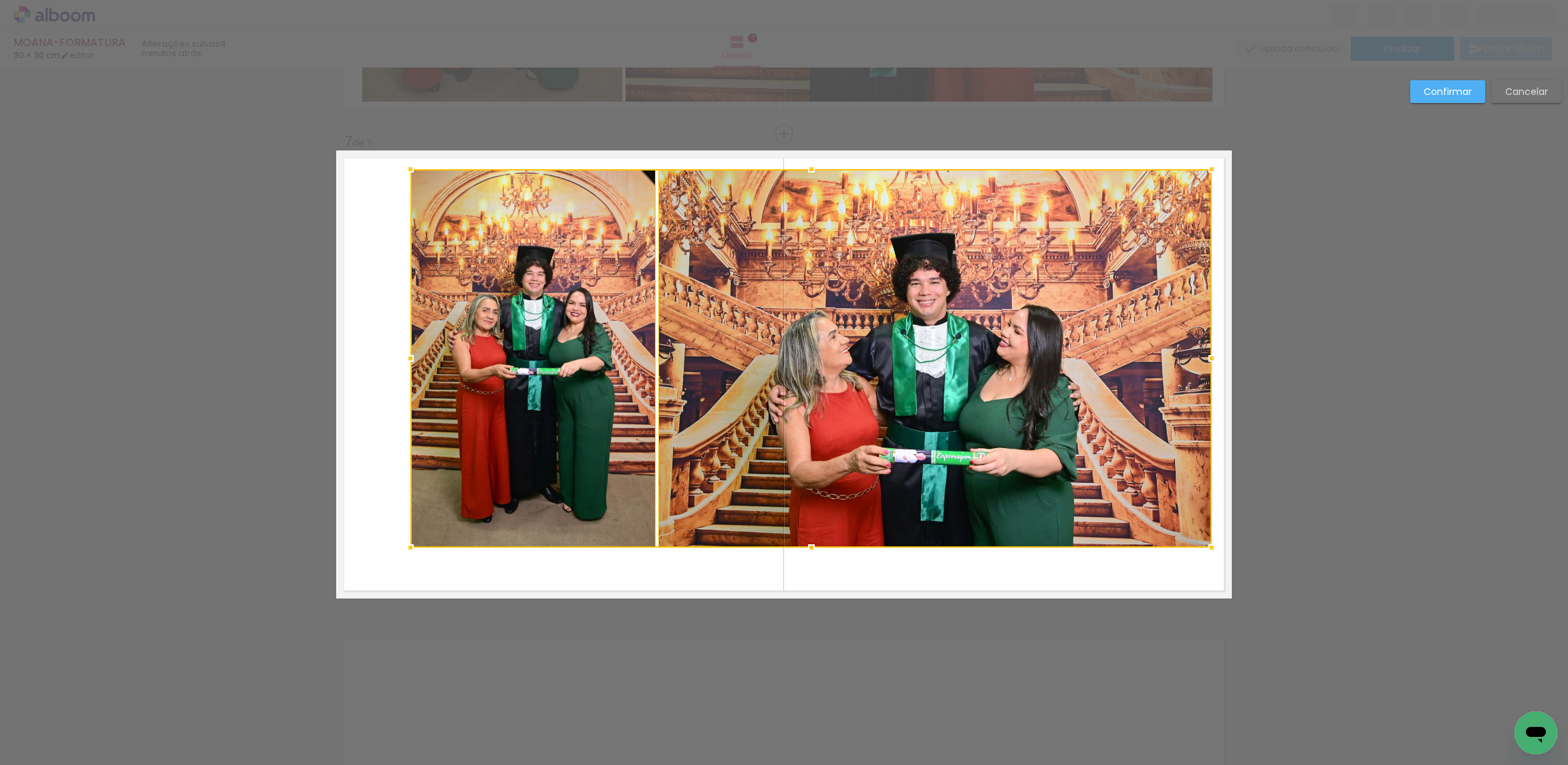
drag, startPoint x: 1148, startPoint y: 202, endPoint x: 1202, endPoint y: 169, distance: 63.3
click at [1202, 169] on div at bounding box center [1212, 169] width 26 height 26
drag, startPoint x: 1164, startPoint y: 221, endPoint x: 959, endPoint y: 309, distance: 223.1
click at [1162, 221] on div at bounding box center [935, 358] width 554 height 379
drag, startPoint x: 584, startPoint y: 336, endPoint x: 540, endPoint y: 434, distance: 107.4
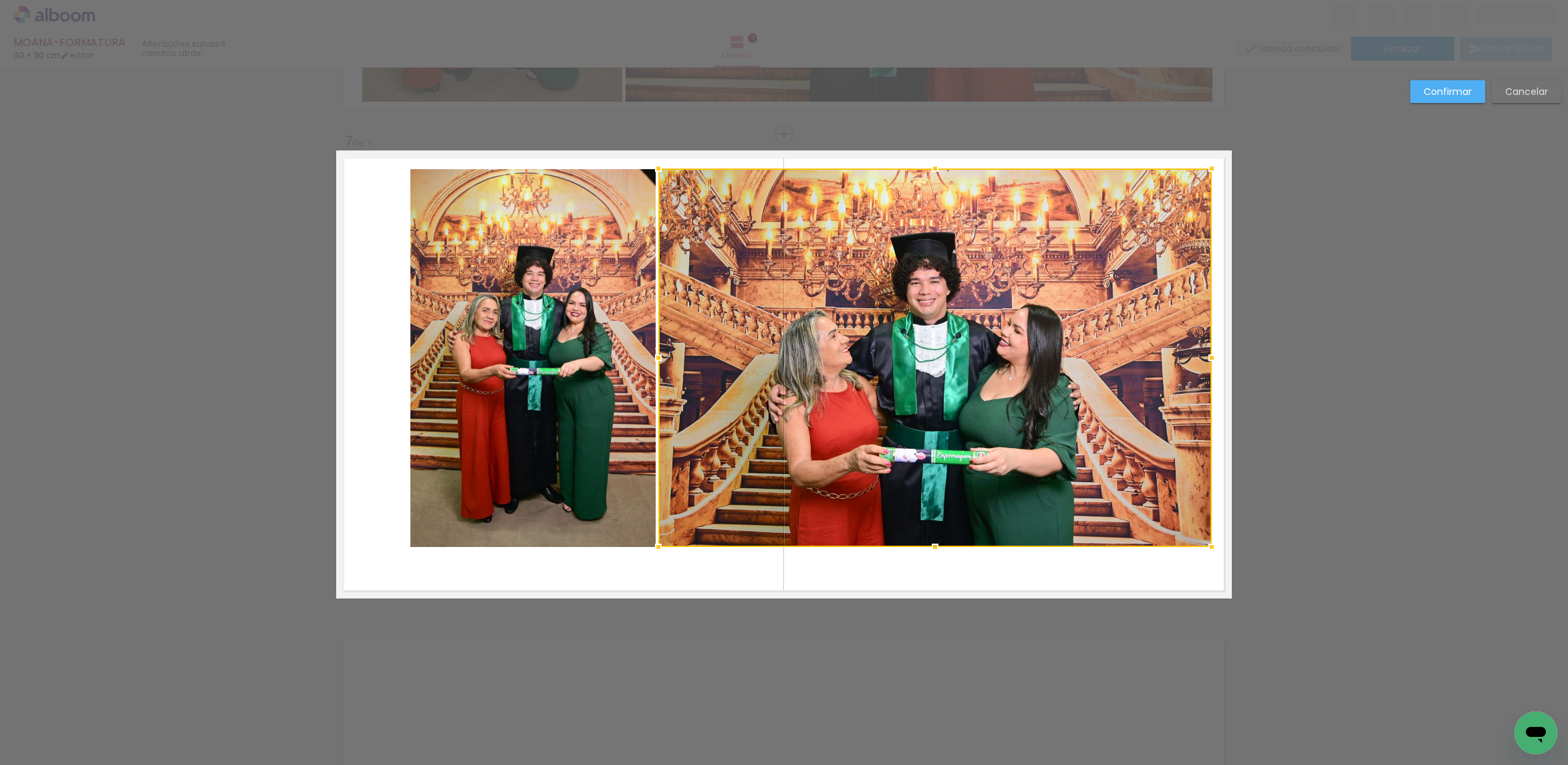
click at [582, 336] on quentale-photo at bounding box center [533, 358] width 245 height 379
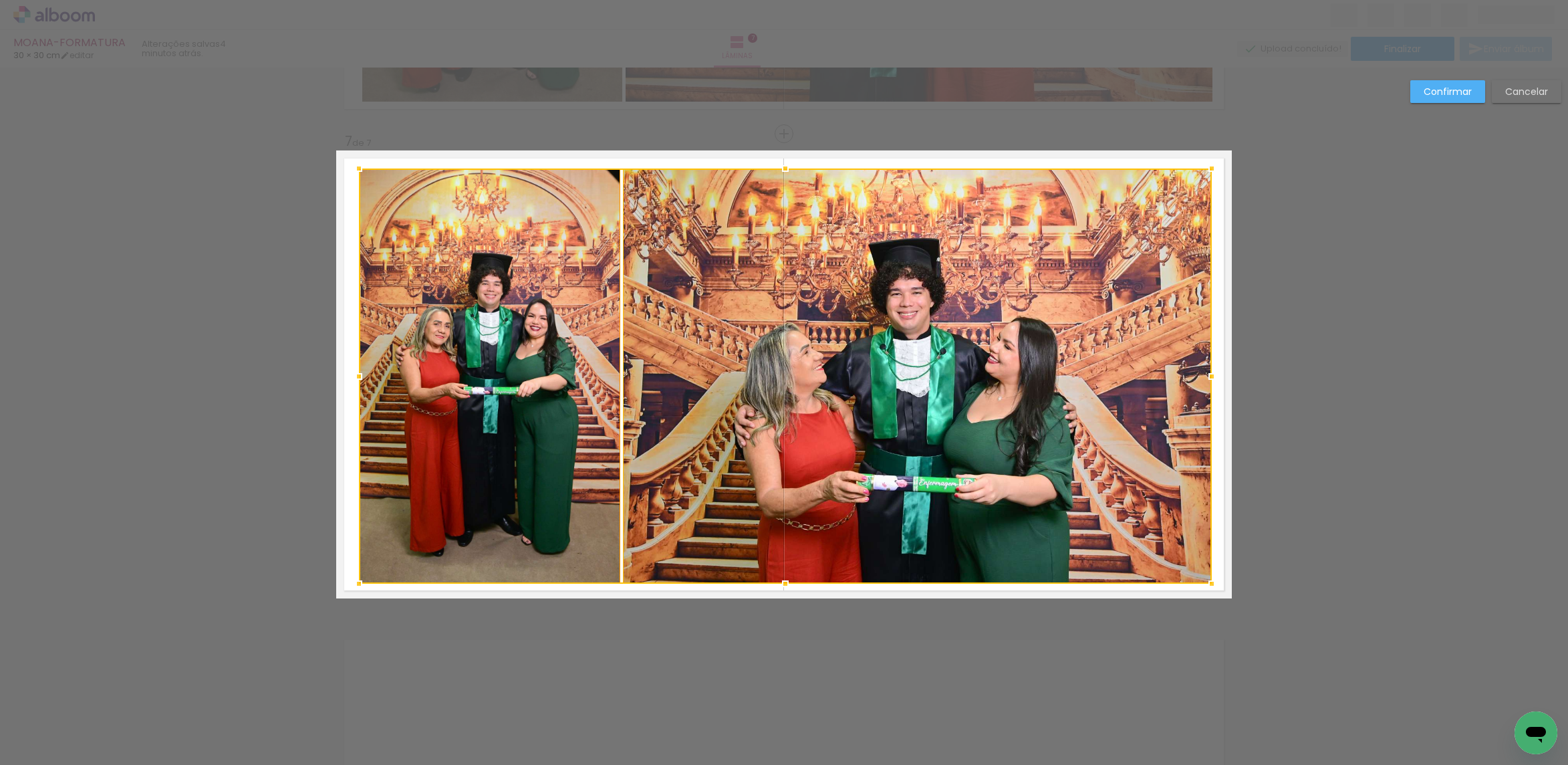
drag, startPoint x: 405, startPoint y: 550, endPoint x: 370, endPoint y: 580, distance: 46.1
click at [357, 584] on div at bounding box center [358, 584] width 26 height 26
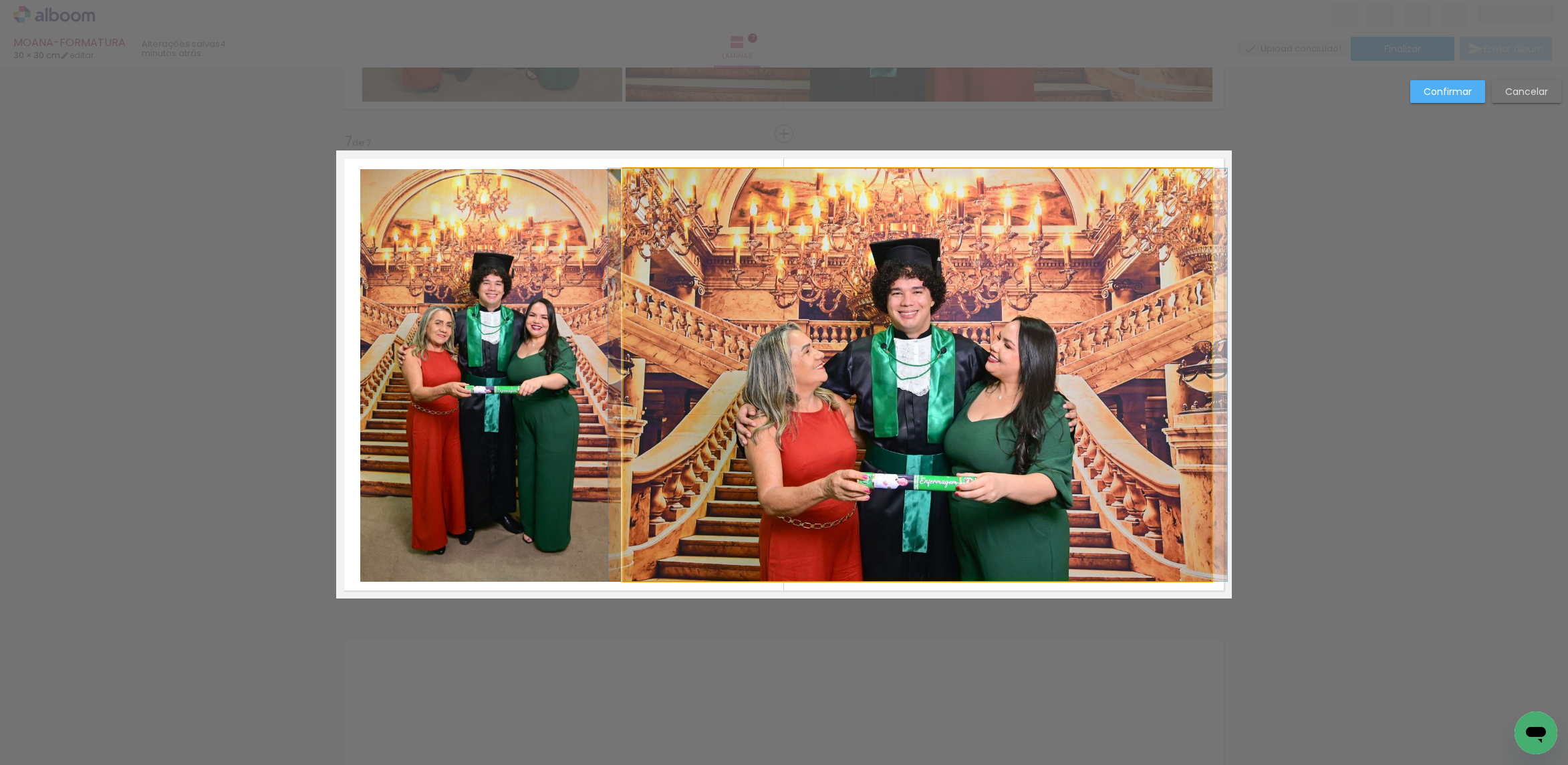
click at [742, 408] on quentale-photo at bounding box center [918, 375] width 588 height 413
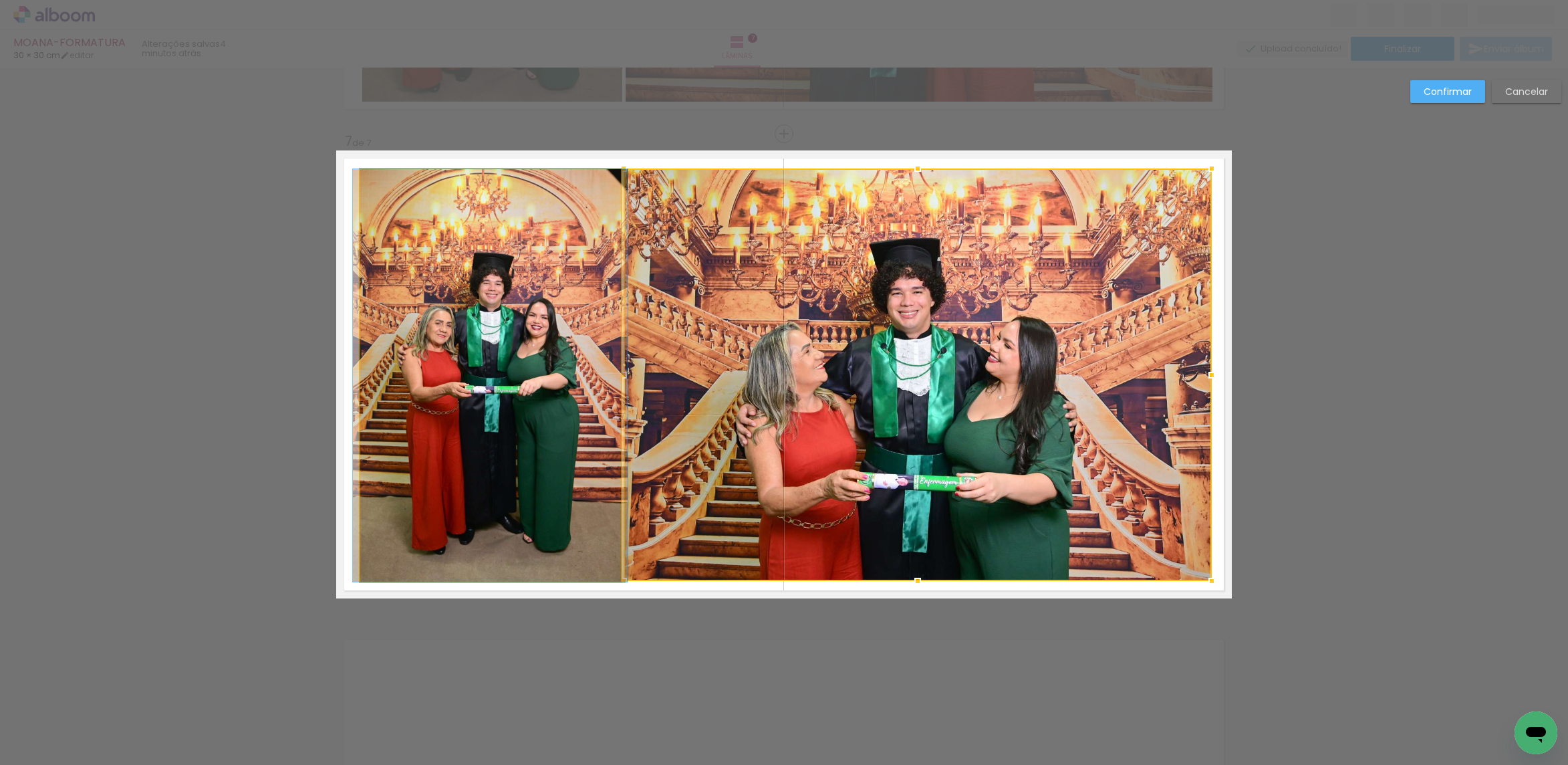
click at [512, 458] on quentale-photo at bounding box center [490, 375] width 261 height 413
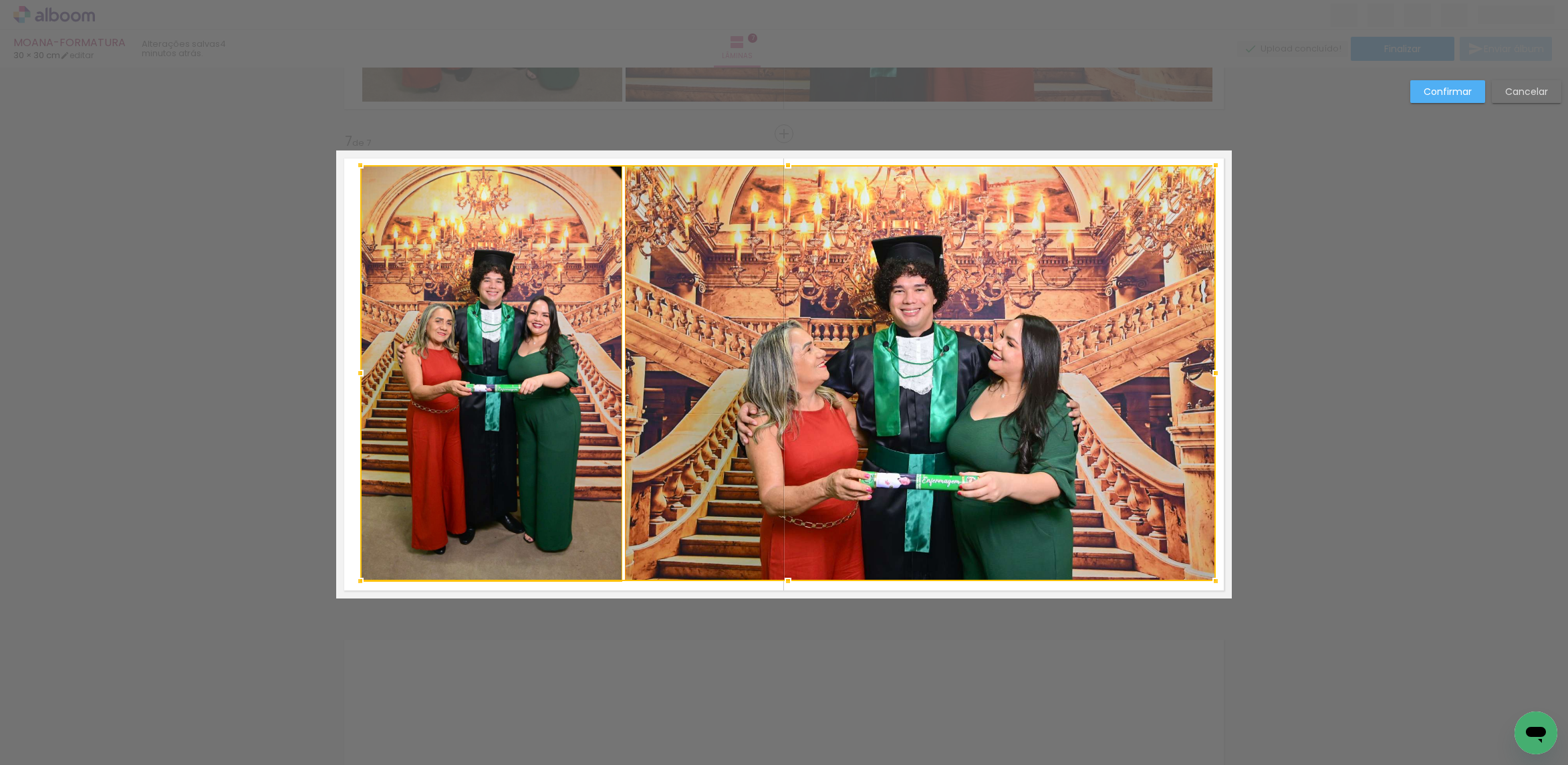
drag, startPoint x: 1205, startPoint y: 169, endPoint x: 1204, endPoint y: 181, distance: 12.0
click at [1210, 167] on div at bounding box center [1216, 165] width 26 height 26
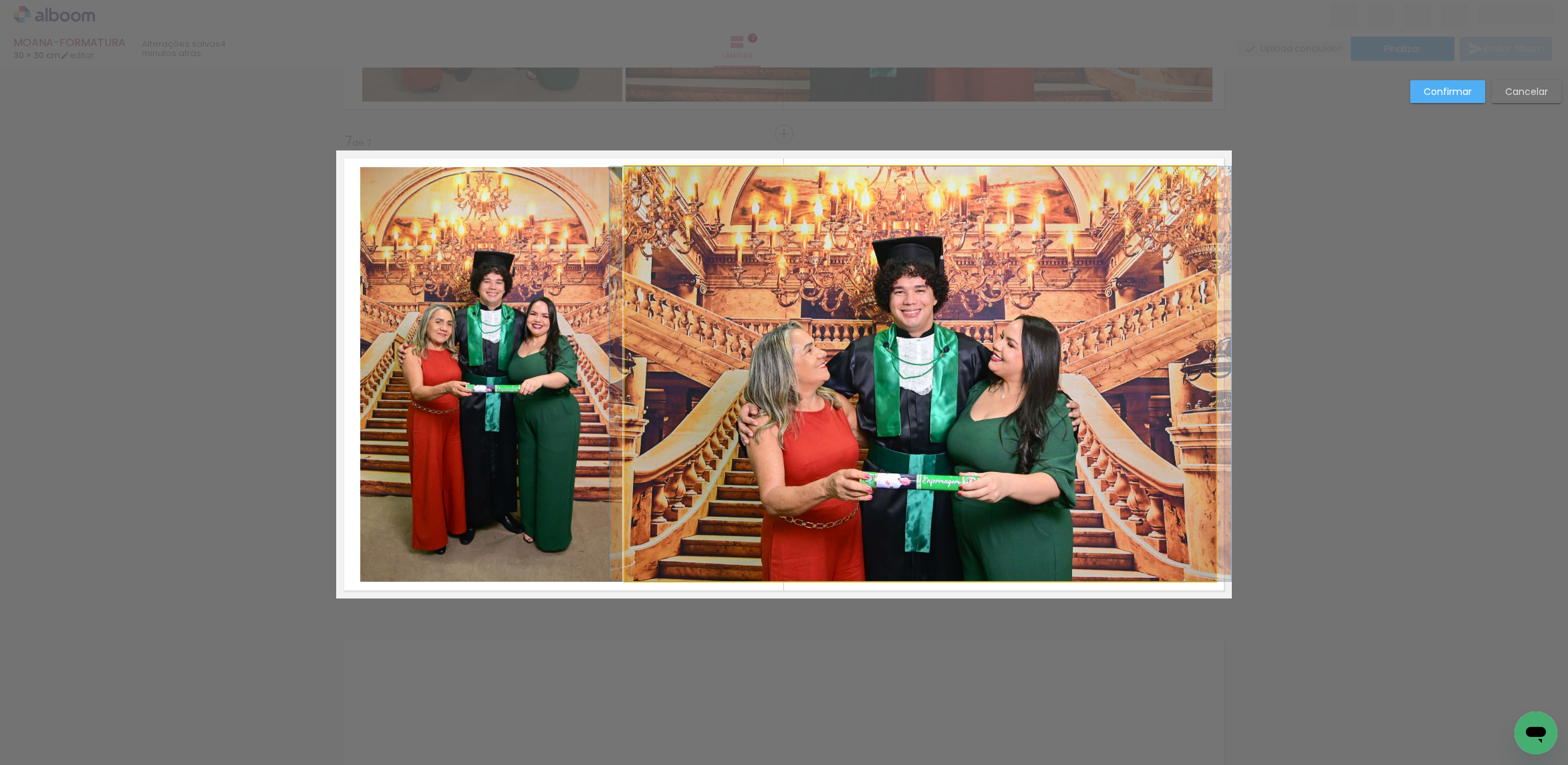
drag, startPoint x: 1133, startPoint y: 240, endPoint x: 818, endPoint y: 368, distance: 340.0
click at [1132, 242] on quentale-photo at bounding box center [920, 374] width 591 height 414
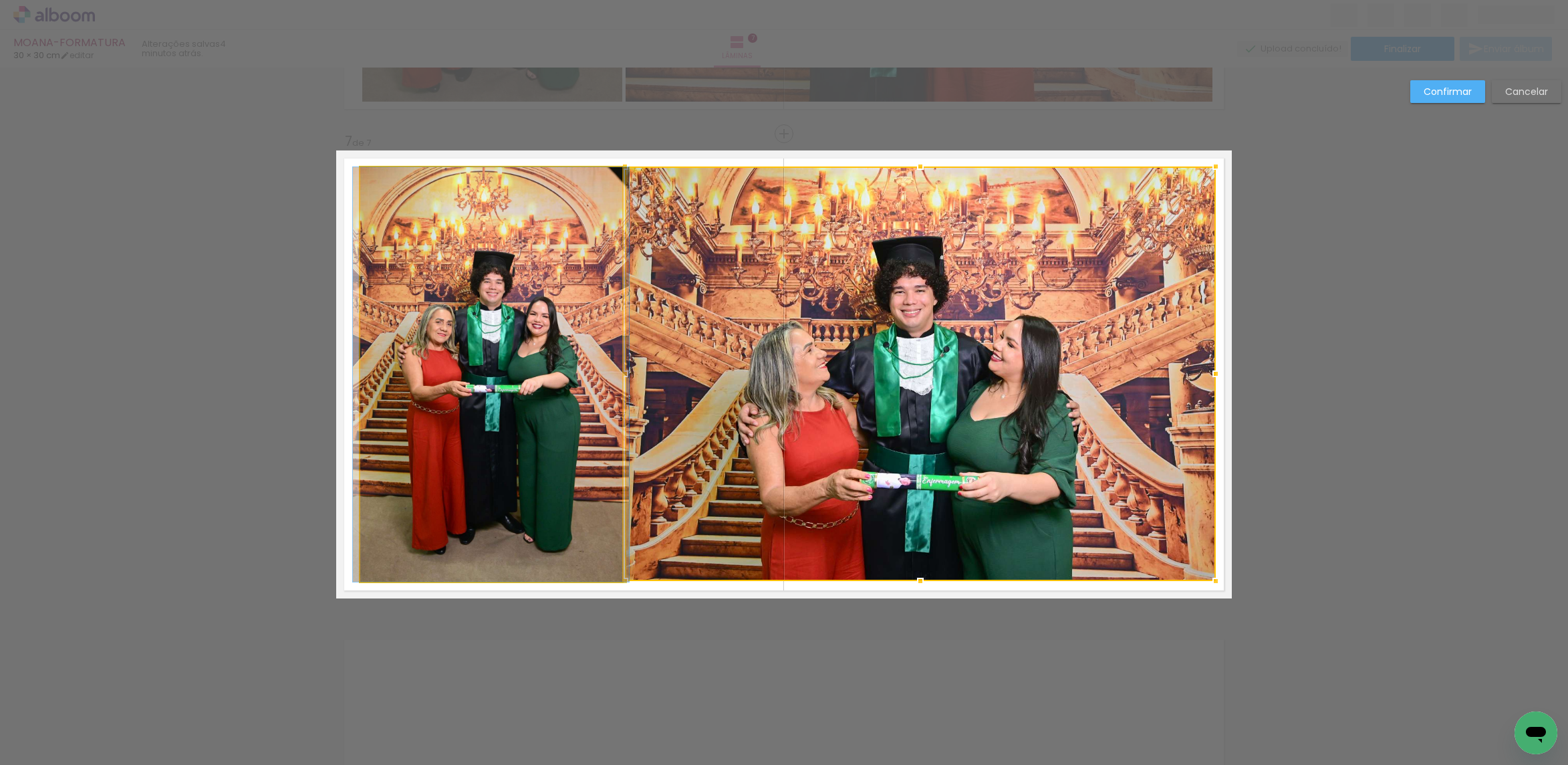
click at [546, 378] on quentale-photo at bounding box center [491, 375] width 262 height 414
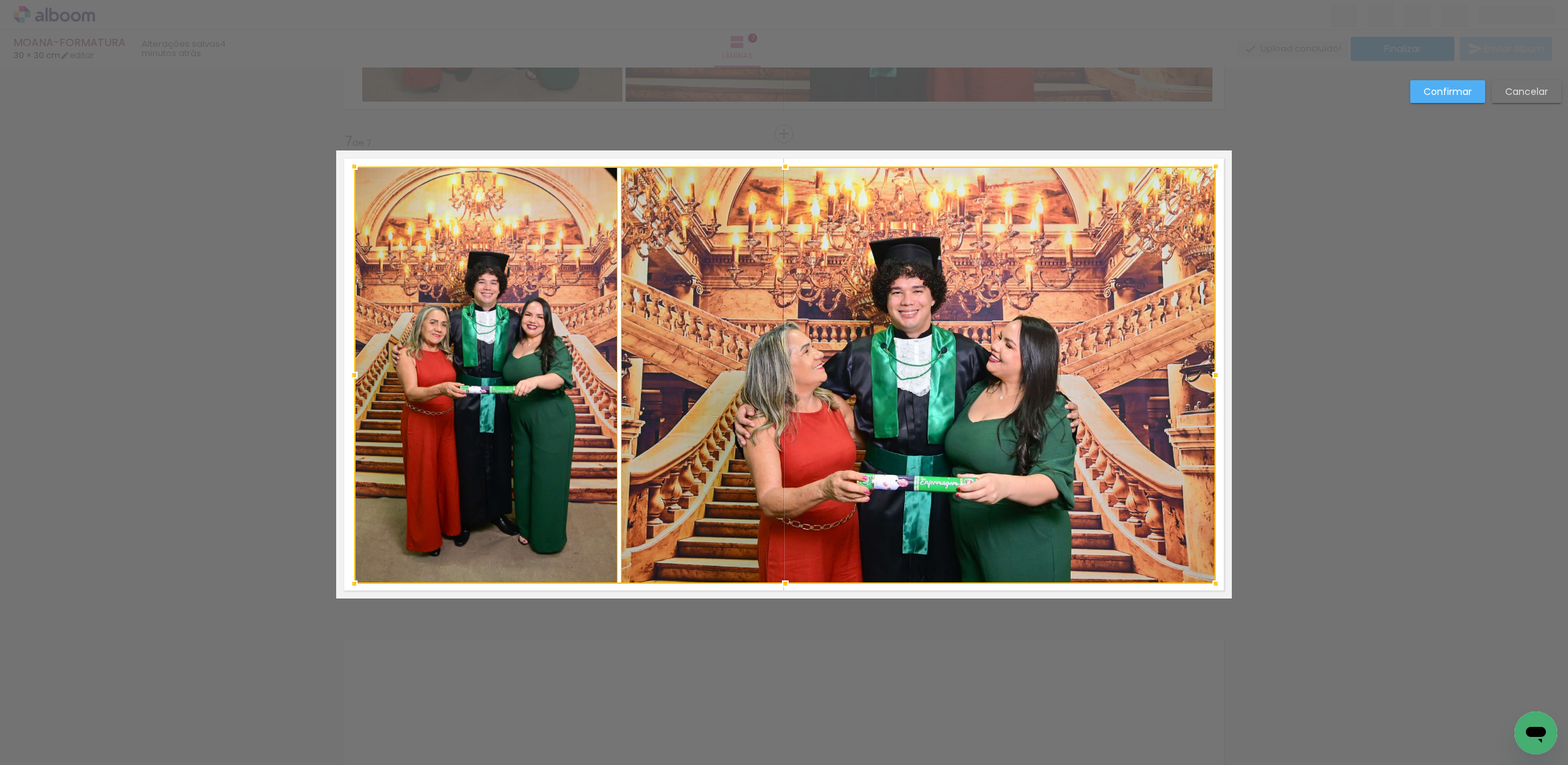
click at [349, 588] on div at bounding box center [354, 584] width 26 height 26
click at [0, 0] on slot "Confirmar" at bounding box center [0, 0] width 0 height 0
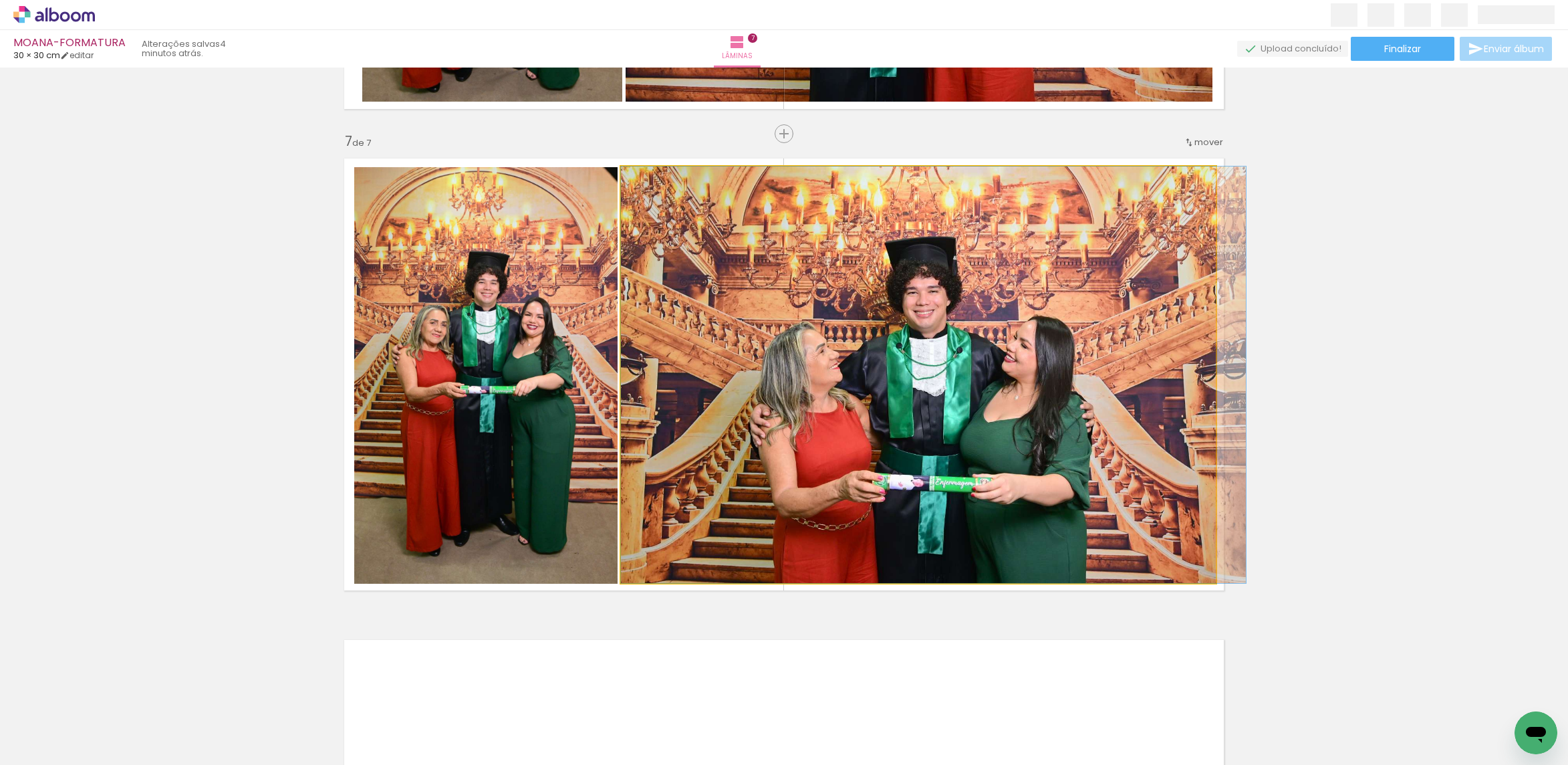
drag, startPoint x: 919, startPoint y: 318, endPoint x: 945, endPoint y: 306, distance: 28.6
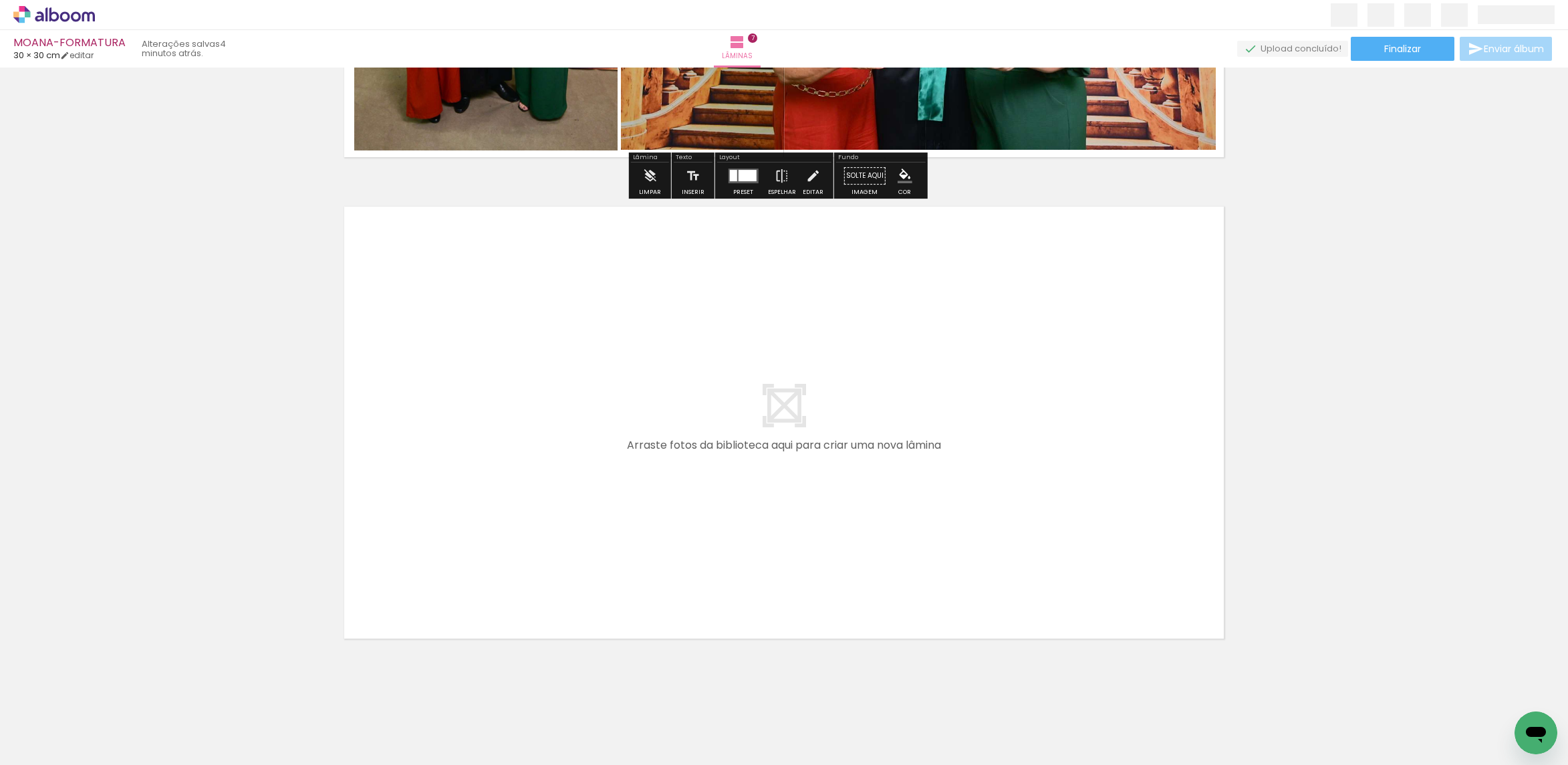
scroll to position [3287, 0]
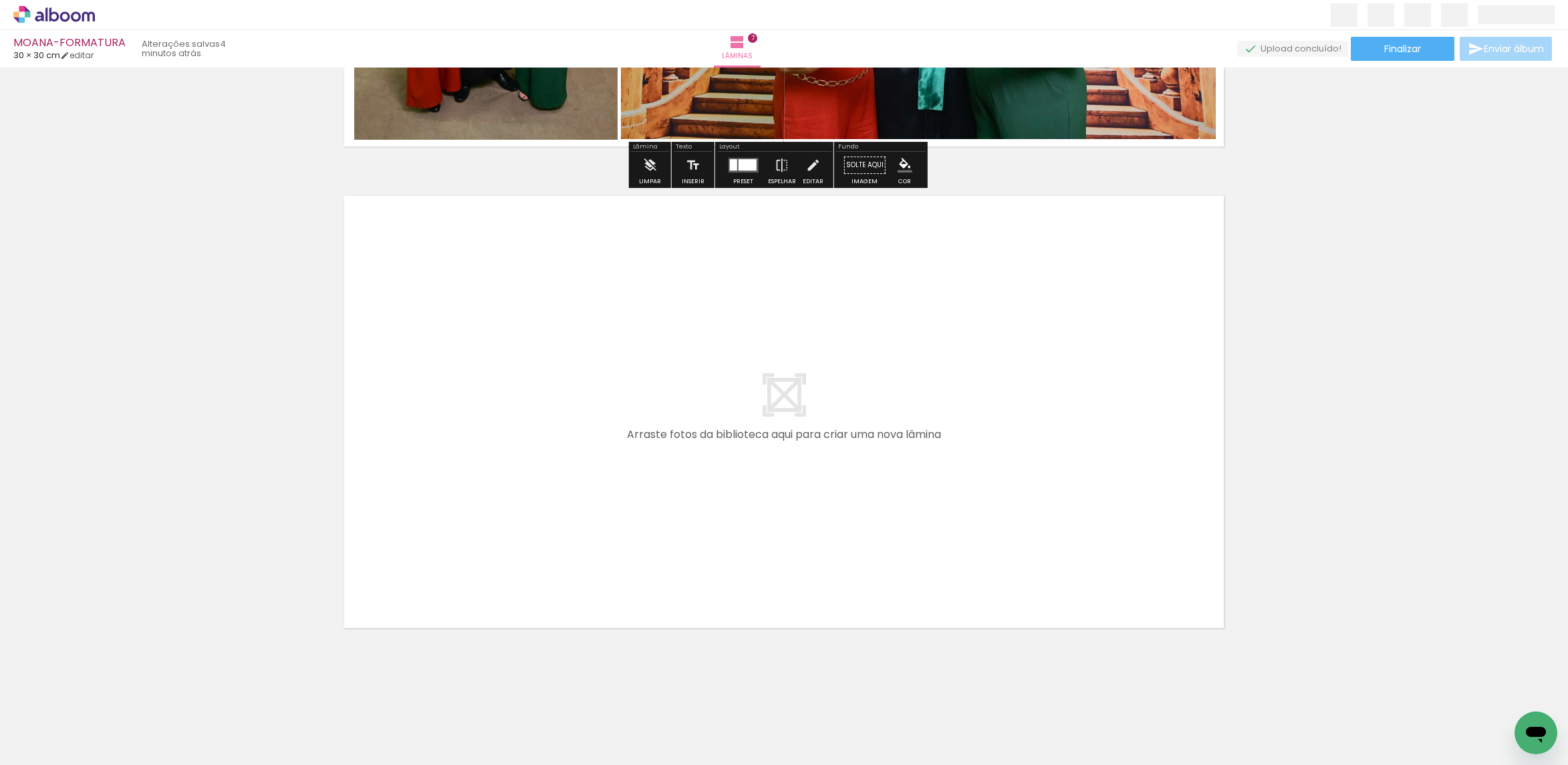
click at [66, 734] on iron-icon at bounding box center [67, 735] width 10 height 10
click at [0, 0] on slot "Não utilizadas" at bounding box center [0, 0] width 0 height 0
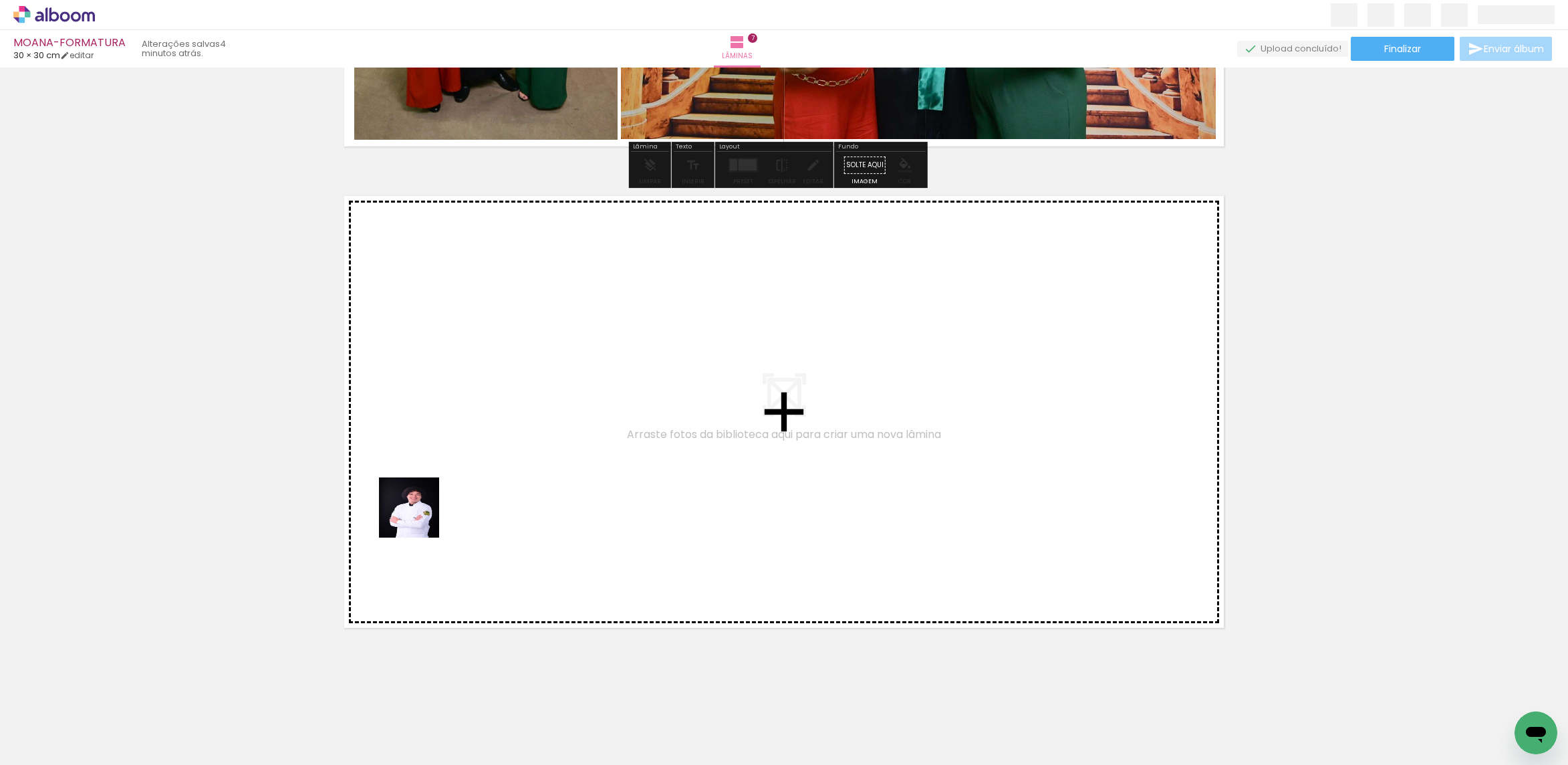
drag, startPoint x: 149, startPoint y: 713, endPoint x: 515, endPoint y: 466, distance: 441.5
click at [515, 466] on quentale-workspace at bounding box center [784, 382] width 1568 height 765
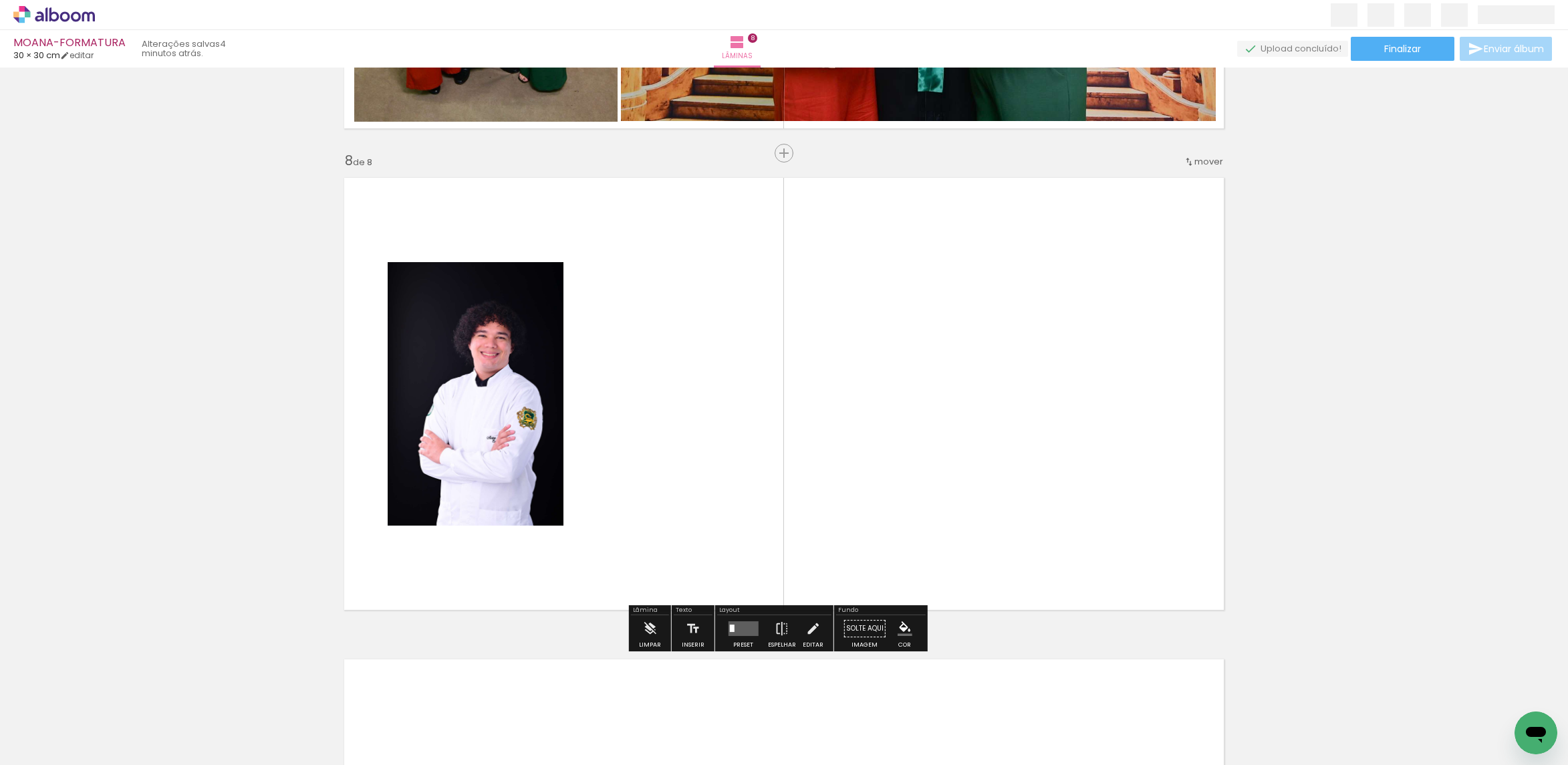
scroll to position [3325, 0]
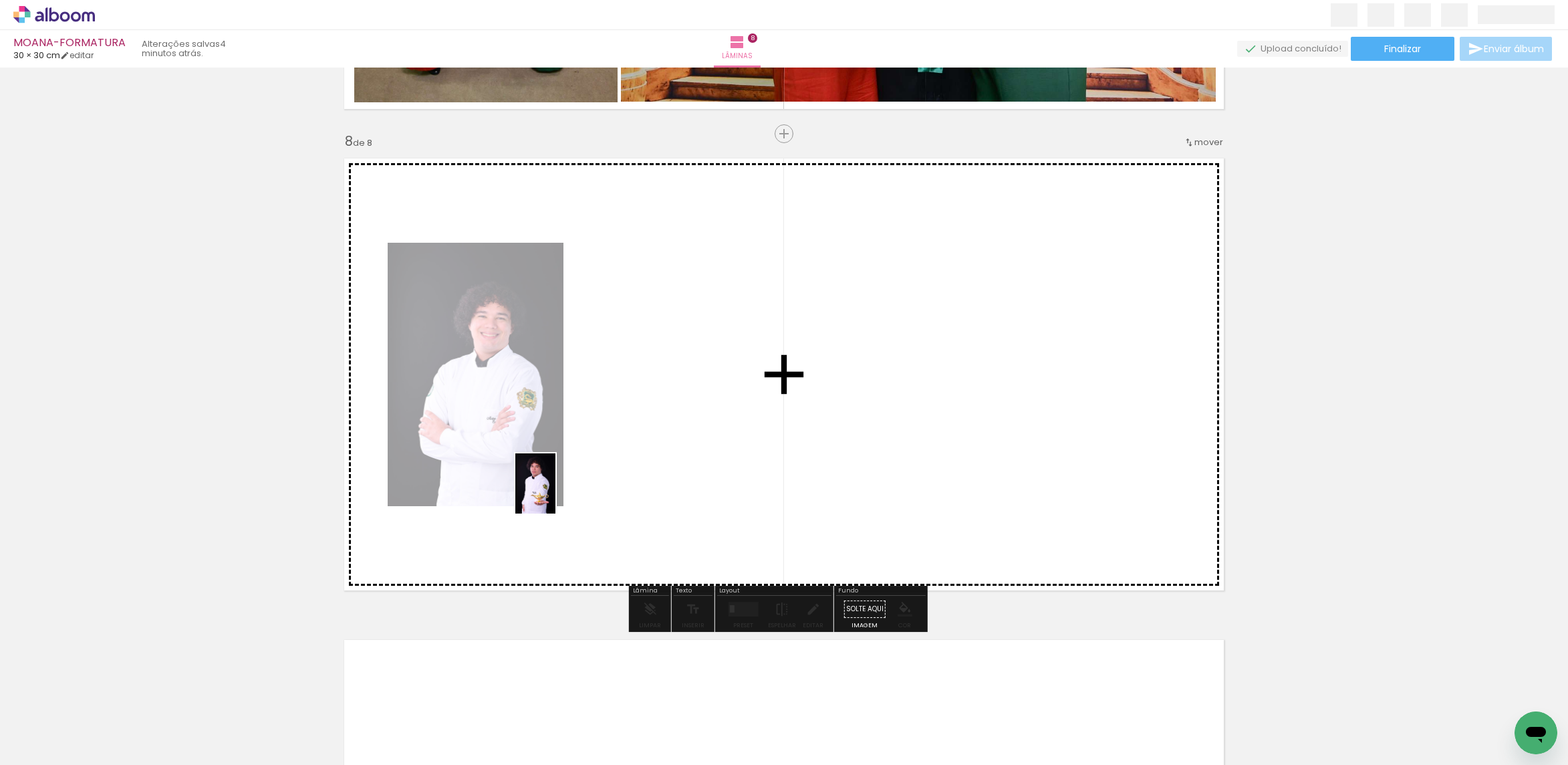
drag, startPoint x: 149, startPoint y: 716, endPoint x: 647, endPoint y: 443, distance: 567.9
click at [647, 443] on quentale-workspace at bounding box center [784, 382] width 1568 height 765
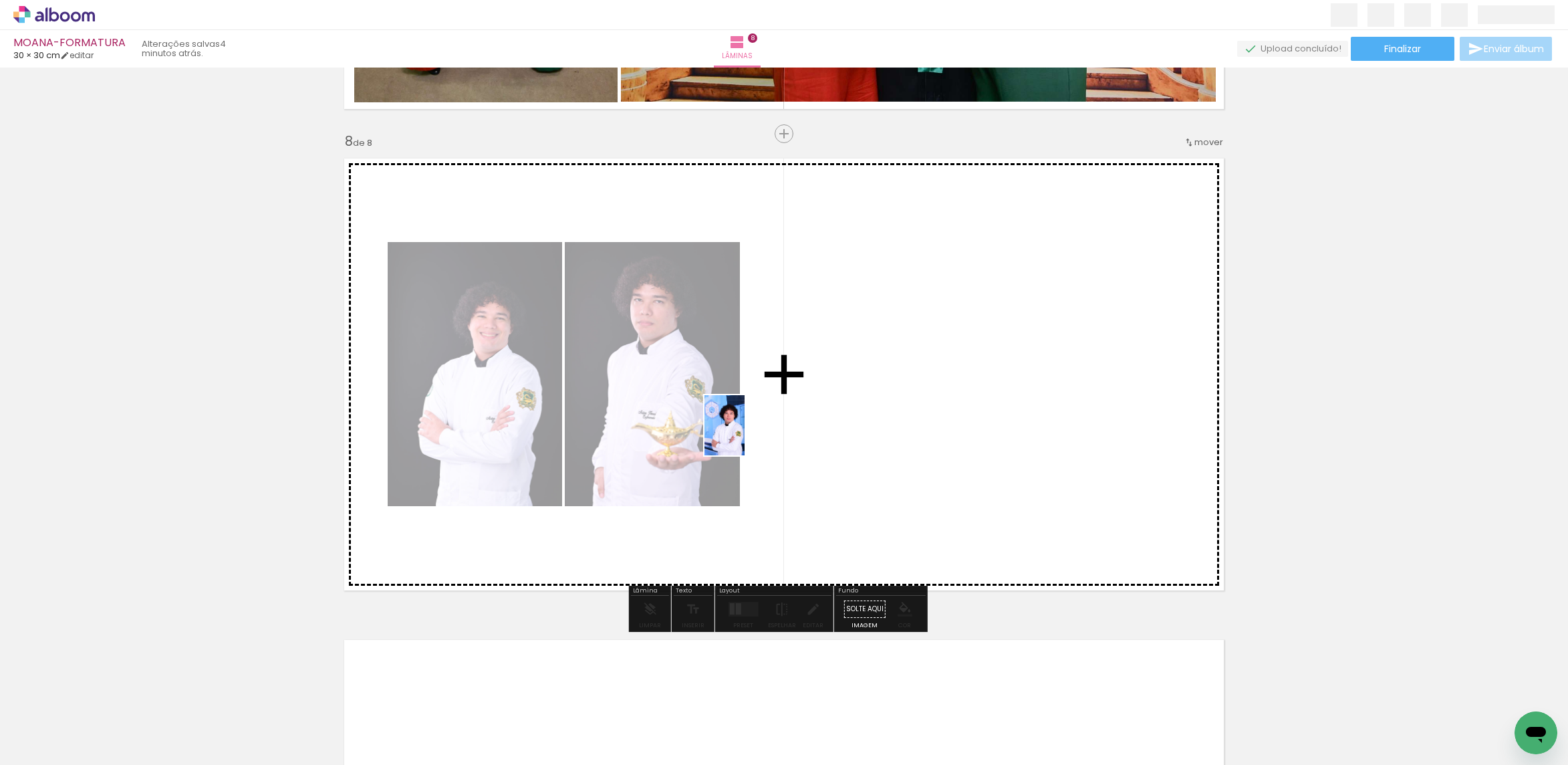
drag, startPoint x: 140, startPoint y: 718, endPoint x: 777, endPoint y: 419, distance: 703.7
click at [777, 419] on quentale-workspace at bounding box center [784, 382] width 1568 height 765
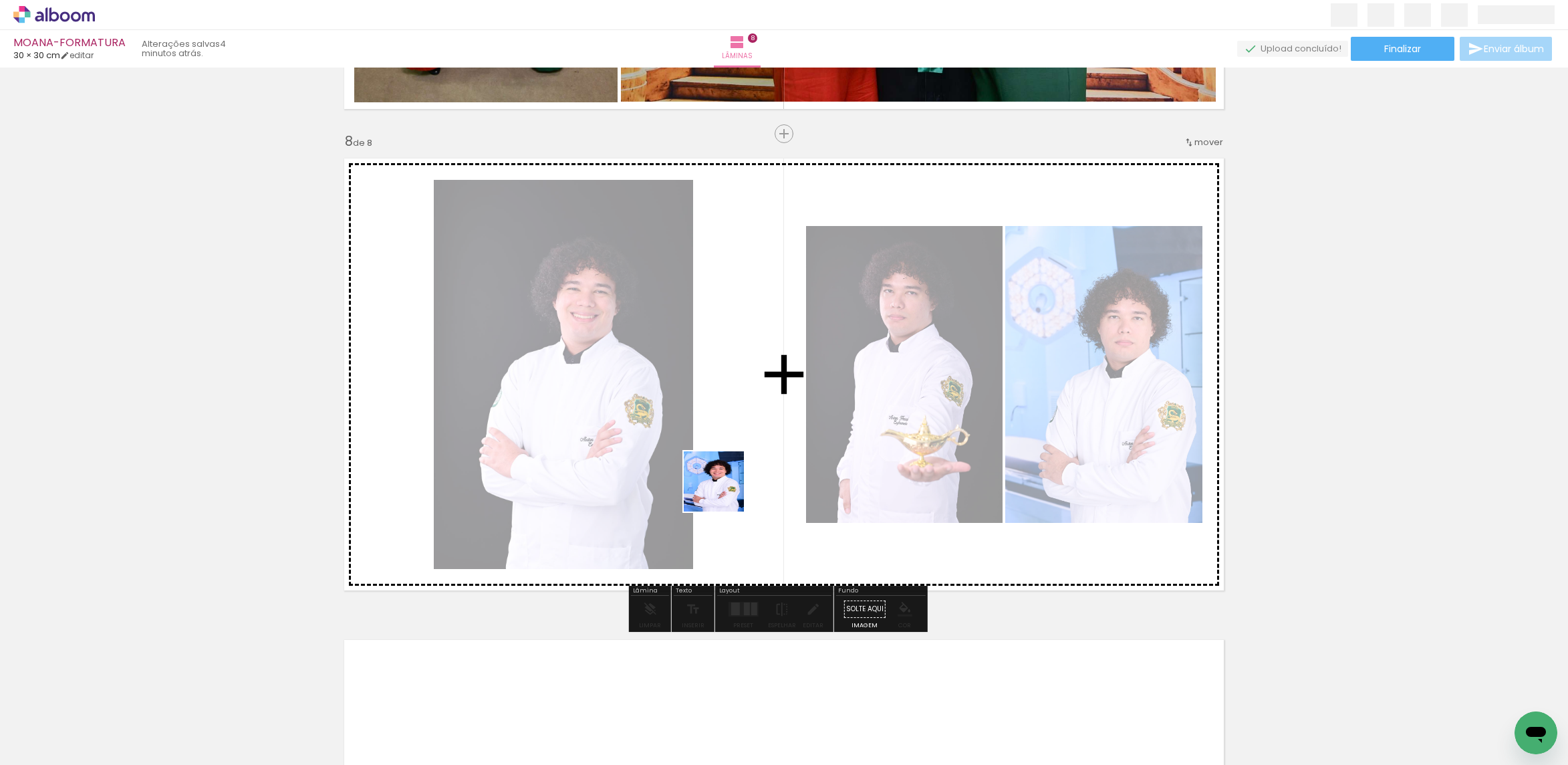
drag, startPoint x: 143, startPoint y: 727, endPoint x: 877, endPoint y: 433, distance: 790.7
click at [882, 428] on quentale-workspace at bounding box center [784, 382] width 1568 height 765
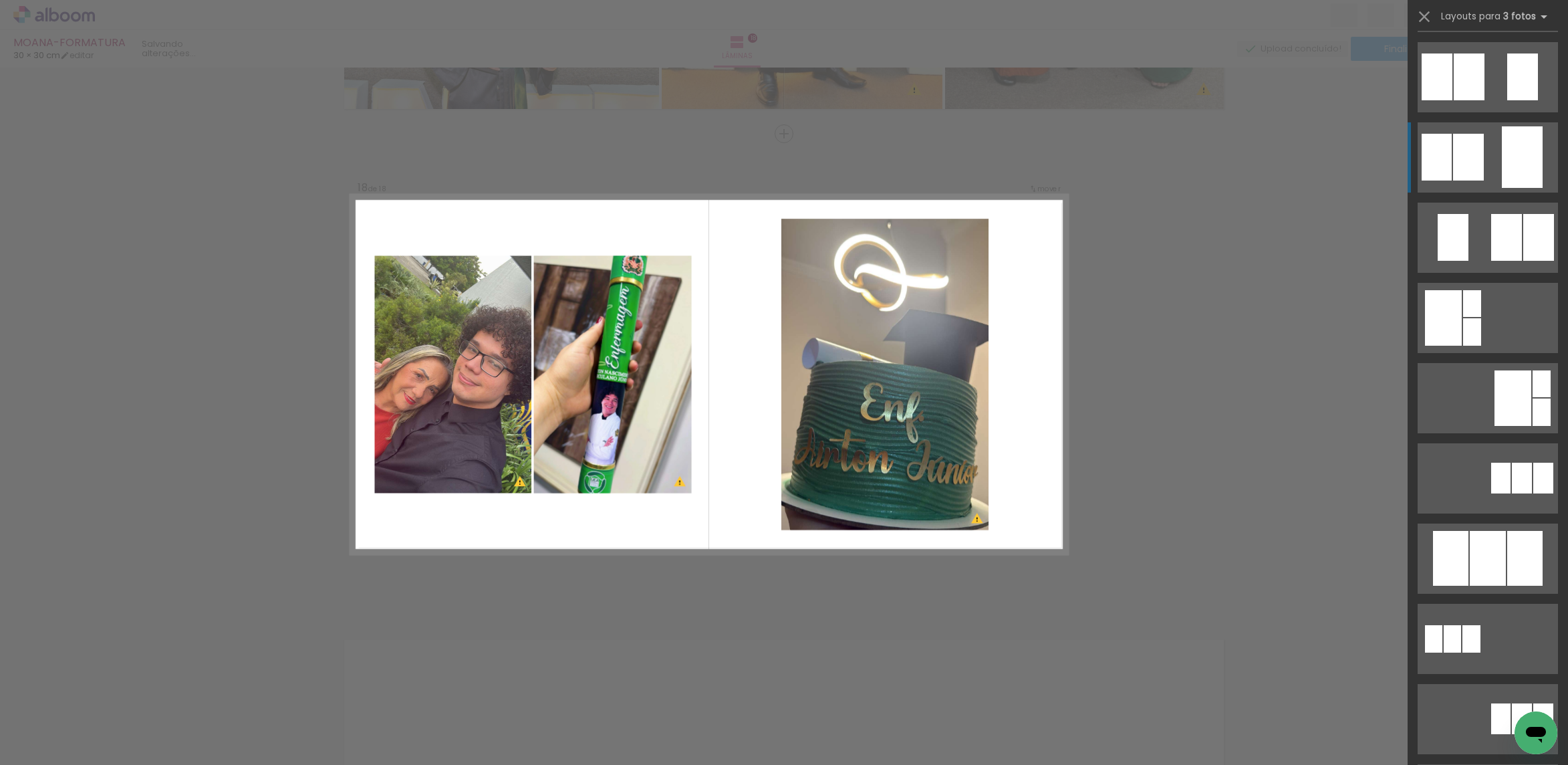
scroll to position [156, 0]
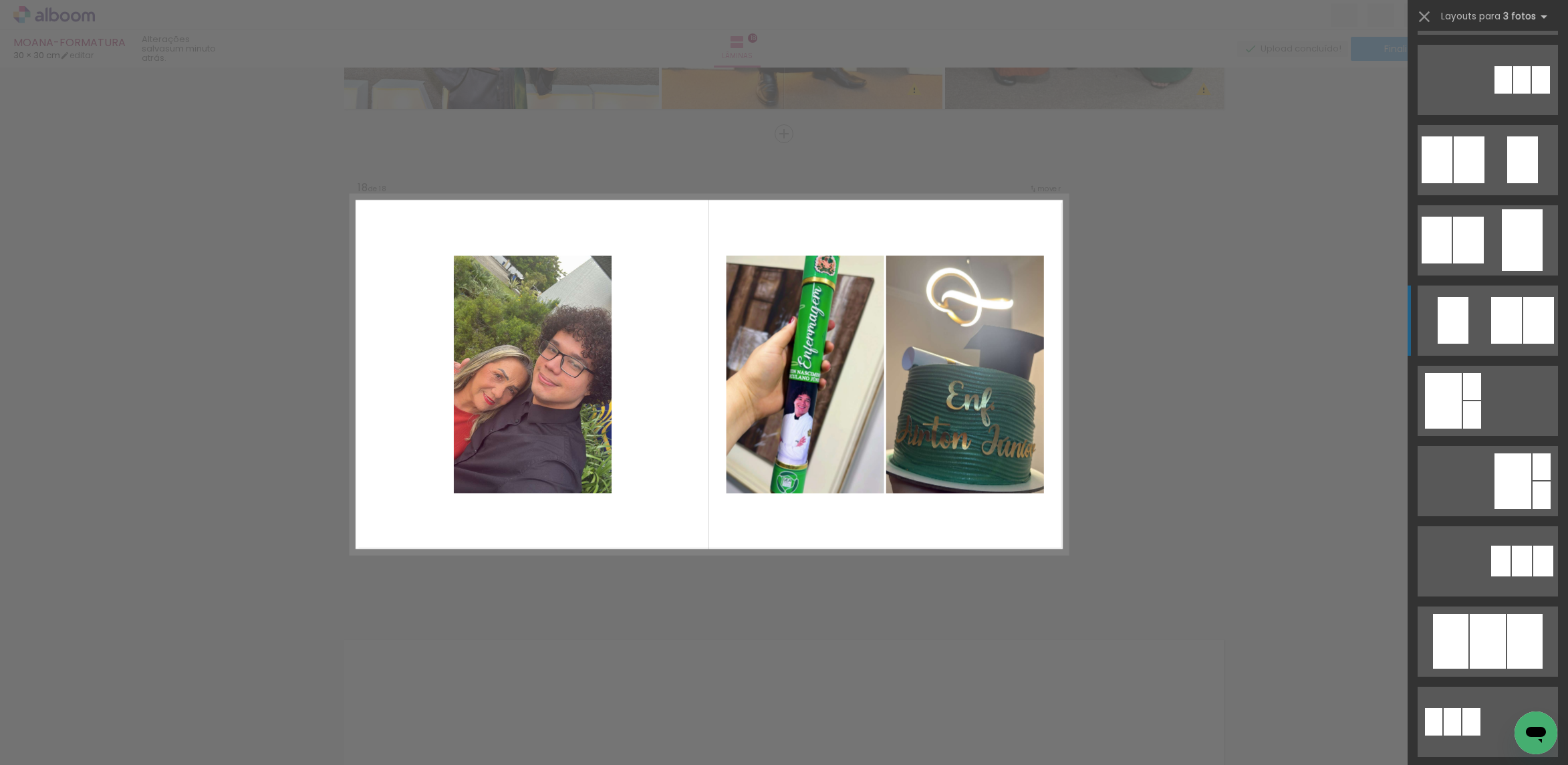
click at [1492, 306] on div at bounding box center [1506, 320] width 31 height 47
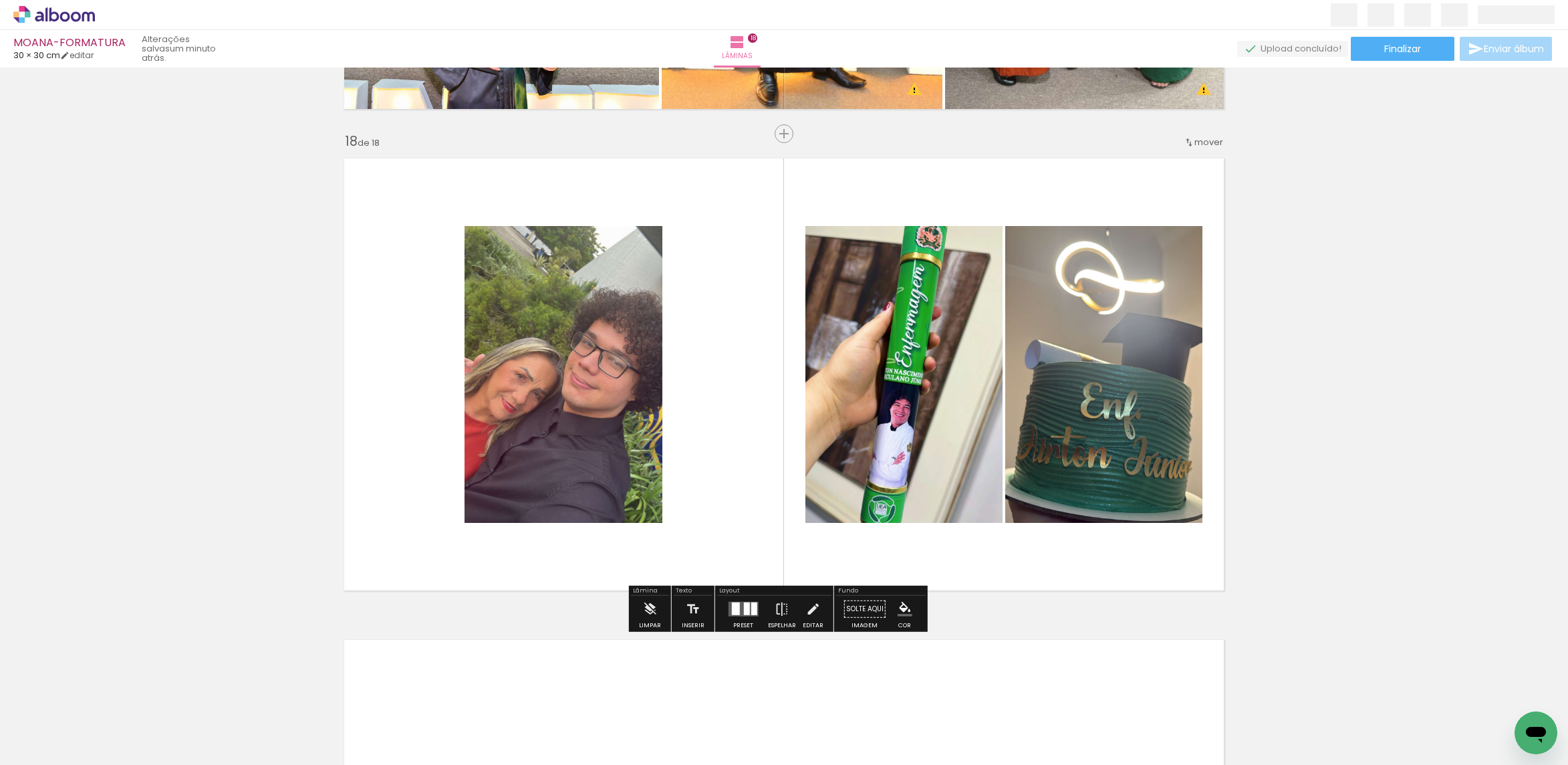
click at [743, 611] on div at bounding box center [746, 609] width 6 height 13
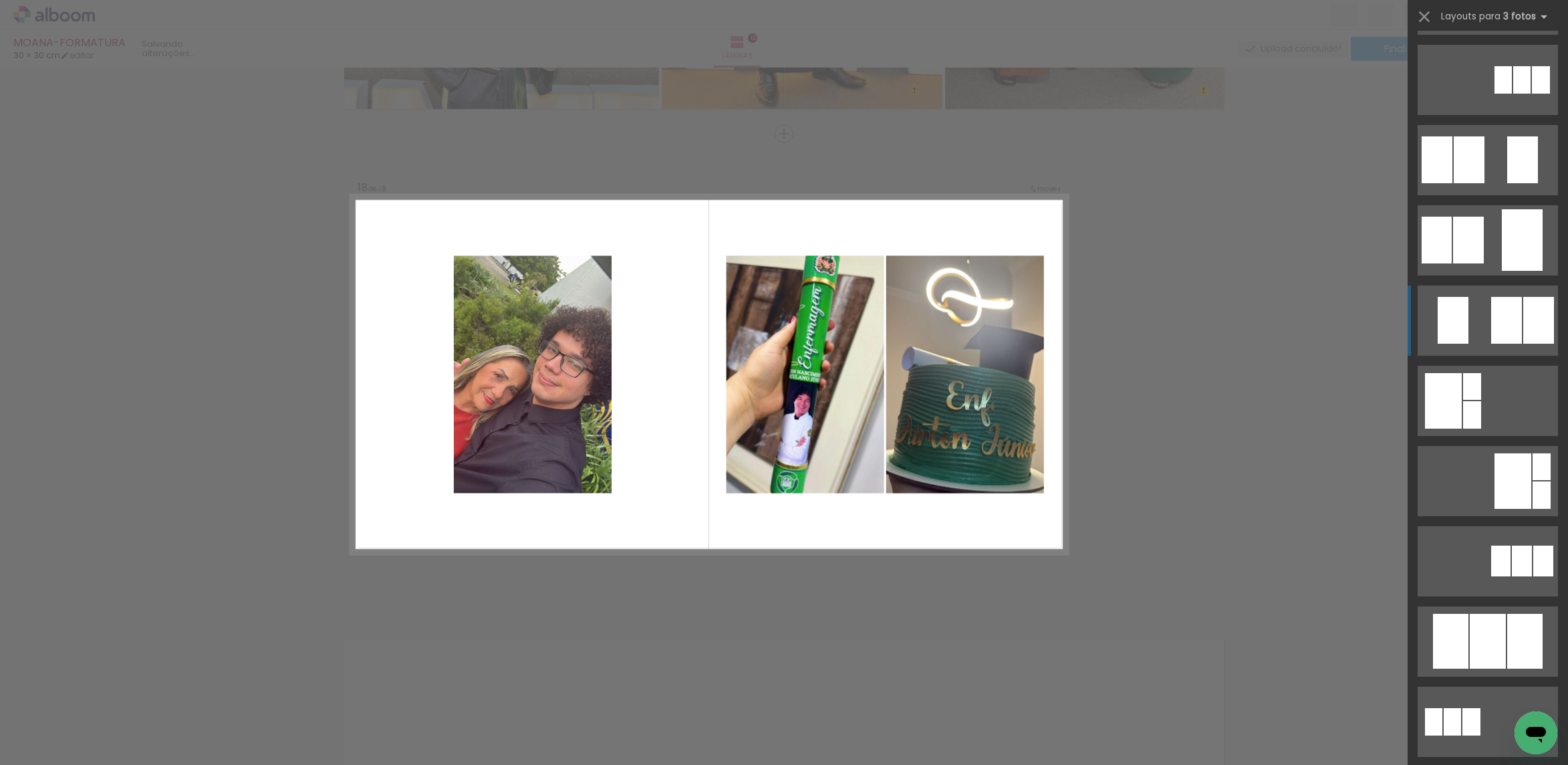
scroll to position [401, 0]
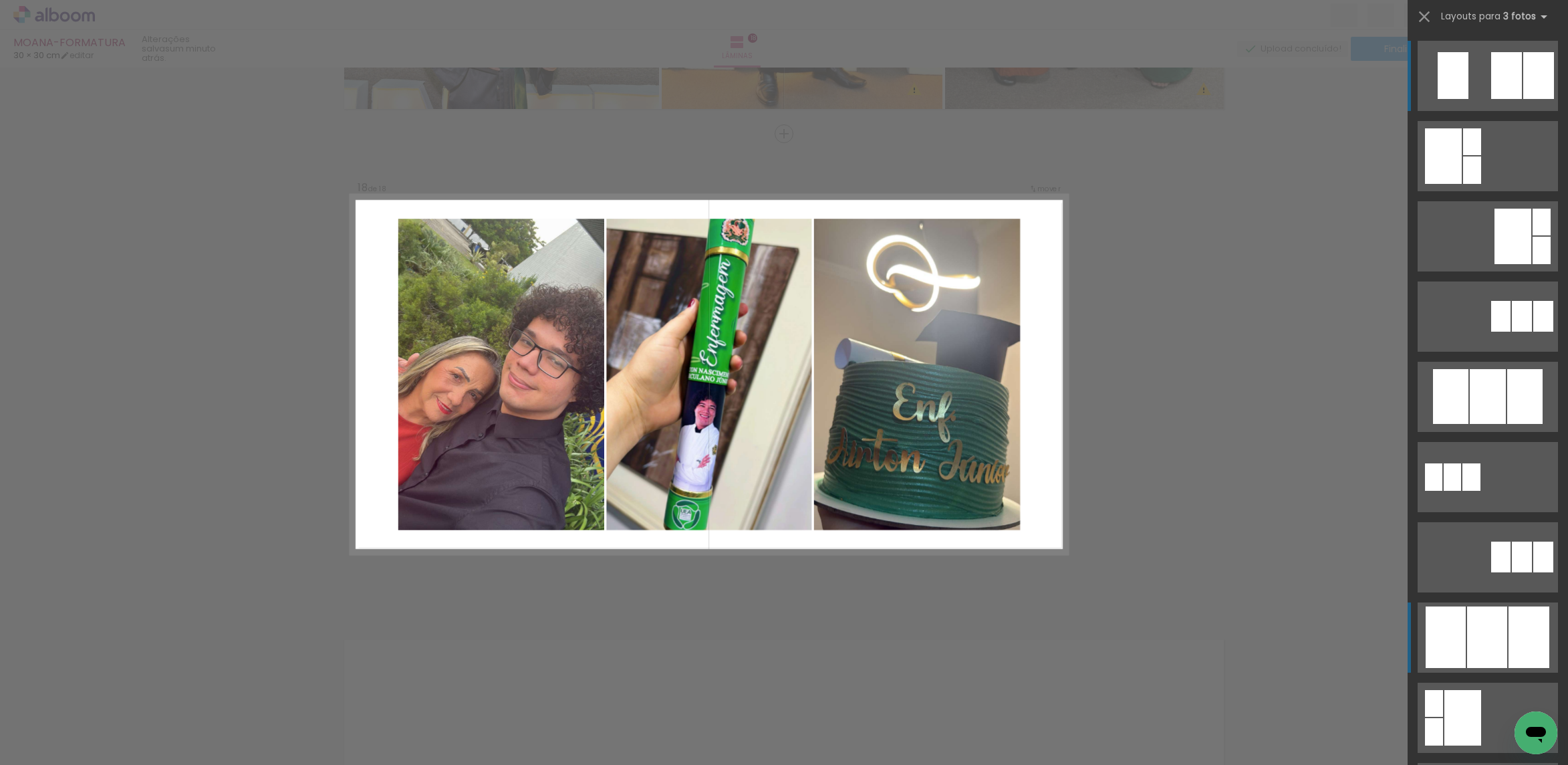
click at [1496, 622] on div at bounding box center [1487, 637] width 40 height 62
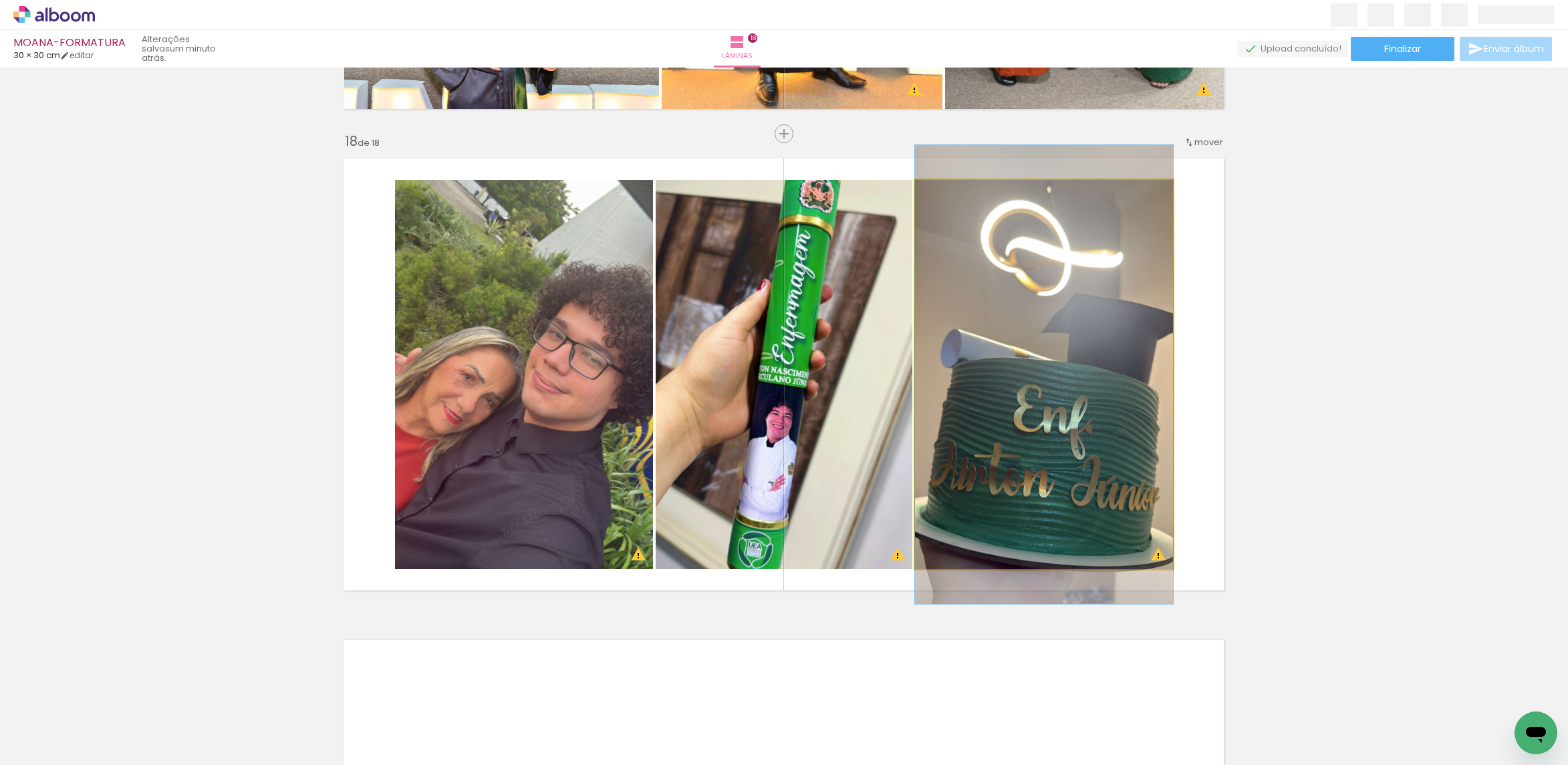
click at [1005, 345] on quentale-photo at bounding box center [1043, 375] width 258 height 389
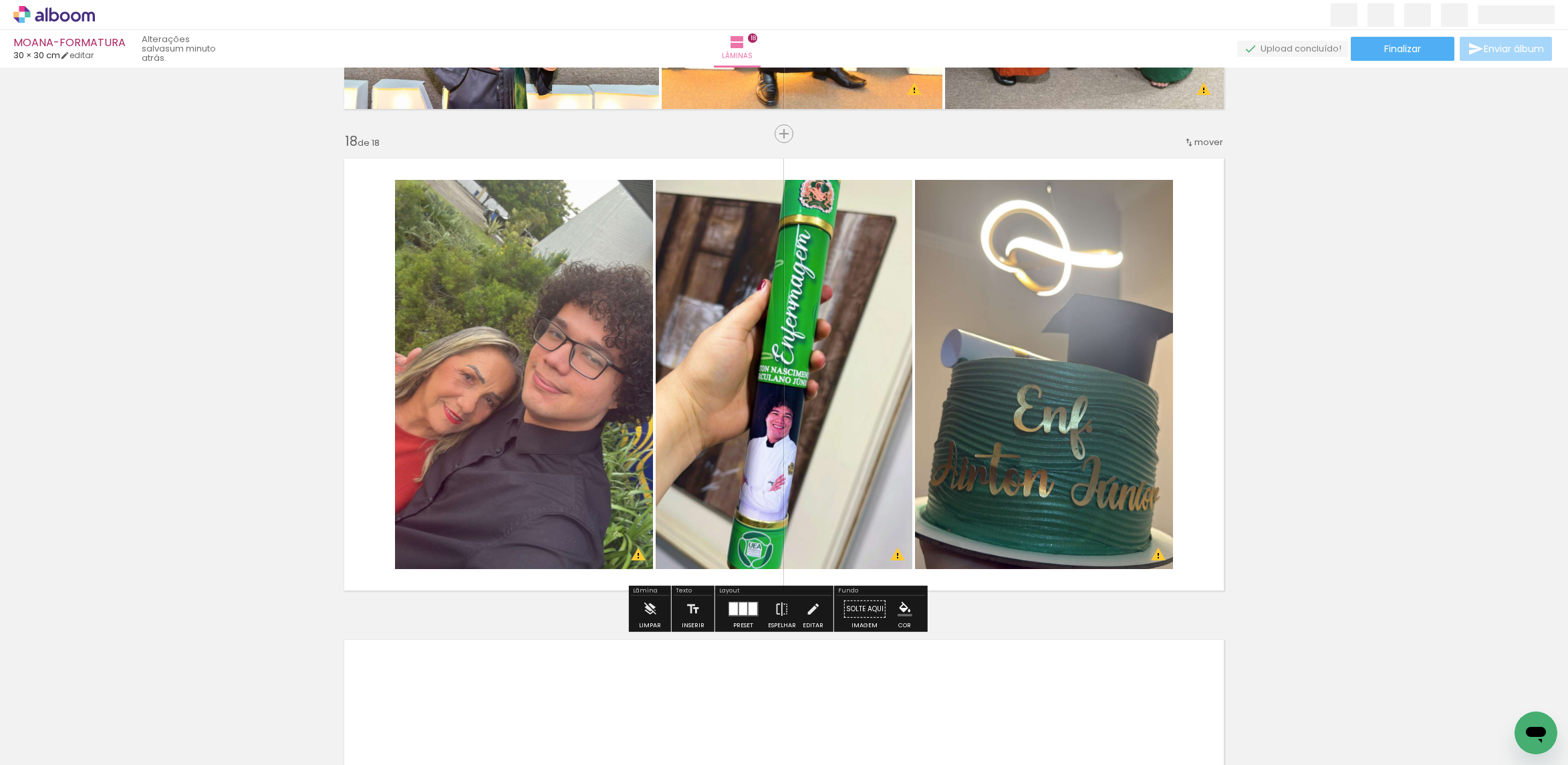
click at [807, 331] on quentale-photo at bounding box center [784, 375] width 256 height 389
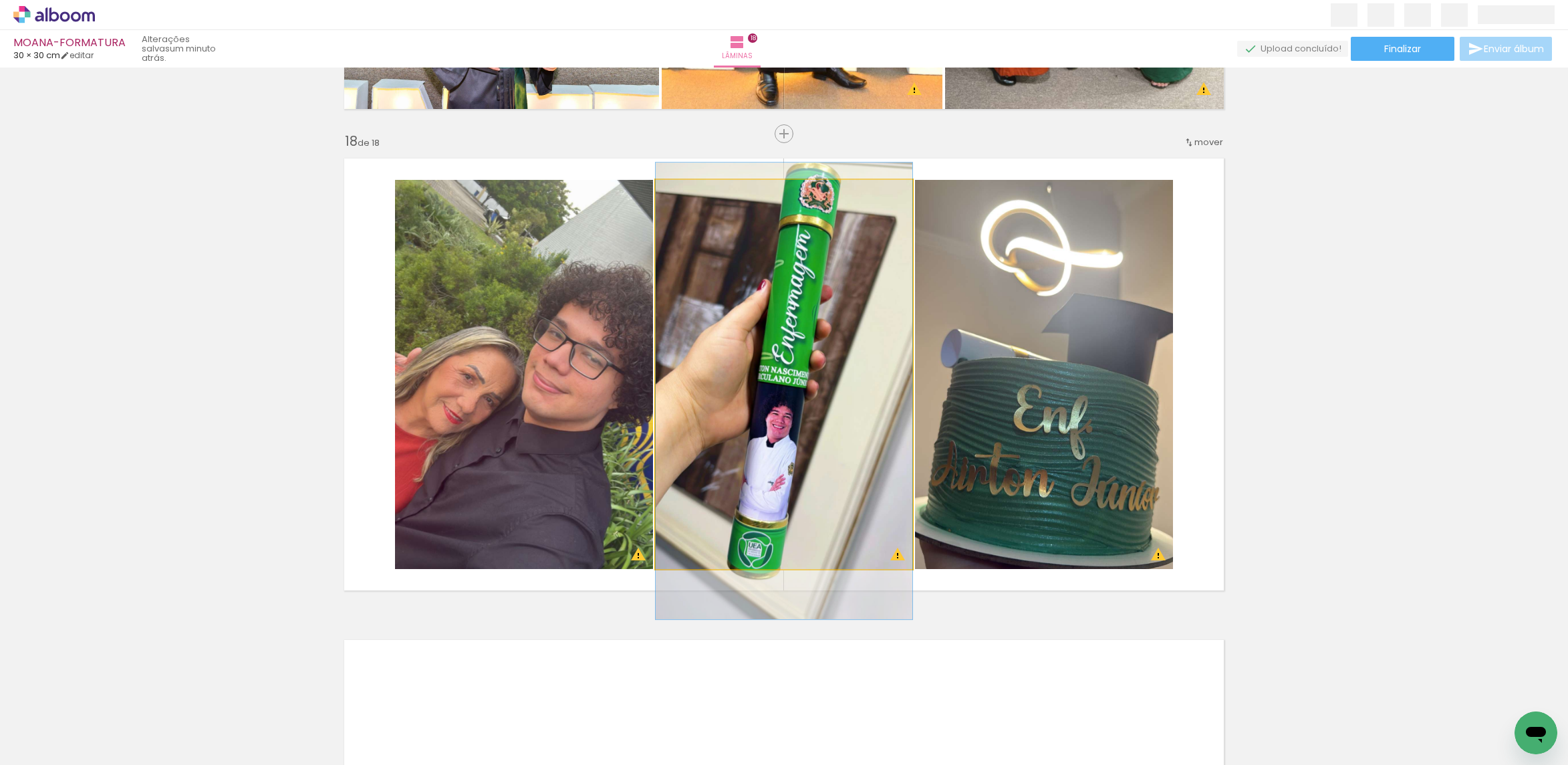
click at [807, 331] on quentale-photo at bounding box center [784, 375] width 256 height 389
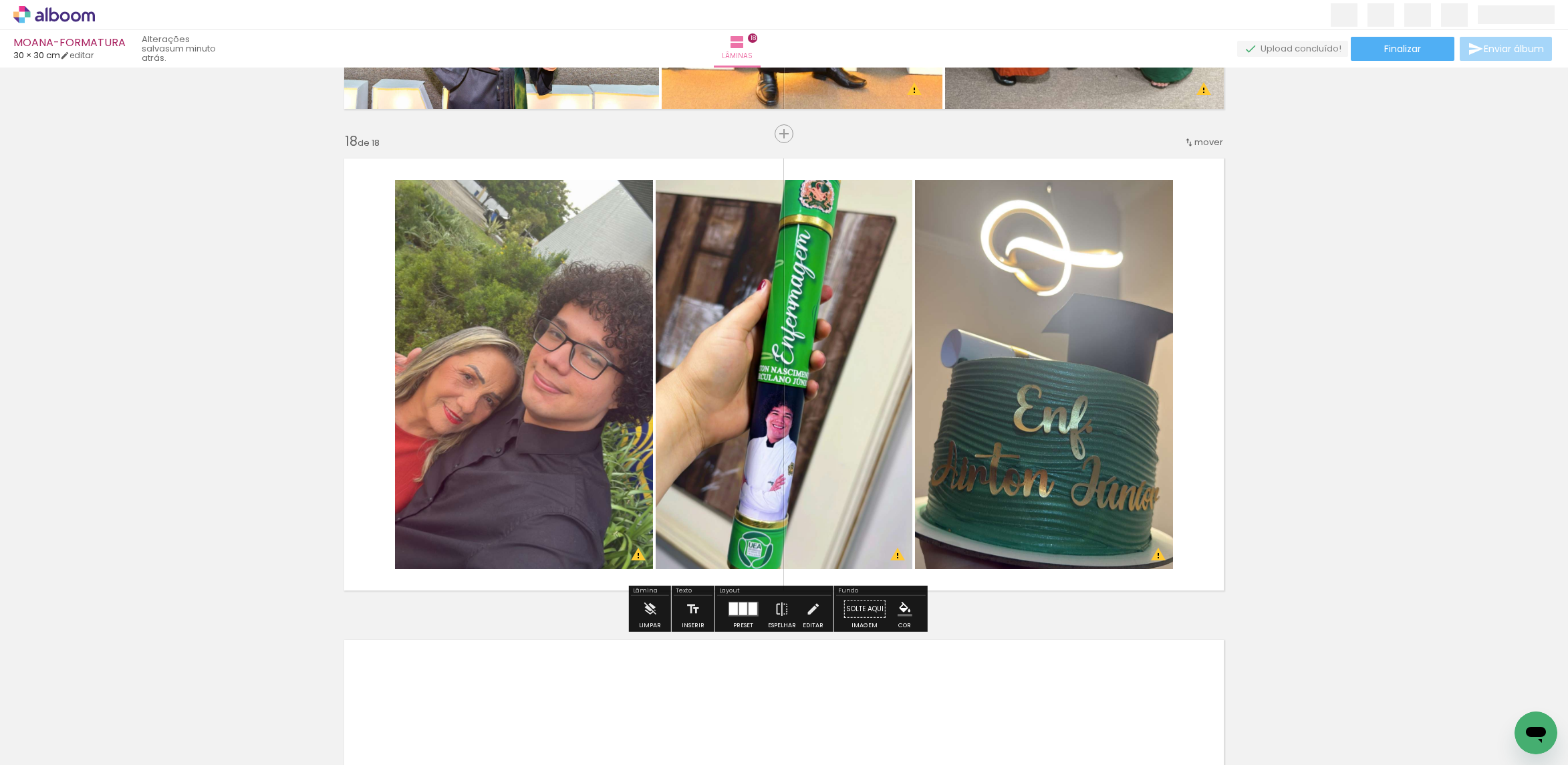
click at [780, 209] on paper-listbox at bounding box center [792, 235] width 24 height 63
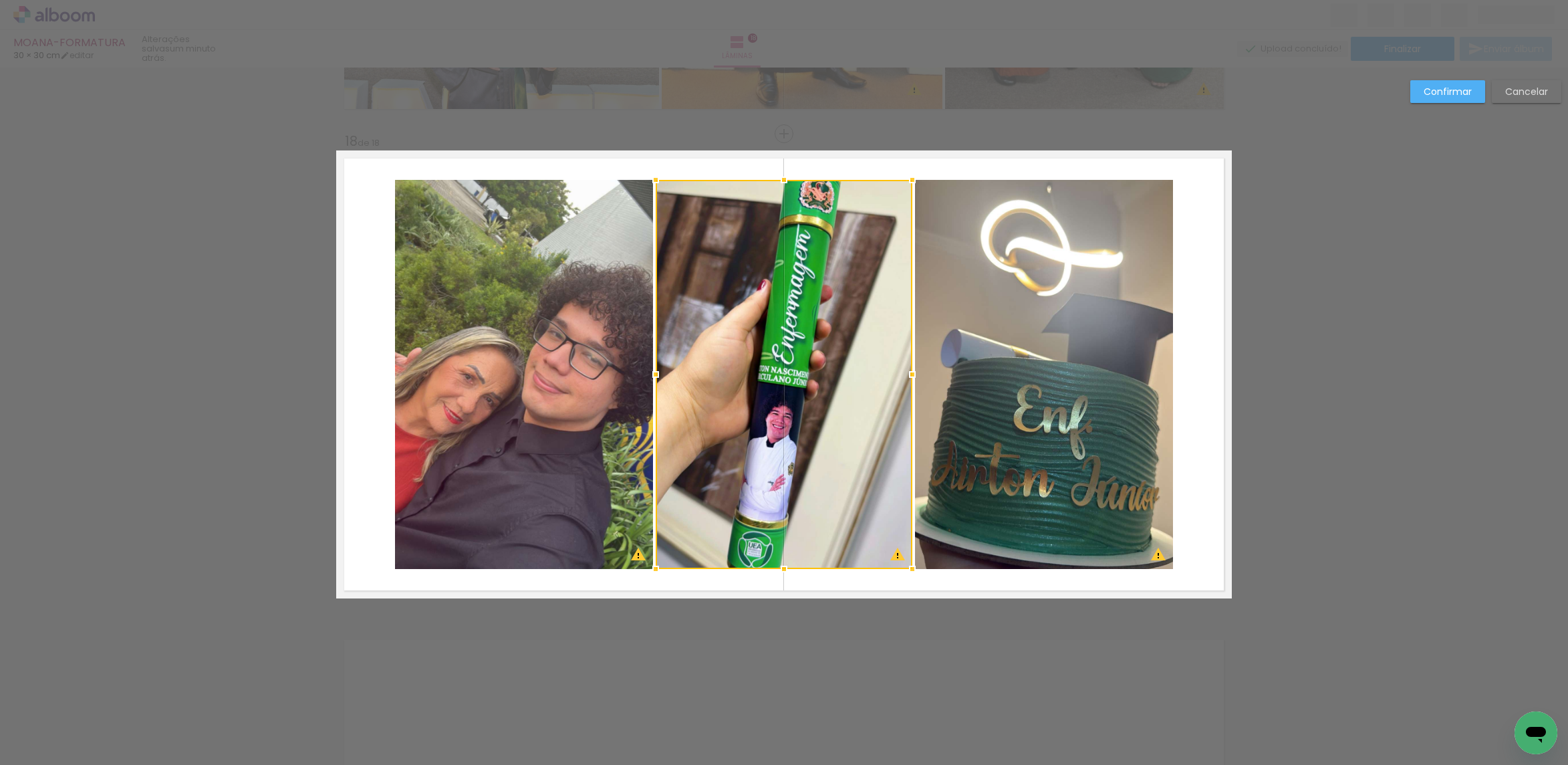
click at [593, 268] on quentale-photo at bounding box center [524, 375] width 258 height 389
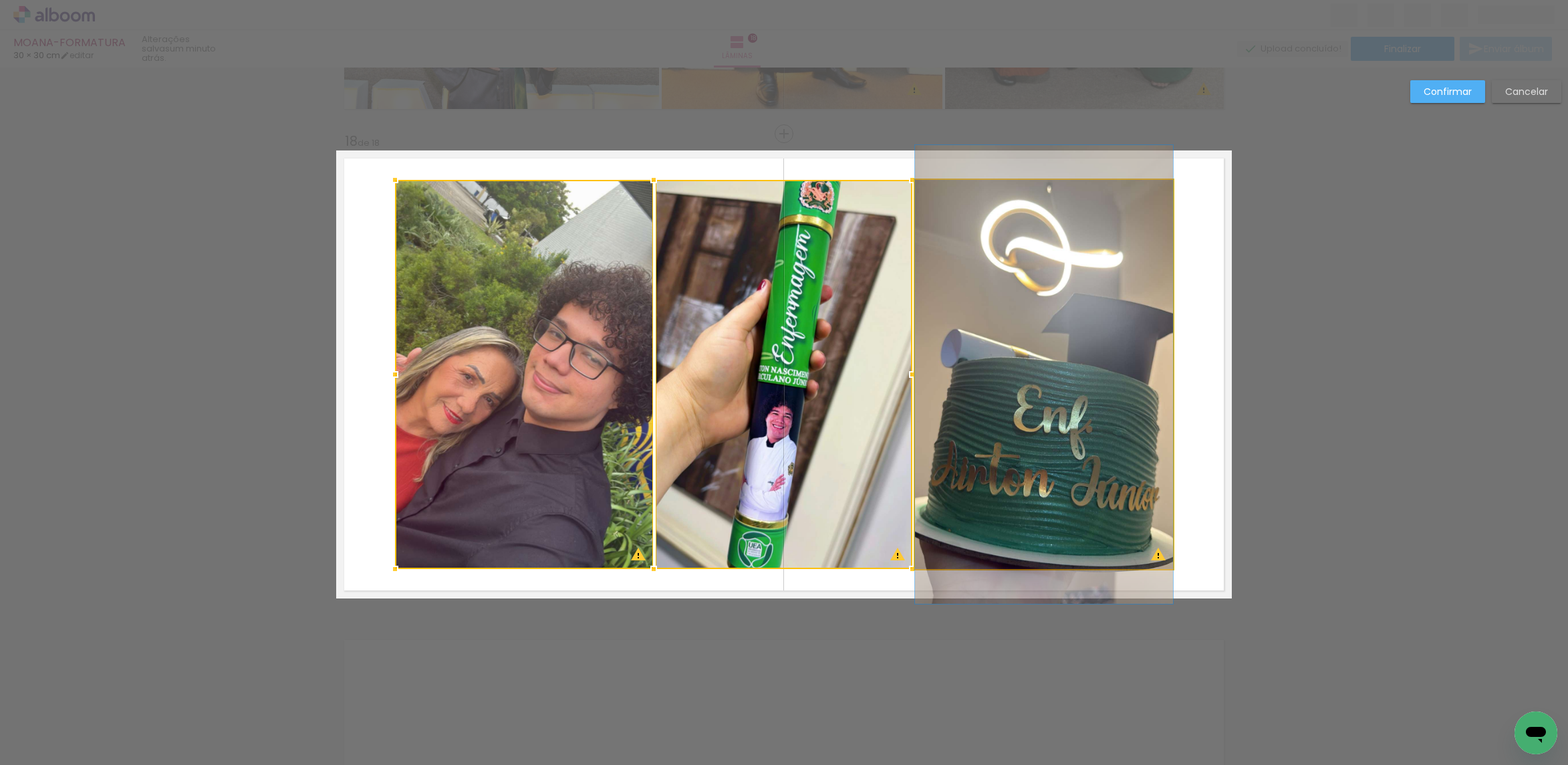
click at [982, 259] on quentale-photo at bounding box center [1043, 375] width 258 height 389
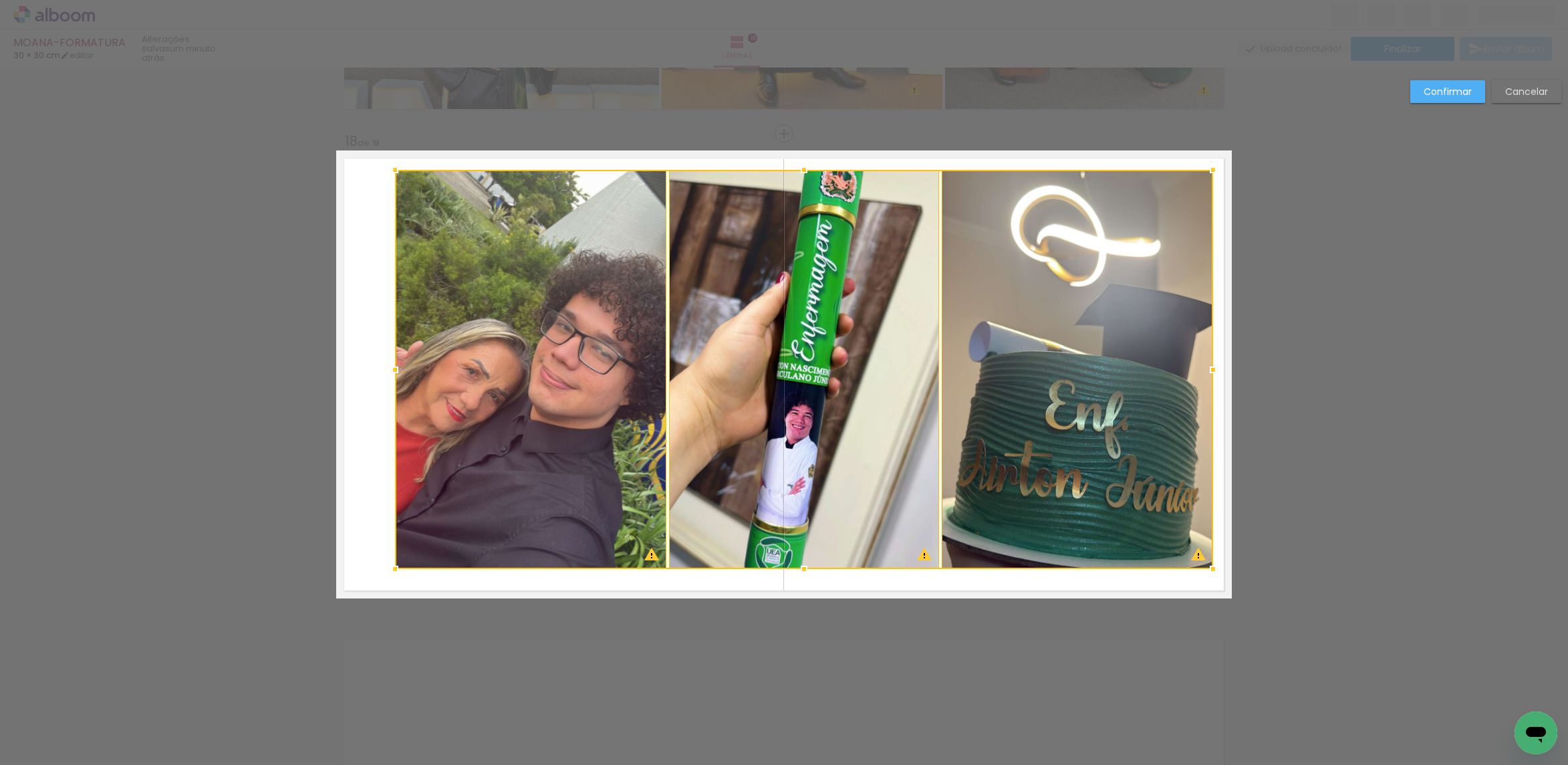
drag, startPoint x: 1169, startPoint y: 174, endPoint x: 1195, endPoint y: 188, distance: 29.5
click at [1207, 165] on div at bounding box center [1213, 170] width 26 height 26
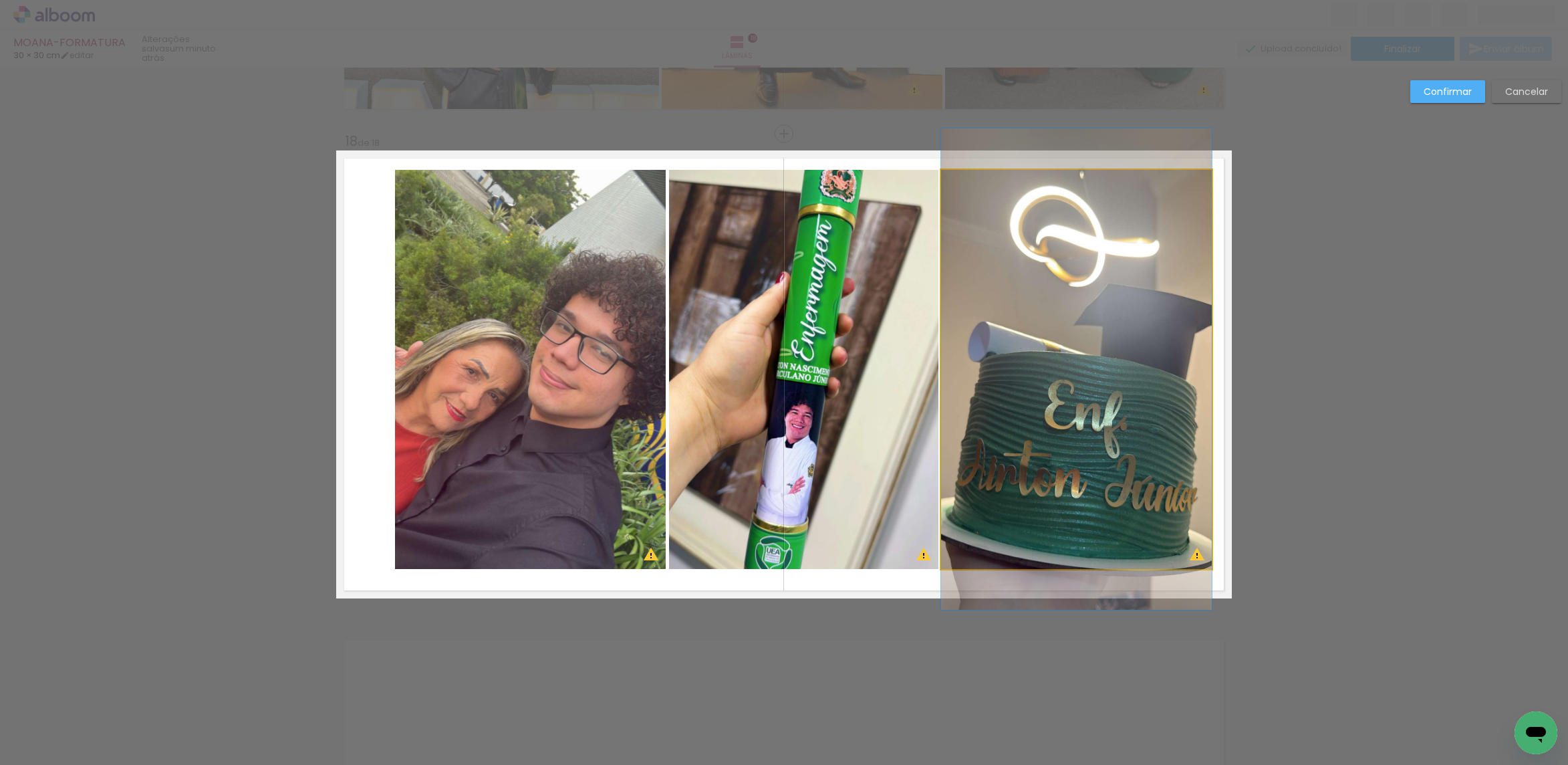
drag, startPoint x: 1171, startPoint y: 233, endPoint x: 995, endPoint y: 345, distance: 208.6
click at [1170, 233] on quentale-photo at bounding box center [1077, 369] width 271 height 399
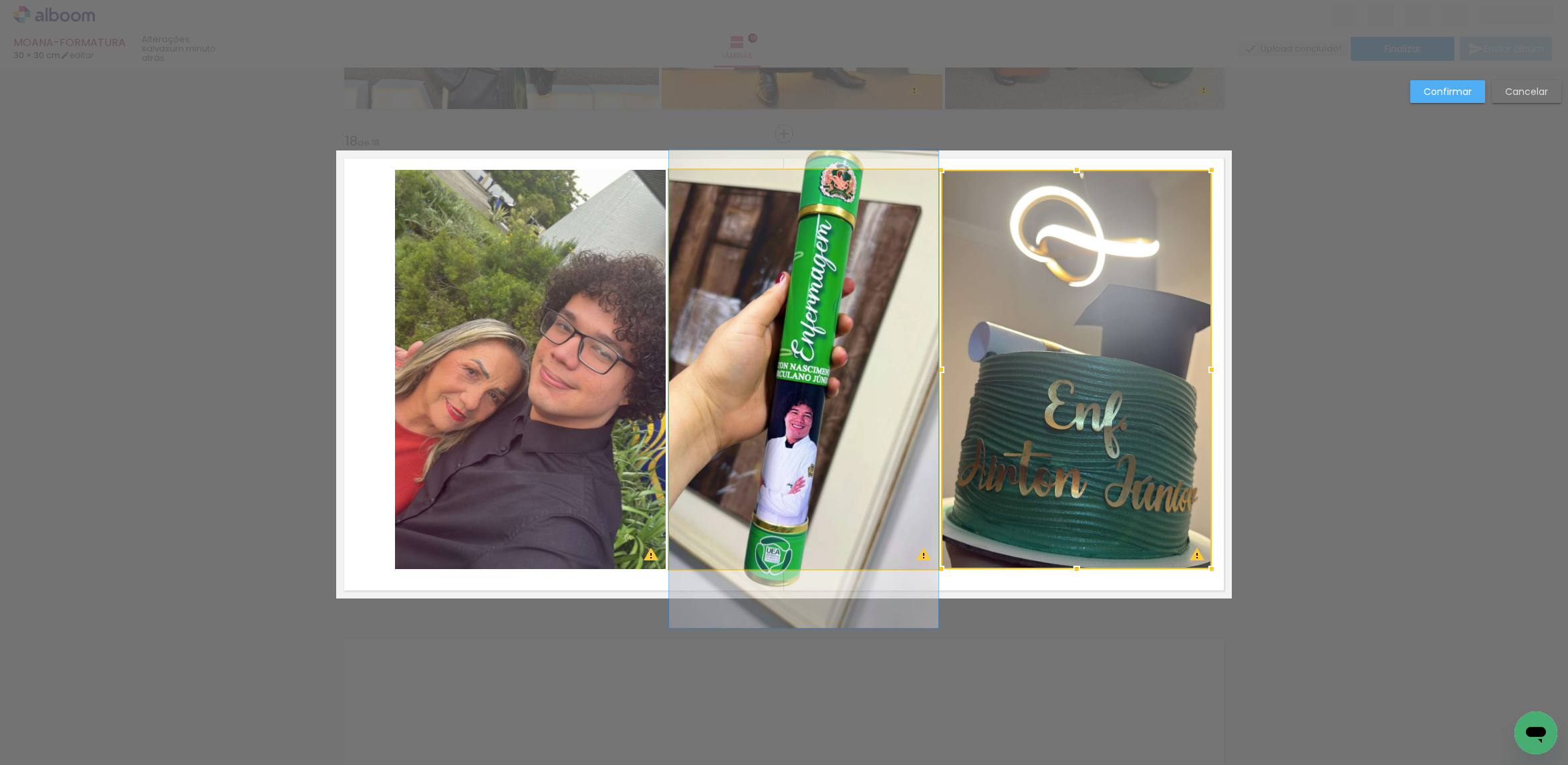
drag, startPoint x: 814, startPoint y: 387, endPoint x: 686, endPoint y: 441, distance: 138.9
click at [813, 387] on quentale-photo at bounding box center [804, 369] width 270 height 399
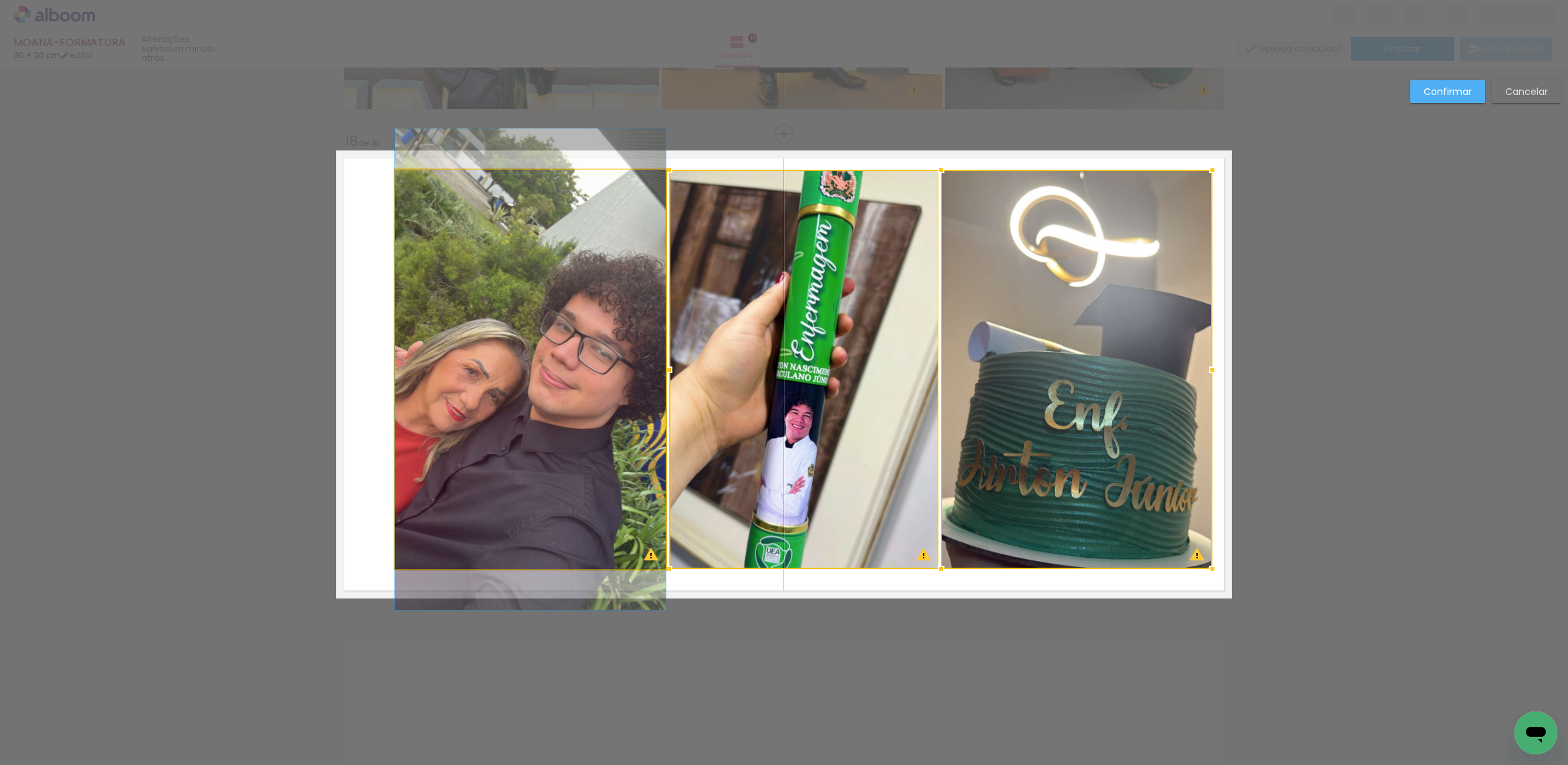
click at [451, 495] on quentale-photo at bounding box center [531, 369] width 271 height 399
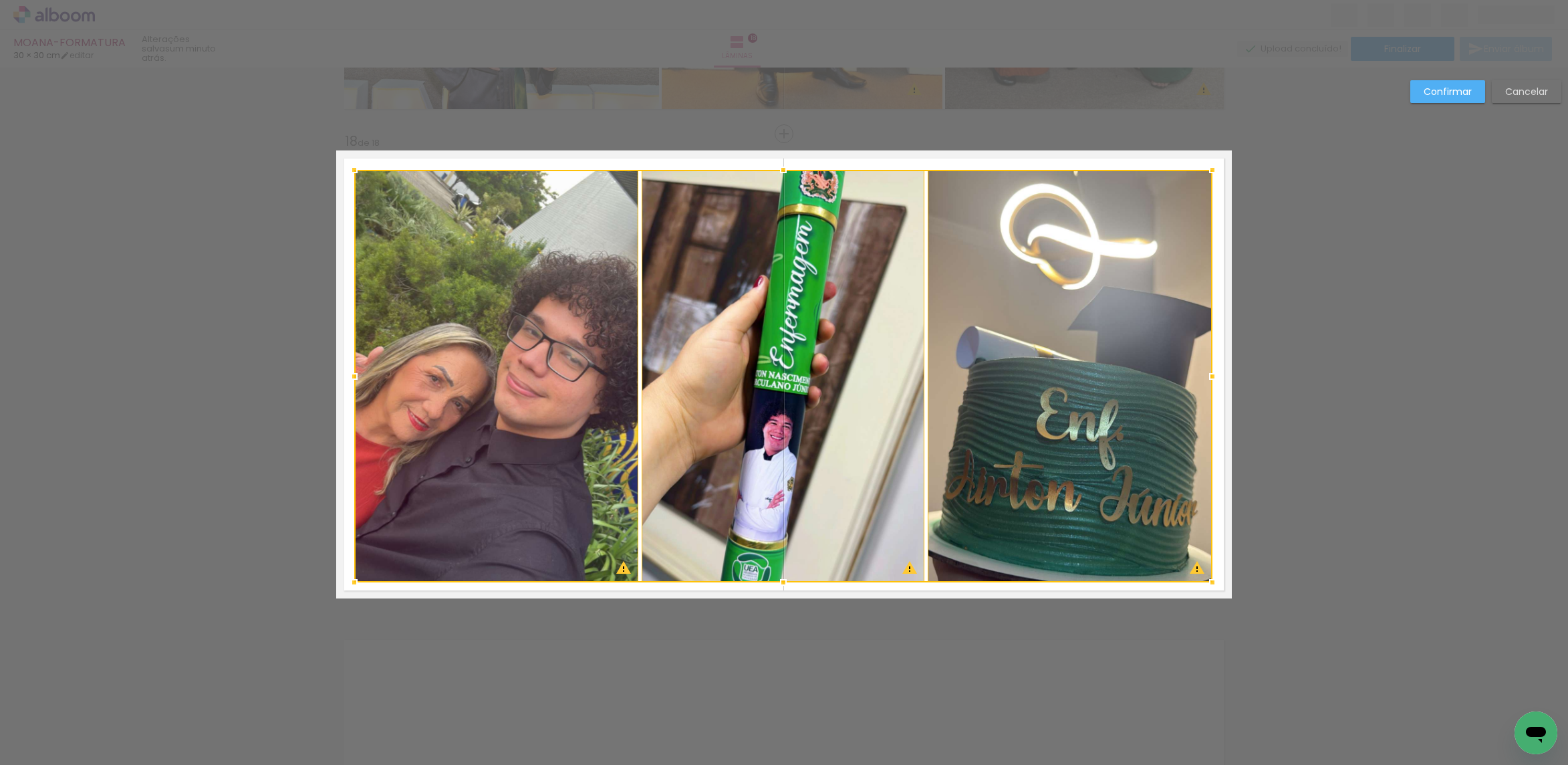
drag, startPoint x: 385, startPoint y: 568, endPoint x: 343, endPoint y: 582, distance: 44.3
click at [343, 582] on div at bounding box center [354, 582] width 26 height 26
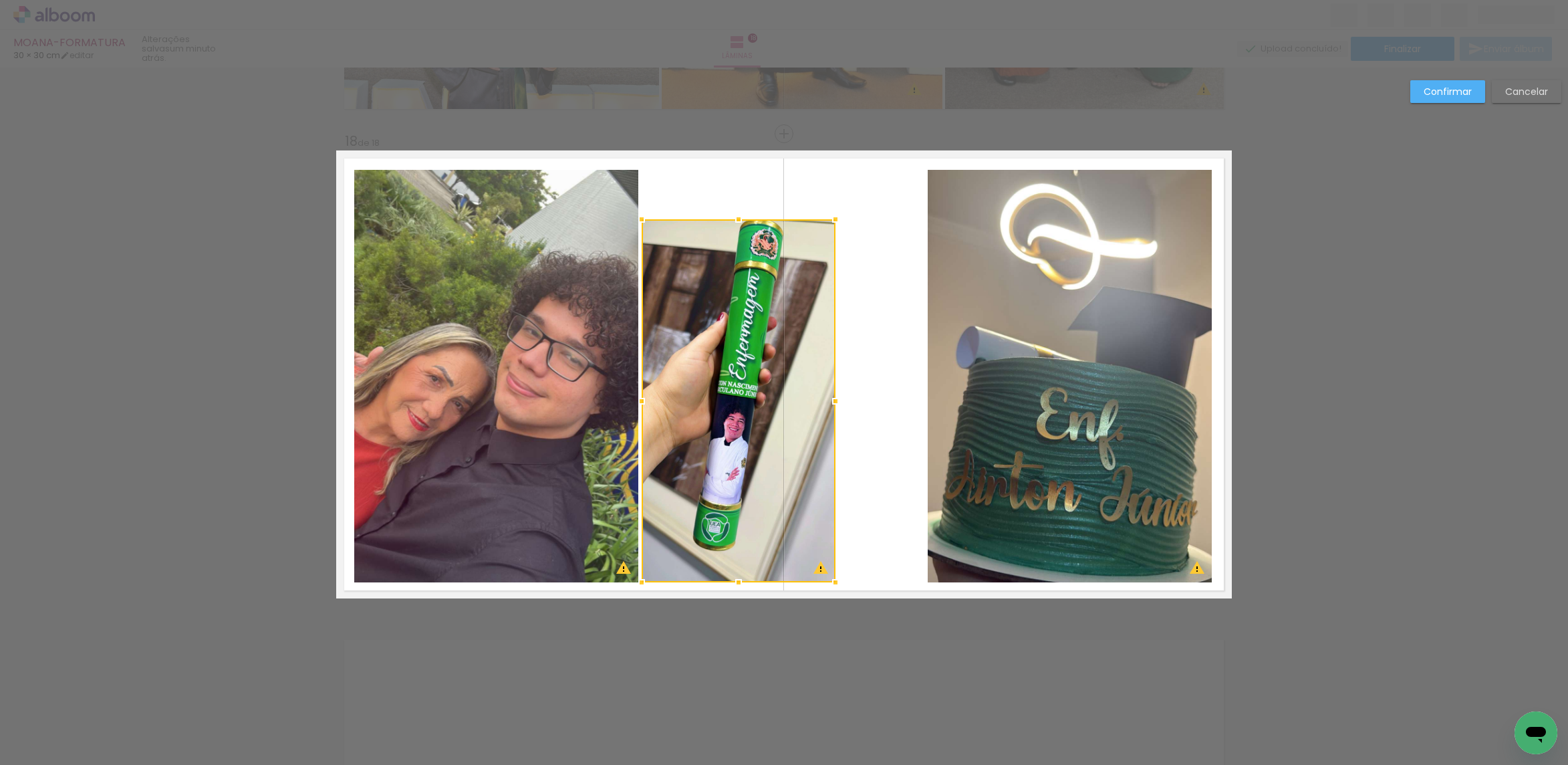
drag, startPoint x: 921, startPoint y: 172, endPoint x: 831, endPoint y: 224, distance: 103.9
click at [830, 221] on div at bounding box center [835, 219] width 26 height 26
drag, startPoint x: 793, startPoint y: 287, endPoint x: 795, endPoint y: 304, distance: 17.1
click at [792, 290] on quentale-photo at bounding box center [738, 401] width 193 height 363
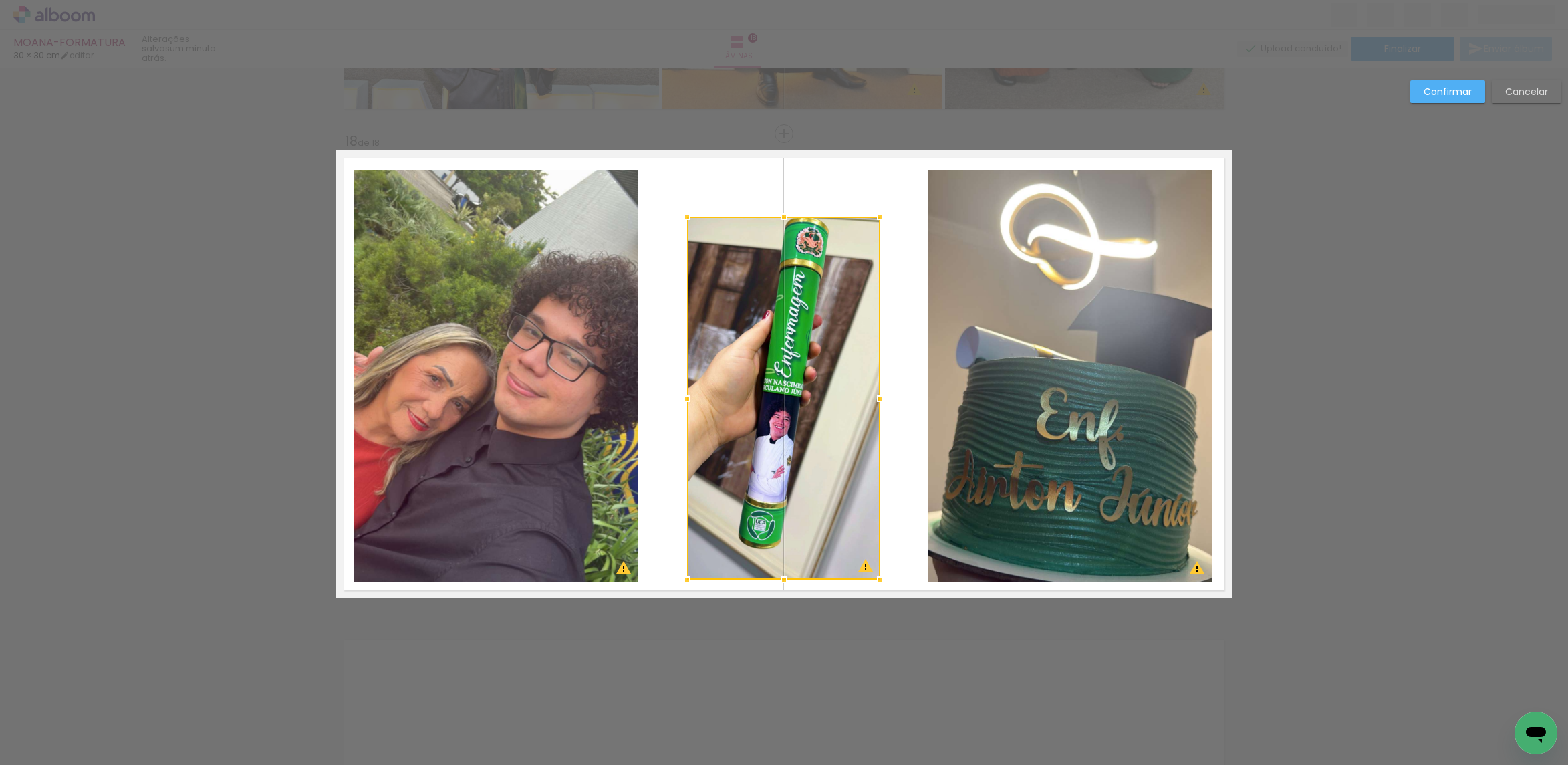
drag, startPoint x: 780, startPoint y: 347, endPoint x: 811, endPoint y: 313, distance: 46.0
click at [818, 343] on div at bounding box center [784, 398] width 193 height 363
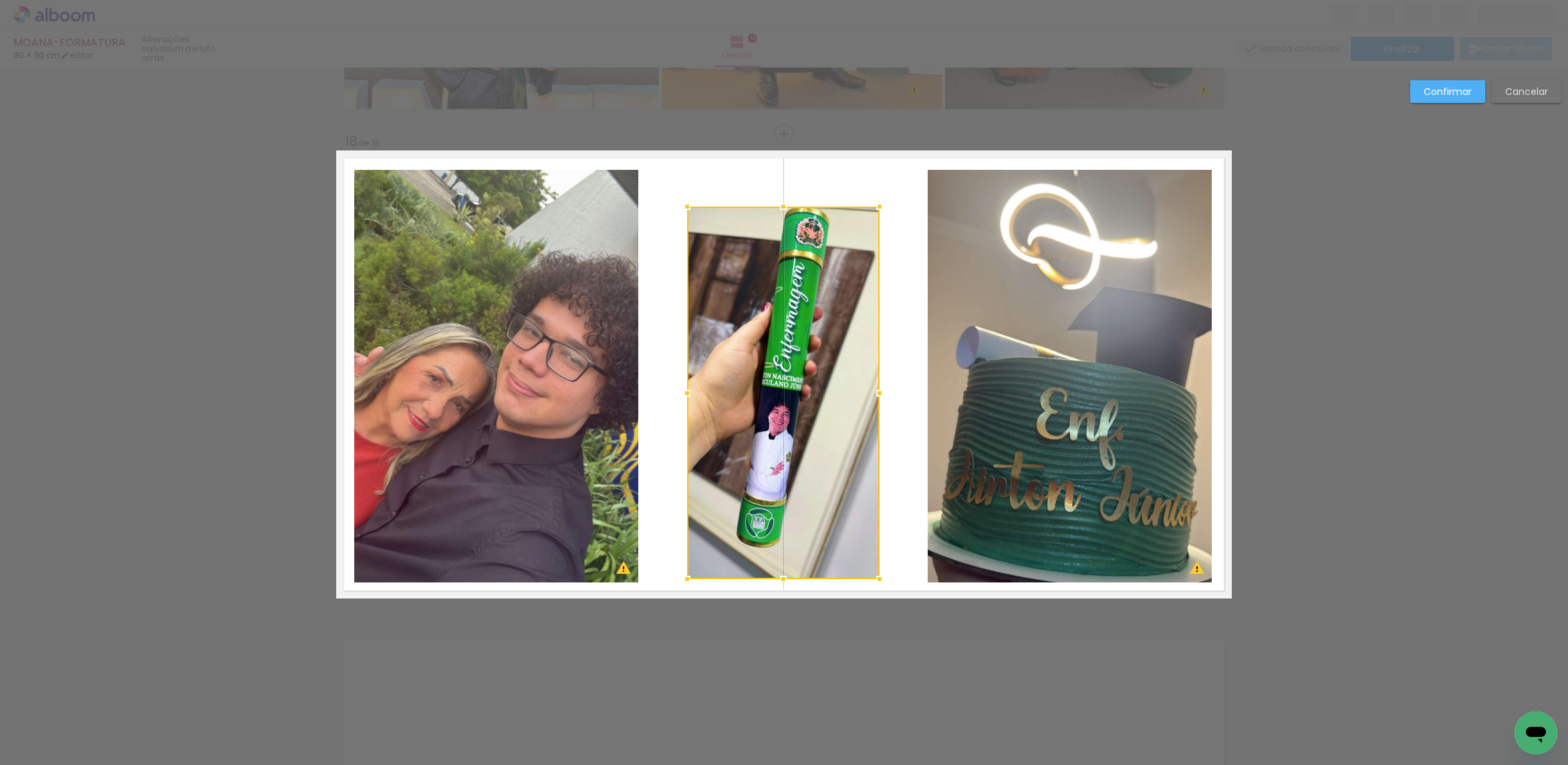
drag, startPoint x: 868, startPoint y: 207, endPoint x: 873, endPoint y: 201, distance: 7.8
click at [873, 201] on div at bounding box center [880, 206] width 26 height 26
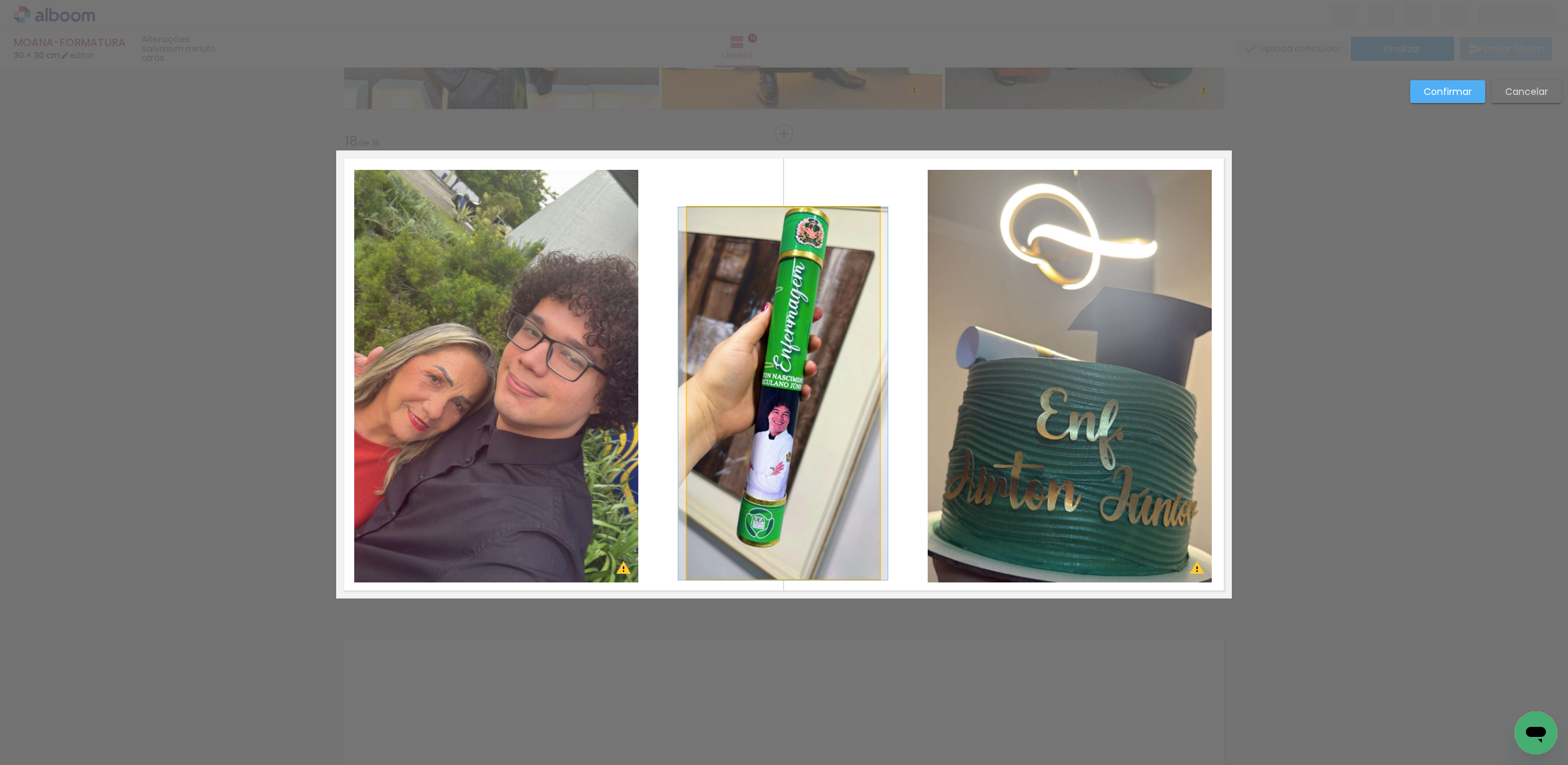
drag, startPoint x: 835, startPoint y: 313, endPoint x: 816, endPoint y: 359, distance: 49.8
click at [835, 315] on quentale-photo at bounding box center [783, 393] width 192 height 372
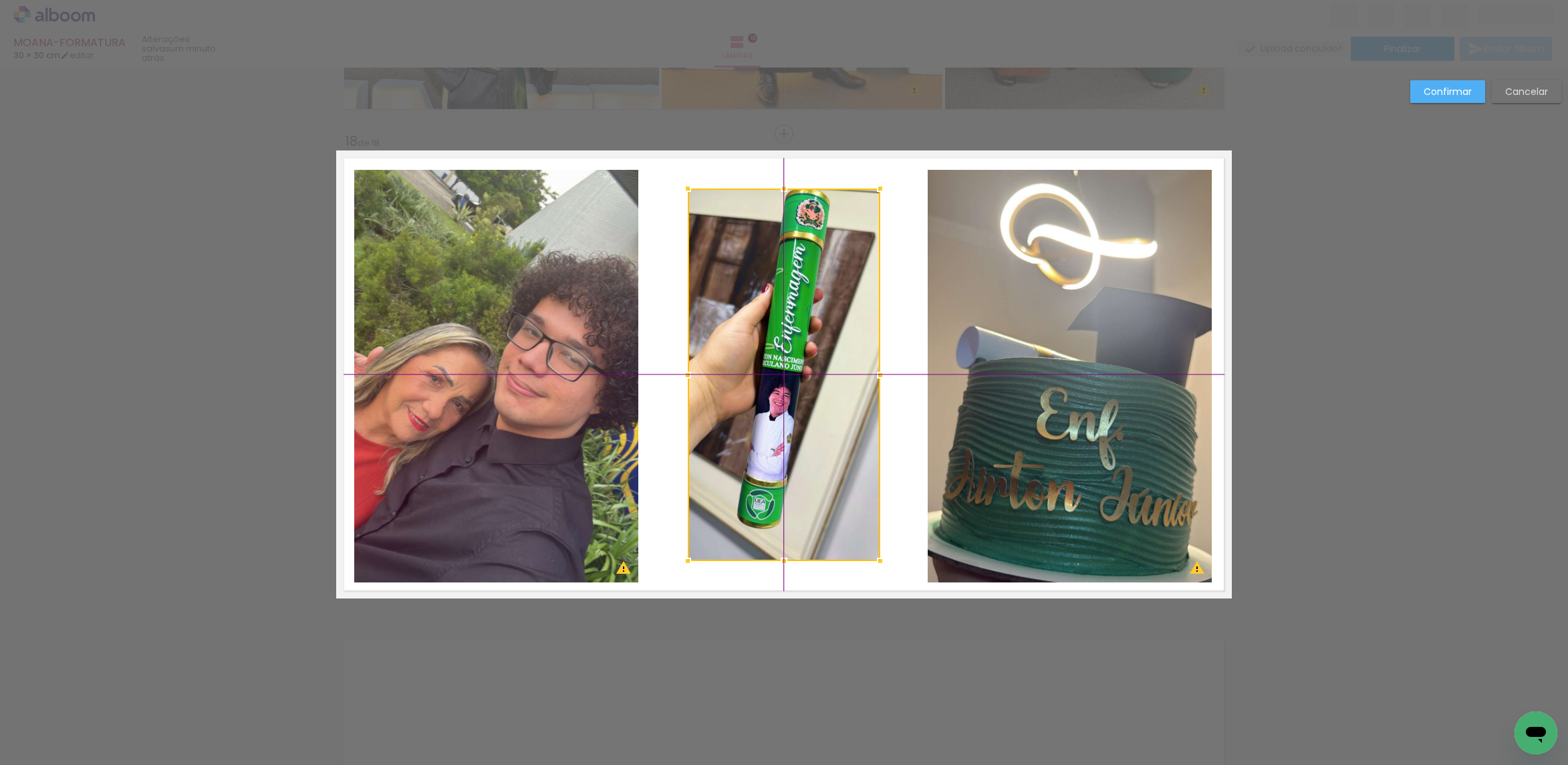
drag, startPoint x: 808, startPoint y: 347, endPoint x: 804, endPoint y: 337, distance: 10.8
click at [804, 337] on div at bounding box center [784, 375] width 192 height 372
click at [0, 0] on slot "Confirmar" at bounding box center [0, 0] width 0 height 0
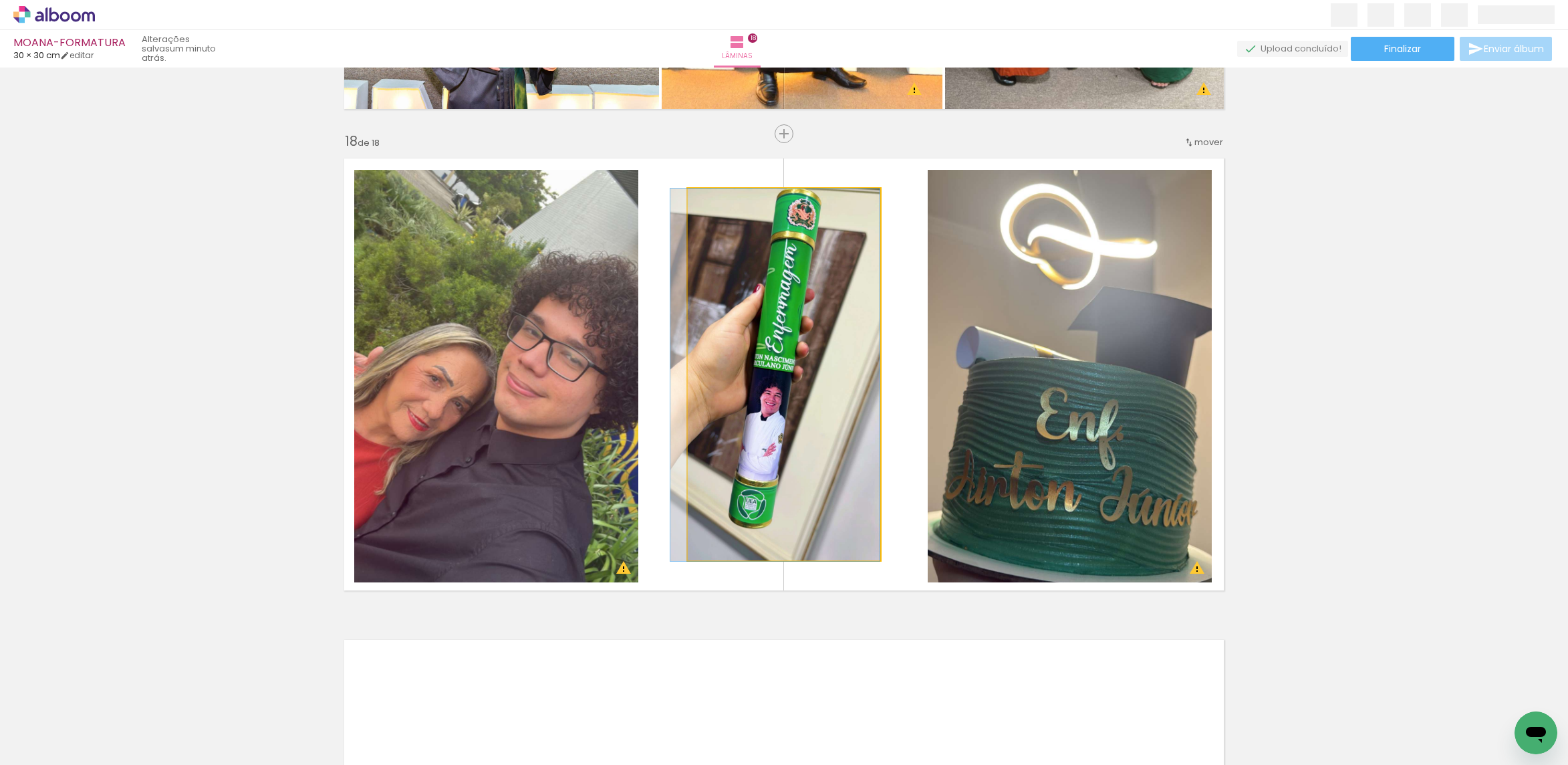
drag, startPoint x: 796, startPoint y: 313, endPoint x: 775, endPoint y: 313, distance: 21.0
drag, startPoint x: 778, startPoint y: 333, endPoint x: 764, endPoint y: 249, distance: 85.2
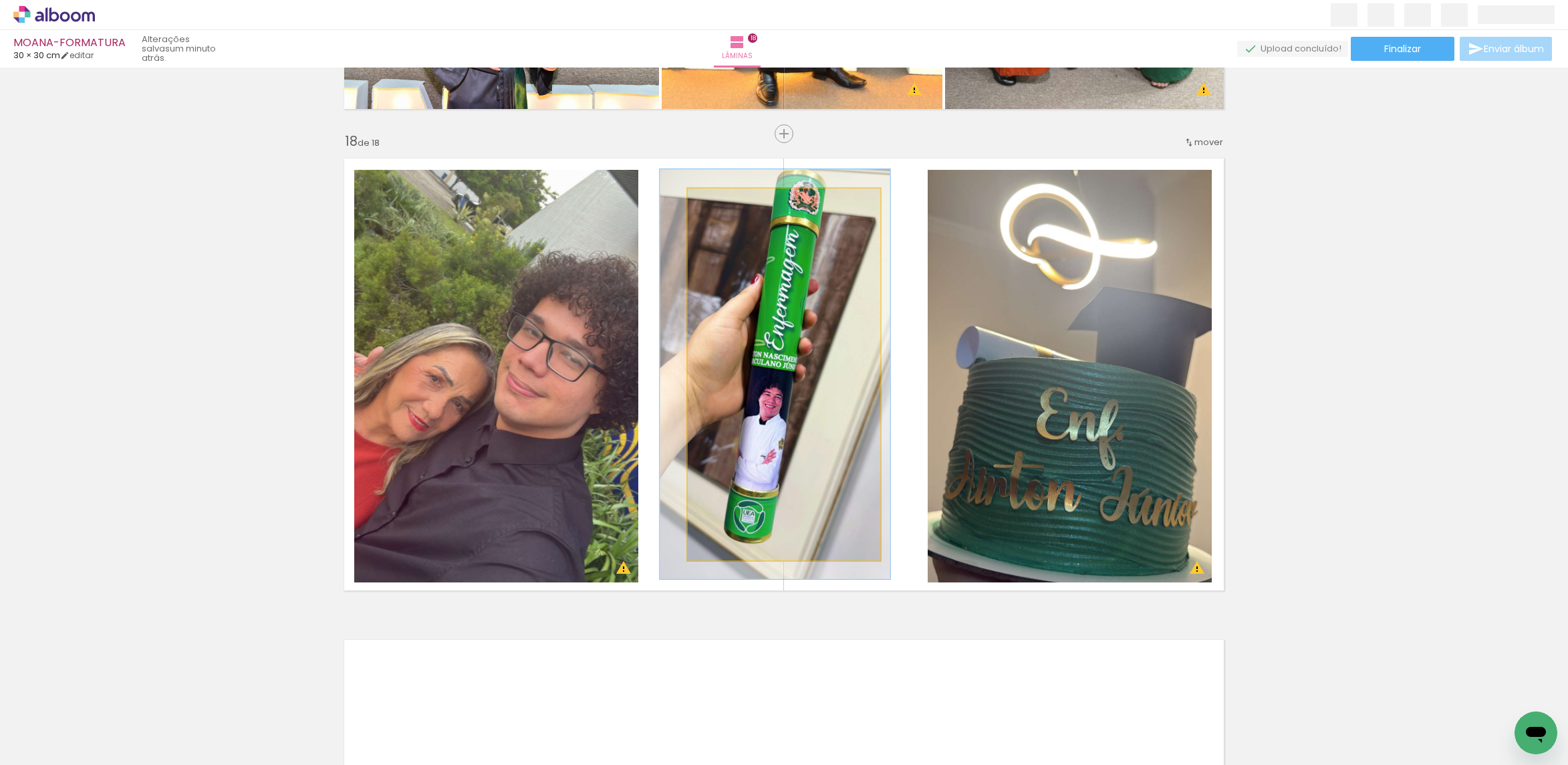
type paper-slider "110"
click at [725, 203] on div at bounding box center [723, 202] width 22 height 22
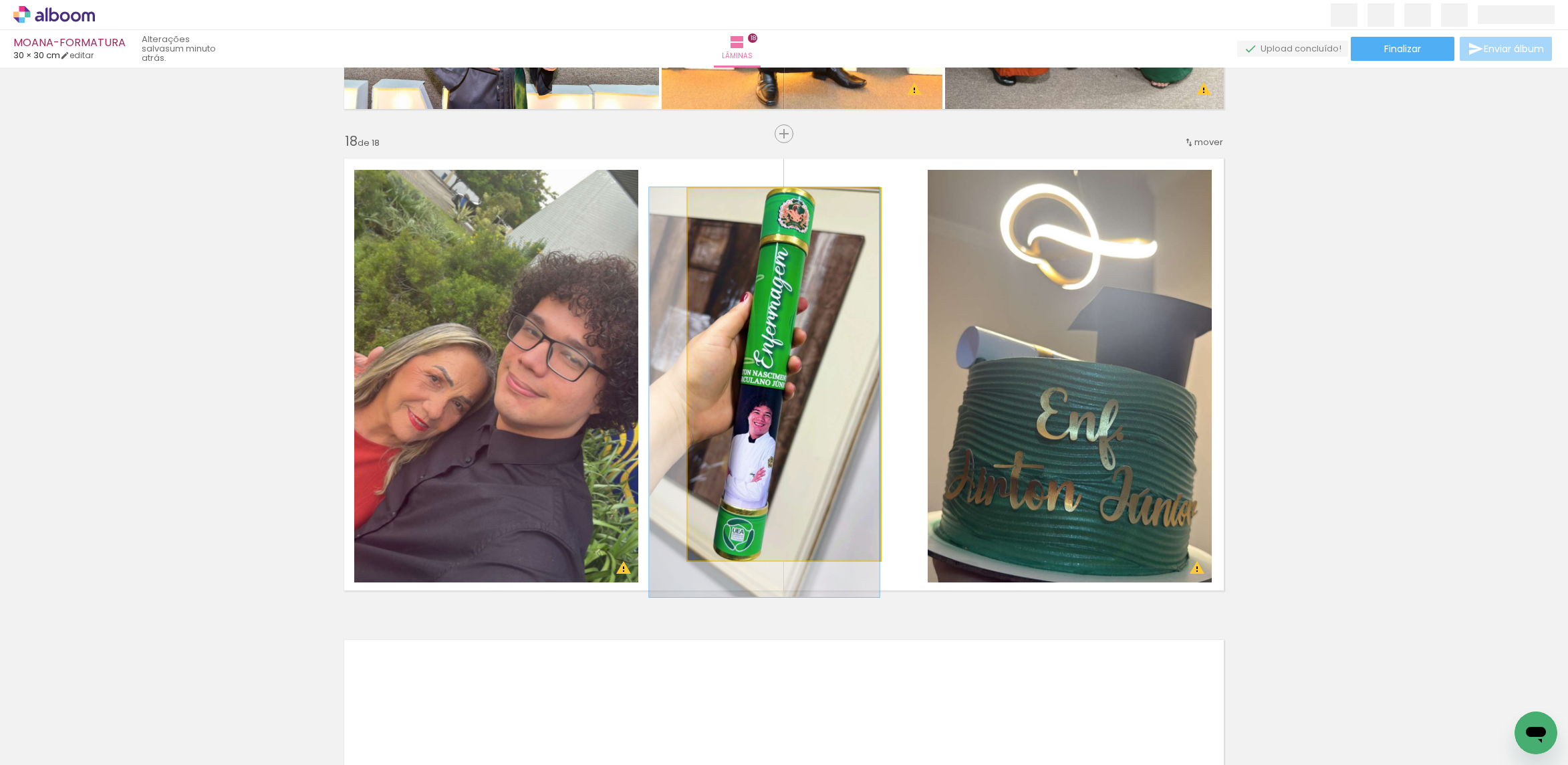
drag, startPoint x: 777, startPoint y: 339, endPoint x: 766, endPoint y: 355, distance: 19.4
click at [796, 254] on quentale-photo at bounding box center [784, 375] width 192 height 372
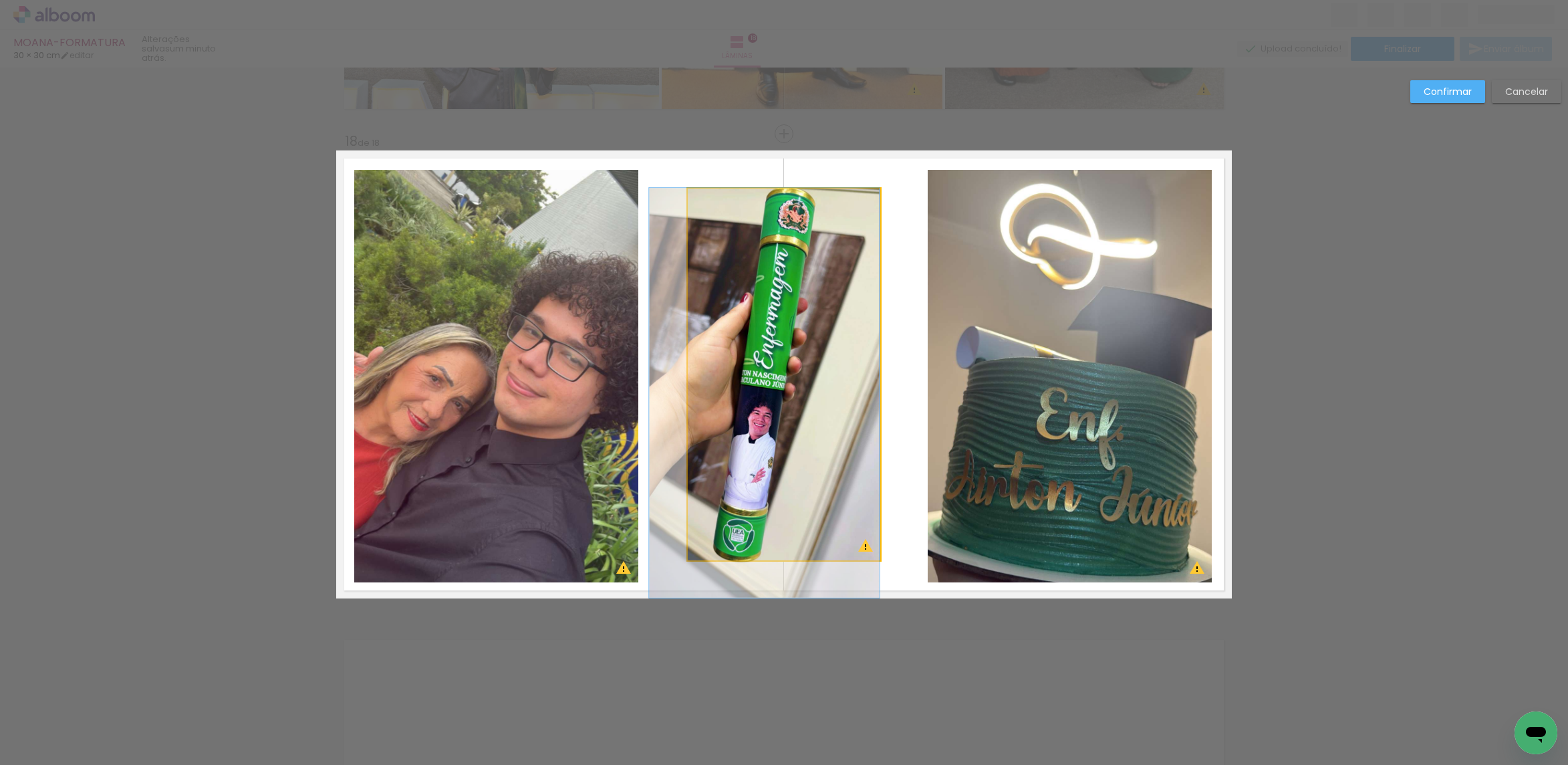
drag, startPoint x: 784, startPoint y: 285, endPoint x: 770, endPoint y: 286, distance: 14.0
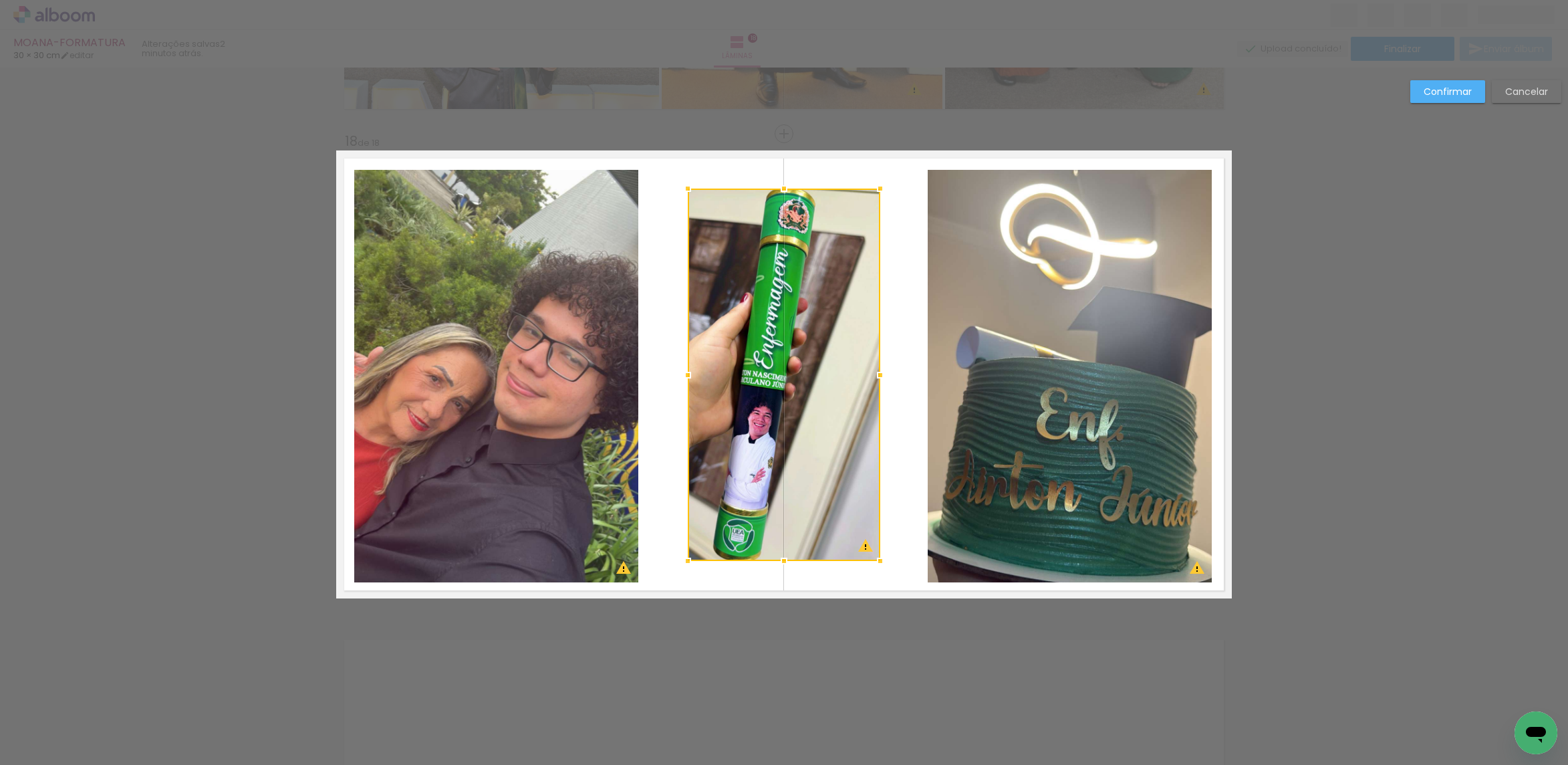
click at [0, 0] on slot "Confirmar" at bounding box center [0, 0] width 0 height 0
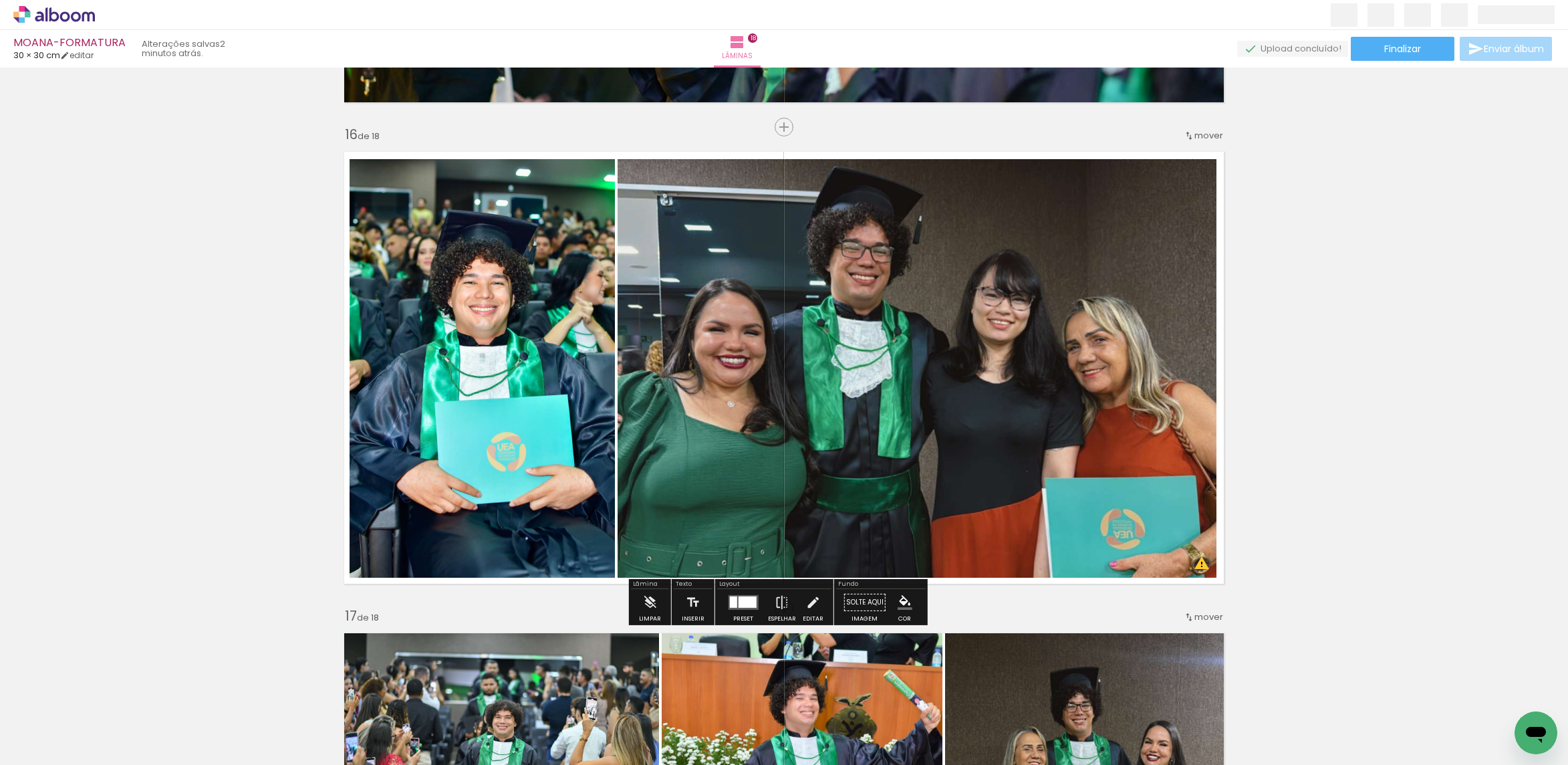
scroll to position [7034, 0]
